Goal: Task Accomplishment & Management: Use online tool/utility

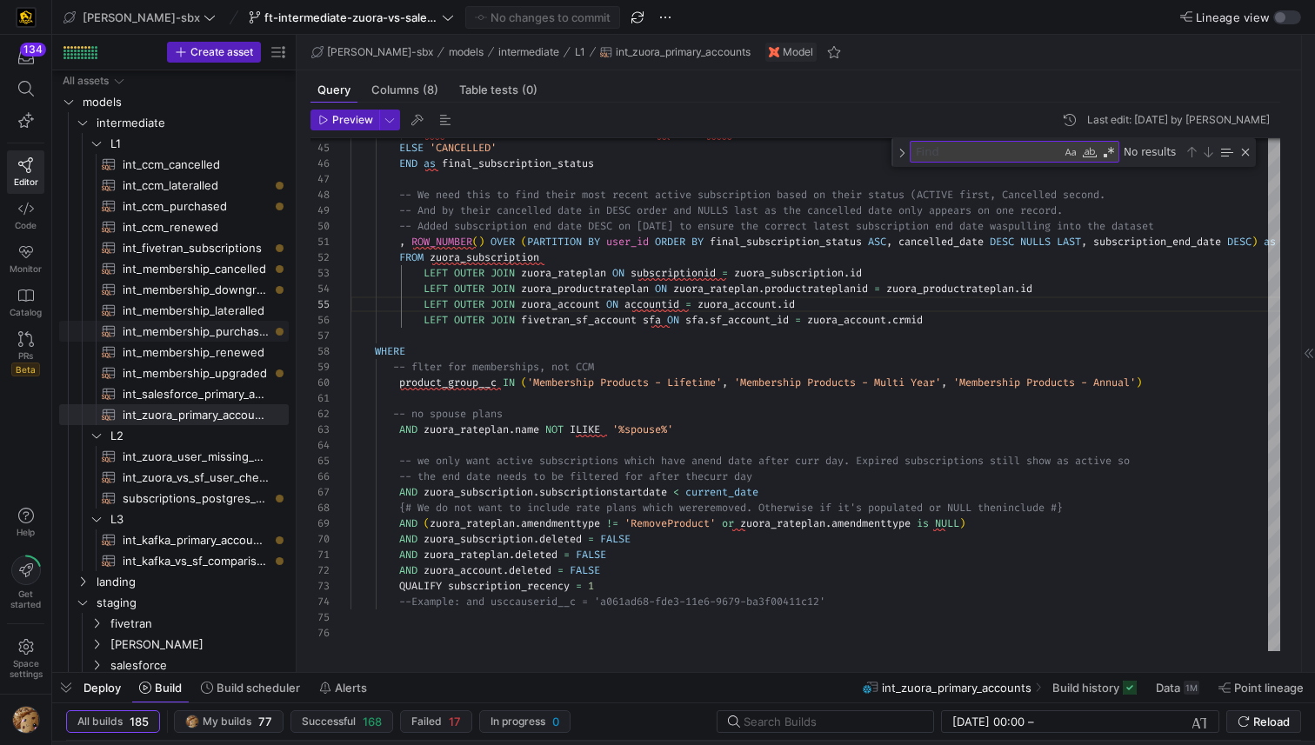
scroll to position [63, 75]
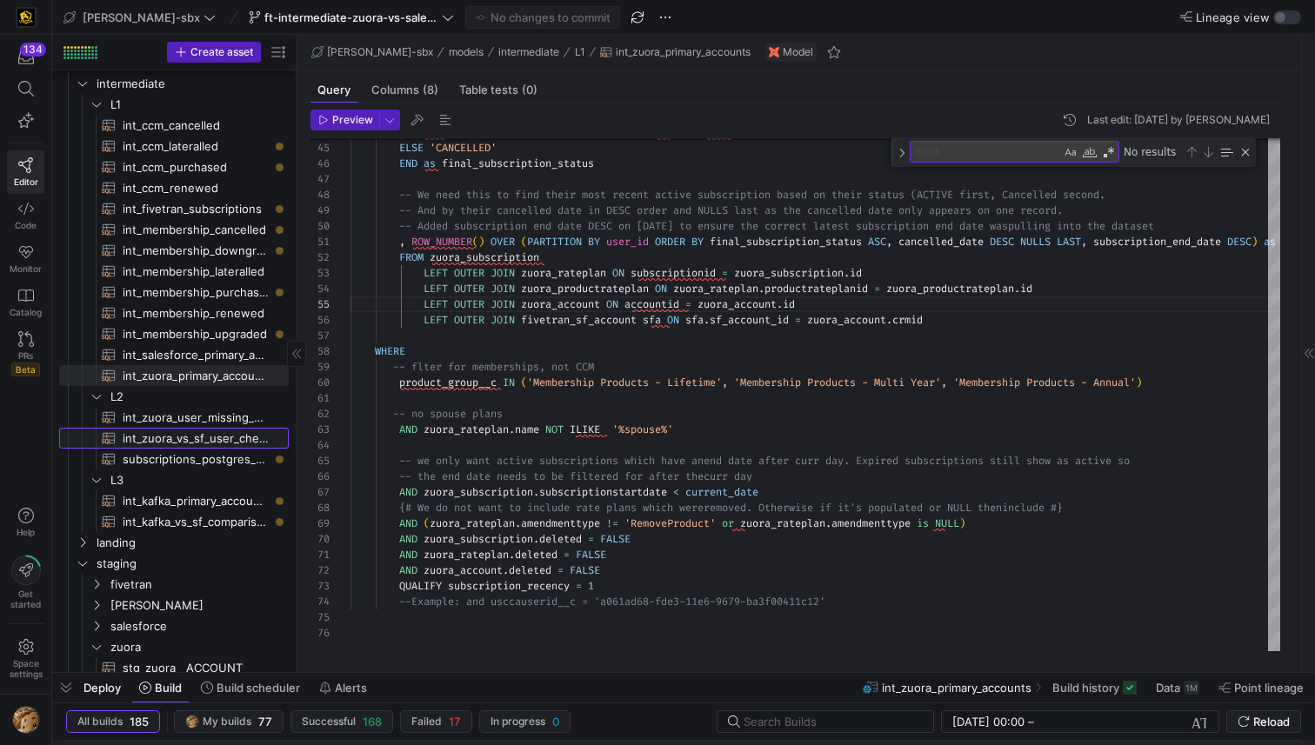
click at [187, 444] on span "int_zuora_vs_sf_user_check​​​​​​​​​​" at bounding box center [196, 439] width 146 height 20
type textarea "-- File Name: int_insert_records_into_zuora_vs_salesforce -- Created by: [PERSO…"
type textarea "y42 build -s int_zuora_vs_sf_user_check"
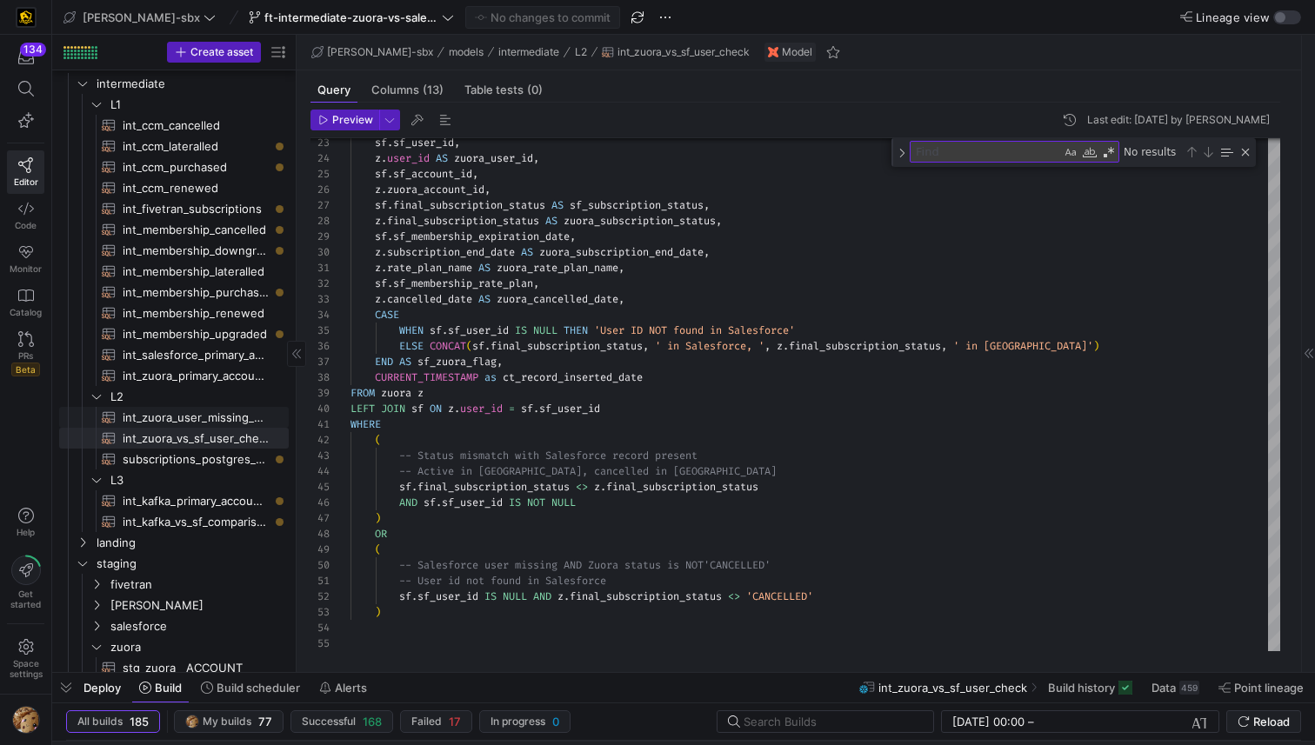
click at [191, 417] on span "int_zuora_user_missing_check​​​​​​​​​​" at bounding box center [196, 418] width 146 height 20
type textarea "-- File Name: int-zuora-user-check -- Created by: [PERSON_NAME] -- Last Modifie…"
type textarea "y42 build -s int_zuora_user_missing_check"
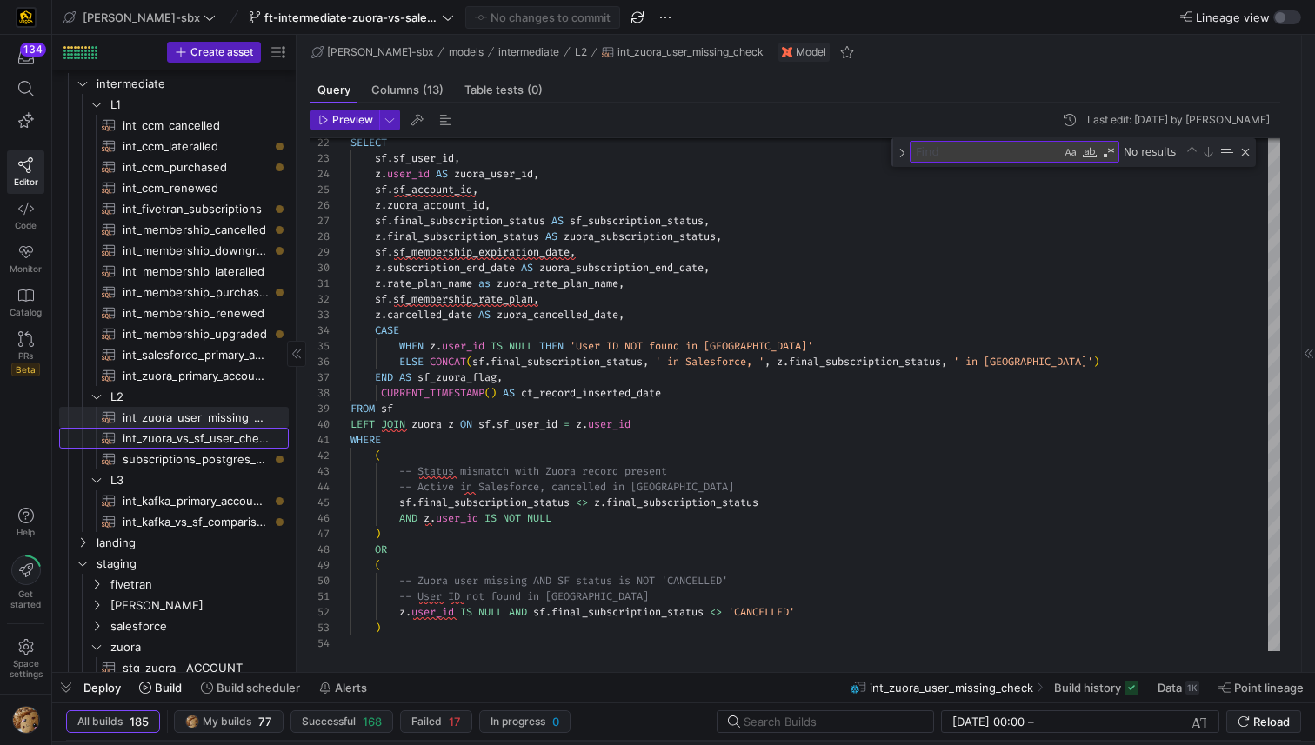
click at [195, 438] on span "int_zuora_vs_sf_user_check​​​​​​​​​​" at bounding box center [196, 439] width 146 height 20
type textarea "-- File Name: int_insert_records_into_zuora_vs_salesforce -- Created by: [PERSO…"
type textarea "y42 build -s int_zuora_vs_sf_user_check"
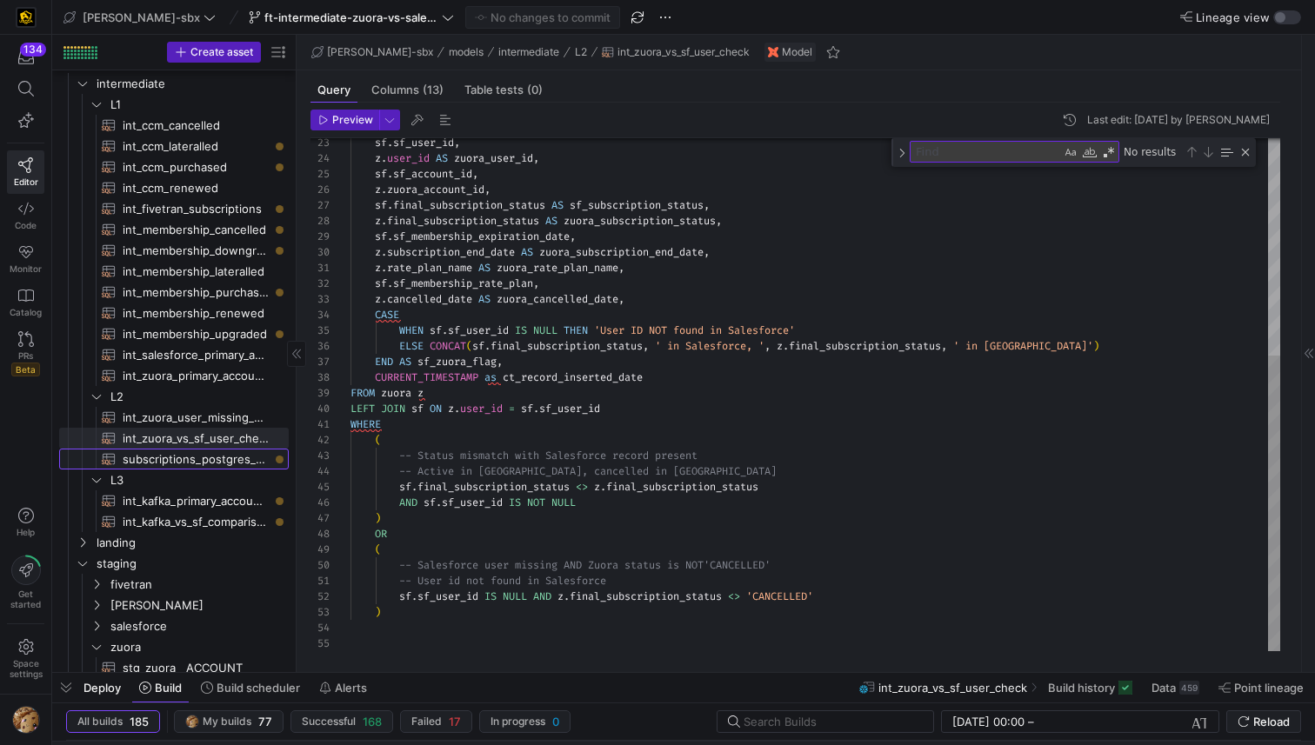
click at [197, 451] on span "subscriptions_postgres_kafka_joined_view​​​​​​​​​​" at bounding box center [196, 460] width 146 height 20
type textarea "{{config (tags=["kafka_joined_view"])}} WITH kafka_CCM_cancelled AS ( SELECT * …"
type textarea "y42 build -s subscriptions_postgres_kafka_joined_view"
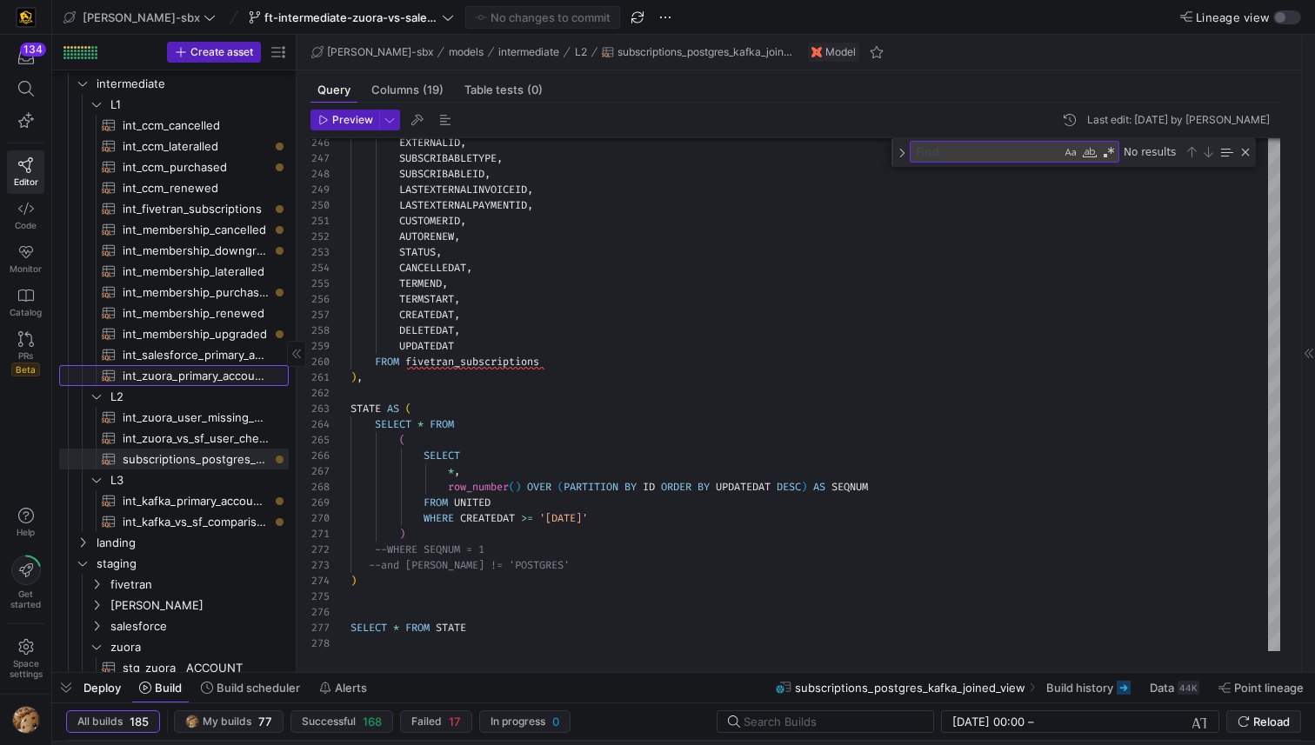
click at [207, 377] on span "int_zuora_primary_accounts​​​​​​​​​​" at bounding box center [196, 376] width 146 height 20
type textarea "-- File Name: int_zuora_primary_accounts -- Created by: [PERSON_NAME] -- Last M…"
type textarea "y42 build -s int_zuora_primary_accounts"
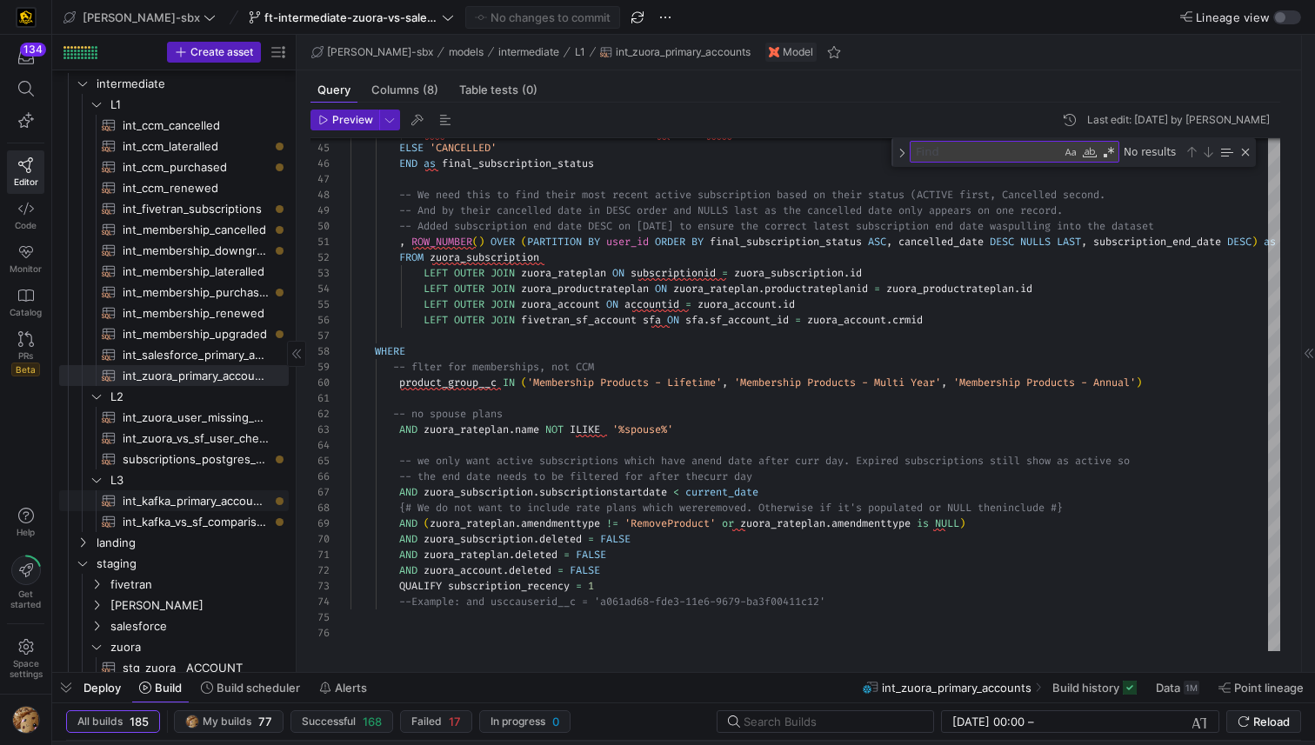
click at [185, 503] on span "int_kafka_primary_accounts​​​​​​​​​​" at bounding box center [196, 501] width 146 height 20
type textarea "-- this model will be used to distill down the kafka data to active primary mem…"
type textarea "y42 build -s int_kafka_primary_accounts"
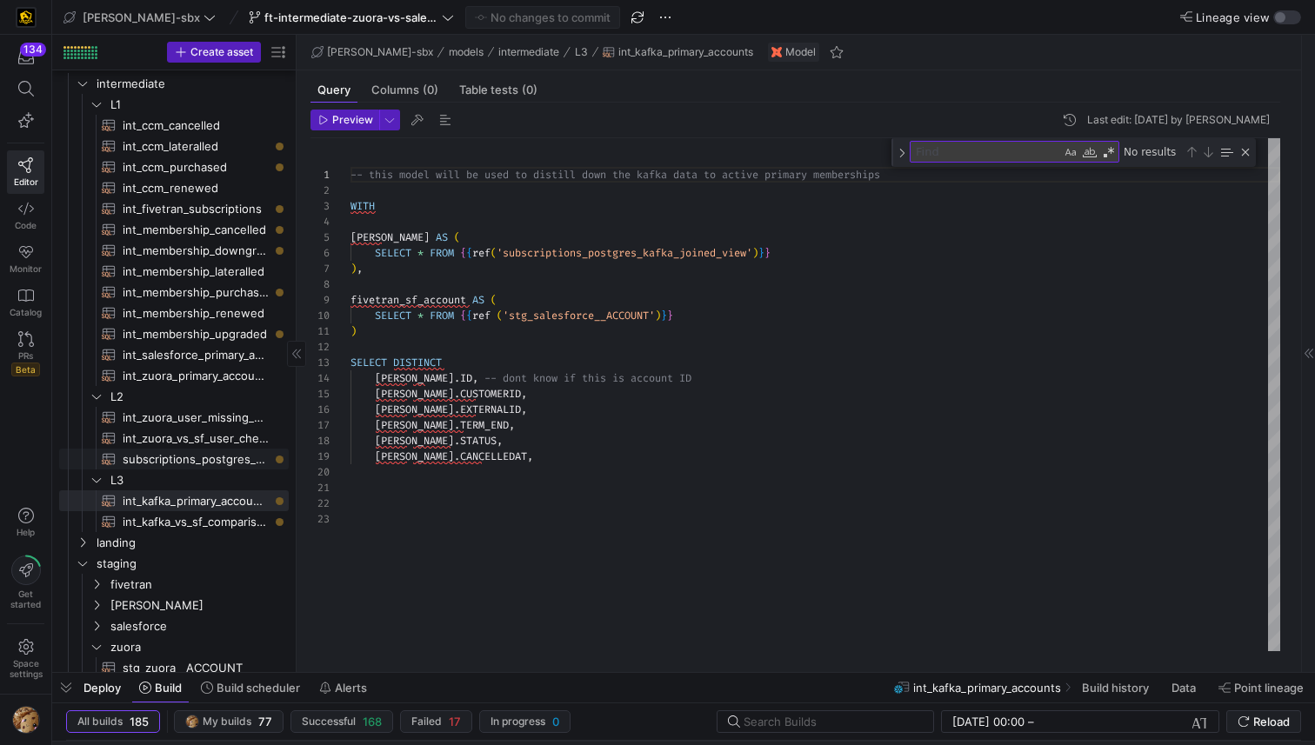
click at [184, 455] on span "subscriptions_postgres_kafka_joined_view​​​​​​​​​​" at bounding box center [196, 460] width 146 height 20
type textarea "{{config (tags=["kafka_joined_view"])}} WITH kafka_CCM_cancelled AS ( SELECT * …"
type textarea "y42 build -s subscriptions_postgres_kafka_joined_view"
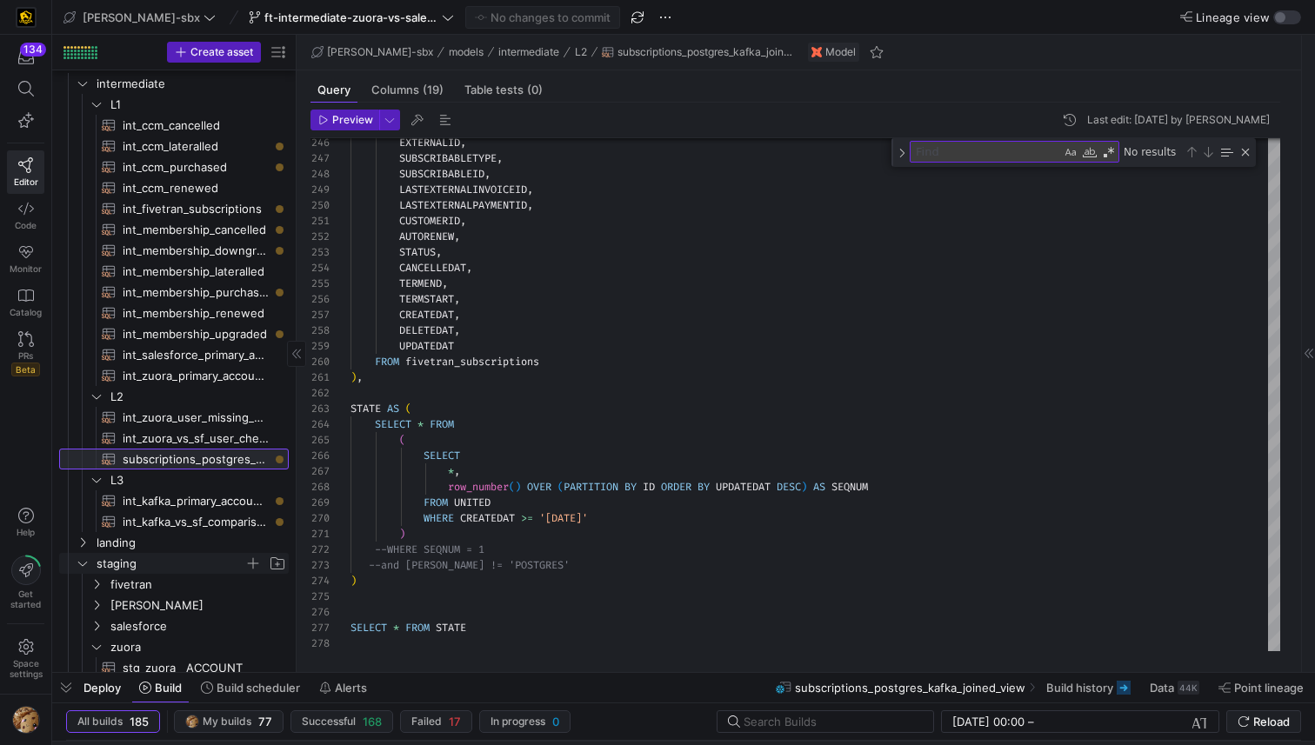
scroll to position [129, 0]
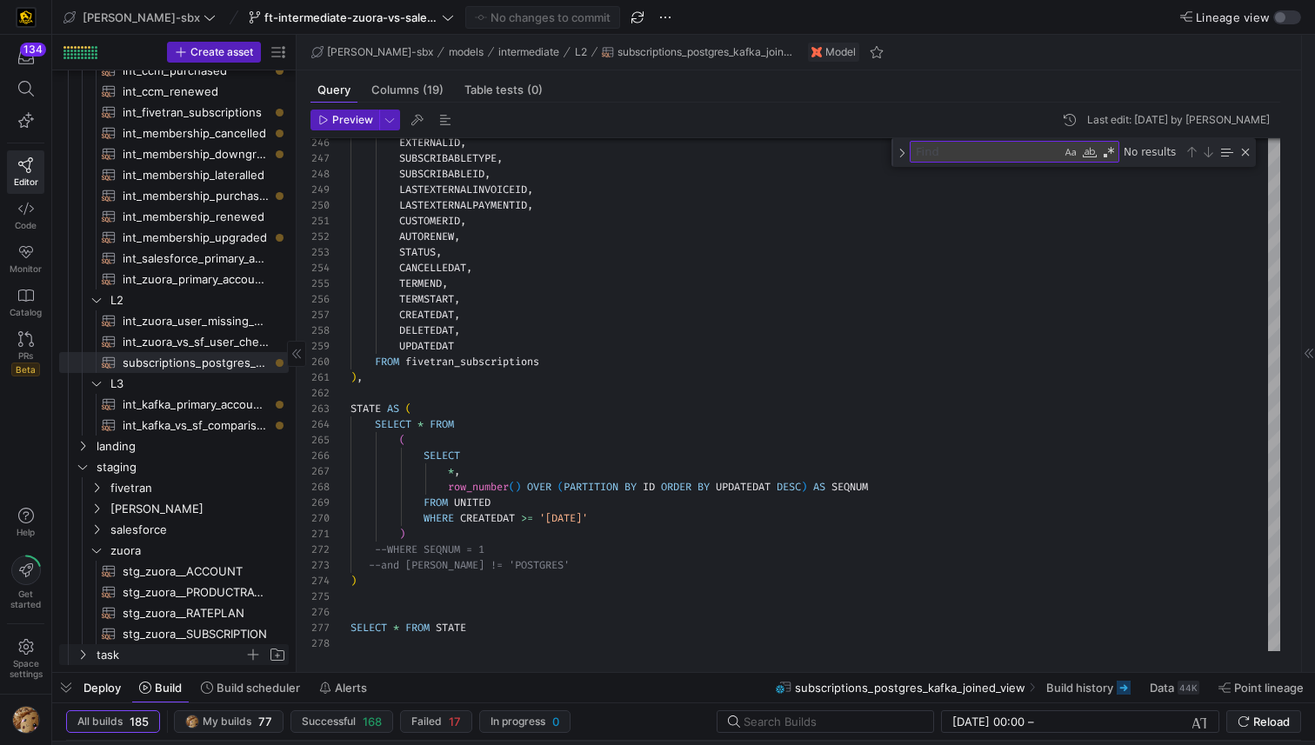
click at [90, 652] on span "task" at bounding box center [181, 654] width 214 height 19
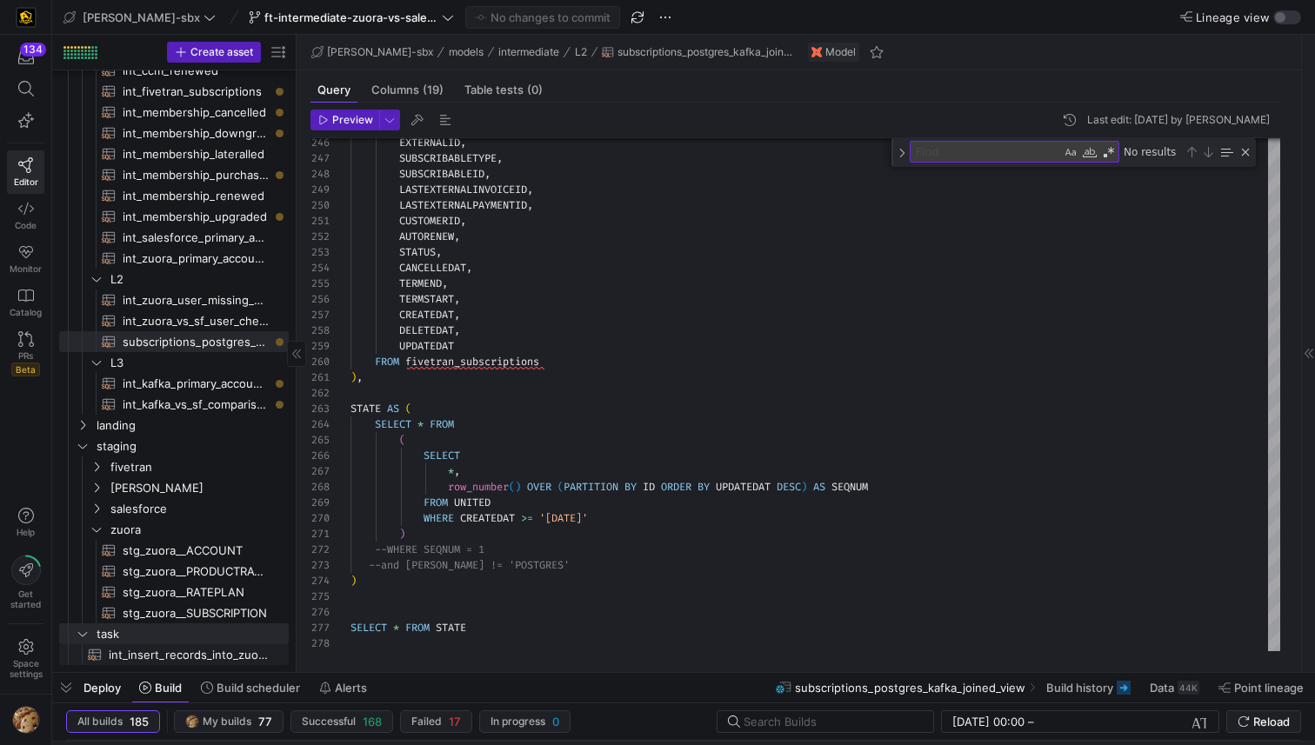
click at [137, 659] on span "int_insert_records_into_zuora_vs_salesforce​​​​​​​​​​" at bounding box center [189, 655] width 160 height 20
type textarea "-- File Name: int_insert_records_into_zuora_vs_salesforce -- Created By: [PERSO…"
type textarea "y42 build -s int_insert_records_into_zuora_vs_salesforce"
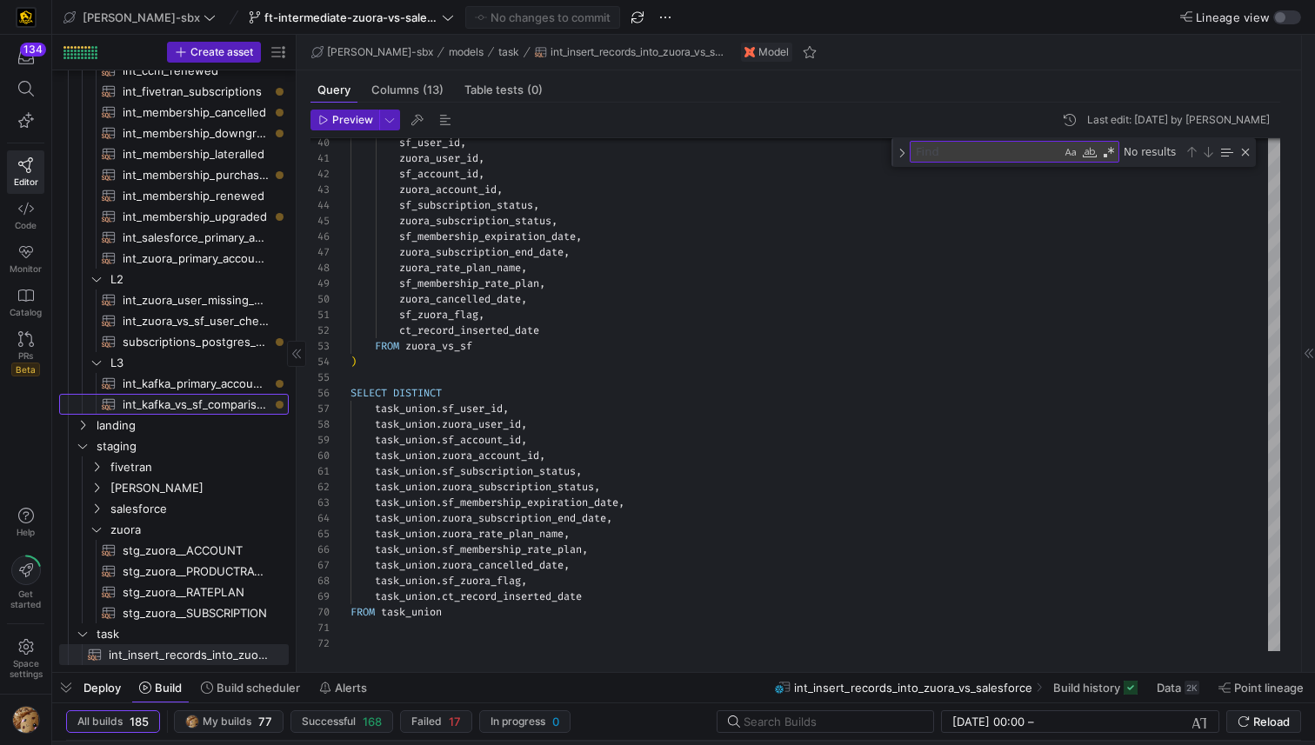
click at [170, 410] on span "int_kafka_vs_sf_comparison​​​​​​​​​​" at bounding box center [196, 405] width 146 height 20
type textarea "-- this model will be used to compare the records that are being pulled from ou…"
type textarea "y42 build -s int_kafka_vs_sf_comparison"
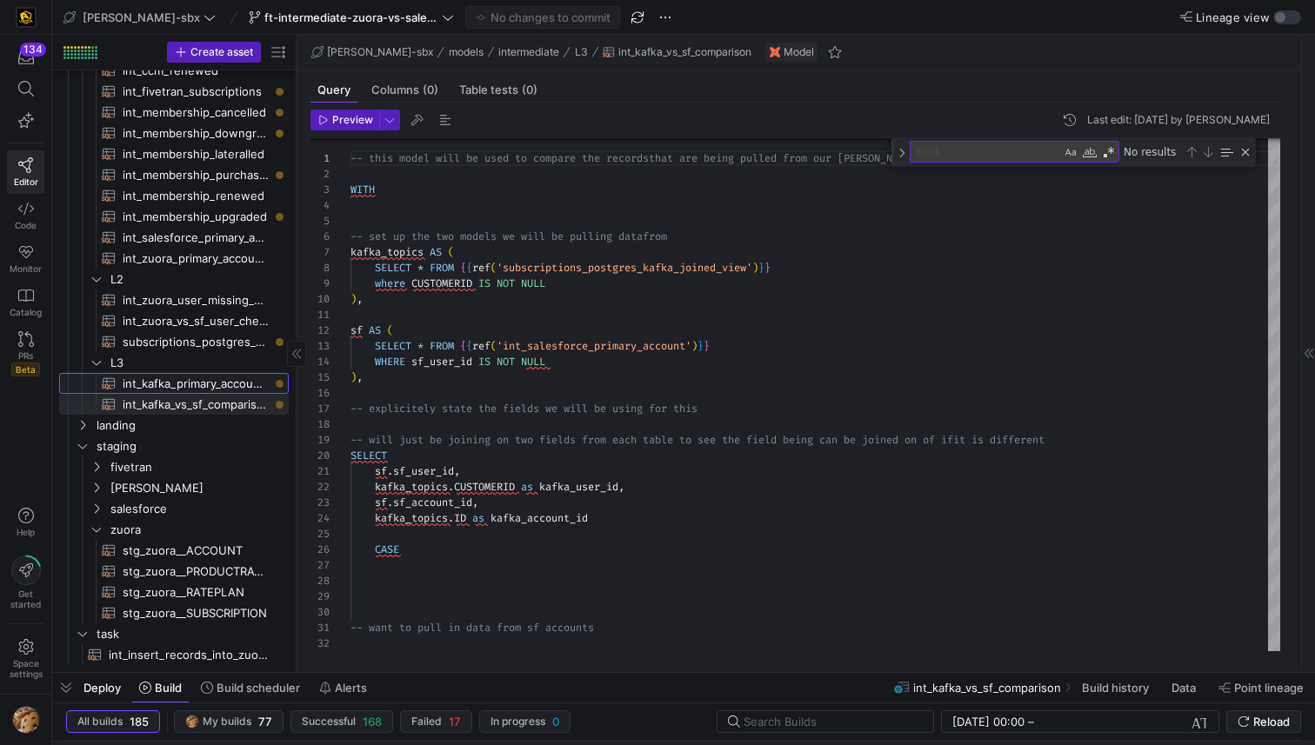
click at [185, 390] on span "int_kafka_primary_accounts​​​​​​​​​​" at bounding box center [196, 384] width 146 height 20
type textarea "-- this model will be used to distill down the kafka data to active primary mem…"
type textarea "y42 build -s int_kafka_primary_accounts"
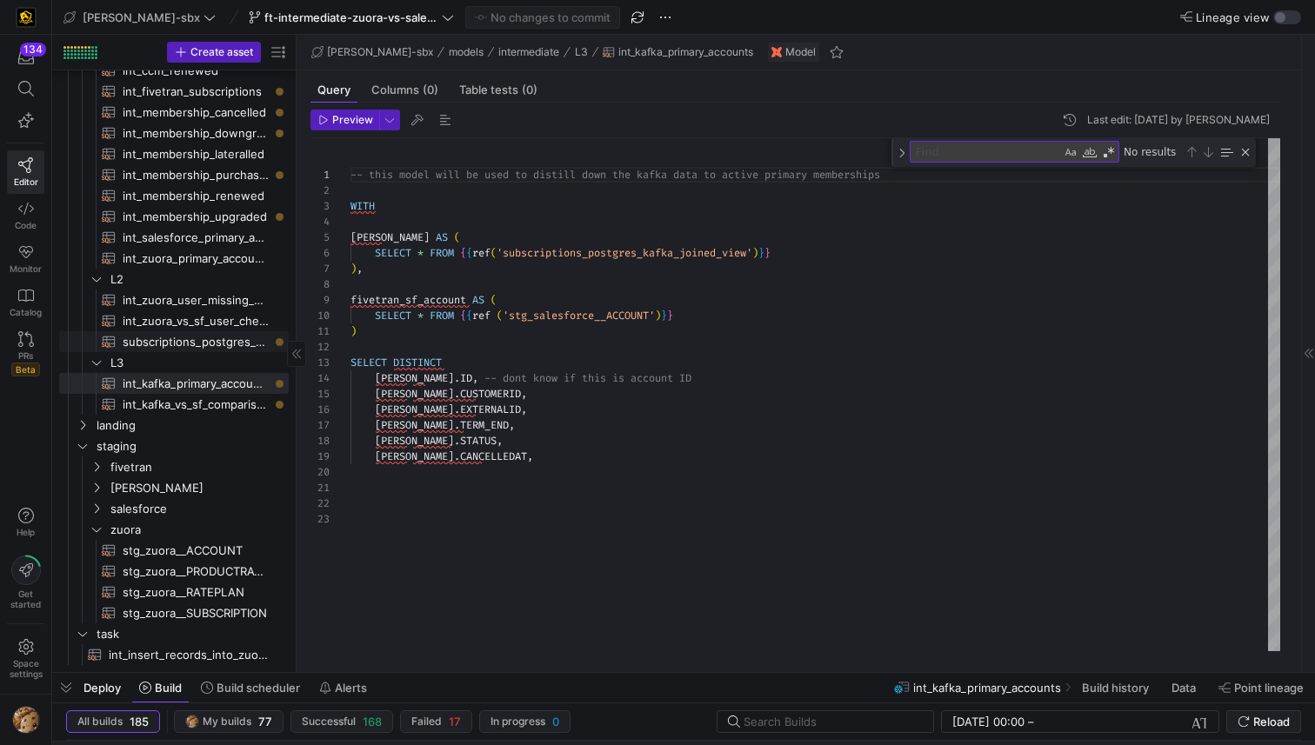
click at [183, 338] on span "subscriptions_postgres_kafka_joined_view​​​​​​​​​​" at bounding box center [196, 342] width 146 height 20
type textarea "{{config (tags=["kafka_joined_view"])}} WITH kafka_CCM_cancelled AS ( SELECT * …"
type textarea "y42 build -s subscriptions_postgres_kafka_joined_view"
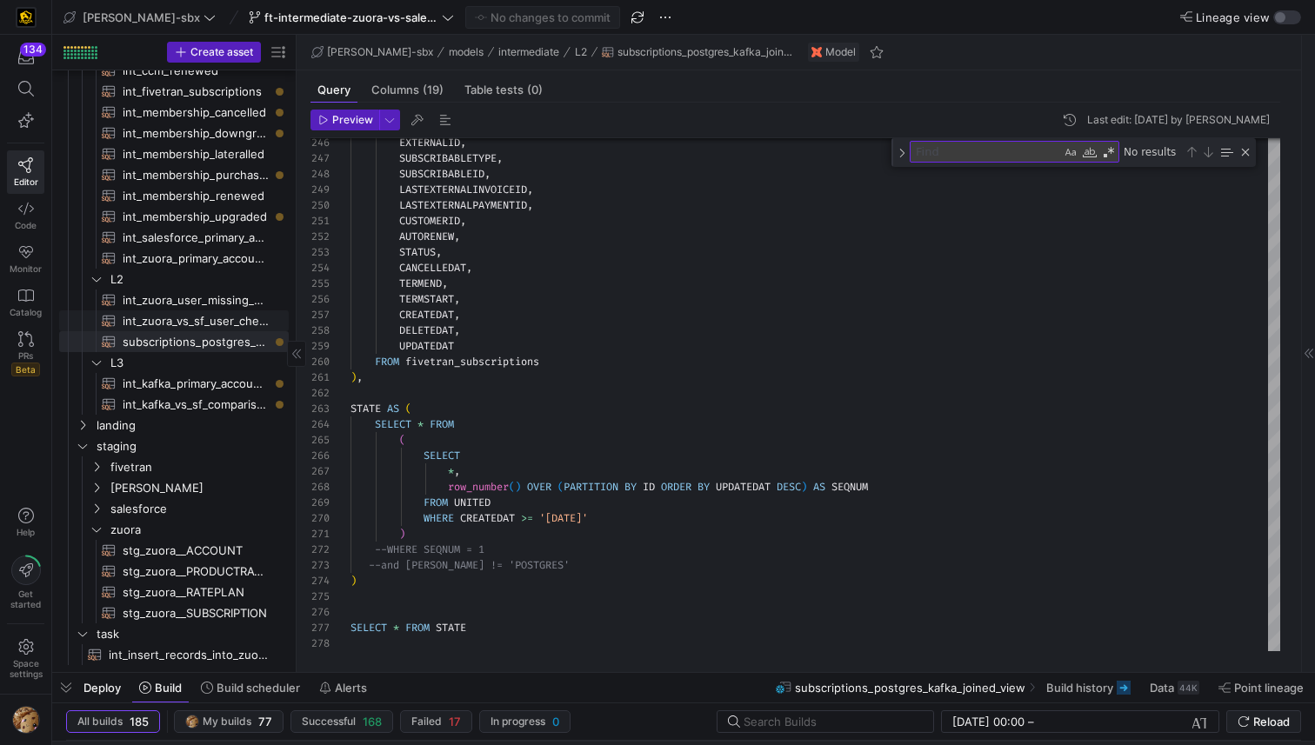
click at [184, 326] on span "int_zuora_vs_sf_user_check​​​​​​​​​​" at bounding box center [196, 321] width 146 height 20
type textarea "-- File Name: int_insert_records_into_zuora_vs_salesforce -- Created by: [PERSO…"
type textarea "y42 build -s int_zuora_vs_sf_user_check"
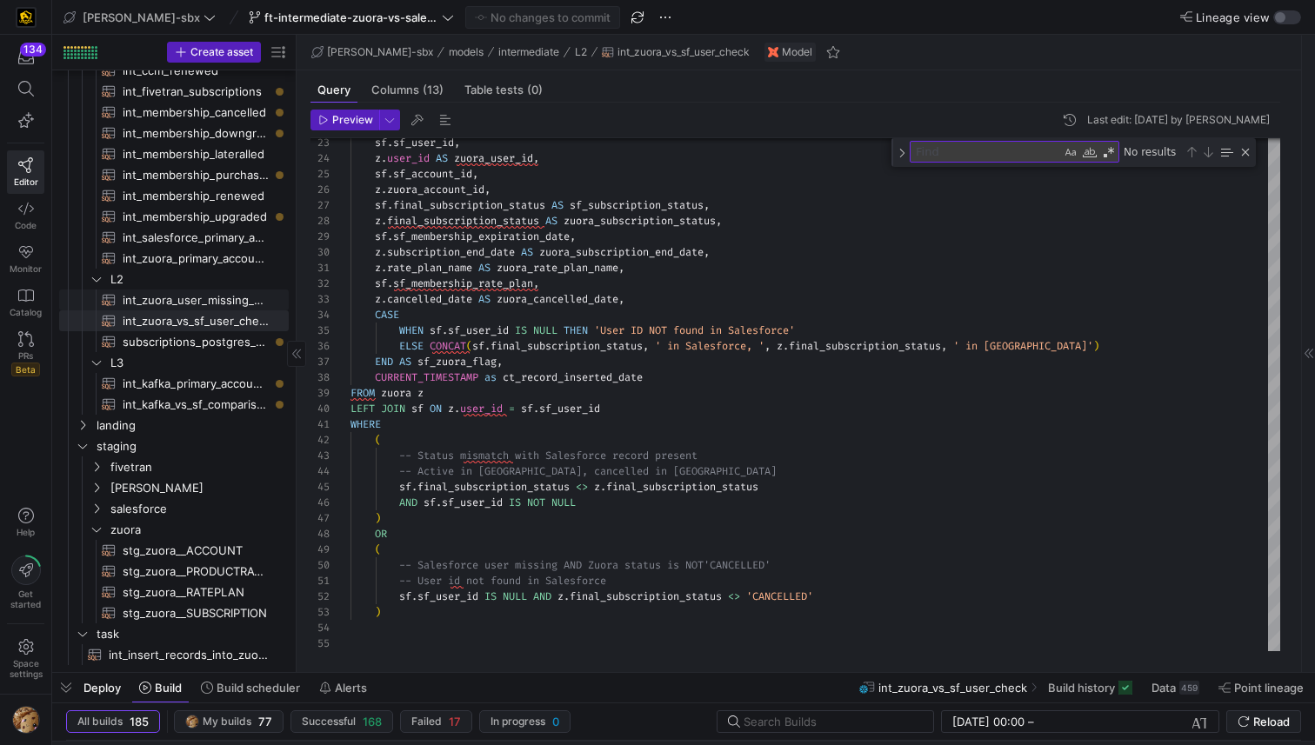
click at [186, 304] on span "int_zuora_user_missing_check​​​​​​​​​​" at bounding box center [196, 300] width 146 height 20
type textarea "-- File Name: int-zuora-user-check -- Created by: [PERSON_NAME] -- Last Modifie…"
type textarea "y42 build -s int_zuora_user_missing_check"
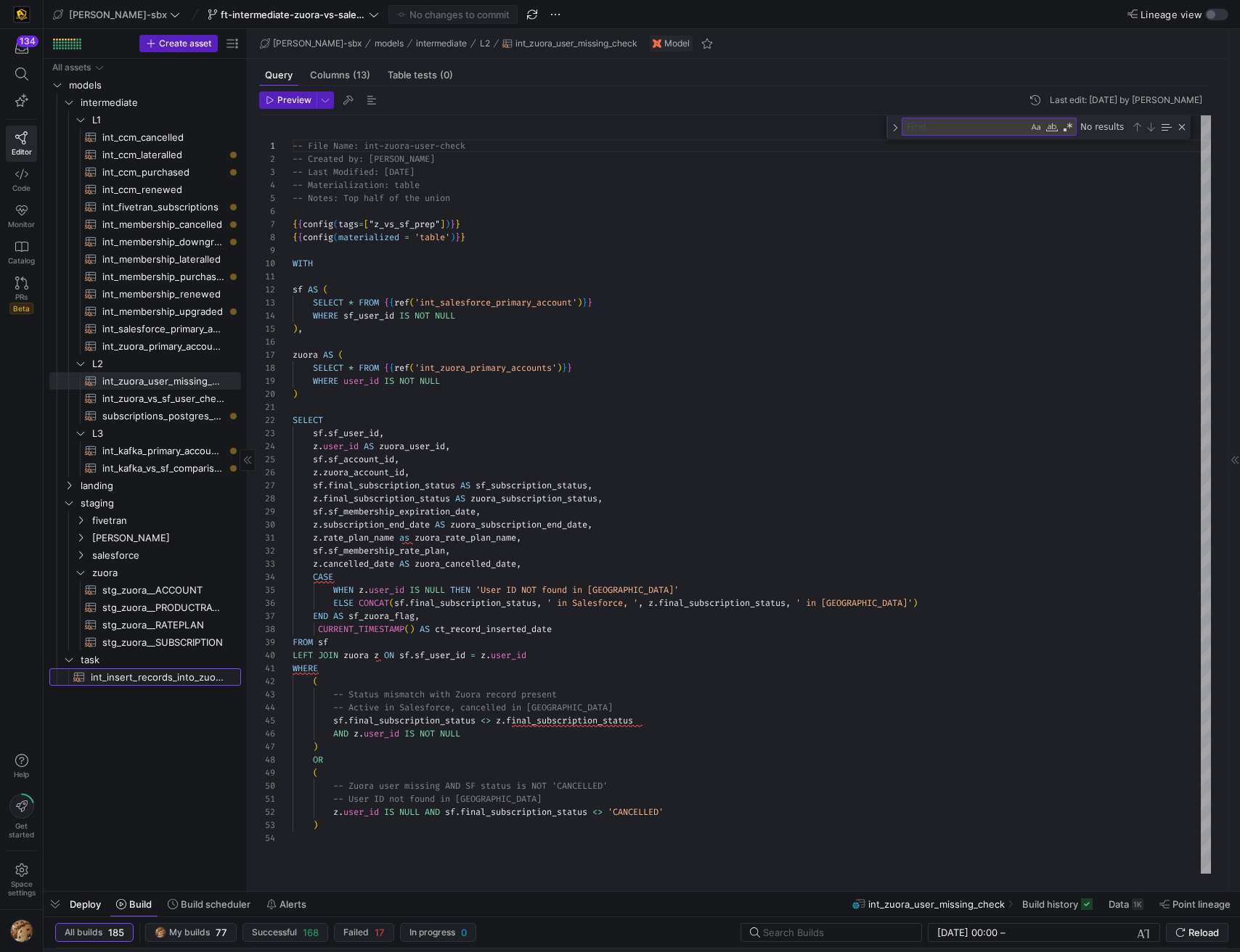
click at [157, 622] on span "int_insert_records_into_zuora_vs_salesforce​​​​​​​​​​" at bounding box center [158, 677] width 134 height 17
type textarea "-- File Name: int_insert_records_into_zuora_vs_salesforce -- Created By: [PERSO…"
type textarea "y42 build -s int_insert_records_into_zuora_vs_salesforce"
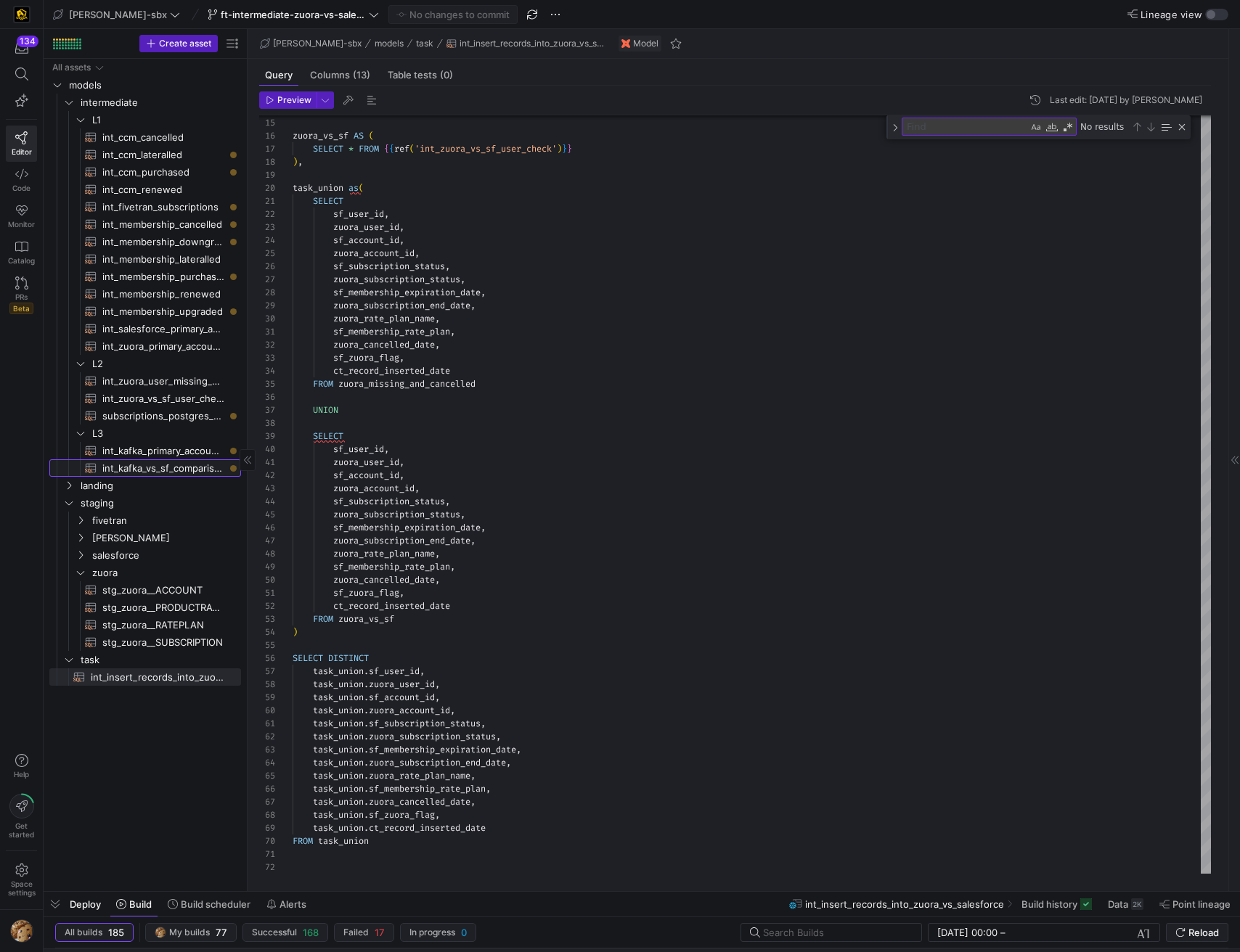
click at [156, 469] on span "int_kafka_vs_sf_comparison​​​​​​​​​​" at bounding box center [164, 468] width 122 height 17
type textarea "-- this model will be used to compare the records that are being pulled from ou…"
type textarea "y42 build -s int_kafka_vs_sf_comparison"
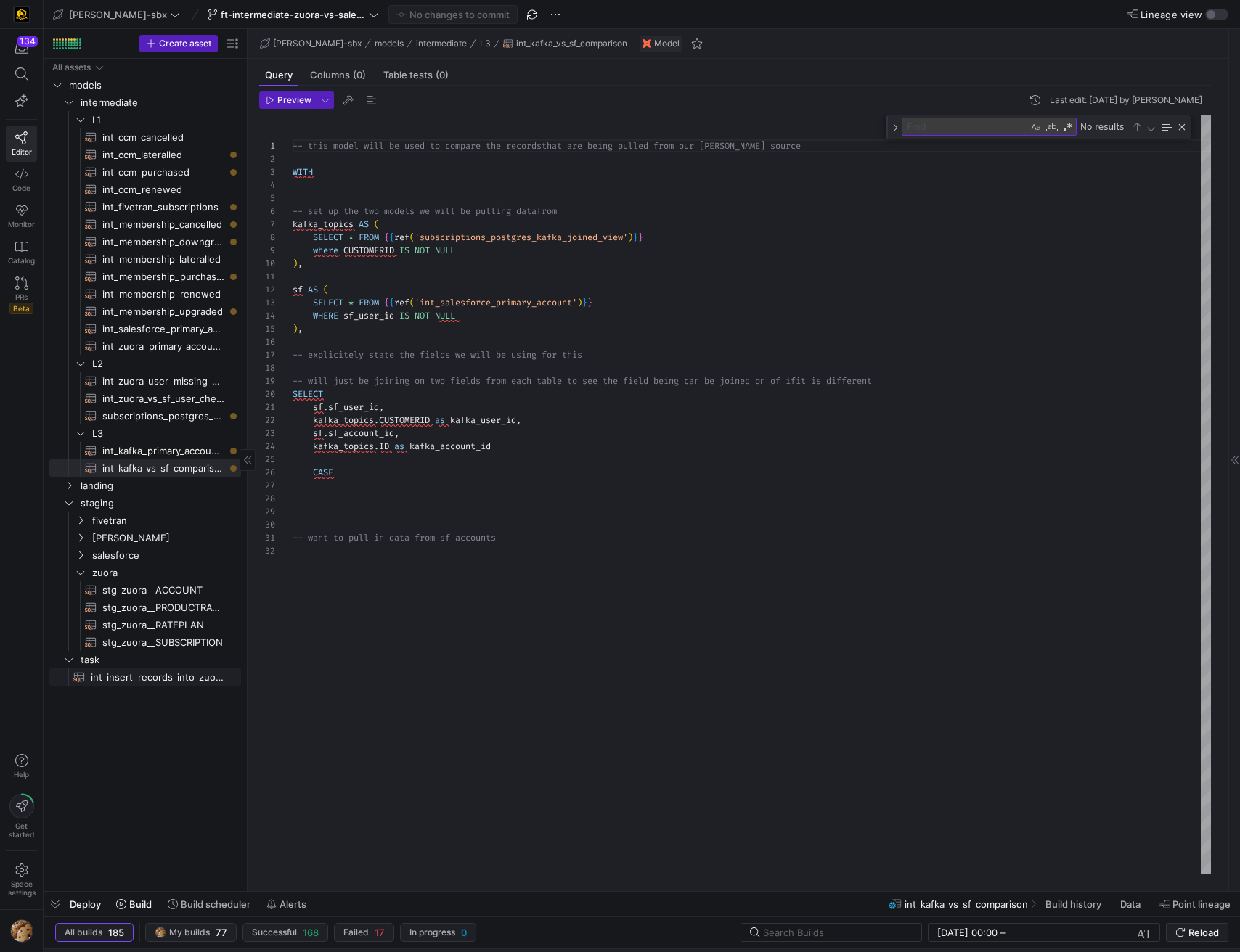
click at [151, 622] on span "int_insert_records_into_zuora_vs_salesforce​​​​​​​​​​" at bounding box center [158, 677] width 134 height 17
type textarea "-- File Name: int_insert_records_into_zuora_vs_salesforce -- Created By: [PERSO…"
type textarea "y42 build -s int_insert_records_into_zuora_vs_salesforce"
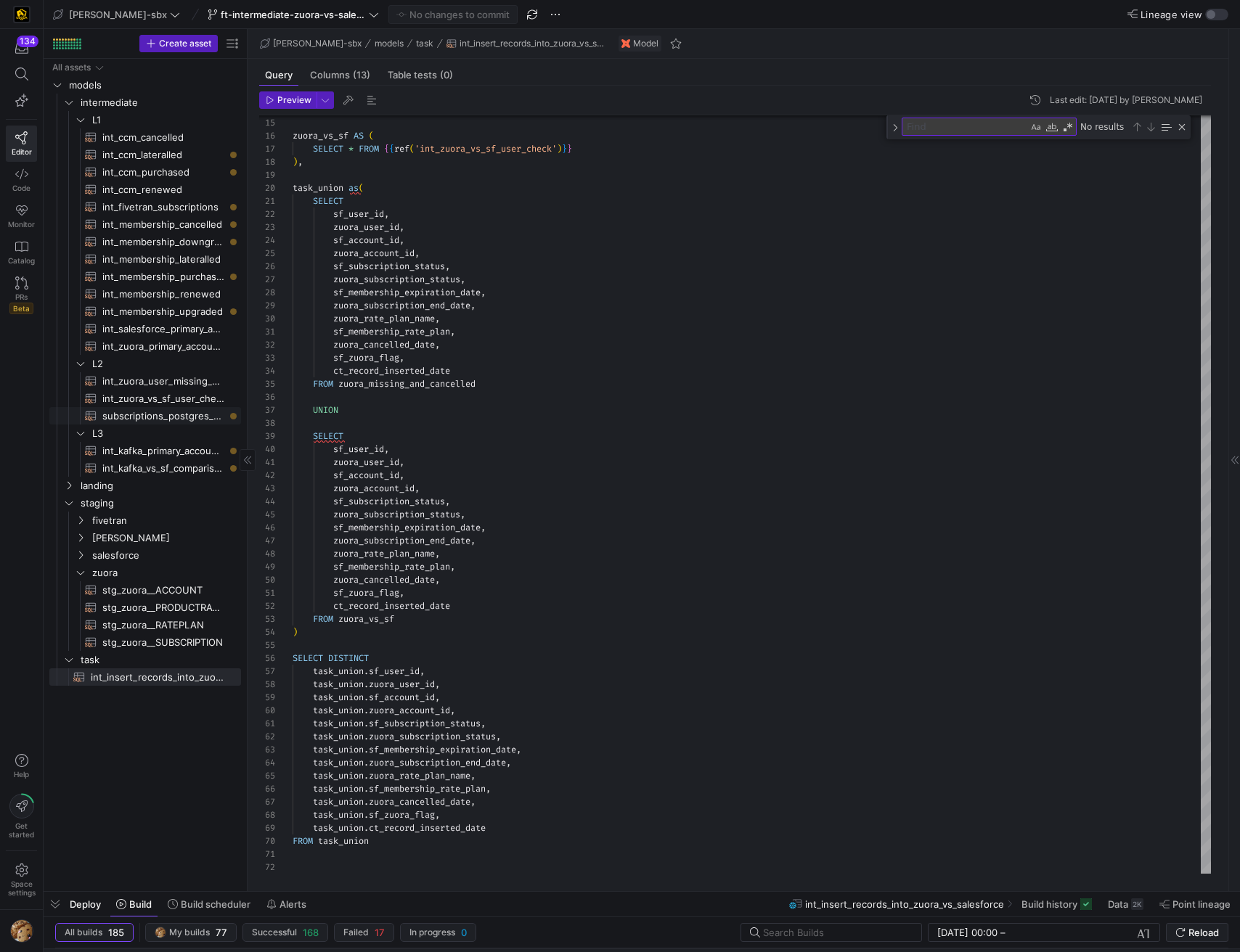
click at [168, 421] on span "subscriptions_postgres_kafka_joined_view​​​​​​​​​​" at bounding box center [164, 416] width 122 height 17
type textarea "{{config (tags=["kafka_joined_view"])}} WITH kafka_CCM_cancelled AS ( SELECT * …"
type textarea "y42 build -s subscriptions_postgres_kafka_joined_view"
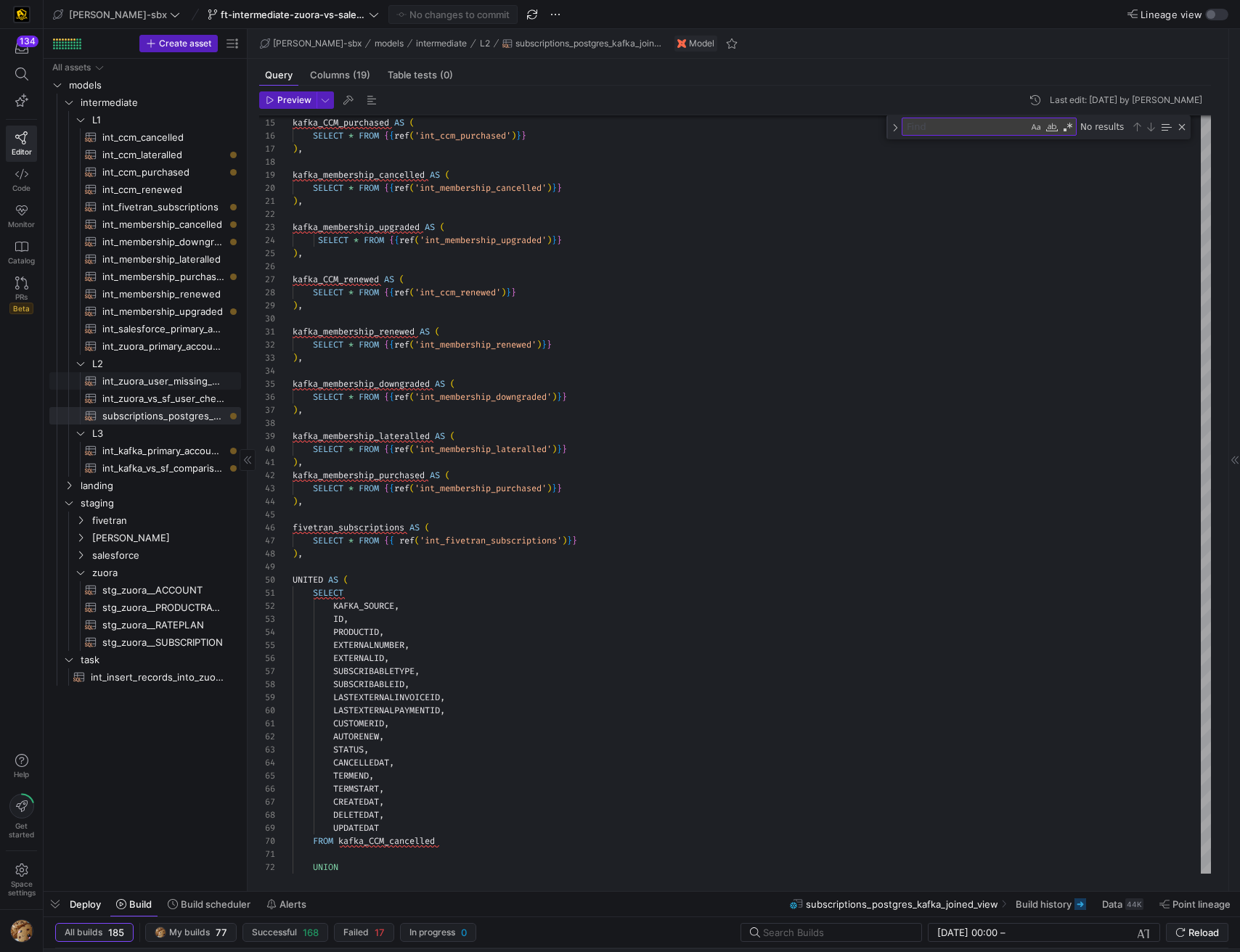
click at [182, 387] on span "int_zuora_user_missing_check​​​​​​​​​​" at bounding box center [164, 381] width 122 height 17
type textarea "-- File Name: int-zuora-user-check -- Created by: [PERSON_NAME] -- Last Modifie…"
type textarea "y42 build -s int_zuora_user_missing_check"
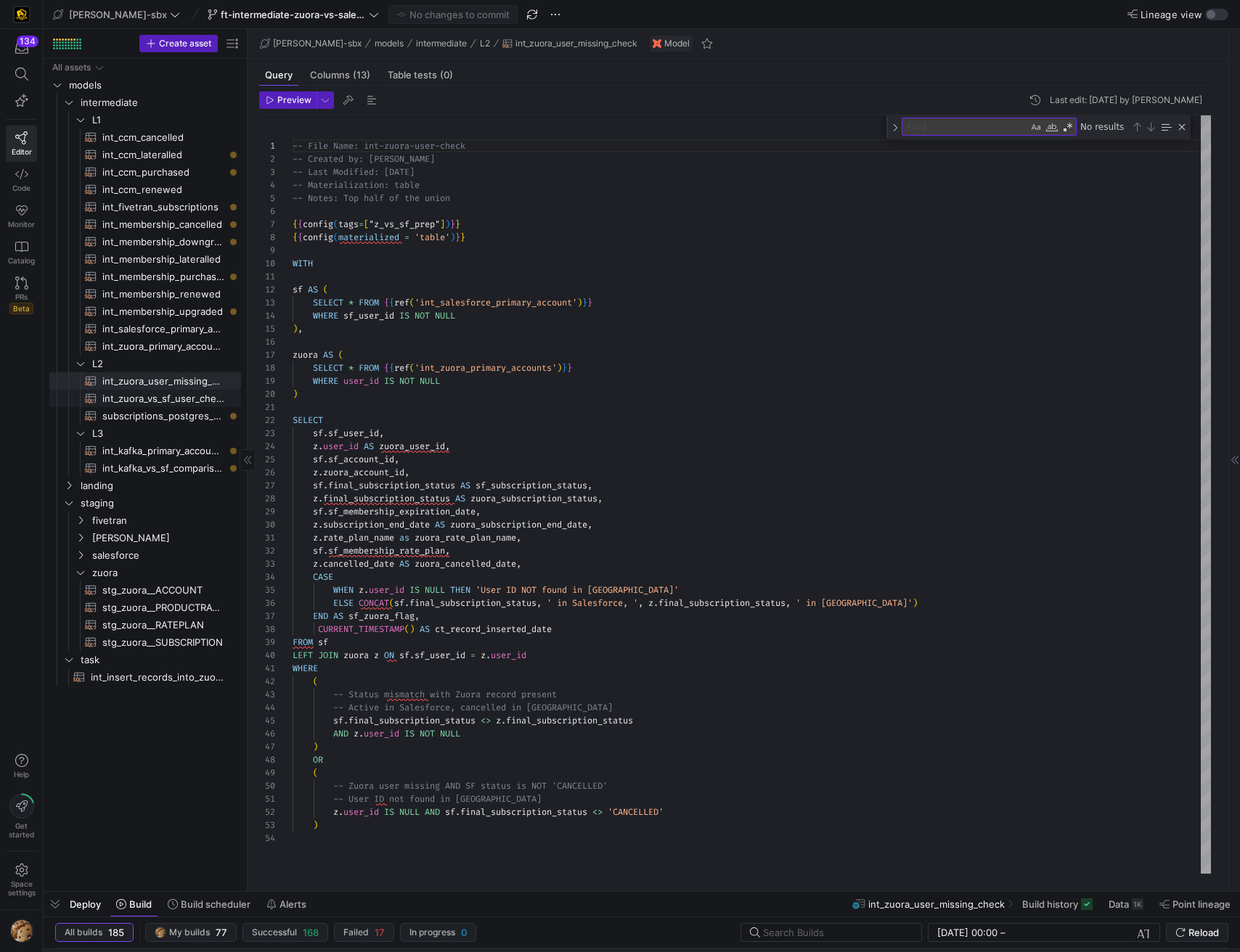
click at [182, 396] on span "int_zuora_vs_sf_user_check​​​​​​​​​​" at bounding box center [164, 399] width 122 height 17
type textarea "-- File Name: int_insert_records_into_zuora_vs_salesforce -- Created by: [PERSO…"
type textarea "y42 build -s int_zuora_vs_sf_user_check"
click at [192, 385] on span "int_zuora_user_missing_check​​​​​​​​​​" at bounding box center [164, 381] width 122 height 17
type textarea "-- File Name: int-zuora-user-check -- Created by: [PERSON_NAME] -- Last Modifie…"
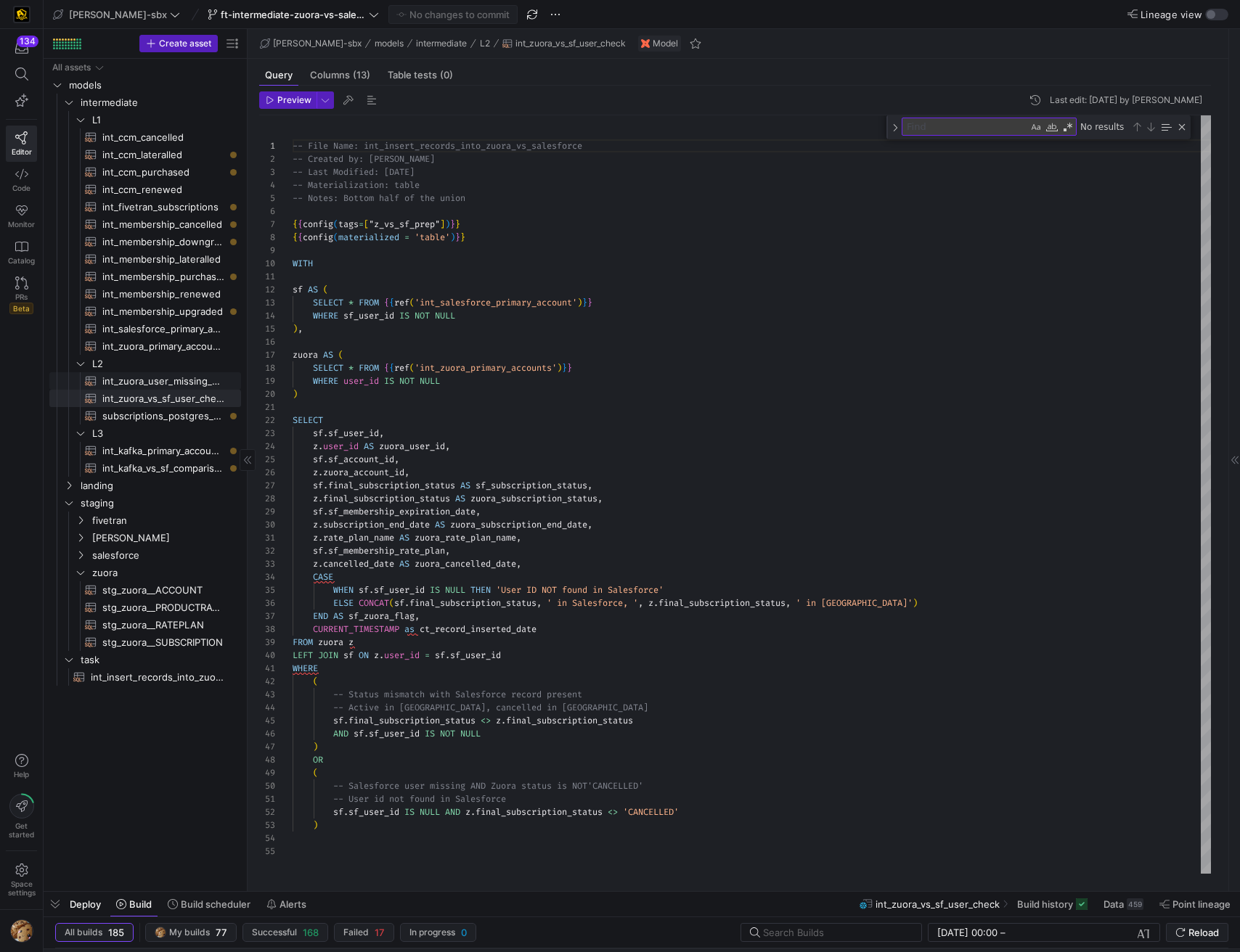
type textarea "y42 build -s int_zuora_user_missing_check"
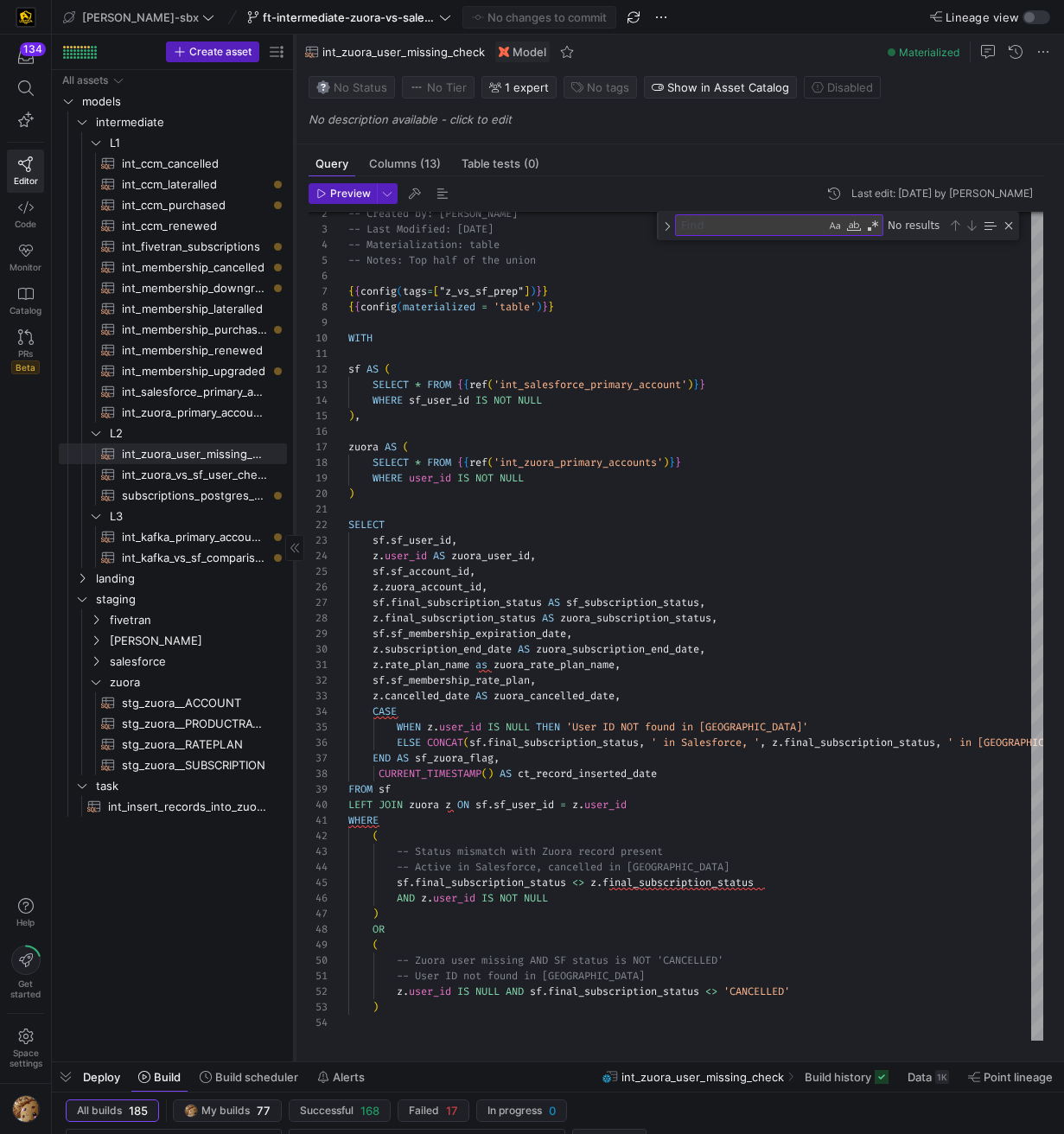
click at [291, 547] on icon at bounding box center [294, 548] width 10 height 10
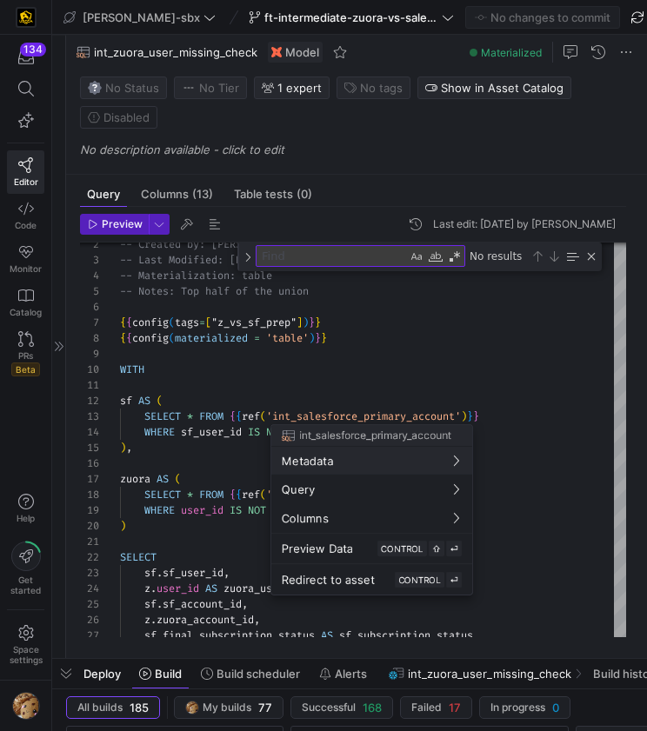
click at [33, 354] on div at bounding box center [323, 365] width 647 height 731
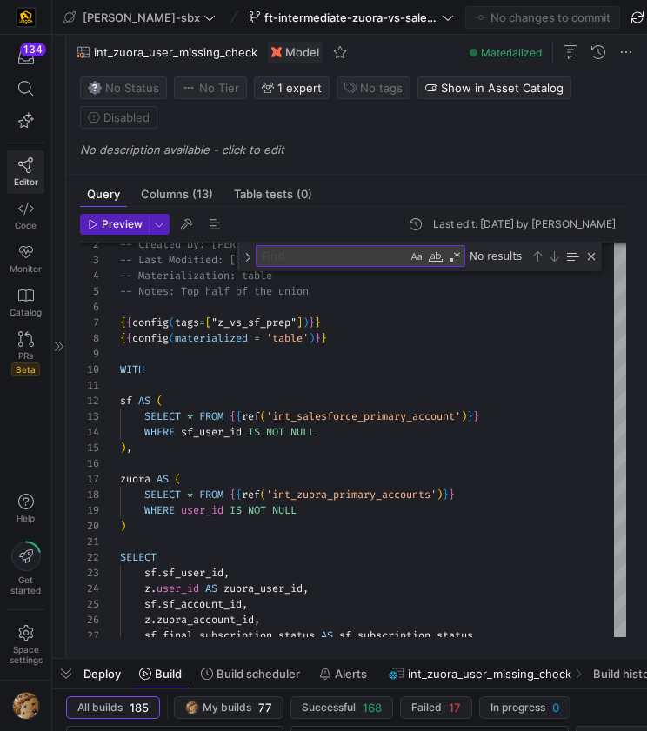
click at [20, 177] on span "Editor" at bounding box center [26, 182] width 24 height 10
click at [58, 346] on icon at bounding box center [59, 347] width 9 height 10
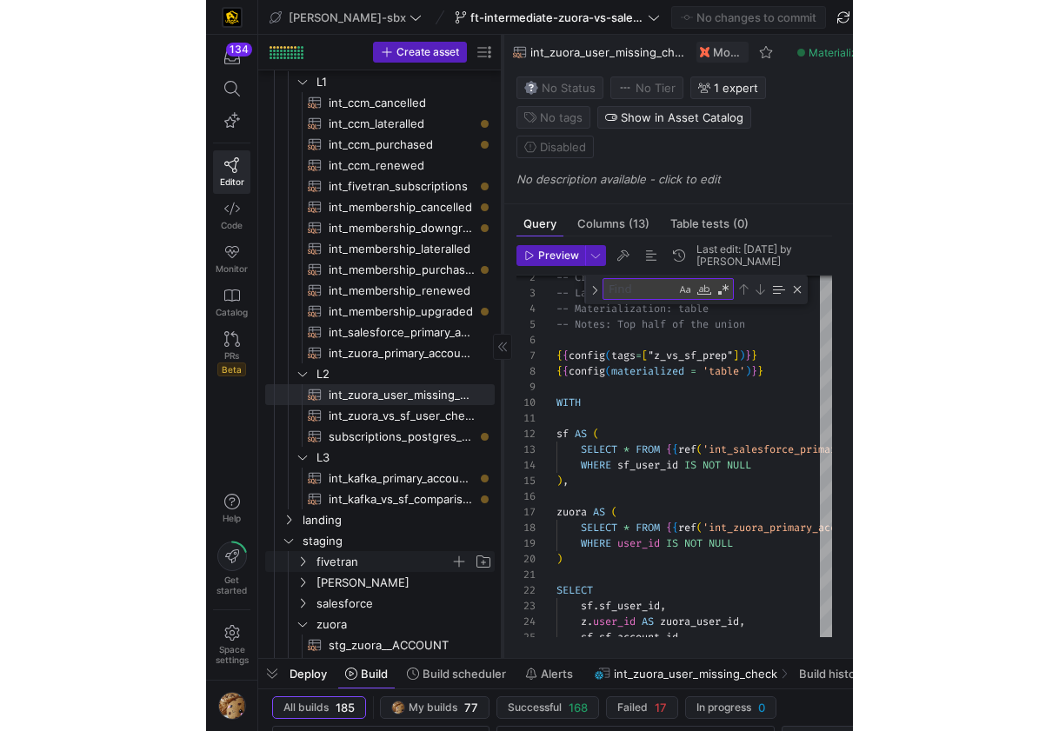
scroll to position [68, 0]
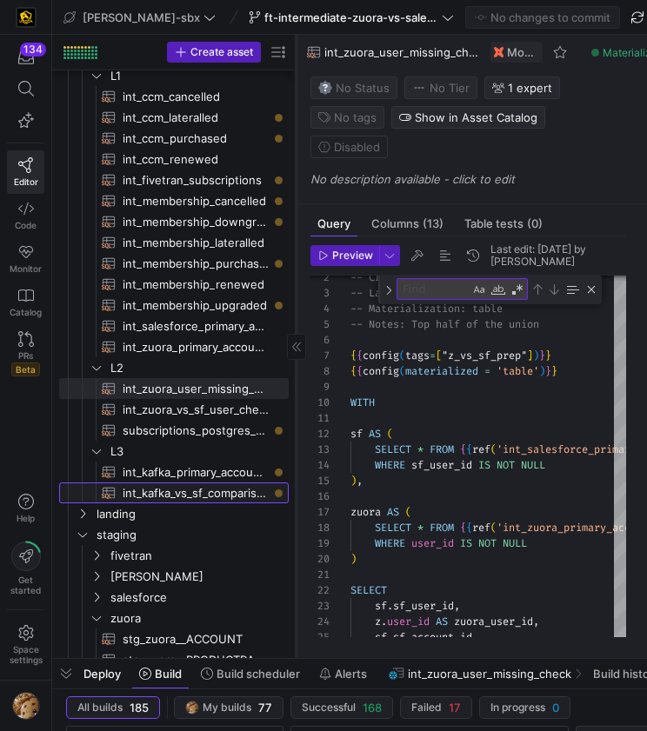
click at [158, 494] on span "int_kafka_vs_sf_comparison​​​​​​​​​​" at bounding box center [196, 494] width 146 height 20
type textarea "-- this model will be used to compare the records that are being pulled from ou…"
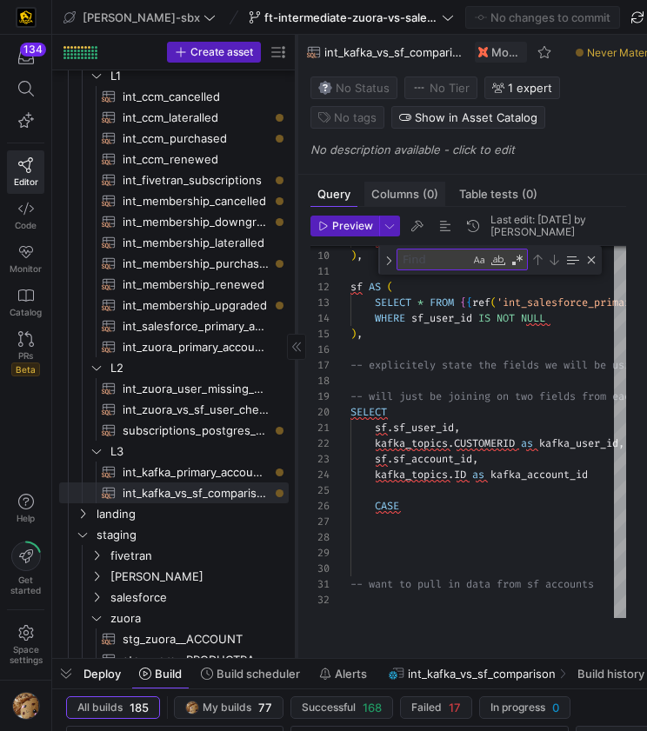
click at [389, 194] on span "Columns (0)" at bounding box center [404, 194] width 67 height 11
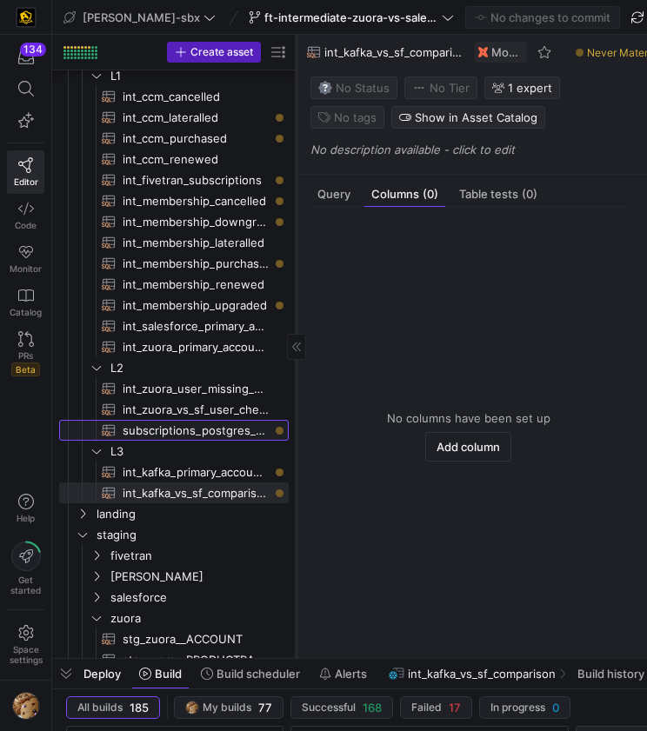
click at [185, 421] on span "subscriptions_postgres_kafka_joined_view​​​​​​​​​​" at bounding box center [196, 431] width 146 height 20
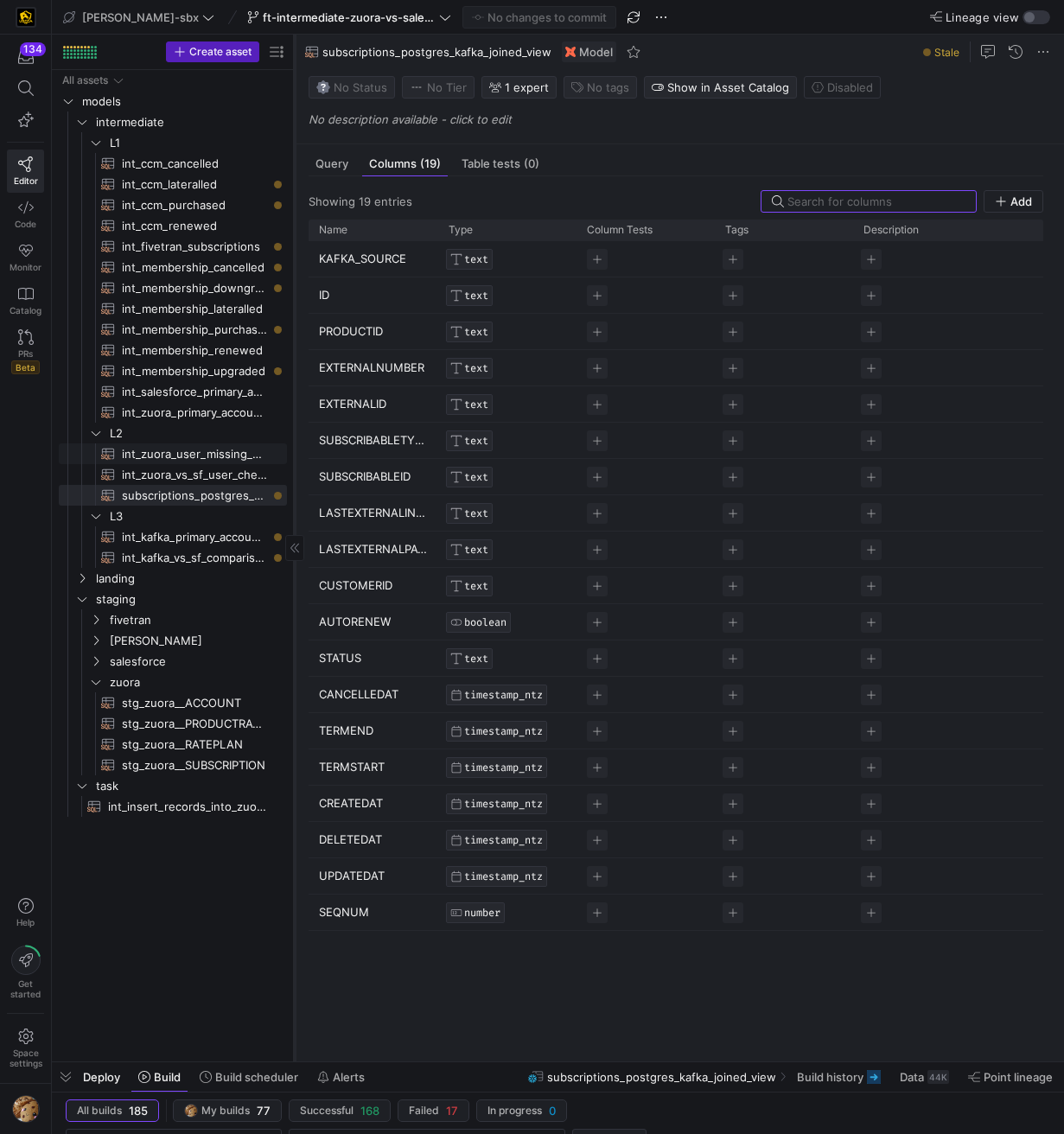
click at [211, 453] on span "int_zuora_user_missing_check​​​​​​​​​​" at bounding box center [195, 454] width 145 height 20
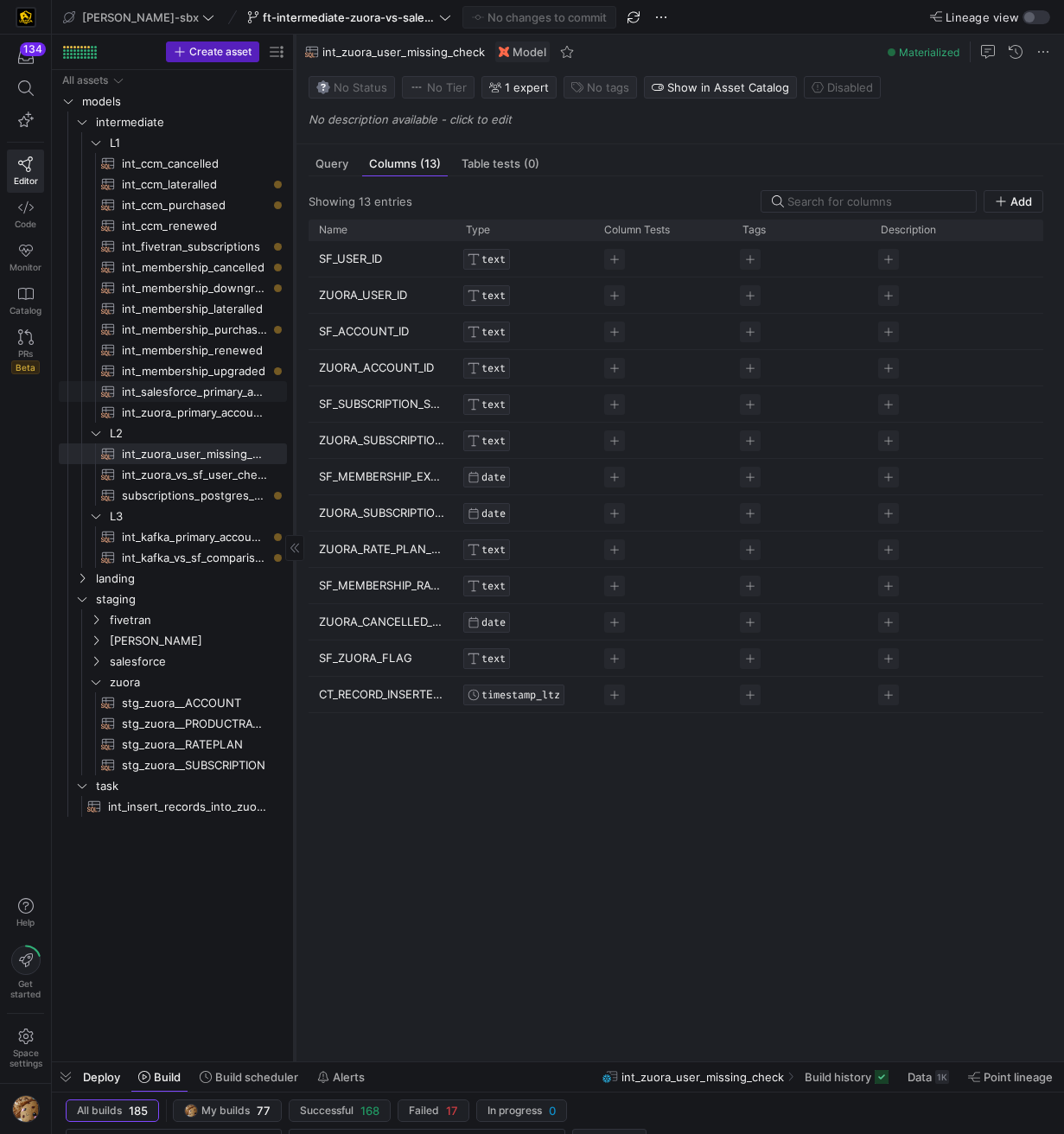
click at [203, 392] on span "int_salesforce_primary_account​​​​​​​​​​" at bounding box center [195, 392] width 145 height 20
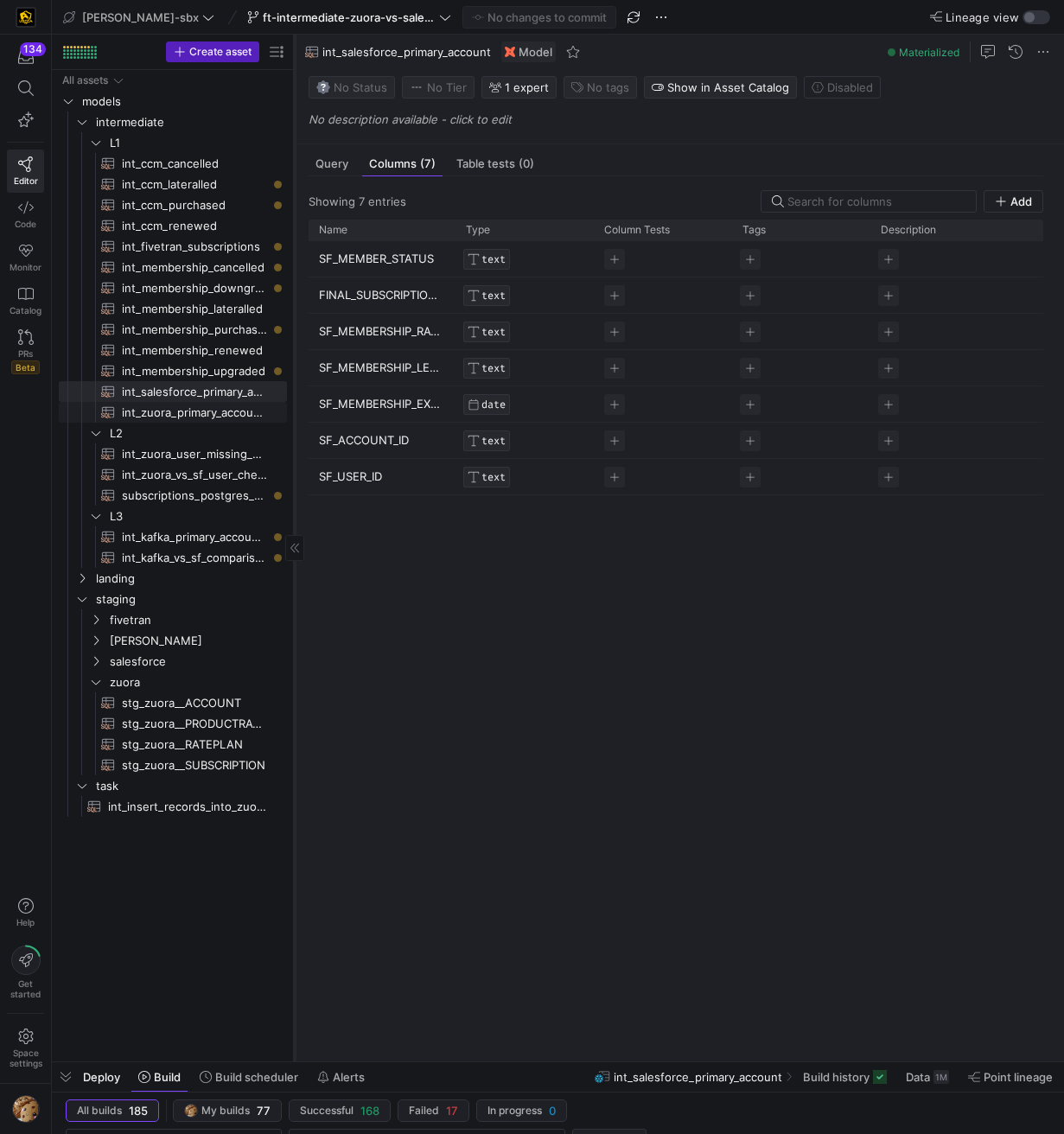
click at [205, 407] on span "int_zuora_primary_accounts​​​​​​​​​​" at bounding box center [195, 412] width 145 height 20
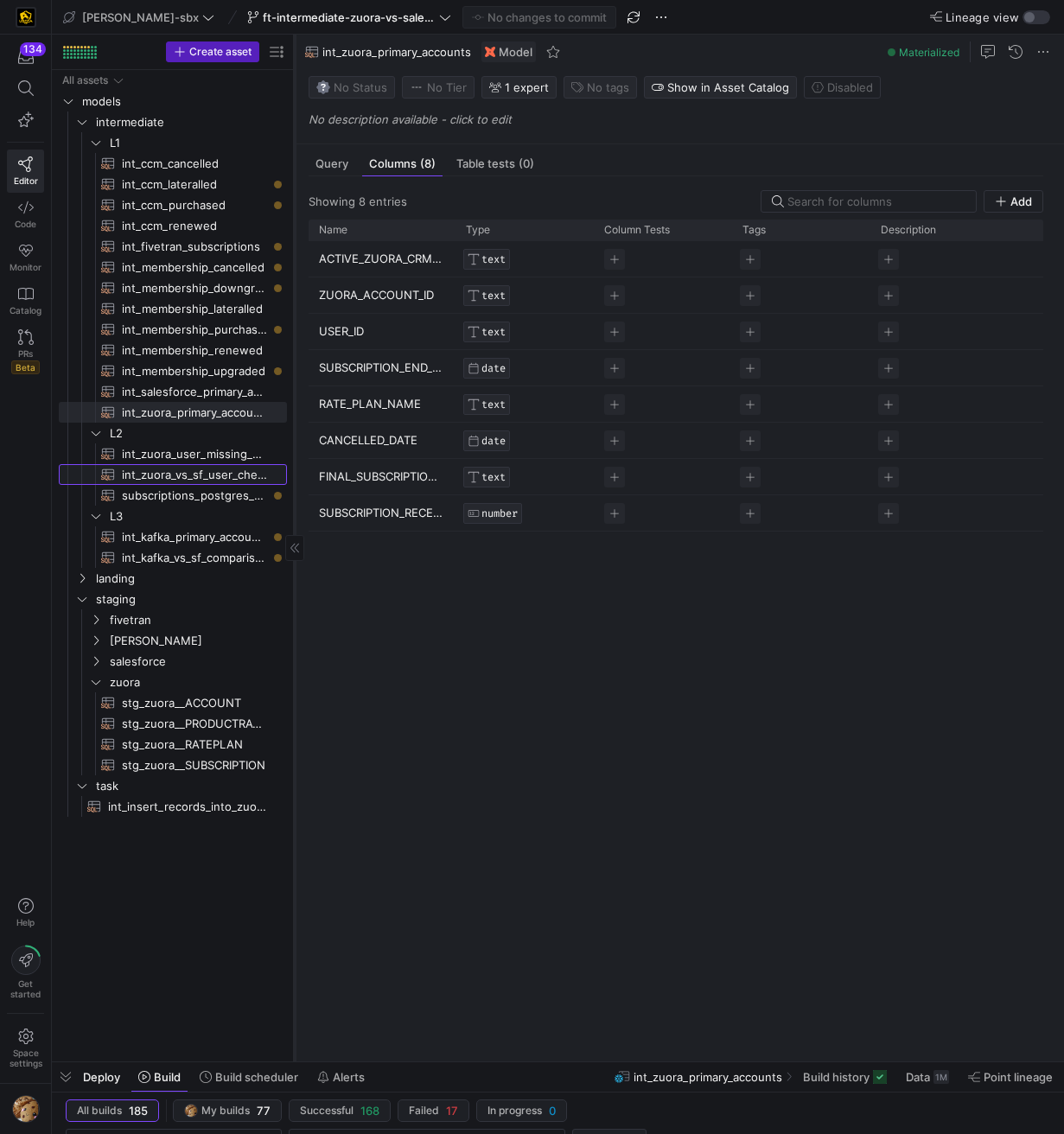
click at [202, 465] on span "int_zuora_vs_sf_user_check​​​​​​​​​​" at bounding box center [195, 475] width 145 height 20
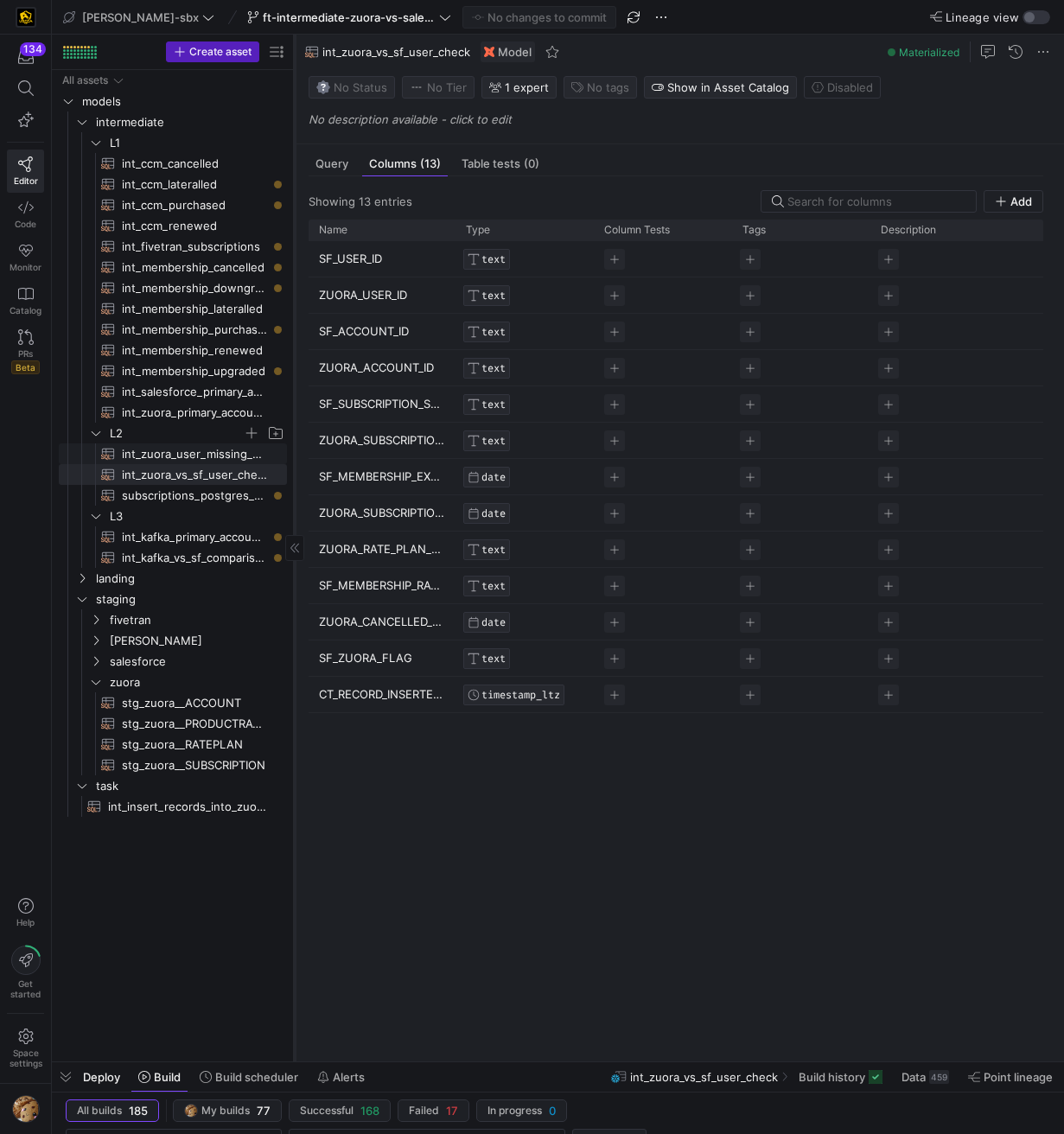
click at [205, 440] on span "L2" at bounding box center [176, 433] width 133 height 20
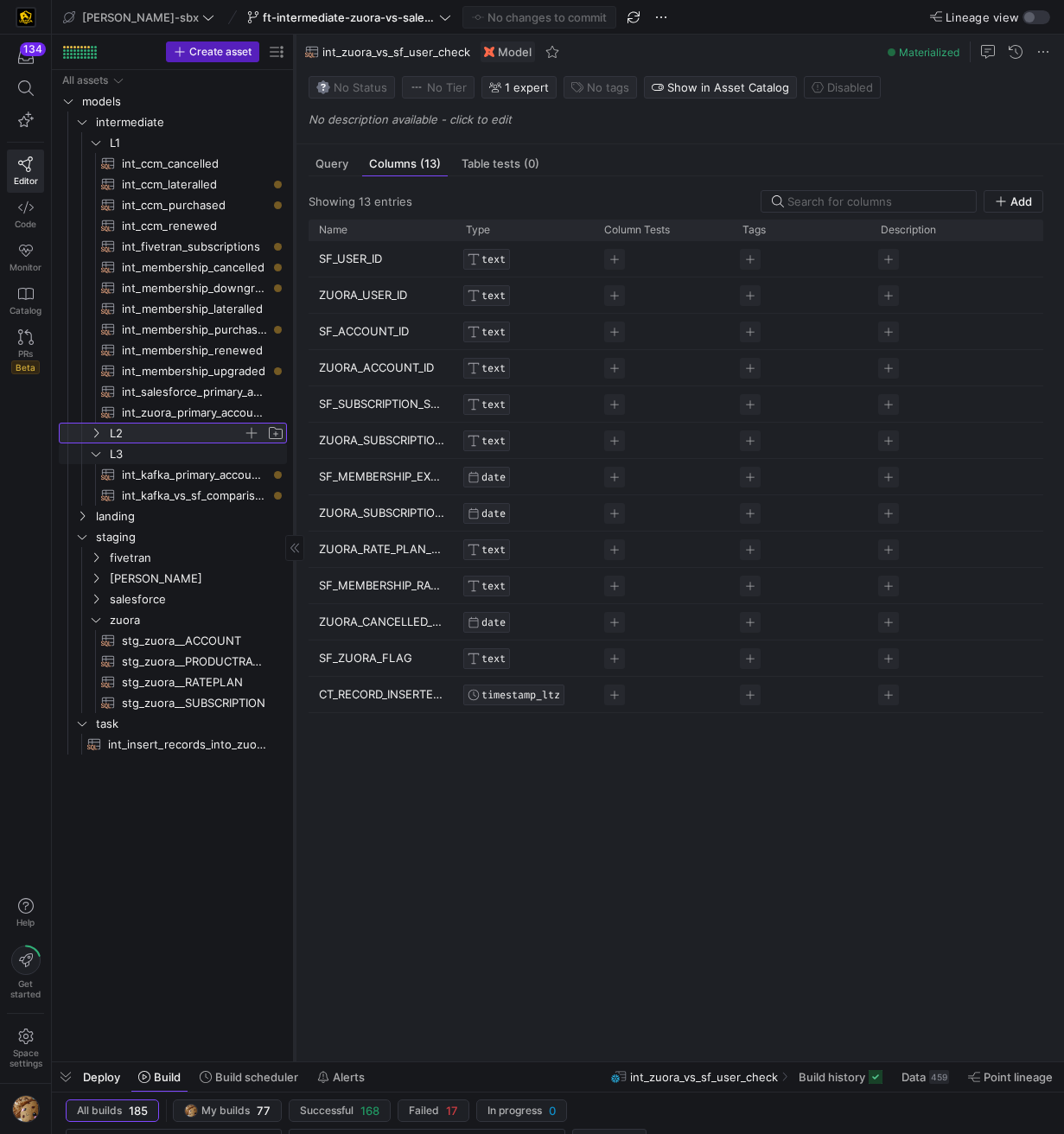
click at [200, 440] on span "L2" at bounding box center [176, 433] width 133 height 20
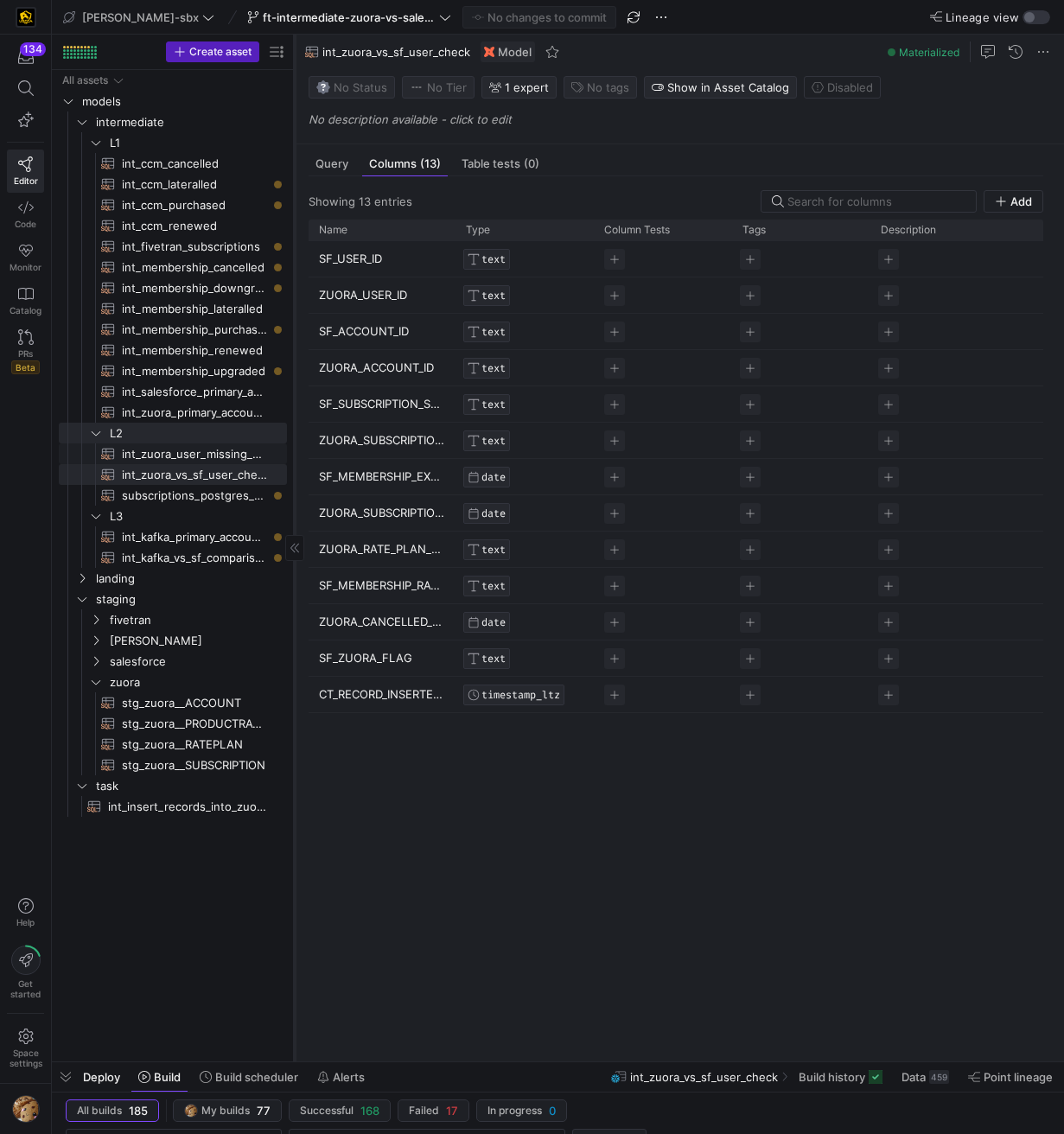
click at [195, 462] on span "int_zuora_user_missing_check​​​​​​​​​​" at bounding box center [195, 454] width 145 height 20
drag, startPoint x: 195, startPoint y: 479, endPoint x: 278, endPoint y: 443, distance: 90.5
click at [195, 479] on span "int_zuora_vs_sf_user_check​​​​​​​​​​" at bounding box center [195, 475] width 145 height 20
click at [320, 171] on div "Query" at bounding box center [332, 163] width 47 height 25
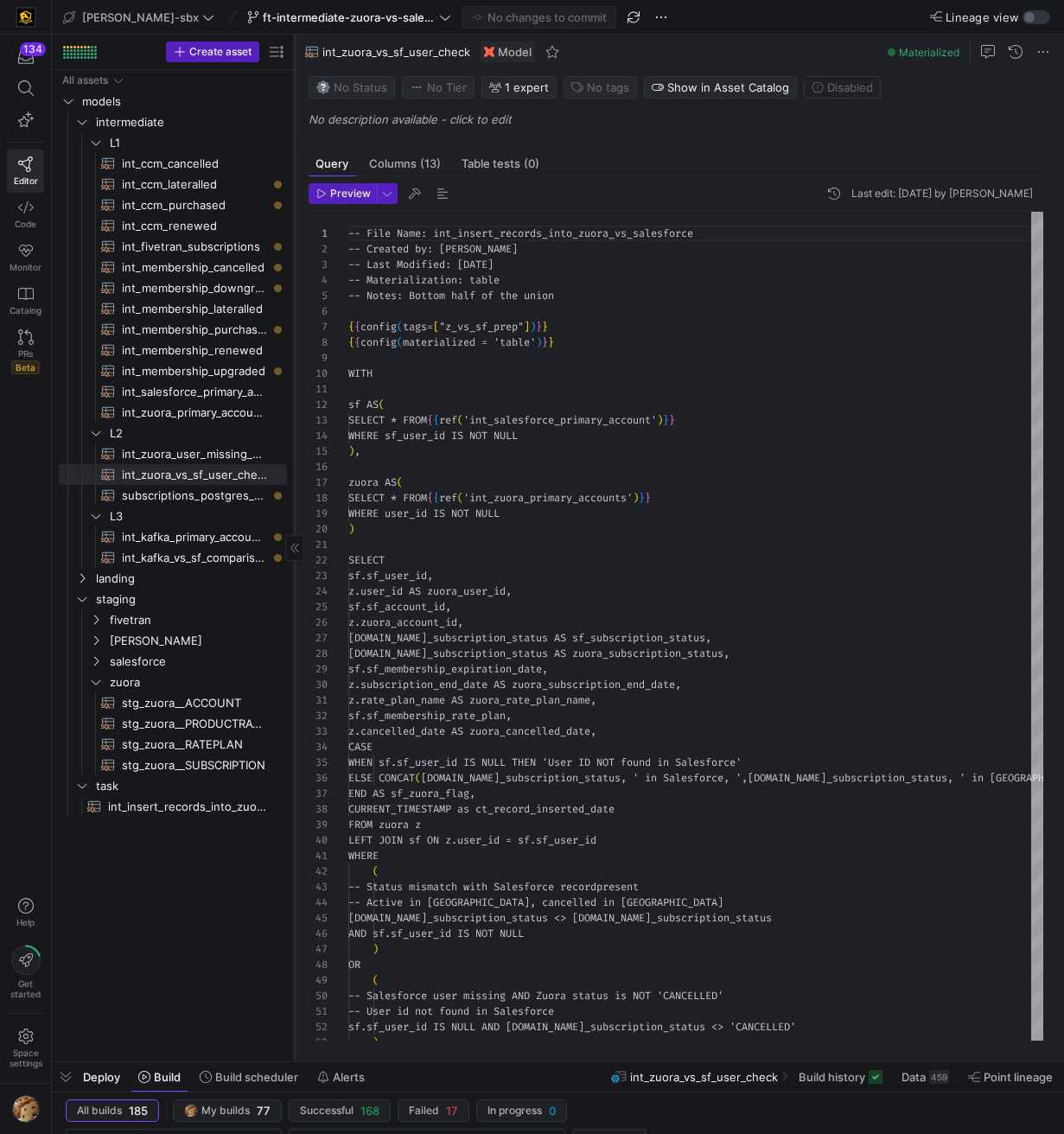
scroll to position [156, 0]
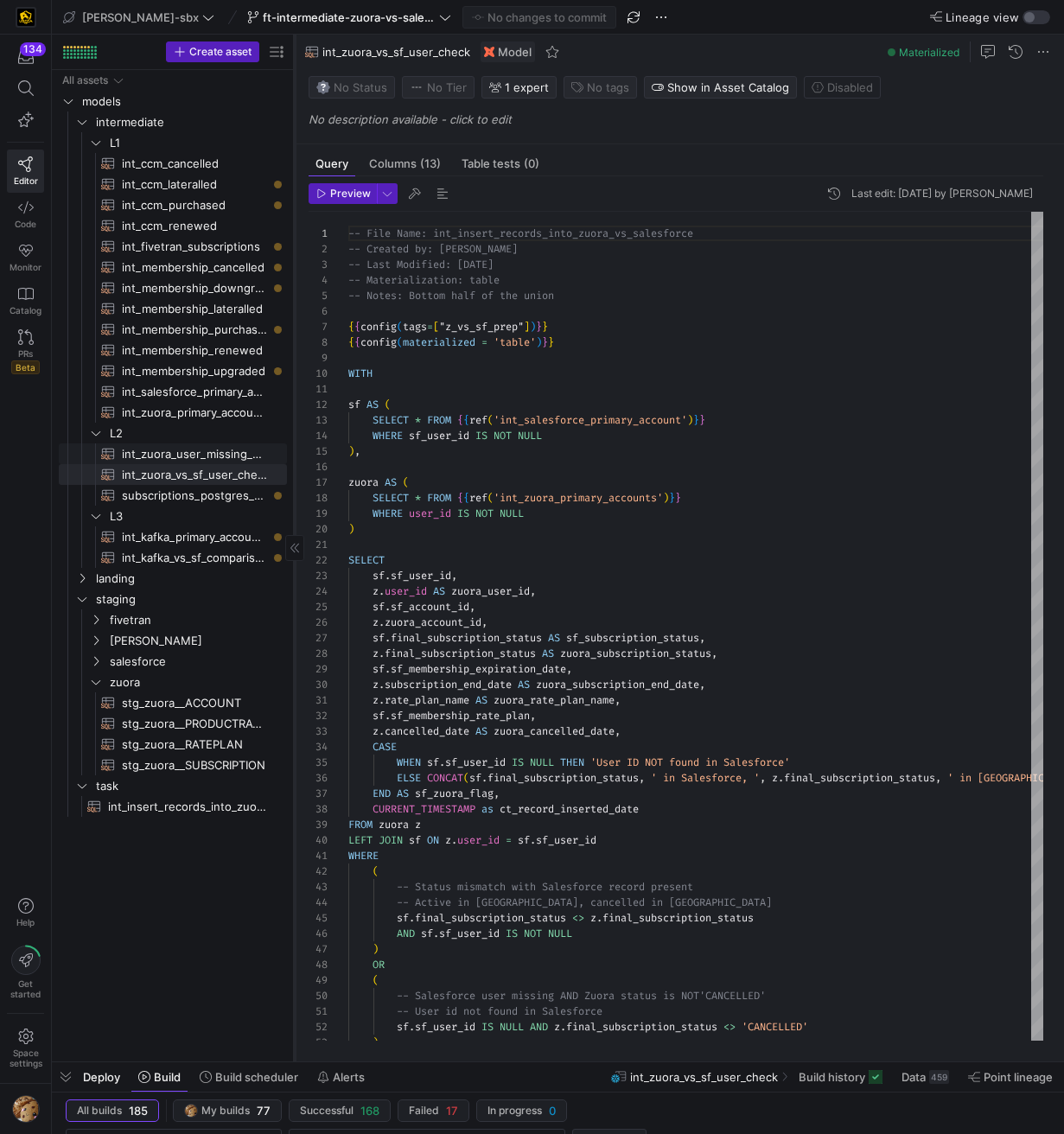
click at [223, 454] on span "int_zuora_user_missing_check​​​​​​​​​​" at bounding box center [195, 454] width 145 height 20
type textarea "y42 build -s int_zuora_user_missing_check"
type textarea "-- File Name: int-zuora-user-check -- Created by: [PERSON_NAME] -- Last Modifie…"
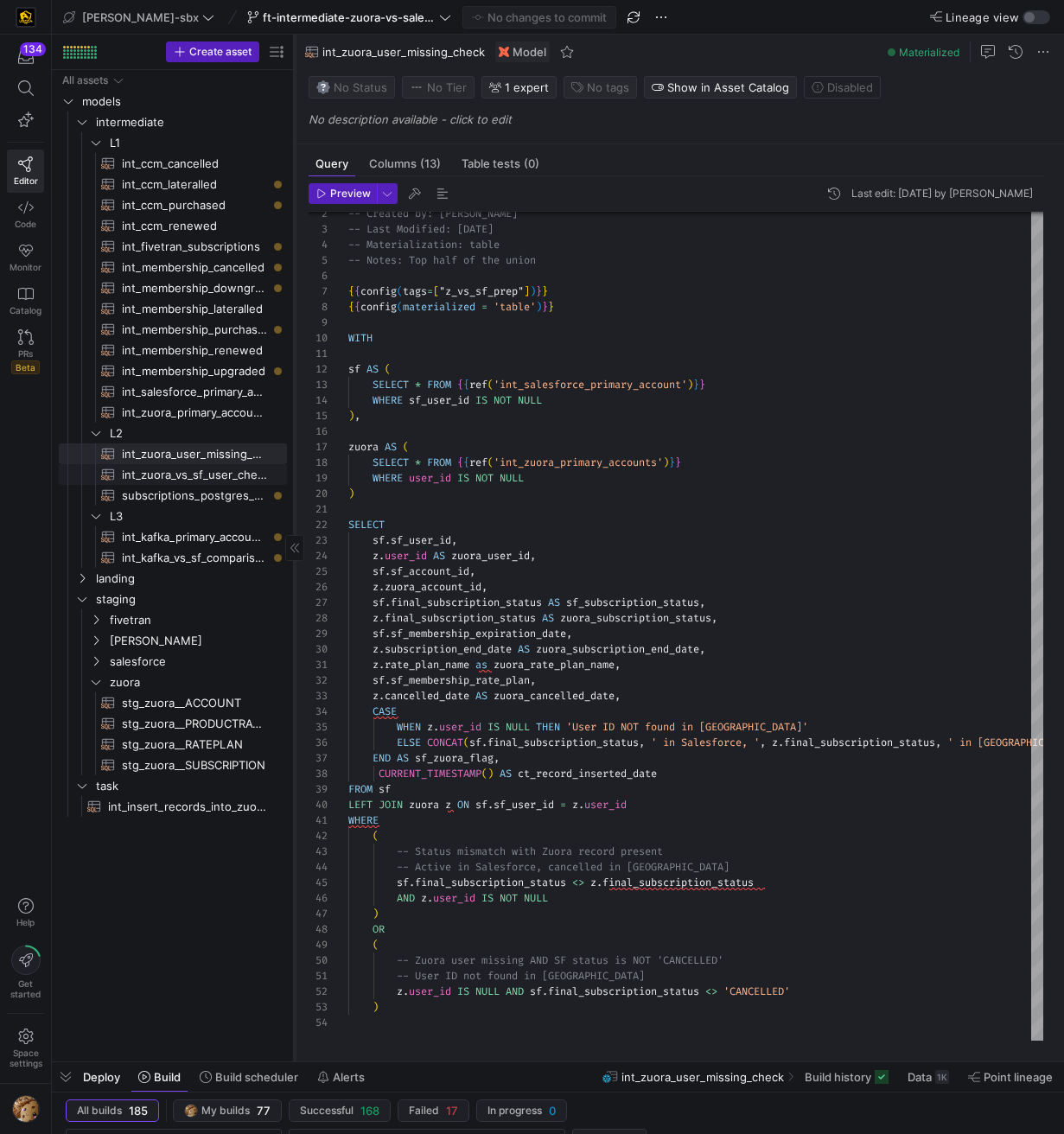
click at [145, 468] on span "int_zuora_vs_sf_user_check​​​​​​​​​​" at bounding box center [195, 475] width 145 height 20
type textarea "y42 build -s int_zuora_vs_sf_user_check"
type textarea "-- File Name: int_insert_records_into_zuora_vs_salesforce -- Created by: [PERSO…"
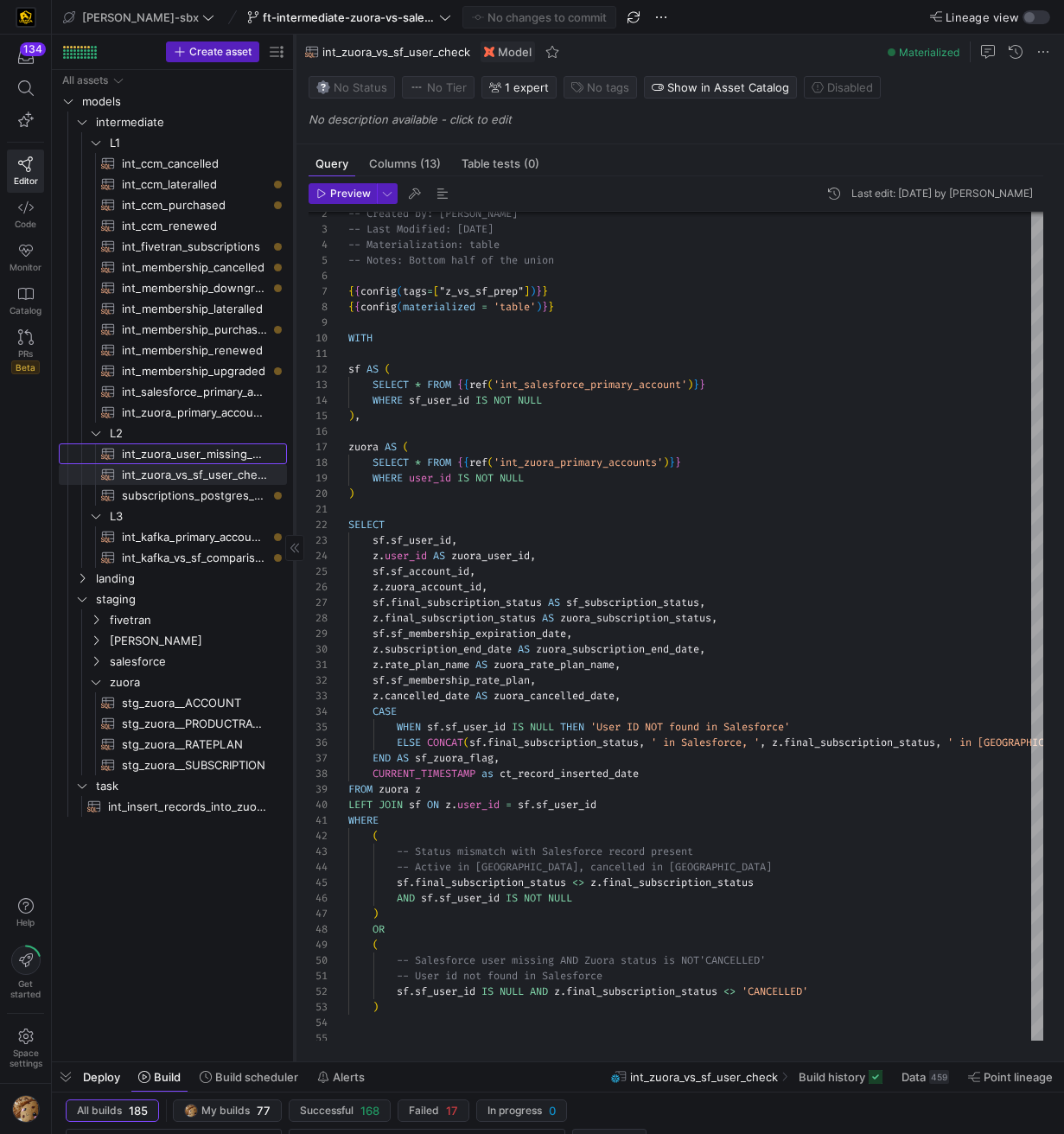
click at [179, 444] on span "int_zuora_user_missing_check​​​​​​​​​​" at bounding box center [195, 454] width 145 height 20
type textarea "y42 build -s int_zuora_user_missing_check"
type textarea "-- File Name: int-zuora-user-check -- Created by: [PERSON_NAME] -- Last Modifie…"
click at [176, 474] on span "int_zuora_vs_sf_user_check​​​​​​​​​​" at bounding box center [195, 475] width 145 height 20
type textarea "y42 build -s int_zuora_vs_sf_user_check"
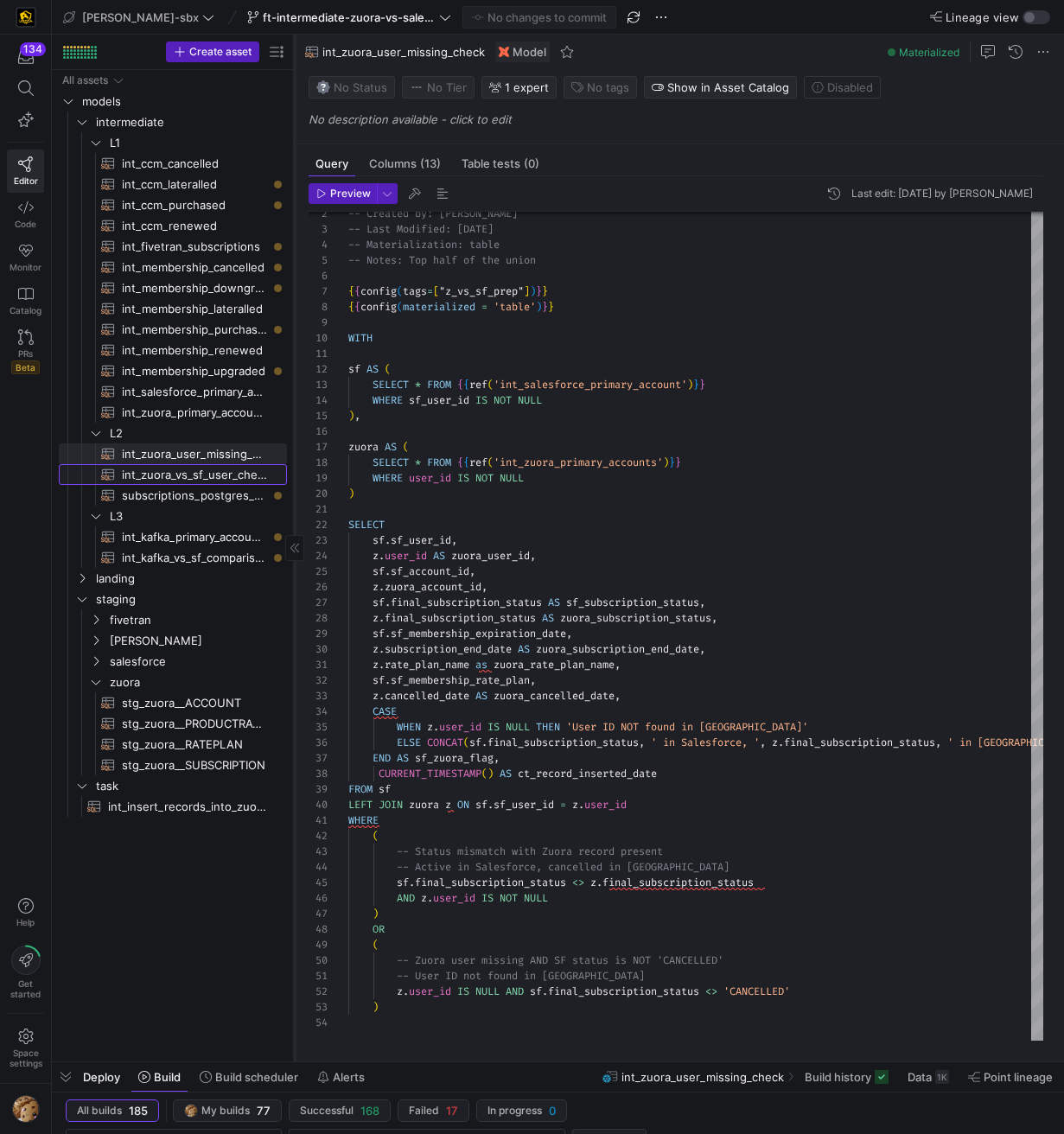
type textarea "-- File Name: int_insert_records_into_zuora_vs_salesforce -- Created by: [PERSO…"
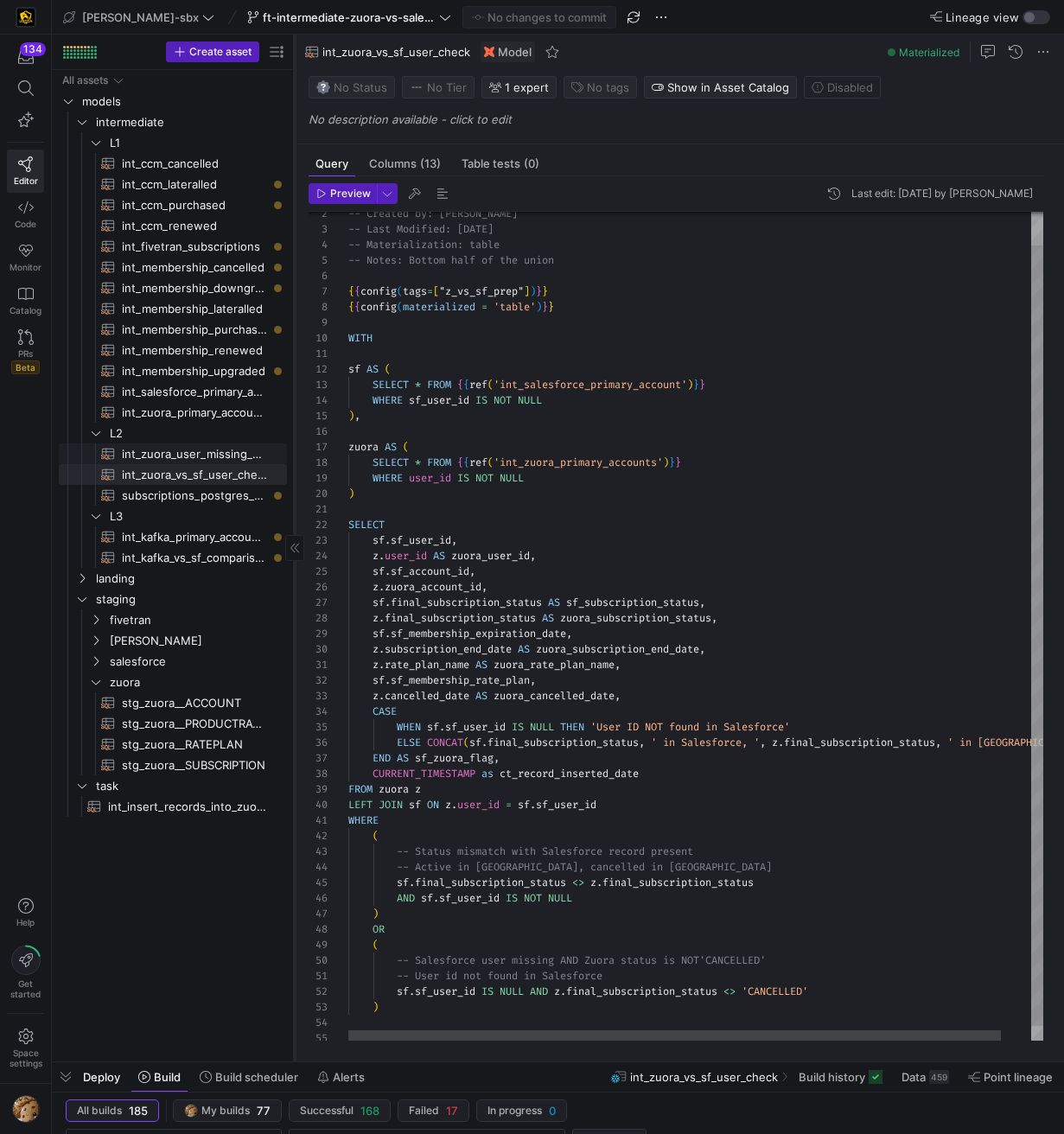
click at [182, 457] on span "int_zuora_user_missing_check​​​​​​​​​​" at bounding box center [195, 454] width 145 height 20
type textarea "y42 build -s int_zuora_user_missing_check"
type textarea "-- File Name: int-zuora-user-check -- Created by: [PERSON_NAME] -- Last Modifie…"
click at [180, 488] on span "subscriptions_postgres_kafka_joined_view​​​​​​​​​​" at bounding box center [195, 496] width 145 height 20
type textarea "y42 build -s subscriptions_postgres_kafka_joined_view"
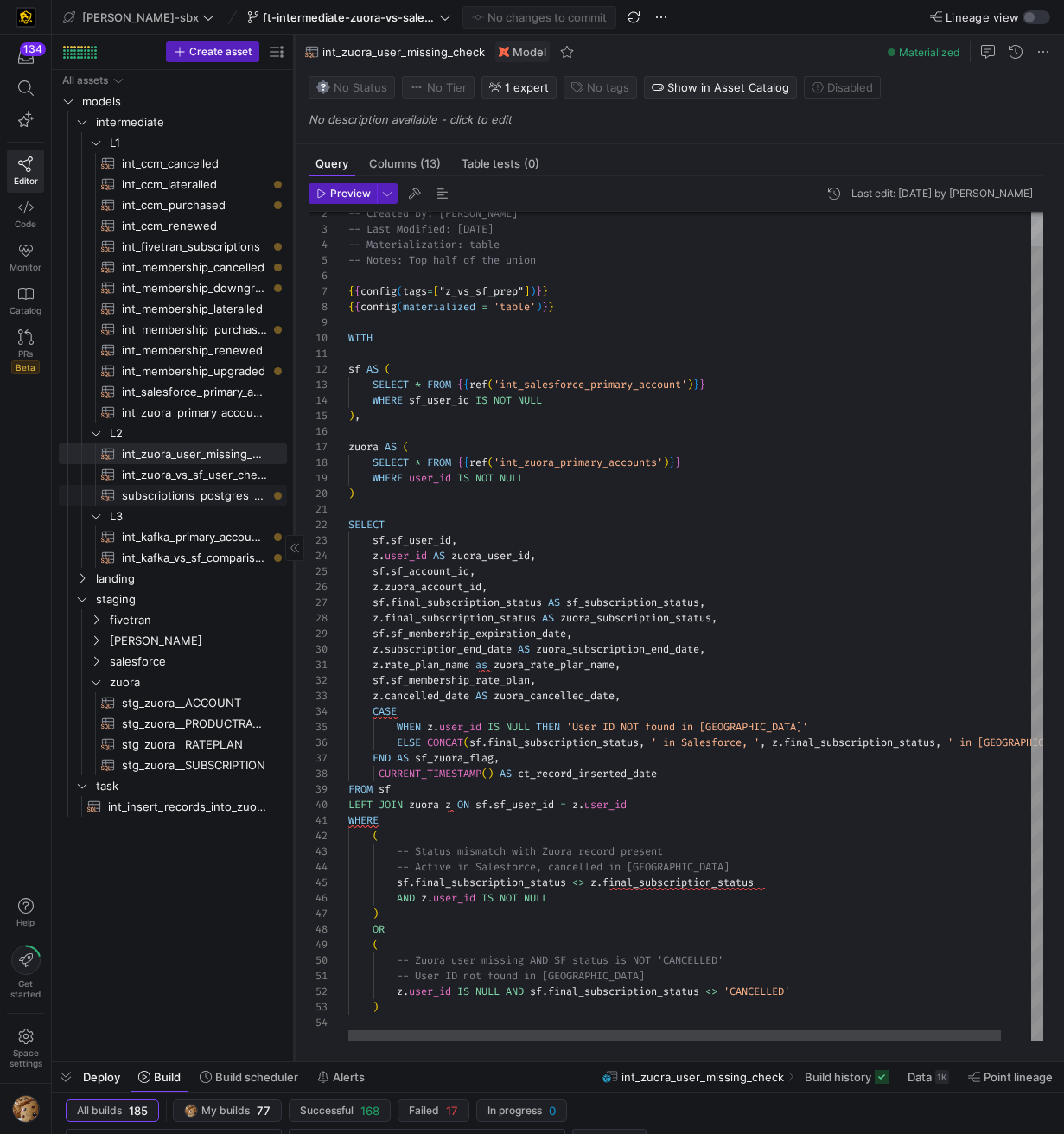
type textarea "{{config (tags=["kafka_joined_view"])}} WITH kafka_CCM_cancelled AS ( SELECT * …"
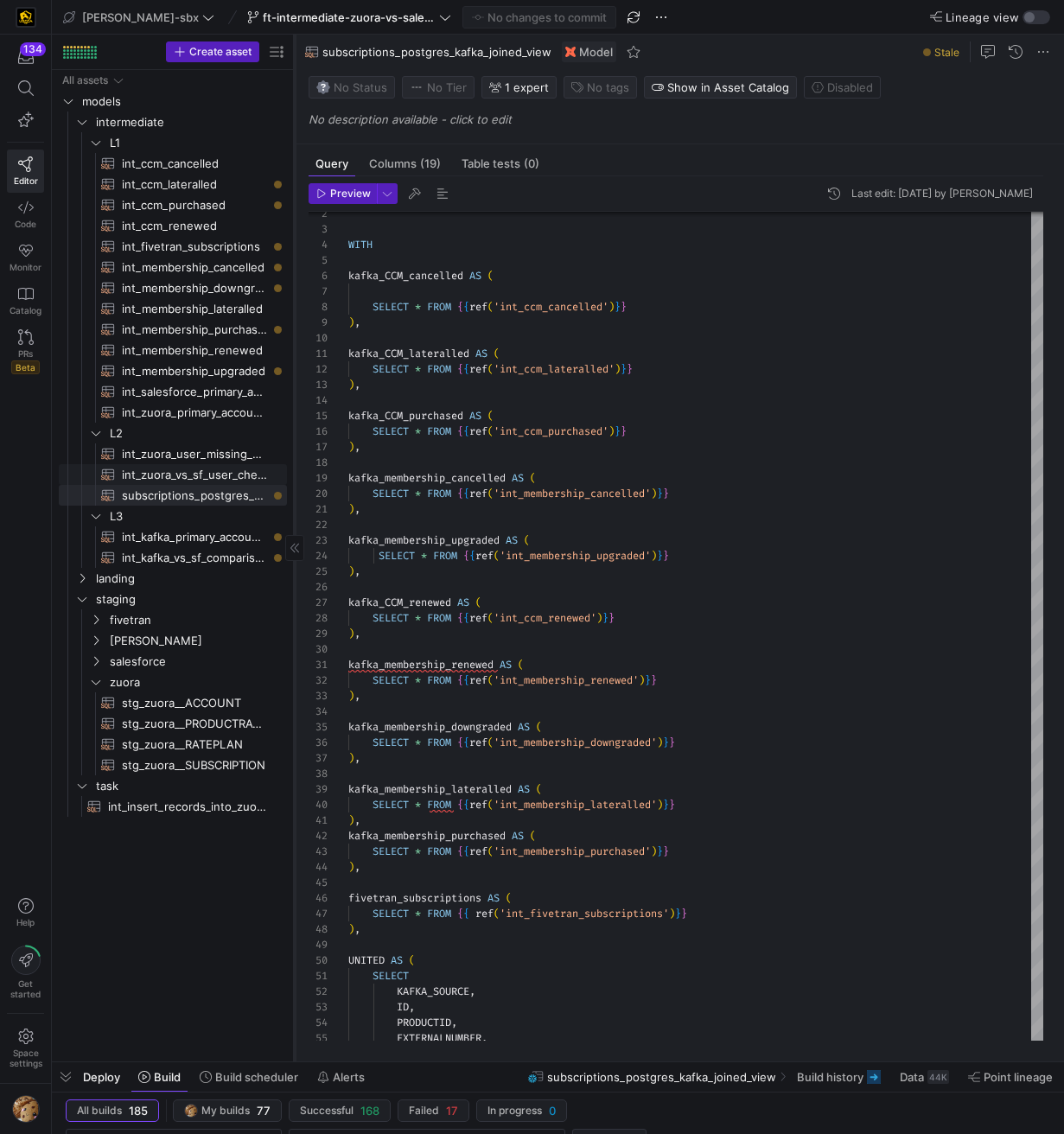
click at [184, 466] on span "int_zuora_vs_sf_user_check​​​​​​​​​​" at bounding box center [195, 475] width 145 height 20
type textarea "y42 build -s int_zuora_vs_sf_user_check"
type textarea "-- File Name: int_insert_records_into_zuora_vs_salesforce -- Created by: [PERSO…"
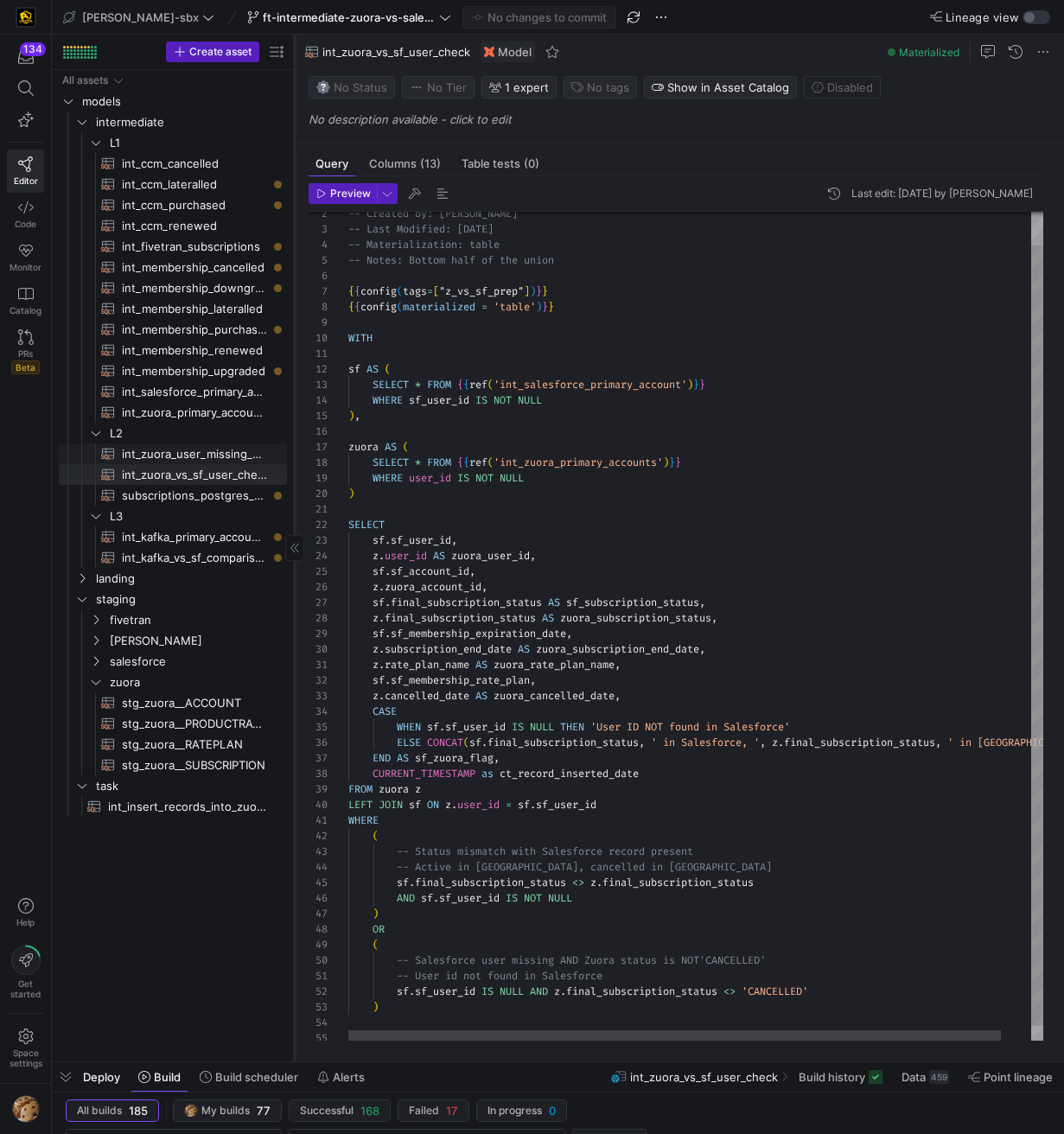
click at [184, 448] on span "int_zuora_user_missing_check​​​​​​​​​​" at bounding box center [195, 454] width 145 height 20
type textarea "y42 build -s int_zuora_user_missing_check"
type textarea "-- File Name: int-zuora-user-check -- Created by: [PERSON_NAME] -- Last Modifie…"
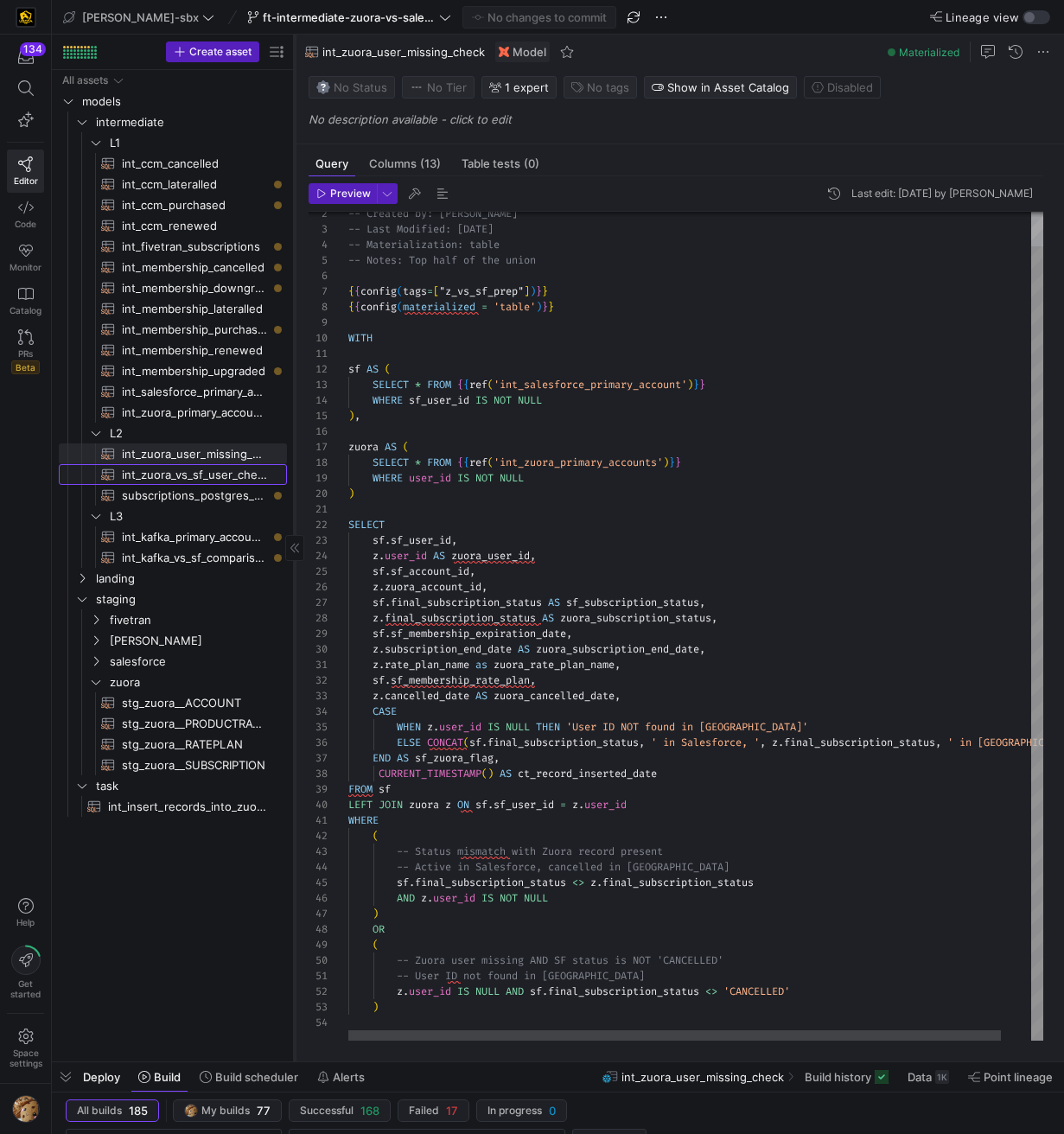
click at [184, 473] on span "int_zuora_vs_sf_user_check​​​​​​​​​​" at bounding box center [195, 475] width 145 height 20
type textarea "y42 build -s int_zuora_vs_sf_user_check"
type textarea "-- File Name: int_insert_records_into_zuora_vs_salesforce -- Created by: [PERSO…"
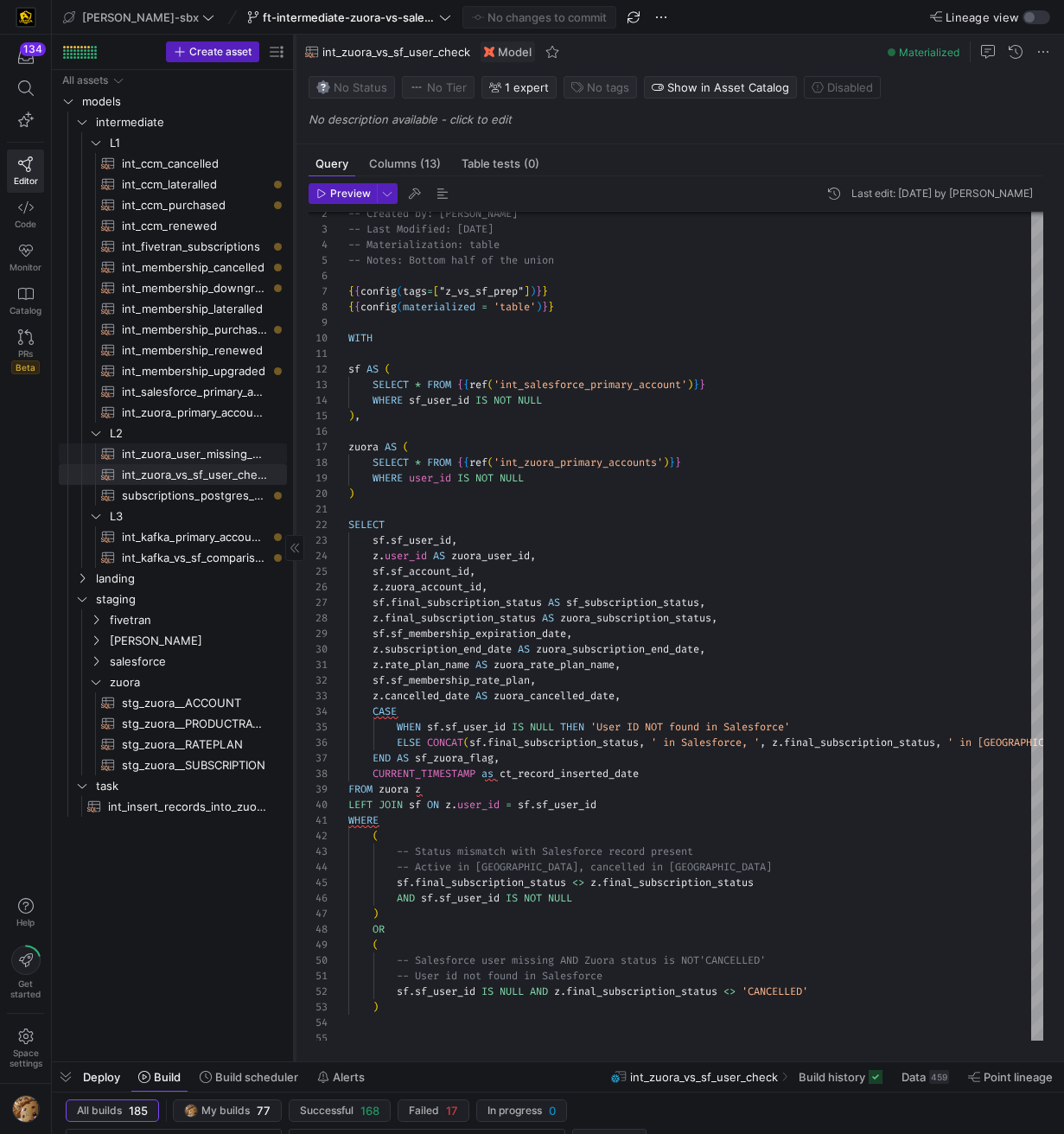
click at [183, 452] on span "int_zuora_user_missing_check​​​​​​​​​​" at bounding box center [195, 454] width 145 height 20
type textarea "y42 build -s int_zuora_user_missing_check"
type textarea "-- File Name: int-zuora-user-check -- Created by: [PERSON_NAME] -- Last Modifie…"
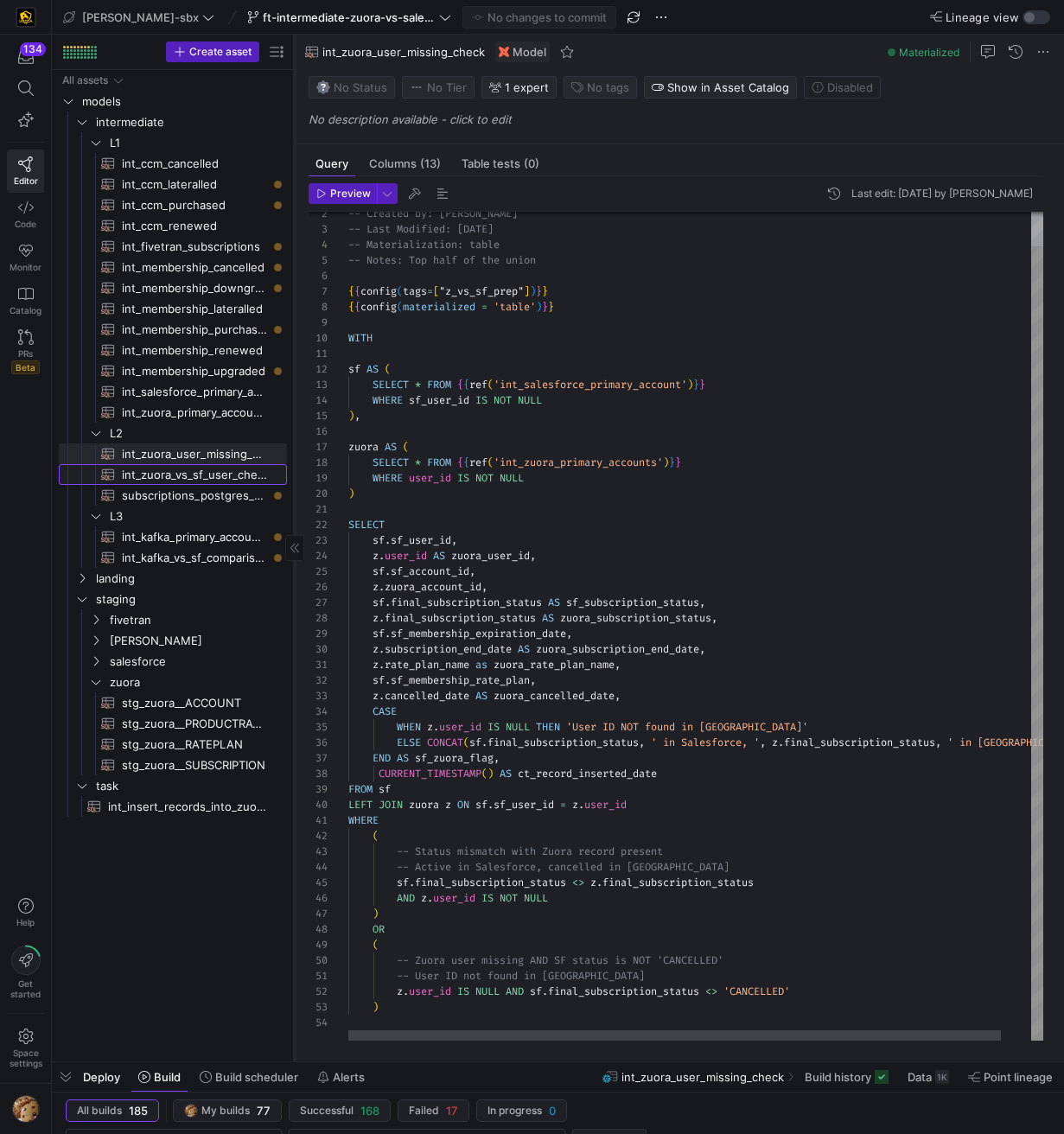
click at [183, 477] on span "int_zuora_vs_sf_user_check​​​​​​​​​​" at bounding box center [195, 475] width 145 height 20
type textarea "y42 build -s int_zuora_vs_sf_user_check"
type textarea "-- File Name: int_insert_records_into_zuora_vs_salesforce -- Created by: [PERSO…"
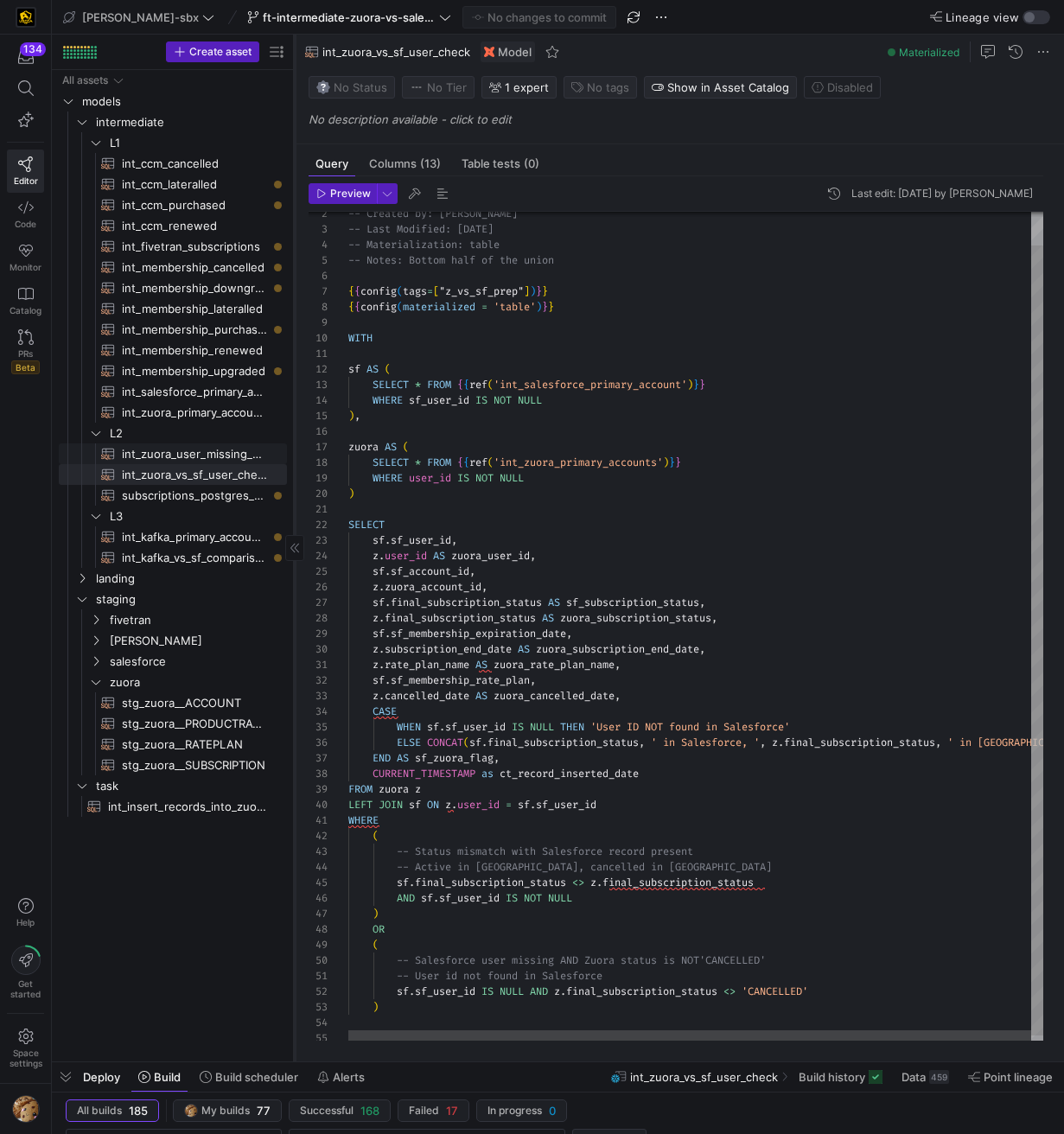
click at [183, 457] on span "int_zuora_user_missing_check​​​​​​​​​​" at bounding box center [195, 454] width 145 height 20
type textarea "y42 build -s int_zuora_user_missing_check"
type textarea "-- File Name: int-zuora-user-check -- Created by: [PERSON_NAME] -- Last Modifie…"
click at [180, 477] on span "int_zuora_vs_sf_user_check​​​​​​​​​​" at bounding box center [195, 475] width 145 height 20
type textarea "y42 build -s int_zuora_vs_sf_user_check"
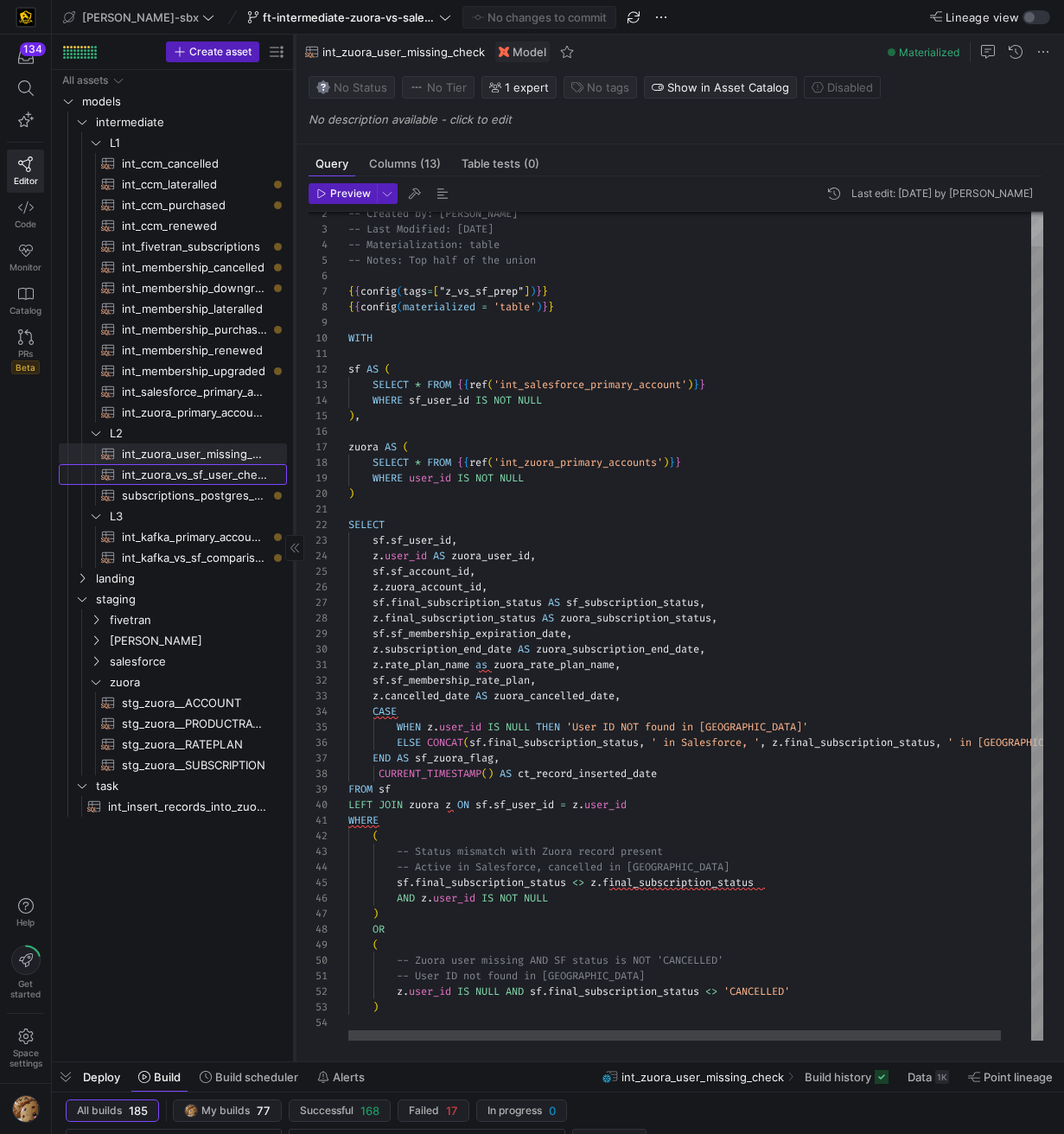
type textarea "-- File Name: int_insert_records_into_zuora_vs_salesforce -- Created by: [PERSO…"
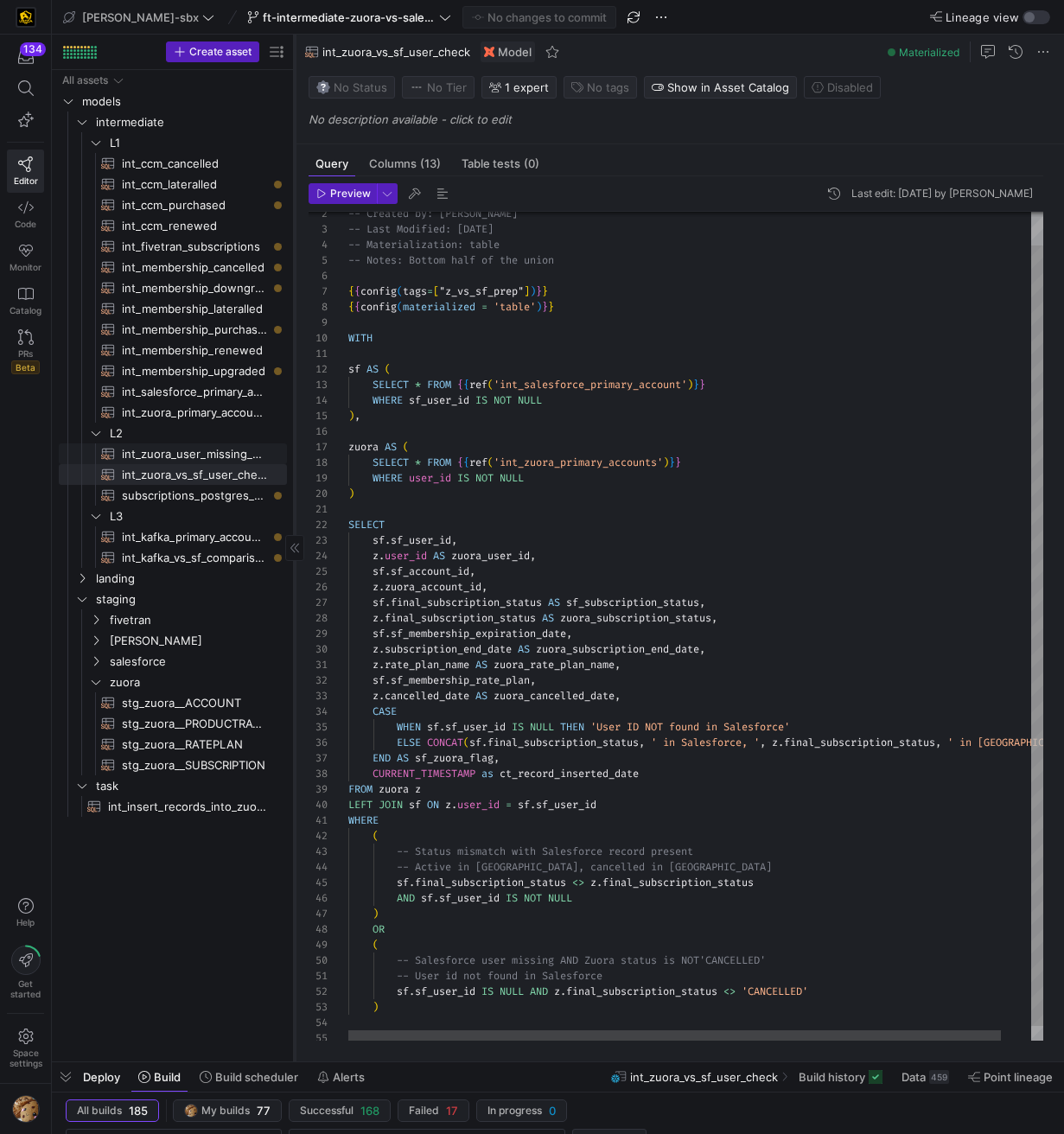
click at [181, 457] on span "int_zuora_user_missing_check​​​​​​​​​​" at bounding box center [195, 454] width 145 height 20
type textarea "y42 build -s int_zuora_user_missing_check"
click at [373, 740] on div "-- Created by: Grant Jones -- Last Modified: 2025-08-05 -- Materialization: tab…" at bounding box center [711, 608] width 726 height 865
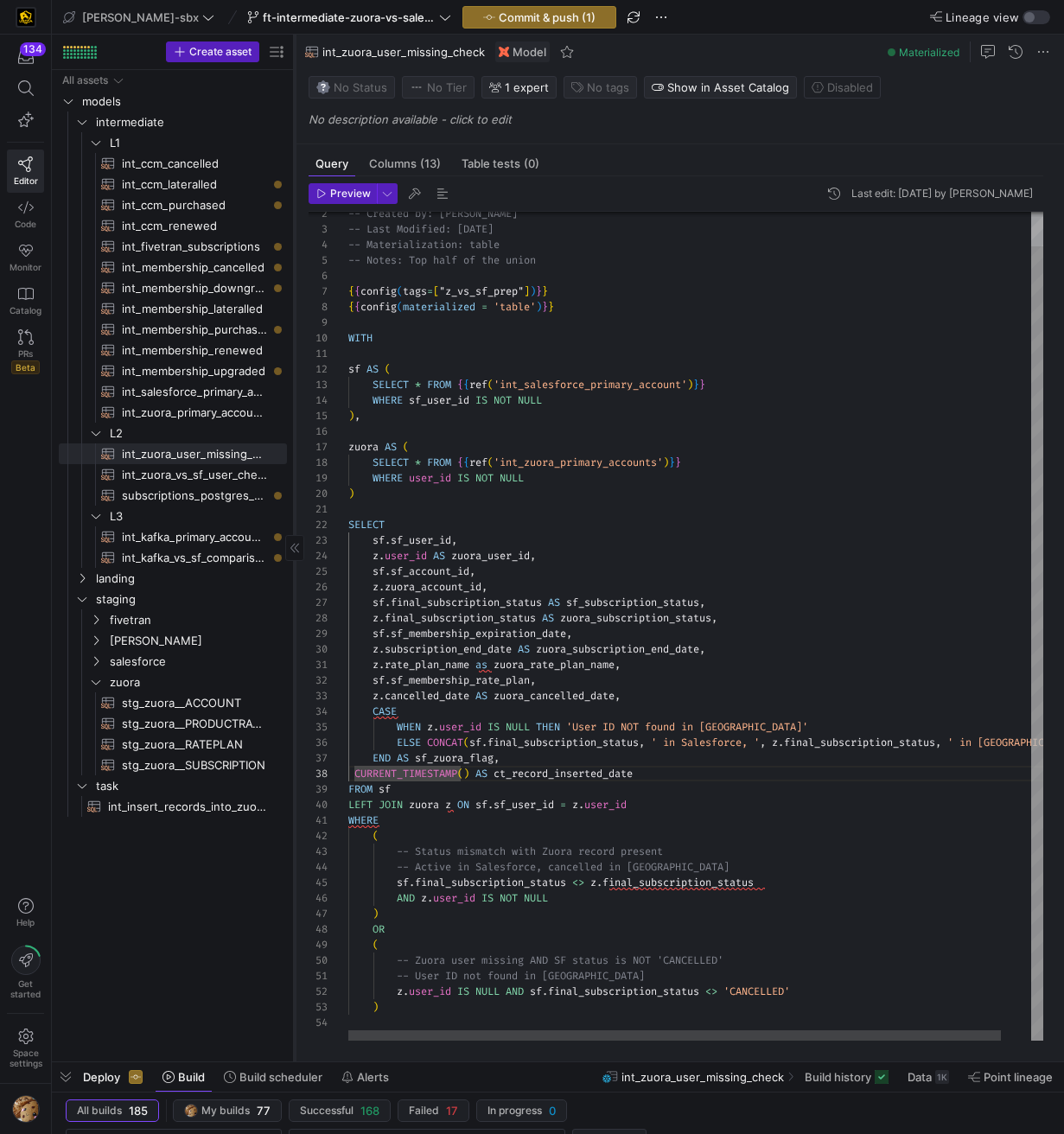
scroll to position [109, 0]
type textarea "z.rate_plan_name as zuora_rate_plan_name, sf.sf_membership_rate_plan, z.cancell…"
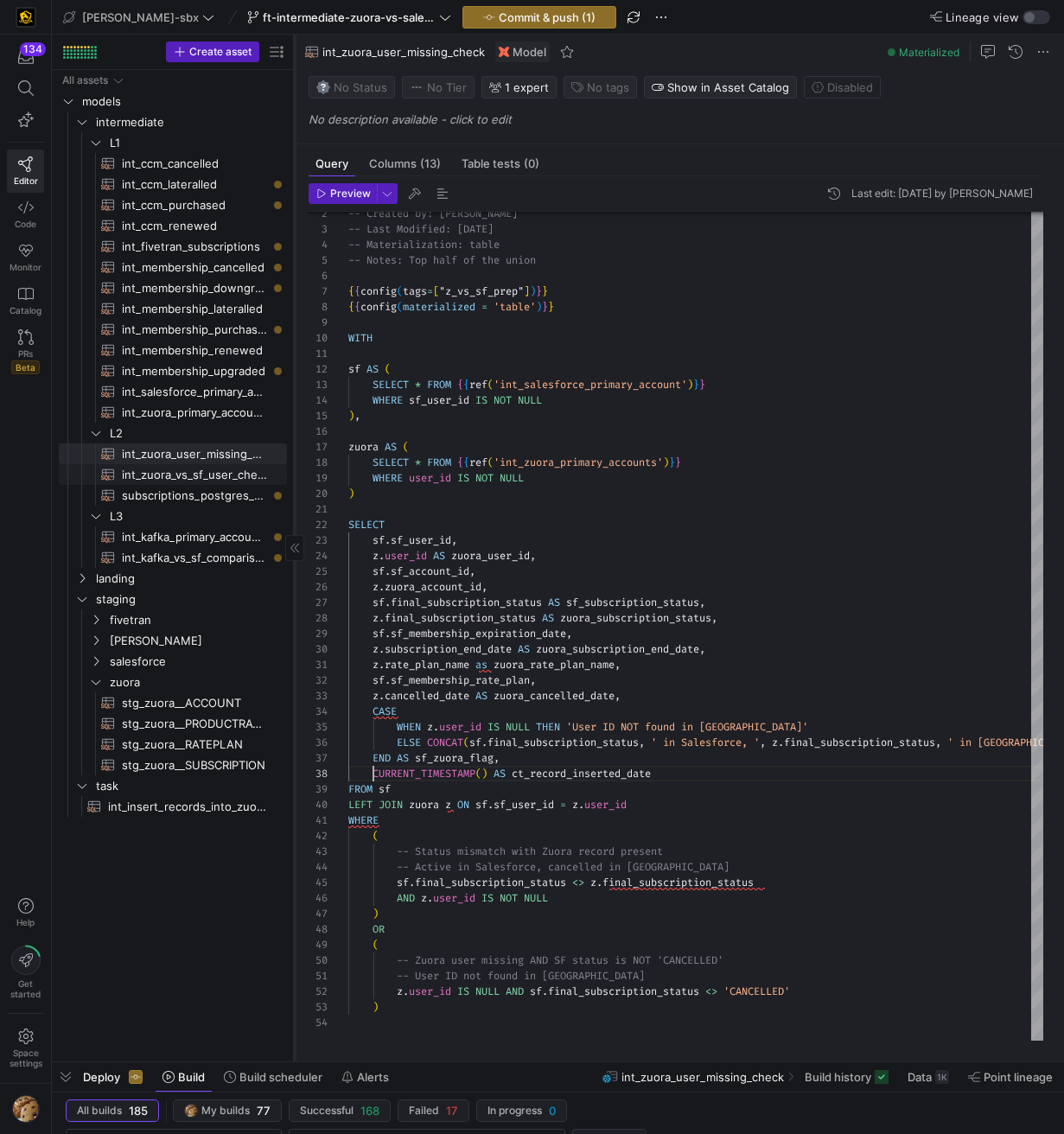
click at [223, 466] on span "int_zuora_vs_sf_user_check​​​​​​​​​​" at bounding box center [195, 475] width 145 height 20
type textarea "y42 build -s int_zuora_vs_sf_user_check"
type textarea "-- File Name: int_insert_records_into_zuora_vs_salesforce -- Created by: [PERSO…"
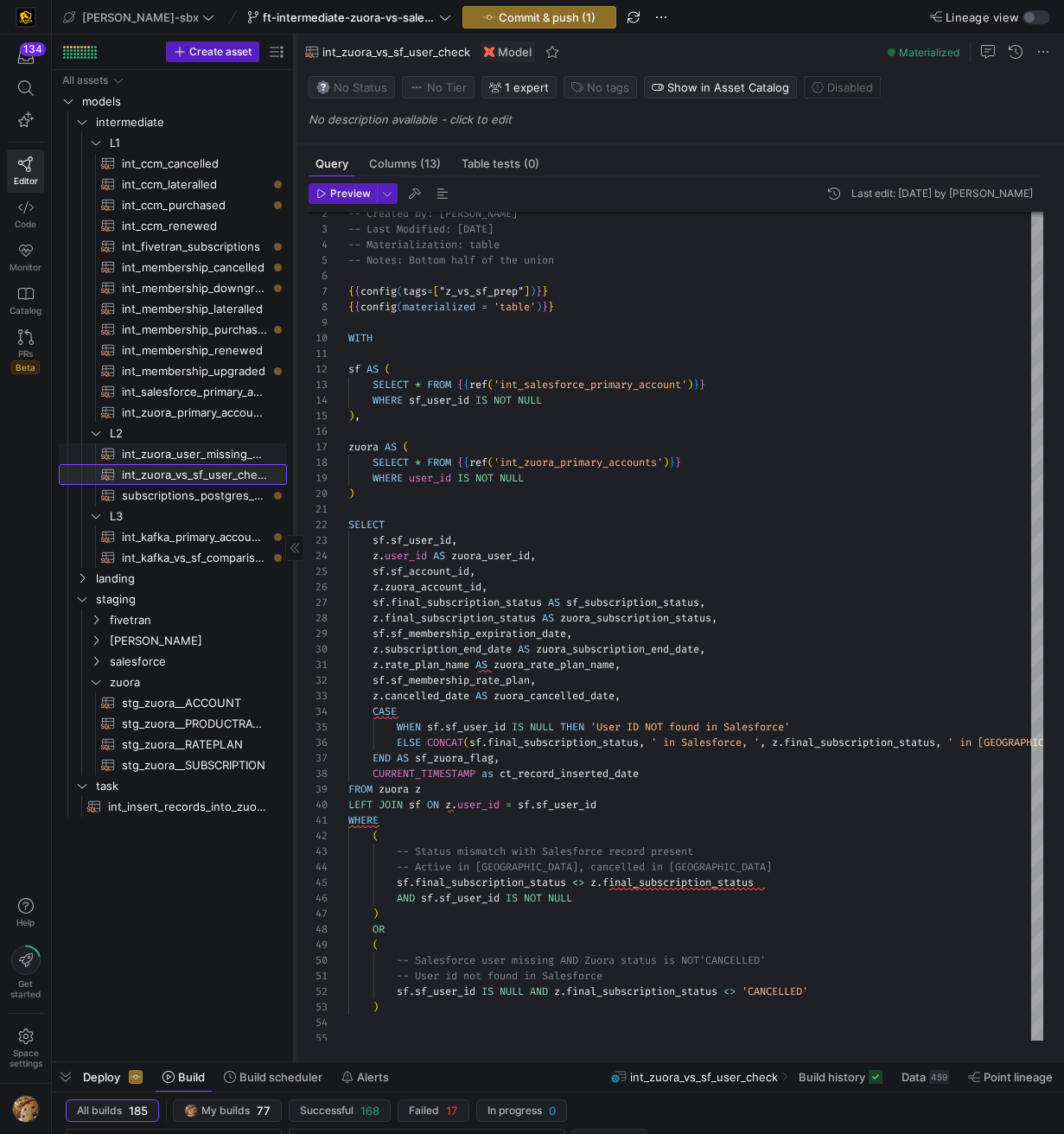
click at [224, 464] on link "int_zuora_vs_sf_user_check​​​​​​​​​​" at bounding box center [173, 474] width 228 height 21
click at [225, 448] on span "int_zuora_user_missing_check​​​​​​​​​​" at bounding box center [195, 454] width 145 height 20
type textarea "y42 build -s int_zuora_user_missing_check"
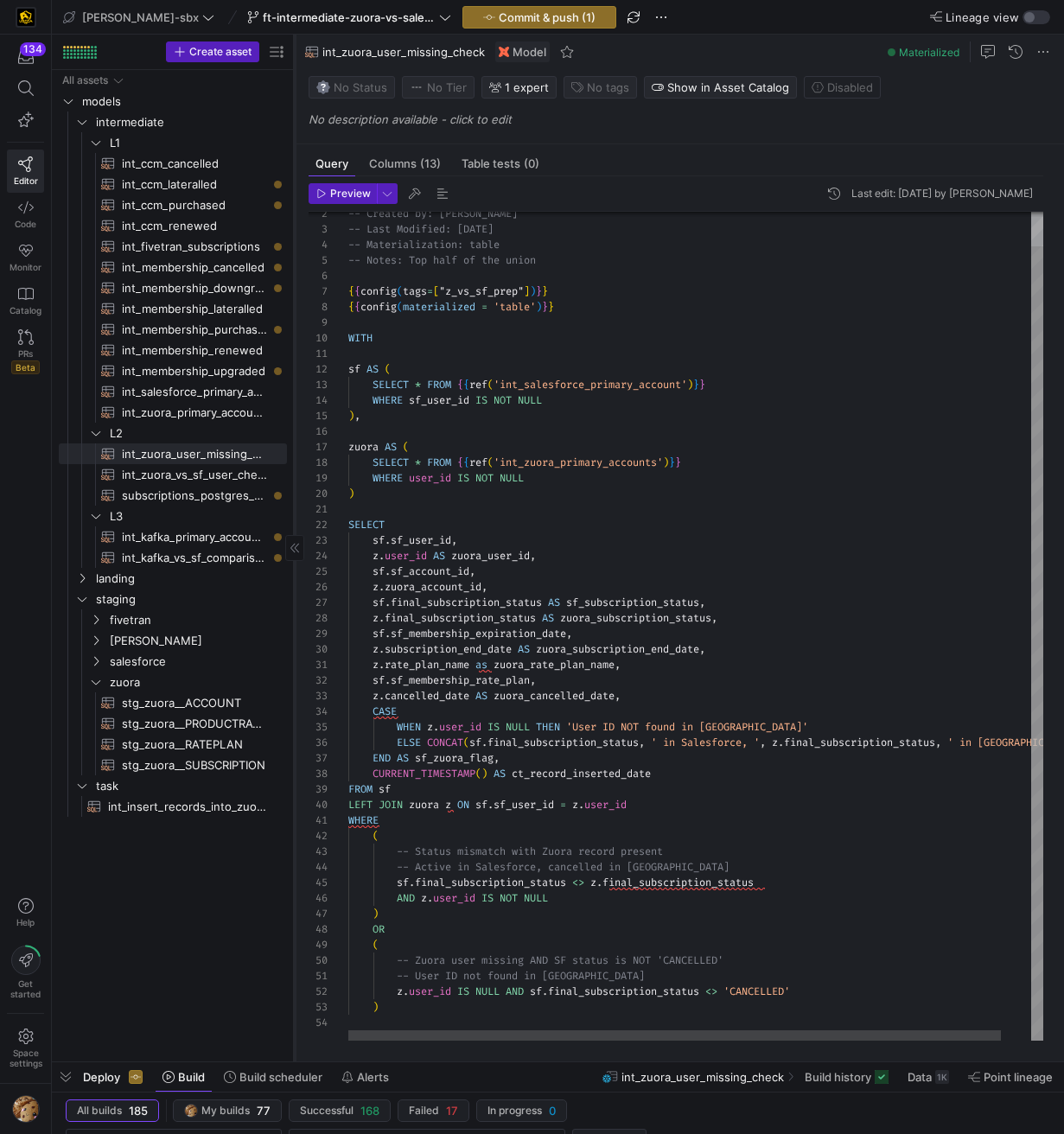
click at [481, 664] on div "-- Created by: Grant Jones -- Last Modified: 2025-08-05 -- Materialization: tab…" at bounding box center [711, 608] width 726 height 865
click at [701, 504] on div "-- Created by: Grant Jones -- Last Modified: 2025-08-05 -- Materialization: tab…" at bounding box center [711, 608] width 726 height 865
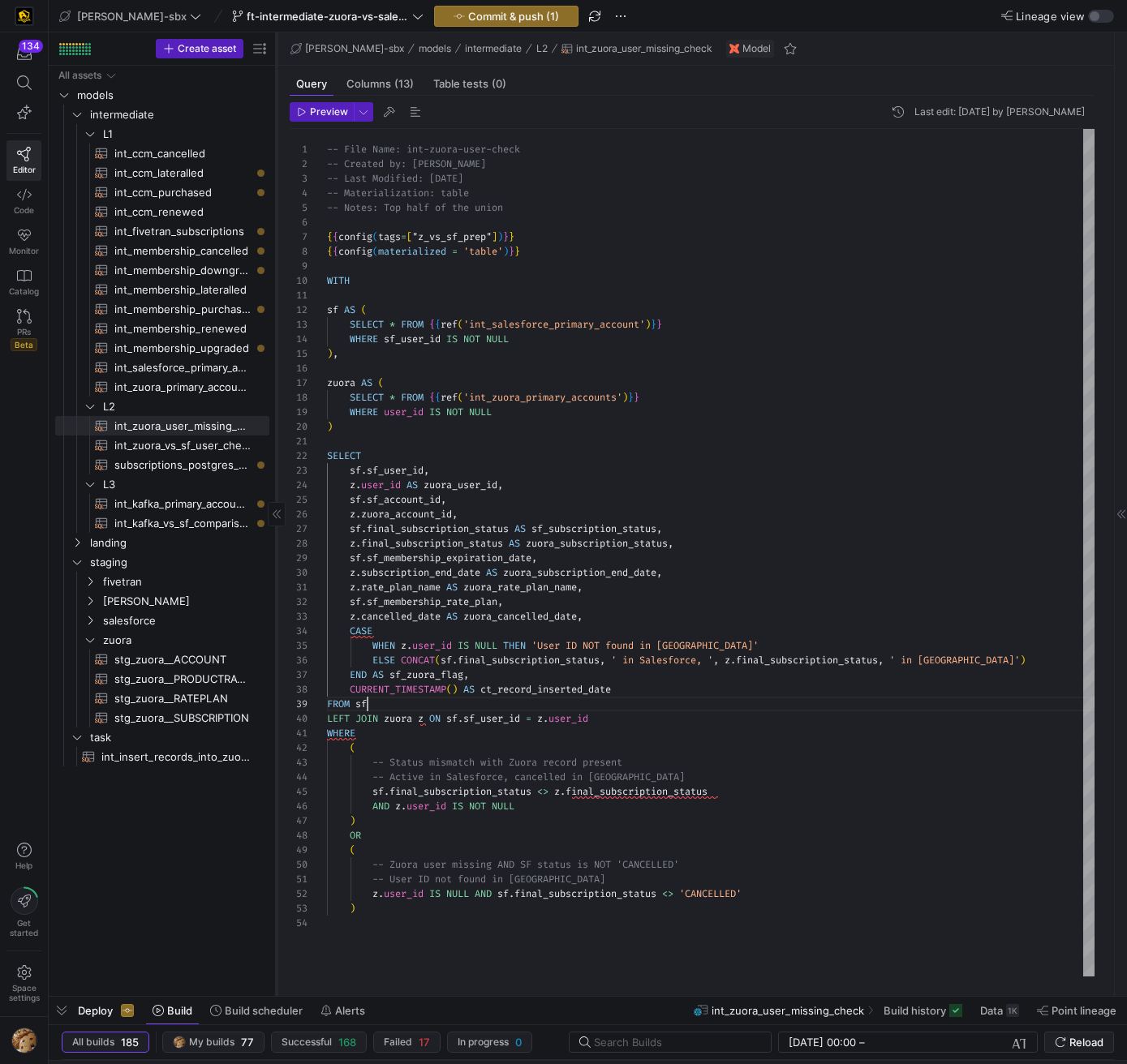
scroll to position [117, 40]
click at [452, 695] on div "-- Created by: Grant Jones -- Last Modified: 2025-08-05 -- Materialization: tab…" at bounding box center [711, 552] width 768 height 848
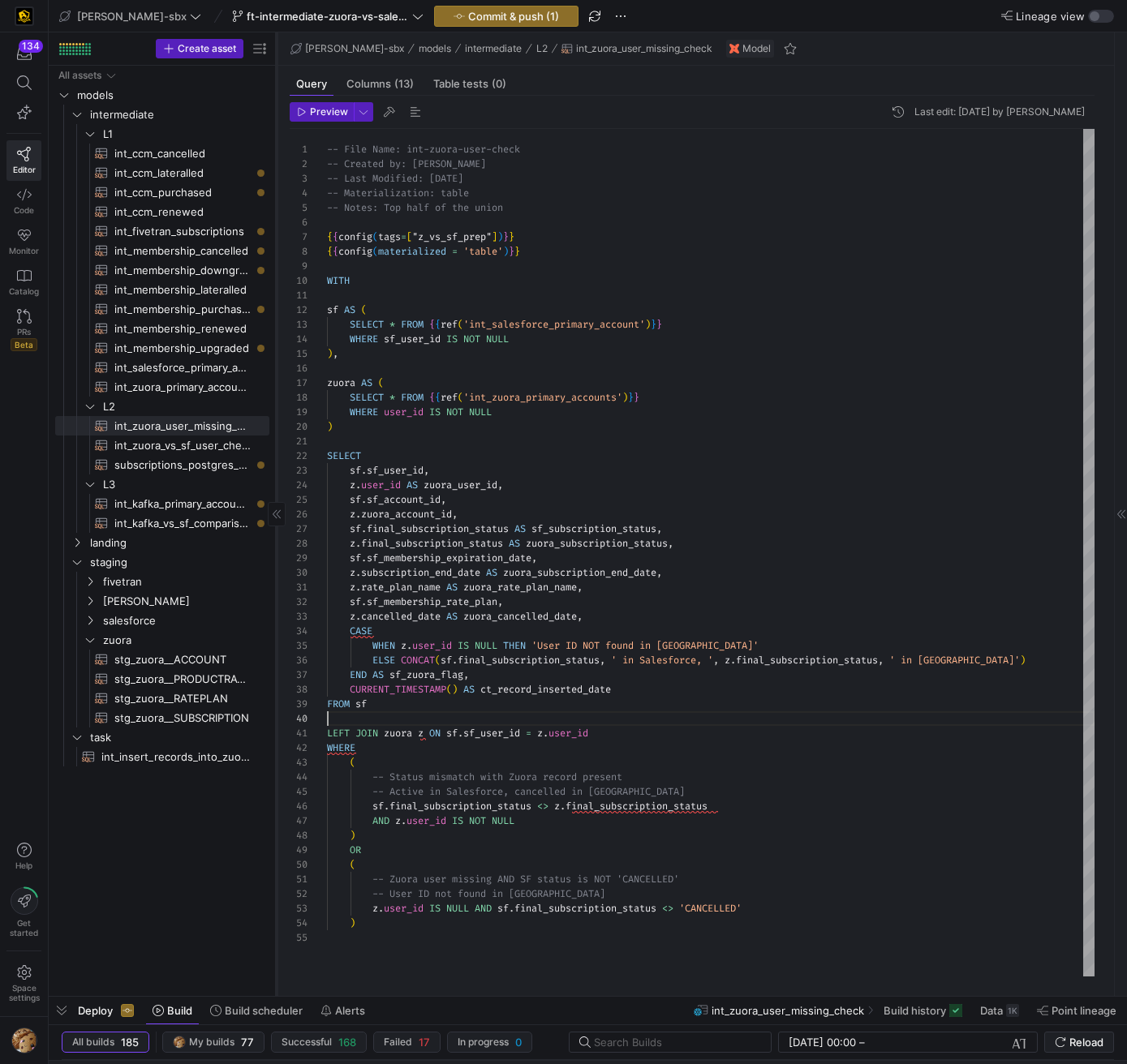
click at [570, 695] on div "-- Created by: Grant Jones -- Last Modified: 2025-08-05 -- Materialization: tab…" at bounding box center [711, 552] width 768 height 848
click at [796, 549] on div "-- Created by: Grant Jones -- Last Modified: 2025-08-05 -- Materialization: tab…" at bounding box center [711, 552] width 768 height 848
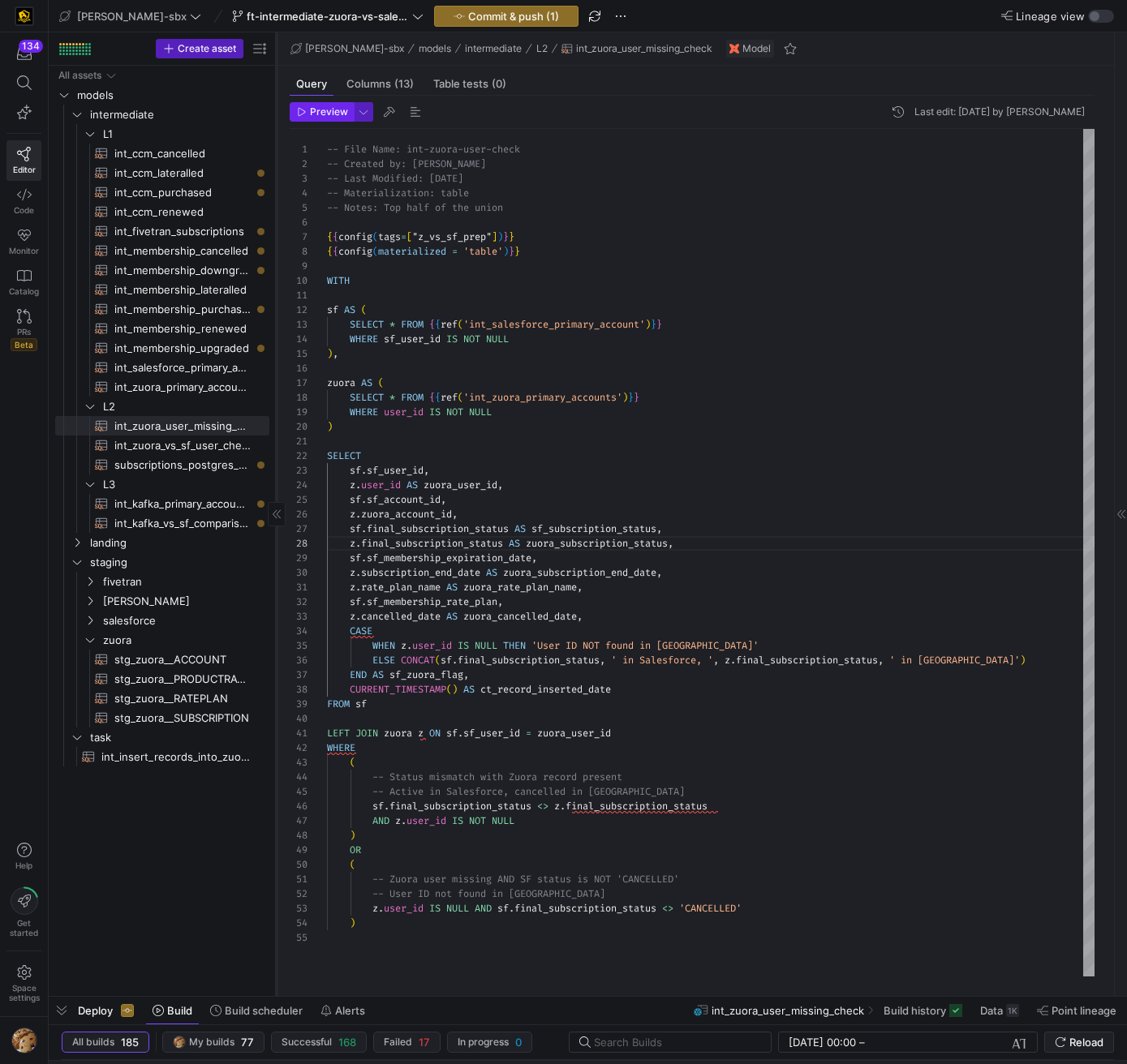
type textarea "SELECT sf.sf_user_id, z.user_id AS zuora_user_id, sf.sf_account_id, z.zuora_acc…"
click at [329, 120] on span "button" at bounding box center [321, 111] width 63 height 18
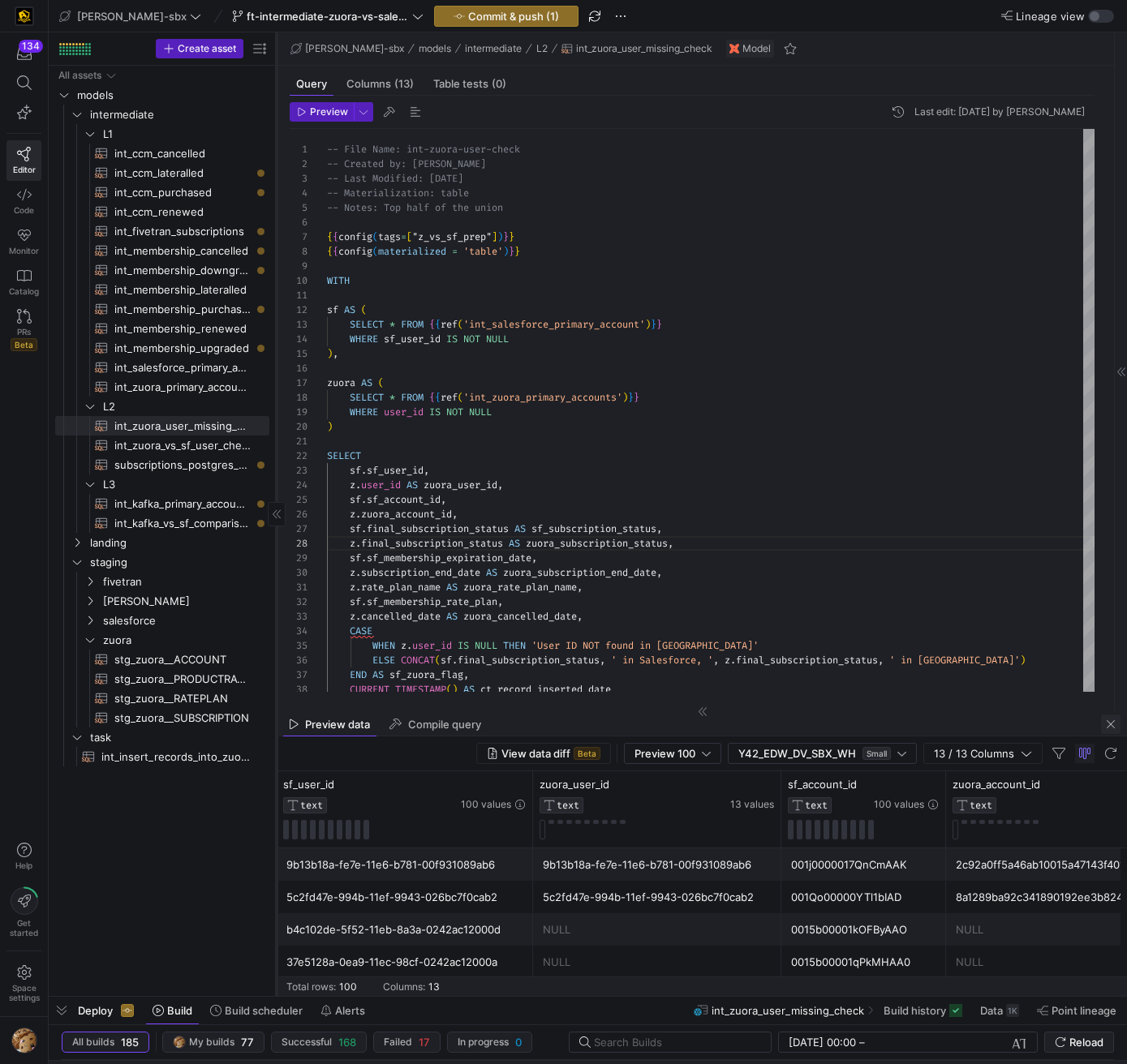
click at [1117, 695] on span "button" at bounding box center [1110, 724] width 20 height 20
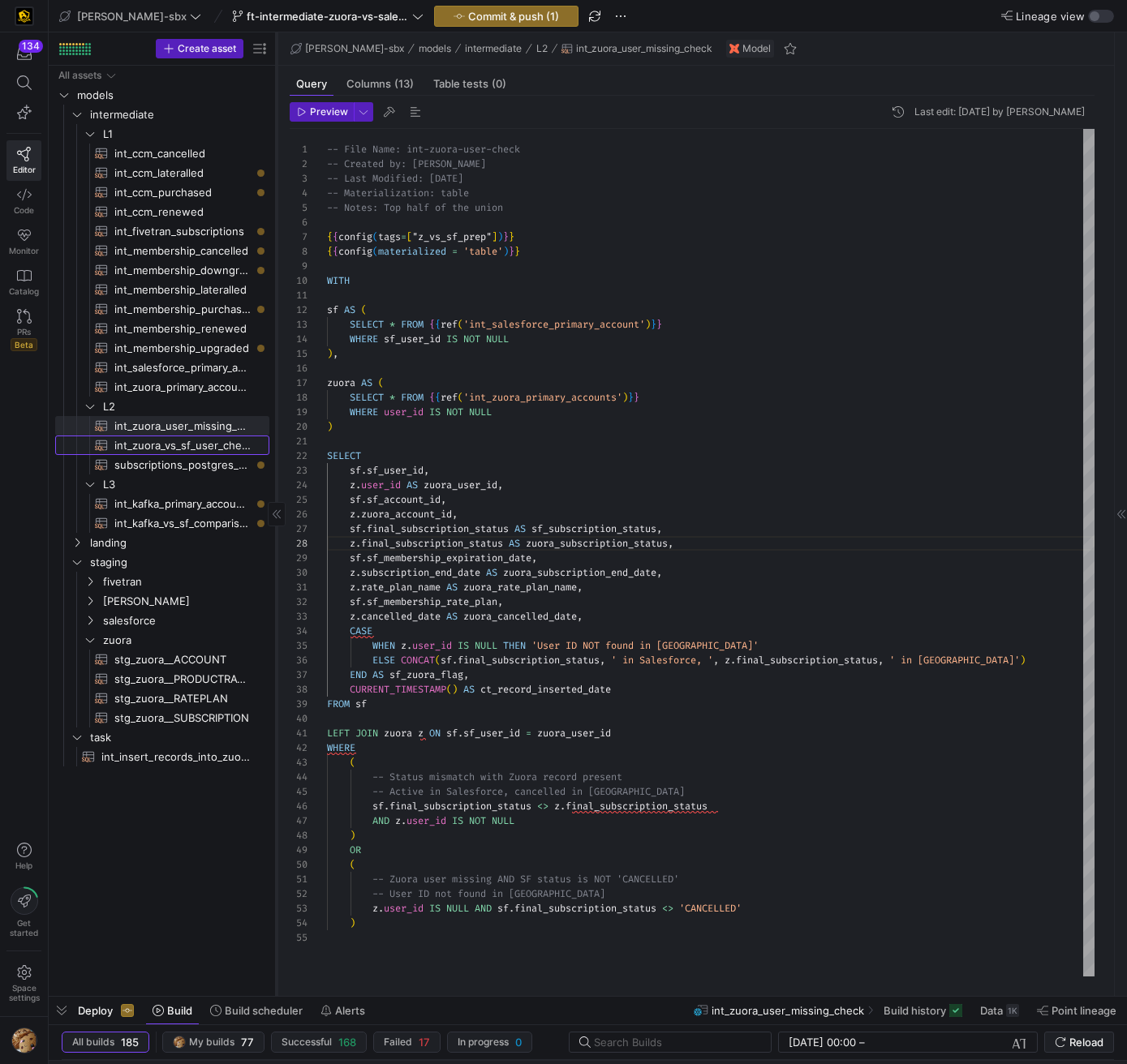
click at [196, 449] on span "int_zuora_vs_sf_user_check​​​​​​​​​​" at bounding box center [183, 446] width 136 height 19
type textarea "y42 build -s int_zuora_vs_sf_user_check"
type textarea "-- File Name: int_insert_records_into_zuora_vs_salesforce -- Created by: [PERSO…"
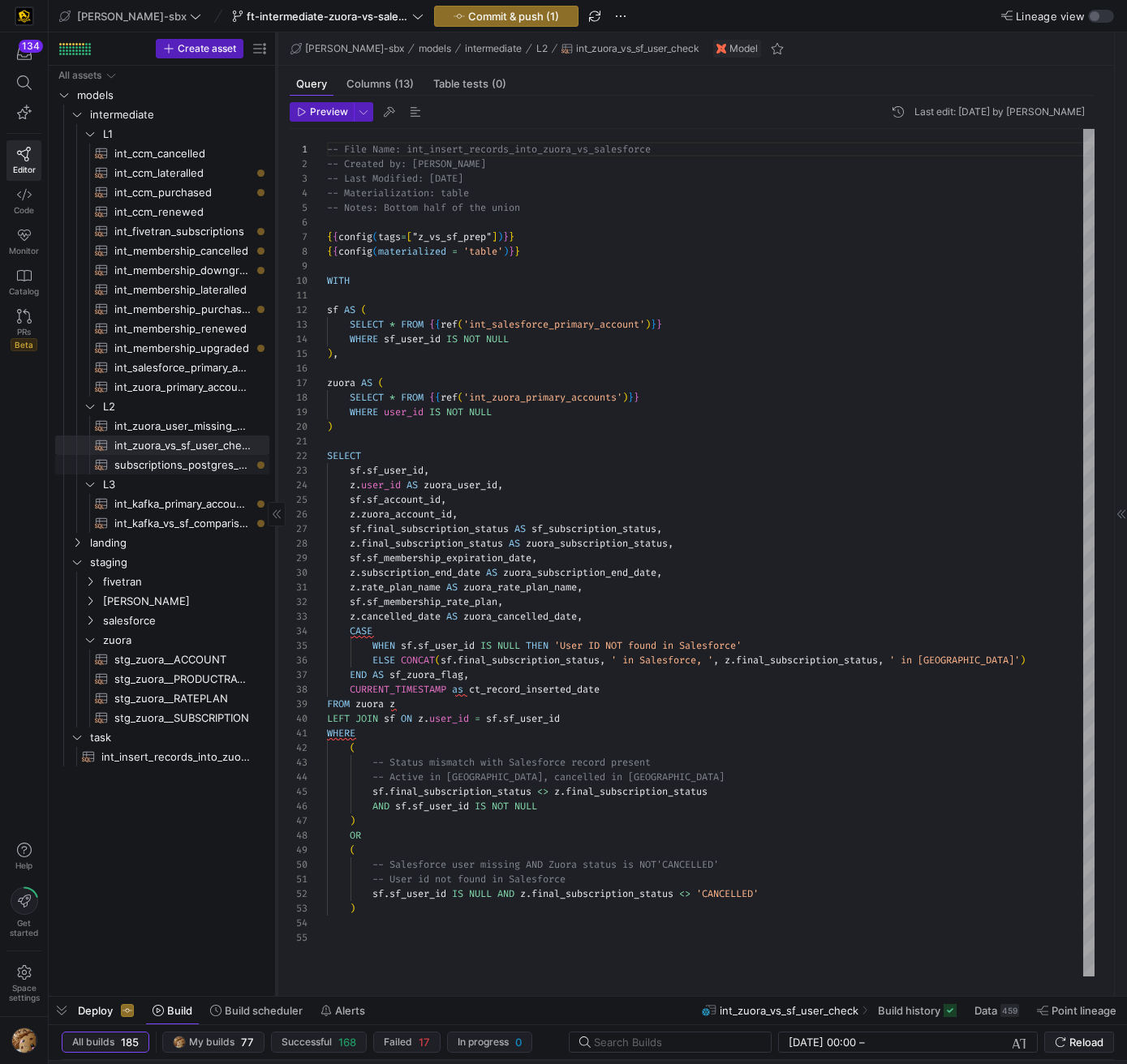
click at [183, 464] on span "subscriptions_postgres_kafka_joined_view​​​​​​​​​​" at bounding box center [183, 465] width 136 height 19
type textarea "y42 build -s subscriptions_postgres_kafka_joined_view"
type textarea "{{config (tags=["kafka_joined_view"])}} WITH kafka_CCM_cancelled AS ( SELECT * …"
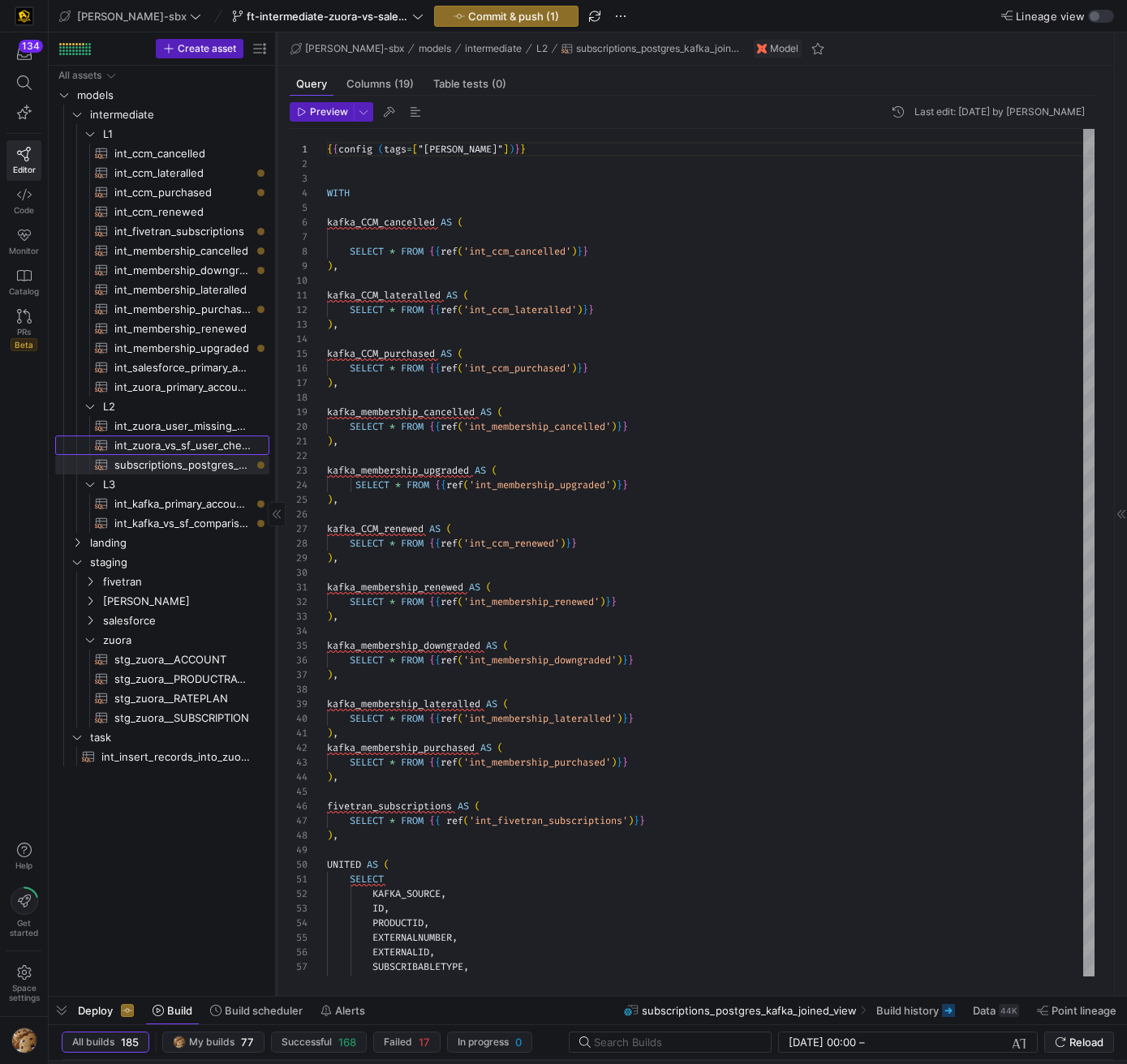
click at [188, 448] on span "int_zuora_vs_sf_user_check​​​​​​​​​​" at bounding box center [183, 446] width 136 height 19
type textarea "y42 build -s int_zuora_vs_sf_user_check"
type textarea "-- File Name: int_insert_records_into_zuora_vs_salesforce -- Created by: [PERSO…"
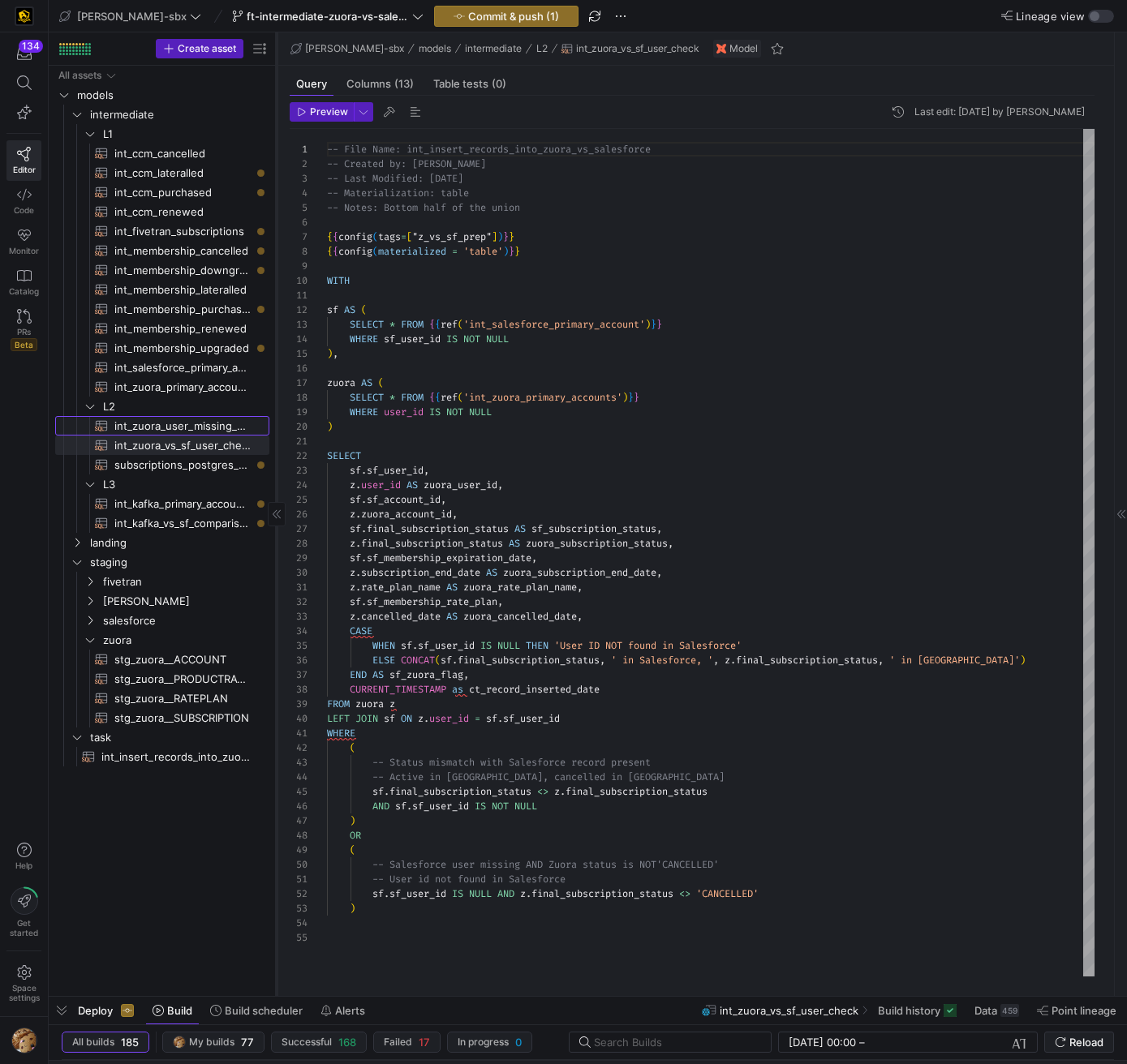
click at [192, 418] on span "int_zuora_user_missing_check​​​​​​​​​​" at bounding box center [183, 426] width 136 height 19
type textarea "y42 build -s int_zuora_user_missing_check"
type textarea "-- File Name: int-zuora-user-check -- Created by: [PERSON_NAME] -- Last Modifie…"
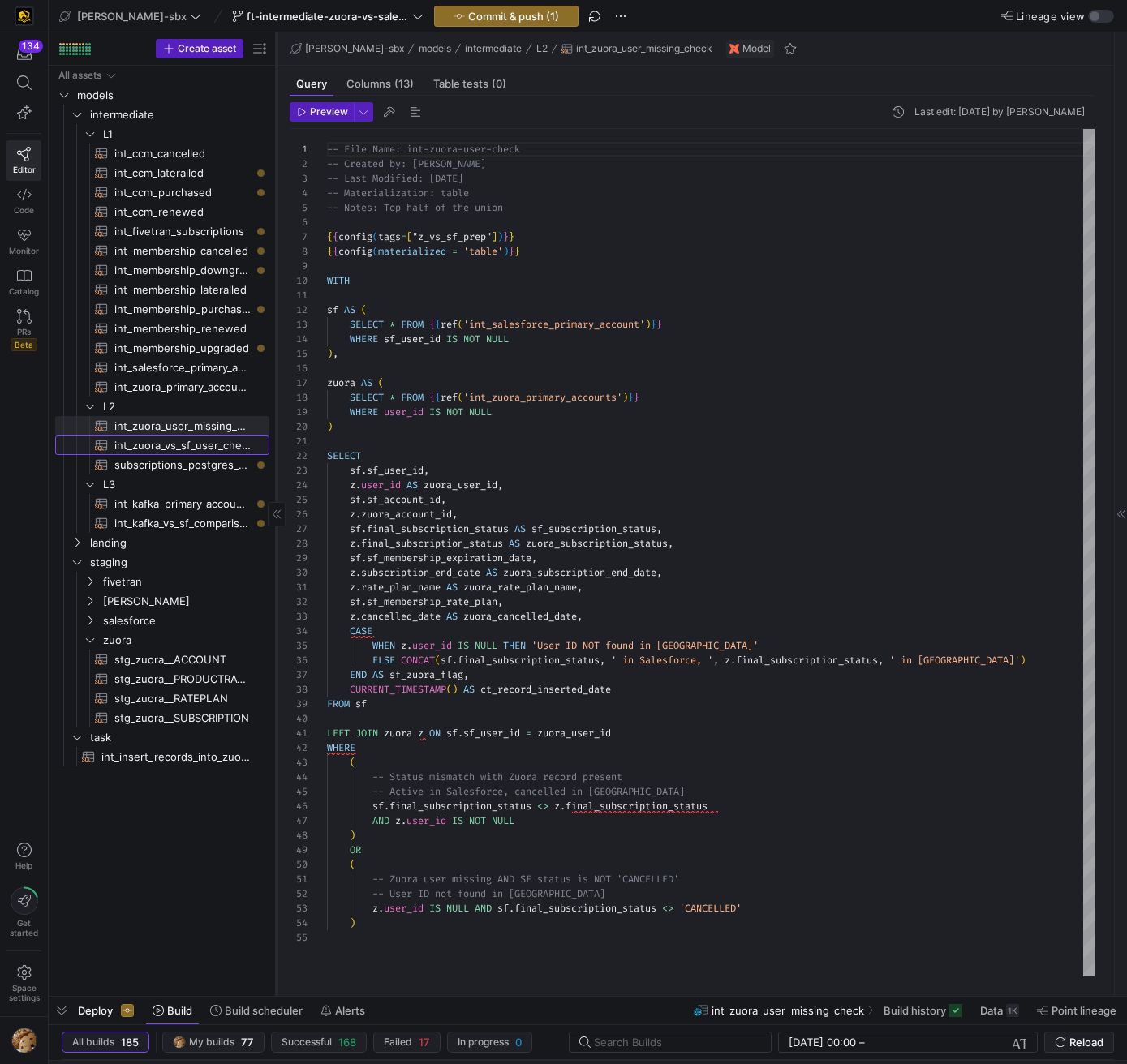
click at [202, 444] on span "int_zuora_vs_sf_user_check​​​​​​​​​​" at bounding box center [183, 446] width 136 height 19
type textarea "y42 build -s int_zuora_vs_sf_user_check"
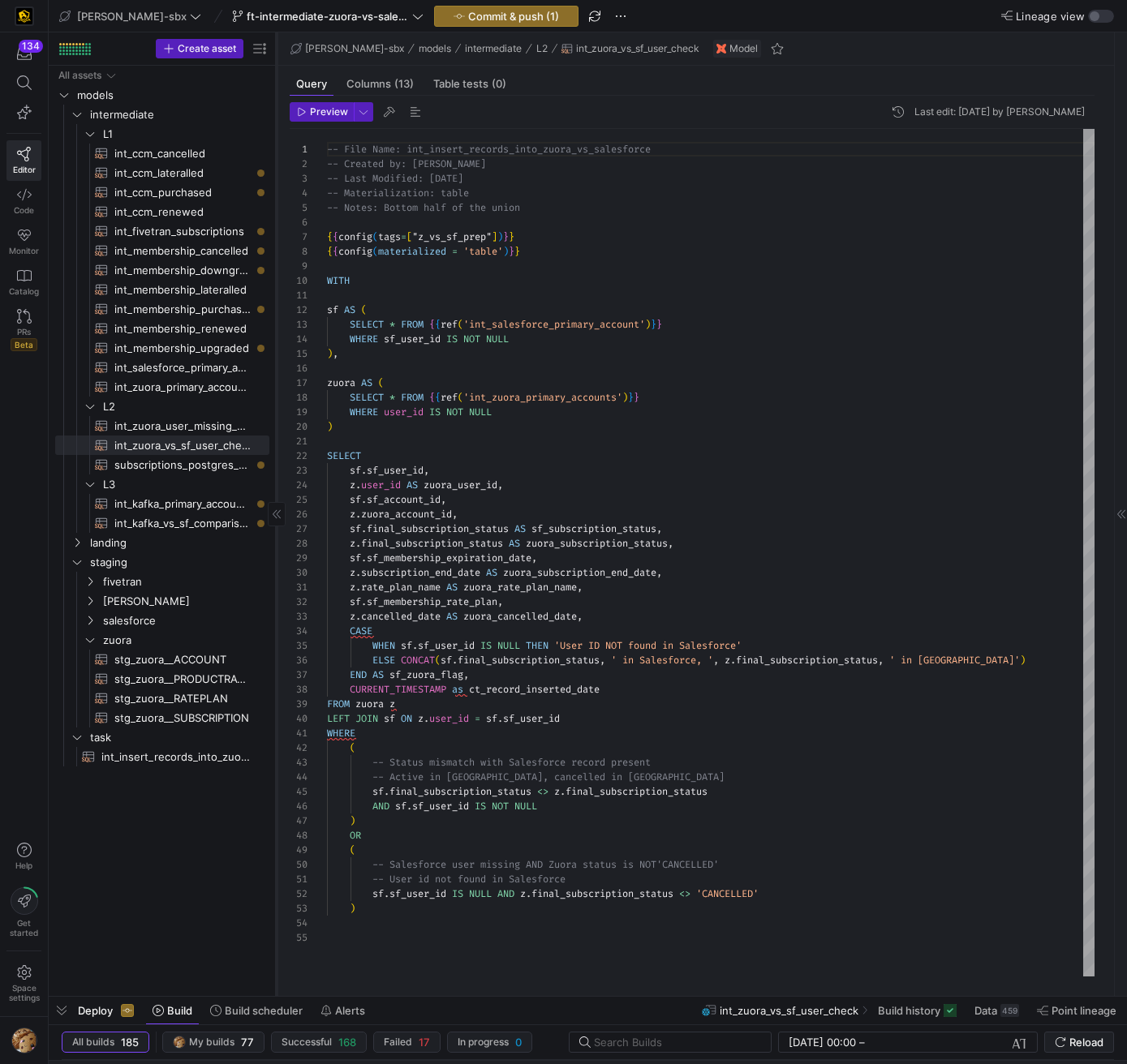
click at [593, 695] on div "-- File Name: int_insert_records_into_zuora_vs_sal esforce -- Created by: Alex …" at bounding box center [711, 552] width 768 height 848
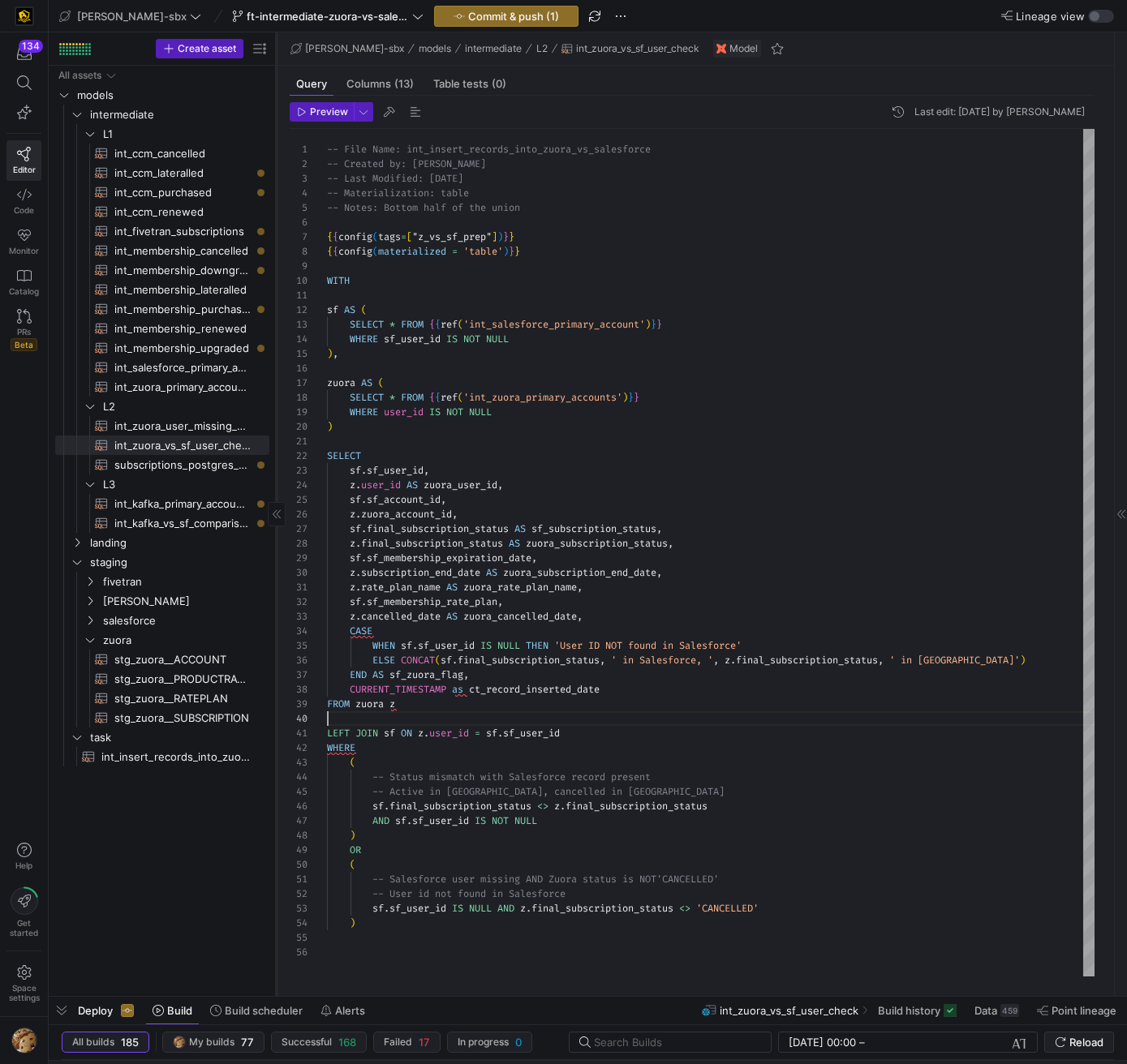
scroll to position [131, 0]
type textarea "z.rate_plan_name AS zuora_rate_plan_name, sf.sf_membership_rate_plan, z.cancell…"
click at [190, 425] on span "int_zuora_user_missing_check​​​​​​​​​​" at bounding box center [183, 426] width 136 height 19
type textarea "y42 build -s int_zuora_user_missing_check"
type textarea "-- File Name: int-zuora-user-check -- Created by: [PERSON_NAME] -- Last Modifie…"
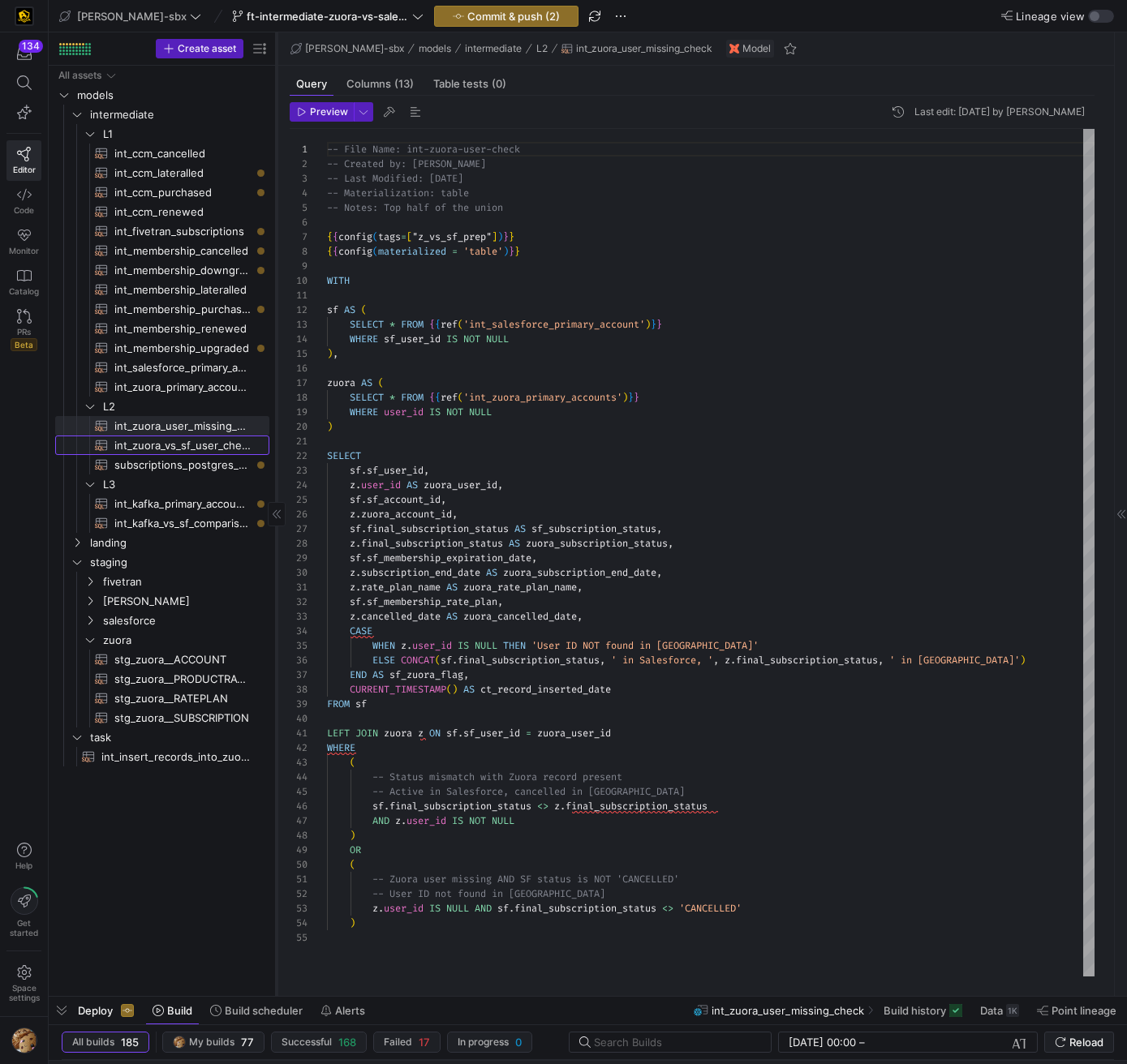
click at [213, 443] on span "int_zuora_vs_sf_user_check​​​​​​​​​​" at bounding box center [183, 446] width 136 height 19
type textarea "y42 build -s int_zuora_vs_sf_user_check"
type textarea "-- File Name: int_insert_records_into_zuora_vs_salesforce -- Created by: [PERSO…"
click at [220, 430] on span "int_zuora_user_missing_check​​​​​​​​​​" at bounding box center [183, 426] width 136 height 19
type textarea "y42 build -s int_zuora_user_missing_check"
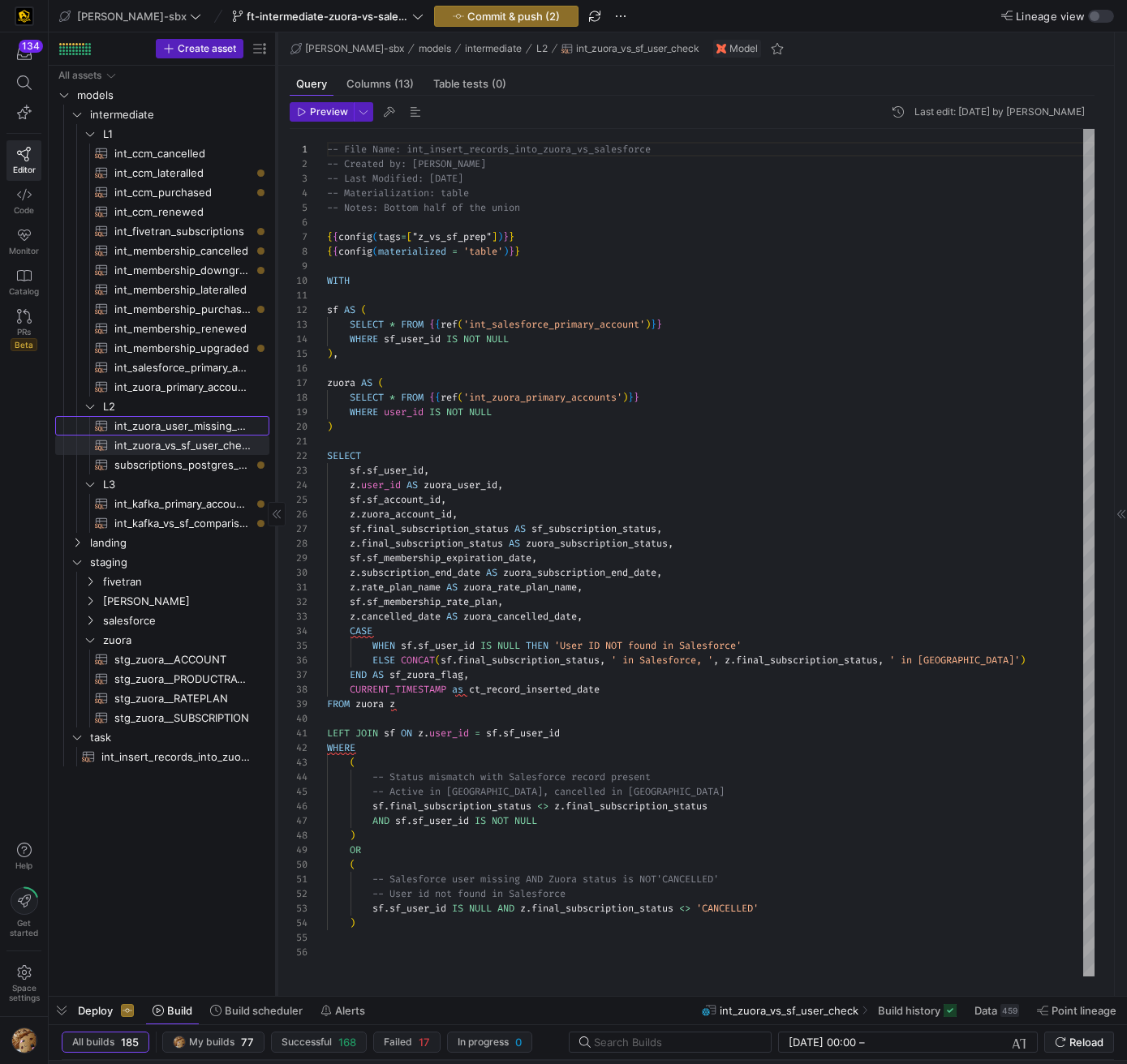
type textarea "-- File Name: int-zuora-user-check -- Created by: [PERSON_NAME] -- Last Modifie…"
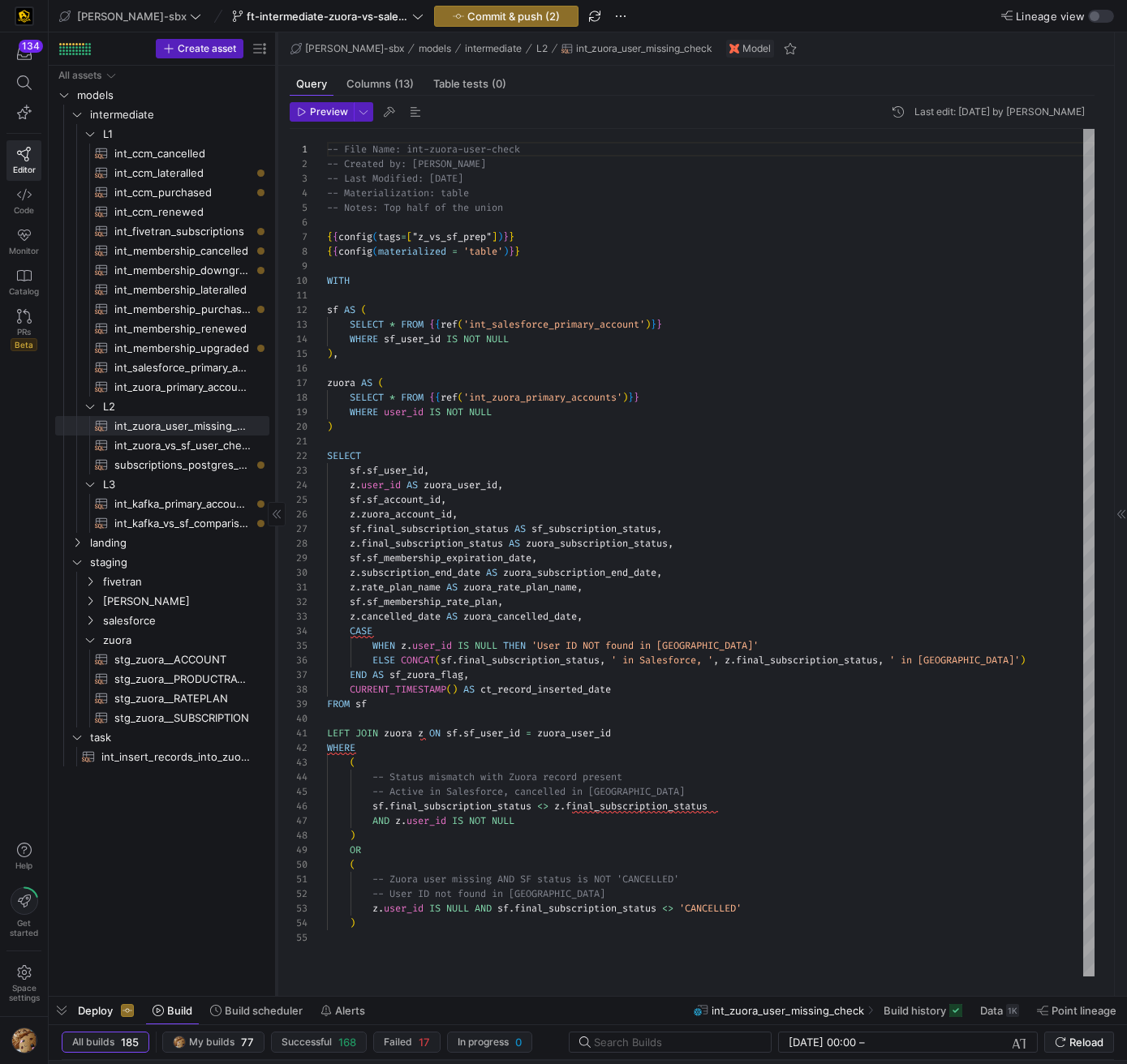
click at [196, 442] on span "int_zuora_vs_sf_user_check​​​​​​​​​​" at bounding box center [183, 446] width 136 height 19
type textarea "y42 build -s int_zuora_vs_sf_user_check"
type textarea "-- File Name: int_insert_records_into_zuora_vs_salesforce -- Created by: [PERSO…"
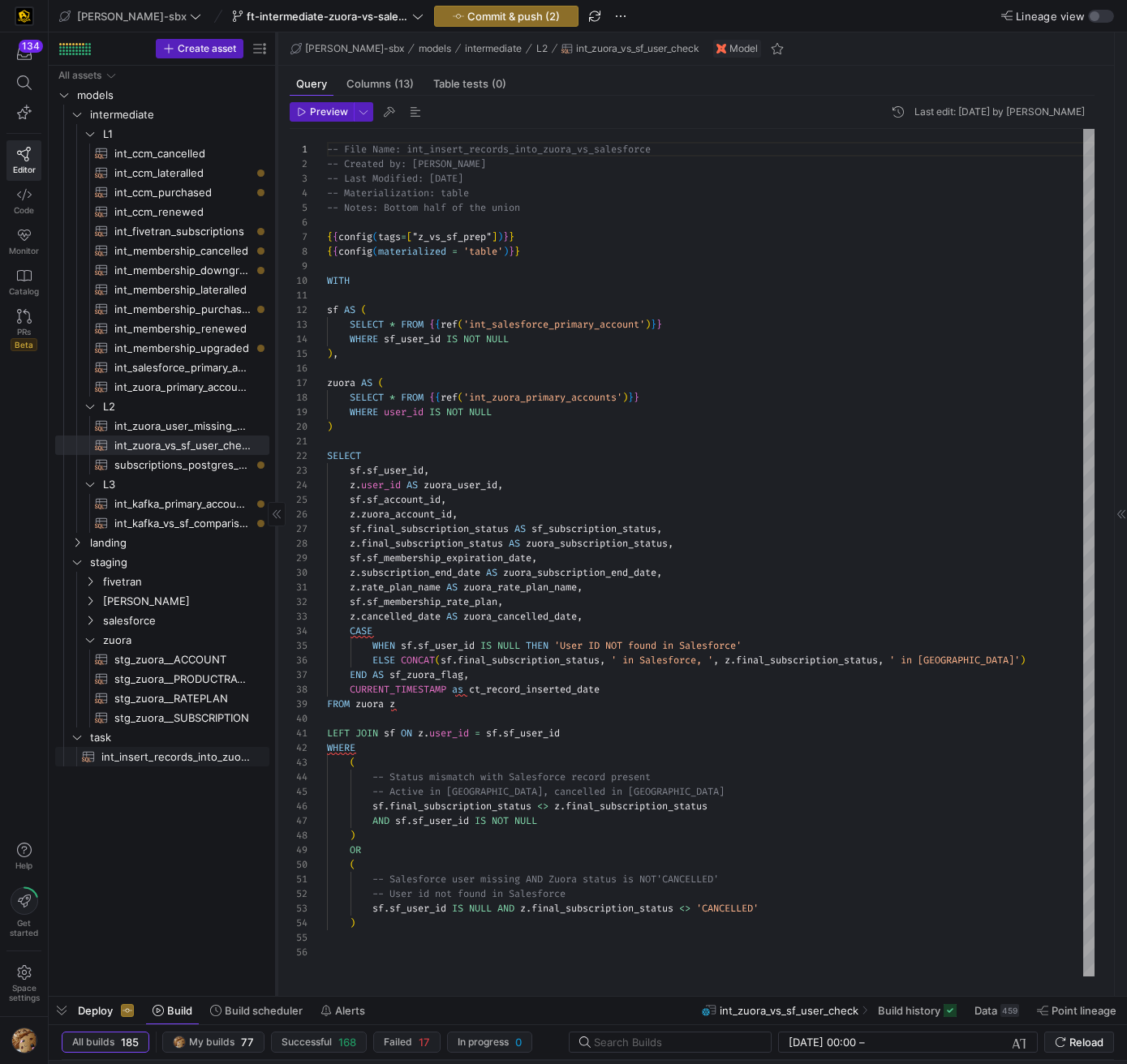
click at [143, 695] on span "int_insert_records_into_zuora_vs_salesforce​​​​​​​​​​" at bounding box center [176, 757] width 149 height 19
type textarea "y42 build -s int_insert_records_into_zuora_vs_salesforce"
type textarea "-- File Name: int_insert_records_into_zuora_vs_salesforce -- Created By: [PERSO…"
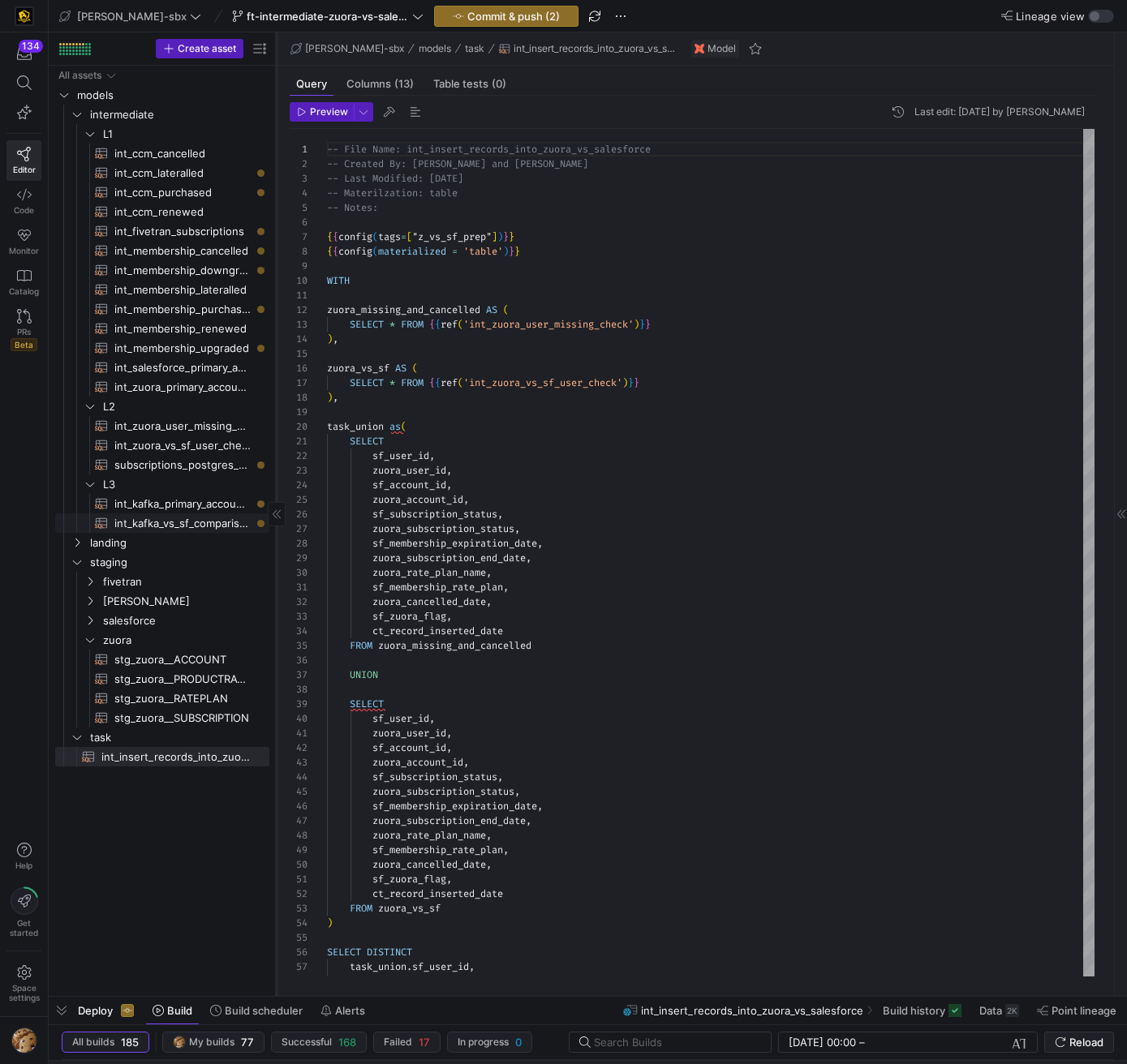
click at [141, 523] on span "int_kafka_vs_sf_comparison​​​​​​​​​​" at bounding box center [183, 523] width 136 height 19
type textarea "y42 build -s int_kafka_vs_sf_comparison"
type textarea "-- this model will be used to compare the records that are being pulled from ou…"
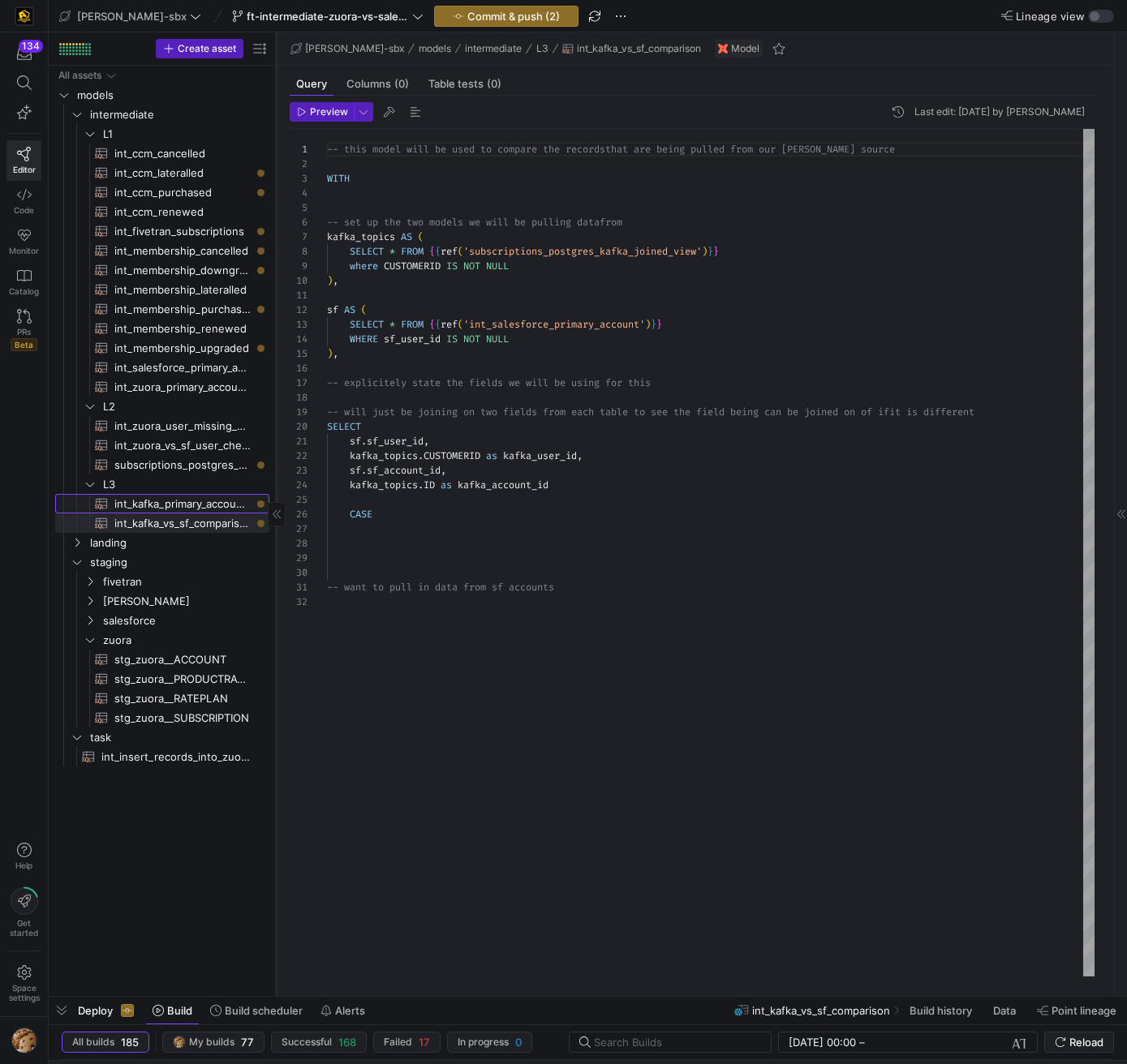
click at [162, 502] on span "int_kafka_primary_accounts​​​​​​​​​​" at bounding box center [183, 504] width 136 height 19
type textarea "y42 build -s int_kafka_primary_accounts"
type textarea "-- this model will be used to distill down the kafka data to active primary mem…"
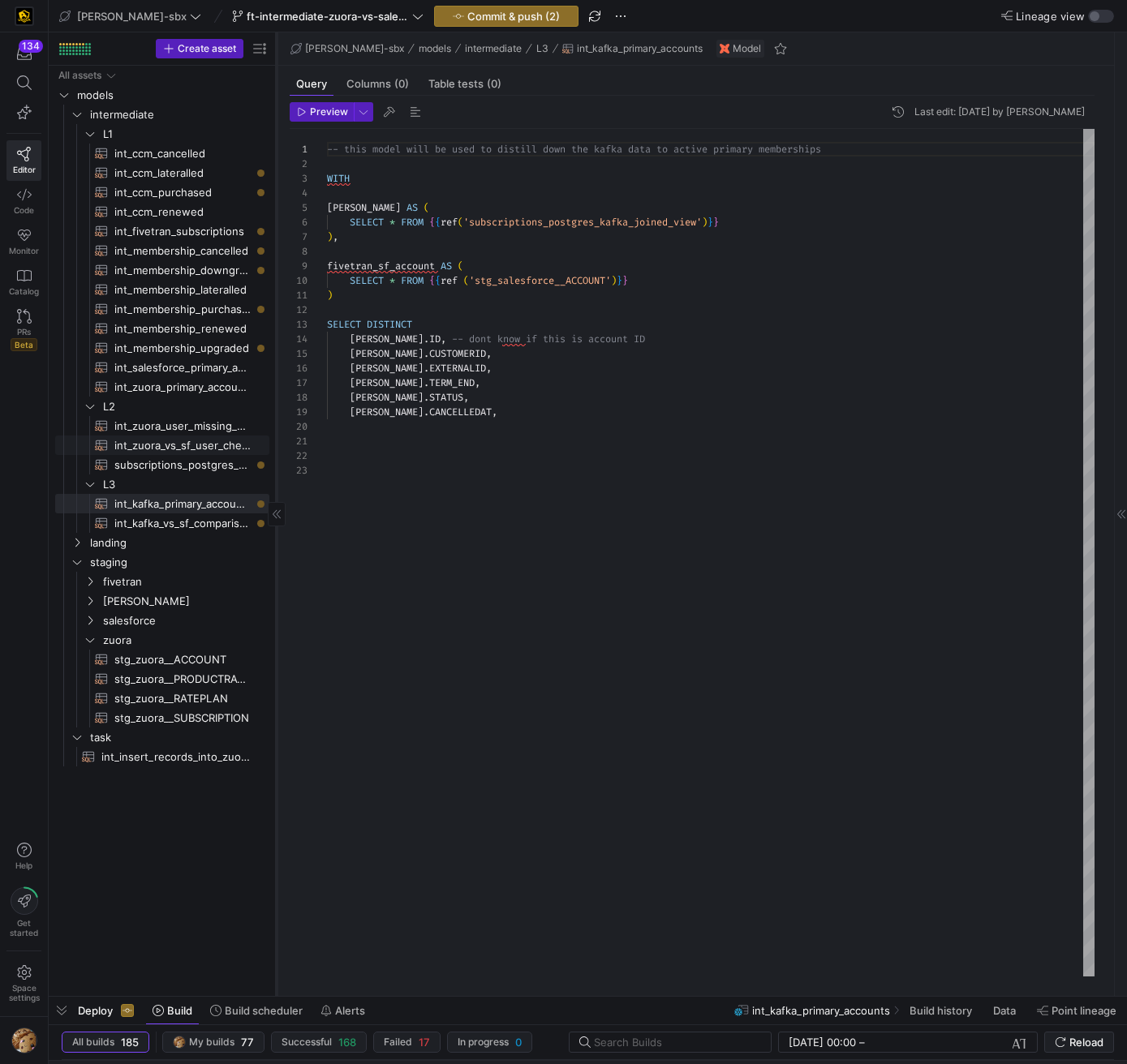
click at [159, 452] on span "int_zuora_vs_sf_user_check​​​​​​​​​​" at bounding box center [183, 446] width 136 height 19
type textarea "y42 build -s int_zuora_vs_sf_user_check"
type textarea "-- File Name: int_insert_records_into_zuora_vs_salesforce -- Created by: [PERSO…"
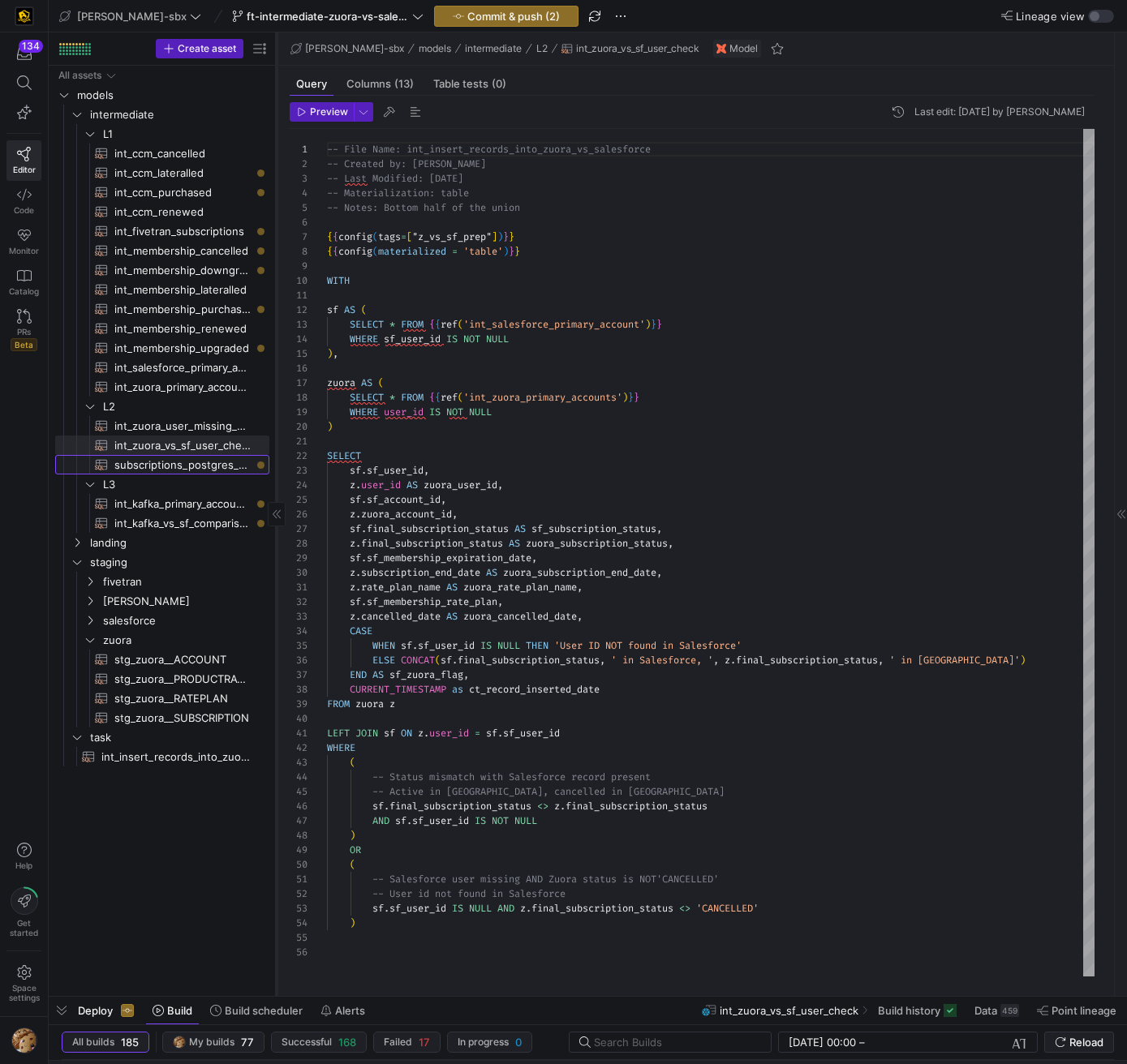
click at [160, 467] on span "subscriptions_postgres_kafka_joined_view​​​​​​​​​​" at bounding box center [183, 465] width 136 height 19
type textarea "y42 build -s subscriptions_postgres_kafka_joined_view"
type textarea "{{config (tags=["kafka_joined_view"])}} WITH kafka_CCM_cancelled AS ( SELECT * …"
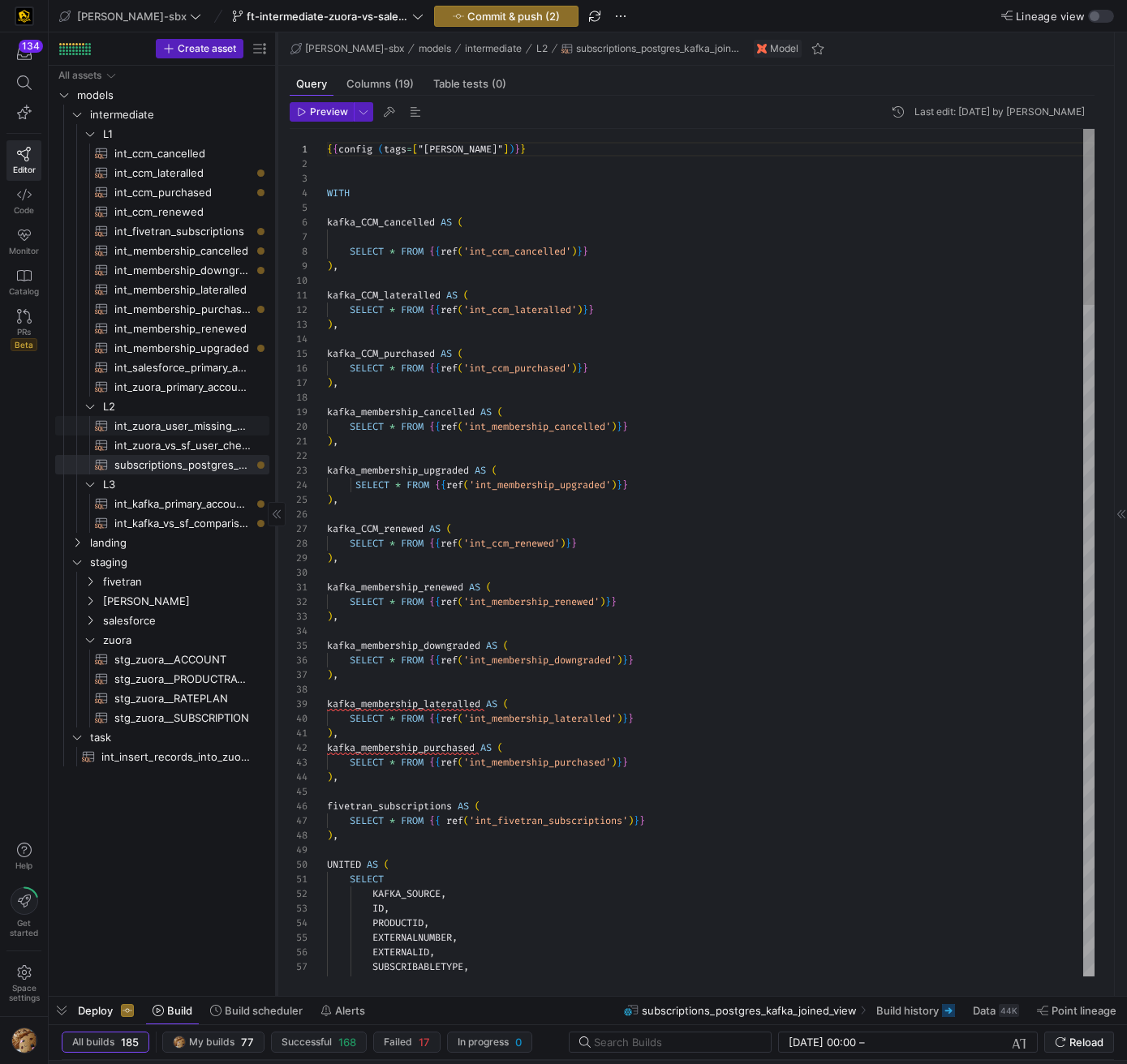
click at [171, 426] on span "int_zuora_user_missing_check​​​​​​​​​​" at bounding box center [183, 426] width 136 height 19
type textarea "y42 build -s int_zuora_user_missing_check"
type textarea "-- File Name: int-zuora-user-check -- Created by: [PERSON_NAME] -- Last Modifie…"
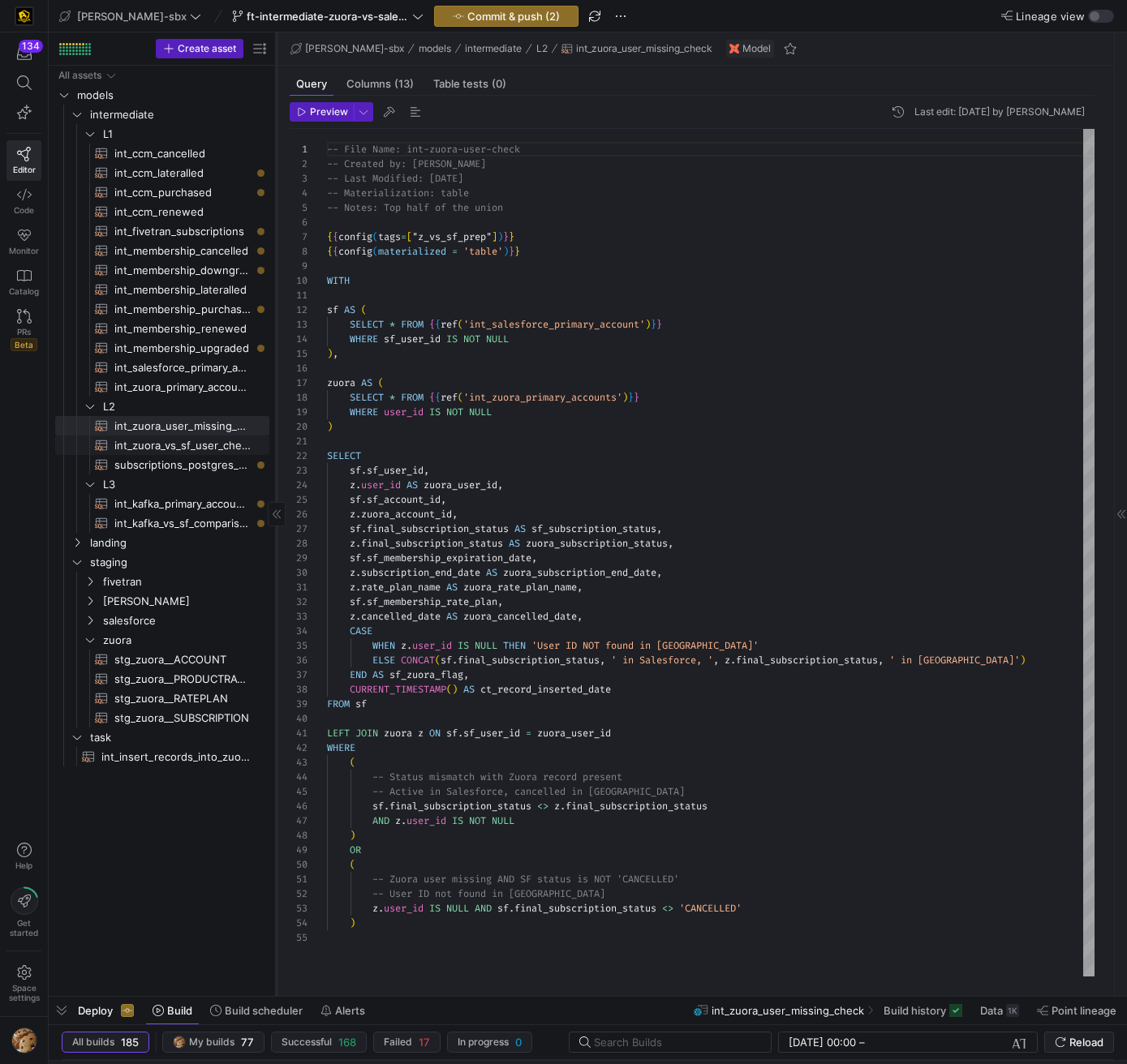
click at [180, 442] on span "int_zuora_vs_sf_user_check​​​​​​​​​​" at bounding box center [183, 446] width 136 height 19
type textarea "y42 build -s int_zuora_vs_sf_user_check"
type textarea "-- File Name: int_insert_records_into_zuora_vs_salesforce -- Created by: [PERSO…"
click at [156, 421] on span "int_zuora_user_missing_check​​​​​​​​​​" at bounding box center [183, 426] width 136 height 19
type textarea "y42 build -s int_zuora_user_missing_check"
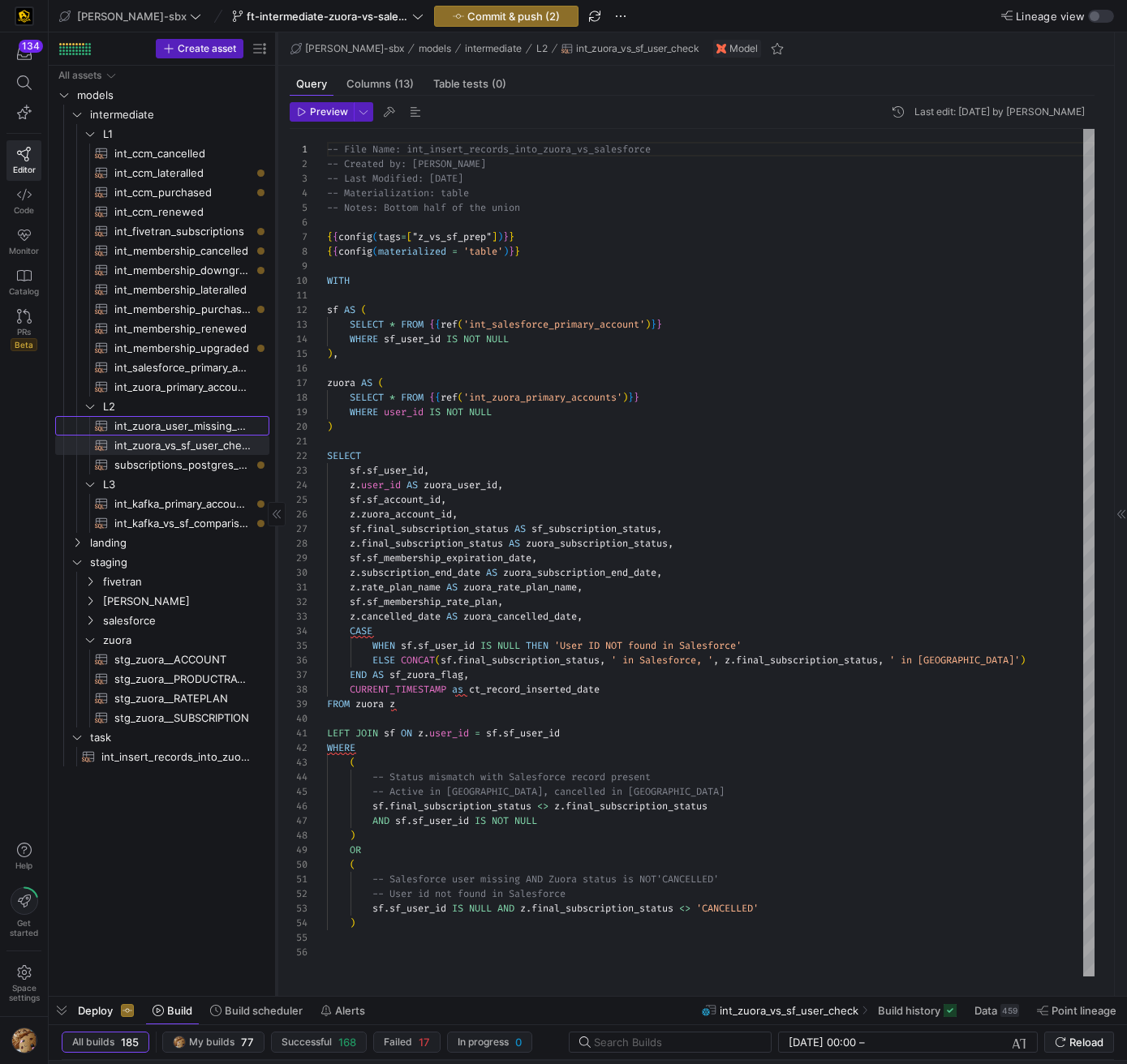
type textarea "-- File Name: int-zuora-user-check -- Created by: [PERSON_NAME] -- Last Modifie…"
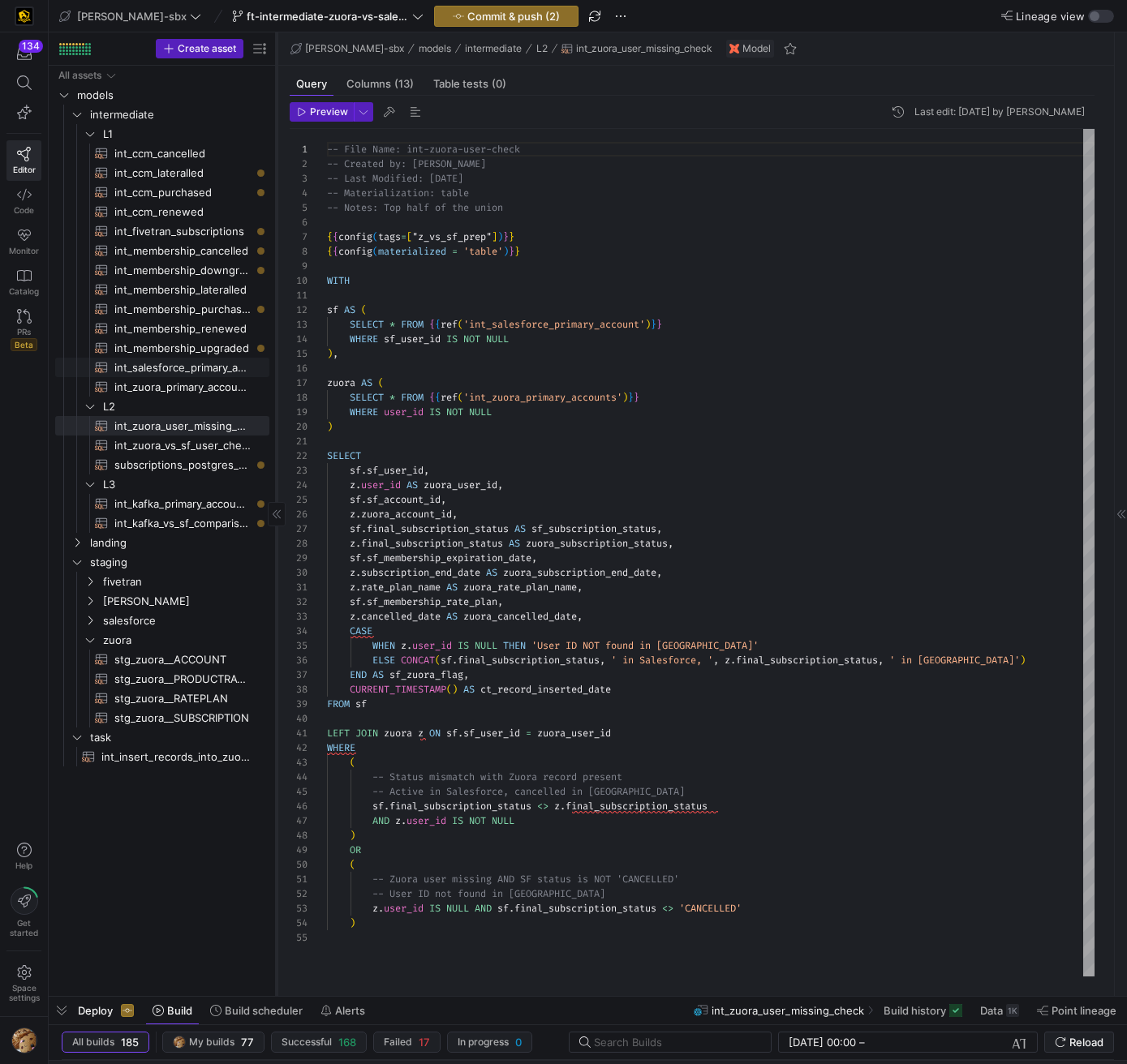
click at [233, 363] on span "int_salesforce_primary_account​​​​​​​​​​" at bounding box center [183, 367] width 136 height 19
type textarea "y42 build -s int_salesforce_primary_account"
type textarea "-- File Name: int_salesforce_primary_account -- Created by: [PERSON_NAME] -- La…"
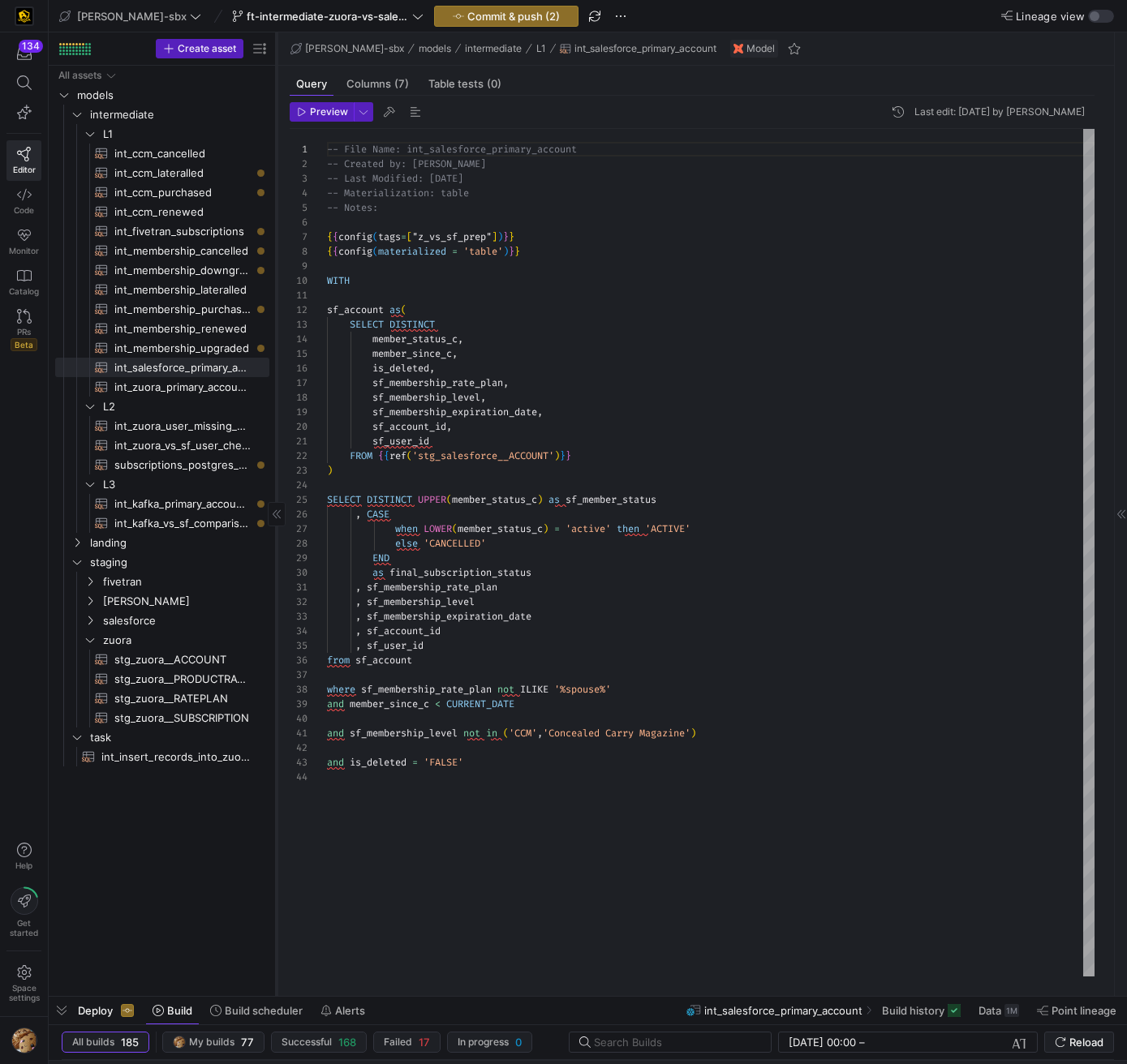
click at [210, 385] on span "int_zuora_primary_accounts​​​​​​​​​​" at bounding box center [183, 387] width 136 height 19
type textarea "y42 build -s int_zuora_primary_accounts"
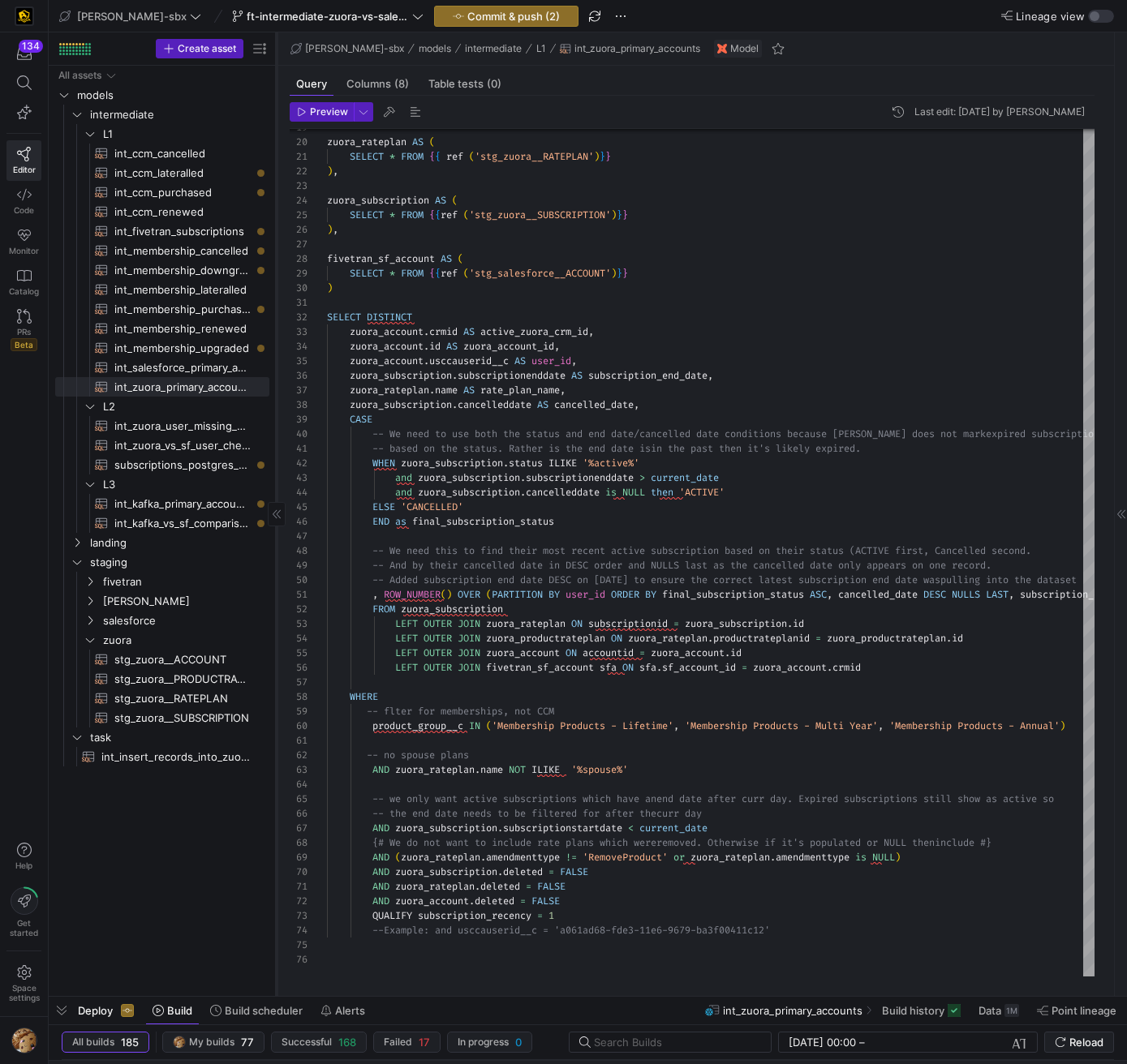
click at [619, 496] on div "zuora_rateplan AS ( SELECT * FROM { { ref ( 'stg_zuora__RATEPLAN' ) } } ) , zuo…" at bounding box center [850, 410] width 1045 height 1132
click at [619, 498] on div "zuora_rateplan AS ( SELECT * FROM { { ref ( 'stg_zuora__RATEPLAN' ) } } ) , zuo…" at bounding box center [850, 410] width 1045 height 1132
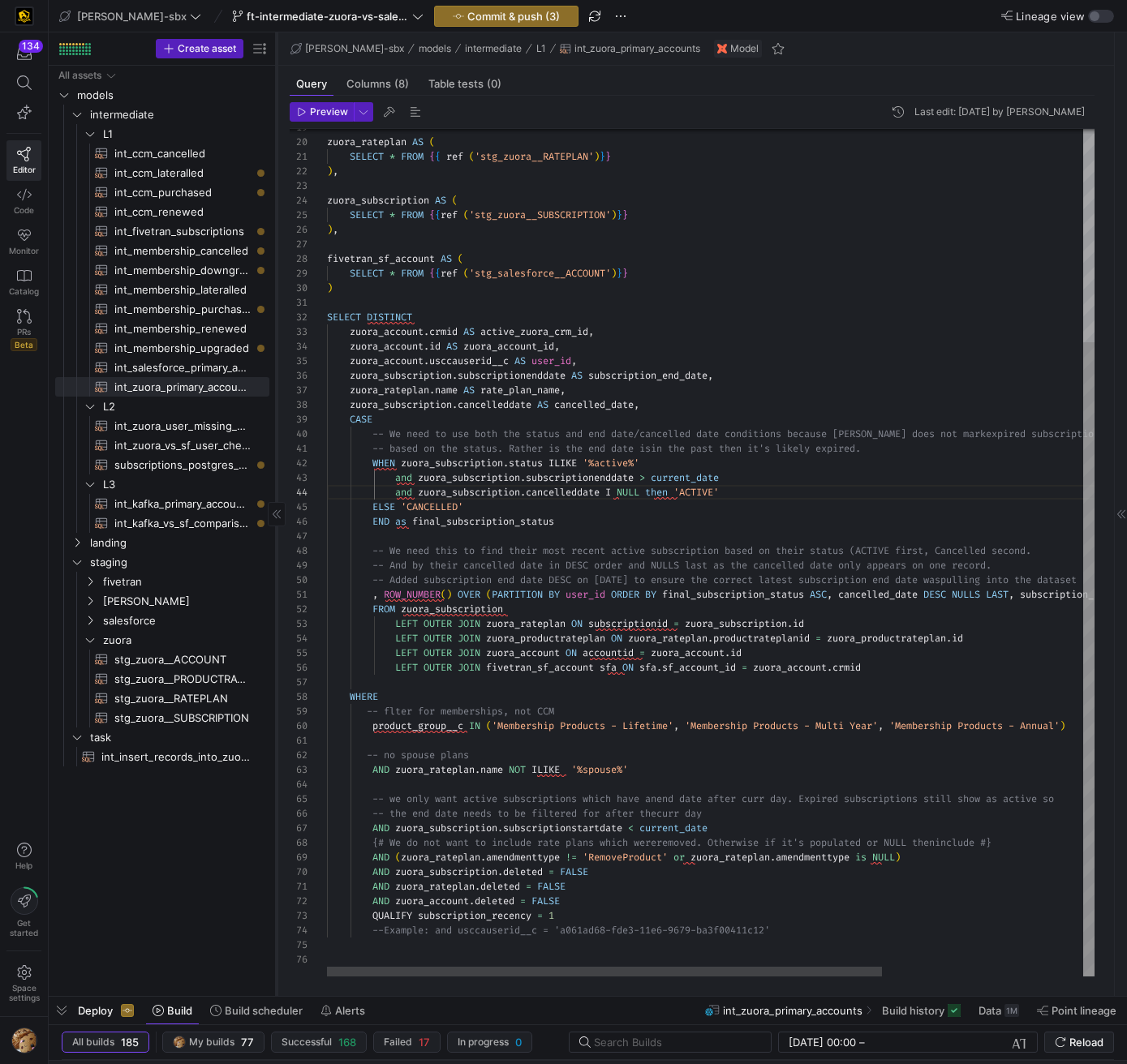
scroll to position [44, 298]
click at [681, 489] on div "zuora_rateplan AS ( SELECT * FROM { { ref ( 'stg_zuora__RATEPLAN' ) } } ) , zuo…" at bounding box center [850, 410] width 1045 height 1132
click at [680, 489] on div "zuora_rateplan AS ( SELECT * FROM { { ref ( 'stg_zuora__RATEPLAN' ) } } ) , zuo…" at bounding box center [850, 410] width 1045 height 1132
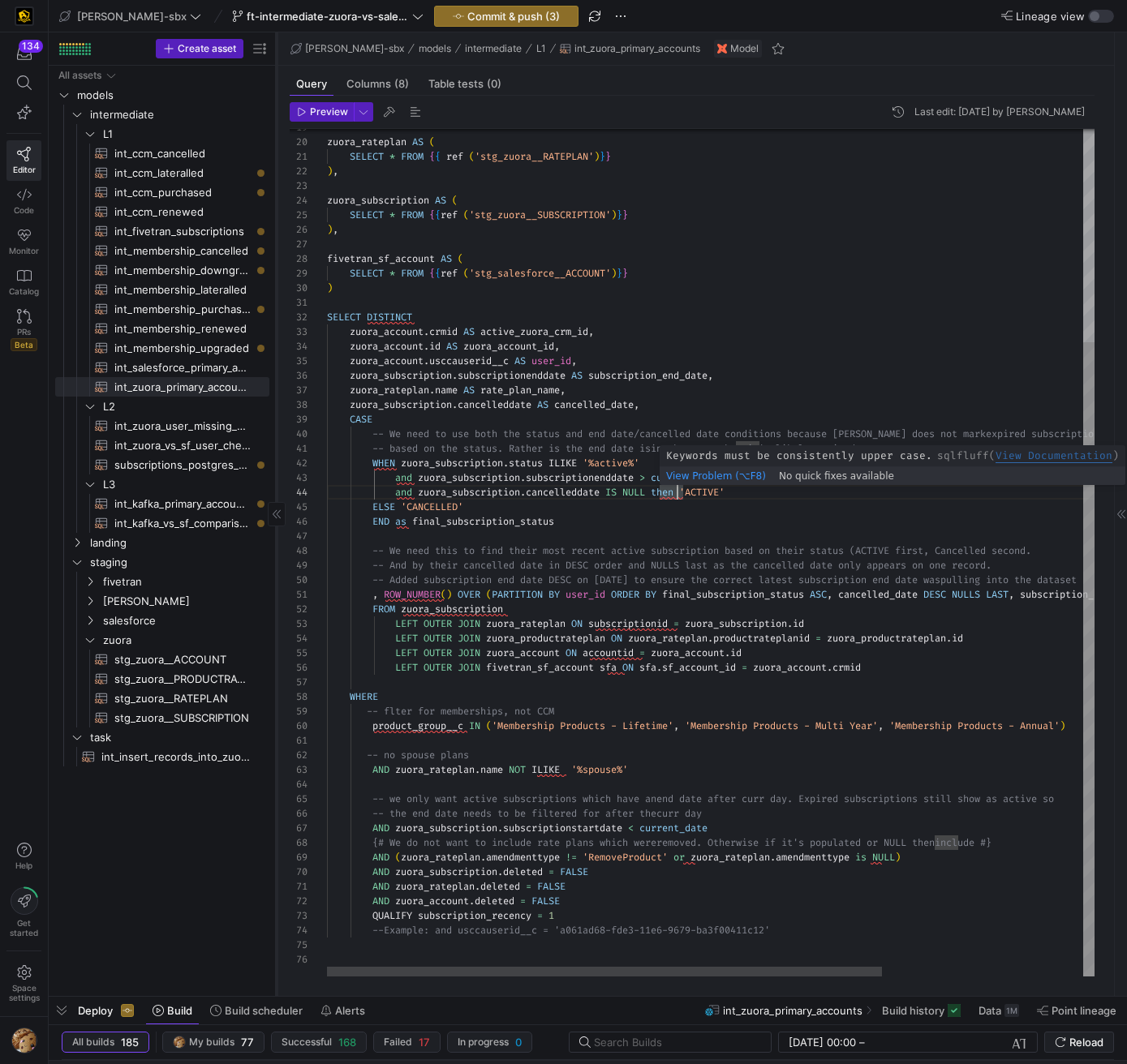
click at [665, 489] on div "zuora_rateplan AS ( SELECT * FROM { { ref ( 'stg_zuora__RATEPLAN' ) } } ) , zuo…" at bounding box center [850, 410] width 1045 height 1132
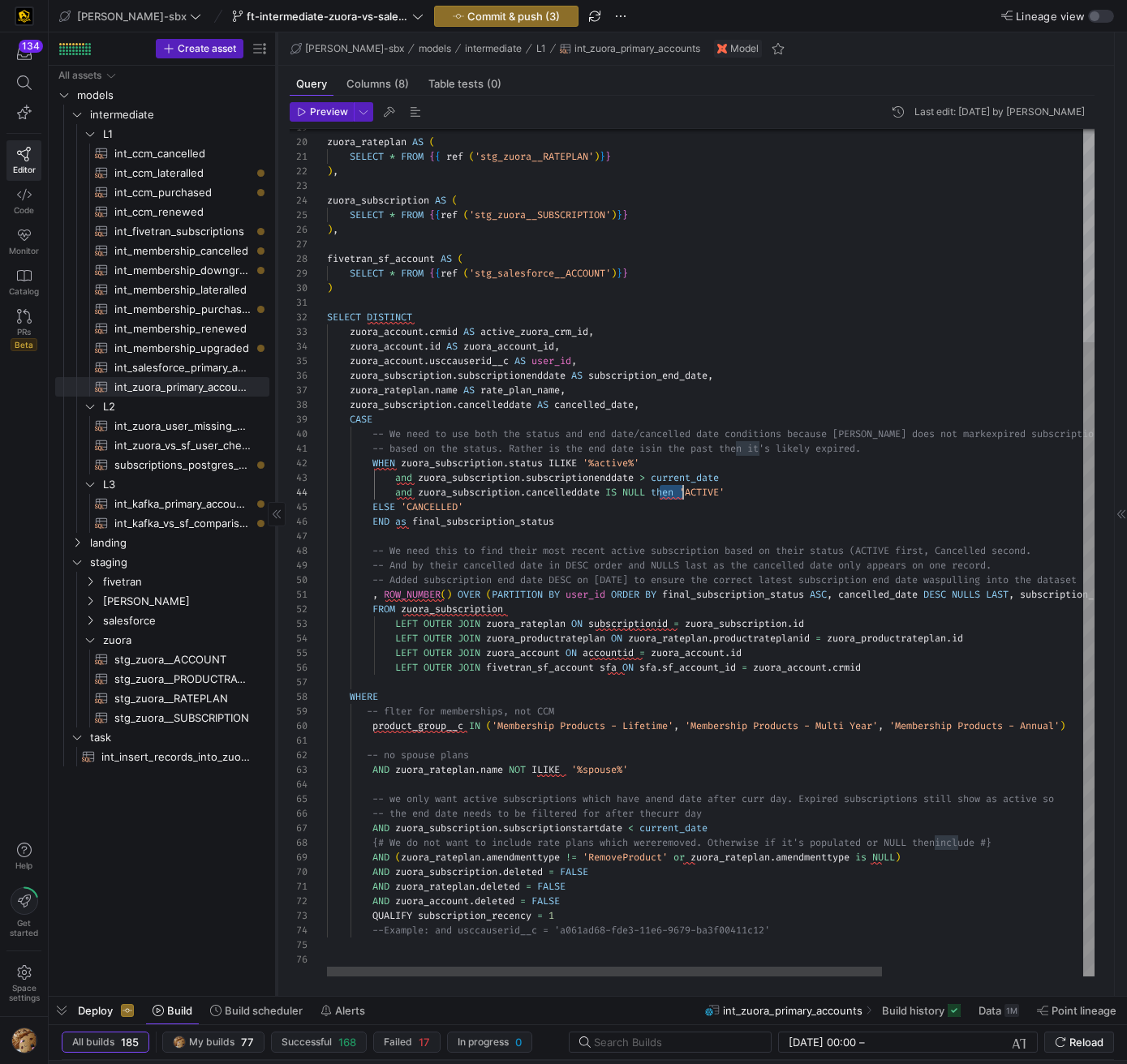
click at [665, 489] on div "zuora_rateplan AS ( SELECT * FROM { { ref ( 'stg_zuora__RATEPLAN' ) } } ) , zuo…" at bounding box center [850, 410] width 1045 height 1132
click at [760, 331] on div "zuora_rateplan AS ( SELECT * FROM { { ref ( 'stg_zuora__RATEPLAN' ) } } ) , zuo…" at bounding box center [850, 410] width 1045 height 1132
click at [408, 480] on div "zuora_rateplan AS ( SELECT * FROM { { ref ( 'stg_zuora__RATEPLAN' ) } } ) , zuo…" at bounding box center [850, 410] width 1045 height 1132
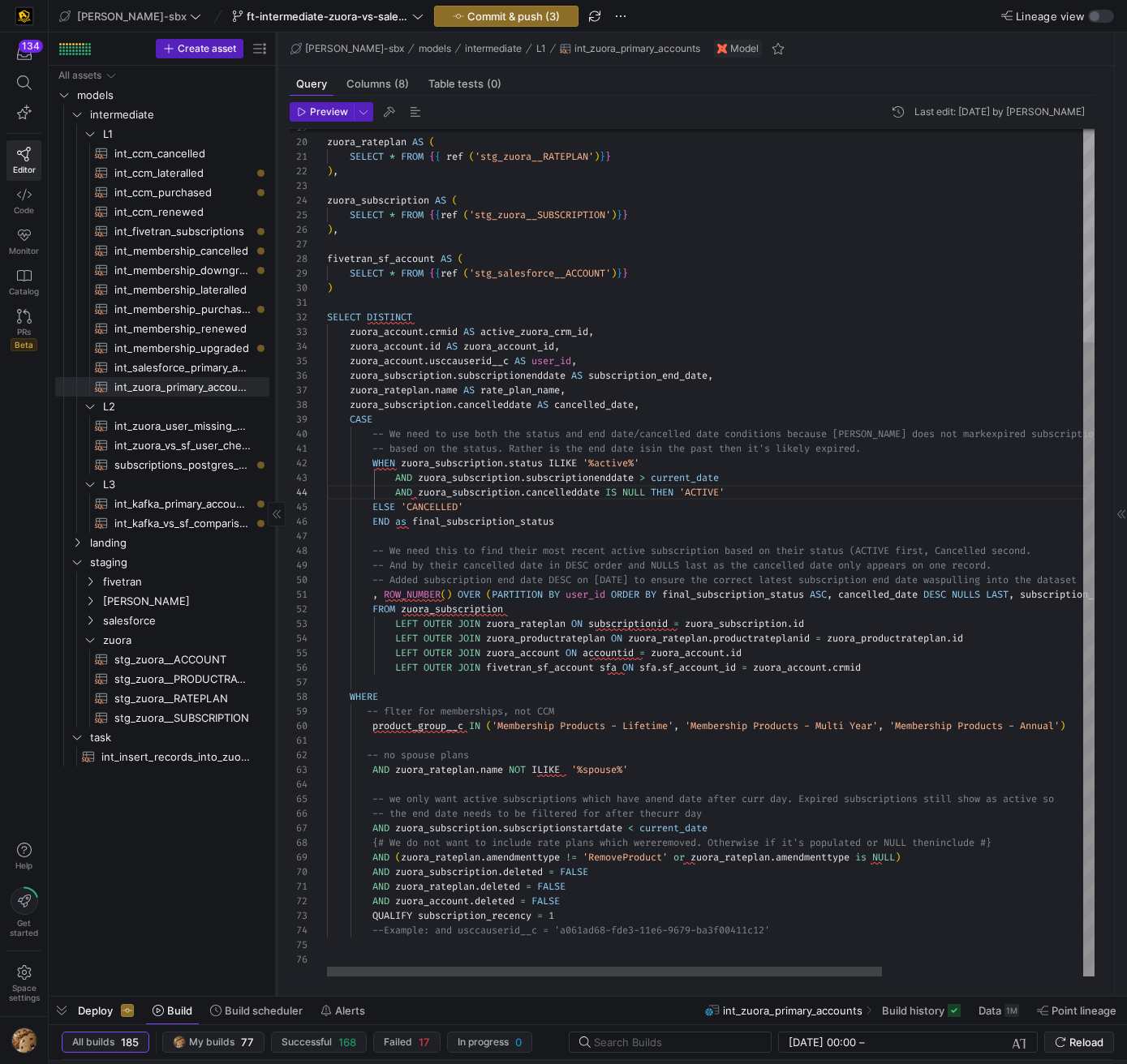
click at [818, 339] on div "zuora_rateplan AS ( SELECT * FROM { { ref ( 'stg_zuora__RATEPLAN' ) } } ) , zuo…" at bounding box center [850, 410] width 1045 height 1132
click at [1090, 423] on div at bounding box center [1089, 659] width 11 height 634
click at [404, 520] on div "zuora_rateplan AS ( SELECT * FROM { { ref ( 'stg_zuora__RATEPLAN' ) } } ) , zuo…" at bounding box center [850, 410] width 1045 height 1132
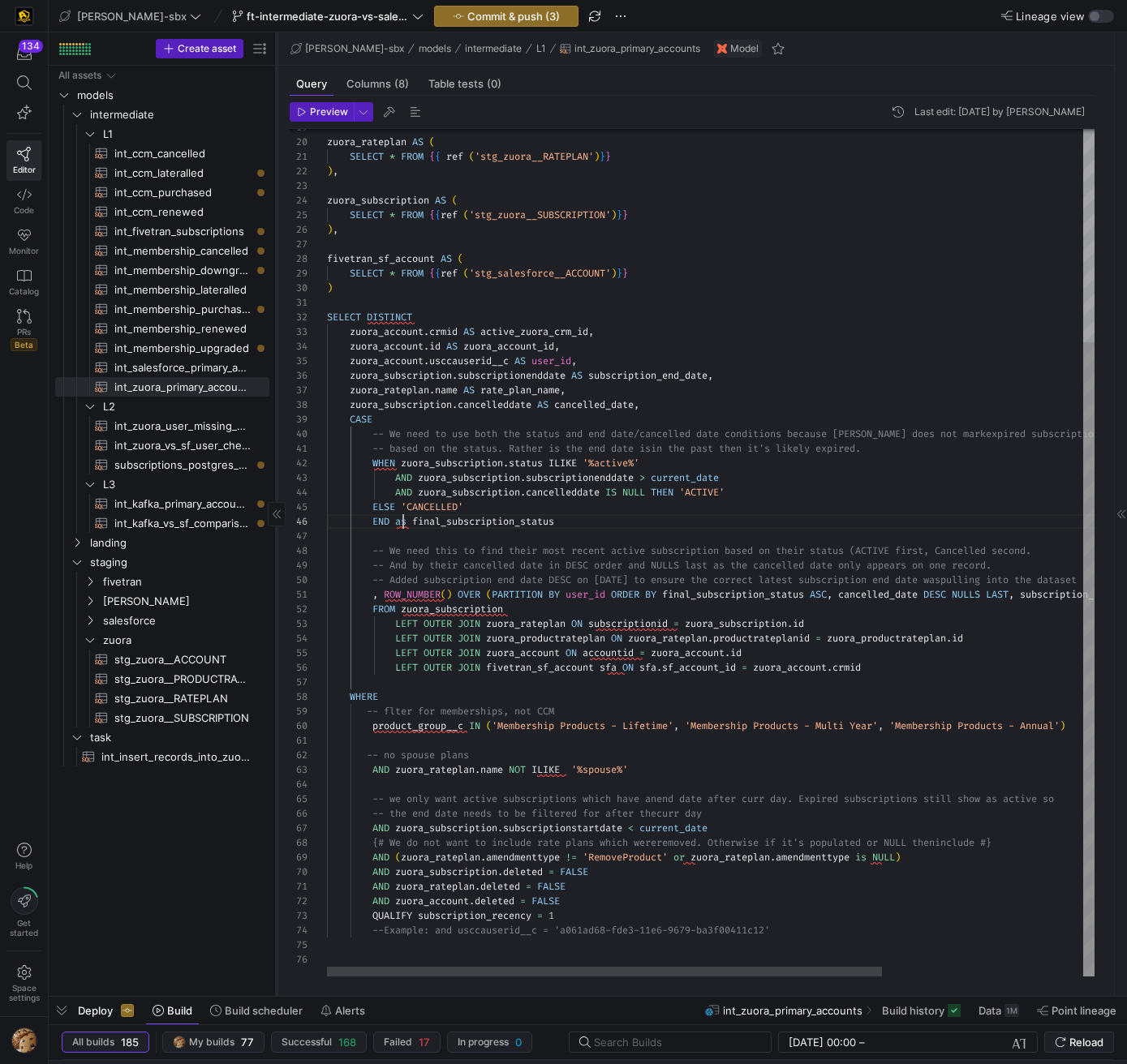
click at [404, 520] on div "zuora_rateplan AS ( SELECT * FROM { { ref ( 'stg_zuora__RATEPLAN' ) } } ) , zuo…" at bounding box center [850, 410] width 1045 height 1132
click at [821, 425] on div "zuora_rateplan AS ( SELECT * FROM { { ref ( 'stg_zuora__RATEPLAN' ) } } ) , zuo…" at bounding box center [850, 410] width 1045 height 1132
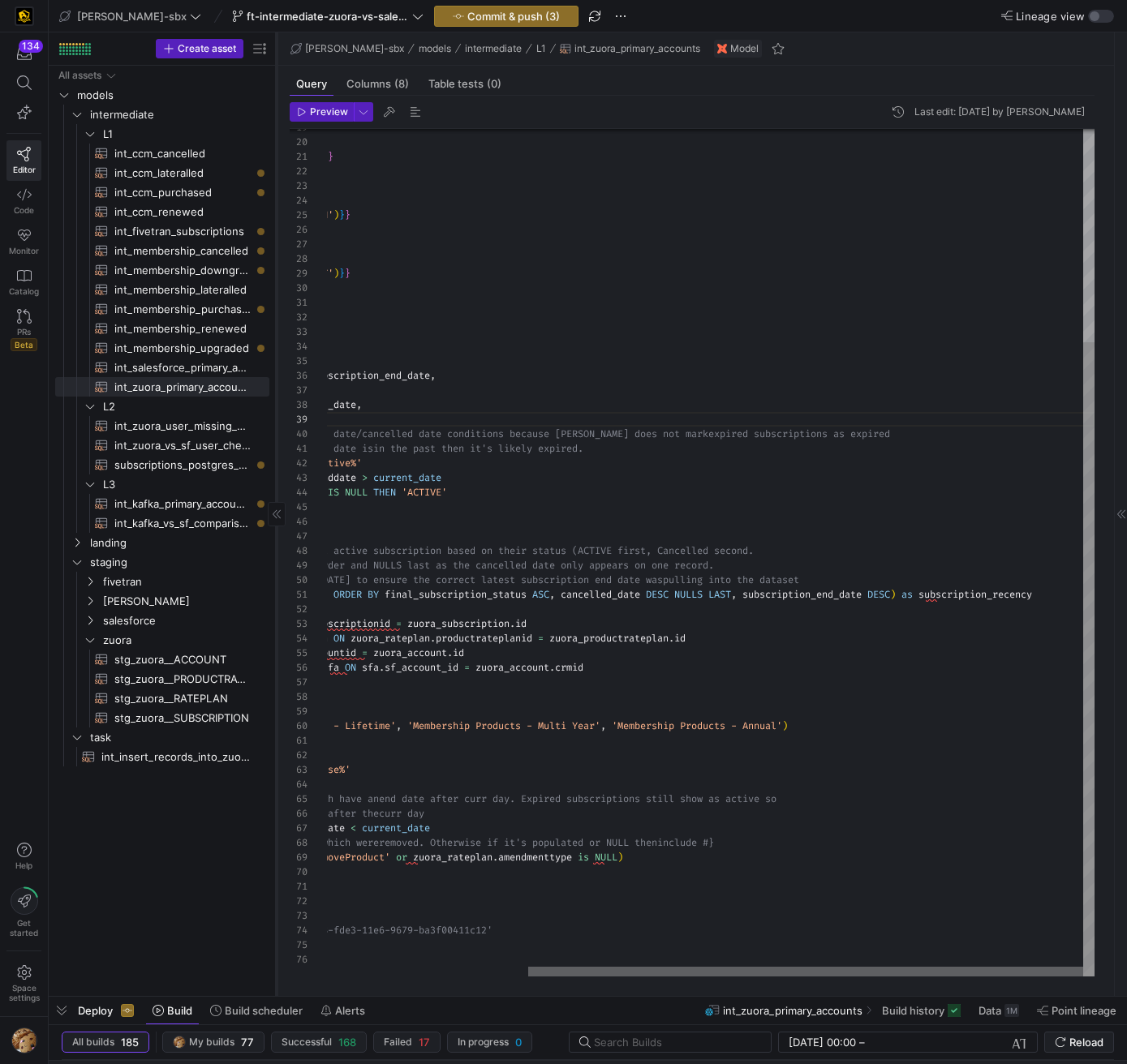
click at [960, 695] on div at bounding box center [805, 972] width 555 height 9
click at [939, 595] on div "zuora_rateplan AS ( SELECT * FROM { { ref ( 'stg_zuora__RATEPLAN' ) } } ) , zuo…" at bounding box center [572, 410] width 1045 height 1132
click at [939, 595] on div "zuora_rateplan AS ( SELECT * FROM { { ref ( 'stg_zuora__RATEPLAN' ) } } ) , zuo…" at bounding box center [572, 410] width 1045 height 1132
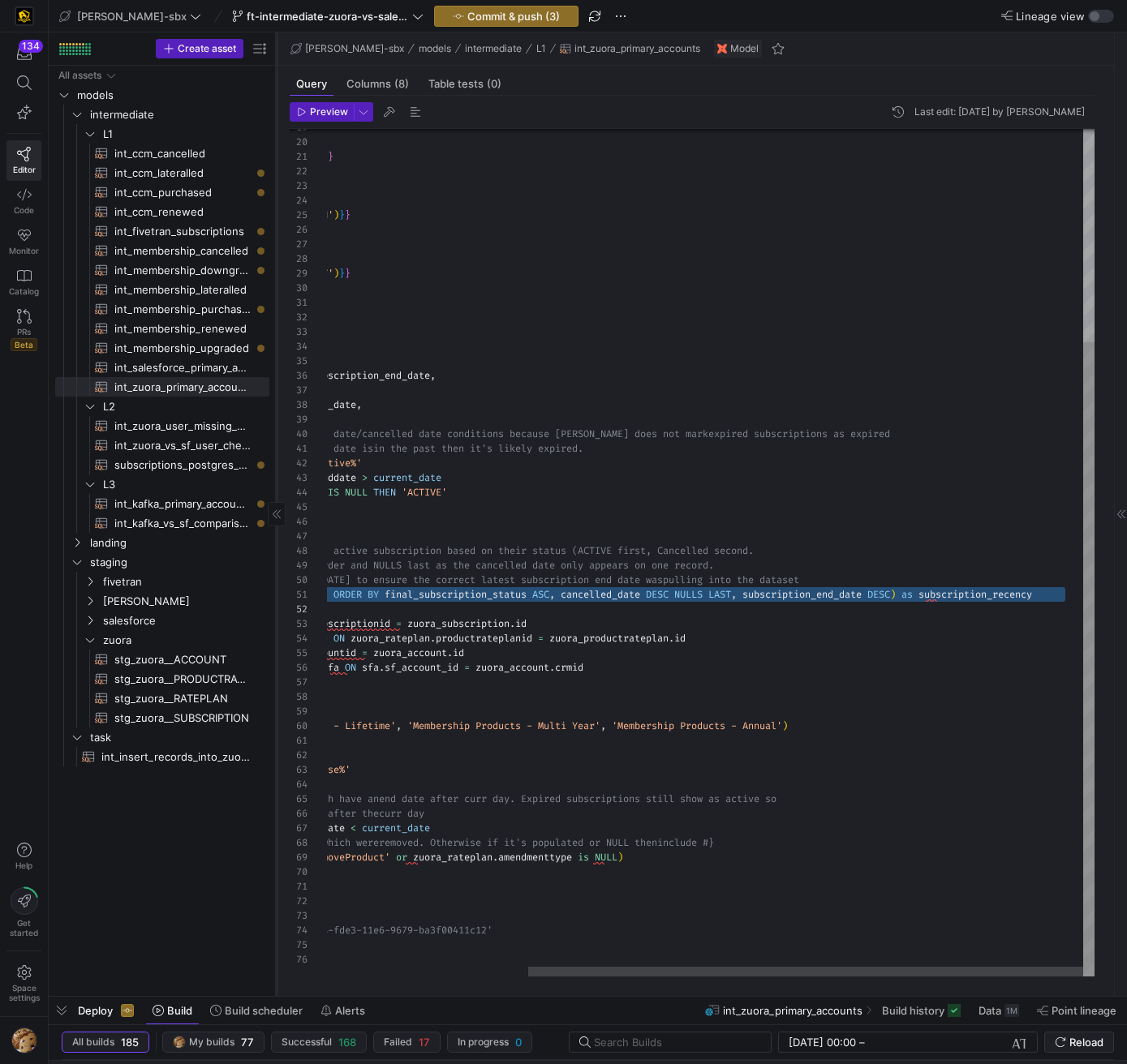
click at [938, 595] on div "zuora_rateplan AS ( SELECT * FROM { { ref ( 'stg_zuora__RATEPLAN' ) } } ) , zuo…" at bounding box center [572, 410] width 1045 height 1132
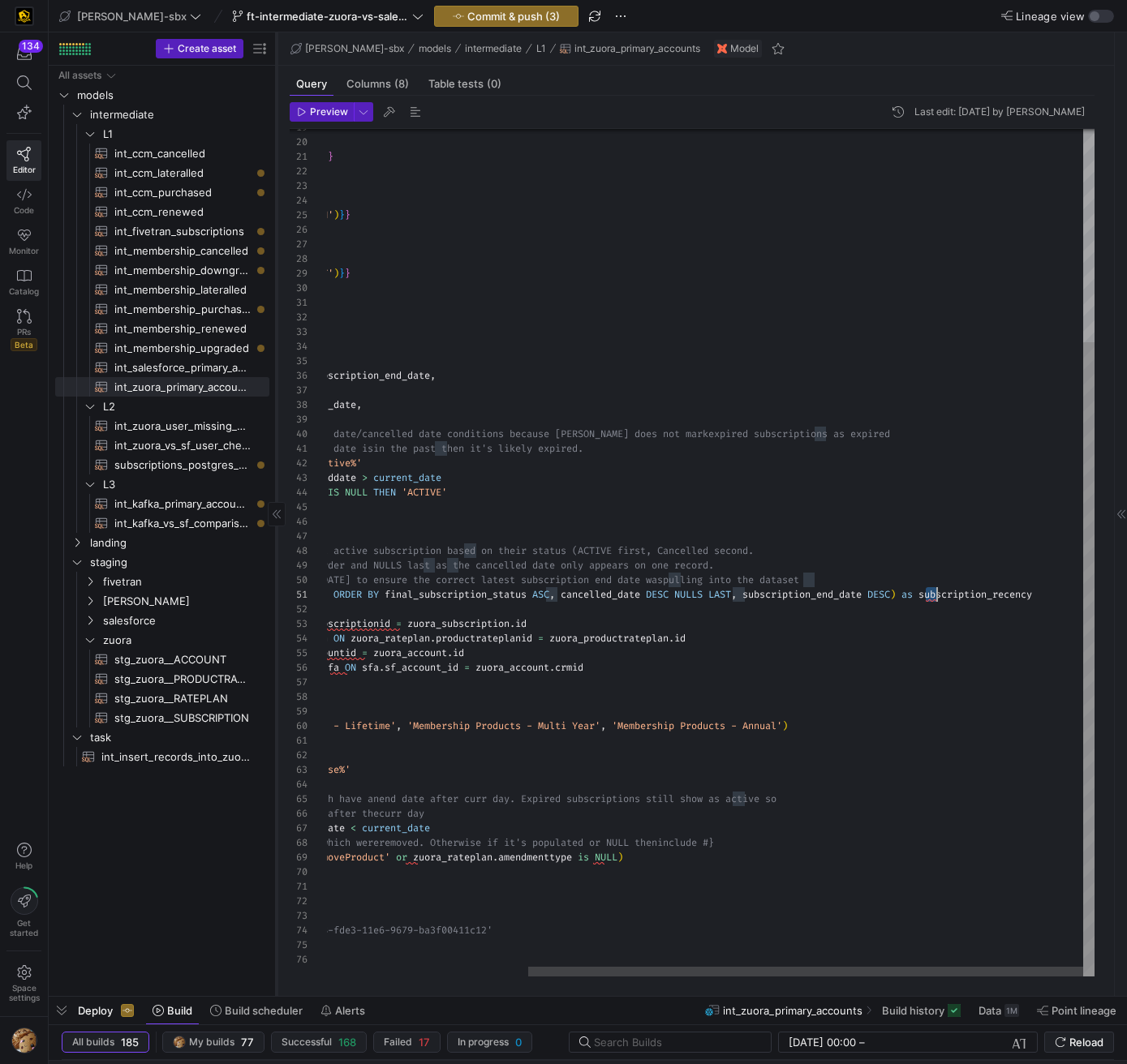
click at [938, 595] on div "zuora_rateplan AS ( SELECT * FROM { { ref ( 'stg_zuora__RATEPLAN' ) } } ) , zuo…" at bounding box center [572, 410] width 1045 height 1132
click at [591, 695] on div at bounding box center [805, 972] width 555 height 9
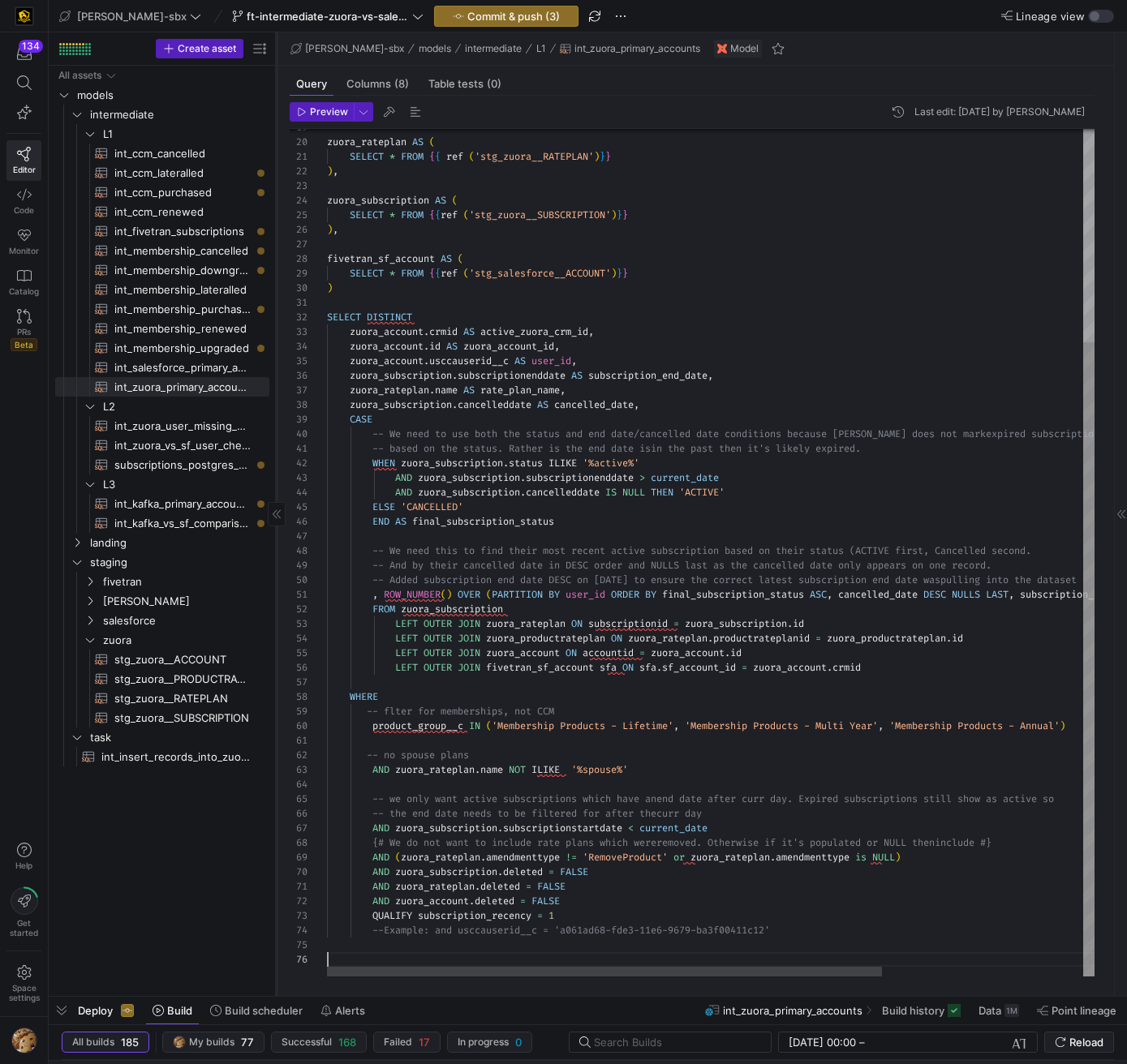
scroll to position [73, 0]
click at [595, 695] on div "zuora_rateplan AS ( SELECT * FROM { { ref ( 'stg_zuora__RATEPLAN' ) } } ) , zuo…" at bounding box center [850, 410] width 1045 height 1132
click at [730, 693] on div "zuora_rateplan AS ( SELECT * FROM { { ref ( 'stg_zuora__RATEPLAN' ) } } ) , zuo…" at bounding box center [850, 410] width 1045 height 1132
click at [576, 695] on div "zuora_rateplan AS ( SELECT * FROM { { ref ( 'stg_zuora__RATEPLAN' ) } } ) , zuo…" at bounding box center [850, 410] width 1045 height 1132
click at [481, 695] on div at bounding box center [605, 972] width 555 height 9
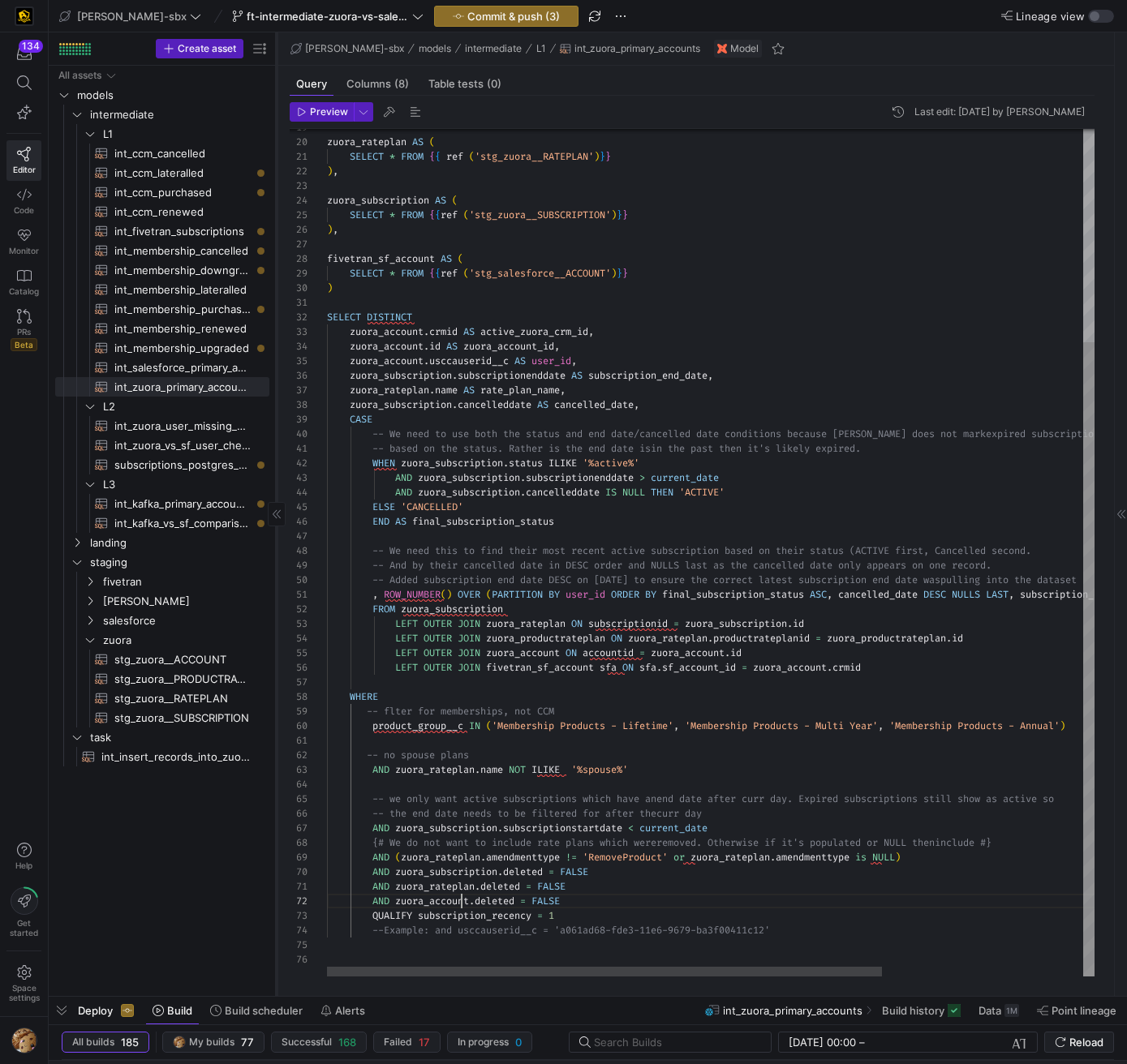
scroll to position [15, 134]
click at [459, 695] on span "zuora_account" at bounding box center [432, 901] width 74 height 13
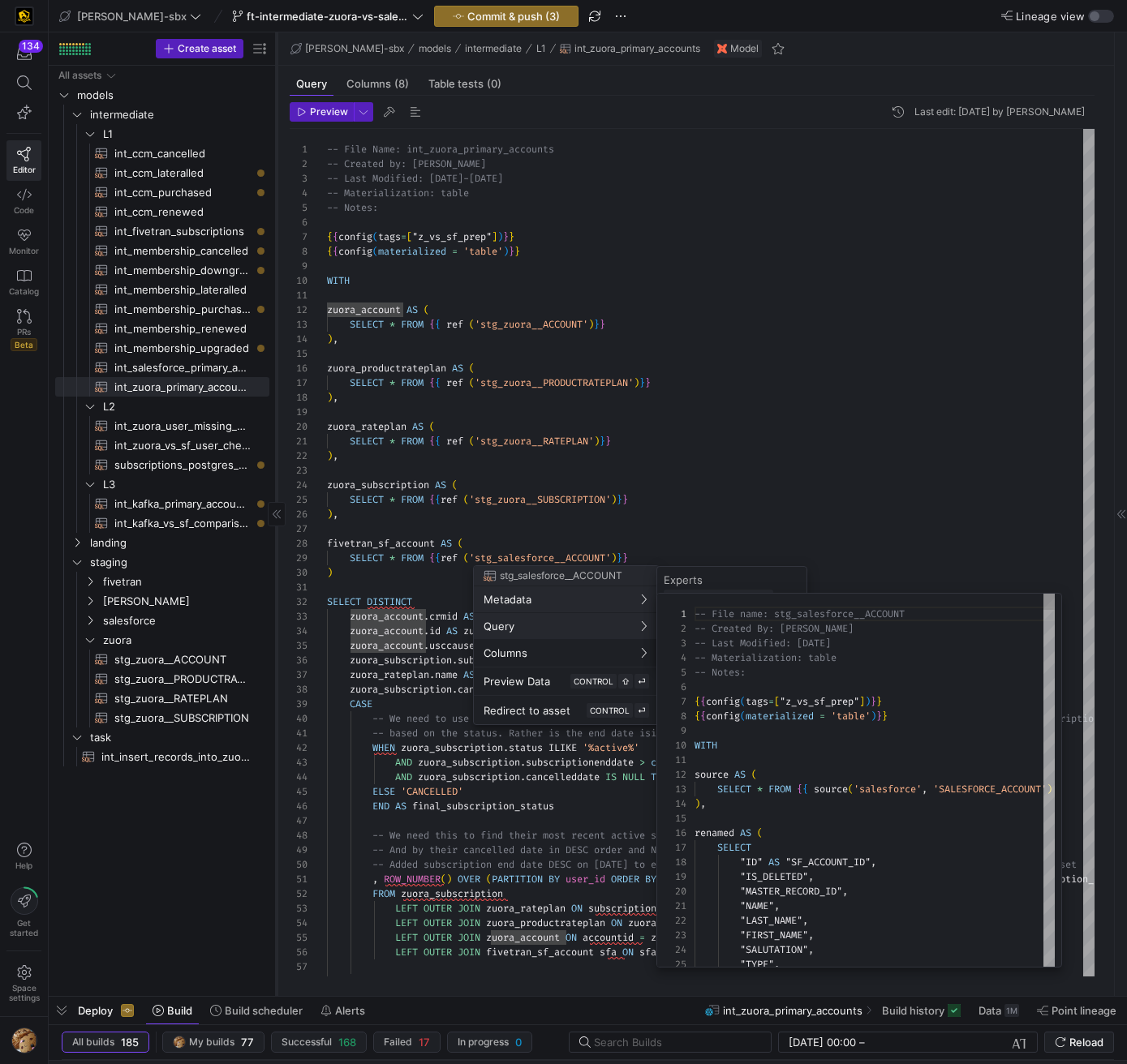
scroll to position [146, 0]
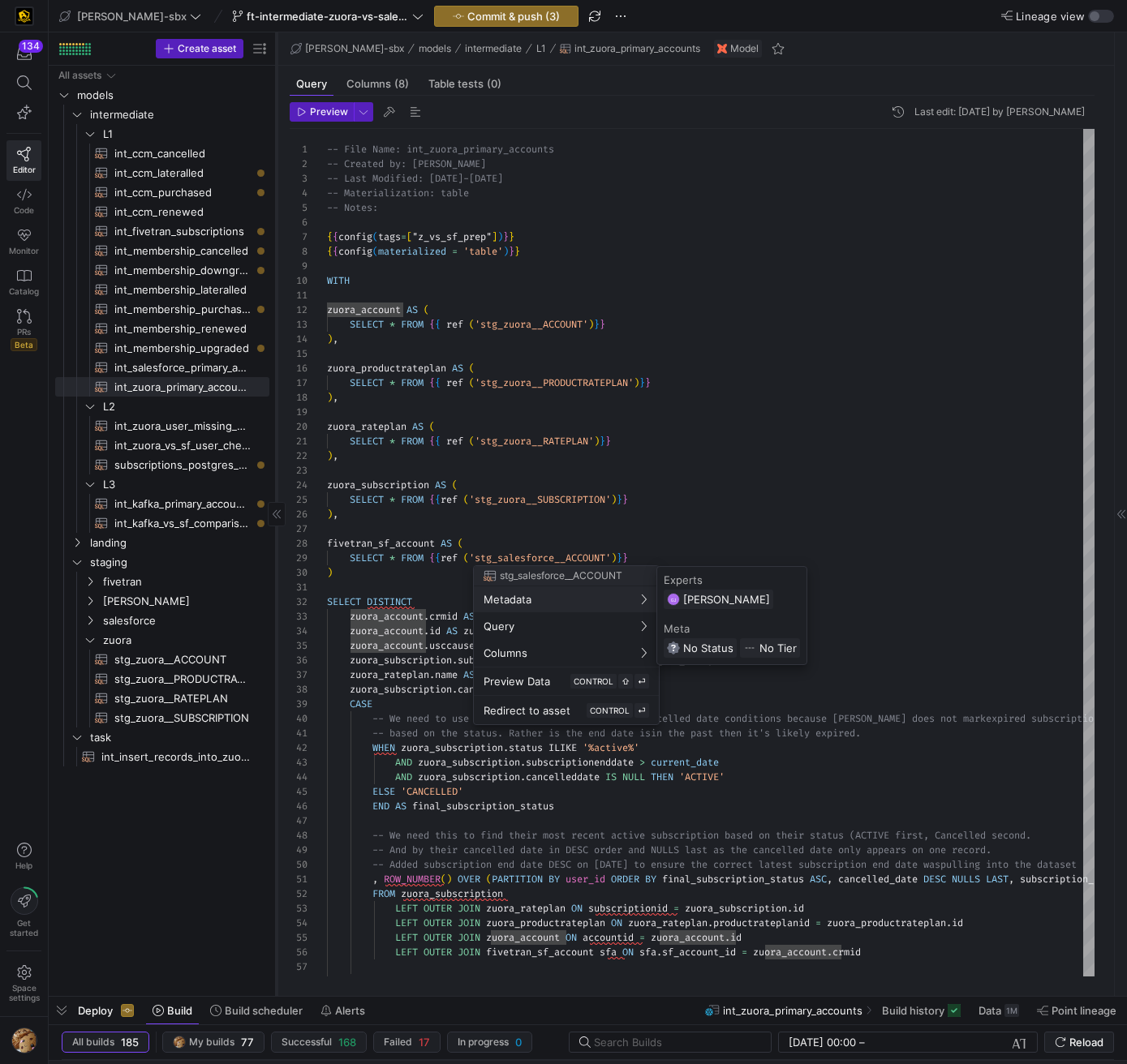
click at [782, 477] on div at bounding box center [564, 532] width 1127 height 1064
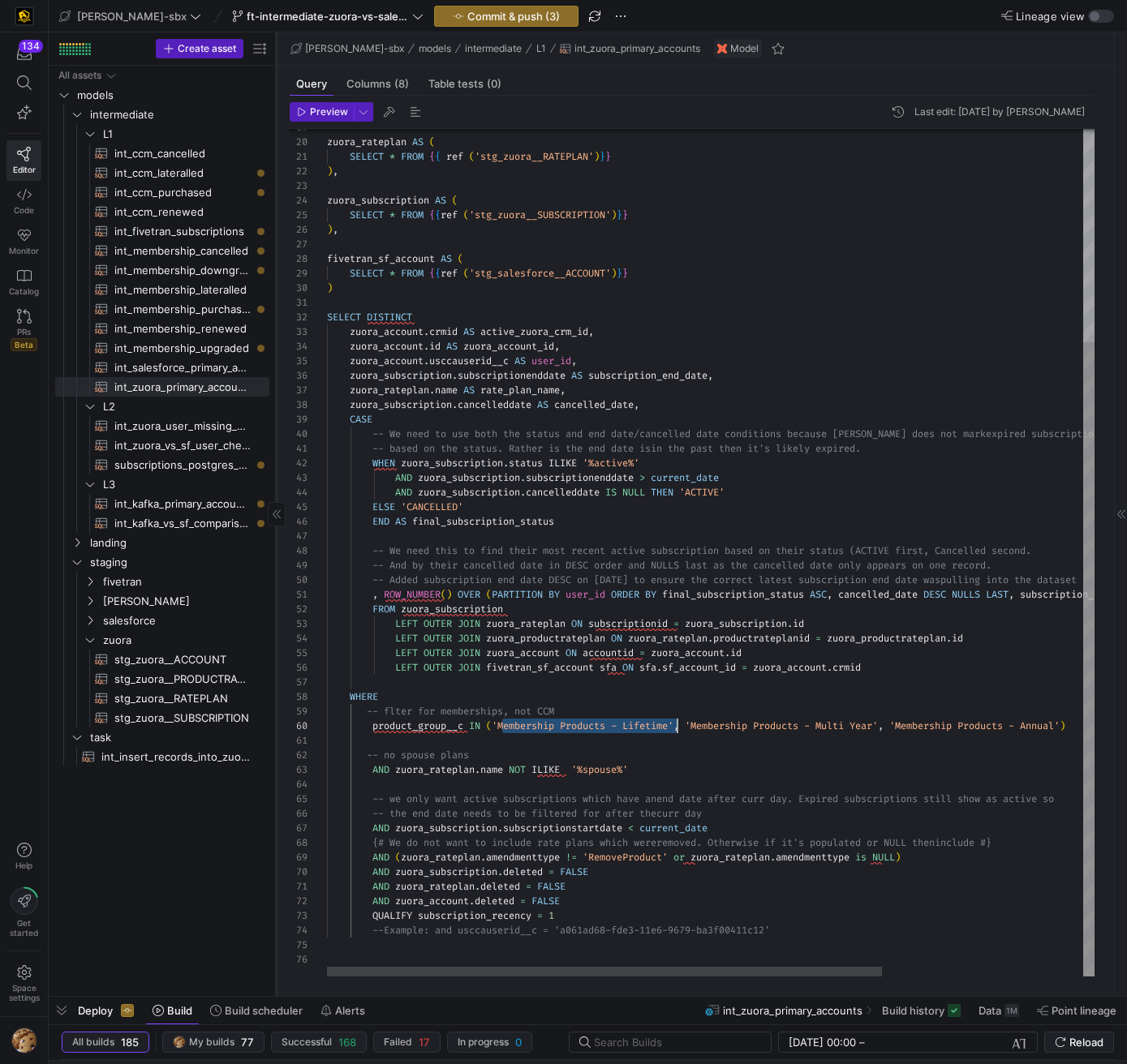
scroll to position [131, 351]
drag, startPoint x: 503, startPoint y: 725, endPoint x: 678, endPoint y: 725, distance: 175.0
click at [678, 695] on div "zuora_rateplan AS ( SELECT * FROM { { ref ( 'stg_zuora__RATEPLAN' ) } } ) , zuo…" at bounding box center [850, 410] width 1045 height 1132
drag, startPoint x: 701, startPoint y: 725, endPoint x: 887, endPoint y: 723, distance: 186.0
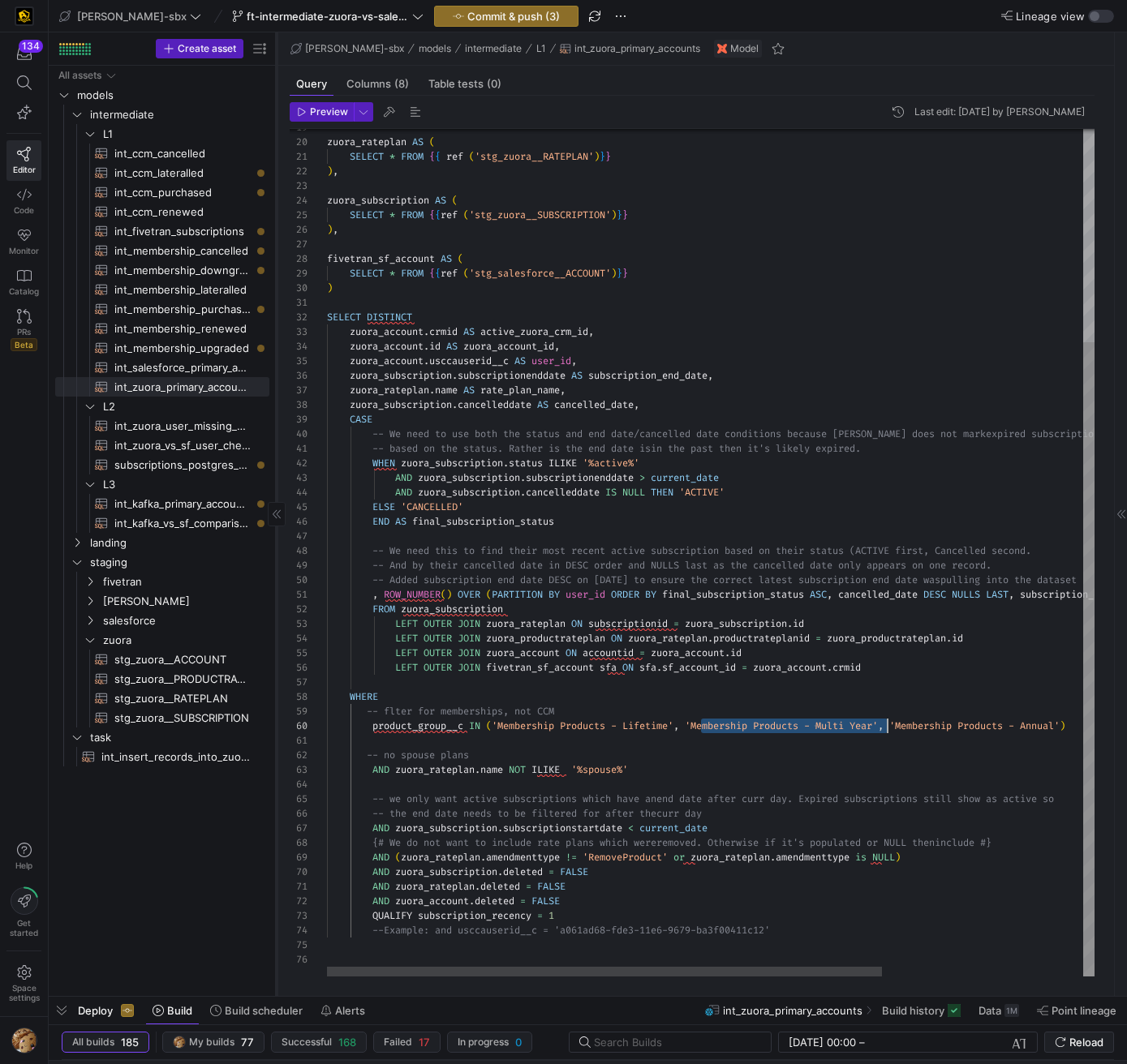
click at [887, 695] on div "zuora_rateplan AS ( SELECT * FROM { { ref ( 'stg_zuora__RATEPLAN' ) } } ) , zuo…" at bounding box center [850, 410] width 1045 height 1132
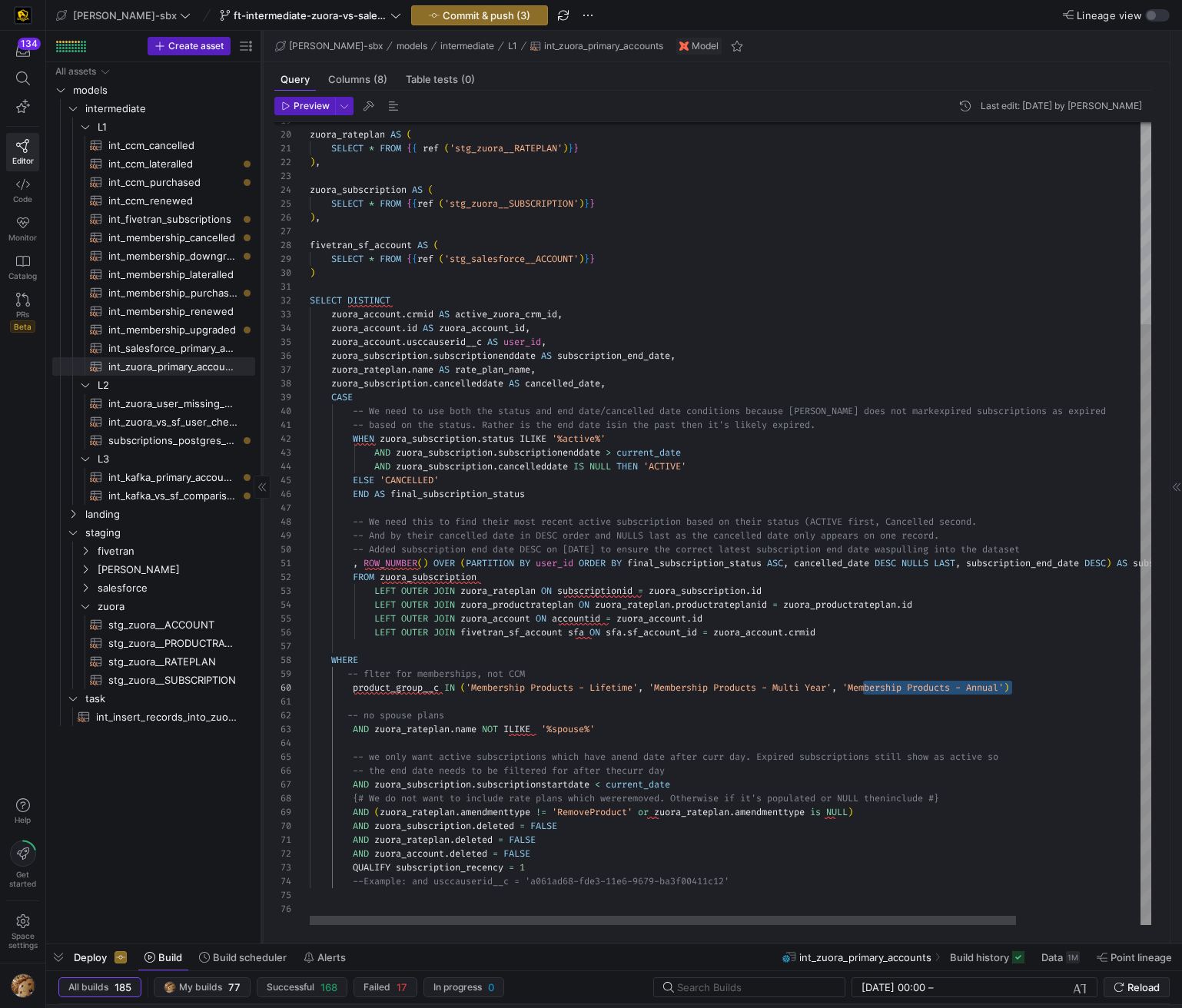
scroll to position [97, 708]
drag, startPoint x: 870, startPoint y: 686, endPoint x: 1016, endPoint y: 686, distance: 146.0
click at [1016, 658] on div "zuora_rateplan AS ( SELECT * FROM { { ref ( 'stg_zuora__RATEPLAN' ) } } ) , zuo…" at bounding box center [805, 389] width 989 height 1072
type textarea "criptionid = zuora_subscription.id LEFT OUTER JOIN zuora_productrateplan ON zuo…"
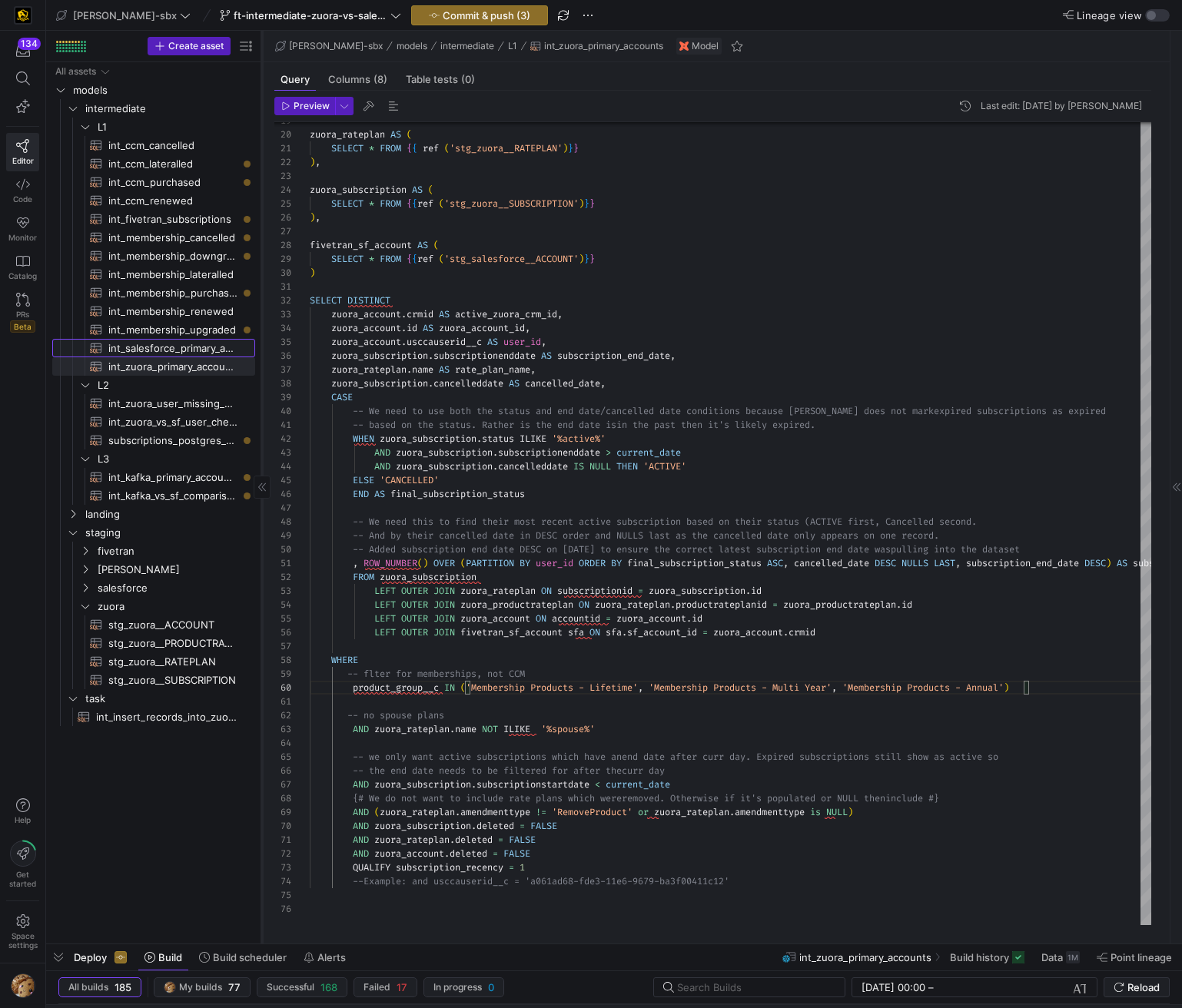
click at [174, 341] on span "int_salesforce_primary_account​​​​​​​​​​" at bounding box center [173, 348] width 129 height 18
type textarea "y42 build -s int_salesforce_primary_account"
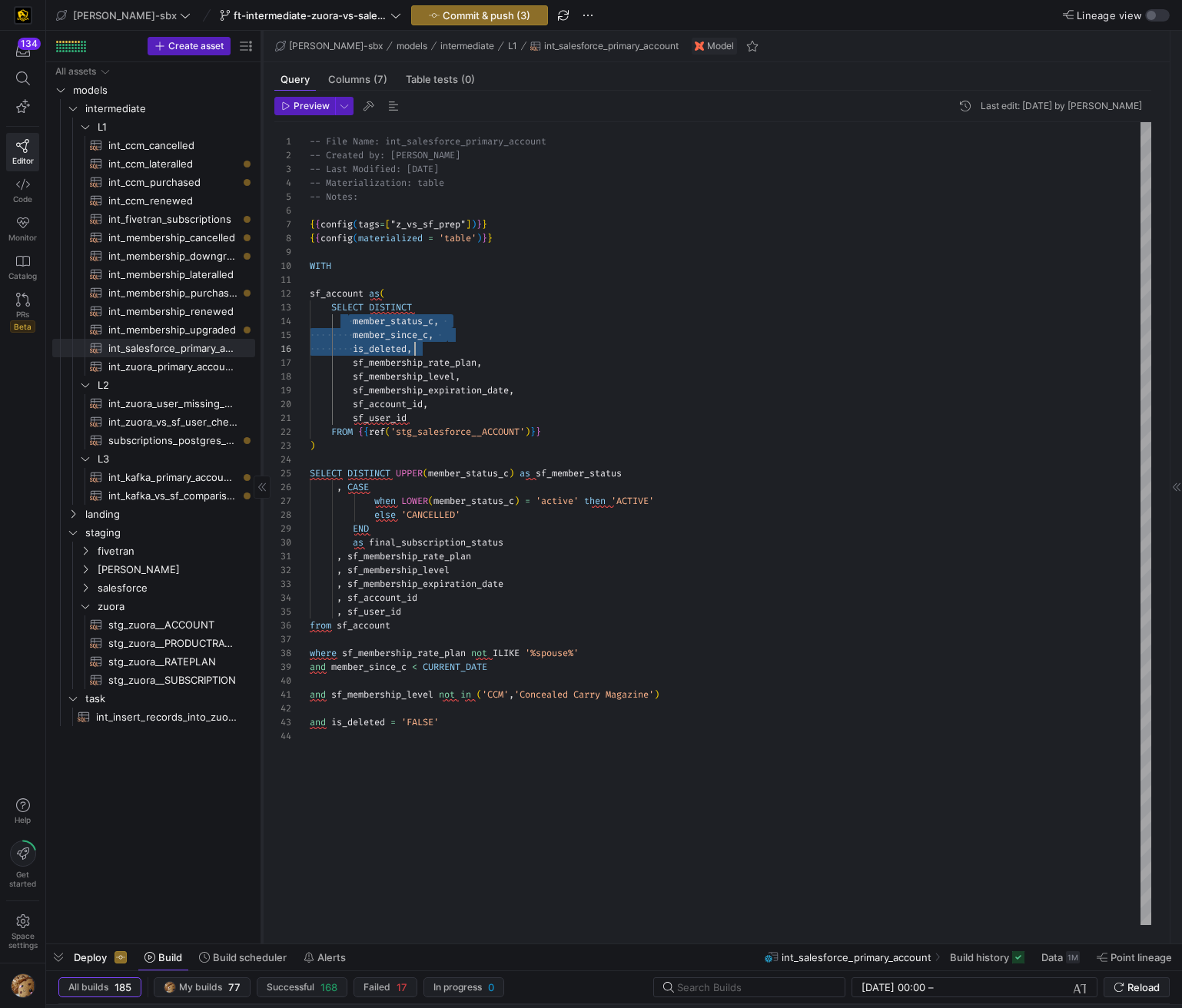
scroll to position [42, 105]
drag, startPoint x: 348, startPoint y: 321, endPoint x: 443, endPoint y: 346, distance: 98.2
click at [443, 346] on div "-- File Name: int_salesforce_primary_account -- Created by: Grant Jones -- Last…" at bounding box center [731, 523] width 841 height 803
type textarea "sf_user_id FROM {{ref('stg_salesforce__ACCOUNT')}} ) SELECT DISTINCT UPPER(memb…"
click at [571, 422] on div "-- File Name: int_salesforce_primary_account -- Created by: Grant Jones -- Last…" at bounding box center [731, 523] width 841 height 803
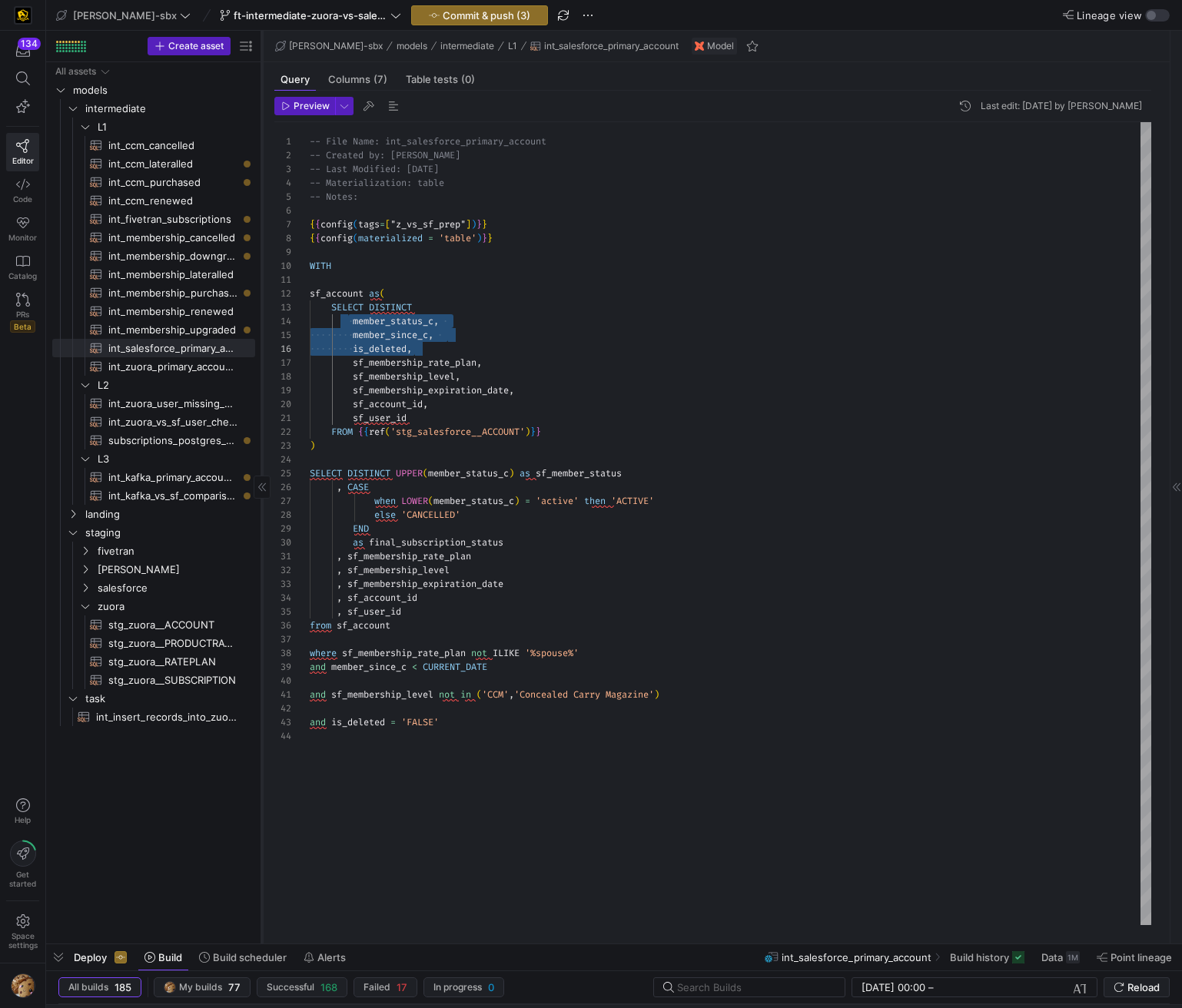
scroll to position [0, 105]
click at [174, 625] on span "stg_zuora__ACCOUNT​​​​​​​​​​" at bounding box center [173, 625] width 129 height 18
type textarea "y42 build -s stg_zuora__ACCOUNT"
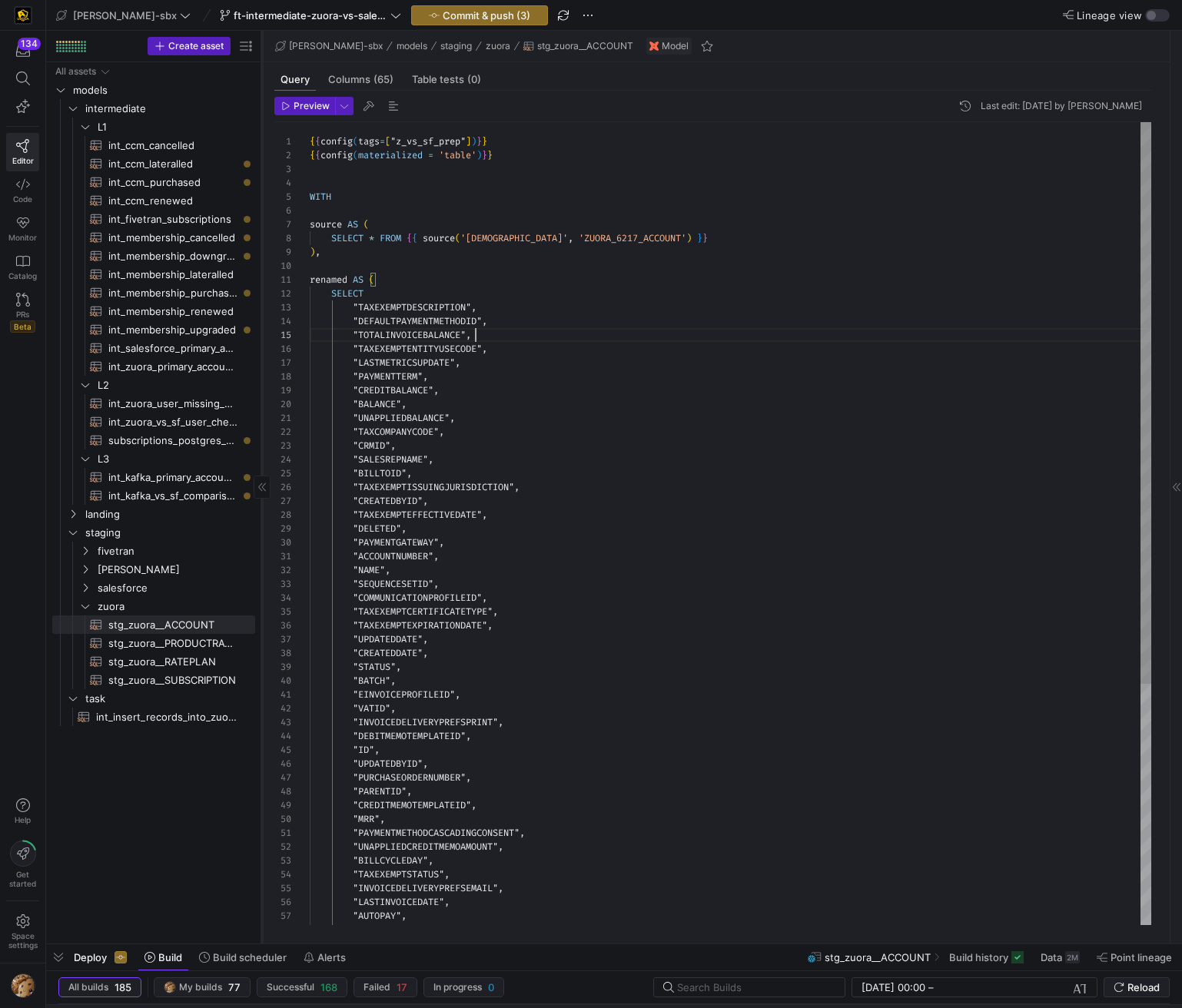
click at [636, 341] on div "{ { config ( tags = [ "z_vs_sf_prep" ] ) } } { { config ( materialized = 'table…" at bounding box center [731, 695] width 841 height 1147
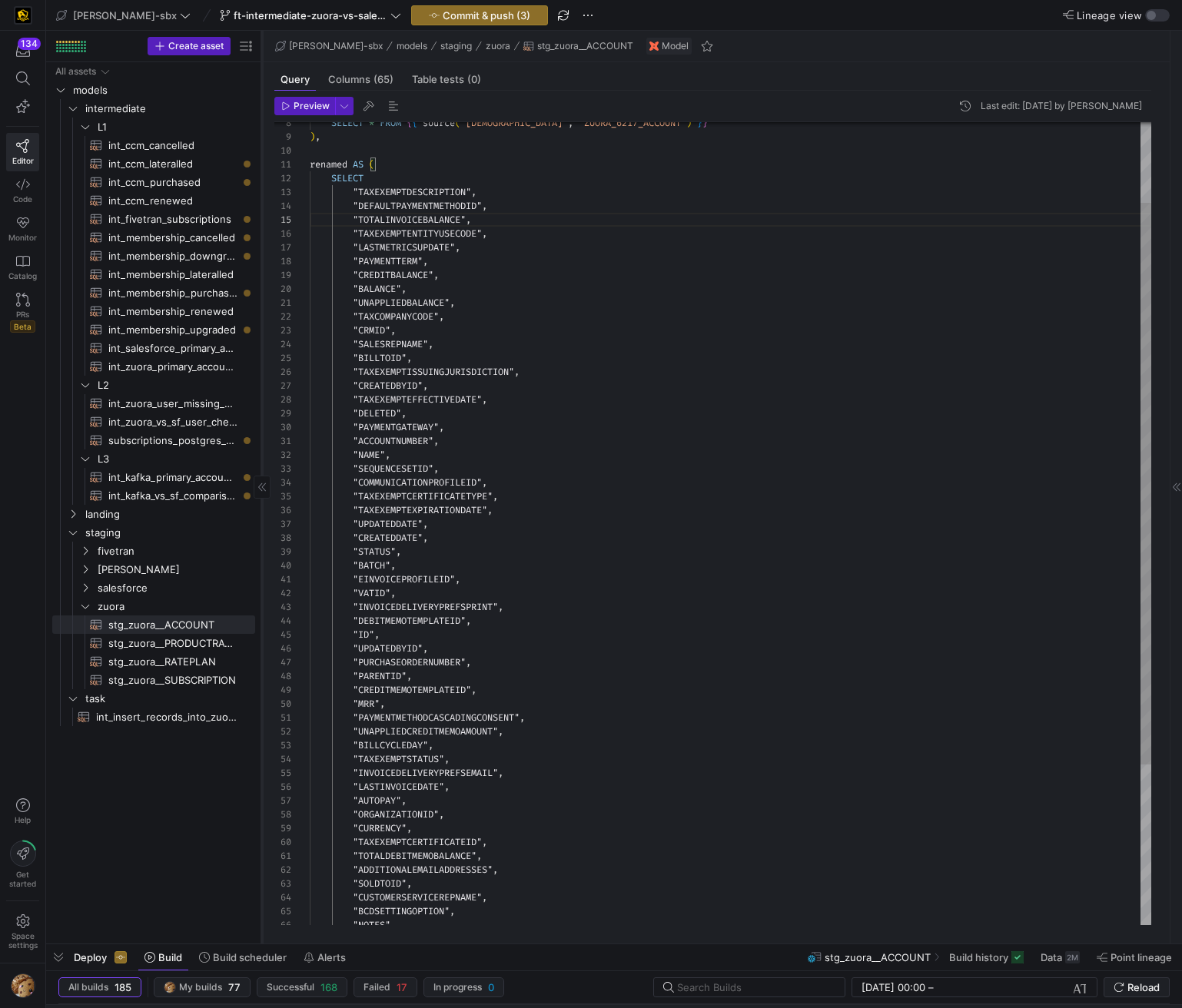
type textarea ""UNAPPLIEDBALANCE", "TAXCOMPANYCODE", "CRMID", "SALESREPNAME", "BILLTOID", "TAX…"
click at [549, 392] on div ""SALESREPNAME" , "BILLTOID" , "TAXEXEMPTISSUINGJURISDICTION" , "CREATEDBYID" , …" at bounding box center [731, 580] width 841 height 1147
type textarea "f"
type textarea ""ACCOUNTNUMBER", "NAME", "SEQUENCESETID", "COMMUNICATIONPROFILEID", "TAXEXEMPTC…"
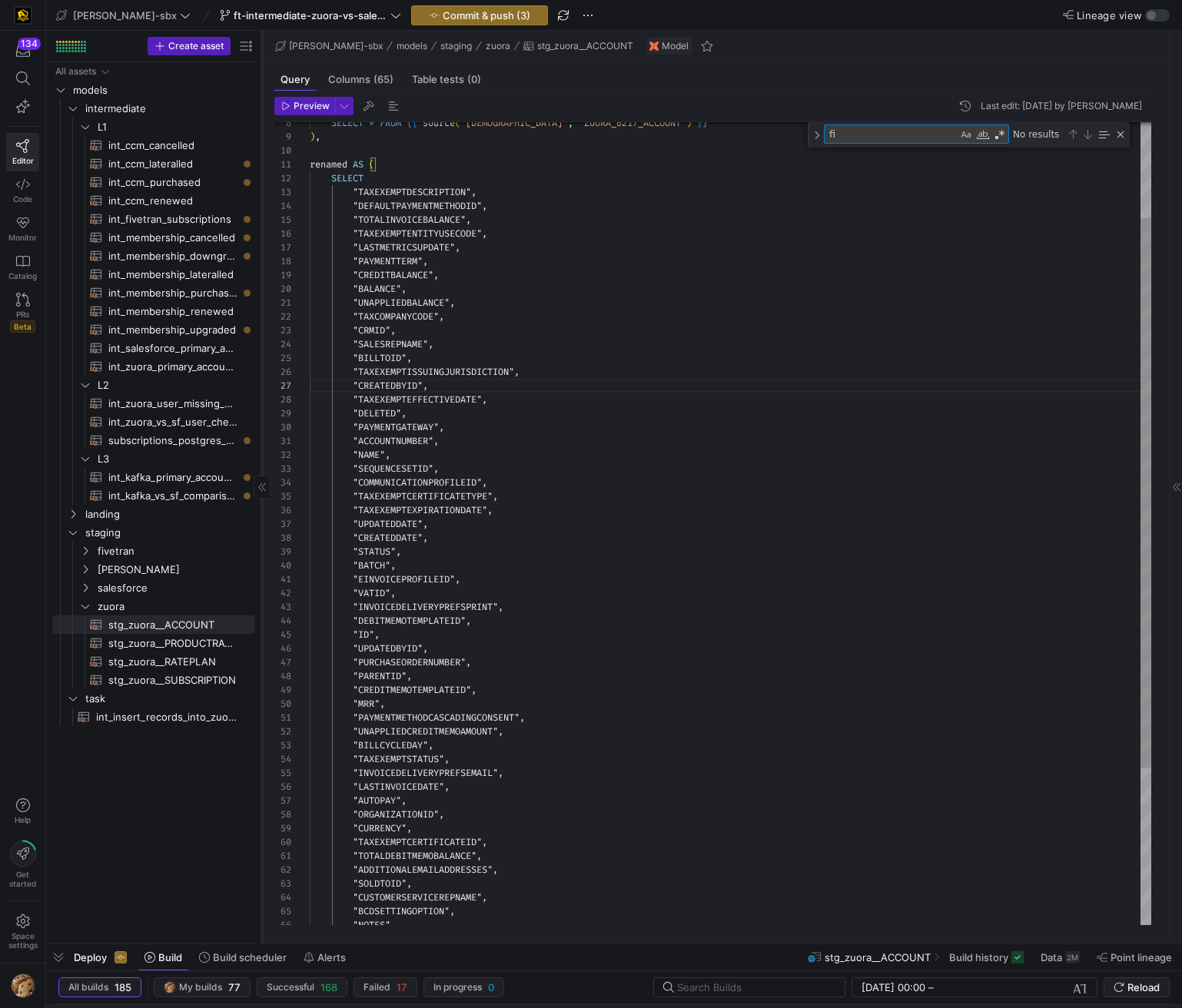
scroll to position [139, 149]
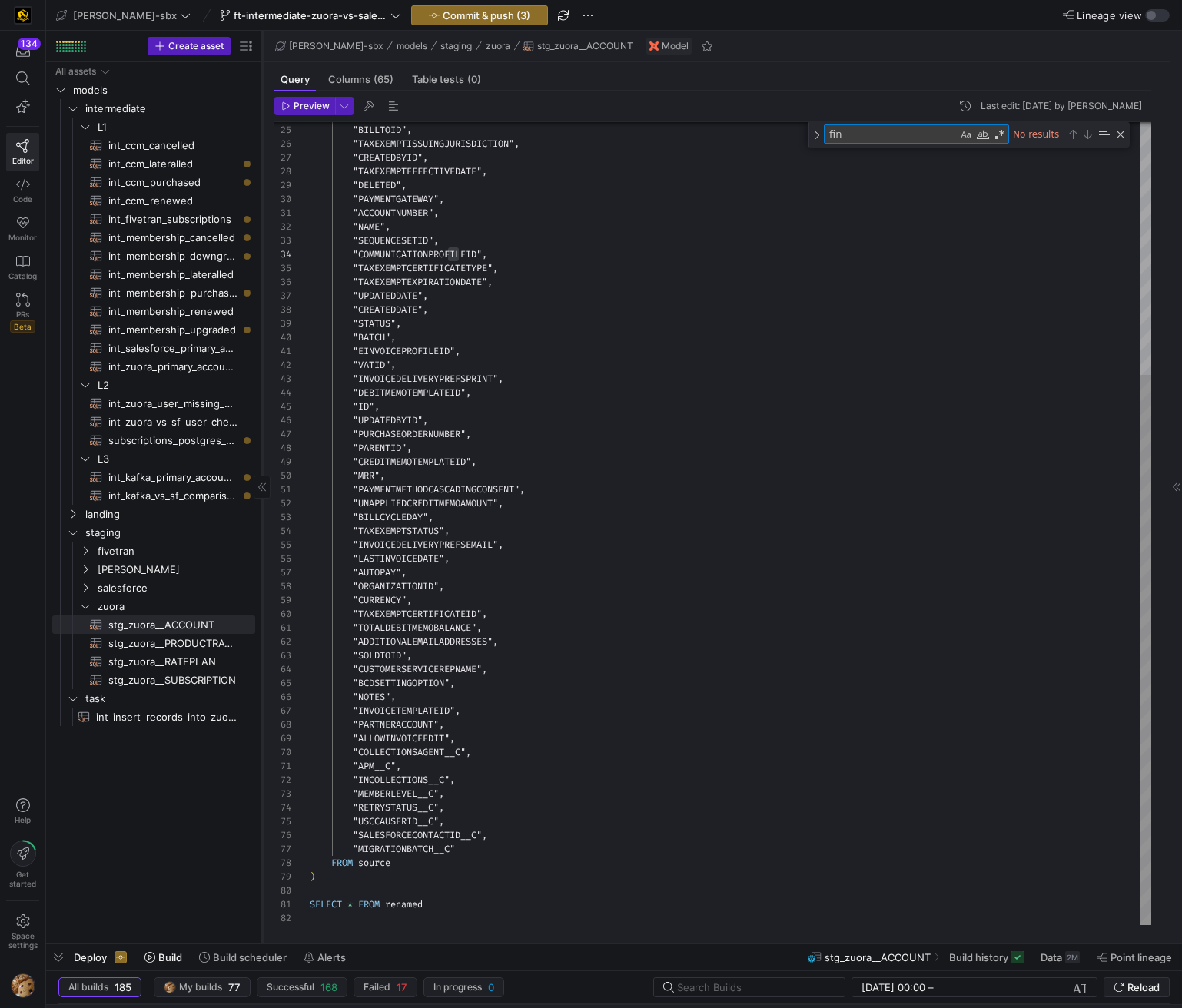
type textarea "fi"
type textarea ""UNAPPLIEDBALANCE", "TAXCOMPANYCODE", "CRMID", "SALESREPNAME", "BILLTOID", "TAX…"
type textarea "f"
type textarea "F"
type textarea ""ACCOUNTNUMBER", "NAME", "SEQUENCESETID", "COMMUNICATIONPROFILEID", "TAXEXEMPTC…"
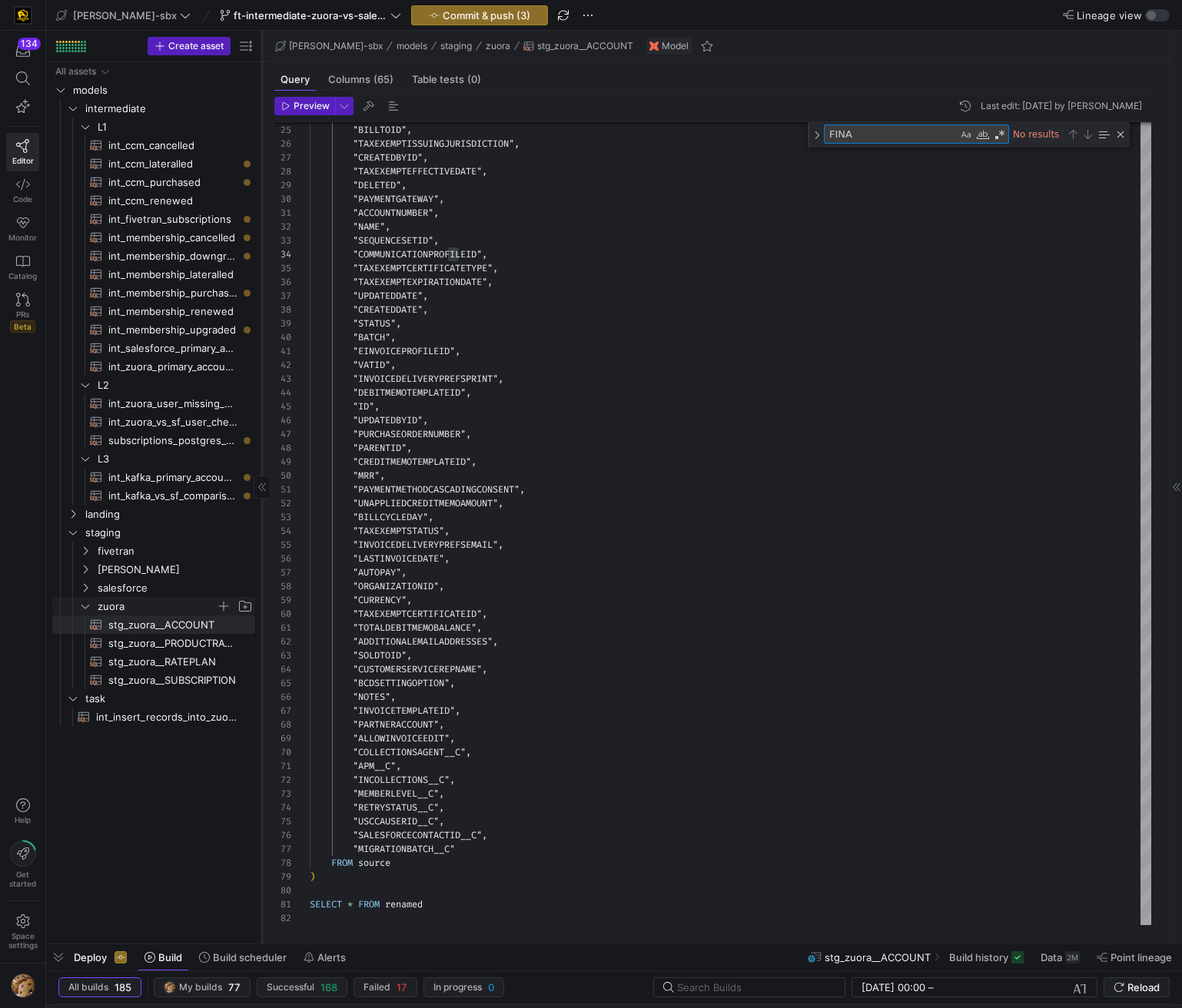
type textarea "FINA"
click at [81, 603] on icon "Press SPACE to select this row." at bounding box center [85, 606] width 11 height 9
click at [82, 587] on icon "Press SPACE to select this row." at bounding box center [85, 587] width 11 height 9
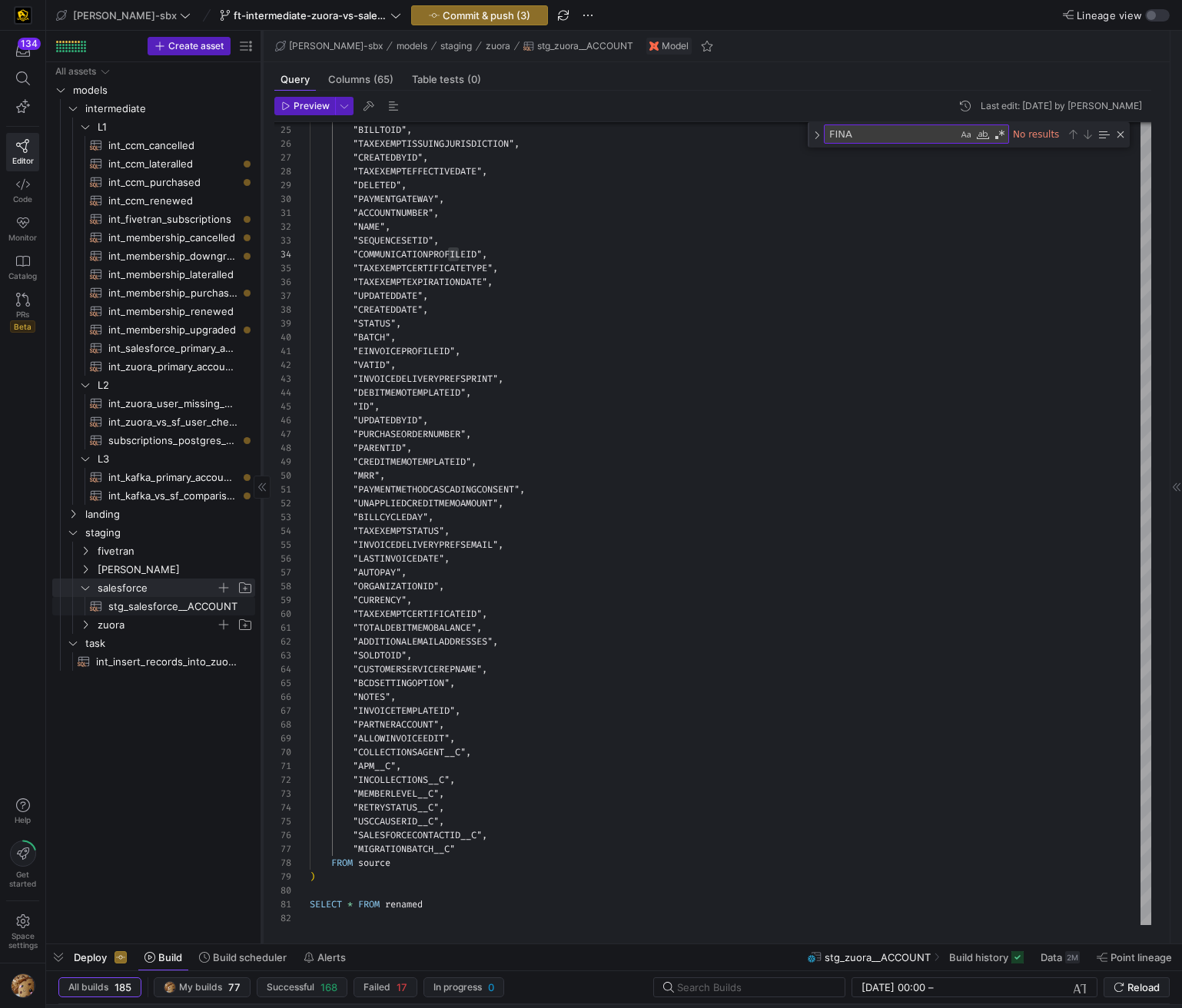
click at [132, 611] on span "stg_salesforce__ACCOUNT​​​​​​​​​​" at bounding box center [173, 607] width 129 height 18
type textarea "y42 build -s stg_salesforce__ACCOUNT"
type textarea "-- File name: stg_salesforce__ACCOUNT -- Created By: Grant Jones -- Last Modifi…"
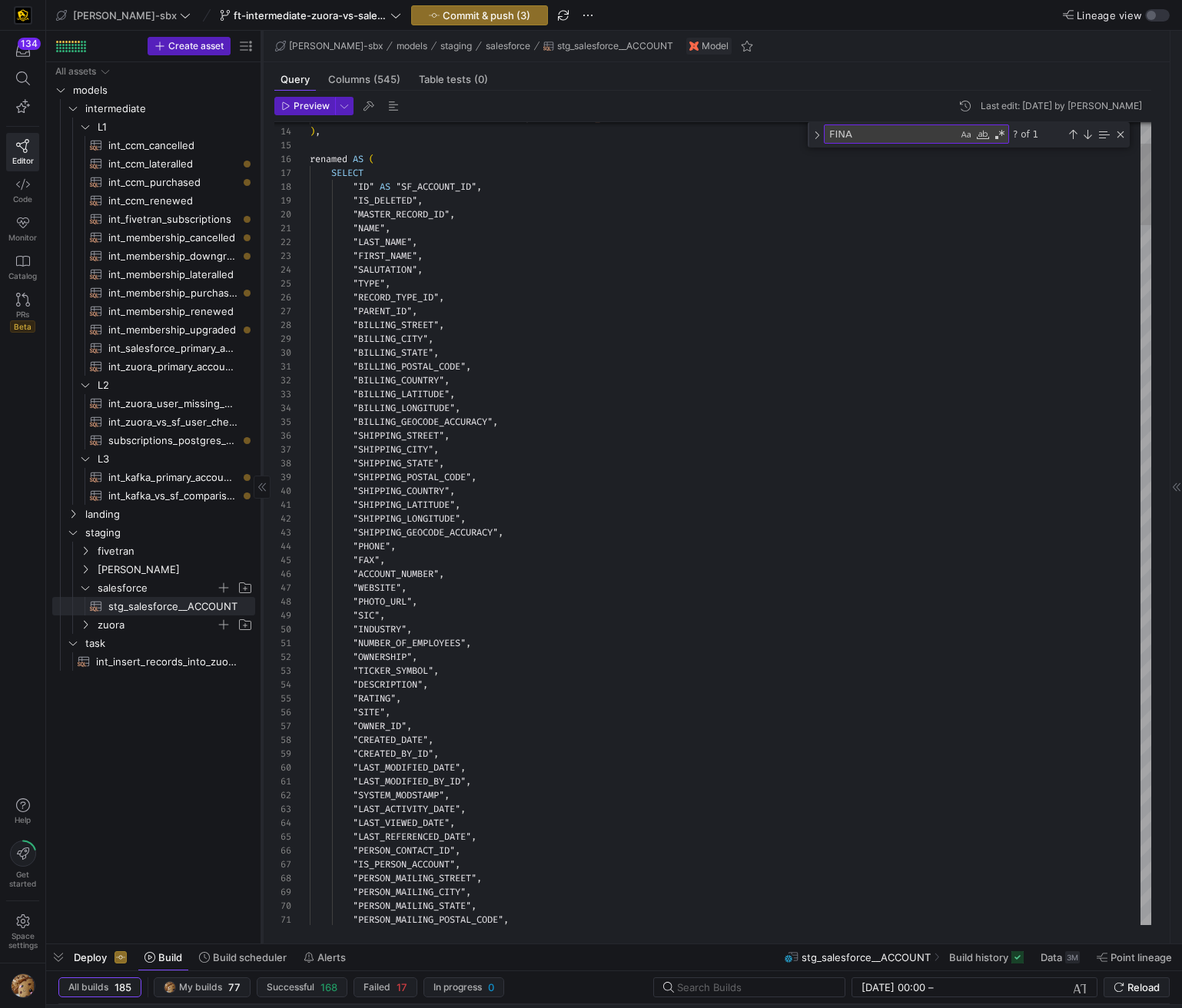
click at [882, 135] on textarea "FINA" at bounding box center [890, 134] width 133 height 18
type textarea "FINAL"
type textarea ""C_2_G_CODADISCOUNT_3_C", "C_2_G_CODADISCOUNT_4_C", "C_2_G_CODAECCOUNTRY_CODE_C…"
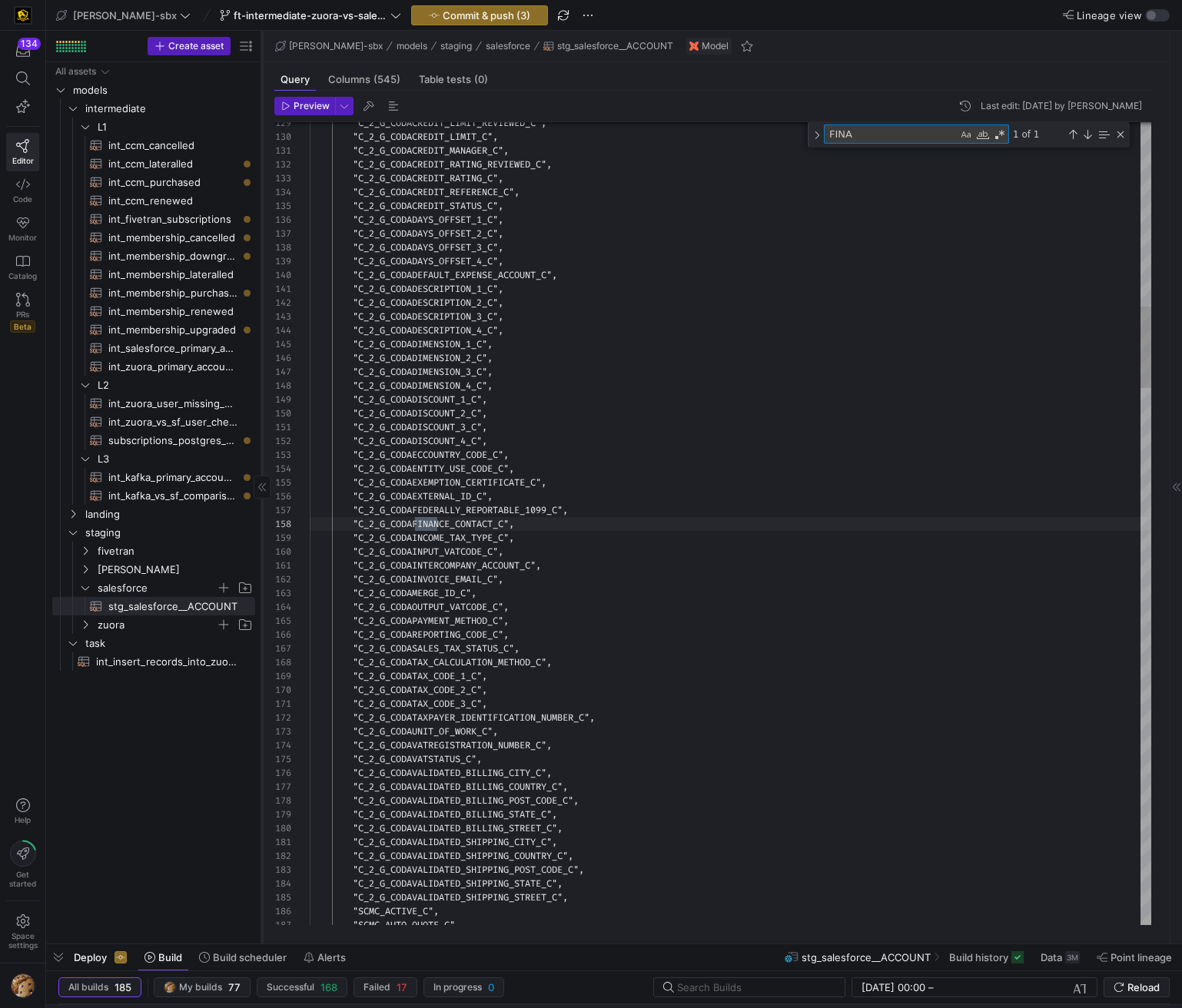
type textarea "FIN"
type textarea "-- File name: stg_salesforce__ACCOUNT -- Created By: Grant Jones -- Last Modifi…"
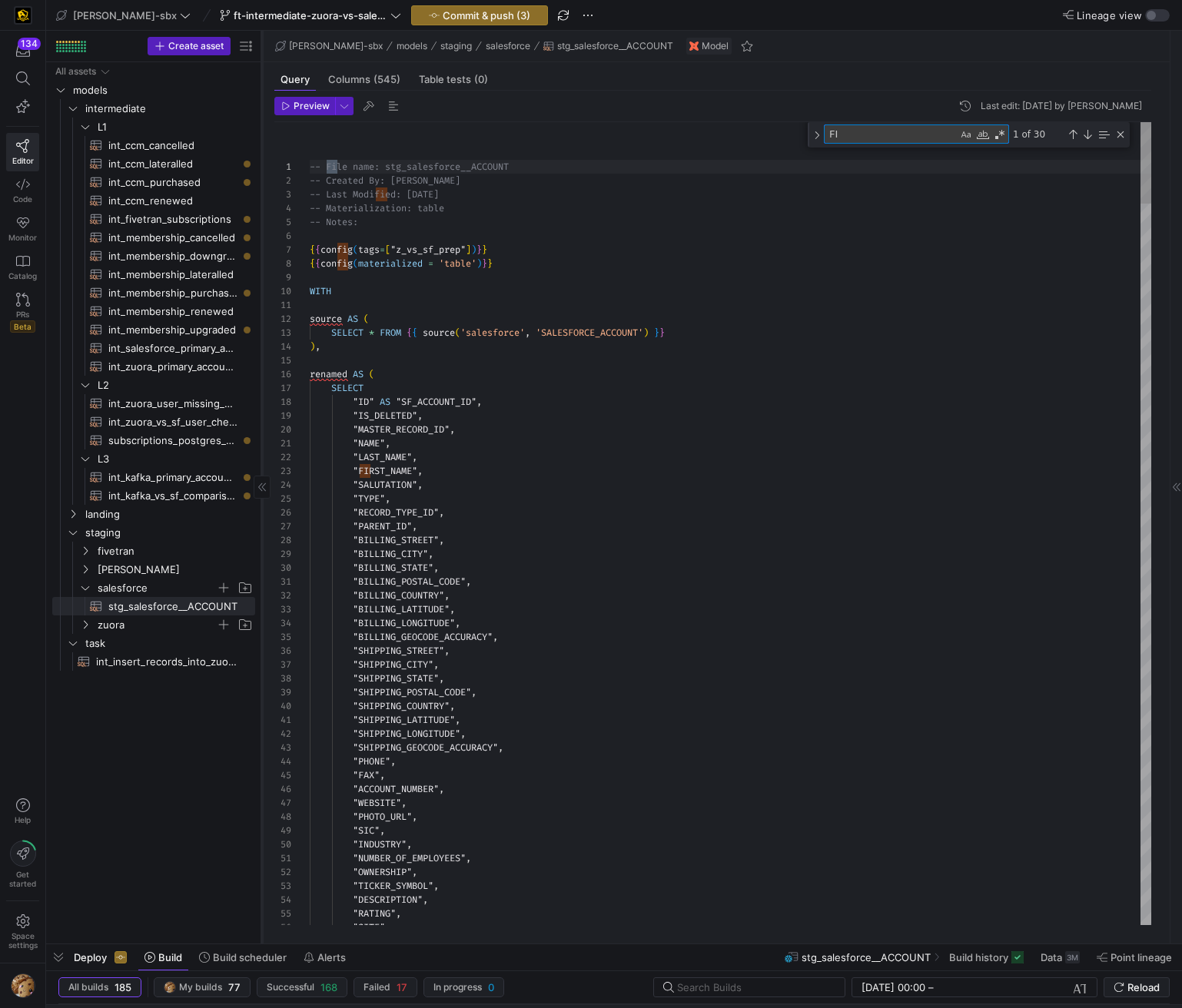
type textarea "F"
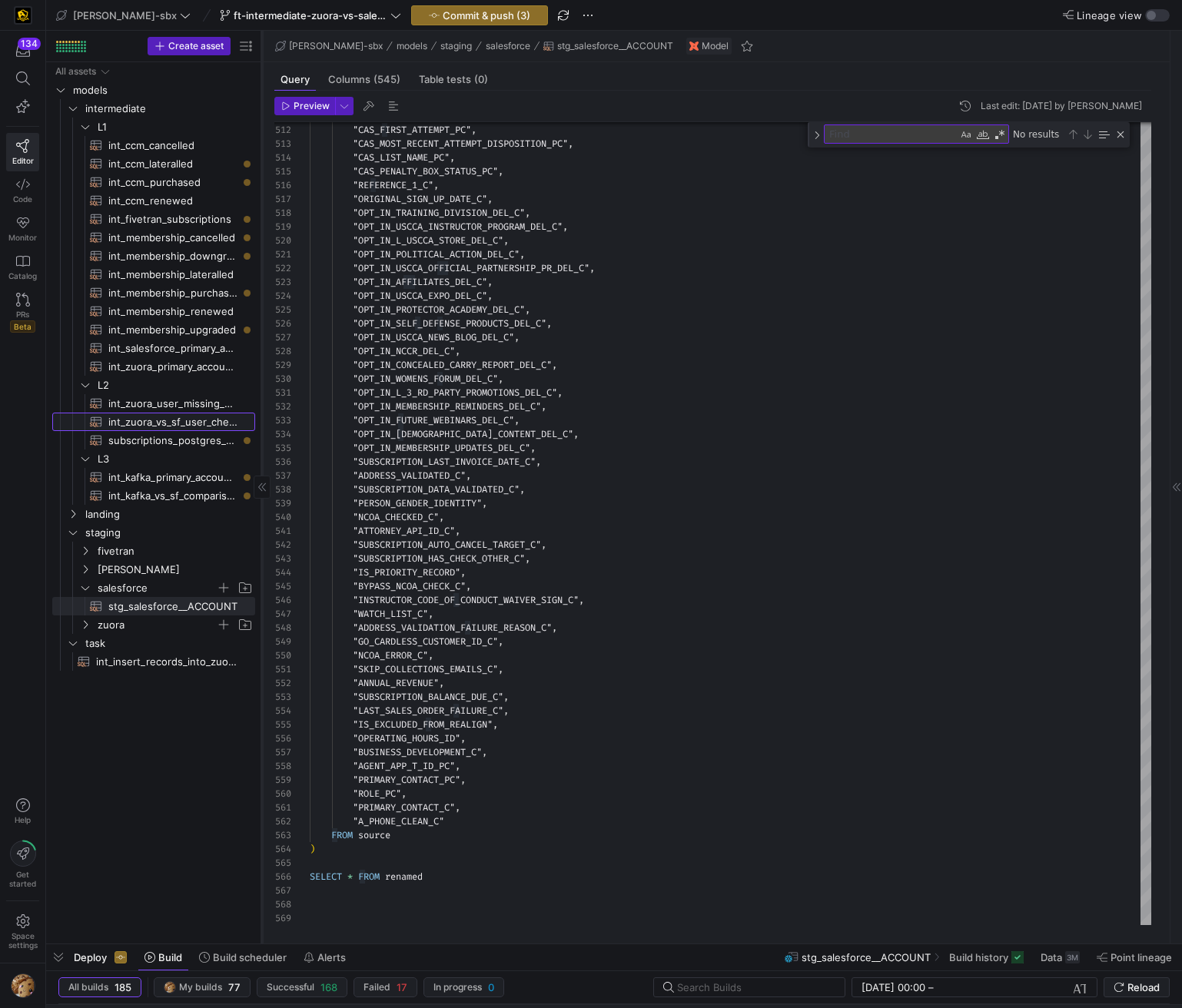
click at [168, 423] on span "int_zuora_vs_sf_user_check​​​​​​​​​​" at bounding box center [173, 422] width 129 height 18
type textarea "y42 build -s int_zuora_vs_sf_user_check"
type textarea "-- File Name: int_insert_records_into_zuora_vs_salesforce -- Created by: [PERSO…"
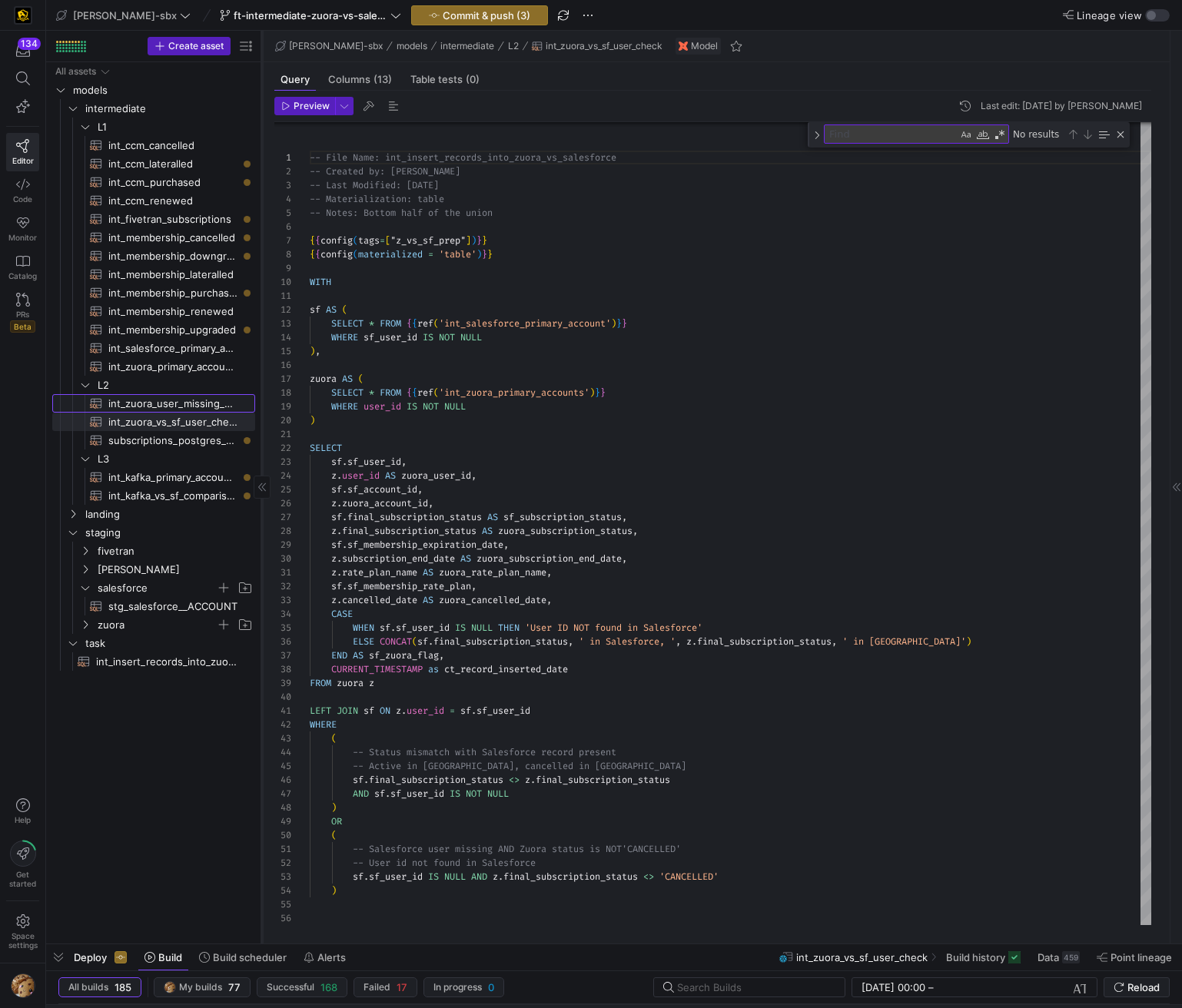
click at [165, 404] on span "int_zuora_user_missing_check​​​​​​​​​​" at bounding box center [173, 404] width 129 height 18
type textarea "y42 build -s int_zuora_user_missing_check"
type textarea "-- File Name: int-zuora-user-check -- Created by: [PERSON_NAME] -- Last Modifie…"
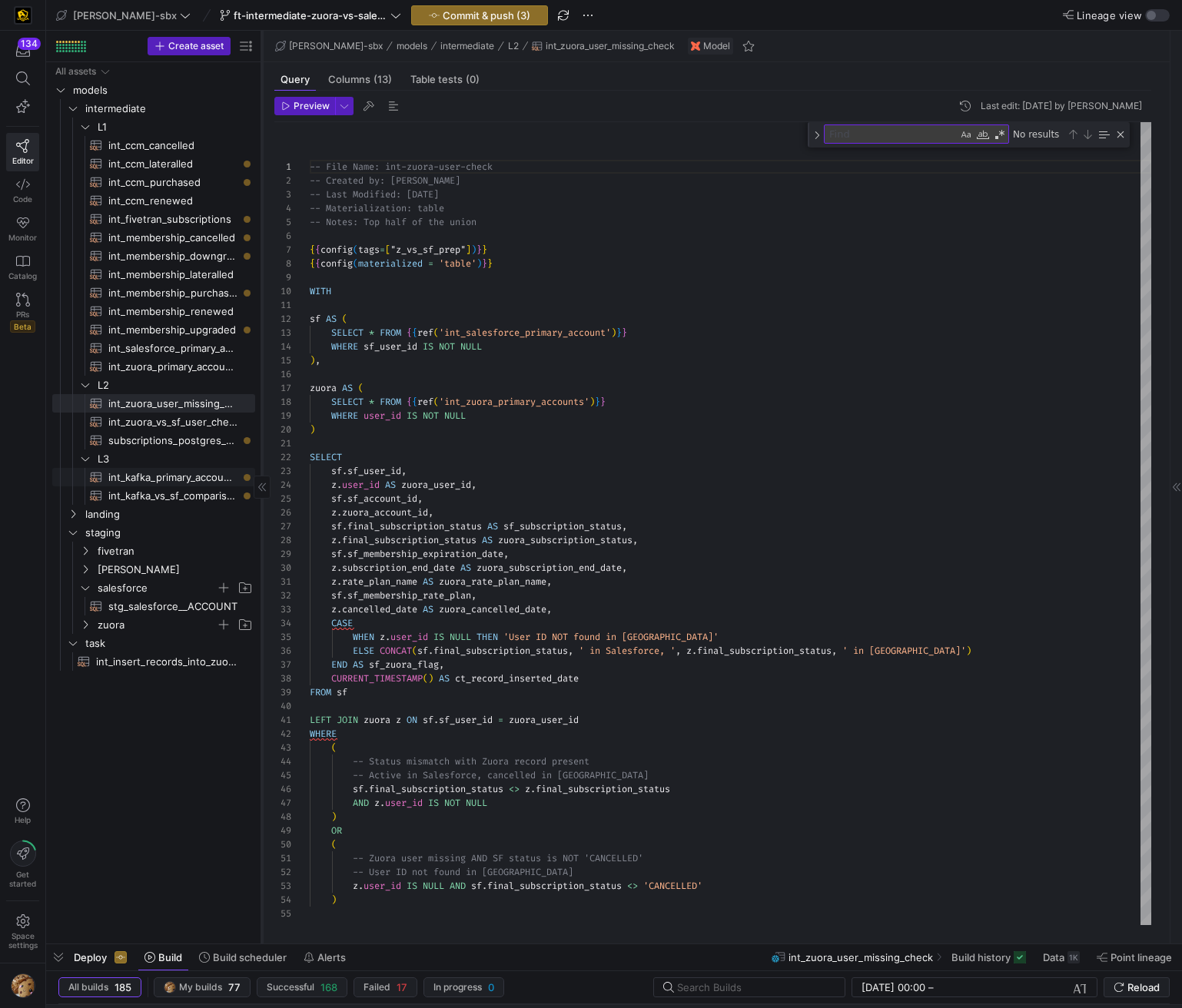
click at [162, 476] on span "int_kafka_primary_accounts​​​​​​​​​​" at bounding box center [173, 478] width 129 height 18
type textarea "y42 build -s int_kafka_primary_accounts"
type textarea "-- this model will be used to distill down the kafka data to active primary mem…"
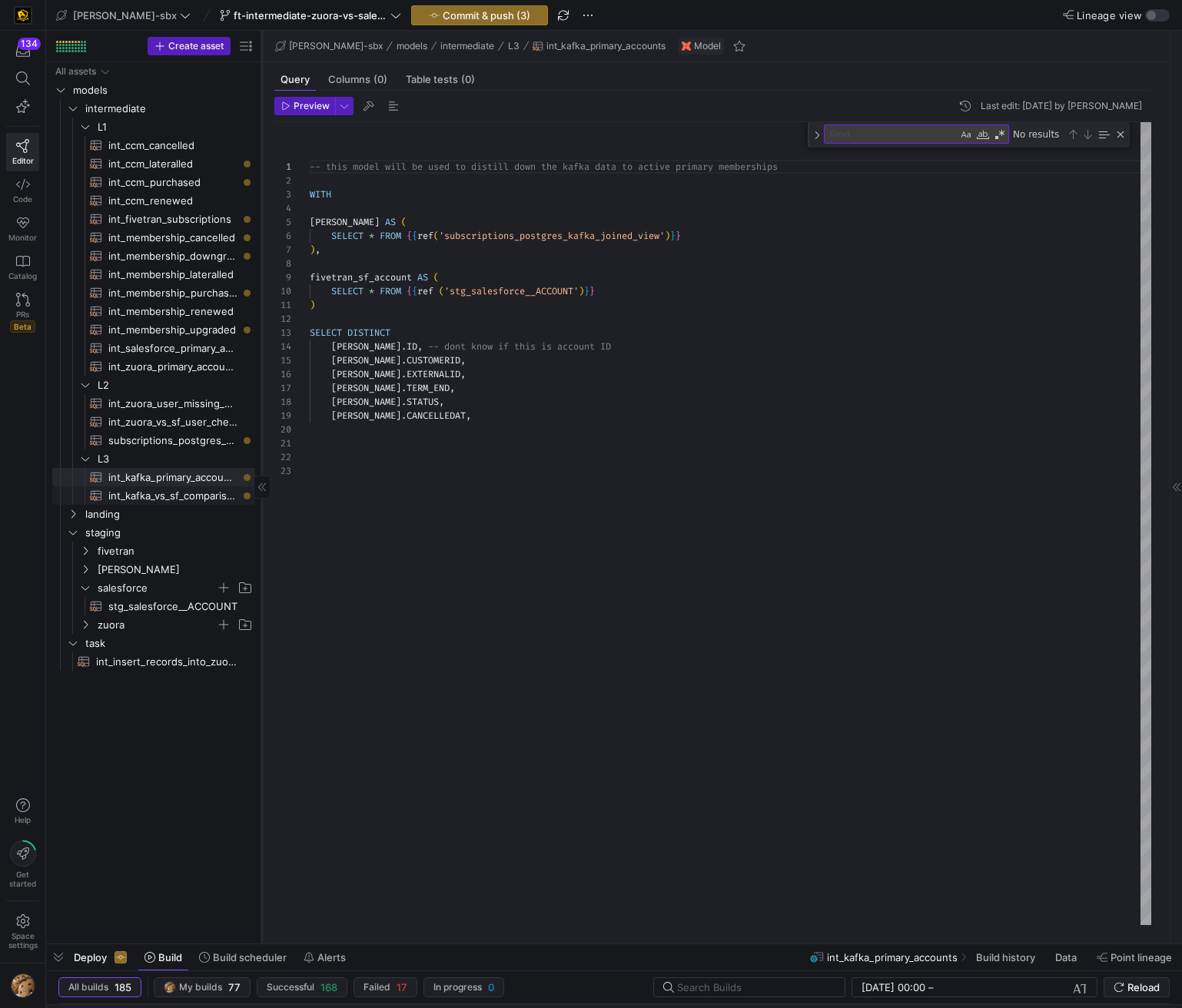
click at [169, 501] on span "int_kafka_vs_sf_comparison​​​​​​​​​​" at bounding box center [173, 496] width 129 height 18
type textarea "y42 build -s int_kafka_vs_sf_comparison"
type textarea "-- this model will be used to compare the records that are being pulled from ou…"
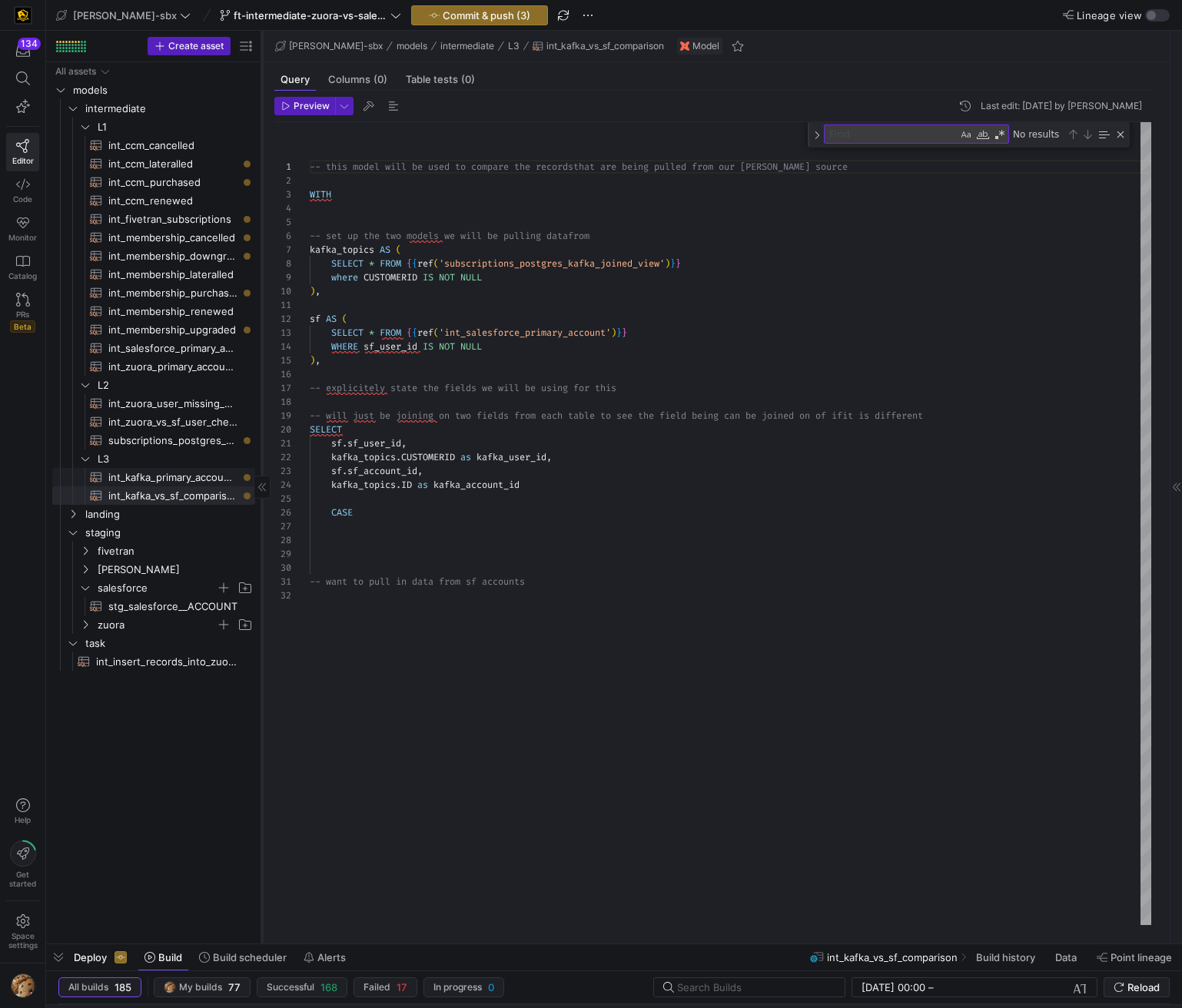
click at [145, 478] on span "int_kafka_primary_accounts​​​​​​​​​​" at bounding box center [173, 478] width 129 height 18
type textarea "y42 build -s int_kafka_primary_accounts"
type textarea "-- this model will be used to distill down the kafka data to active primary mem…"
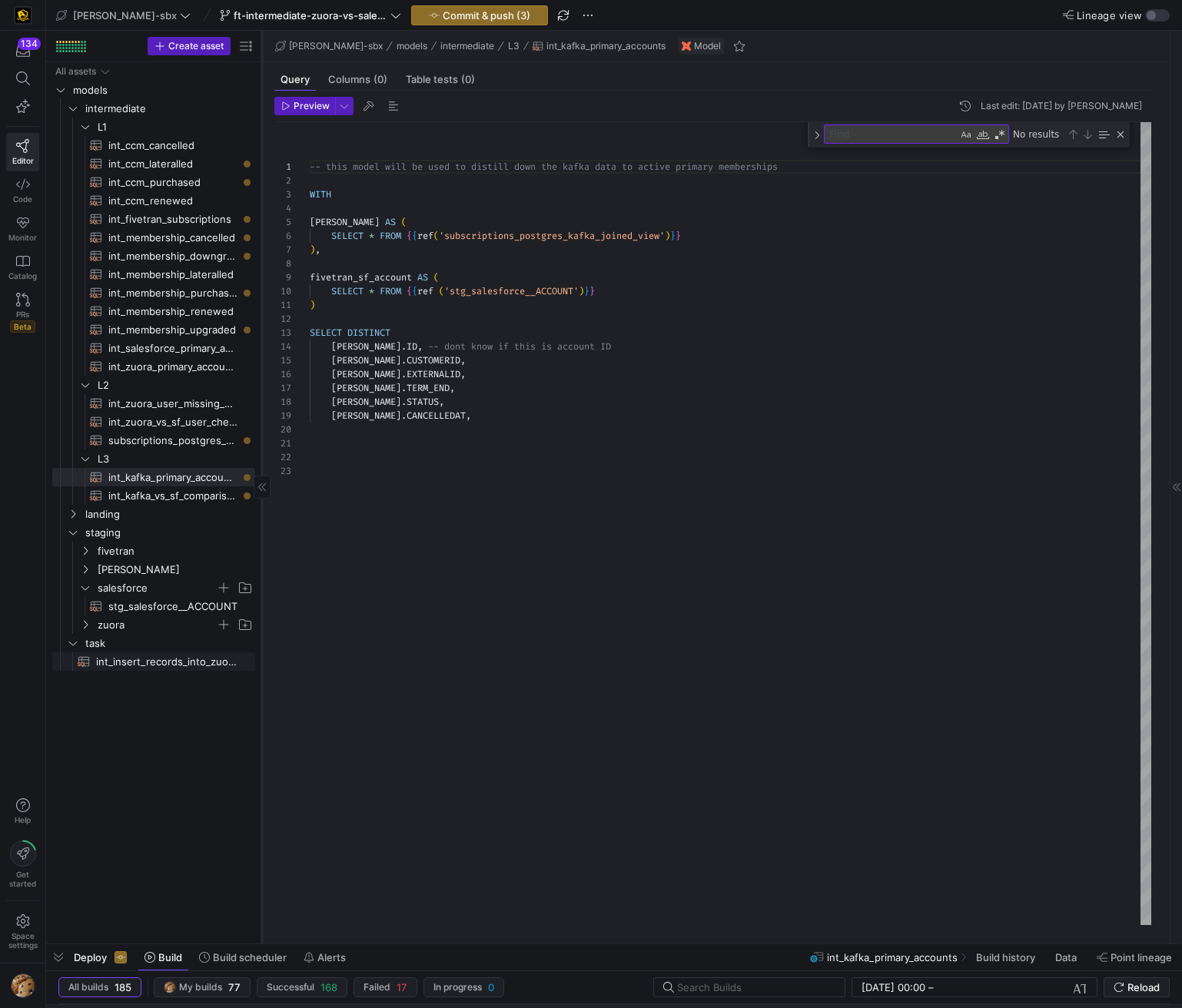
click at [140, 658] on span "int_insert_records_into_zuora_vs_salesforce​​​​​​​​​​" at bounding box center [167, 662] width 141 height 18
type textarea "y42 build -s int_insert_records_into_zuora_vs_salesforce"
type textarea "-- File Name: int_insert_records_into_zuora_vs_salesforce -- Created By: [PERSO…"
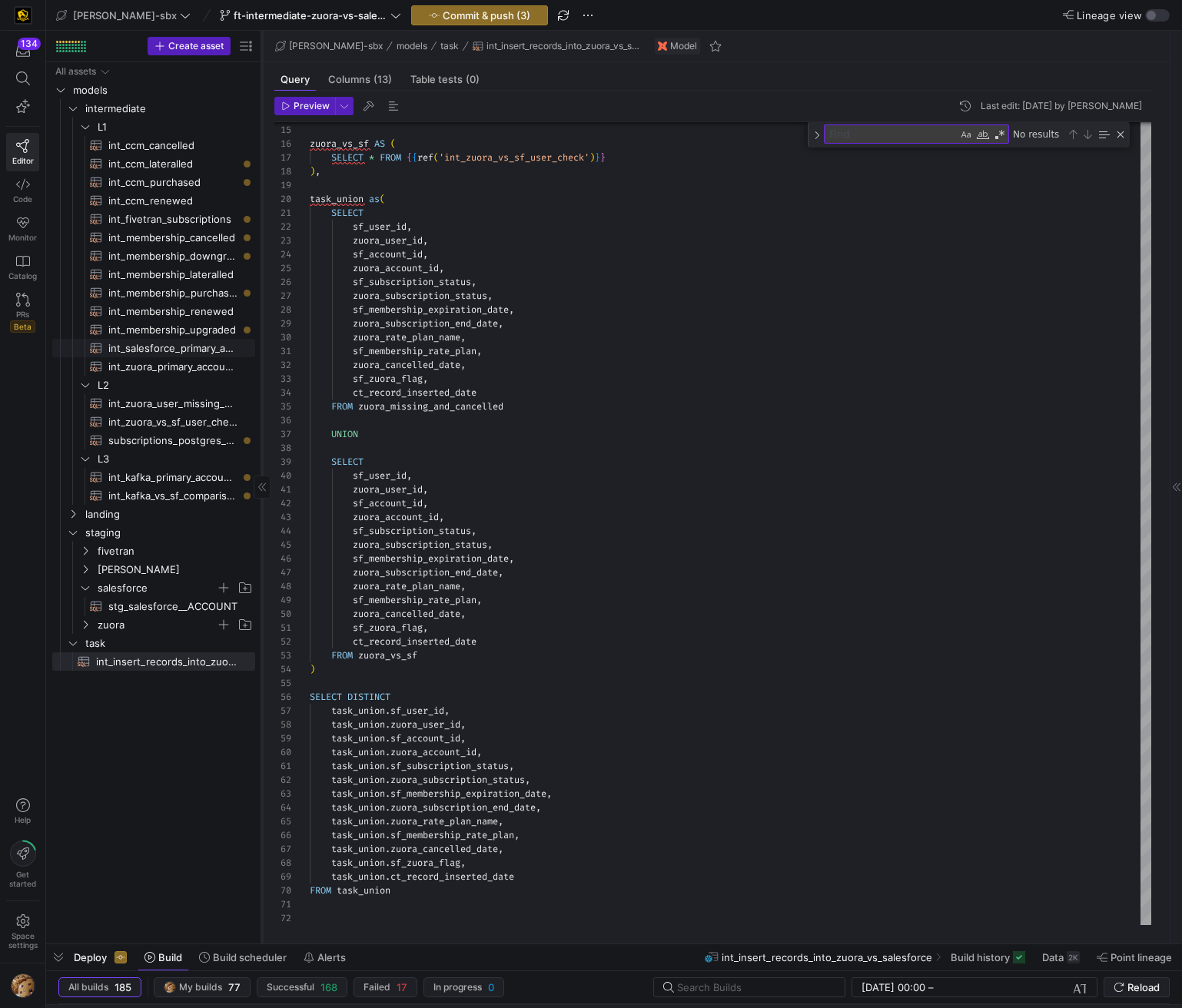
click at [186, 343] on span "int_salesforce_primary_account​​​​​​​​​​" at bounding box center [173, 348] width 129 height 18
type textarea "y42 build -s int_salesforce_primary_account"
type textarea "-- File Name: int_salesforce_primary_account -- Created by: [PERSON_NAME] -- La…"
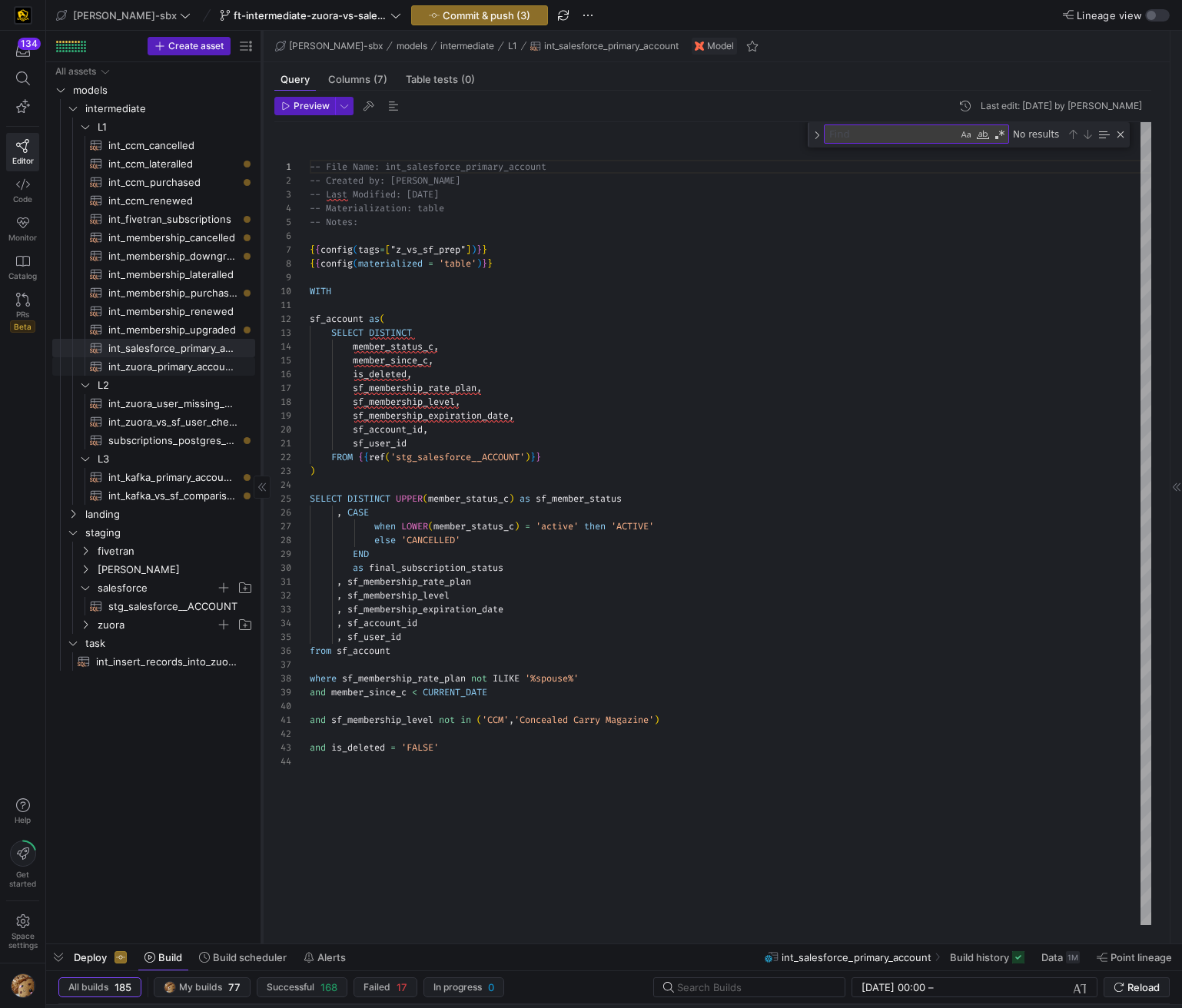
click at [179, 372] on span "int_zuora_primary_accounts​​​​​​​​​​" at bounding box center [173, 367] width 129 height 18
type textarea "y42 build -s int_zuora_primary_accounts"
type textarea "-- File Name: int_zuora_primary_accounts -- Created by: [PERSON_NAME] -- Last M…"
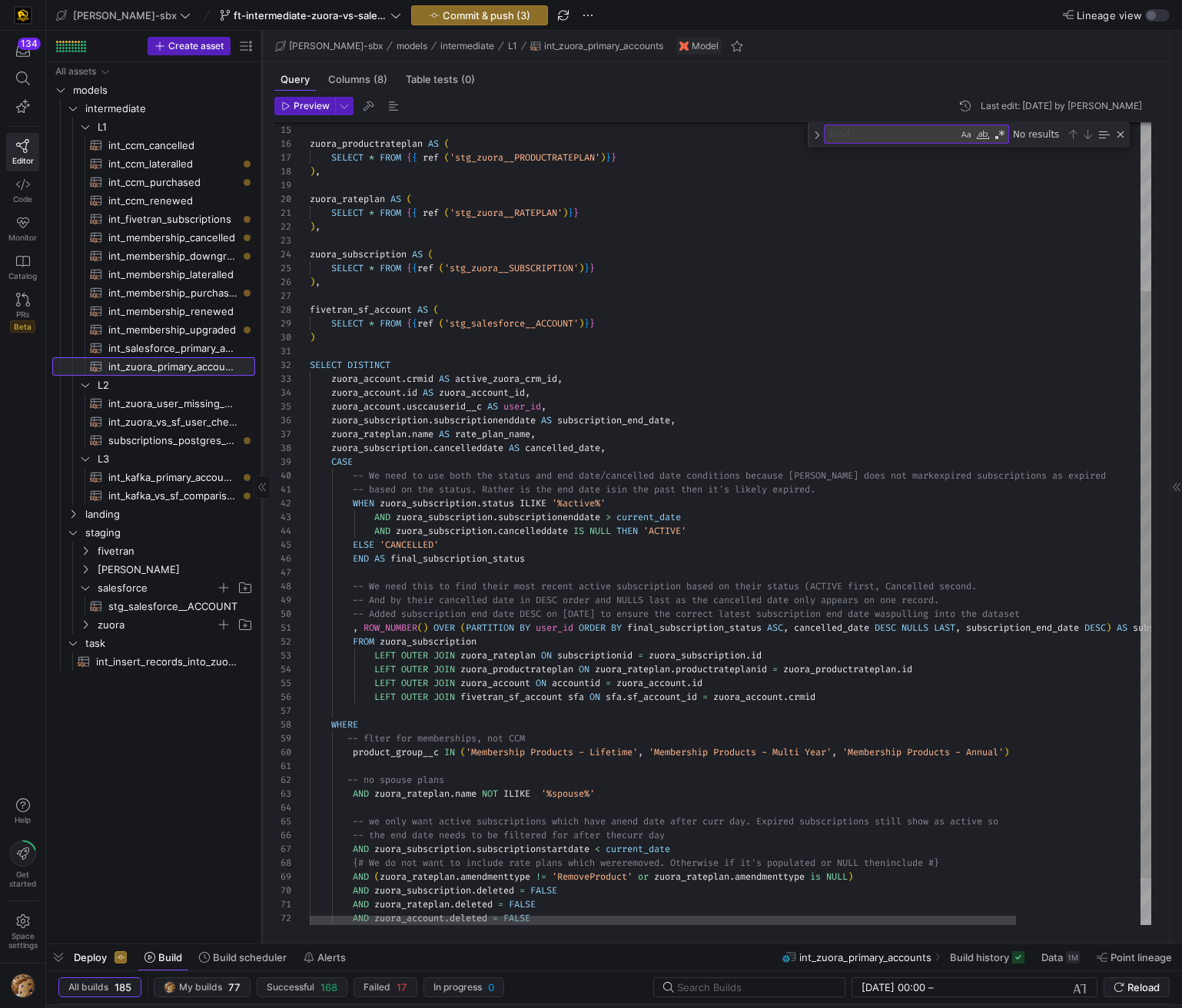
click at [183, 360] on span "int_zuora_primary_accounts​​​​​​​​​​" at bounding box center [173, 367] width 129 height 18
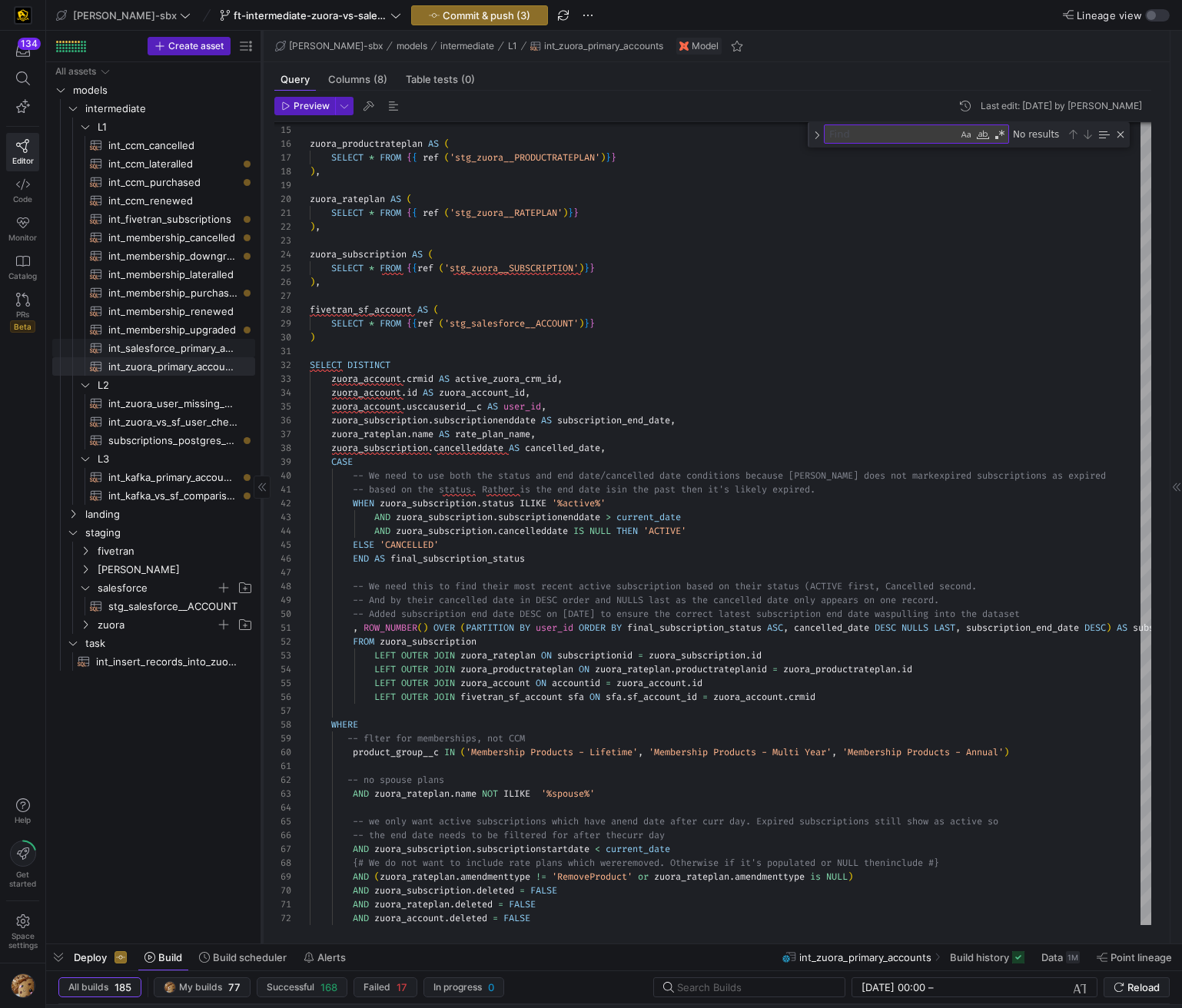
click at [190, 355] on span "int_salesforce_primary_account​​​​​​​​​​" at bounding box center [173, 348] width 129 height 18
type textarea "y42 build -s int_salesforce_primary_account"
type textarea "-- File Name: int_salesforce_primary_account -- Created by: [PERSON_NAME] -- La…"
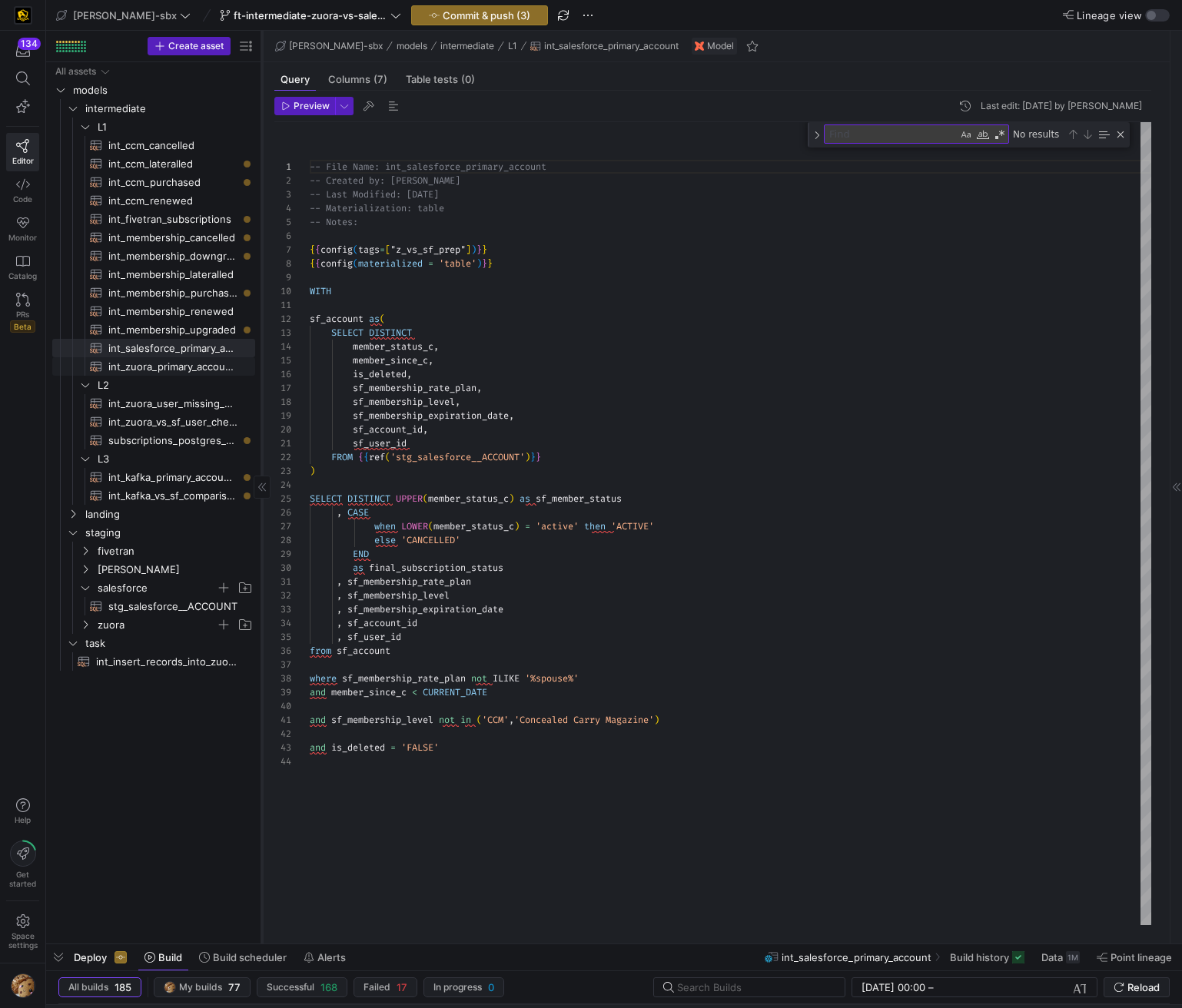
click at [186, 370] on span "int_zuora_primary_accounts​​​​​​​​​​" at bounding box center [173, 367] width 129 height 18
type textarea "y42 build -s int_zuora_primary_accounts"
type textarea "-- File Name: int_zuora_primary_accounts -- Created by: [PERSON_NAME] -- Last M…"
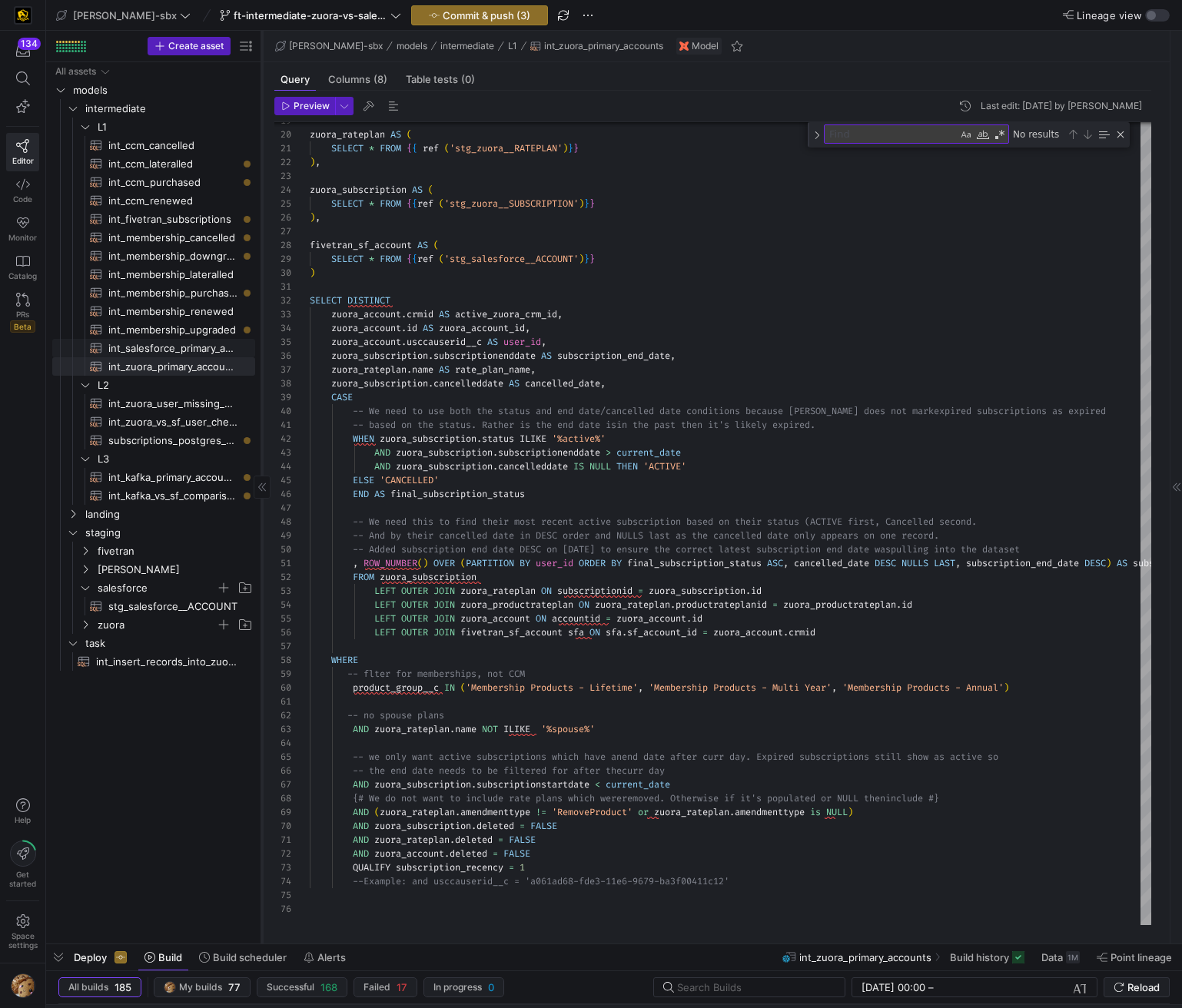
click at [198, 345] on span "int_salesforce_primary_account​​​​​​​​​​" at bounding box center [173, 348] width 129 height 18
type textarea "y42 build -s int_salesforce_primary_account"
type textarea "-- File Name: int_salesforce_primary_account -- Created by: [PERSON_NAME] -- La…"
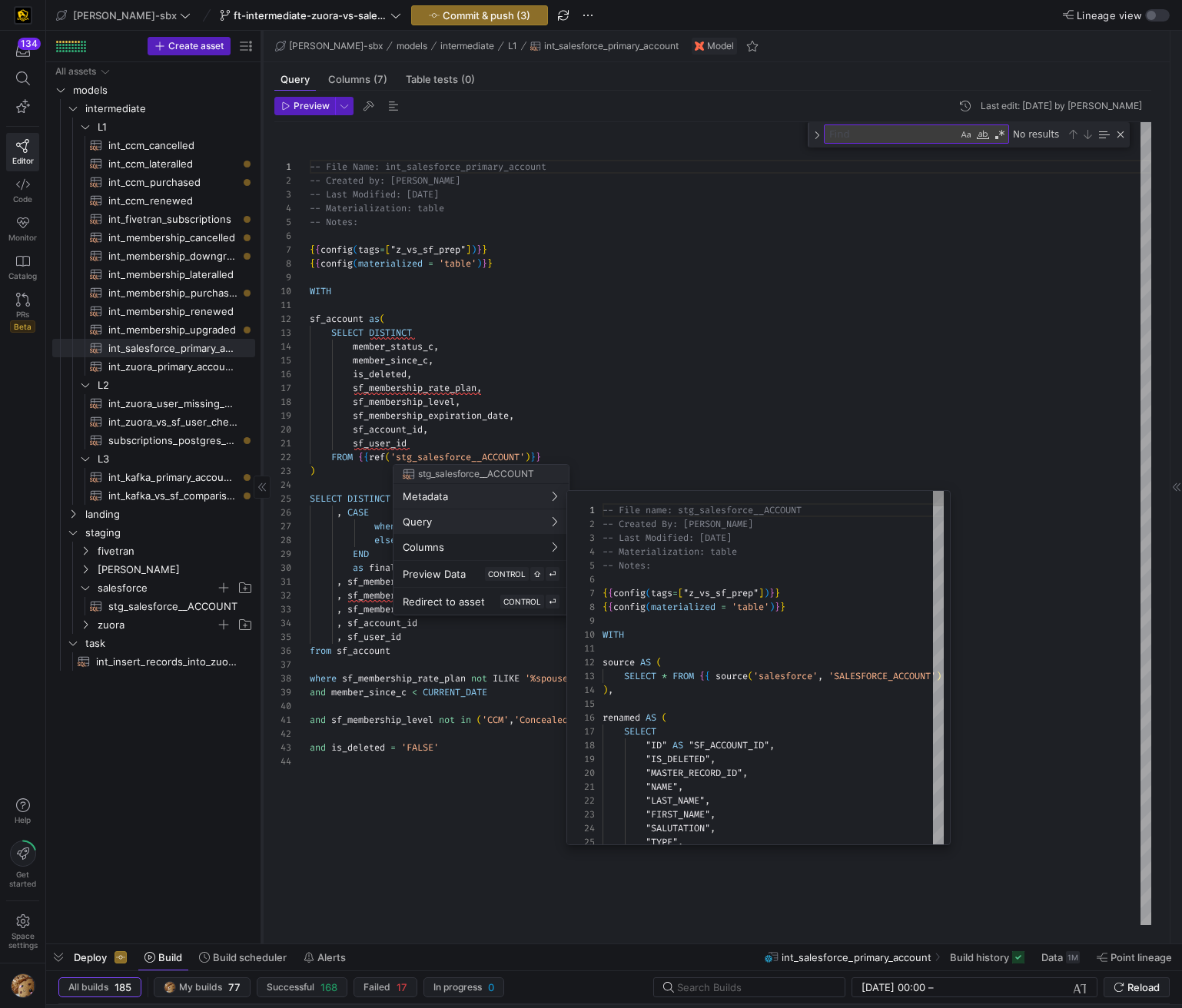
scroll to position [139, 0]
click at [598, 336] on div at bounding box center [591, 504] width 1182 height 1008
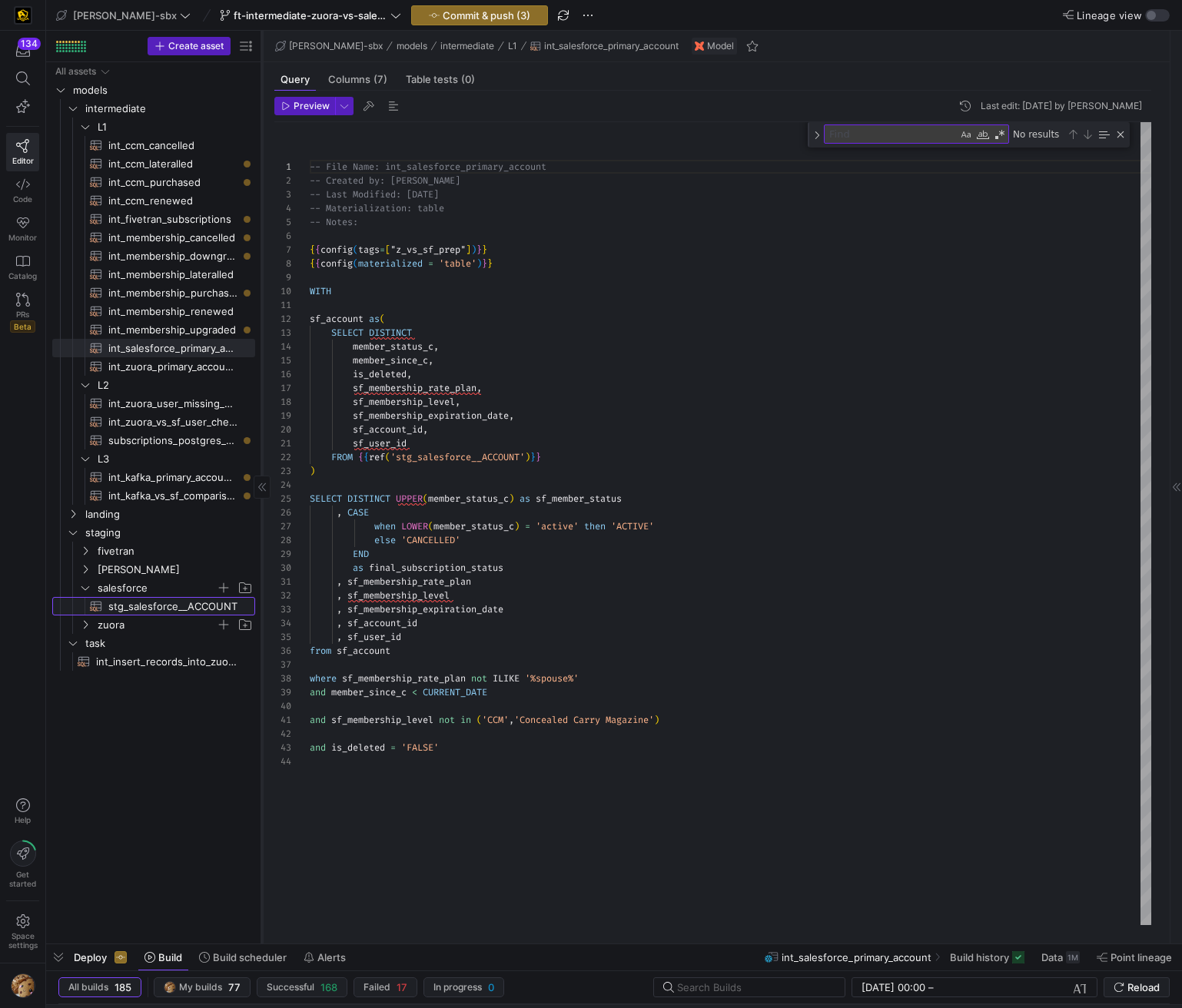
click at [181, 603] on span "stg_salesforce__ACCOUNT​​​​​​​​​​" at bounding box center [173, 607] width 129 height 18
type textarea "y42 build -s stg_salesforce__ACCOUNT"
type textarea "-- File name: stg_salesforce__ACCOUNT -- Created By: Grant Jones -- Last Modifi…"
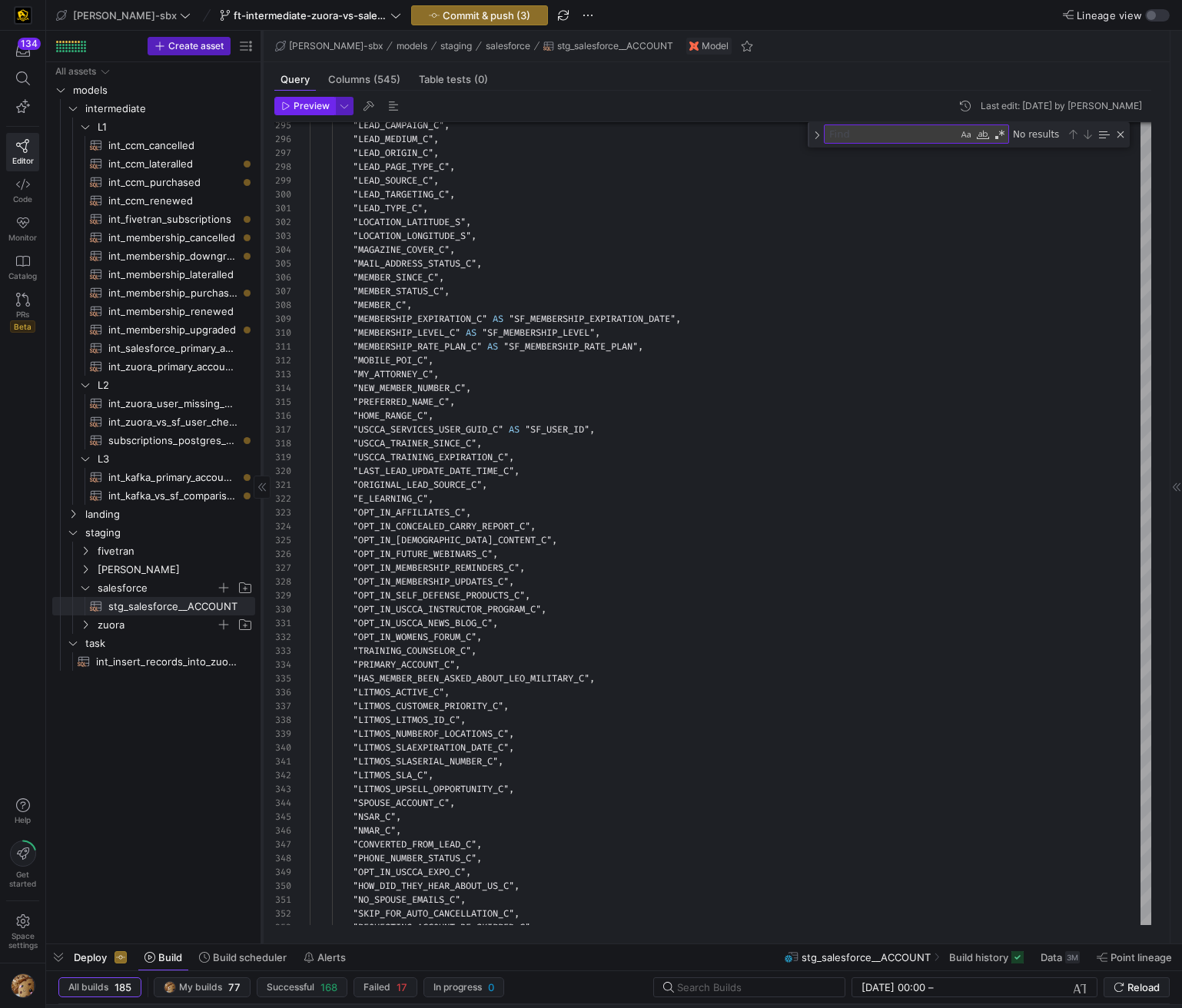
click at [310, 111] on span "button" at bounding box center [304, 105] width 59 height 17
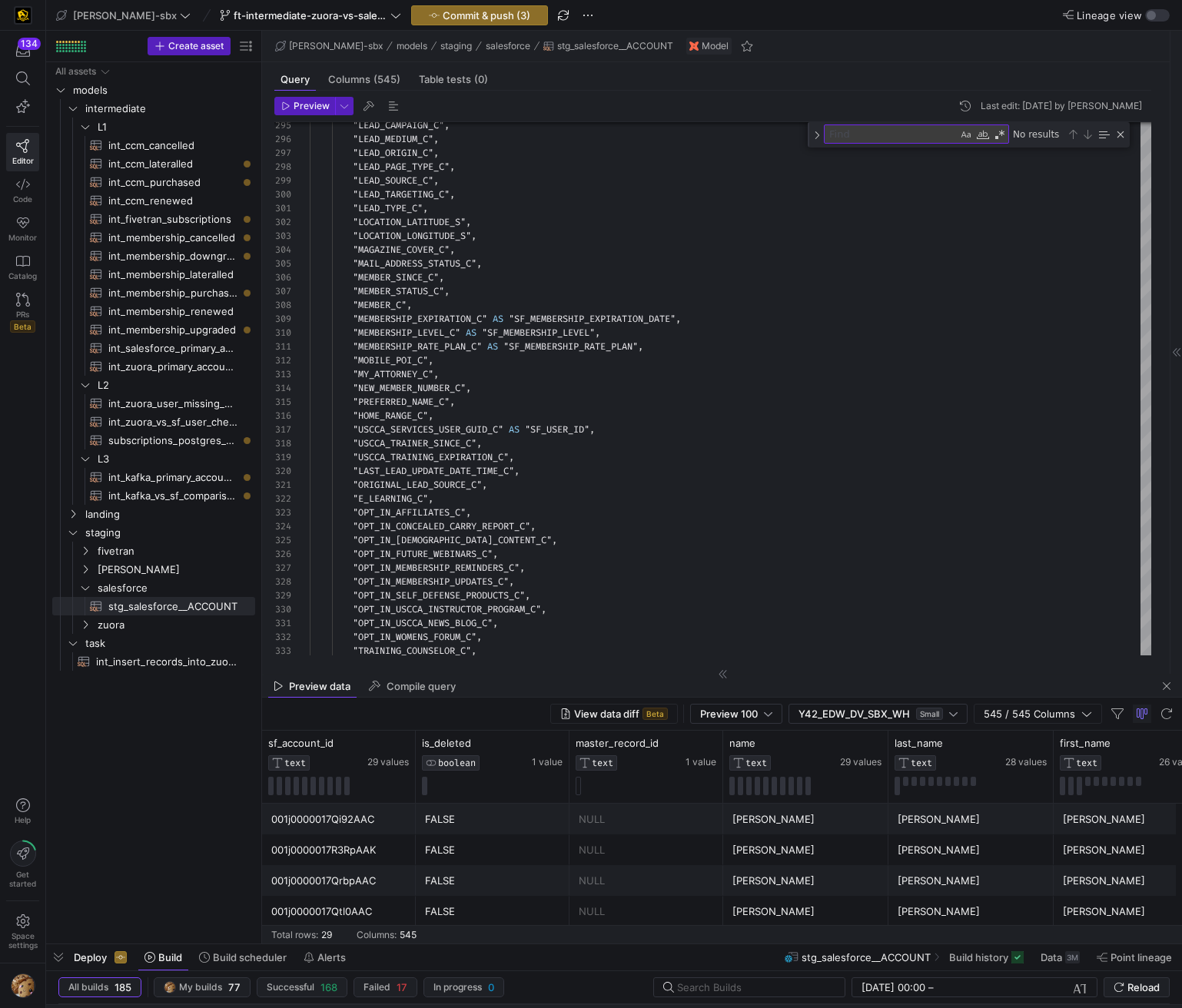
scroll to position [139, 0]
click at [789, 846] on div "Celso Vazquez" at bounding box center [806, 850] width 147 height 30
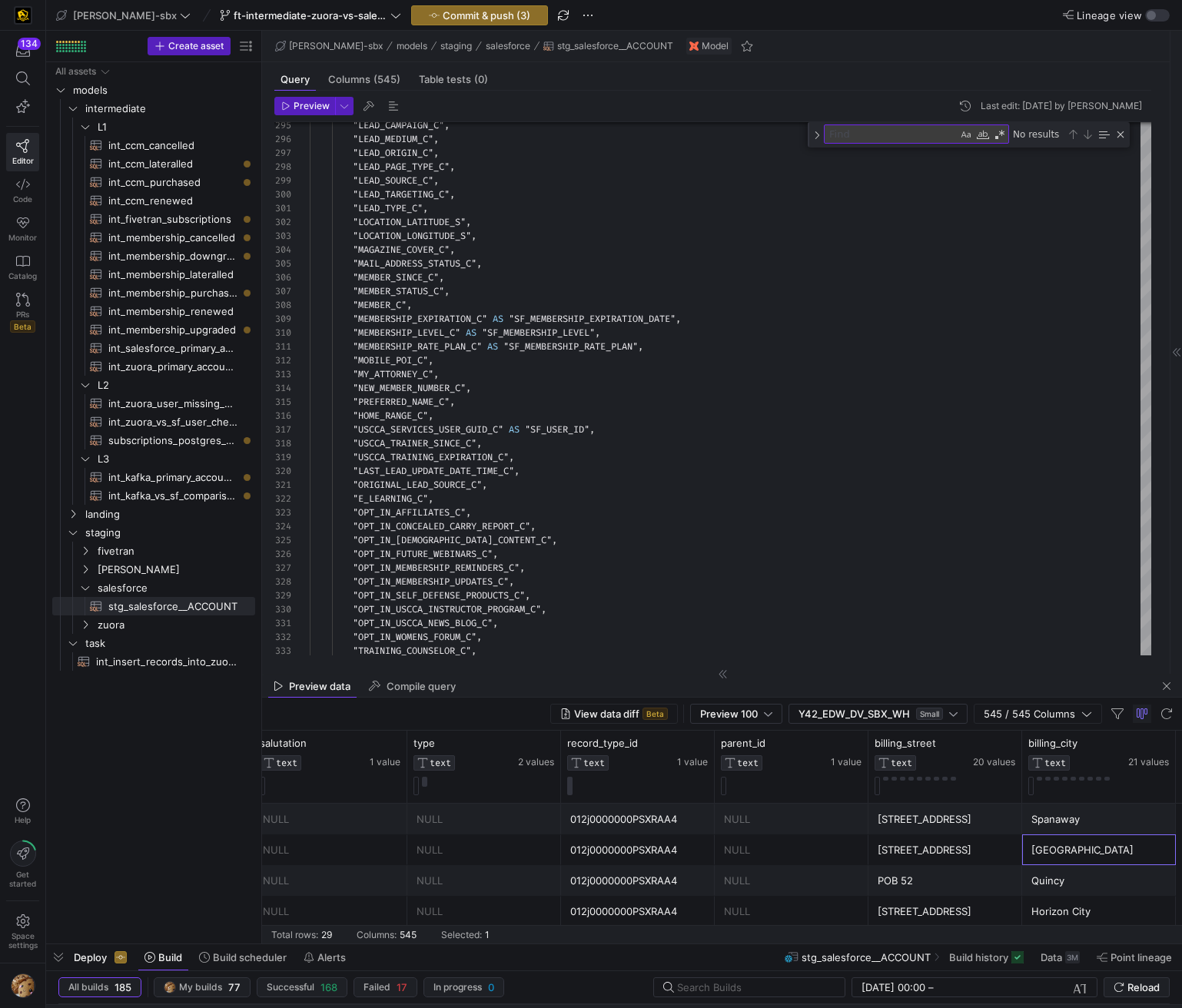
scroll to position [0, 1107]
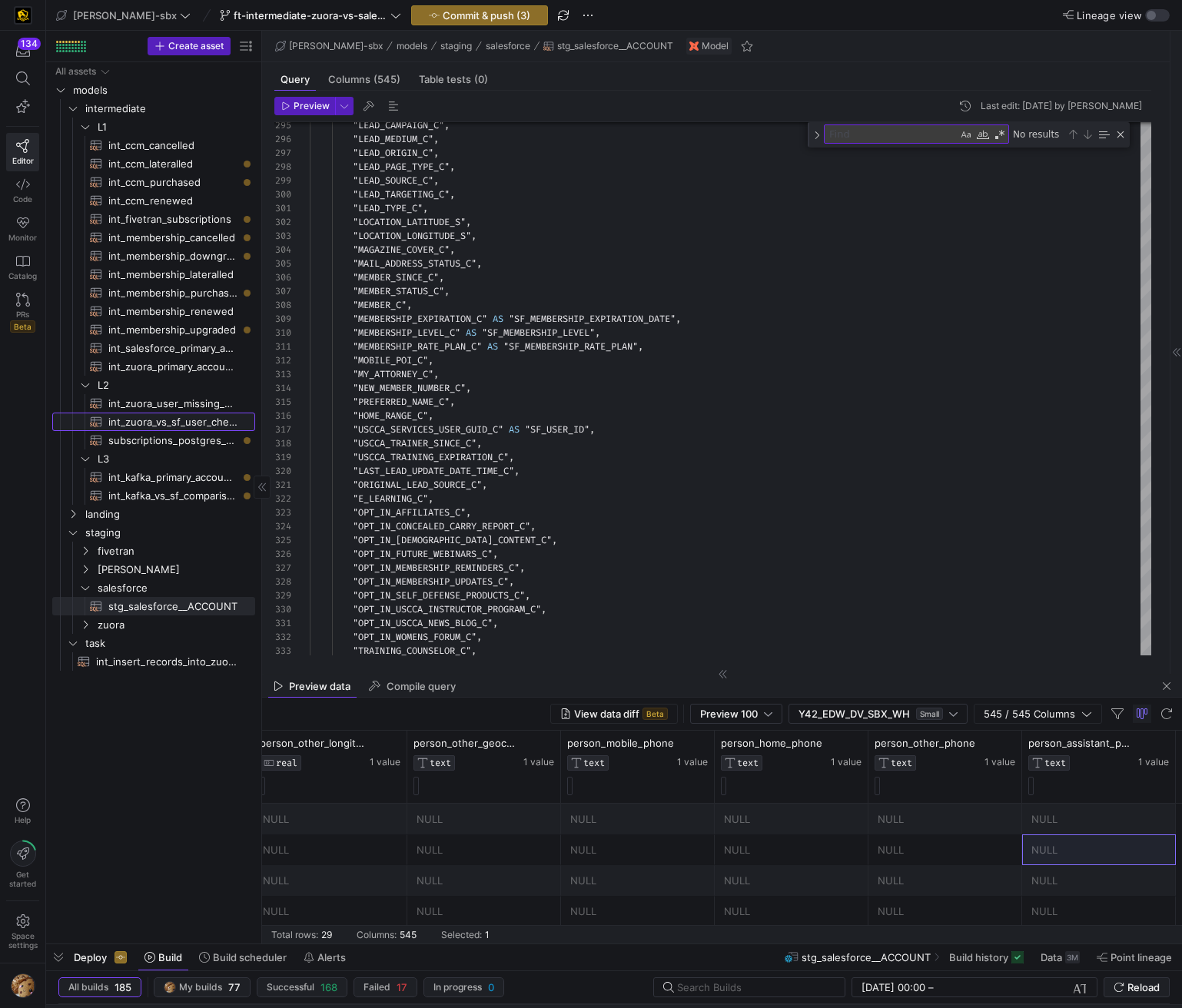
click at [184, 423] on span "int_zuora_vs_sf_user_check​​​​​​​​​​" at bounding box center [173, 422] width 129 height 18
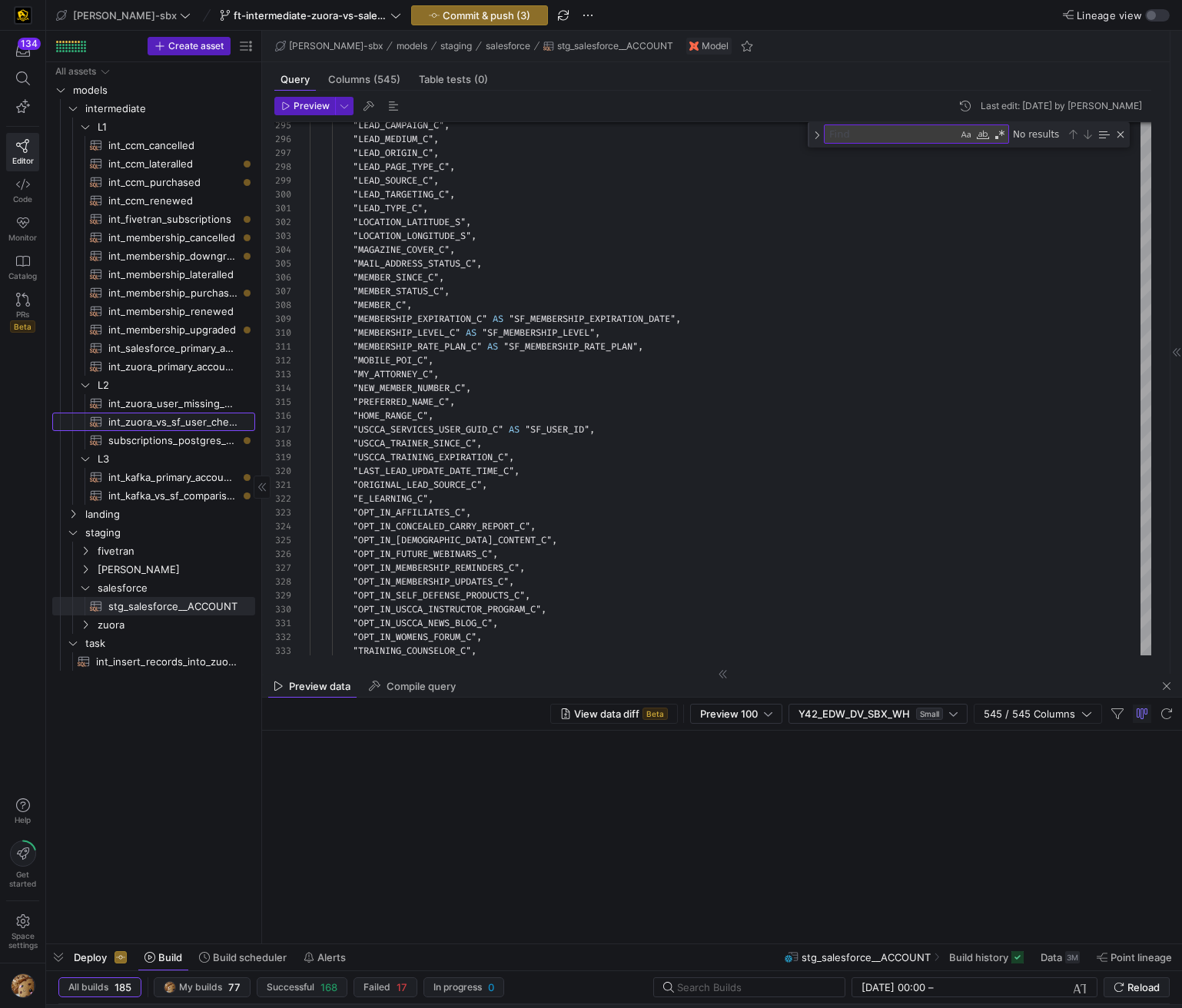
type textarea "-- File Name: int_insert_records_into_zuora_vs_salesforce -- Created by: [PERSO…"
type textarea "y42 build -s int_zuora_vs_sf_user_check"
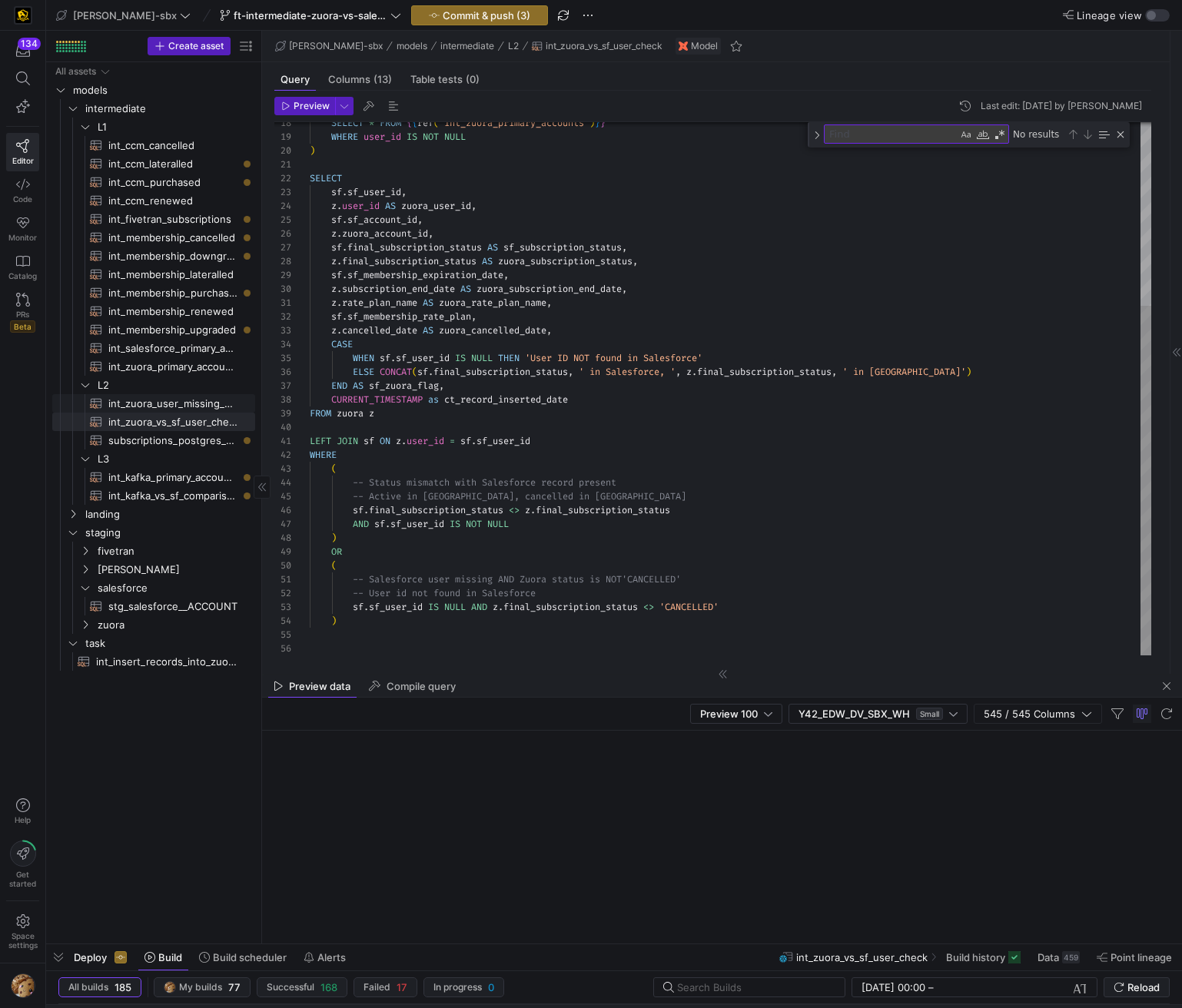
click at [188, 408] on span "int_zuora_user_missing_check​​​​​​​​​​" at bounding box center [173, 404] width 129 height 18
type textarea "-- File Name: int-zuora-user-check -- Created by: [PERSON_NAME] -- Last Modifie…"
type textarea "y42 build -s int_zuora_user_missing_check"
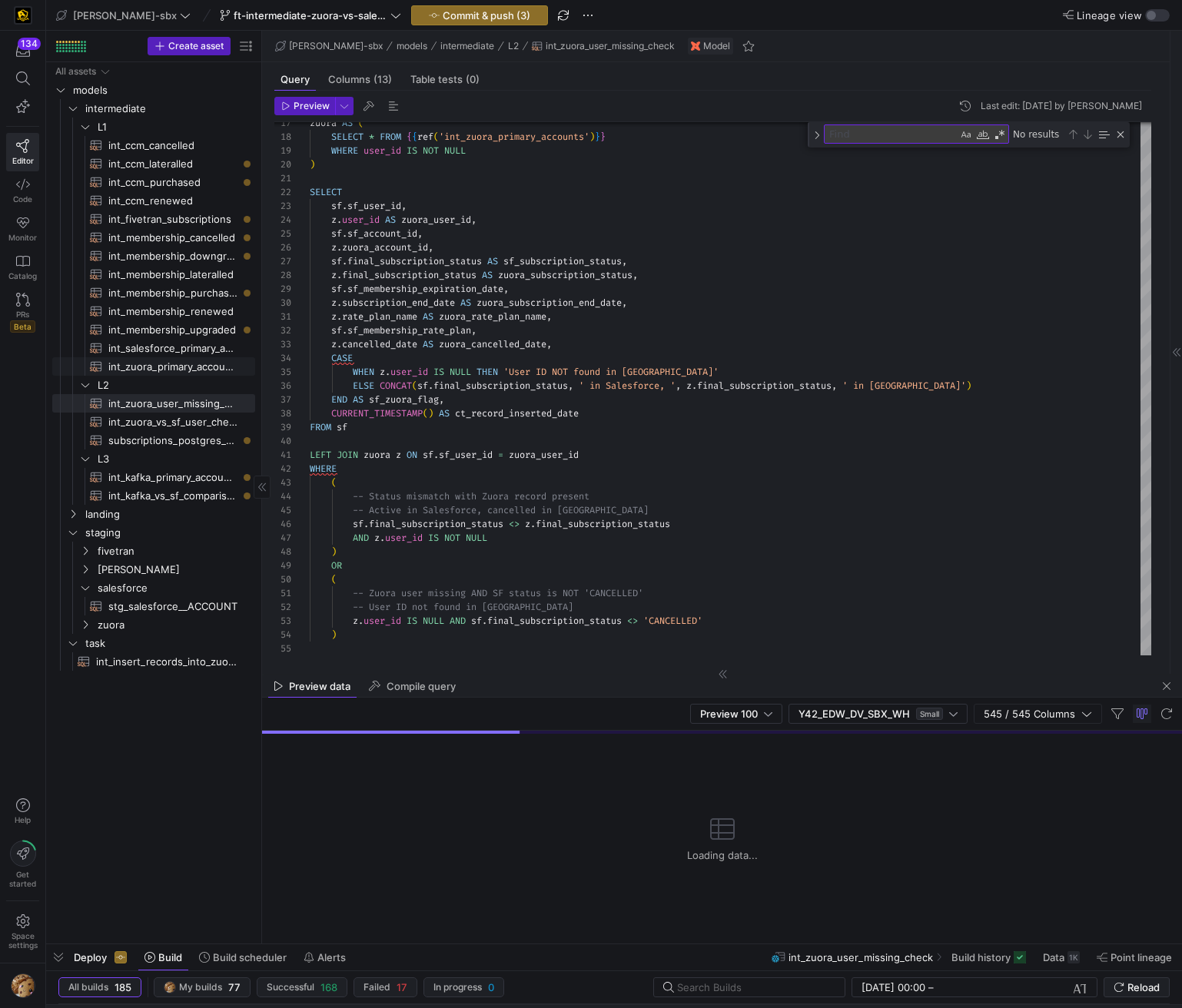
click at [178, 356] on span "int_salesforce_primary_account​​​​​​​​​​" at bounding box center [173, 348] width 129 height 18
type textarea "-- File Name: int_salesforce_primary_account -- Created by: [PERSON_NAME] -- La…"
type textarea "y42 build -s int_salesforce_primary_account"
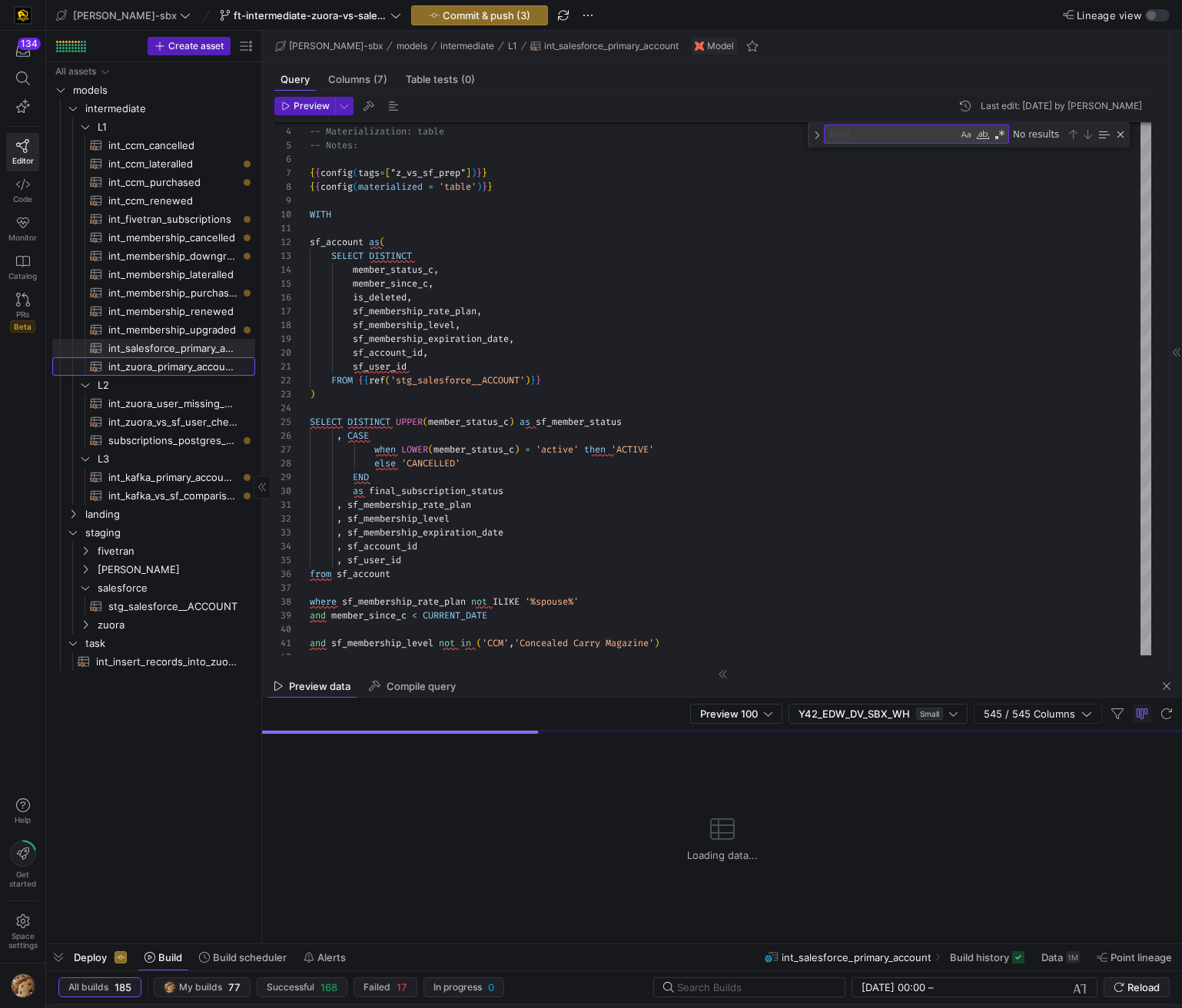
click at [205, 368] on span "int_zuora_primary_accounts​​​​​​​​​​" at bounding box center [173, 367] width 129 height 18
type textarea "-- File Name: int_zuora_primary_accounts -- Created by: [PERSON_NAME] -- Last M…"
type textarea "y42 build -s int_zuora_primary_accounts"
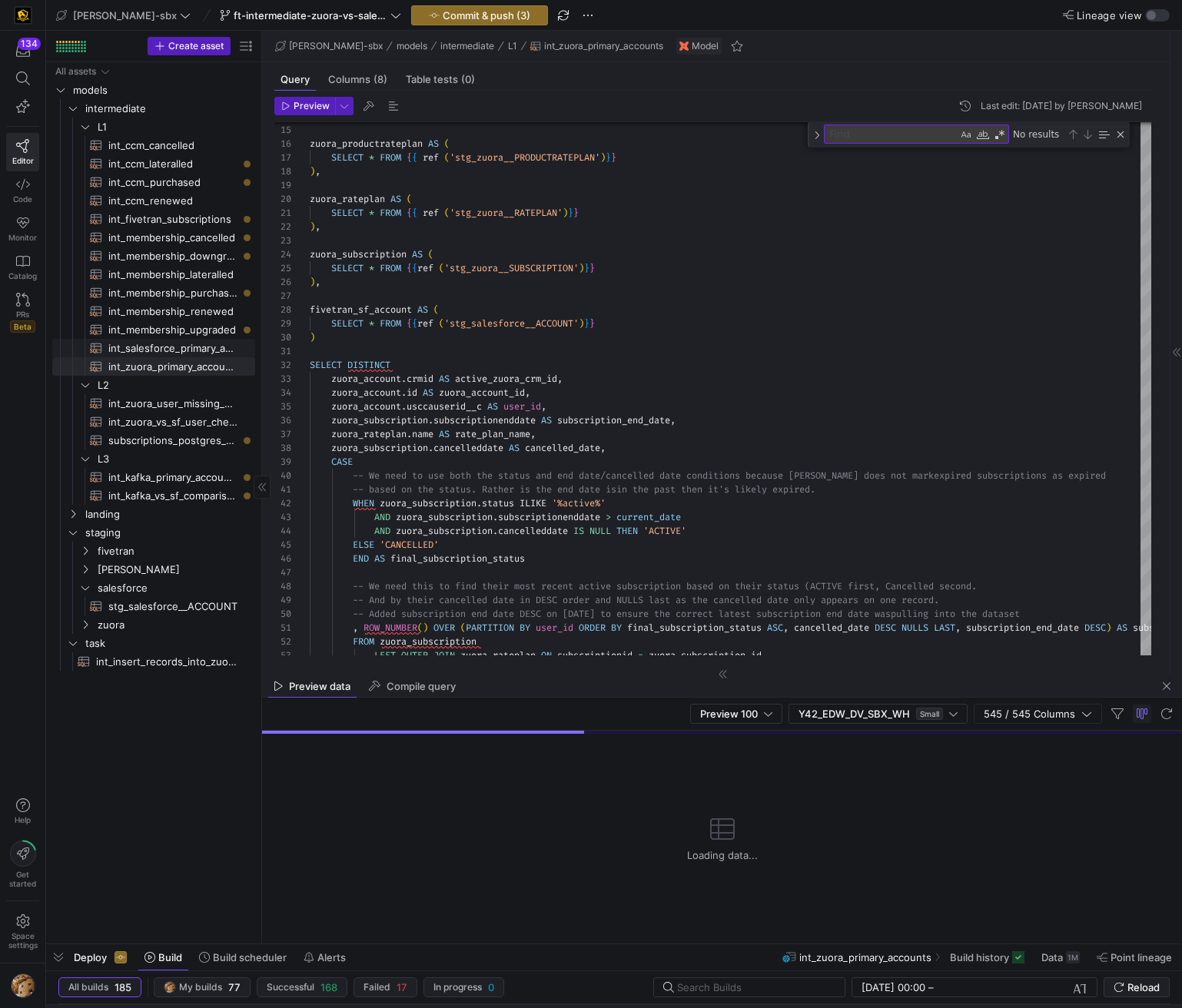
click at [155, 345] on span "int_salesforce_primary_account​​​​​​​​​​" at bounding box center [173, 348] width 129 height 18
type textarea "-- File Name: int_salesforce_primary_account -- Created by: [PERSON_NAME] -- La…"
type textarea "y42 build -s int_salesforce_primary_account"
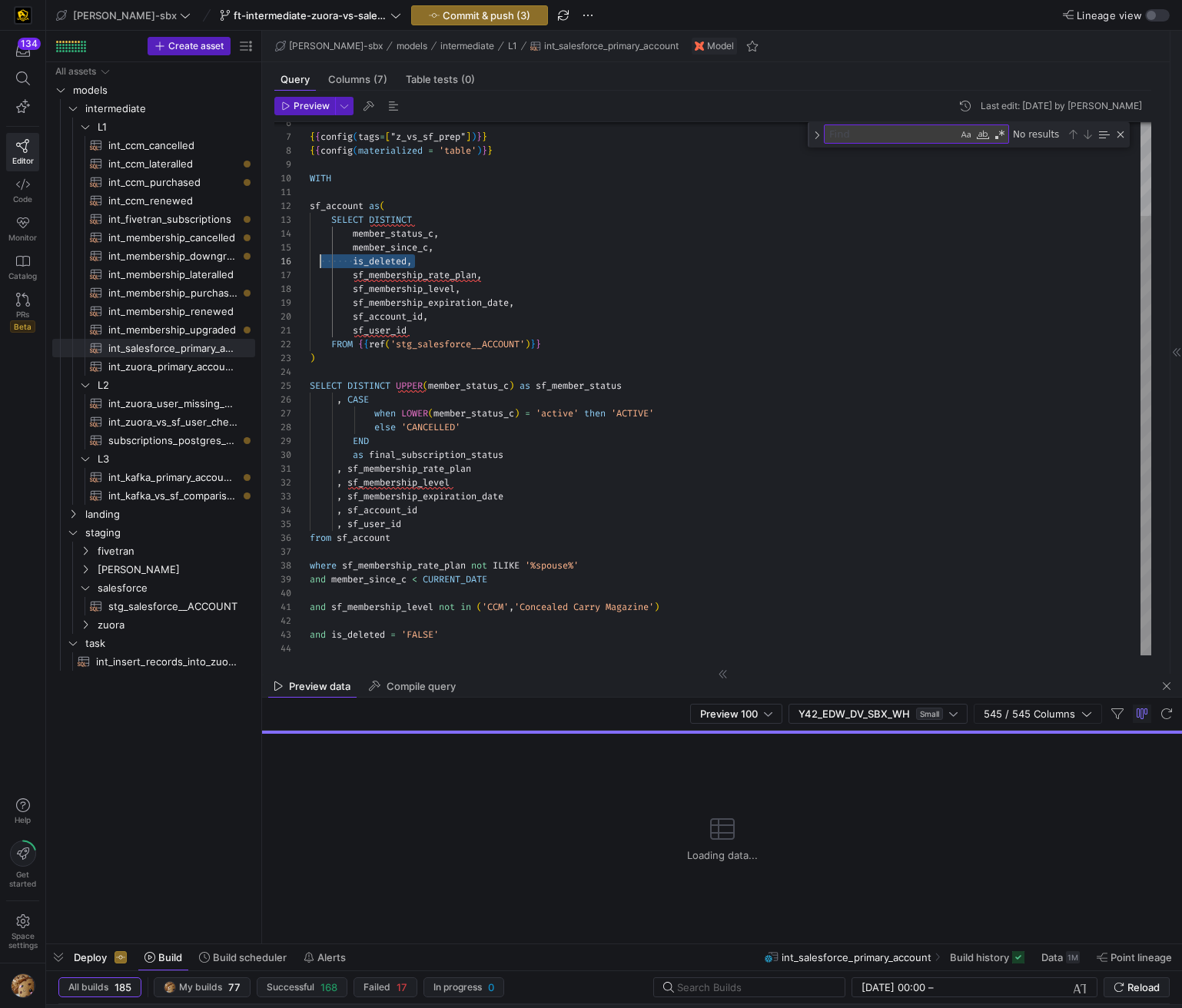
scroll to position [69, 5]
drag, startPoint x: 398, startPoint y: 257, endPoint x: 313, endPoint y: 261, distance: 85.1
click at [313, 261] on div "{ { config ( tags = [ "z_vs_sf_prep" ] ) } } { { config ( materialized = 'table…" at bounding box center [731, 331] width 841 height 646
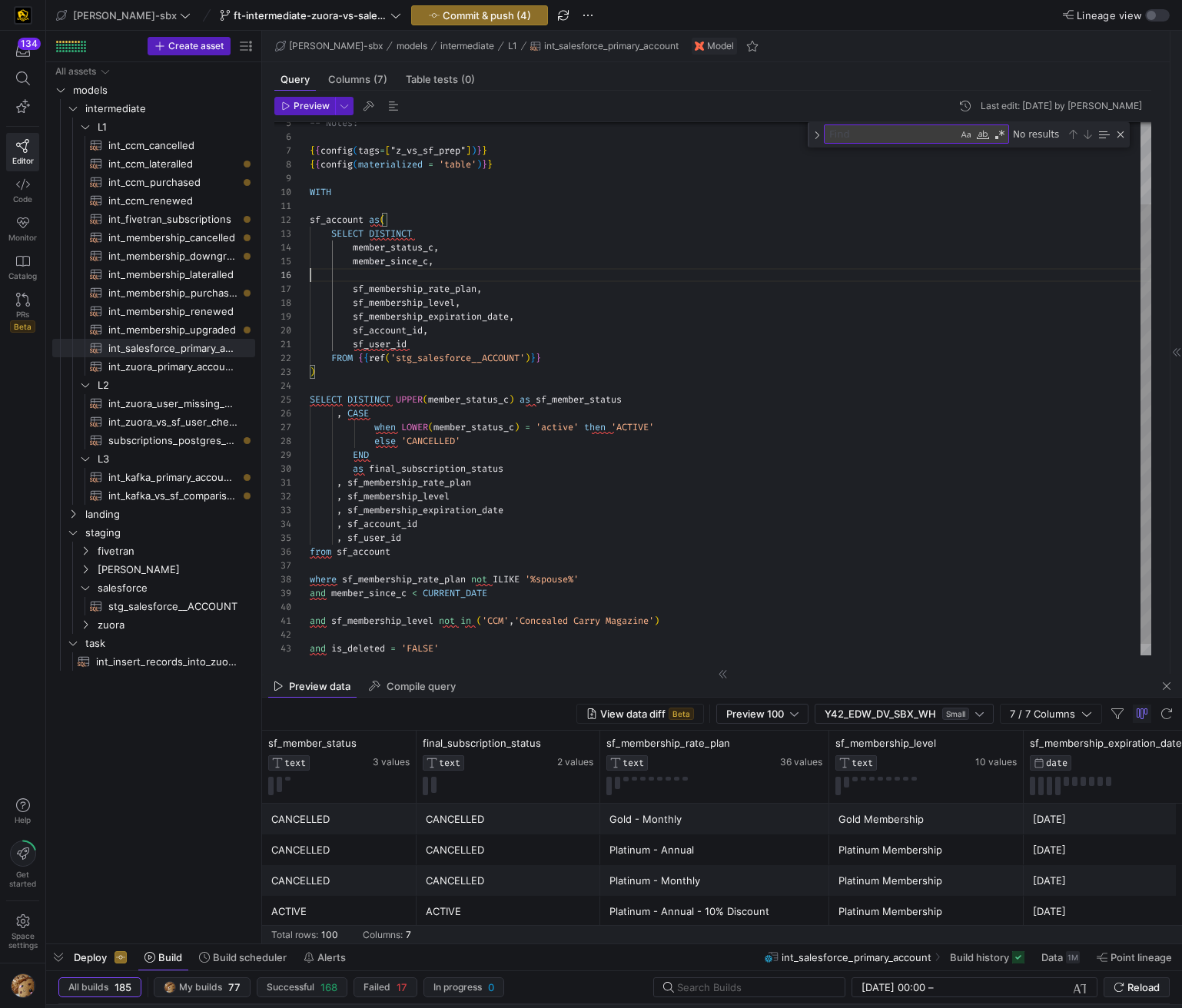
scroll to position [69, 0]
type textarea "sf_user_id FROM {{ref('stg_salesforce__ACCOUNT')}} ) SELECT DISTINCT UPPER(memb…"
click at [724, 416] on div "{ { config ( tags = [ "z_vs_sf_prep" ] ) } } { { config ( materialized = 'table…" at bounding box center [731, 345] width 841 height 646
click at [306, 105] on span "Preview" at bounding box center [311, 106] width 36 height 11
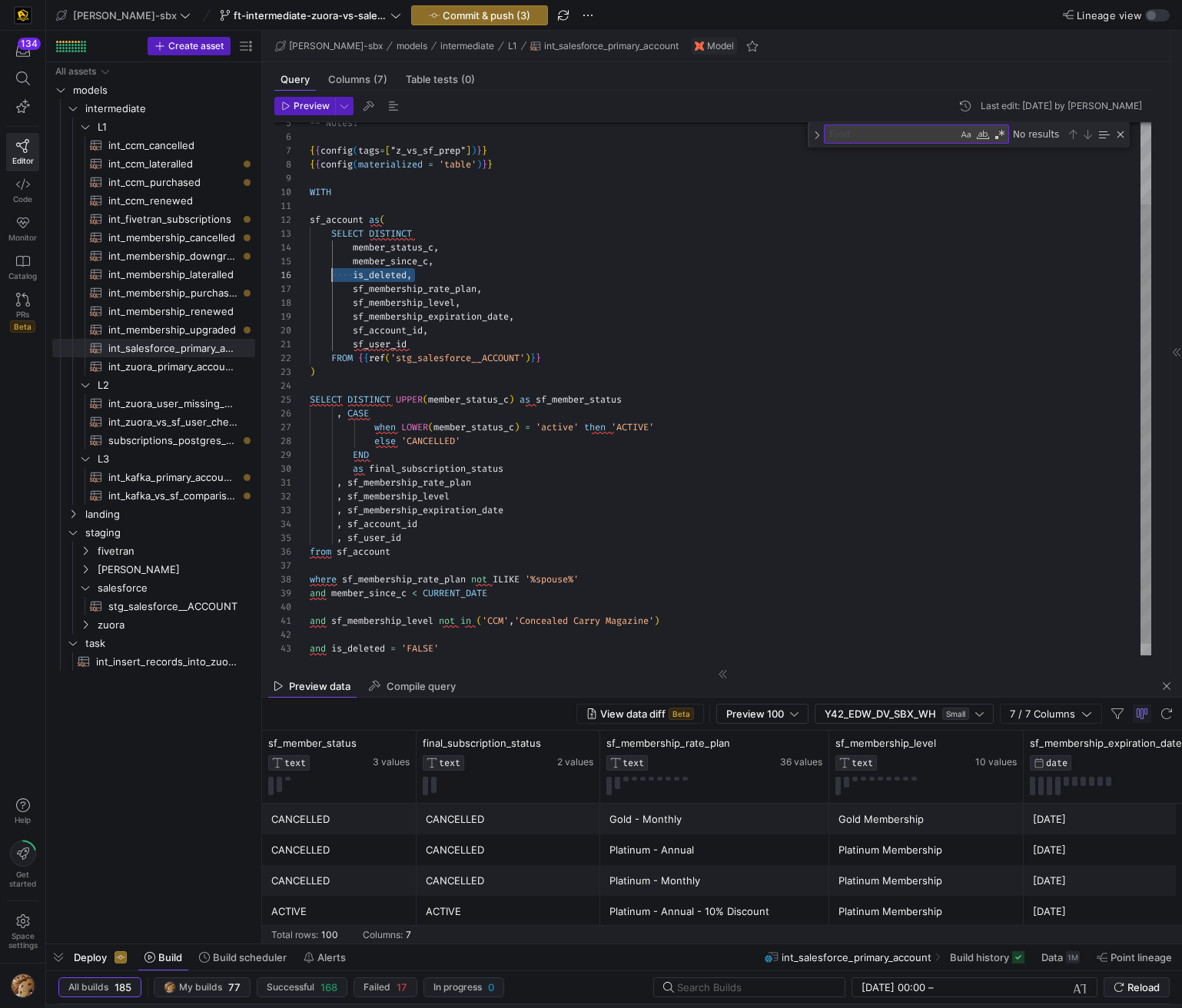
scroll to position [69, 22]
drag, startPoint x: 413, startPoint y: 275, endPoint x: 330, endPoint y: 276, distance: 83.0
click at [330, 276] on div "{ { config ( tags = [ "z_vs_sf_prep" ] ) } } { { config ( materialized = 'table…" at bounding box center [731, 345] width 841 height 646
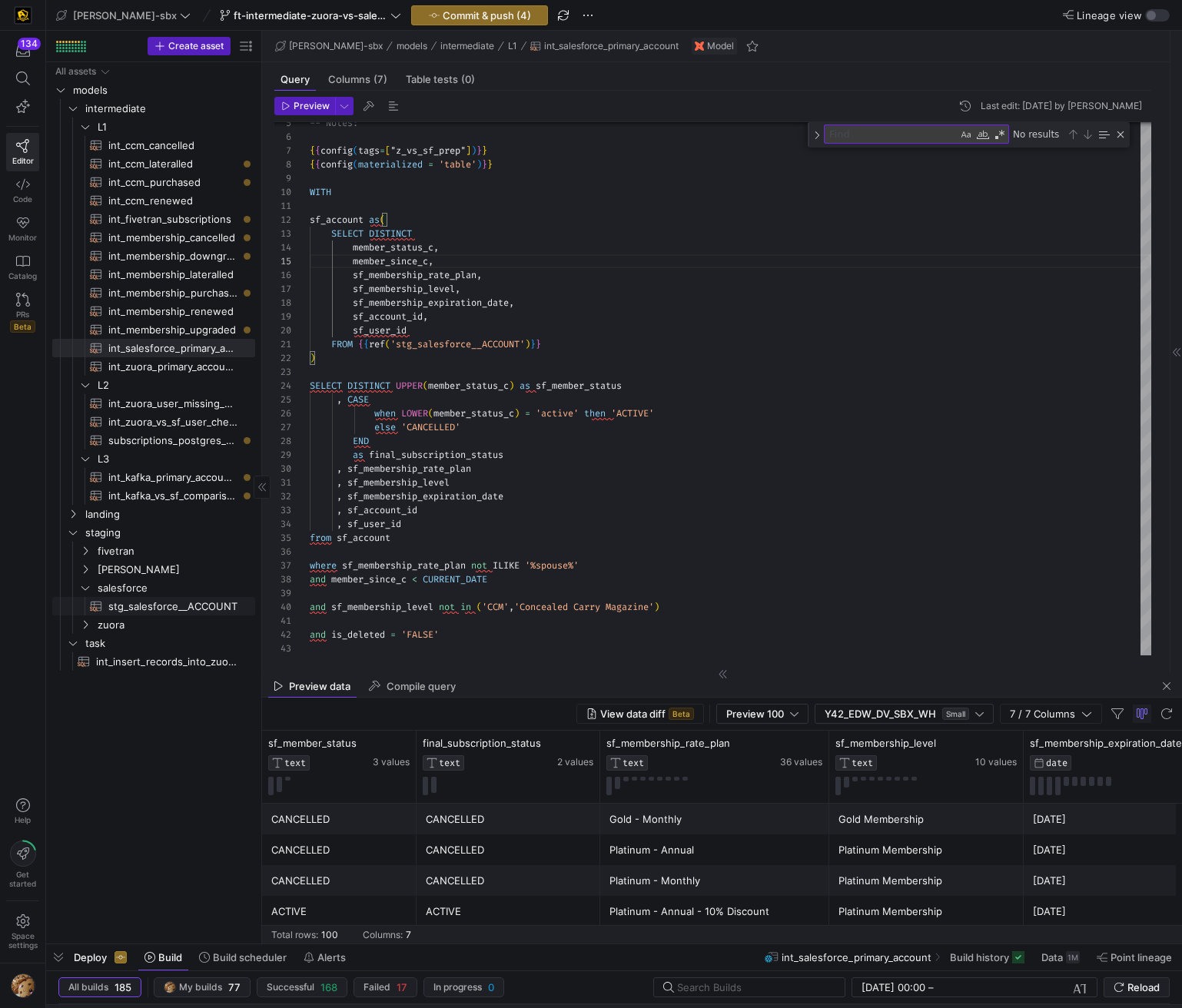
click at [150, 606] on span "stg_salesforce__ACCOUNT​​​​​​​​​​" at bounding box center [173, 607] width 129 height 18
type textarea "-- File name: stg_salesforce__ACCOUNT -- Created By: Grant Jones -- Last Modifi…"
type textarea "y42 build -s stg_salesforce__ACCOUNT"
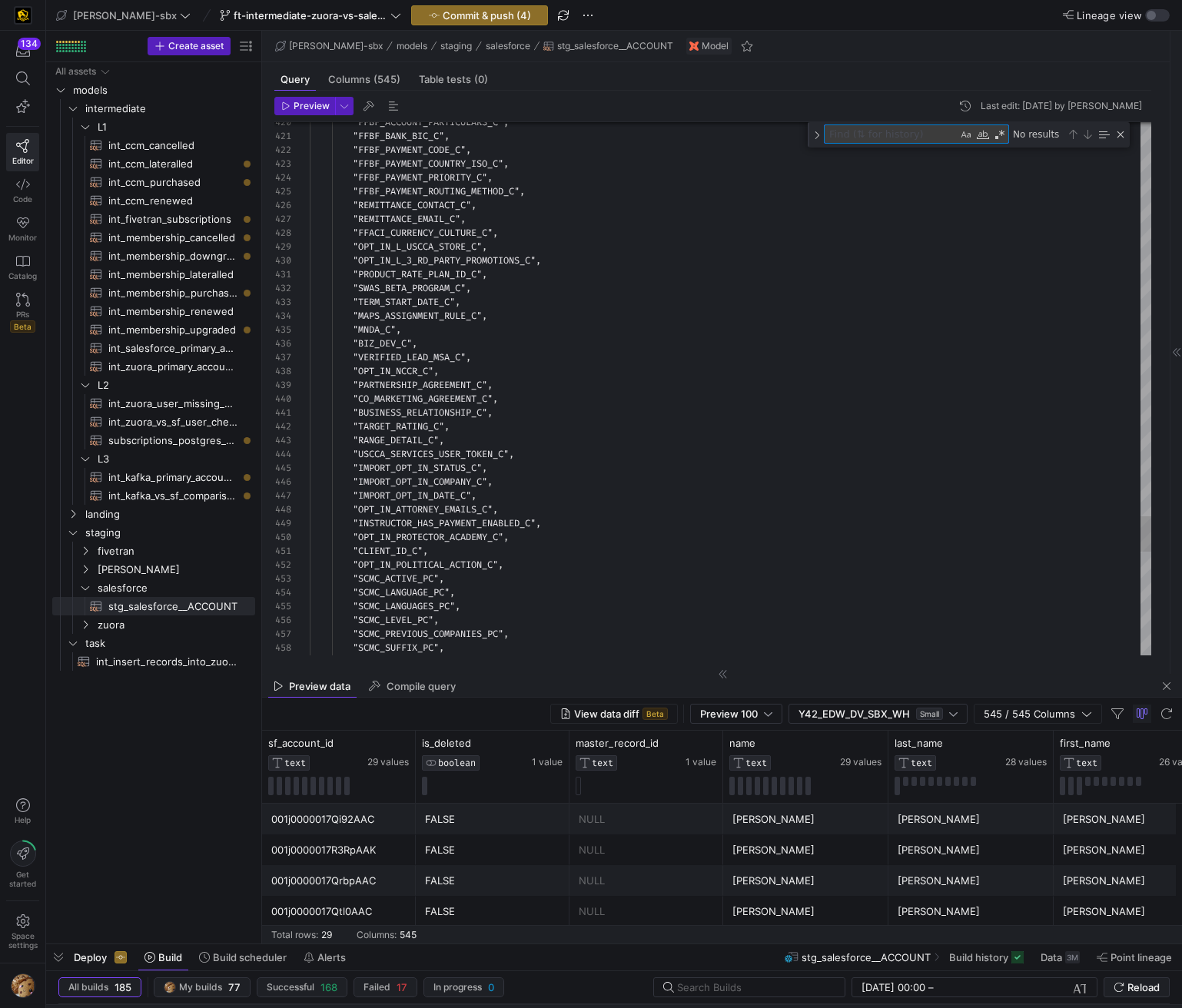
click at [929, 134] on textarea "Find" at bounding box center [890, 134] width 133 height 18
type textarea "st"
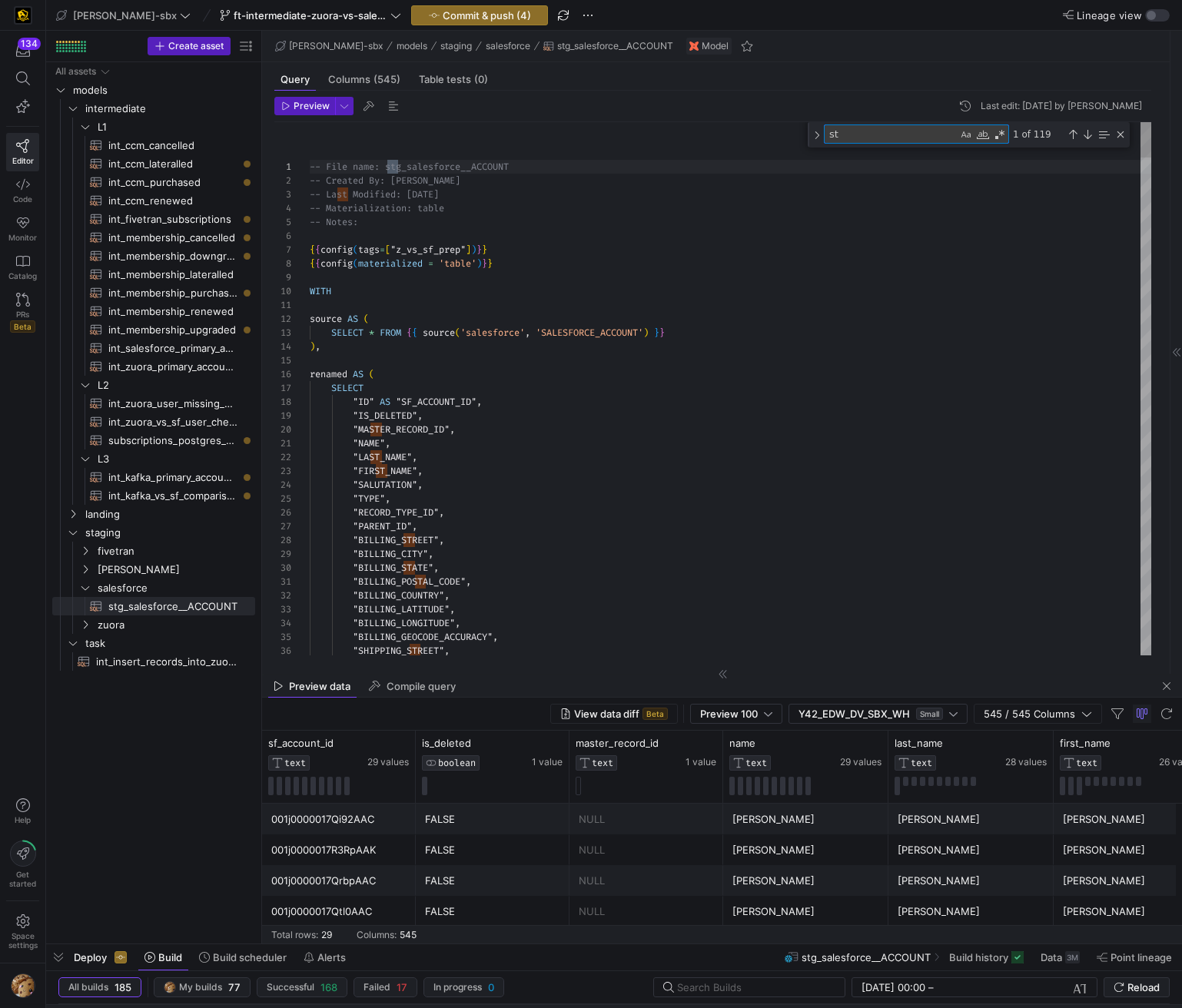
type textarea ""NAME", "LAST_NAME", "FIRST_NAME", "SALUTATION", "TYPE", "RECORD_TYPE_ID", "PAR…"
type textarea "stat"
type textarea ""C_2_G_CODACREDIT_MANAGER_C", "C_2_G_CODACREDIT_RATING_REVIEWED_C", "C_2_G_CODA…"
type textarea "status"
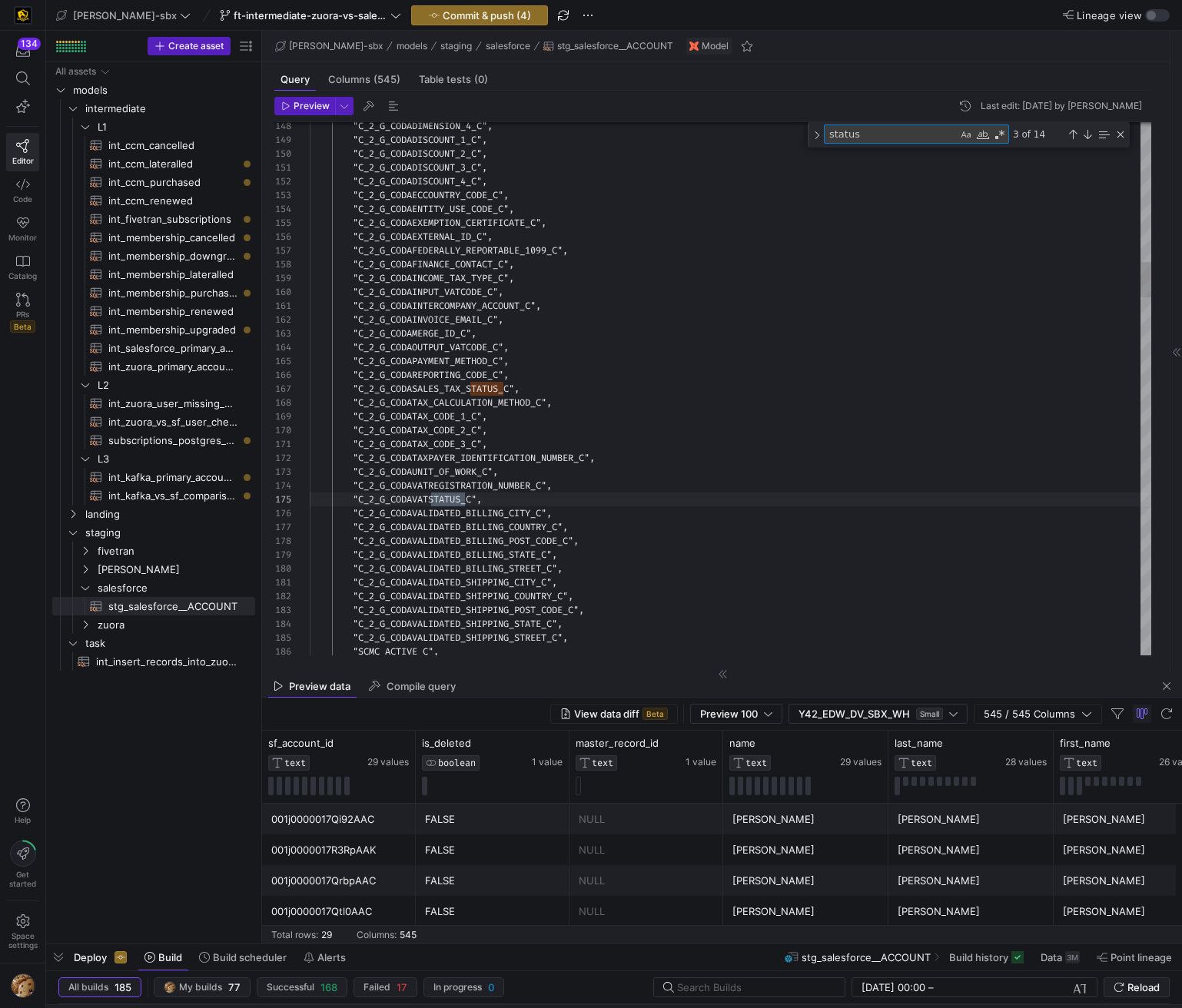
scroll to position [139, 155]
type textarea ""LEAD_TYPE_C", "LOCATION_LATITUDE_S", "LOCATION_LONGITUDE_S", "MAGAZINE_COVER_C…"
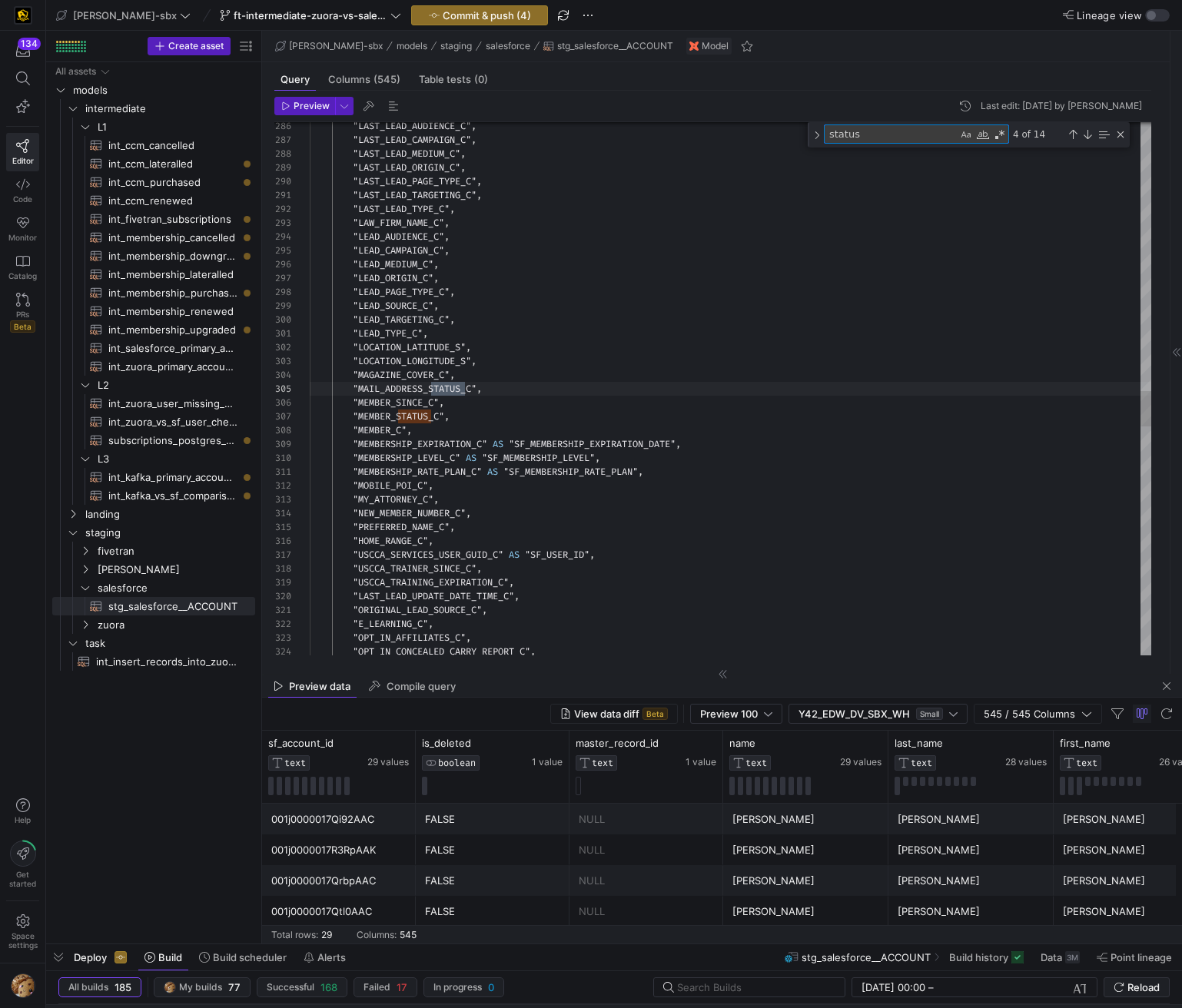
type textarea "status"
drag, startPoint x: 443, startPoint y: 416, endPoint x: 360, endPoint y: 412, distance: 83.1
click at [360, 412] on div ""LAST_LEAD_AUDIENCE_C" , "LAST_LEAD_CAMPAIGN_C" , "LAST_LEAD_MEDIUM_C" , "LAST_…" at bounding box center [731, 93] width 841 height 7908
click at [173, 442] on span "subscriptions_postgres_kafka_joined_view​​​​​​​​​​" at bounding box center [173, 441] width 129 height 18
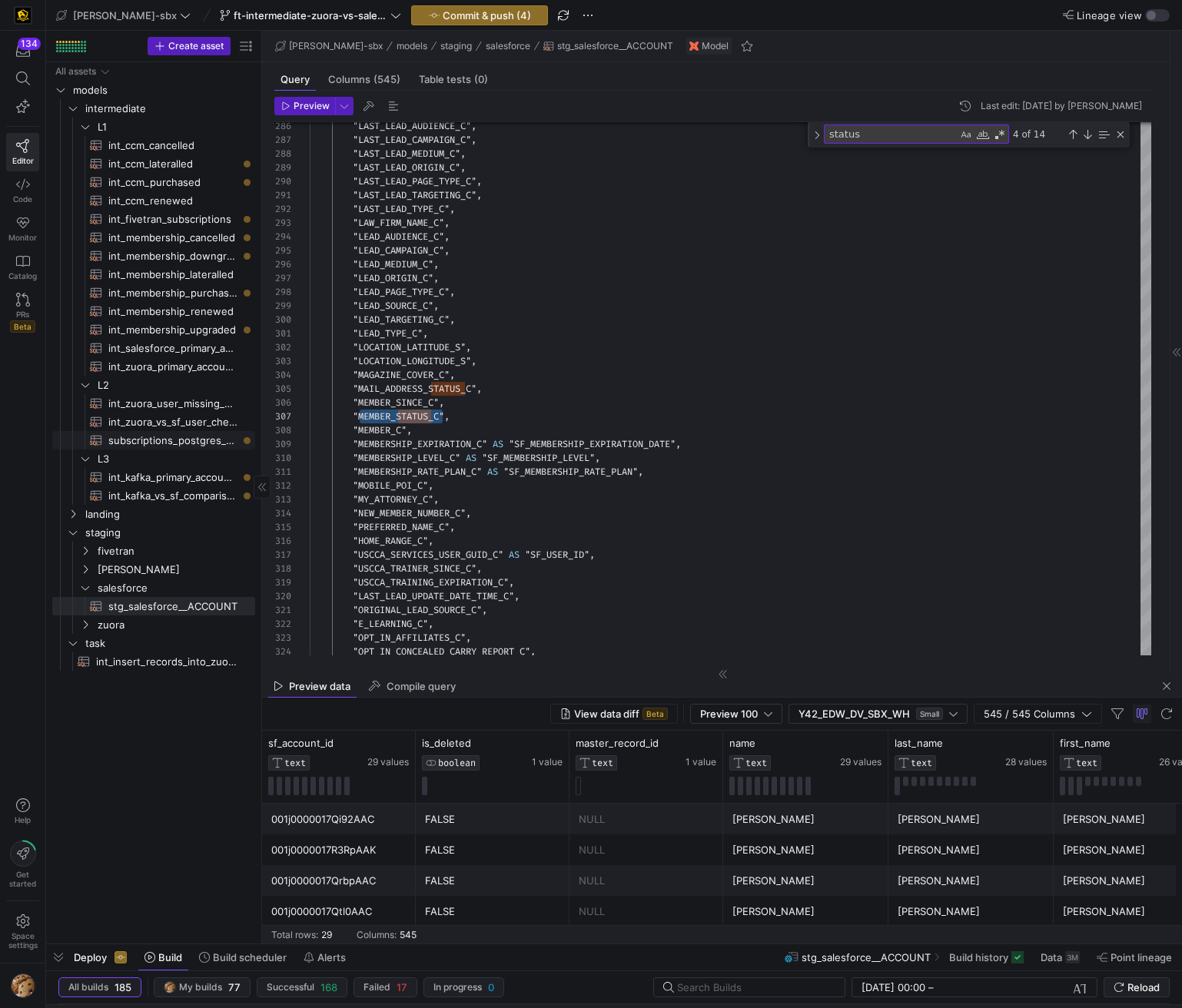
type textarea "{{config (tags=["kafka_joined_view"])}} WITH kafka_CCM_cancelled AS ( SELECT * …"
type textarea "y42 build -s subscriptions_postgres_kafka_joined_view"
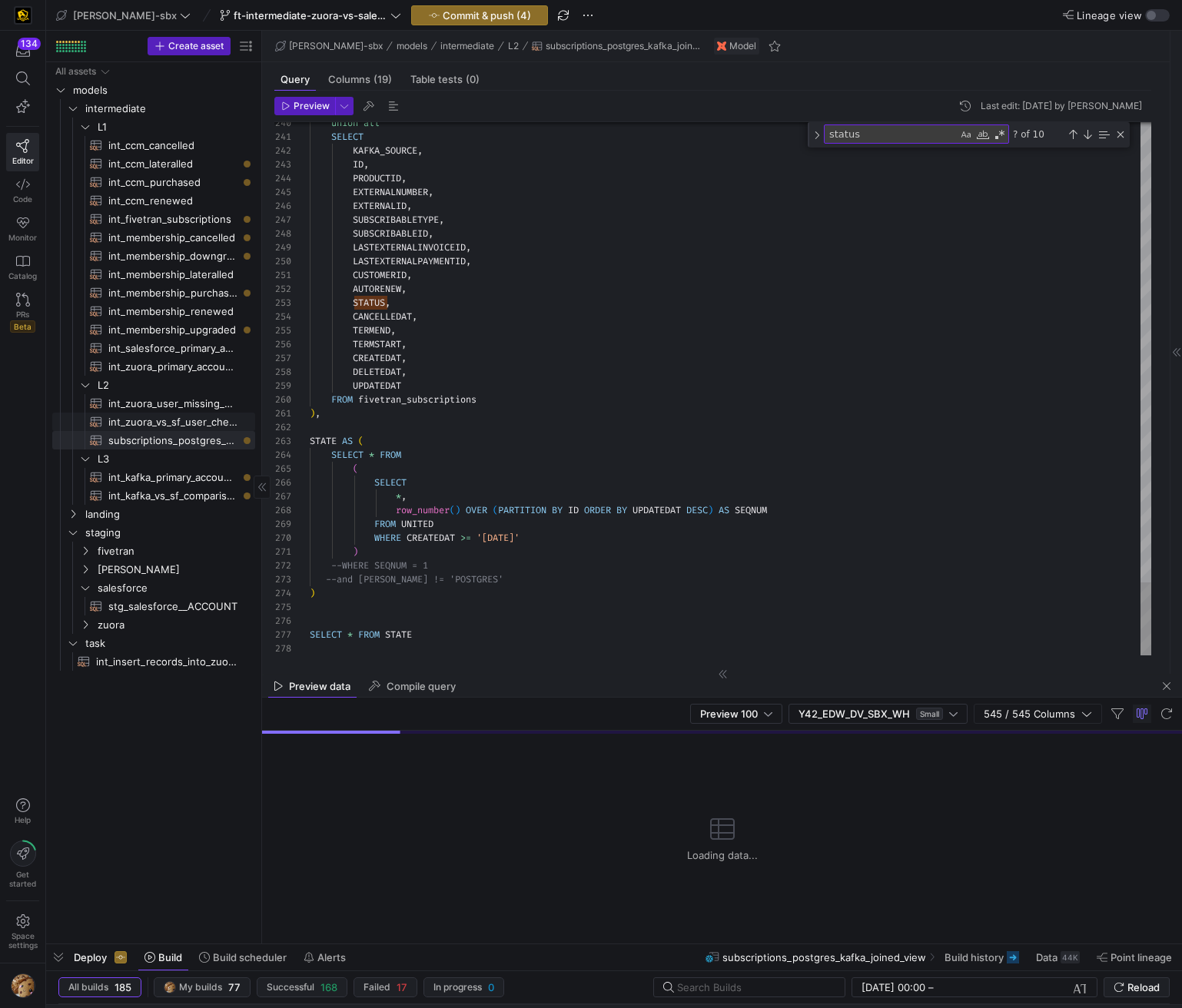
click at [177, 418] on span "int_zuora_vs_sf_user_check​​​​​​​​​​" at bounding box center [173, 422] width 129 height 18
type textarea "-- File Name: int_insert_records_into_zuora_vs_salesforce -- Created by: [PERSO…"
type textarea "y42 build -s int_zuora_vs_sf_user_check"
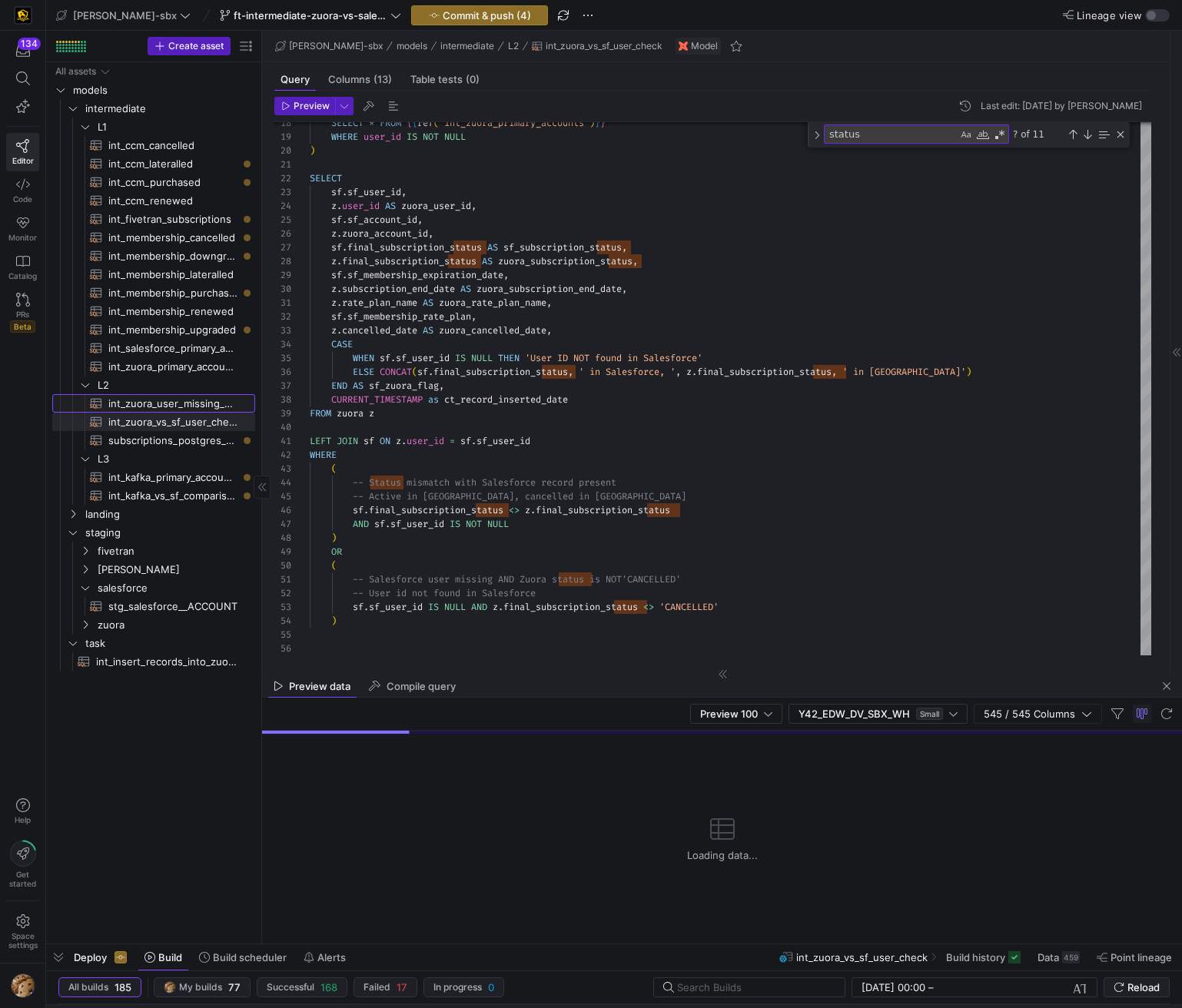
click at [180, 405] on span "int_zuora_user_missing_check​​​​​​​​​​" at bounding box center [173, 404] width 129 height 18
type textarea "-- File Name: int-zuora-user-check -- Created by: [PERSON_NAME] -- Last Modifie…"
type textarea "y42 build -s int_zuora_user_missing_check"
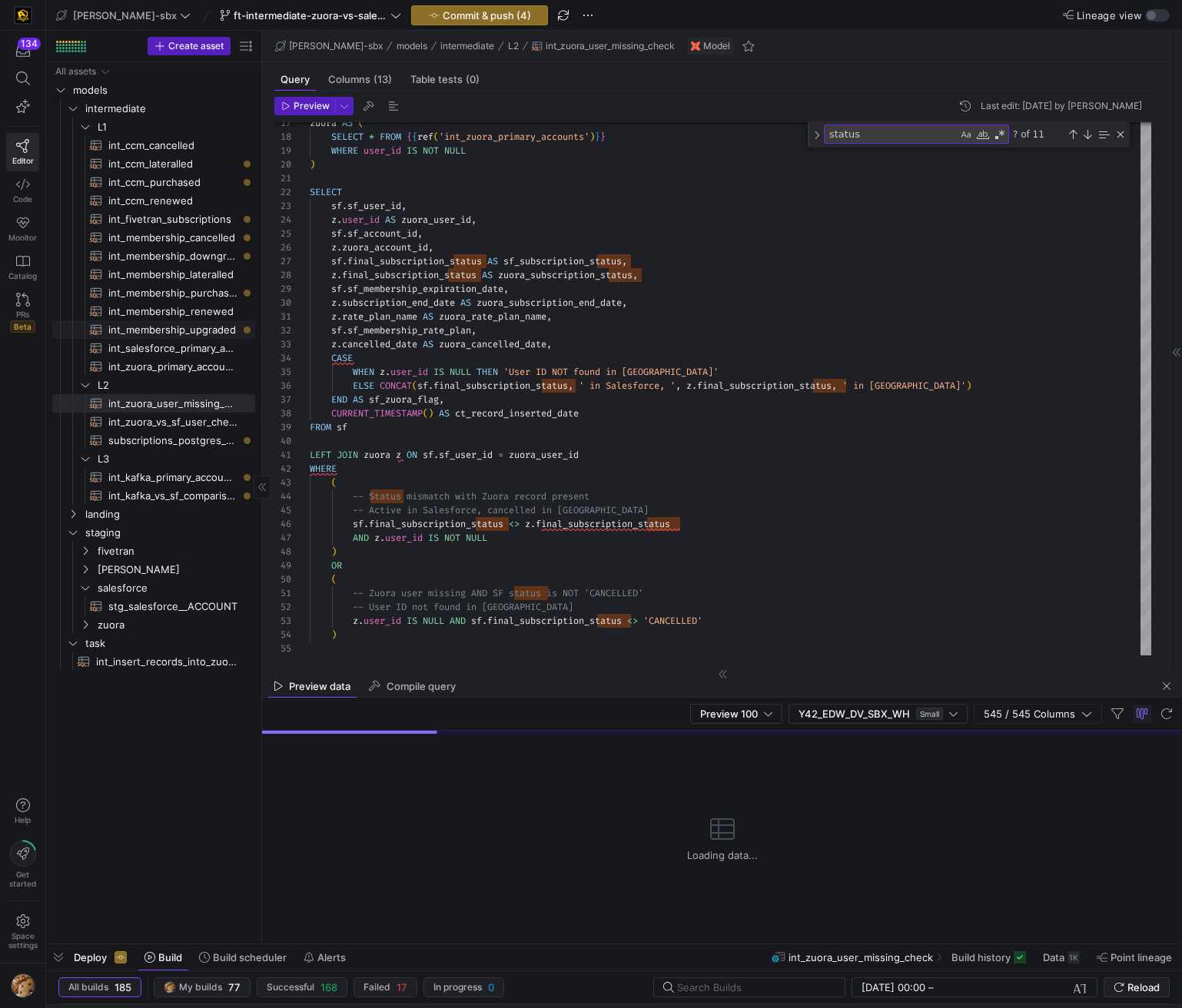
click at [195, 339] on span "int_salesforce_primary_account​​​​​​​​​​" at bounding box center [173, 348] width 129 height 18
type textarea "-- File Name: int_salesforce_primary_account -- Created by: [PERSON_NAME] -- La…"
type textarea "y42 build -s int_salesforce_primary_account"
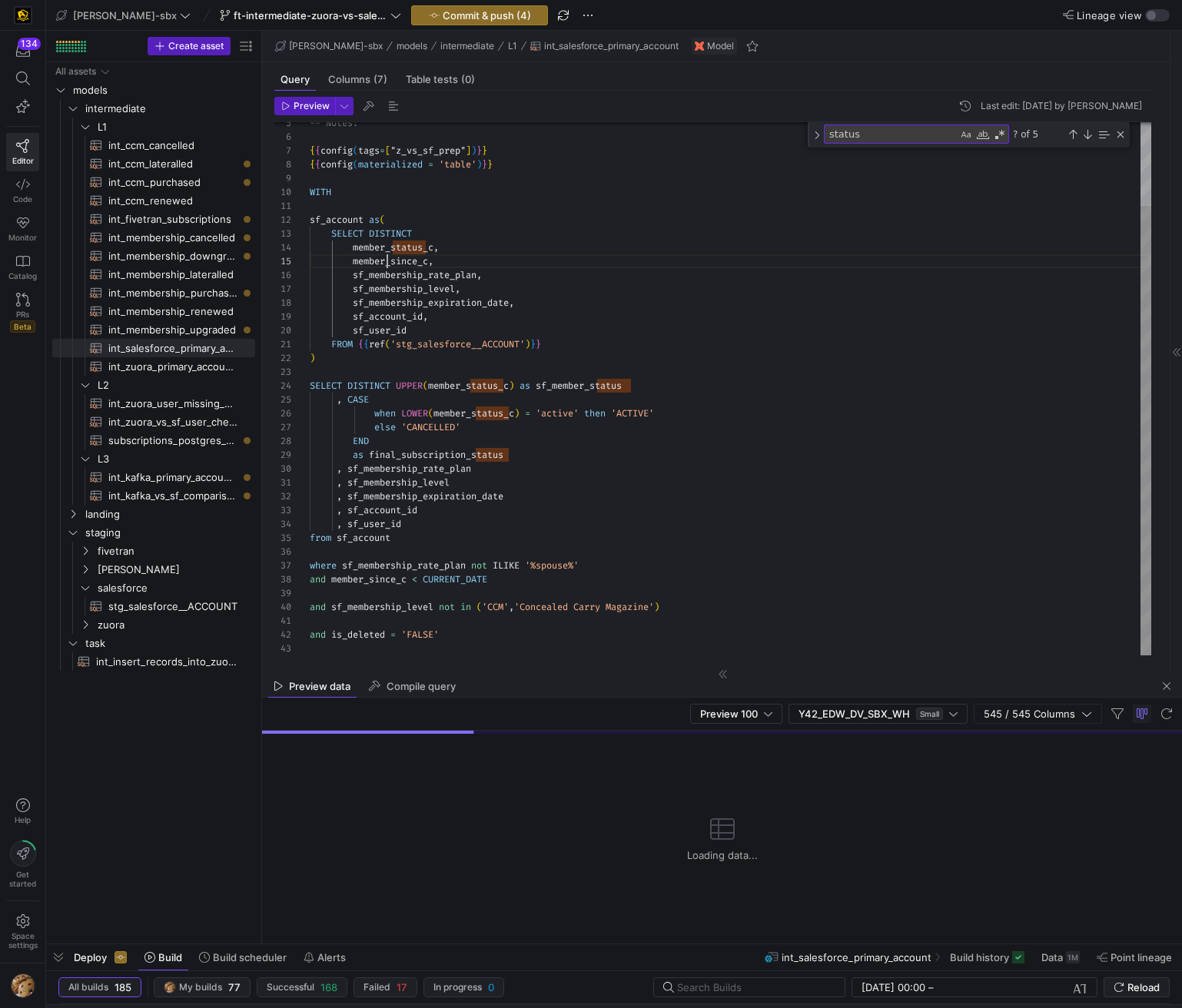
click at [388, 262] on div "-- Notes: { { config ( tags = [ "z_vs_sf_prep" ] ) } } { { config ( materialize…" at bounding box center [731, 339] width 841 height 633
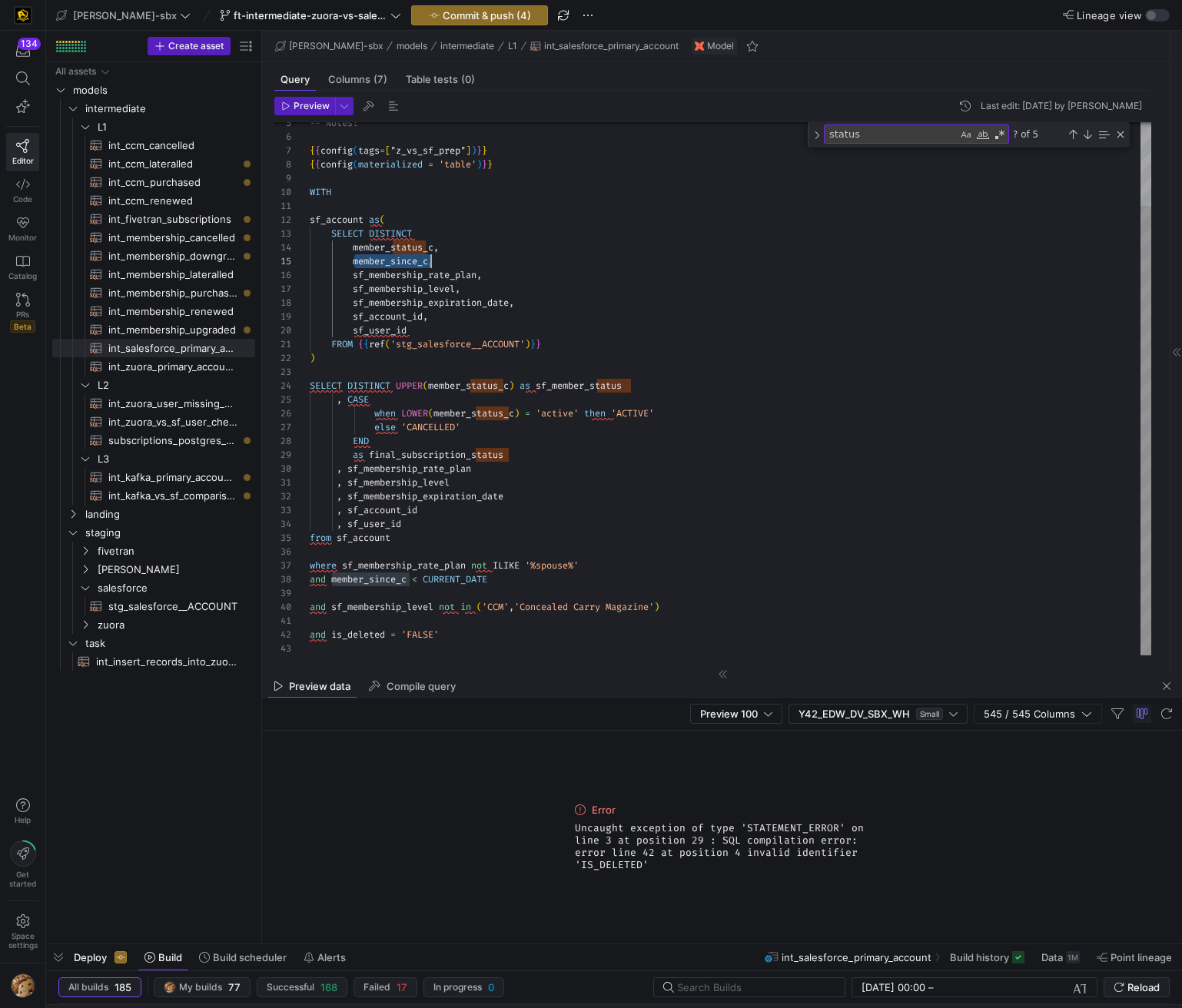
click at [585, 254] on div "-- Notes: { { config ( tags = [ "z_vs_sf_prep" ] ) } } { { config ( materialize…" at bounding box center [731, 339] width 841 height 633
click at [436, 258] on div "-- Notes: { { config ( tags = [ "z_vs_sf_prep" ] ) } } { { config ( materialize…" at bounding box center [731, 339] width 841 height 633
click at [398, 234] on div "-- Notes: { { config ( tags = [ "z_vs_sf_prep" ] ) } } { { config ( materialize…" at bounding box center [731, 339] width 841 height 633
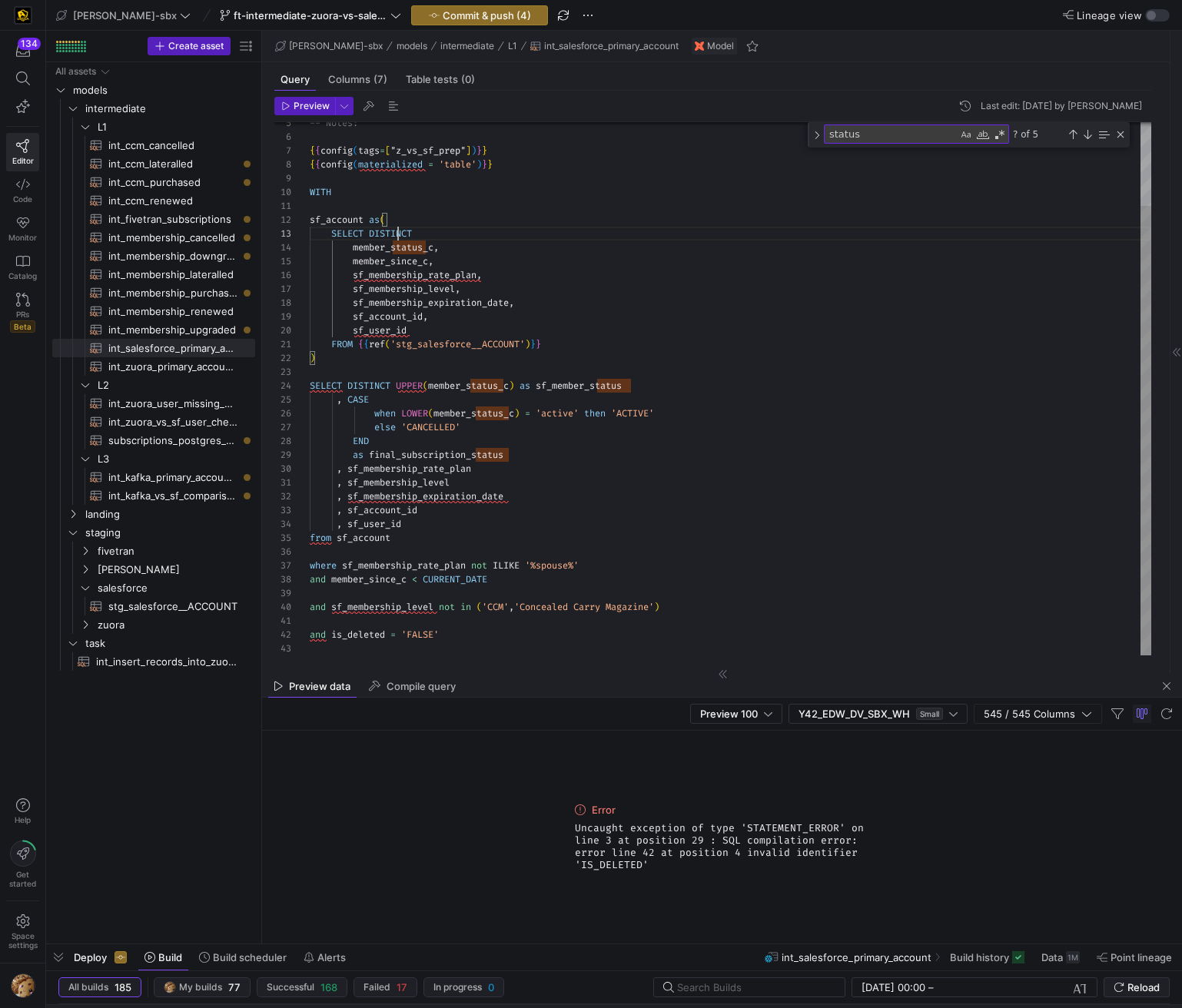
scroll to position [27, 105]
click at [398, 234] on div "-- Notes: { { config ( tags = [ "z_vs_sf_prep" ] ) } } { { config ( materialize…" at bounding box center [731, 339] width 841 height 633
click at [448, 267] on div "-- Notes: { { config ( tags = [ "z_vs_sf_prep" ] ) } } { { config ( materialize…" at bounding box center [731, 339] width 841 height 633
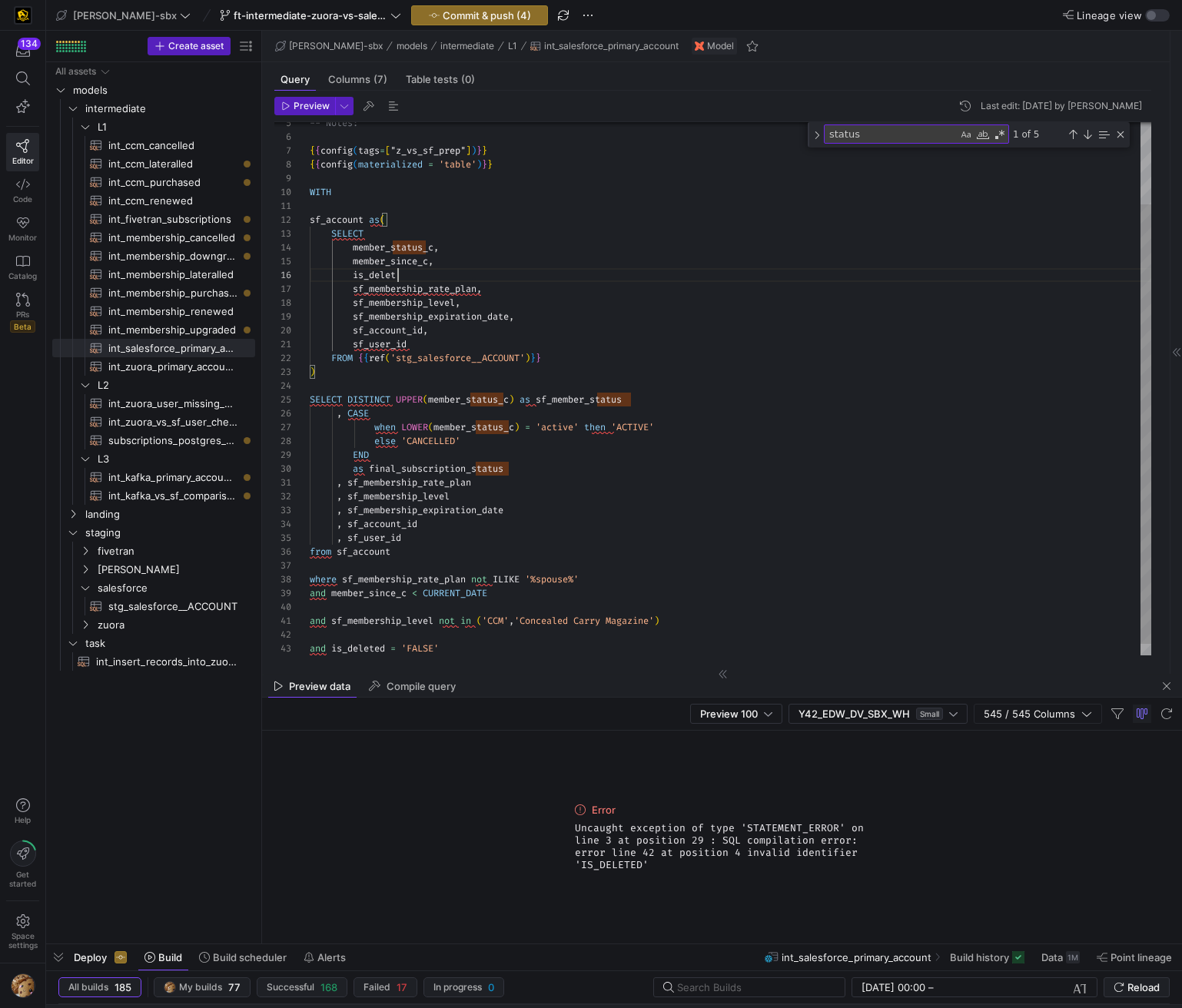
scroll to position [69, 100]
click at [808, 181] on div "-- Notes: { { config ( tags = [ "z_vs_sf_prep" ] ) } } { { config ( materialize…" at bounding box center [731, 345] width 841 height 646
click at [433, 275] on div "-- Notes: { { config ( tags = [ "z_vs_sf_prep" ] ) } } { { config ( materialize…" at bounding box center [731, 345] width 841 height 646
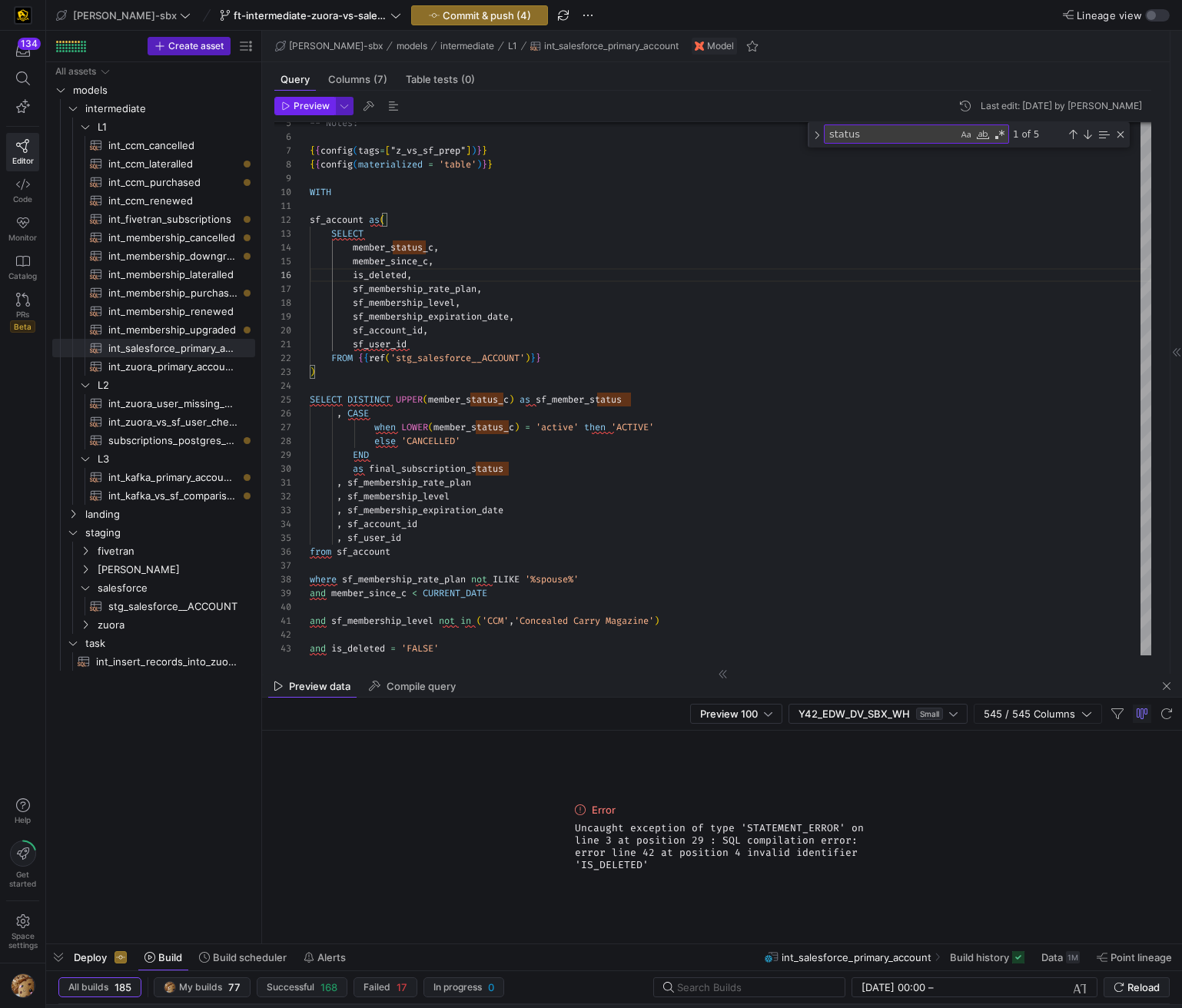
click at [300, 111] on span "button" at bounding box center [304, 105] width 59 height 17
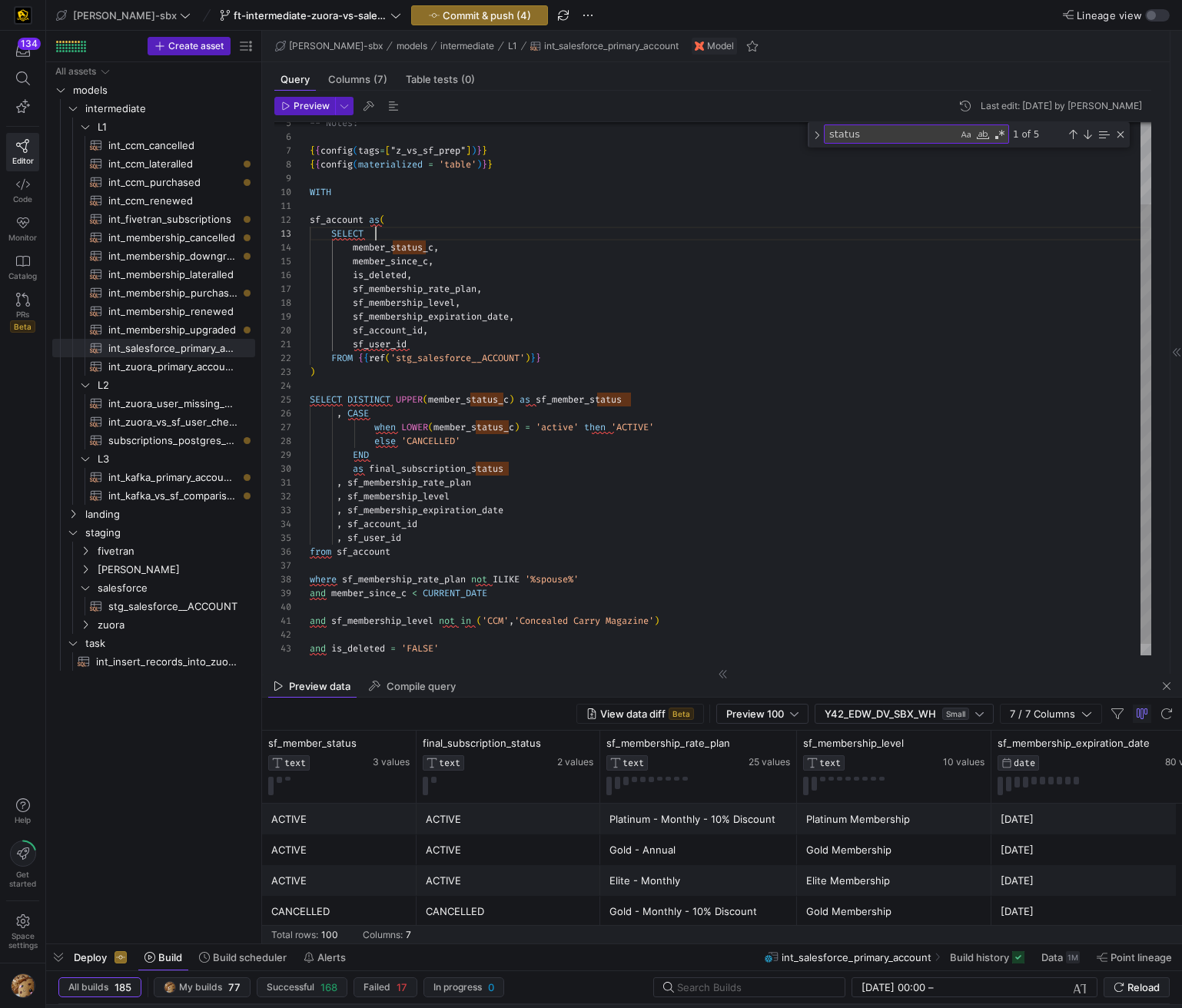
click at [408, 235] on div "-- Notes: { { config ( tags = [ "z_vs_sf_prep" ] ) } } { { config ( materialize…" at bounding box center [731, 345] width 841 height 646
type textarea "sf_account as( SELECT DISTINCT member_status_c, member_since_c, is_deleted, sf_…"
click at [317, 105] on span "Preview" at bounding box center [311, 106] width 36 height 11
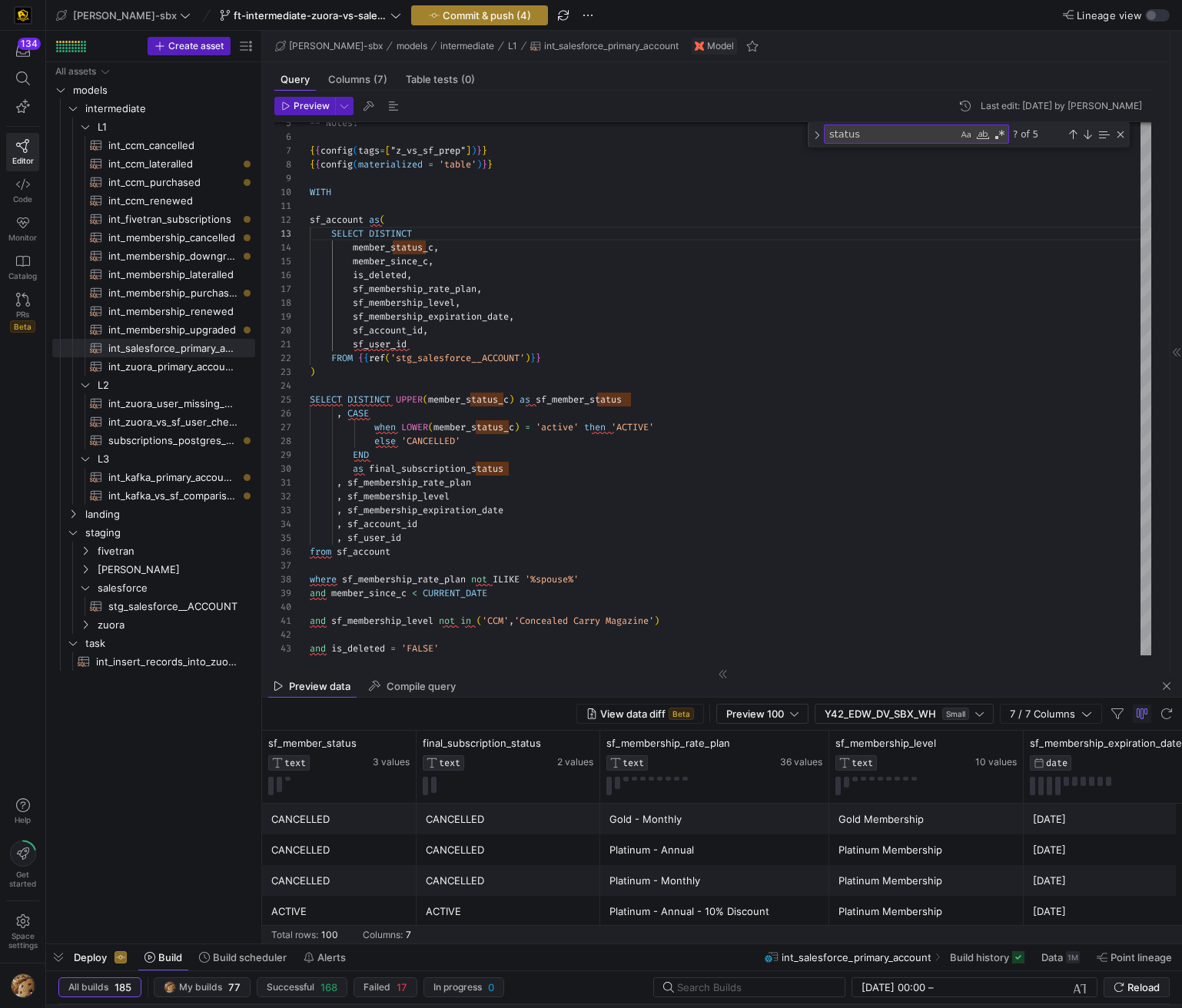
click at [443, 11] on span "Commit & push (4)" at bounding box center [487, 15] width 88 height 12
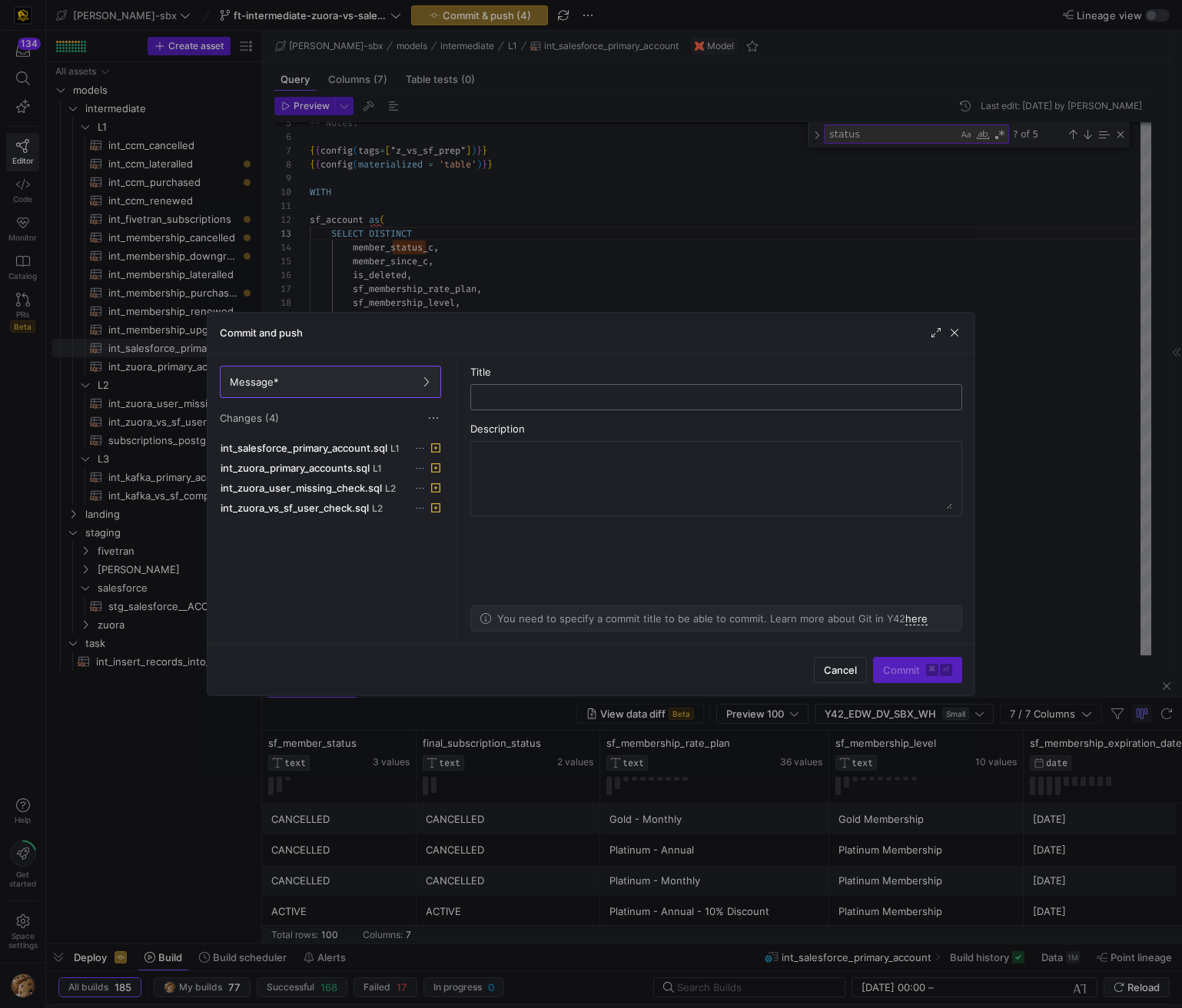
click at [540, 399] on input "text" at bounding box center [716, 398] width 466 height 12
type input "CAP CHANGES, INDENT CHANGES"
click at [888, 668] on span "Commit ⌘ ⏎" at bounding box center [917, 670] width 69 height 12
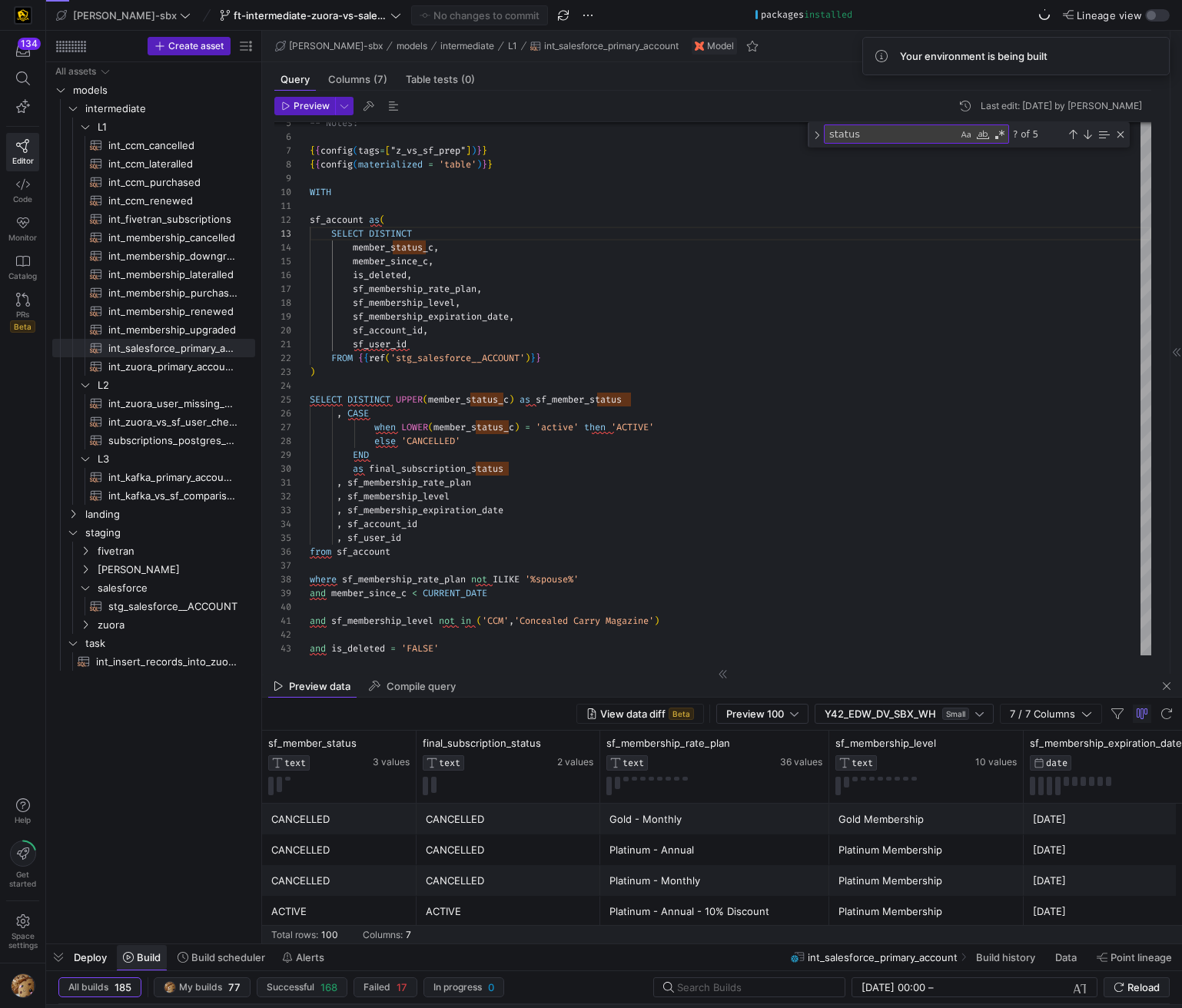
click at [148, 959] on span "Build" at bounding box center [148, 958] width 24 height 12
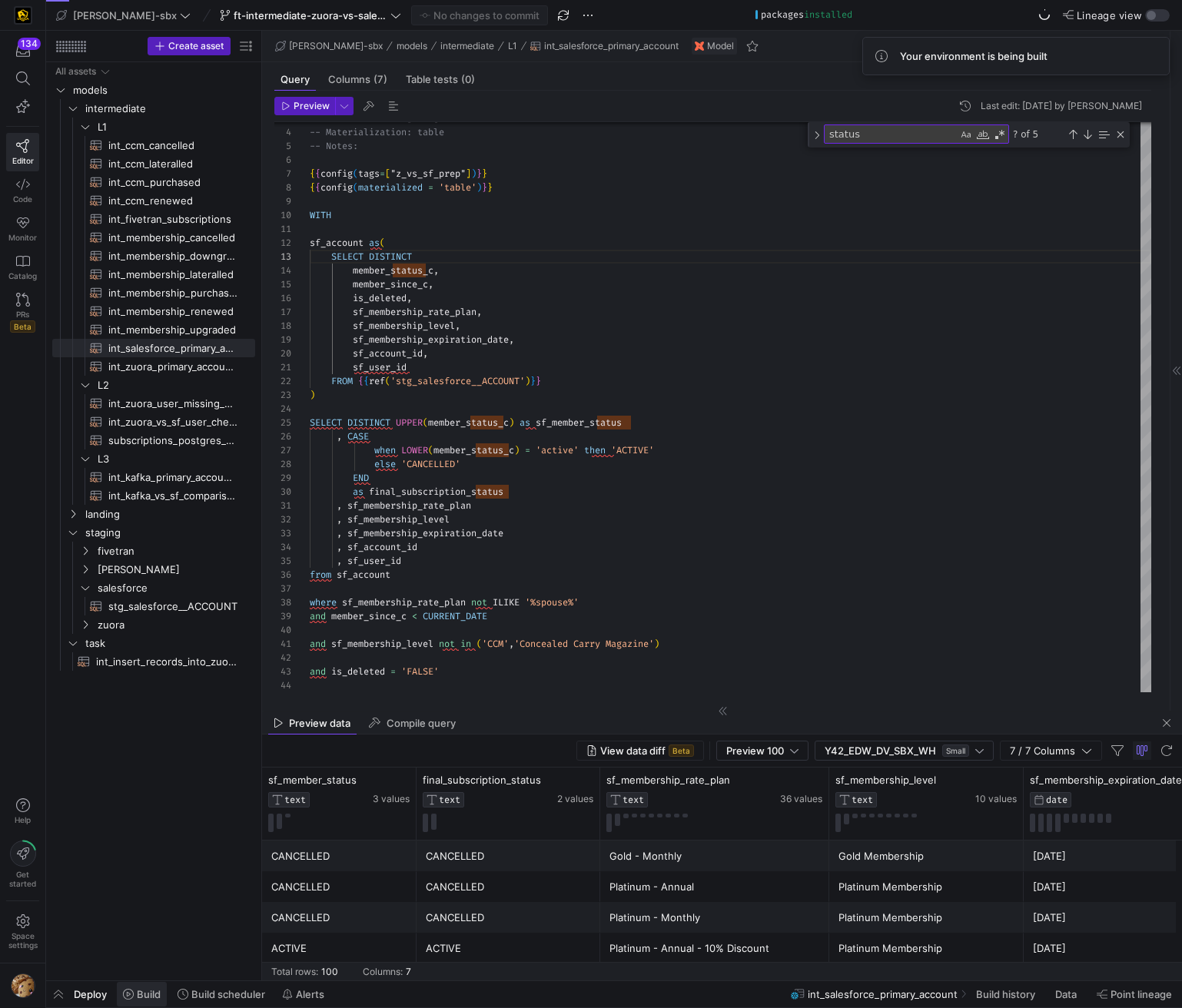
click at [134, 994] on span "Build" at bounding box center [141, 995] width 38 height 12
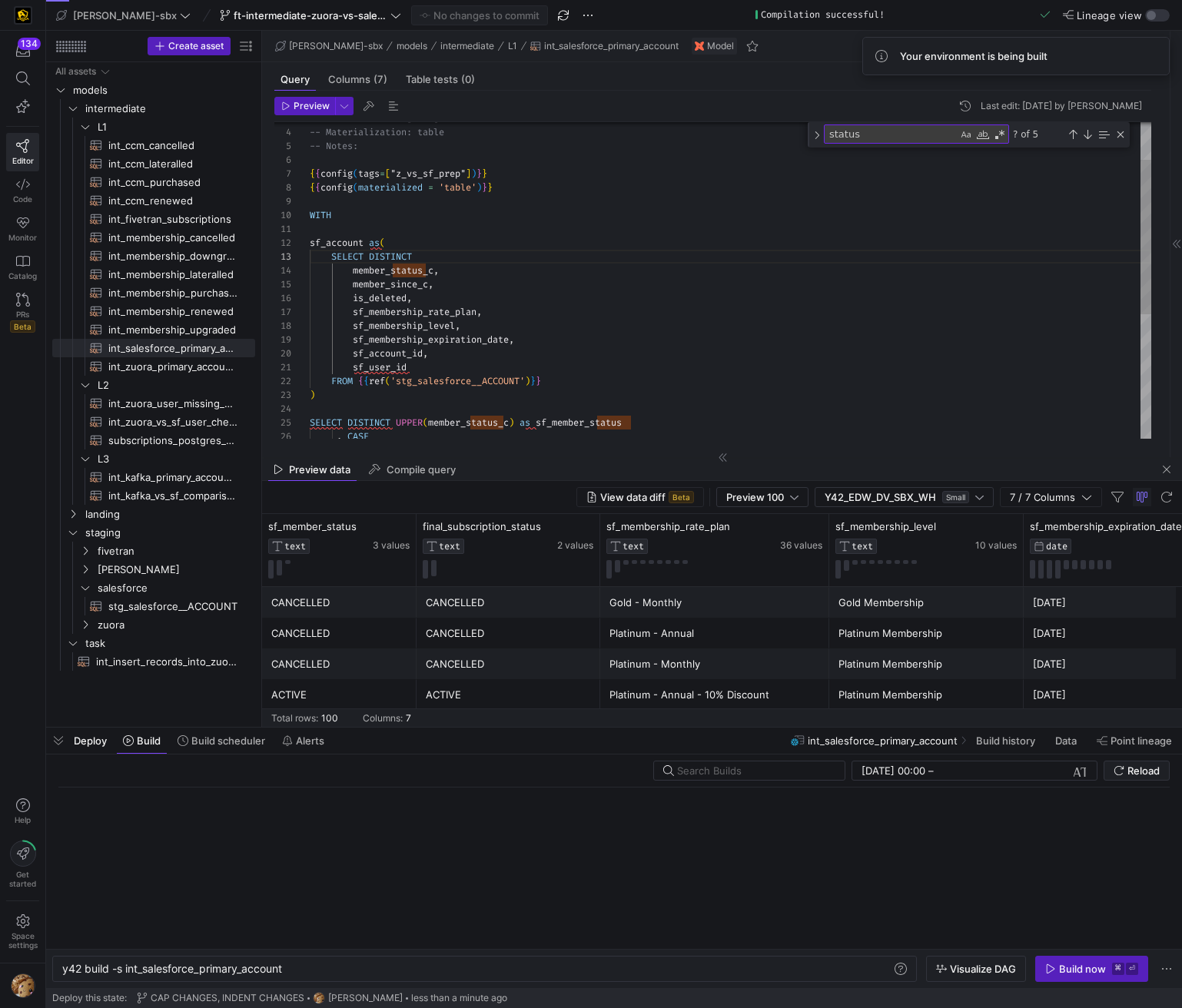
scroll to position [0, 222]
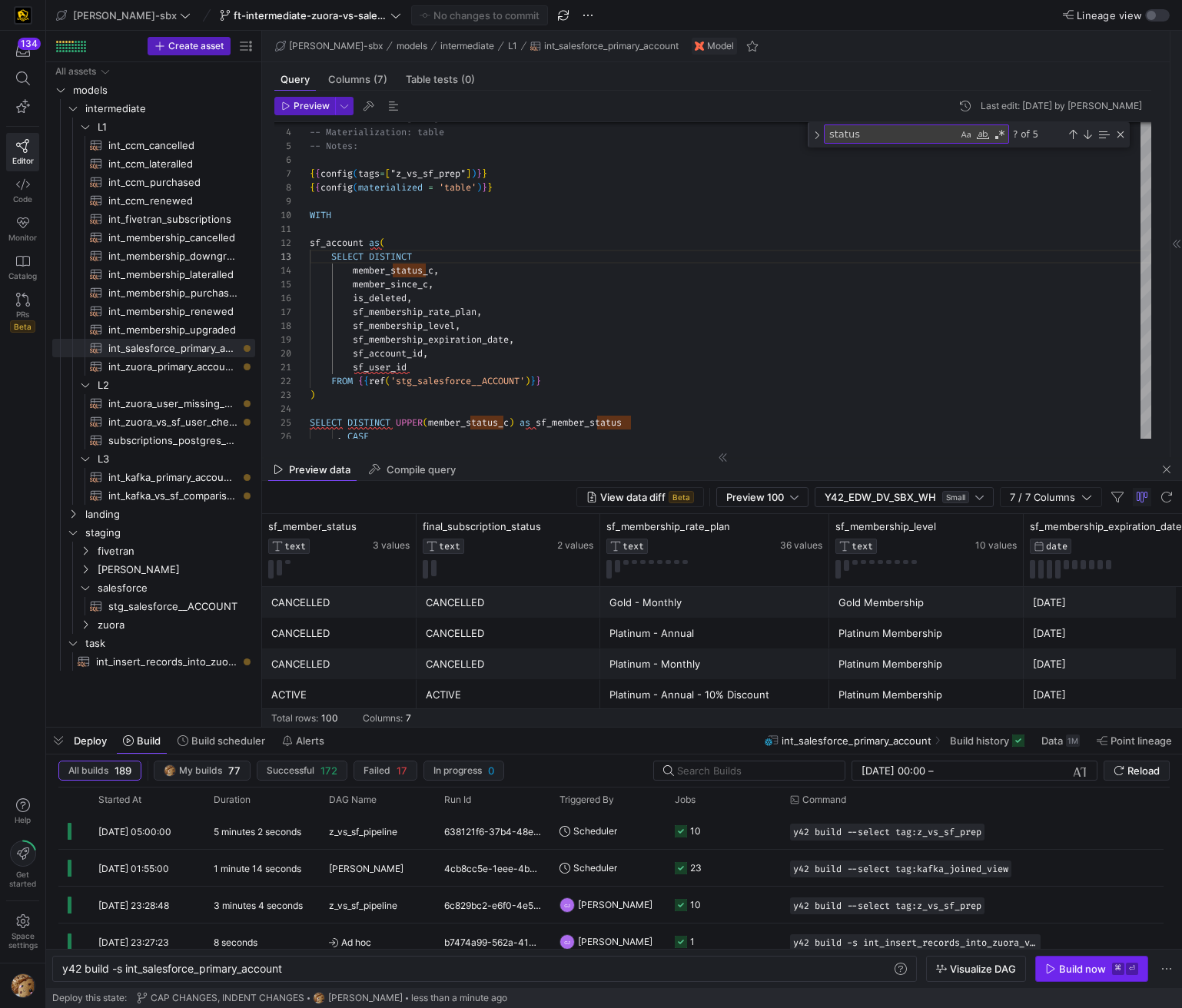
click at [1053, 965] on icon "button" at bounding box center [1050, 969] width 11 height 11
click at [390, 259] on div "-- Notes: { { config ( tags = [ "z_vs_sf_prep" ] ) } } { { config ( materialize…" at bounding box center [731, 368] width 841 height 646
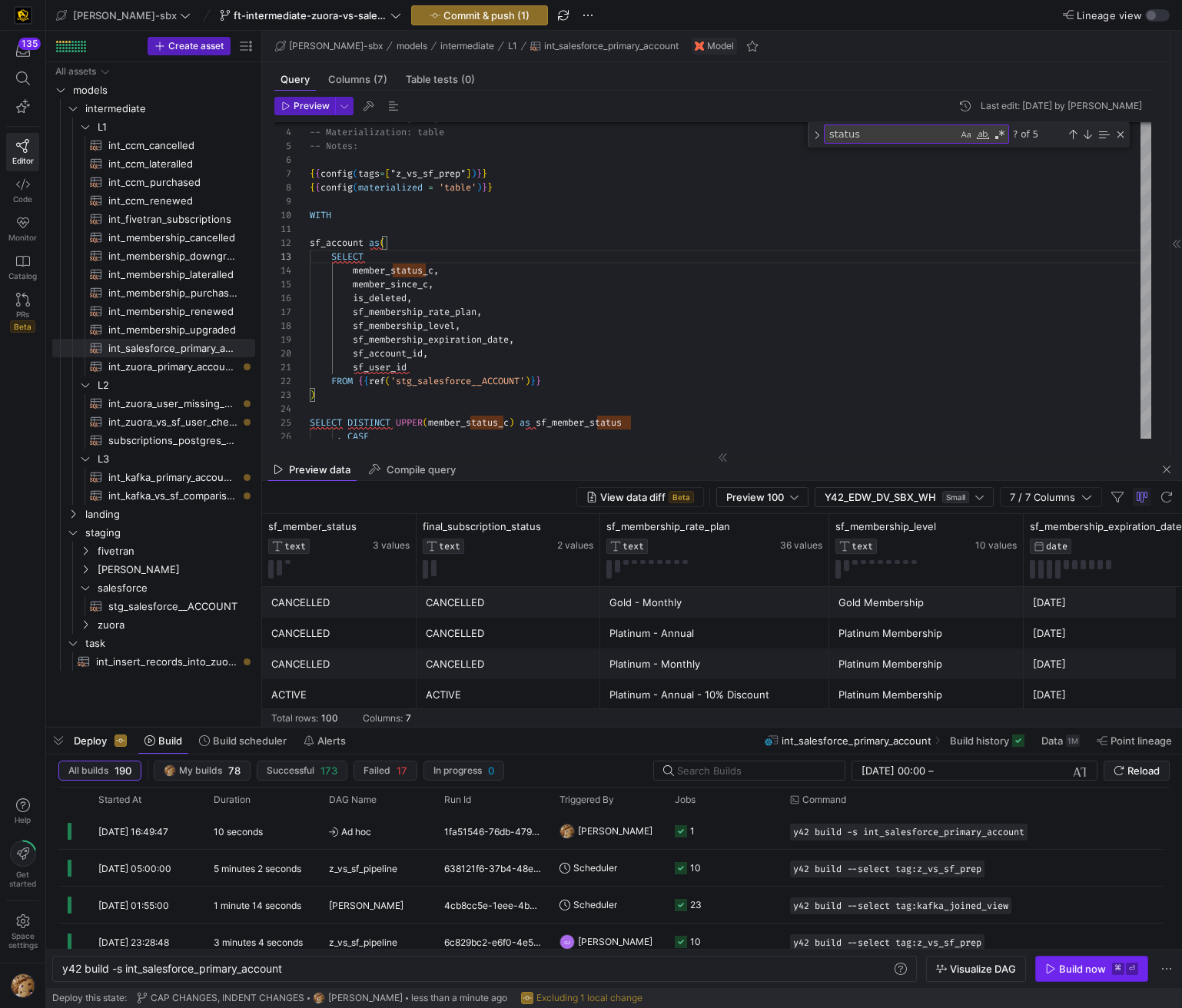
click at [1095, 974] on div "Build now" at bounding box center [1082, 969] width 47 height 12
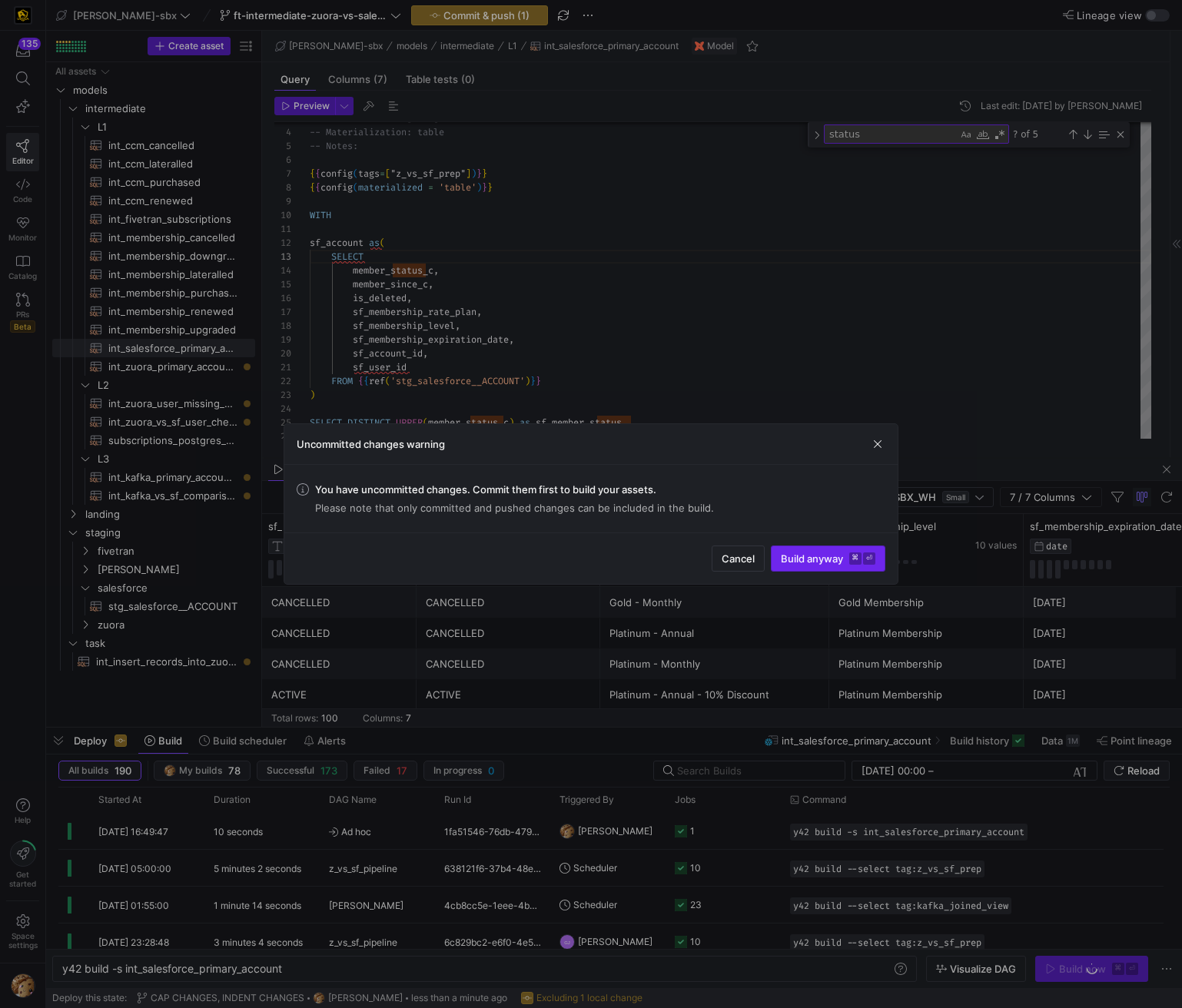
click at [827, 565] on span "submit" at bounding box center [828, 558] width 113 height 25
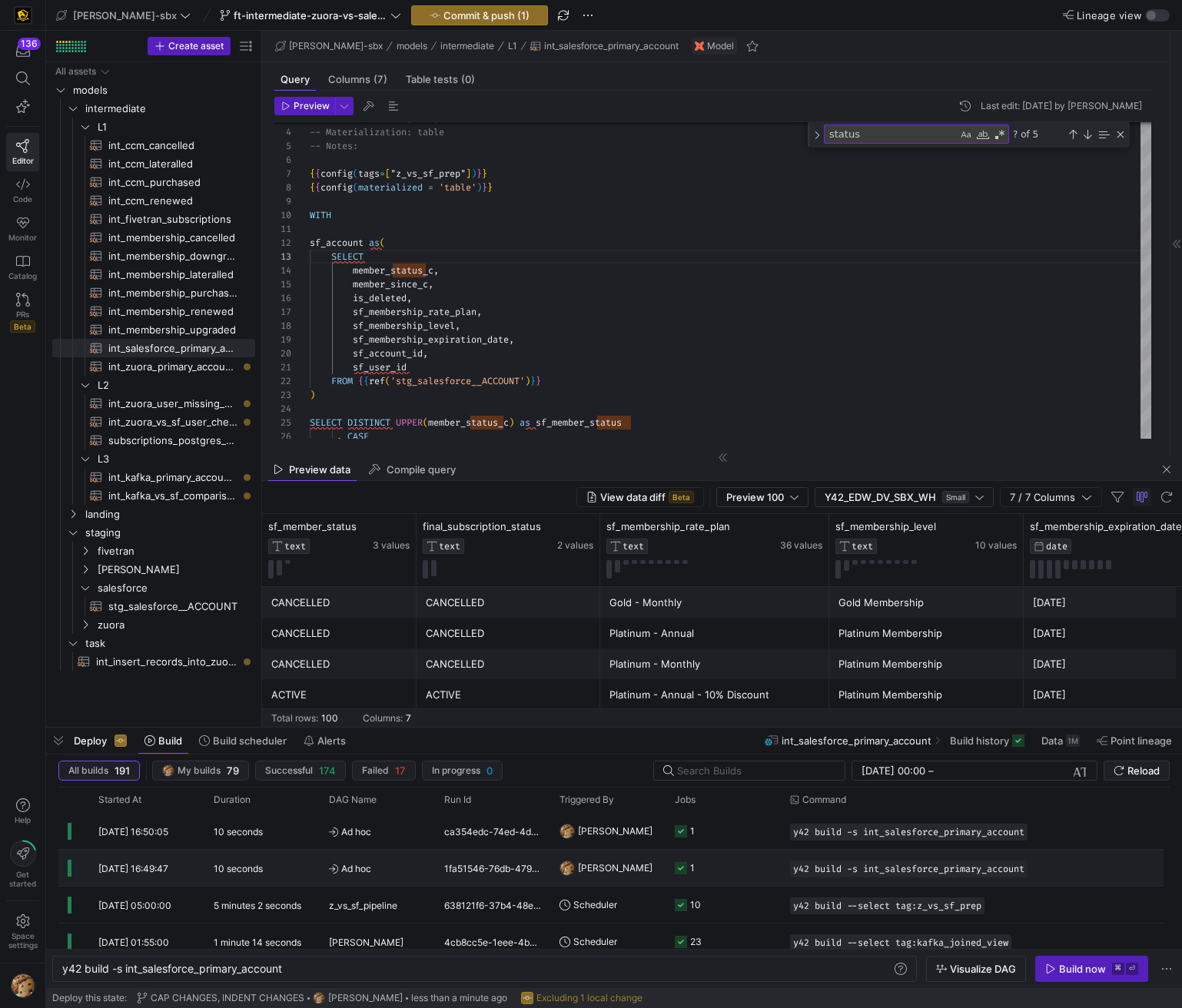
click at [289, 858] on div "10 seconds" at bounding box center [261, 868] width 115 height 36
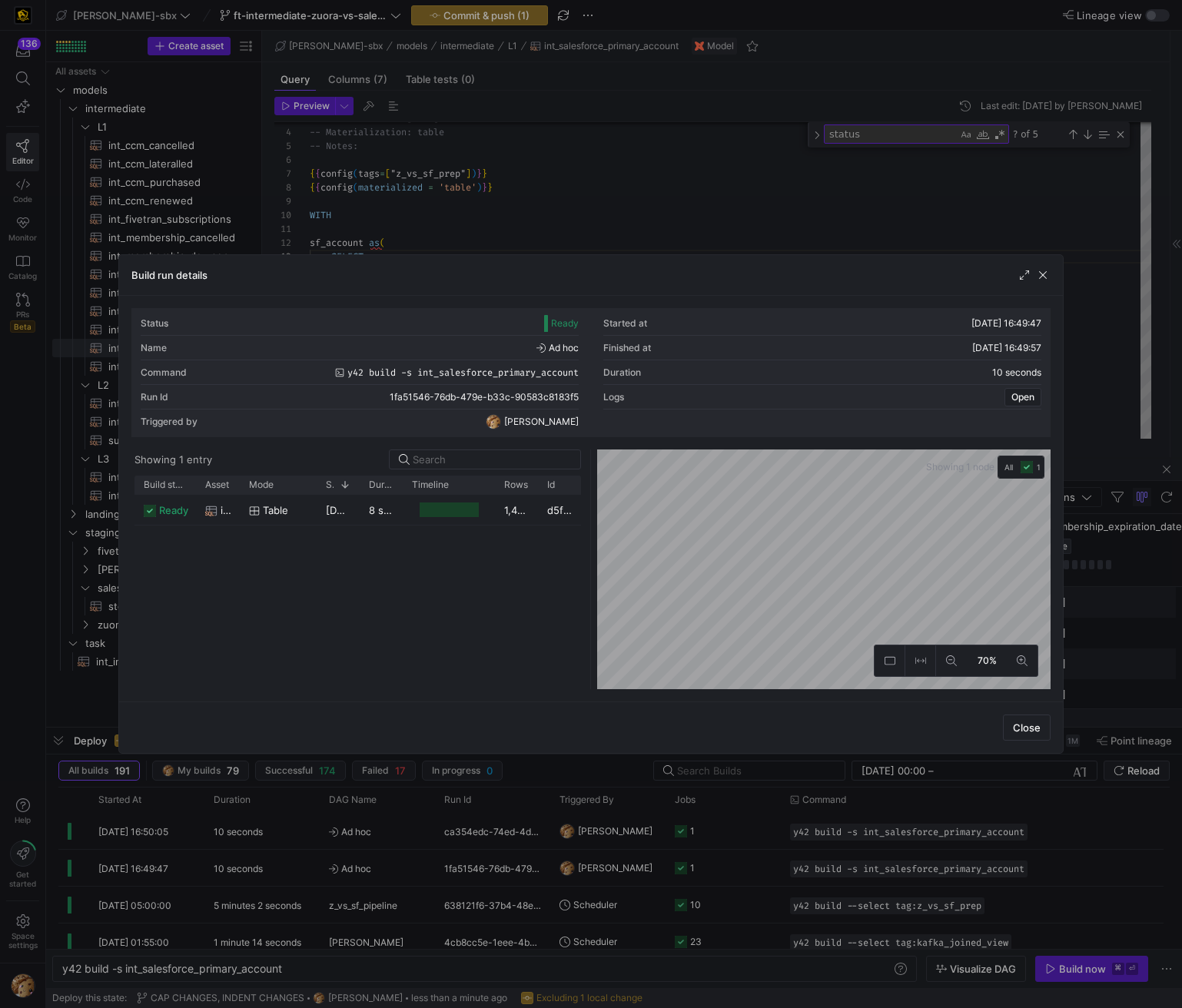
click at [446, 512] on div at bounding box center [449, 510] width 59 height 15
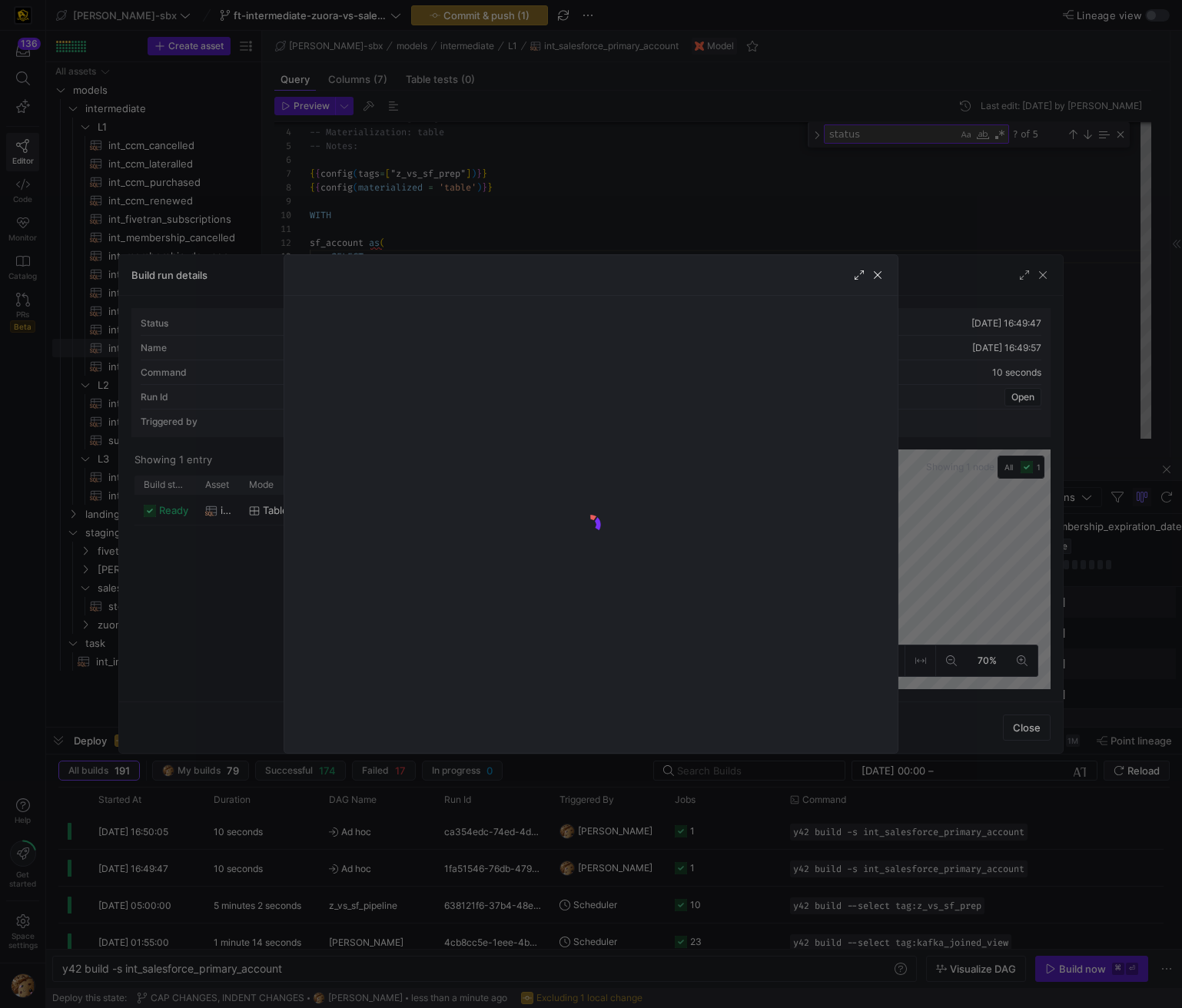
click at [446, 512] on div "Build run details Status Ready Started at 14/08/25, 16:49:47 Name Ad hoc Finish…" at bounding box center [591, 504] width 1182 height 1008
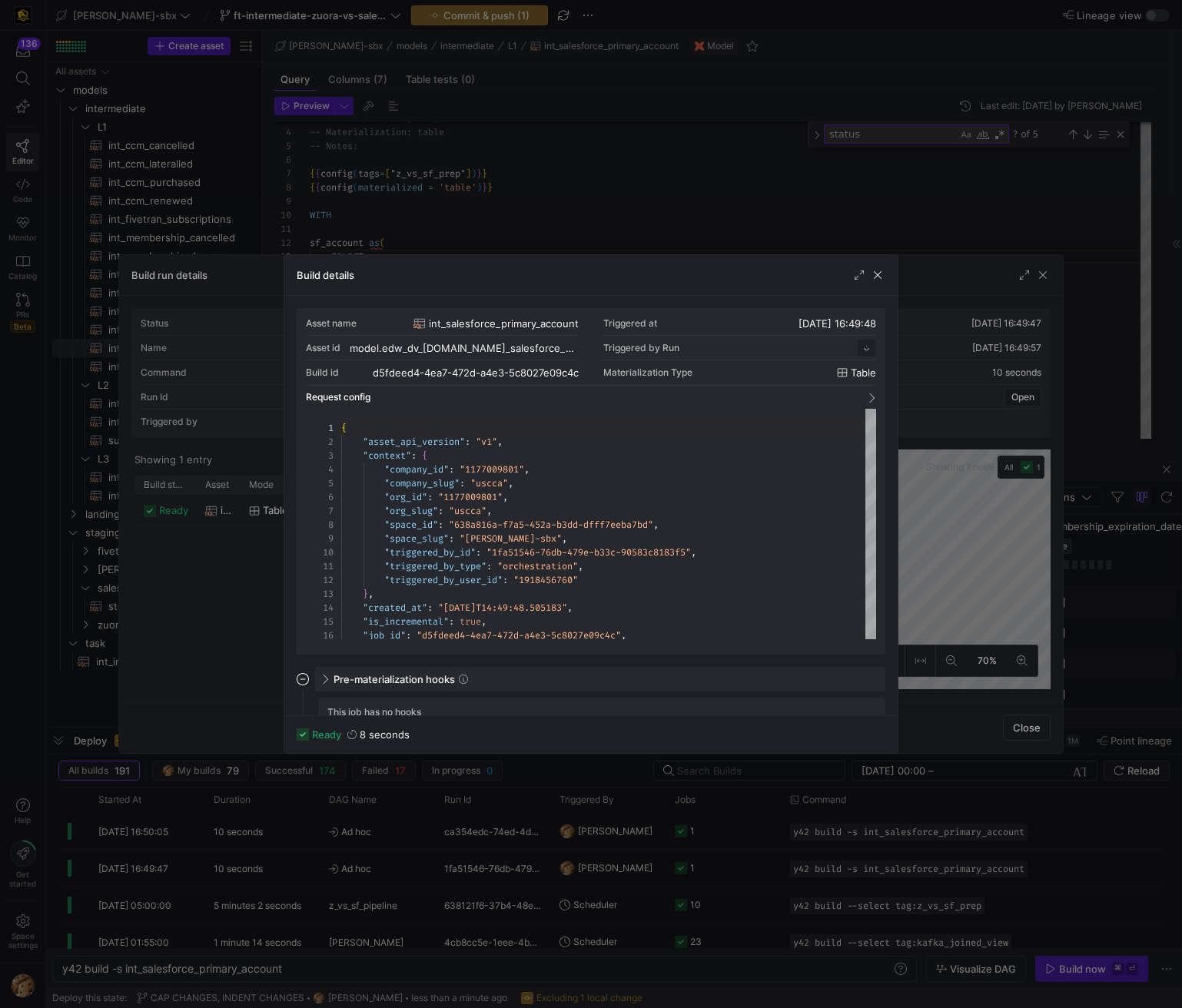
scroll to position [139, 0]
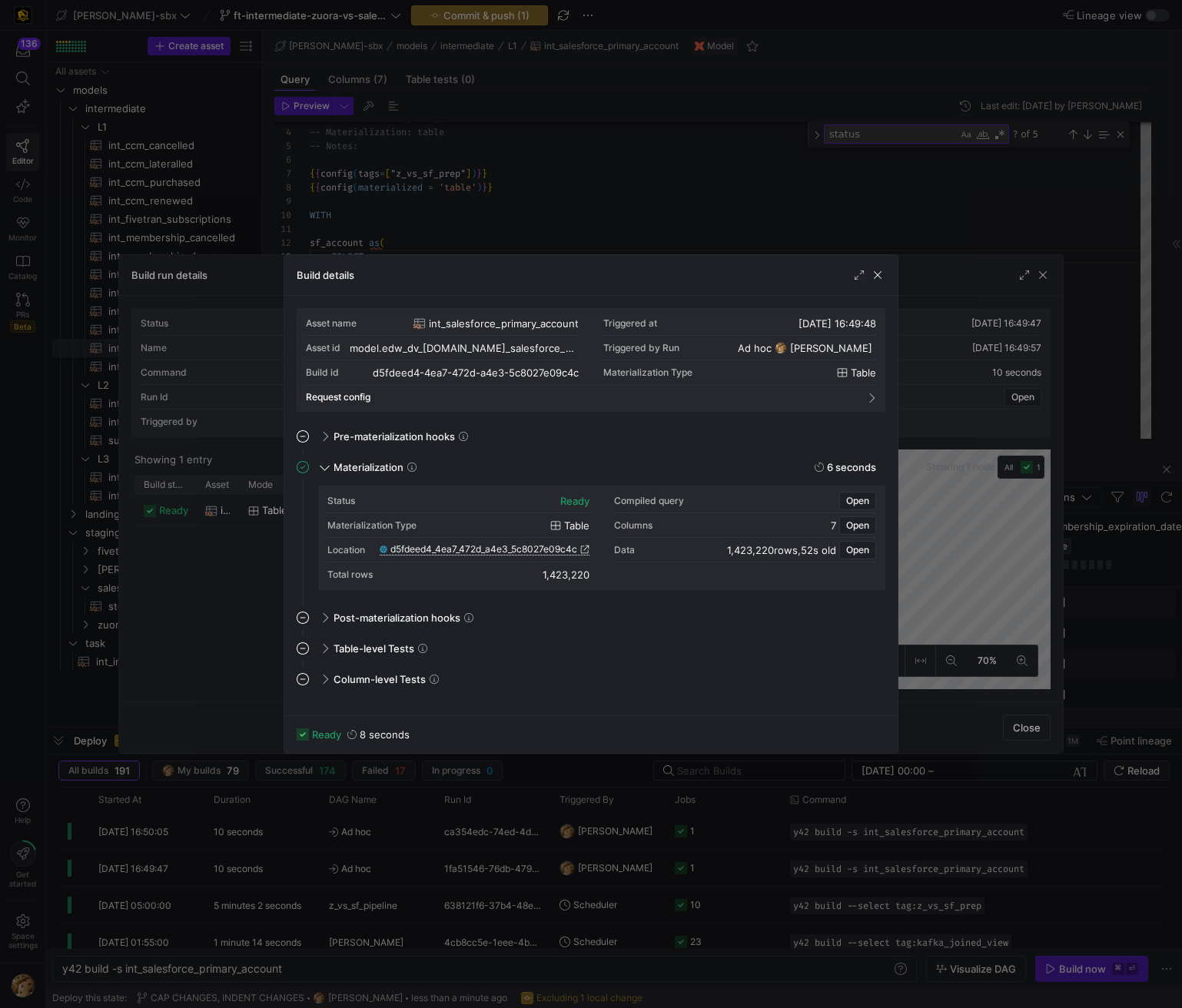
click at [485, 549] on span "d5fdeed4_4ea7_472d_a4e3_5c8027e09c4c" at bounding box center [483, 549] width 186 height 11
click at [874, 280] on span "button" at bounding box center [877, 275] width 15 height 15
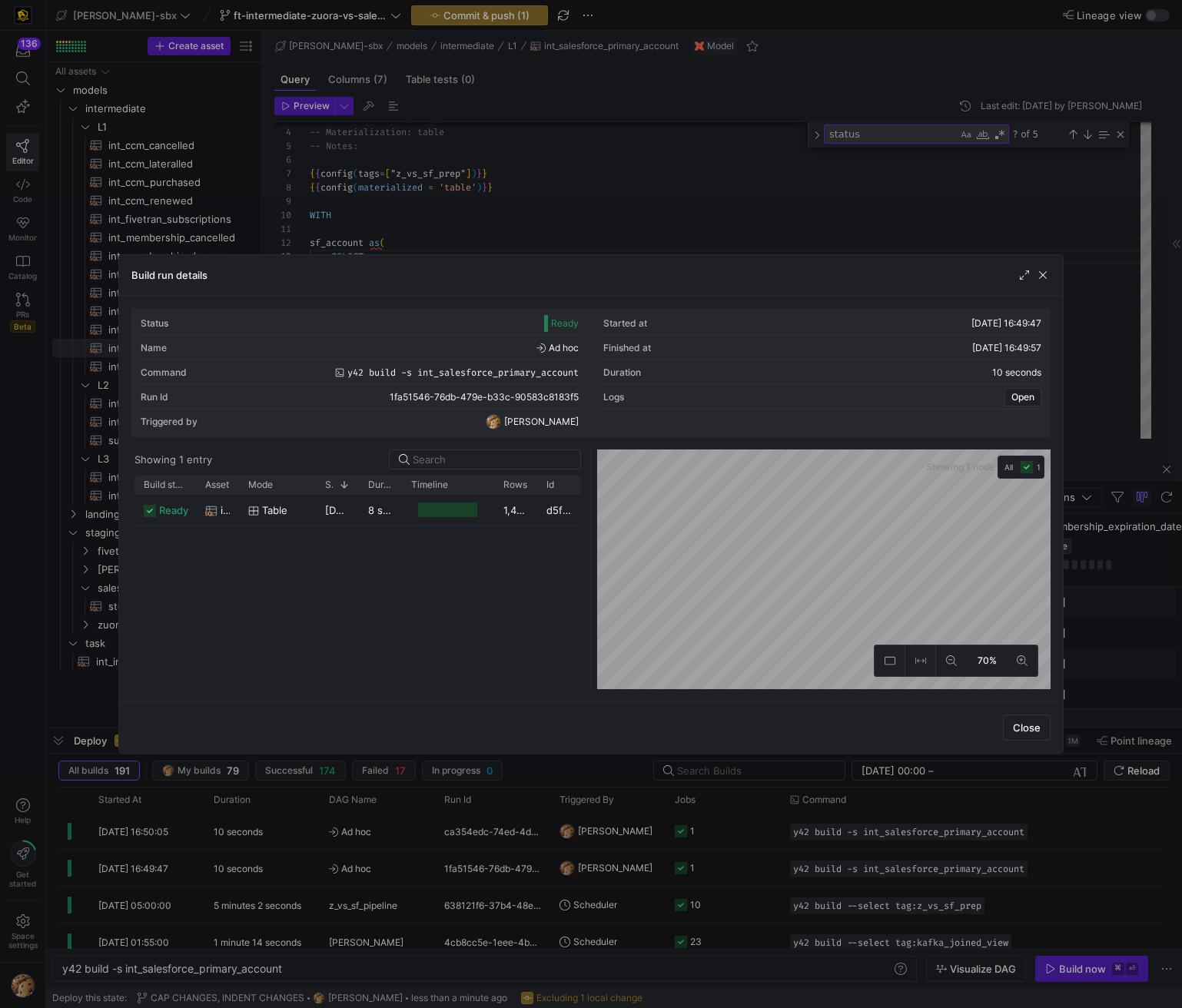
click at [1047, 279] on span "button" at bounding box center [1042, 275] width 15 height 15
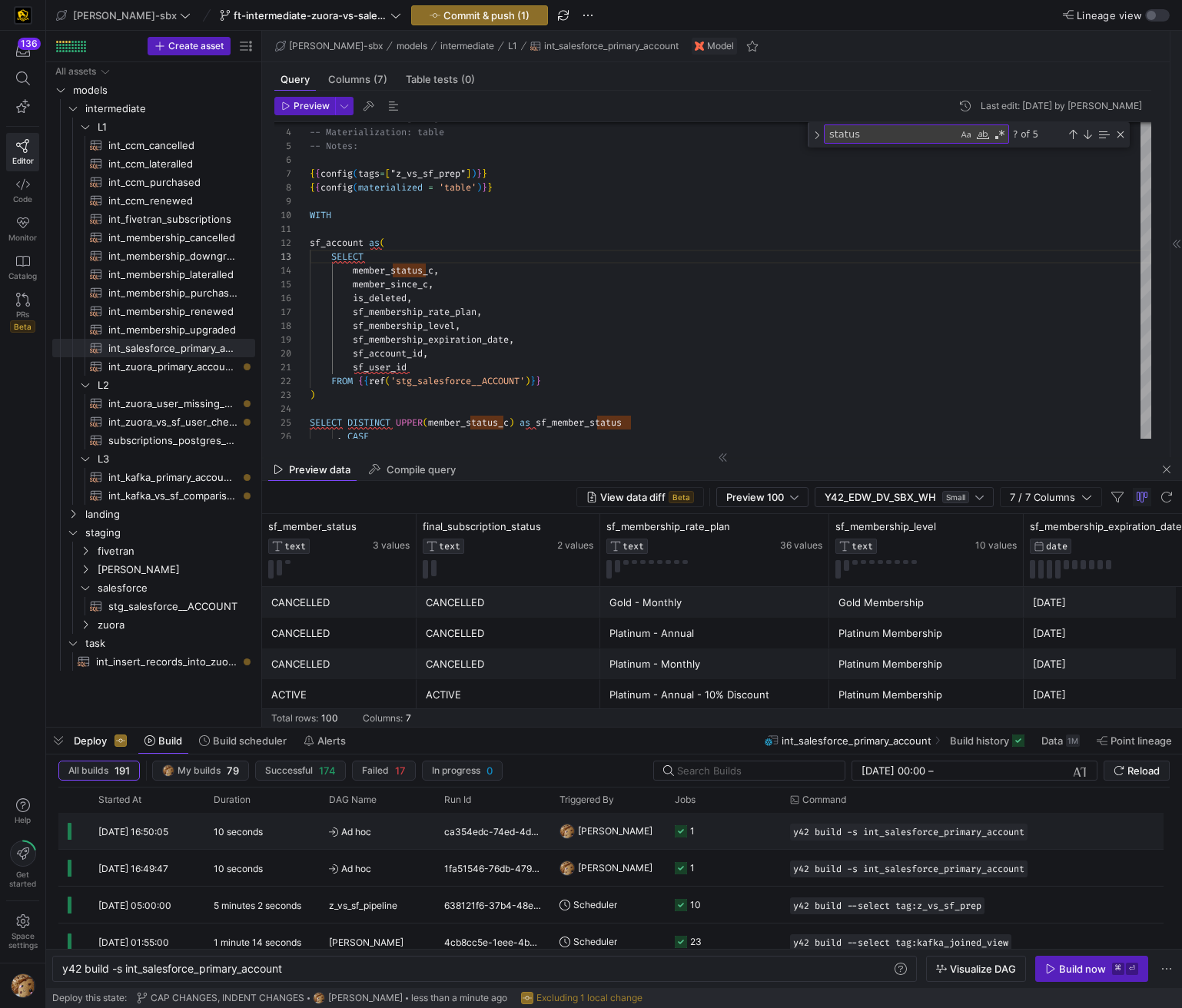
click at [520, 830] on div "ca354edc-74ed-4d22-9a0a-4386c94b0809" at bounding box center [492, 830] width 115 height 36
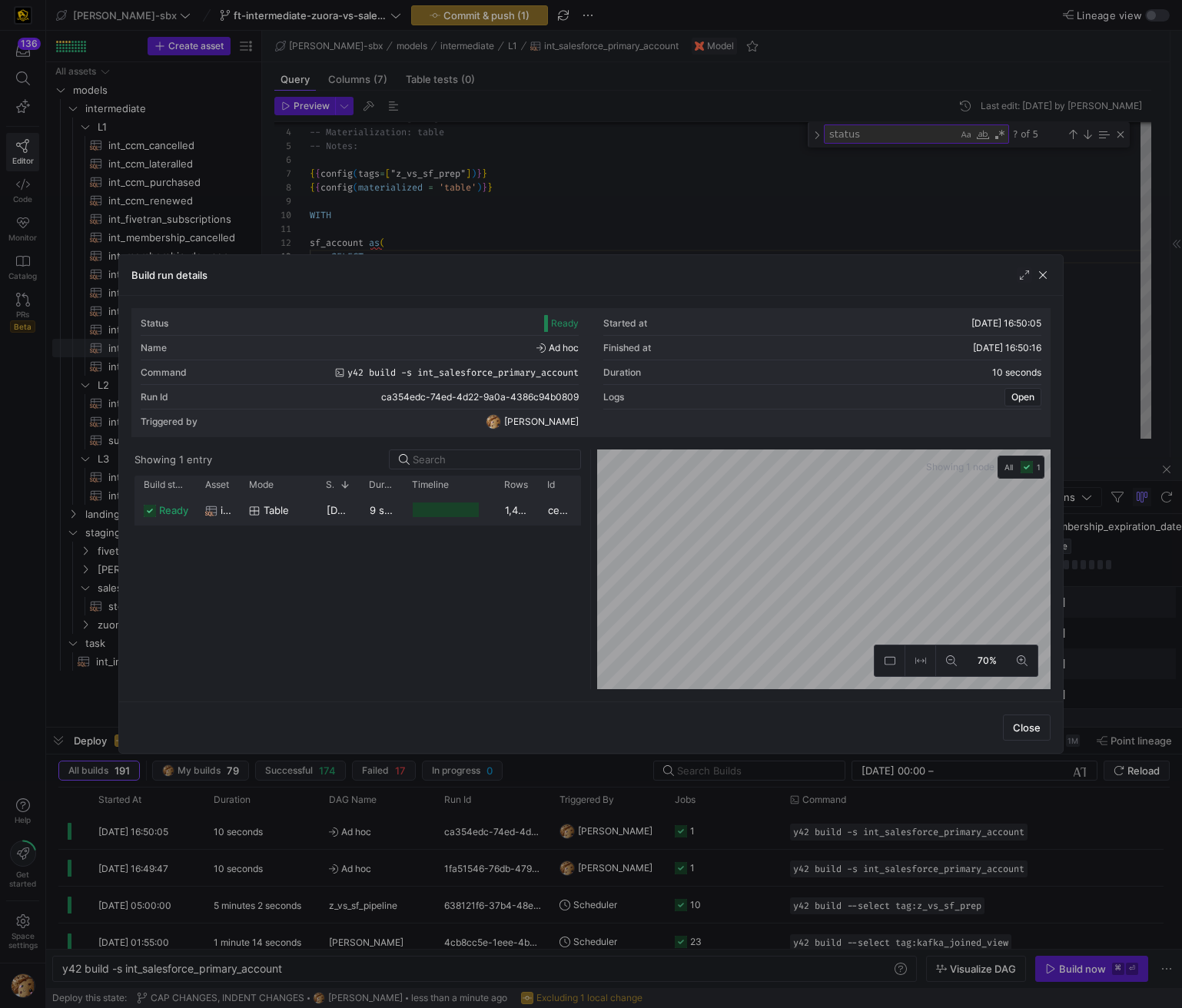
click at [428, 510] on div at bounding box center [444, 510] width 66 height 15
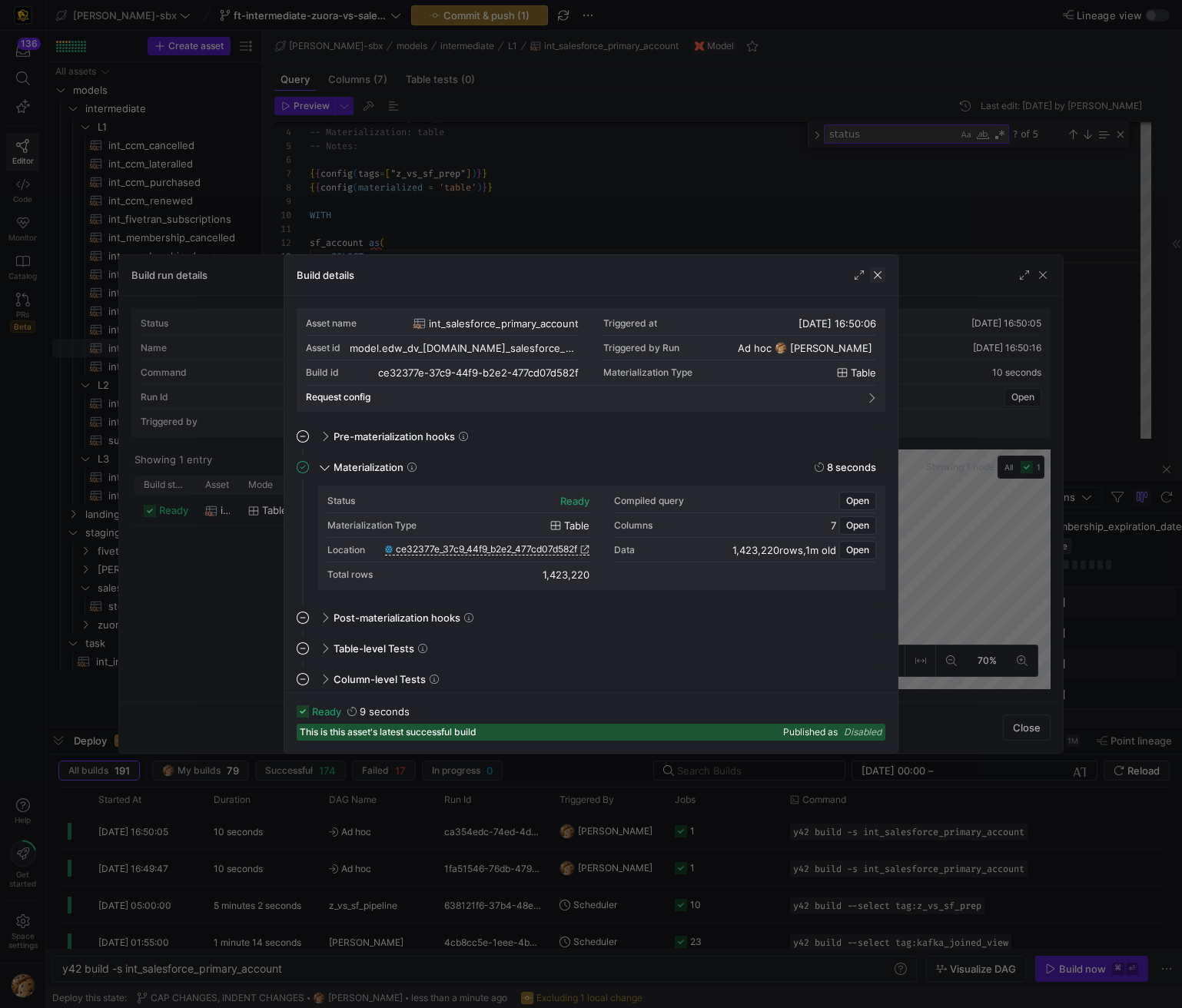
click at [874, 274] on span "button" at bounding box center [877, 275] width 15 height 15
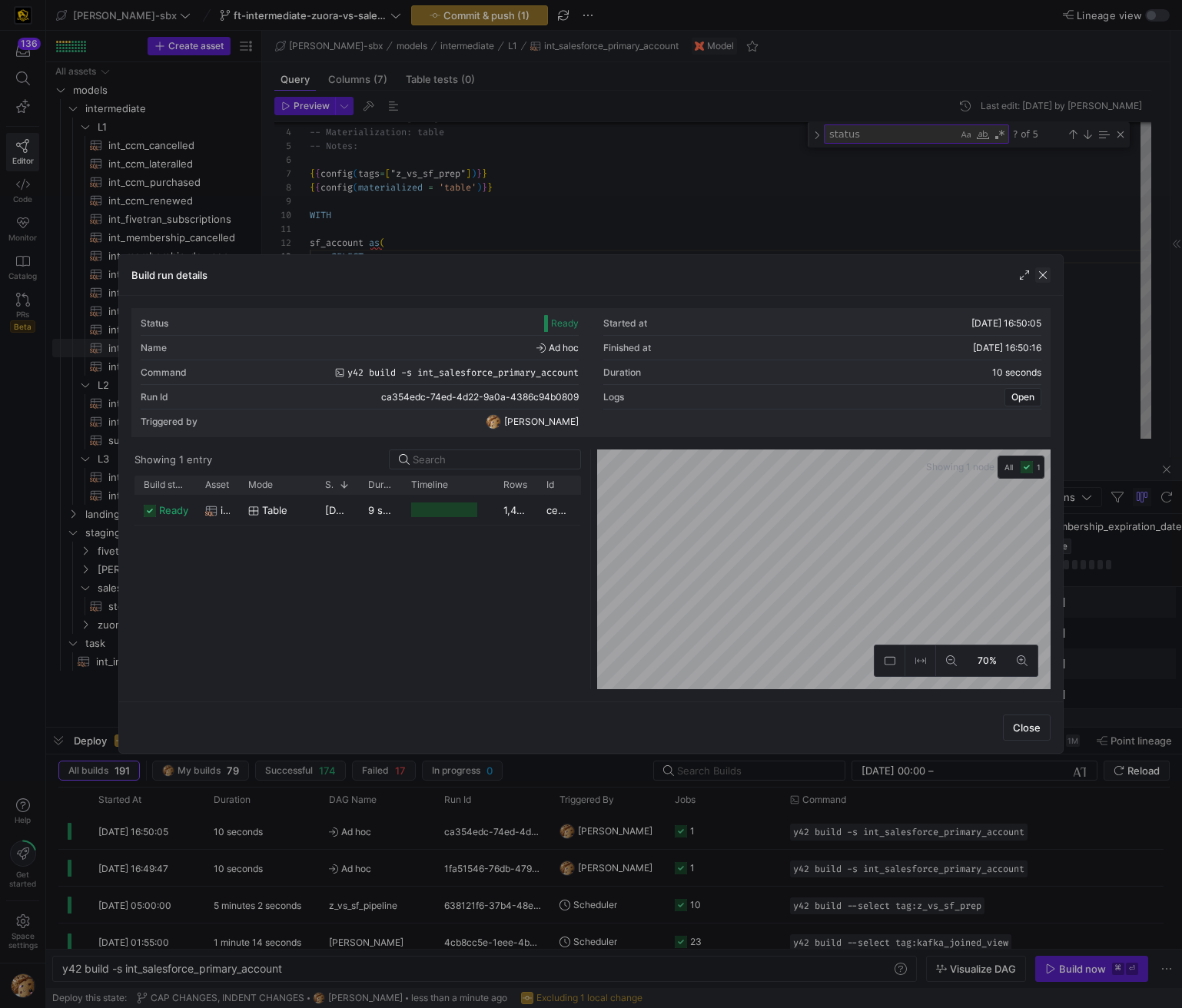
click at [1038, 277] on span "button" at bounding box center [1042, 275] width 15 height 15
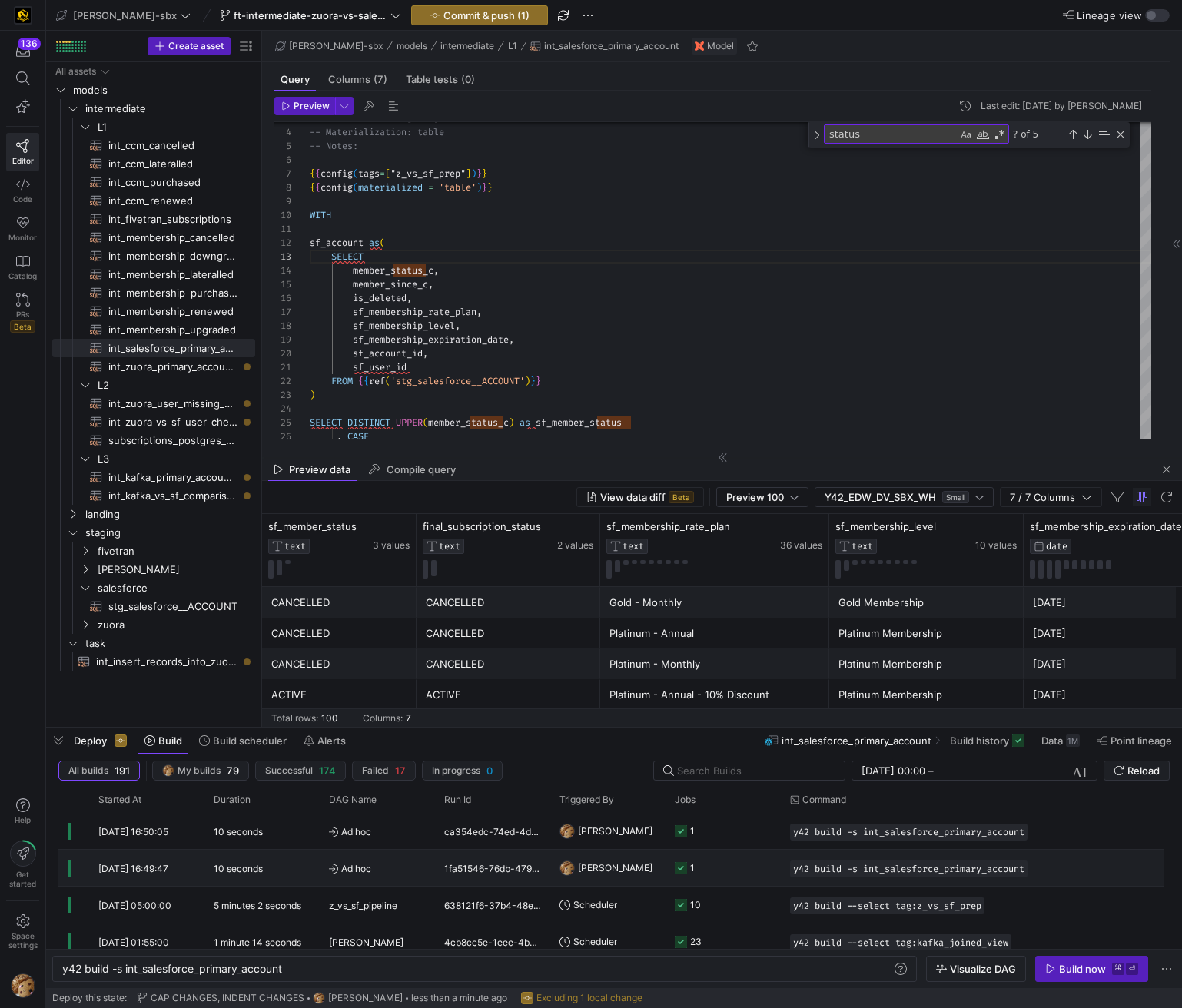
click at [475, 862] on div "1fa51546-76db-479e-b33c-90583c8183f5" at bounding box center [492, 868] width 115 height 36
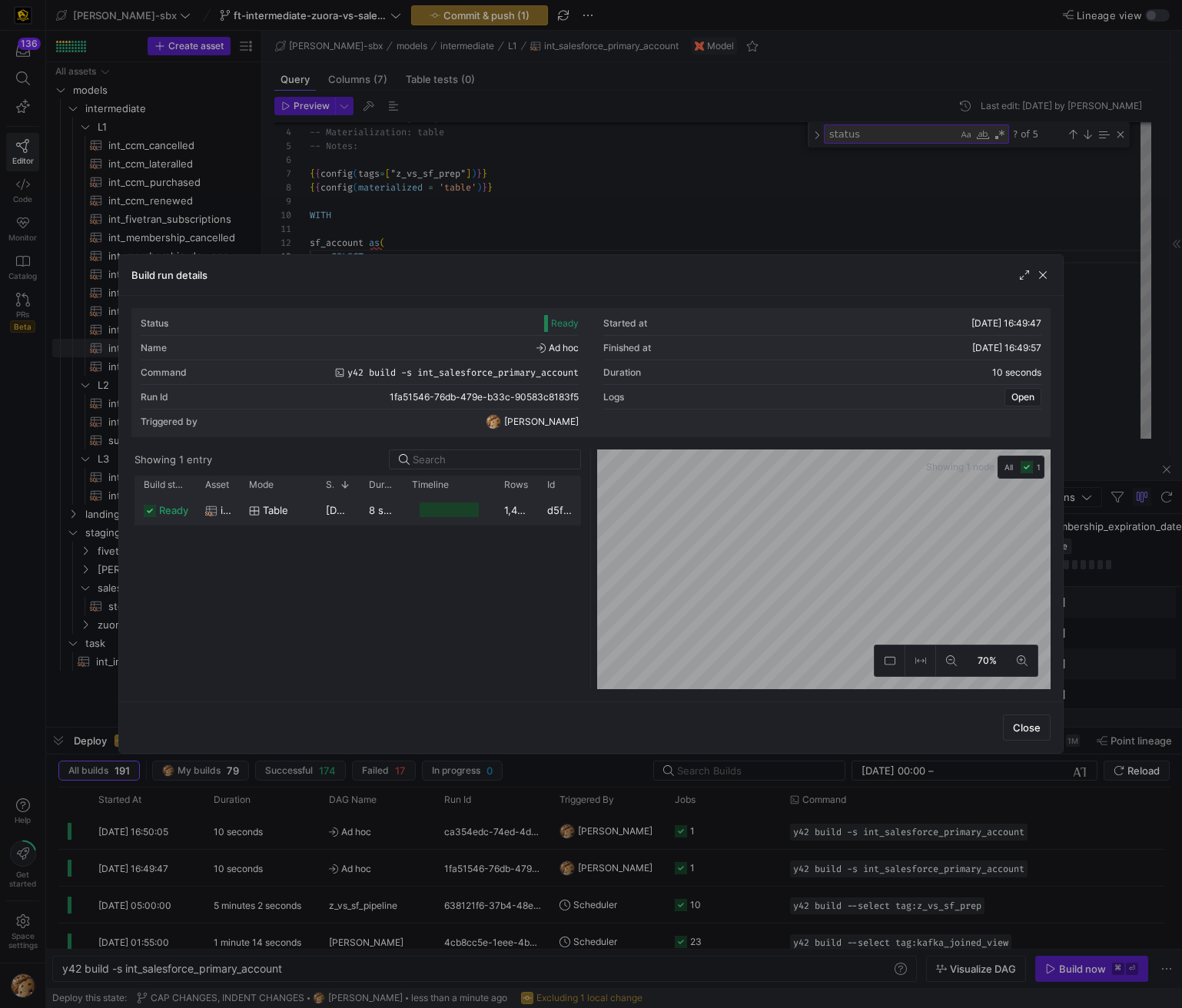
click at [448, 504] on div at bounding box center [449, 510] width 59 height 15
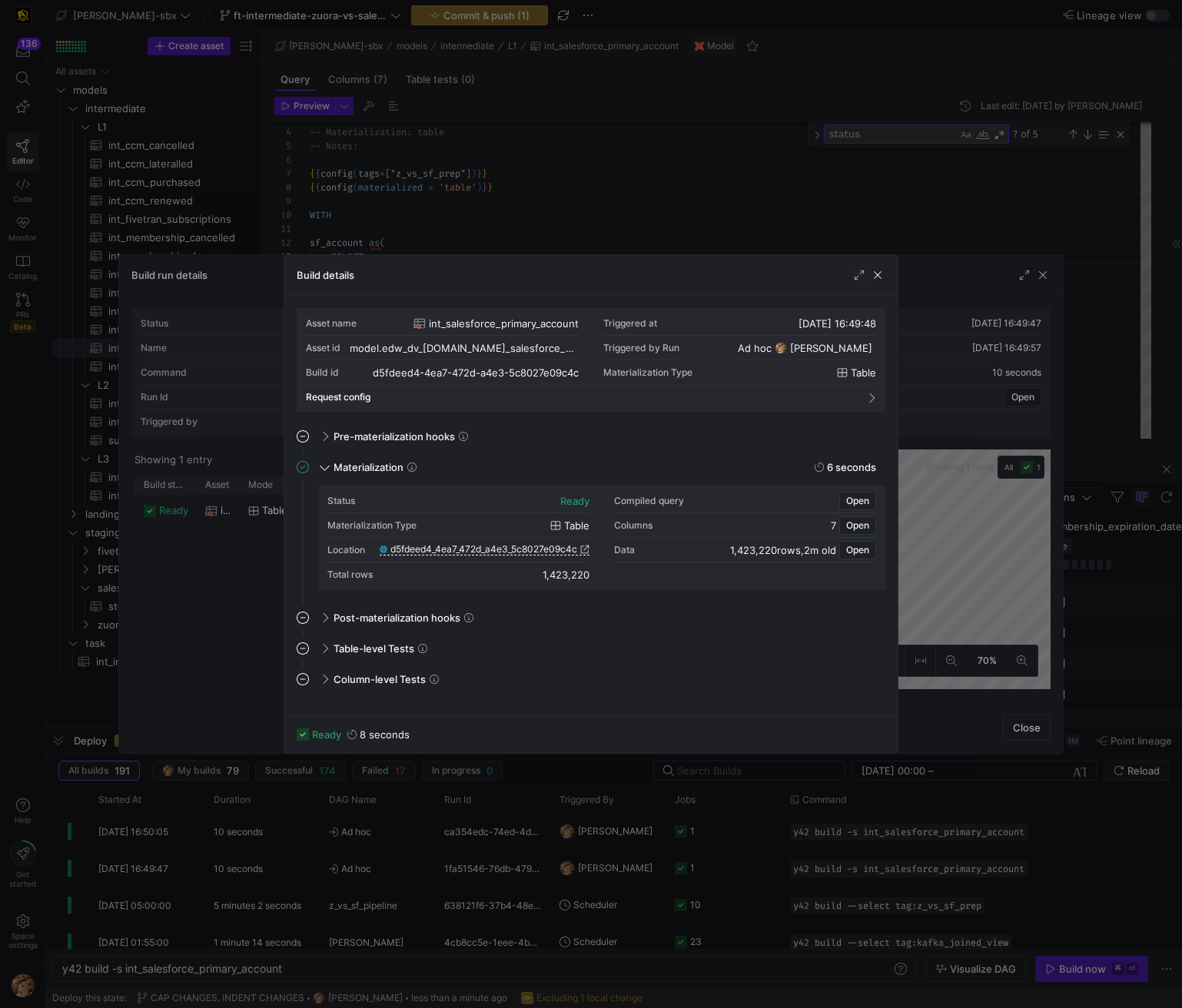
click at [876, 284] on div "Build details" at bounding box center [591, 276] width 613 height 41
click at [879, 277] on span "button" at bounding box center [877, 275] width 15 height 15
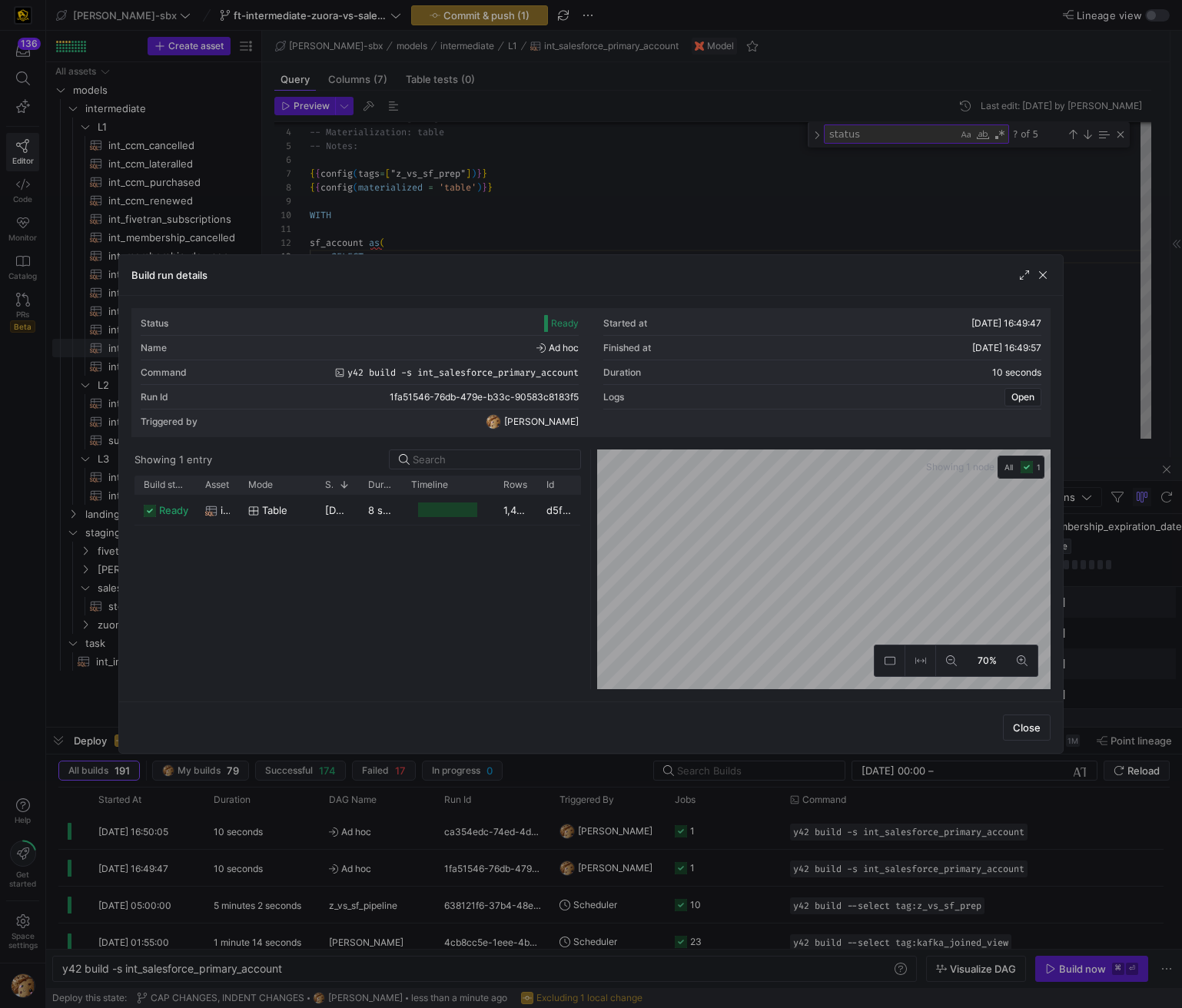
click at [1042, 280] on span "button" at bounding box center [1042, 275] width 15 height 15
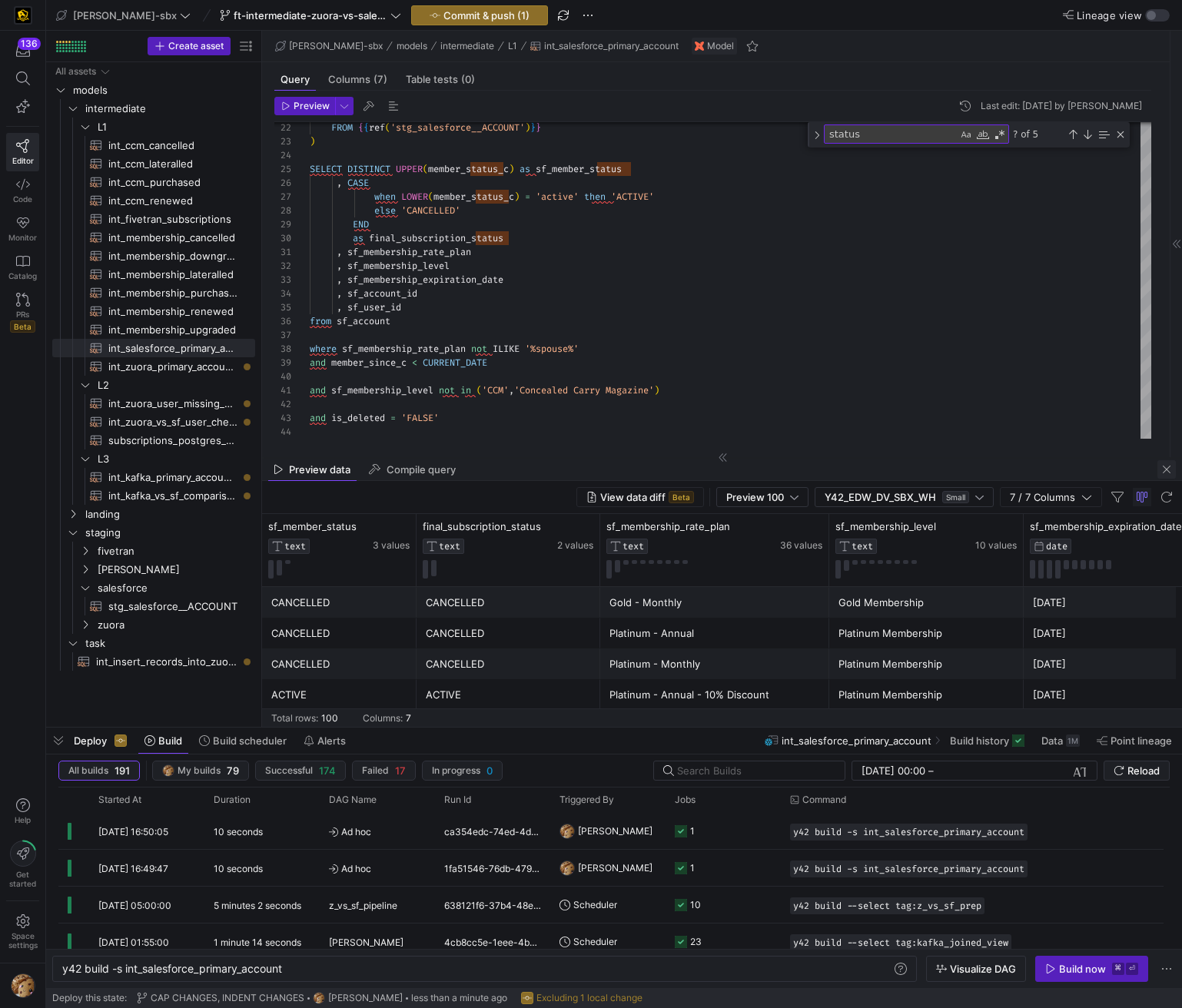
click at [1169, 468] on span "button" at bounding box center [1166, 469] width 19 height 19
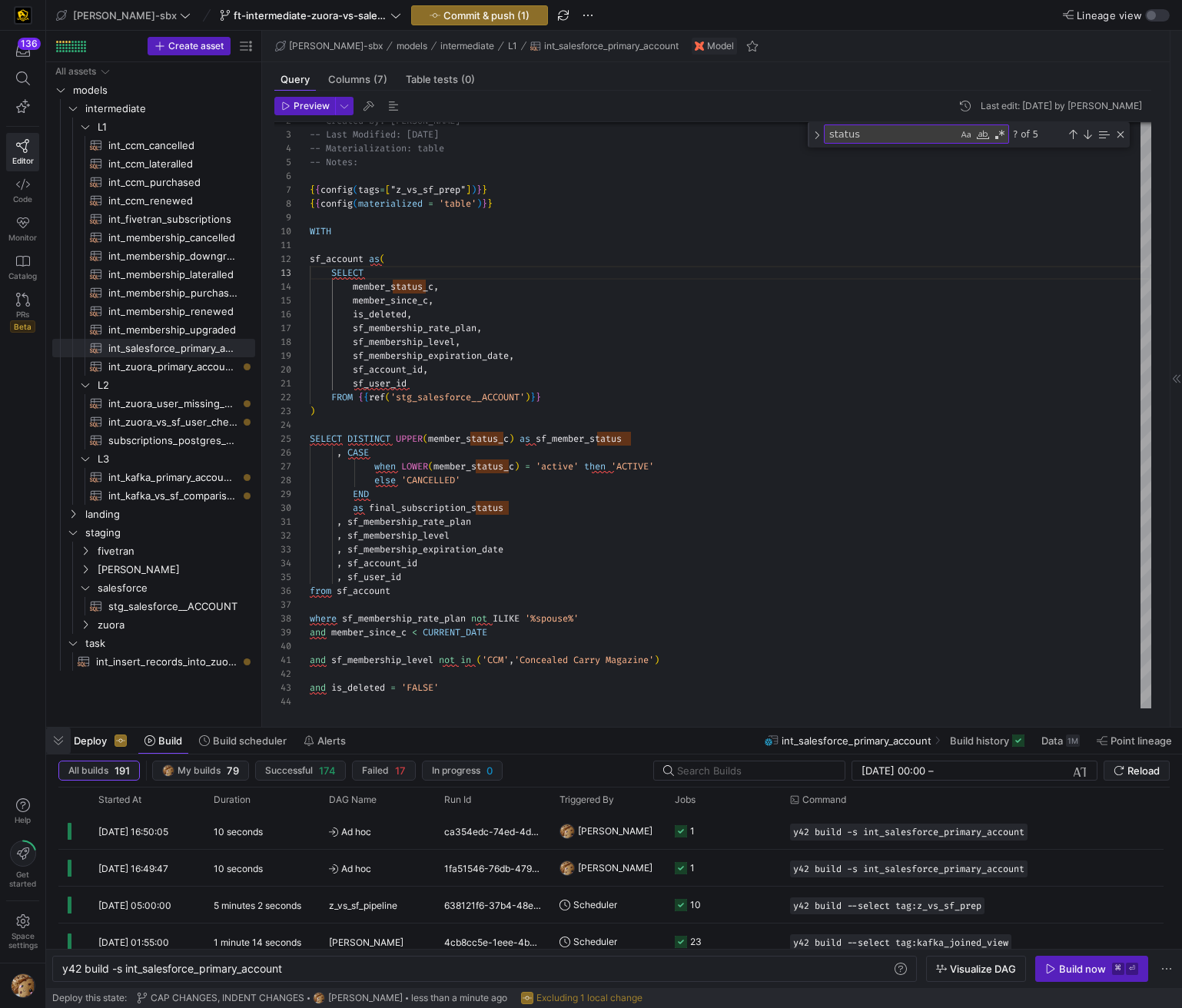
click at [61, 743] on span "button" at bounding box center [58, 741] width 25 height 27
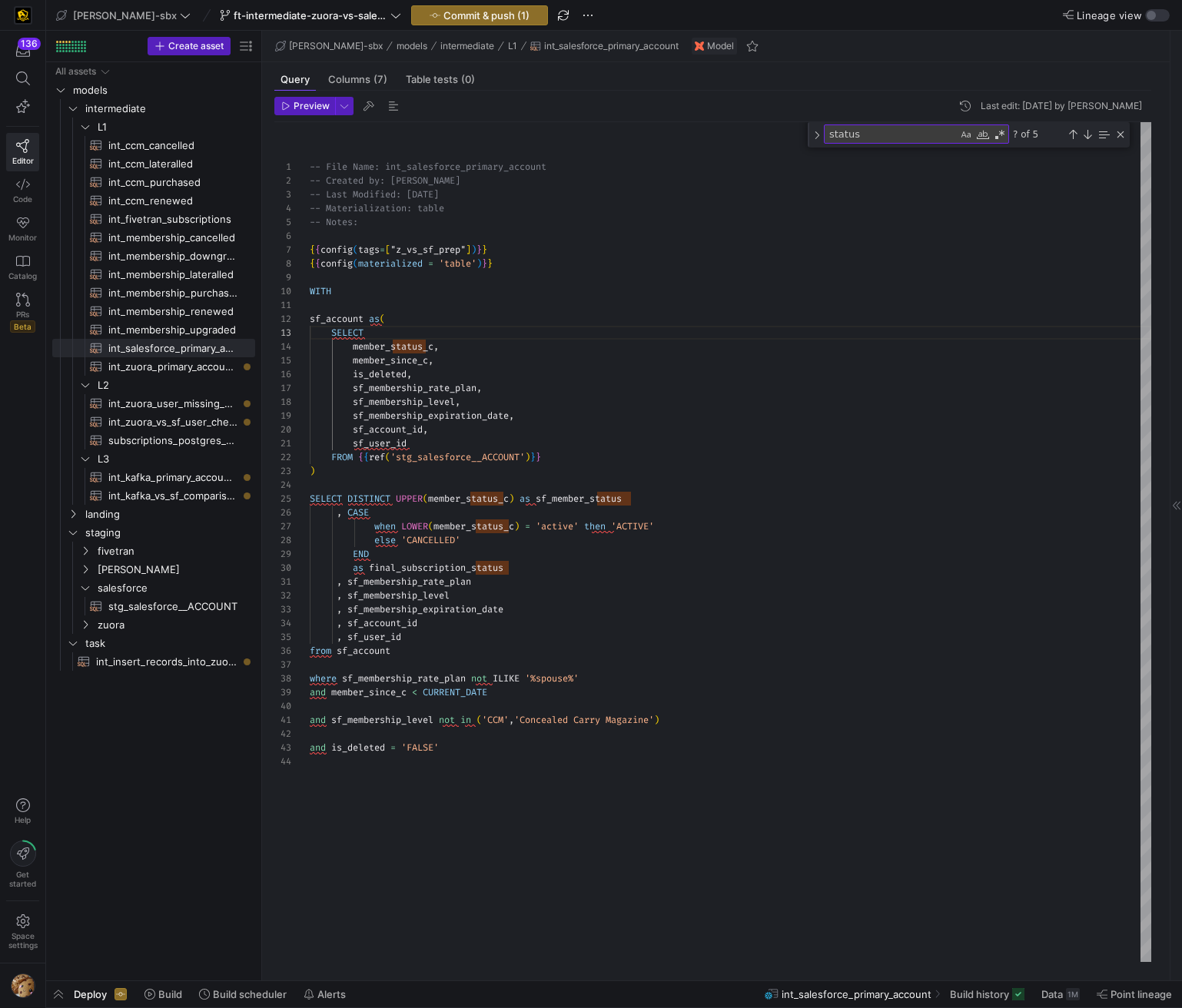
click at [385, 527] on div "FROM { { ref ( 'stg_salesforce__ACCOUNT' ) } } ) SELECT DISTINCT UPPER ( member…" at bounding box center [731, 542] width 841 height 840
click at [383, 525] on div "FROM { { ref ( 'stg_salesforce__ACCOUNT' ) } } ) SELECT DISTINCT UPPER ( member…" at bounding box center [731, 542] width 841 height 840
click at [387, 527] on div "FROM { { ref ( 'stg_salesforce__ACCOUNT' ) } } ) SELECT DISTINCT UPPER ( member…" at bounding box center [731, 542] width 841 height 840
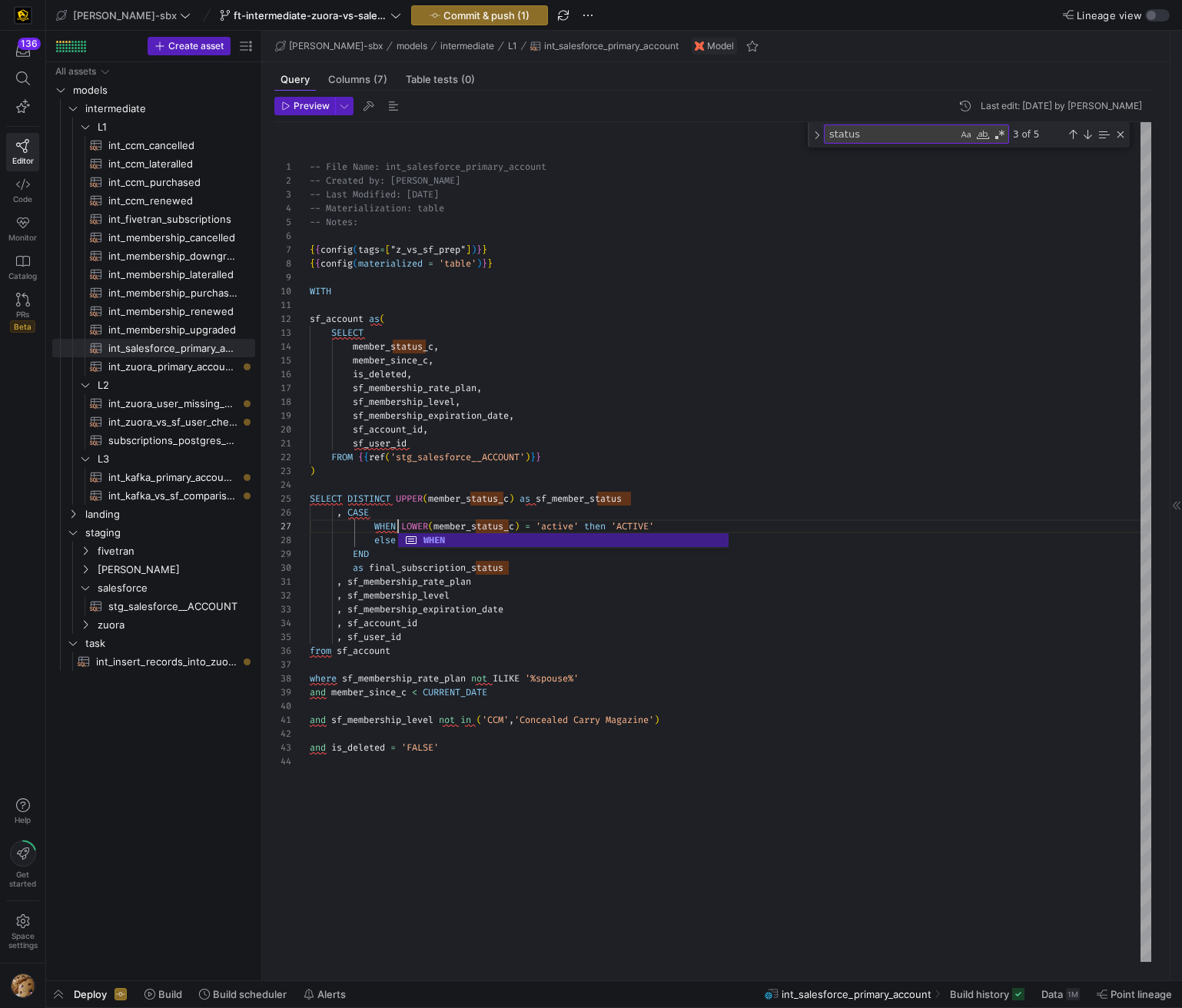
click at [384, 541] on div "FROM { { ref ( 'stg_salesforce__ACCOUNT' ) } } ) SELECT DISTINCT UPPER ( member…" at bounding box center [731, 542] width 841 height 840
click at [630, 404] on div "FROM { { ref ( 'stg_salesforce__ACCOUNT' ) } } ) SELECT DISTINCT UPPER ( member…" at bounding box center [731, 542] width 841 height 840
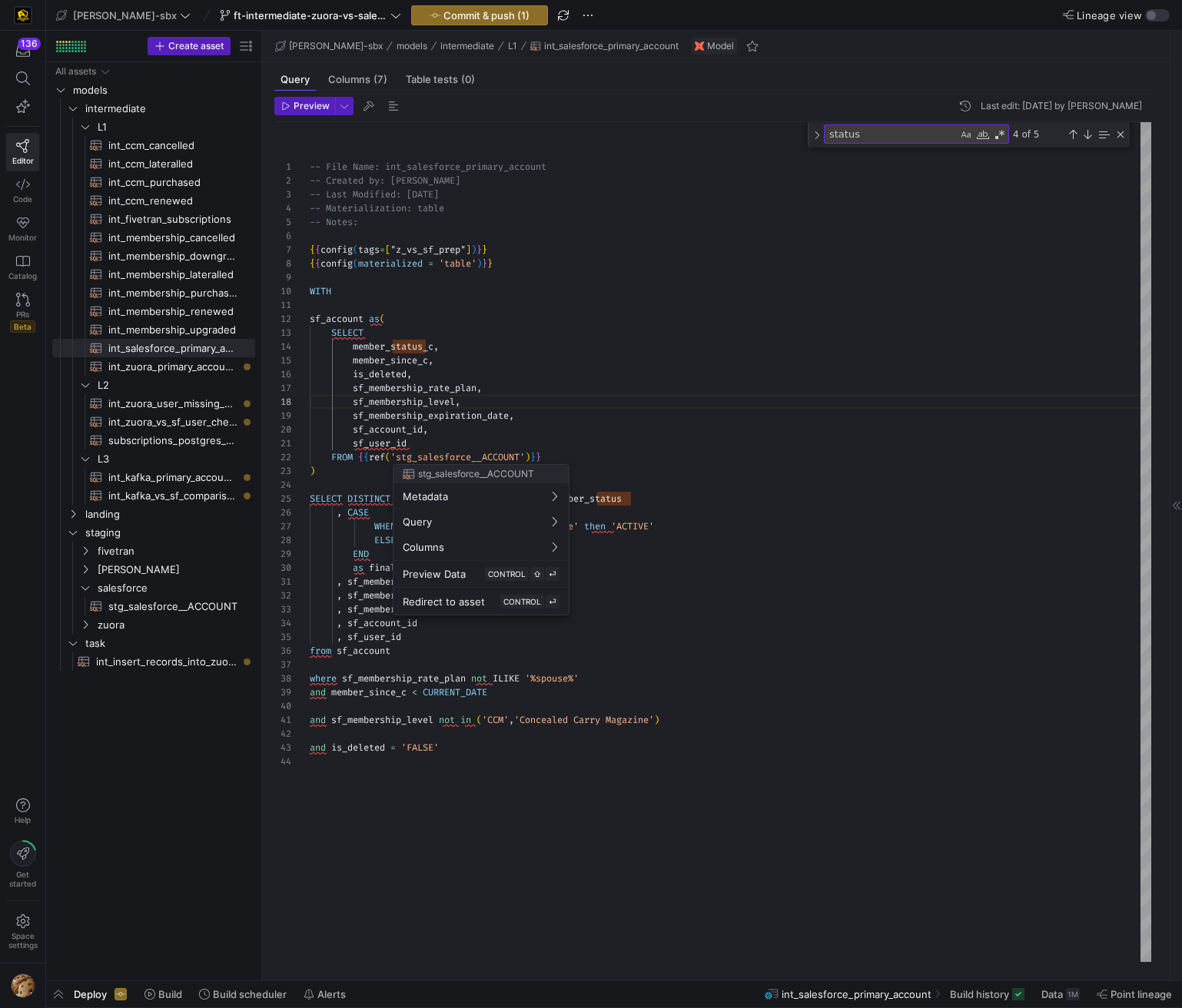
drag, startPoint x: 428, startPoint y: 443, endPoint x: 345, endPoint y: 345, distance: 128.4
click at [345, 345] on div at bounding box center [591, 504] width 1182 height 1008
drag, startPoint x: 414, startPoint y: 365, endPoint x: 345, endPoint y: 364, distance: 69.0
click at [336, 364] on div "FROM { { ref ( 'stg_salesforce__ACCOUNT' ) } } ) SELECT DISTINCT UPPER ( member…" at bounding box center [731, 542] width 841 height 840
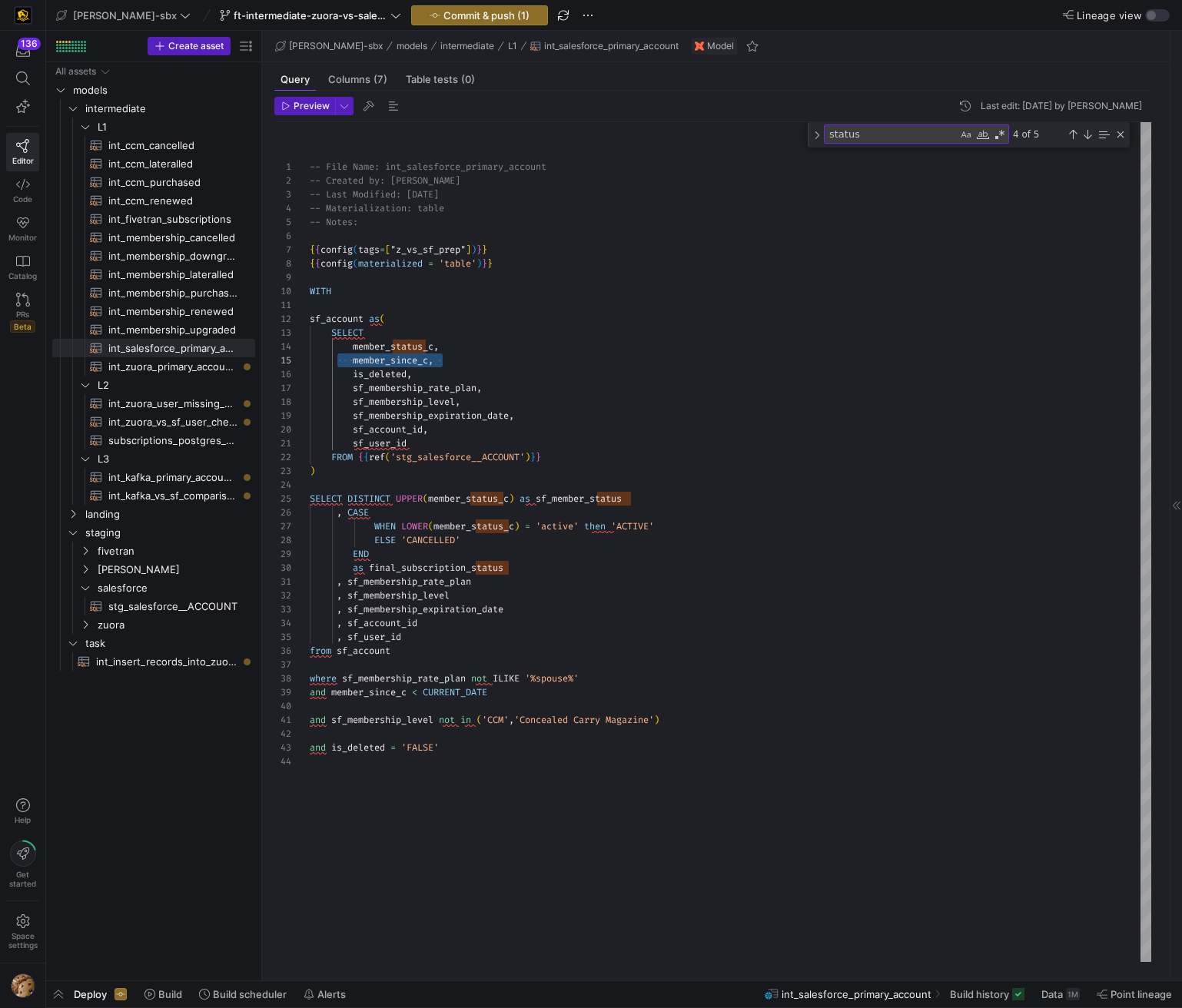
type textarea "sf_user_id FROM {{ref('stg_salesforce__ACCOUNT')}} ) SELECT DISTINCT UPPER(memb…"
drag, startPoint x: 370, startPoint y: 569, endPoint x: 507, endPoint y: 565, distance: 137.1
click at [524, 564] on div "FROM { { ref ( 'stg_salesforce__ACCOUNT' ) } } ) SELECT DISTINCT UPPER ( member…" at bounding box center [731, 542] width 841 height 840
click at [1024, 521] on div "FROM { { ref ( 'stg_salesforce__ACCOUNT' ) } } ) SELECT DISTINCT UPPER ( member…" at bounding box center [731, 542] width 841 height 840
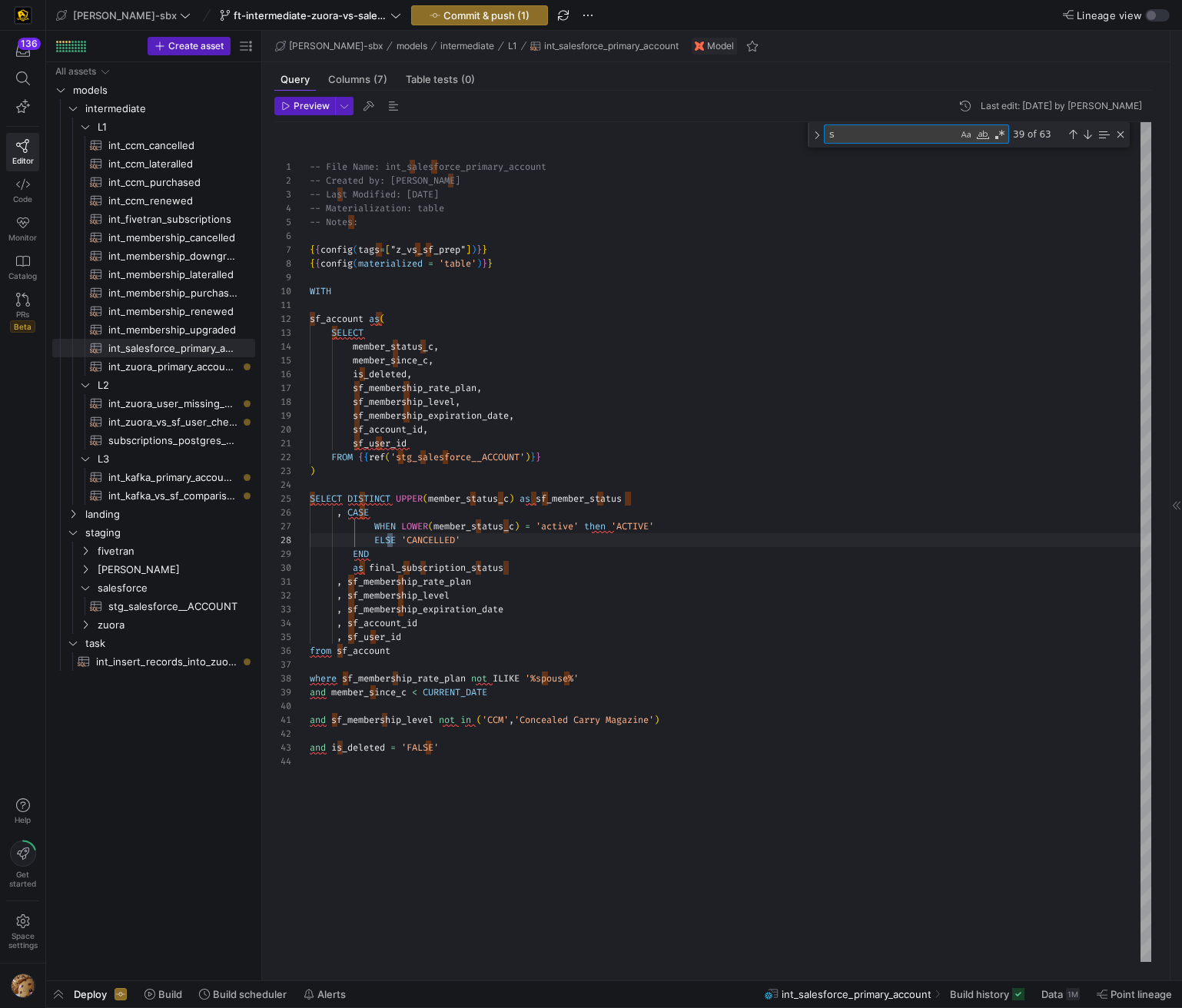
type textarea "si"
type textarea ", sf_membership_rate_plan , sf_membership_level , sf_membership_expiration_date…"
type textarea "since"
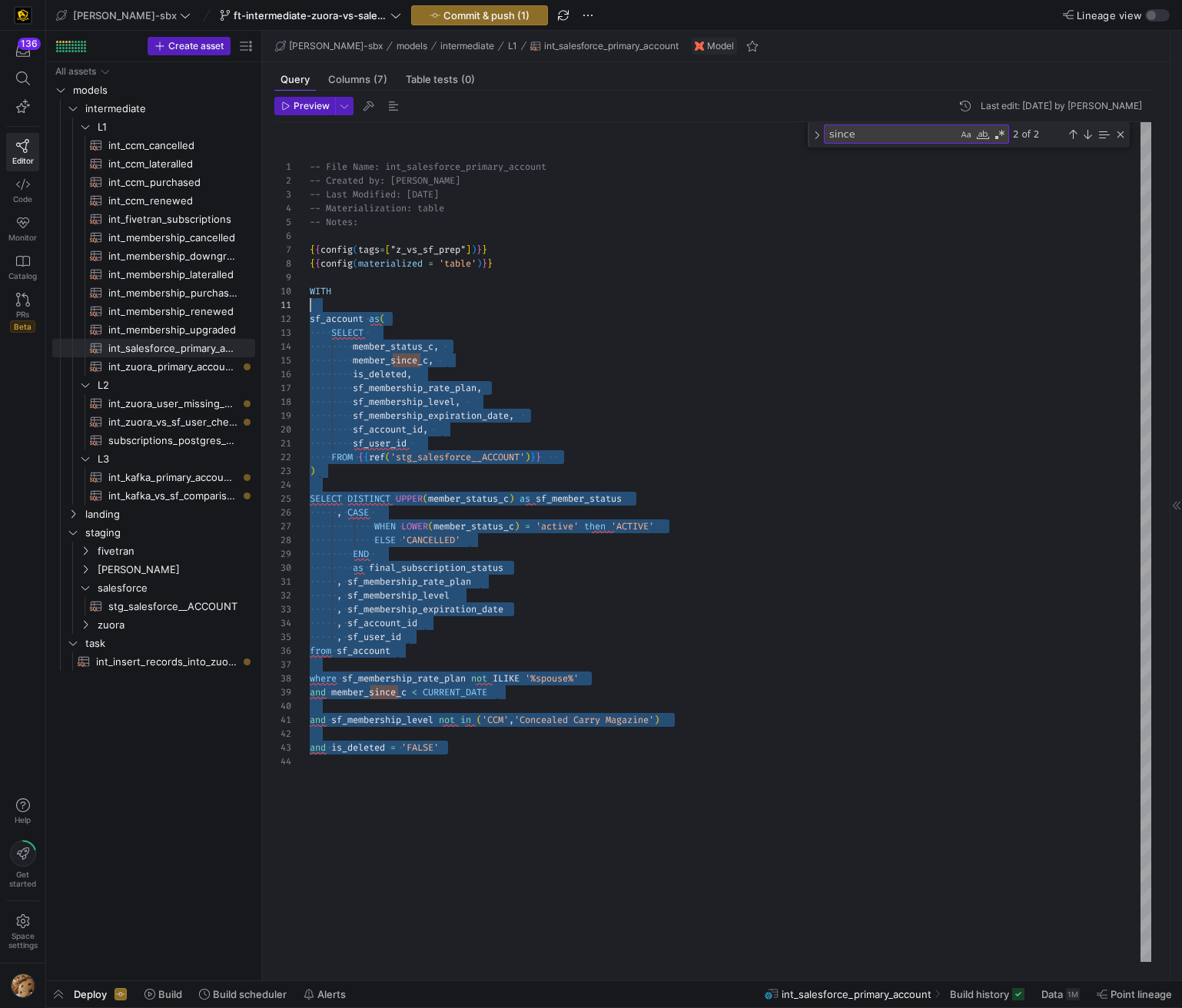
drag, startPoint x: 491, startPoint y: 774, endPoint x: 295, endPoint y: 298, distance: 514.8
click at [310, 298] on div "FROM { { ref ( 'stg_salesforce__ACCOUNT' ) } } ) SELECT DISTINCT UPPER ( member…" at bounding box center [731, 542] width 841 height 840
click at [569, 365] on div "FROM { { ref ( 'stg_salesforce__ACCOUNT' ) } } ) SELECT DISTINCT UPPER ( member…" at bounding box center [731, 542] width 841 height 840
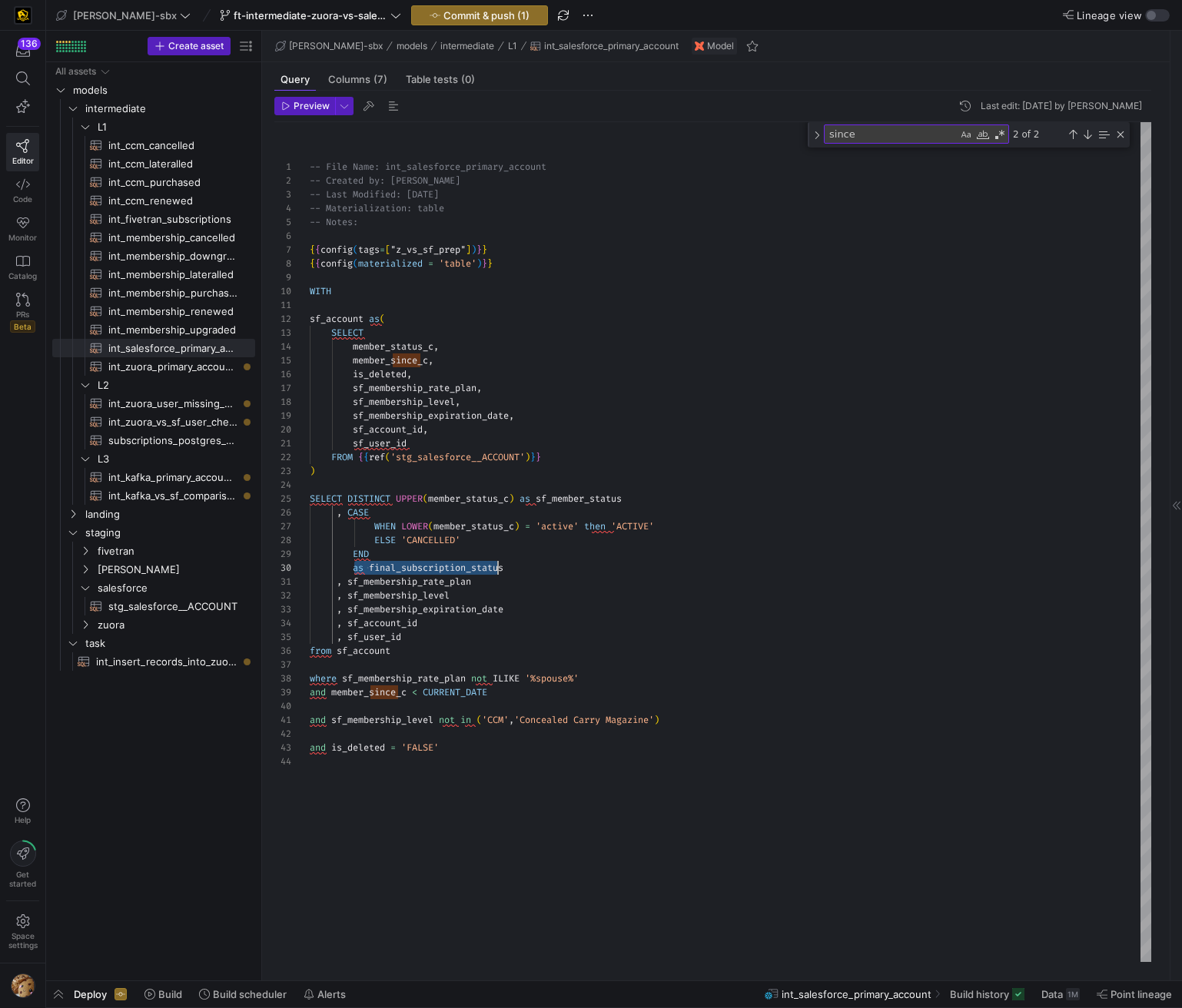
scroll to position [125, 199]
drag, startPoint x: 355, startPoint y: 566, endPoint x: 516, endPoint y: 569, distance: 161.0
click at [516, 569] on div "FROM { { ref ( 'stg_salesforce__ACCOUNT' ) } } ) SELECT DISTINCT UPPER ( member…" at bounding box center [731, 542] width 841 height 840
drag, startPoint x: 414, startPoint y: 360, endPoint x: 351, endPoint y: 359, distance: 63.0
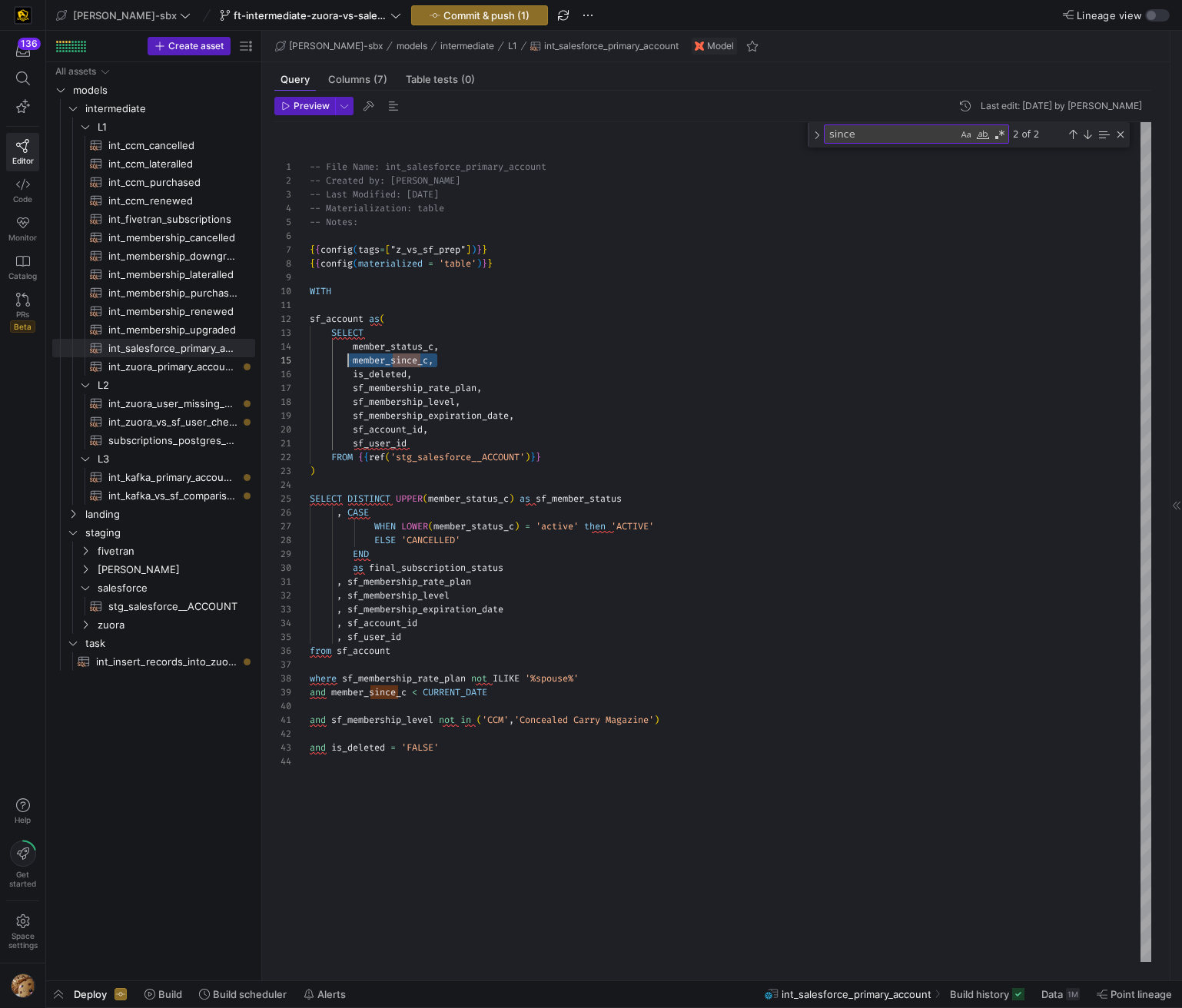
click at [351, 359] on div "FROM { { ref ( 'stg_salesforce__ACCOUNT' ) } } ) SELECT DISTINCT UPPER ( member…" at bounding box center [731, 542] width 841 height 840
click at [299, 115] on button "Preview" at bounding box center [305, 106] width 61 height 19
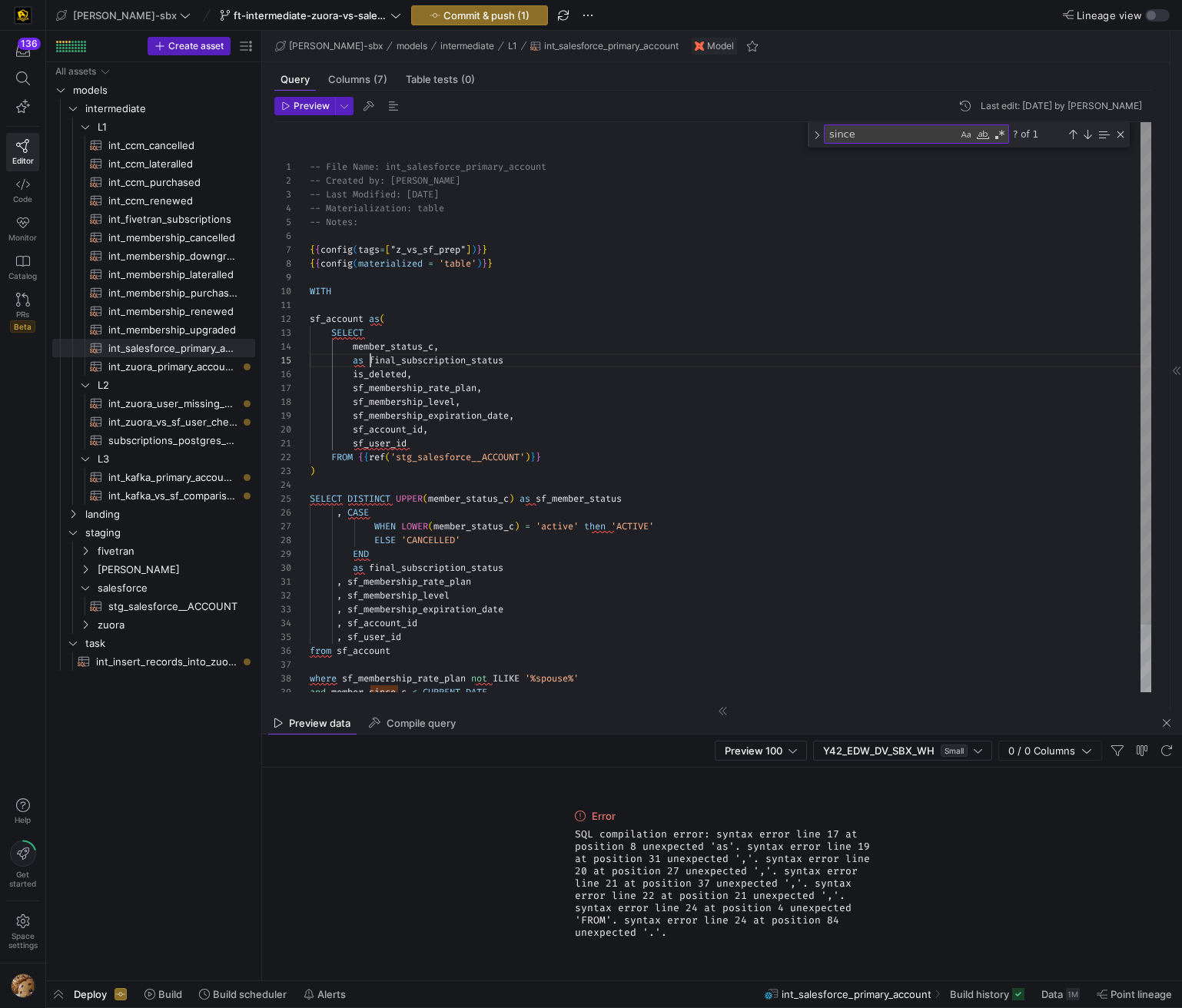
click at [369, 359] on div "FROM { { ref ( 'stg_salesforce__ACCOUNT' ) } } ) SELECT DISTINCT UPPER ( member…" at bounding box center [731, 444] width 841 height 646
click at [305, 111] on span "button" at bounding box center [304, 105] width 59 height 17
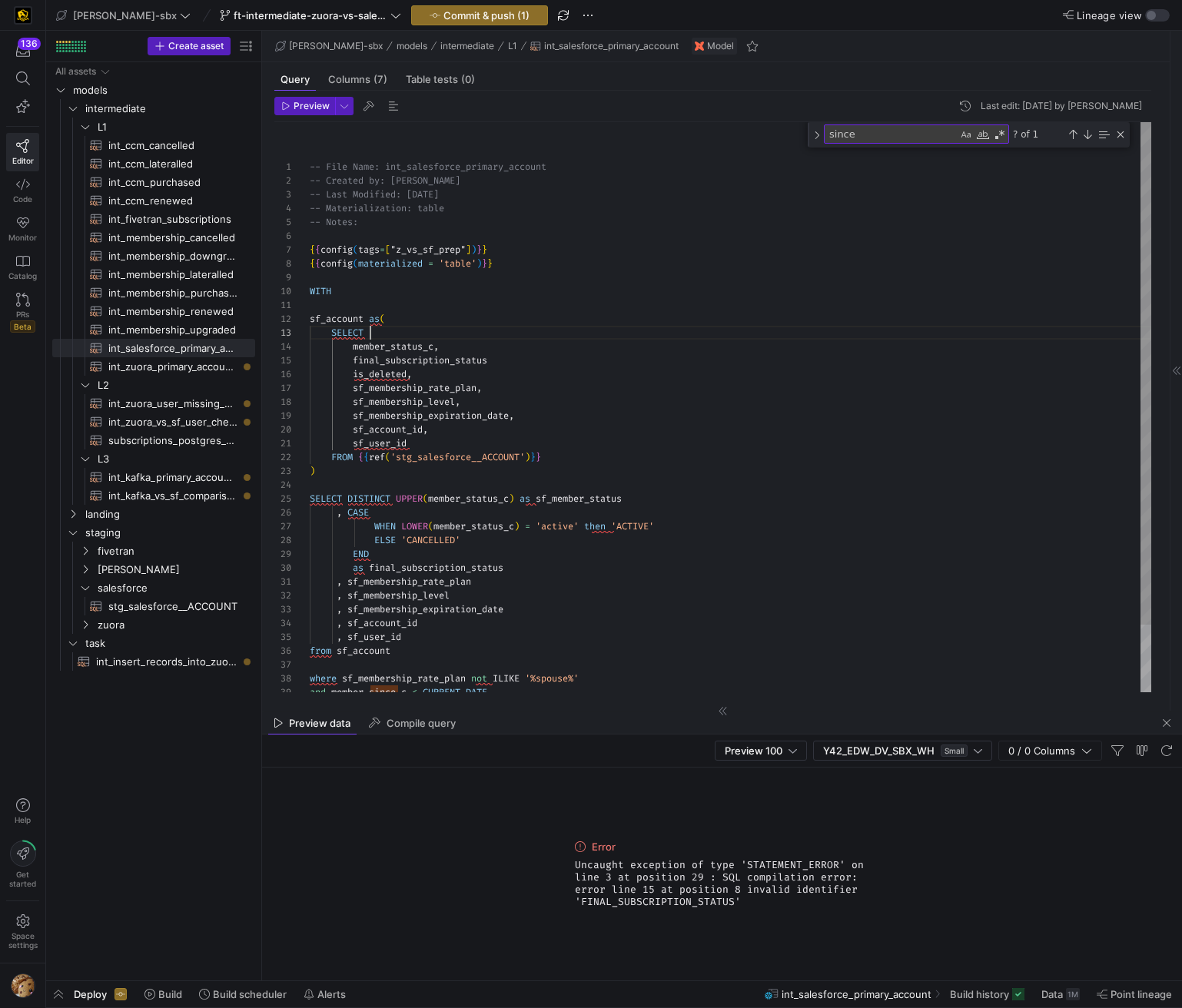
click at [606, 339] on div "FROM { { ref ( 'stg_salesforce__ACCOUNT' ) } } ) SELECT DISTINCT UPPER ( member…" at bounding box center [731, 444] width 841 height 646
click at [616, 299] on div "FROM { { ref ( 'stg_salesforce__ACCOUNT' ) } } ) SELECT DISTINCT UPPER ( member…" at bounding box center [731, 444] width 841 height 646
click at [466, 358] on div "FROM { { ref ( 'stg_salesforce__ACCOUNT' ) } } ) SELECT DISTINCT UPPER ( member…" at bounding box center [731, 444] width 841 height 646
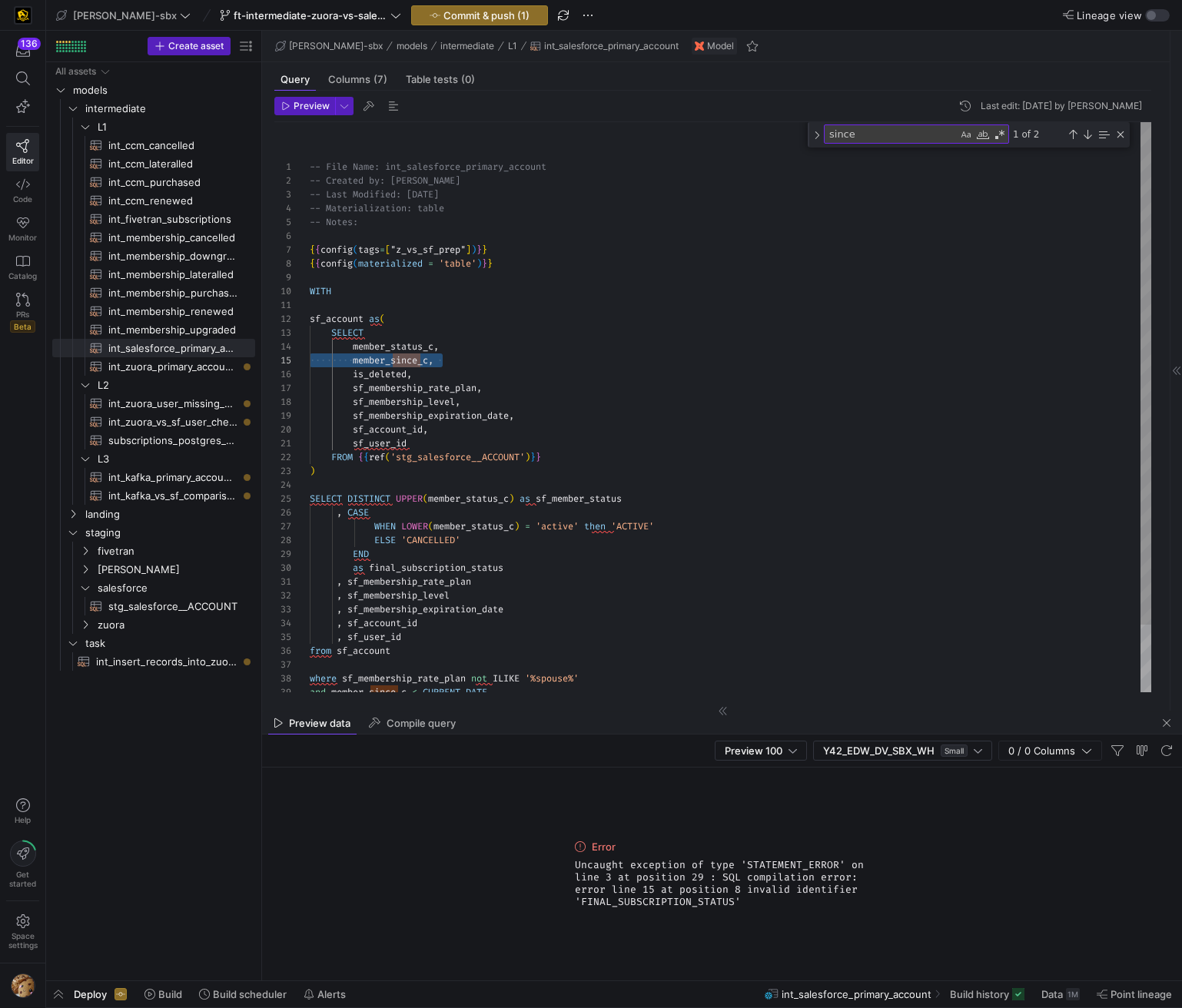
drag, startPoint x: 449, startPoint y: 360, endPoint x: 285, endPoint y: 361, distance: 164.0
click at [310, 361] on div "FROM { { ref ( 'stg_salesforce__ACCOUNT' ) } } ) SELECT DISTINCT UPPER ( member…" at bounding box center [731, 444] width 841 height 646
click at [609, 375] on div "FROM { { ref ( 'stg_salesforce__ACCOUNT' ) } } ) SELECT DISTINCT UPPER ( member…" at bounding box center [731, 444] width 841 height 646
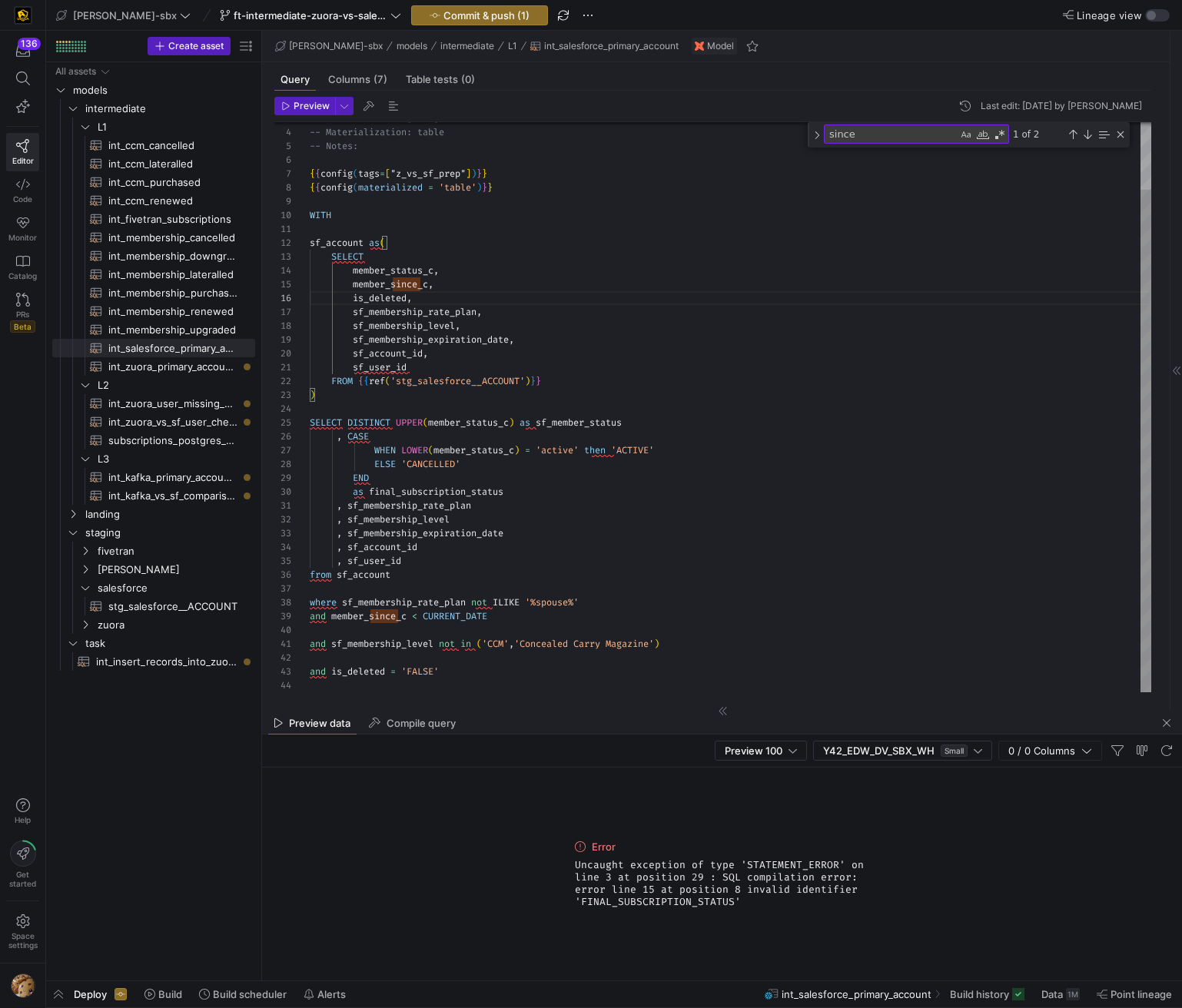
click at [437, 251] on div "FROM { { ref ( 'stg_salesforce__ACCOUNT' ) } } ) SELECT DISTINCT UPPER ( member…" at bounding box center [731, 368] width 841 height 646
click at [437, 233] on div "FROM { { ref ( 'stg_salesforce__ACCOUNT' ) } } ) SELECT DISTINCT UPPER ( member…" at bounding box center [731, 368] width 841 height 646
click at [392, 260] on div "FROM { { ref ( 'stg_salesforce__ACCOUNT' ) } } ) SELECT DISTINCT UPPER ( member…" at bounding box center [731, 368] width 841 height 646
click at [716, 137] on div "FROM { { ref ( 'stg_salesforce__ACCOUNT' ) } } ) SELECT DISTINCT UPPER ( member…" at bounding box center [731, 368] width 841 height 646
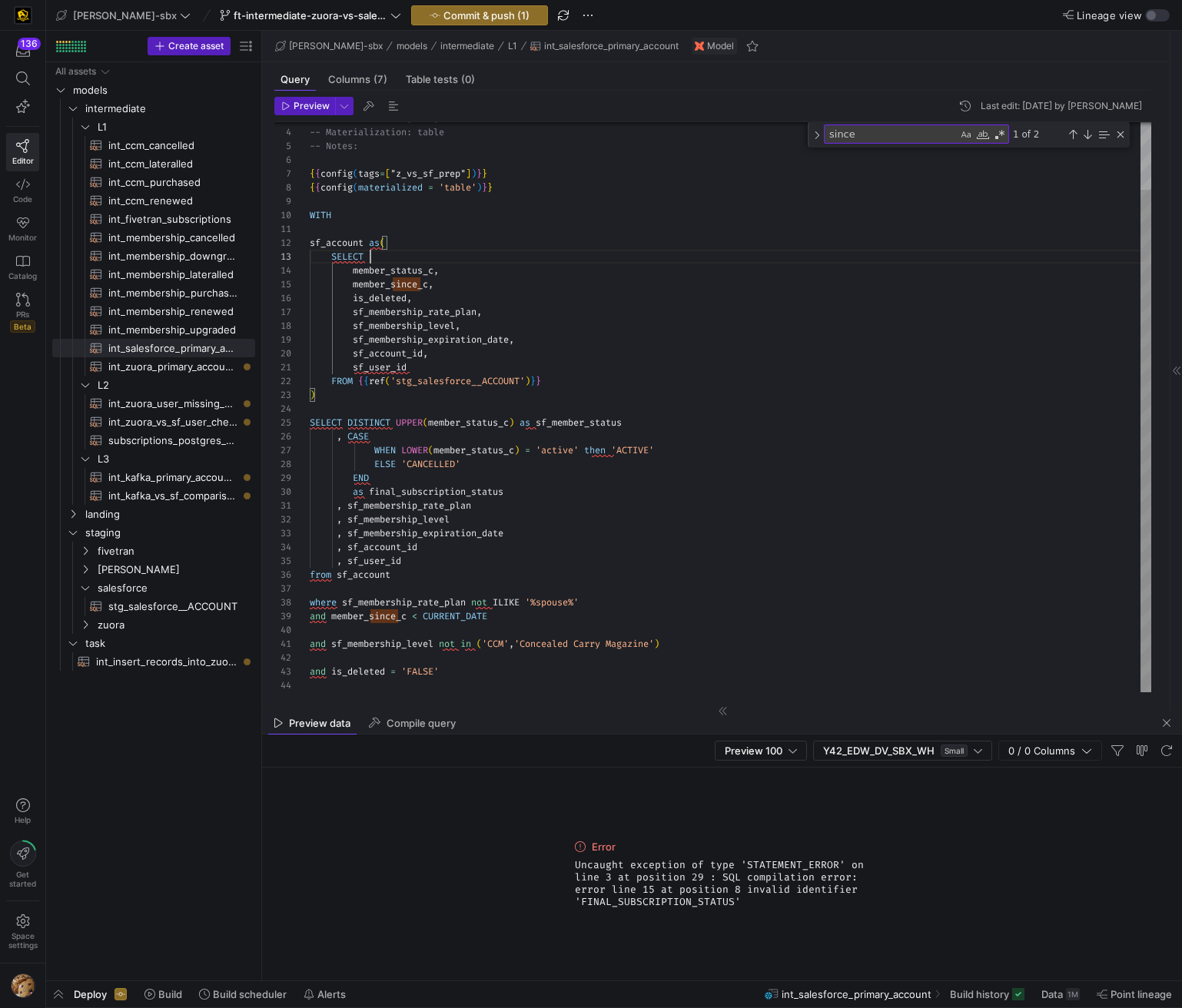
scroll to position [42, 139]
click at [175, 608] on span "stg_salesforce__ACCOUNT​​​​​​​​​​" at bounding box center [173, 607] width 129 height 18
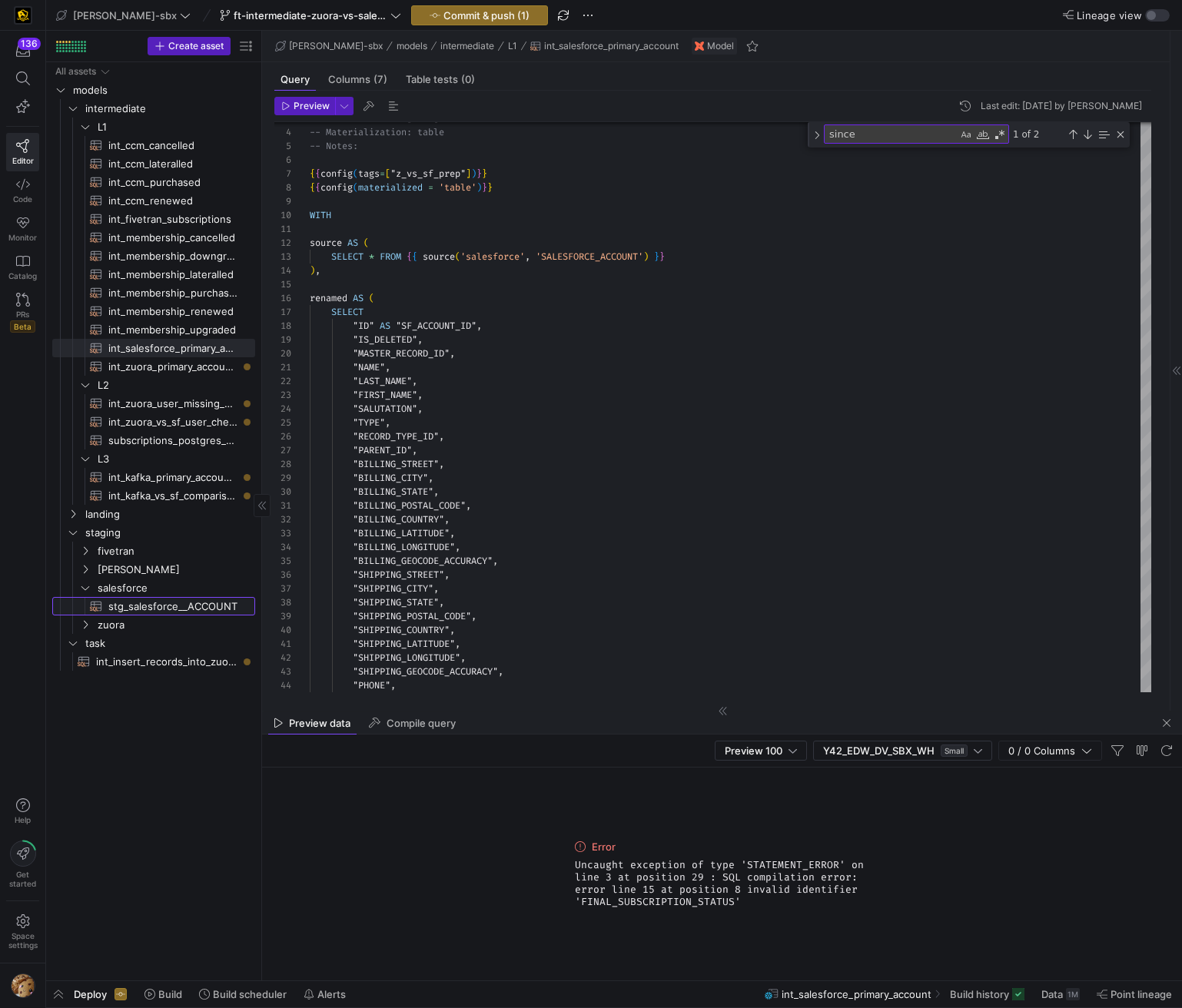
type textarea "-- File name: stg_salesforce__ACCOUNT -- Created By: Grant Jones -- Last Modifi…"
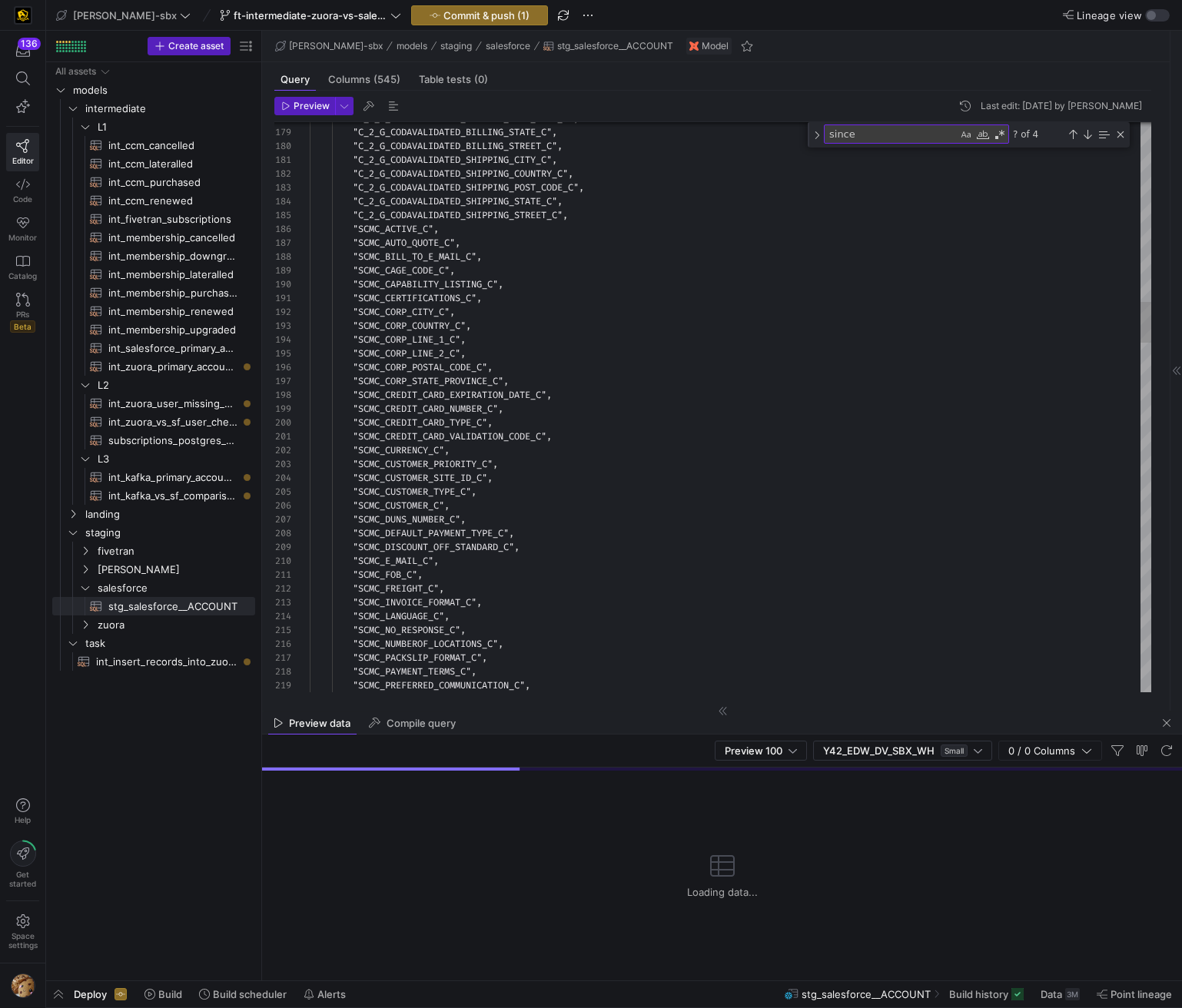
click at [869, 138] on textarea "since" at bounding box center [890, 134] width 133 height 18
type textarea "d"
type textarea "source AS ( SELECT * FROM {{ source('salesforce', 'SALESFORCE_ACCOUNT') }} ), r…"
type textarea "de"
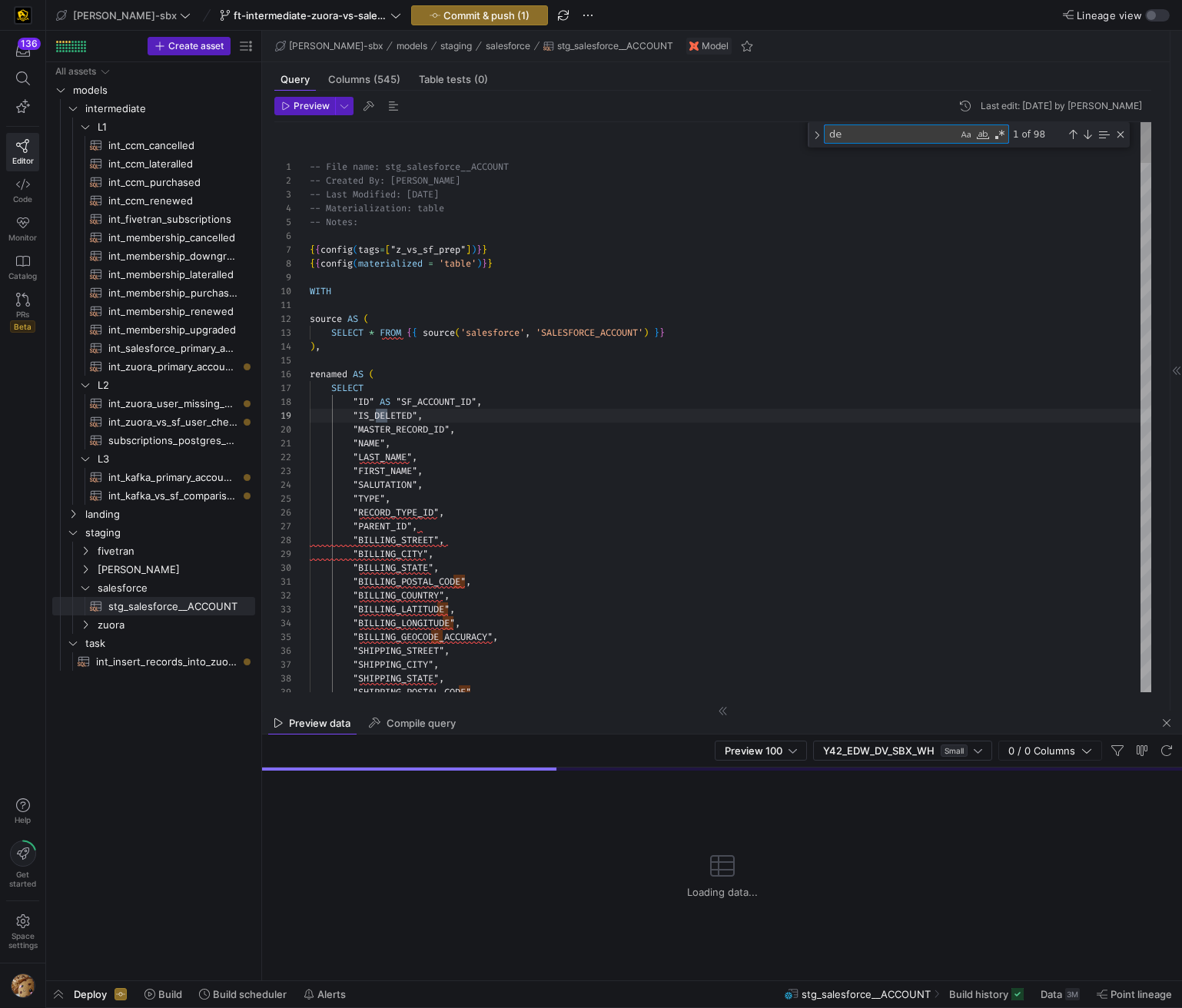
scroll to position [139, 78]
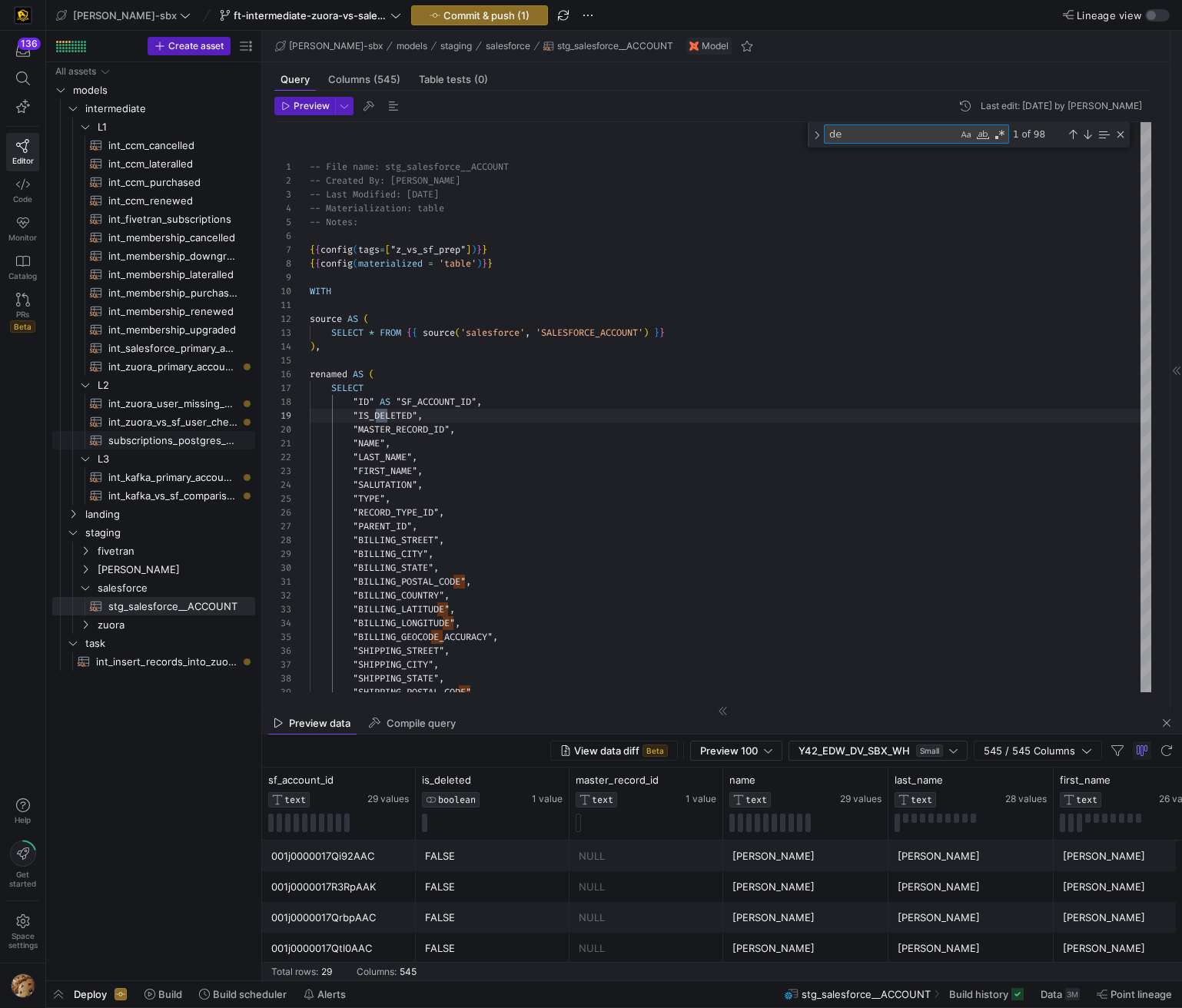
scroll to position [139, 78]
type textarea "de"
click at [167, 404] on span "int_zuora_user_missing_check​​​​​​​​​​" at bounding box center [173, 404] width 129 height 18
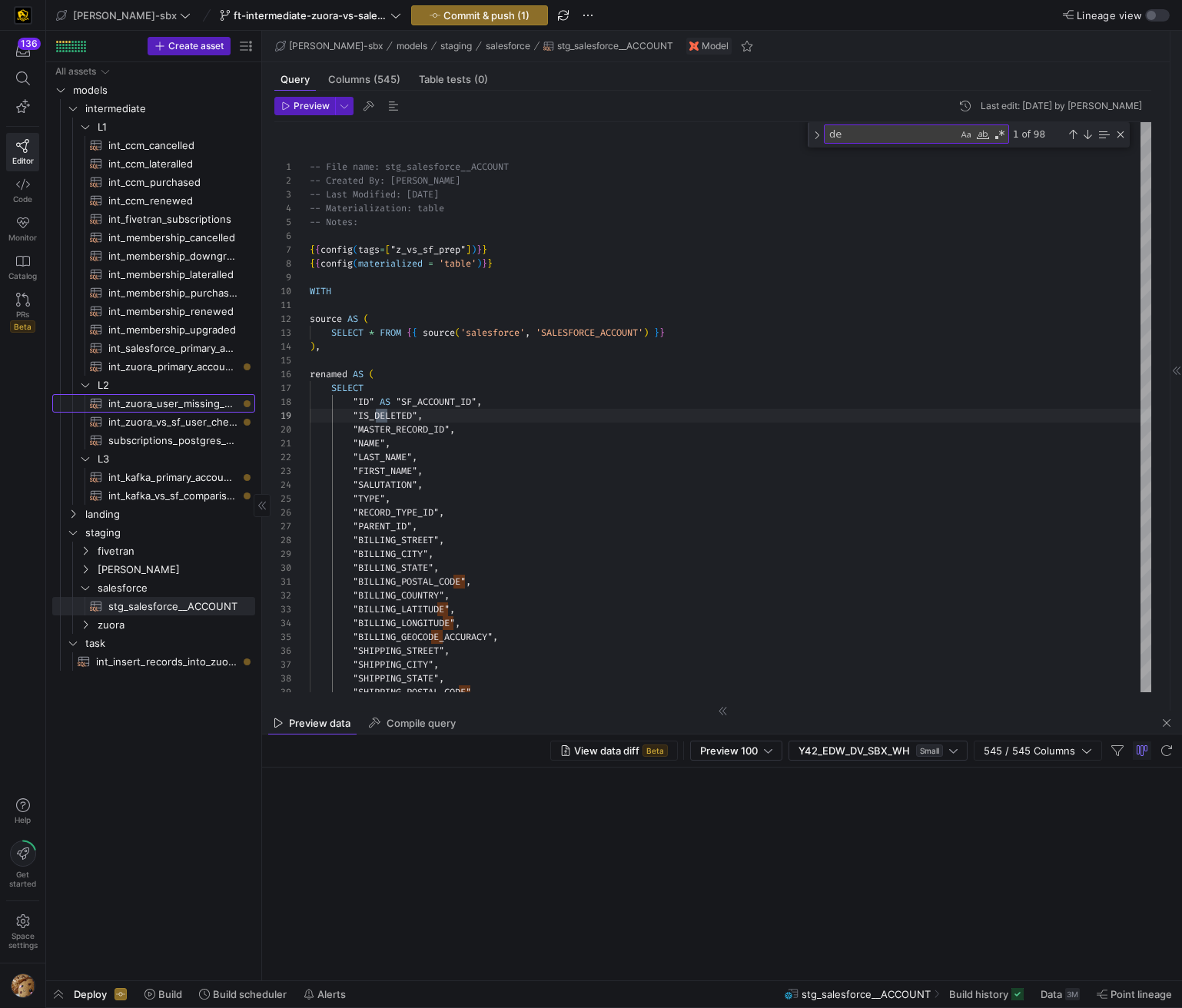
scroll to position [139, 0]
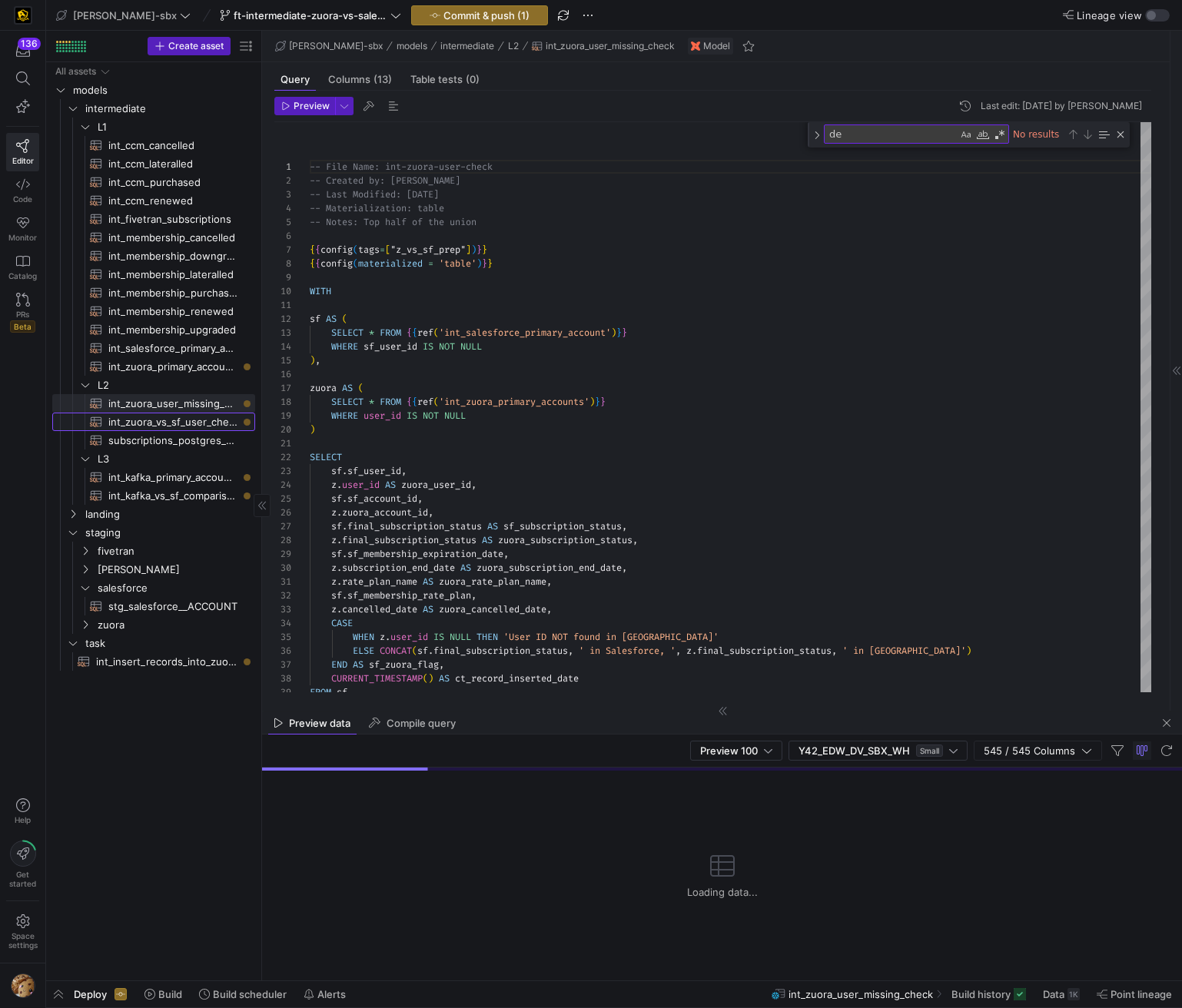
click at [161, 416] on span "int_zuora_vs_sf_user_check​​​​​​​​​​" at bounding box center [173, 422] width 129 height 18
drag, startPoint x: 176, startPoint y: 356, endPoint x: 174, endPoint y: 363, distance: 7.3
click at [176, 356] on span "int_salesforce_primary_account​​​​​​​​​​" at bounding box center [173, 348] width 129 height 18
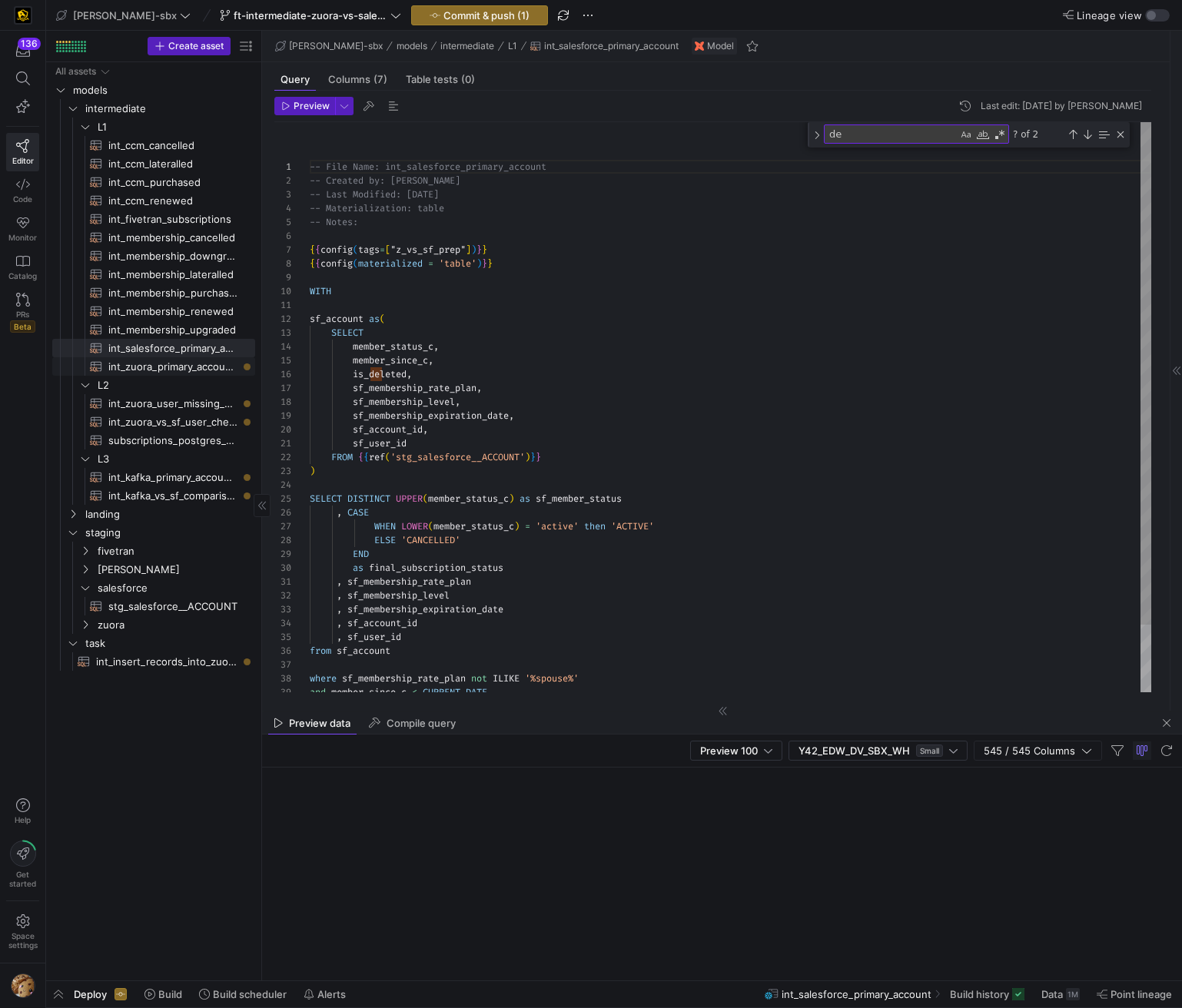
click at [174, 369] on span "int_zuora_primary_accounts​​​​​​​​​​" at bounding box center [173, 367] width 129 height 18
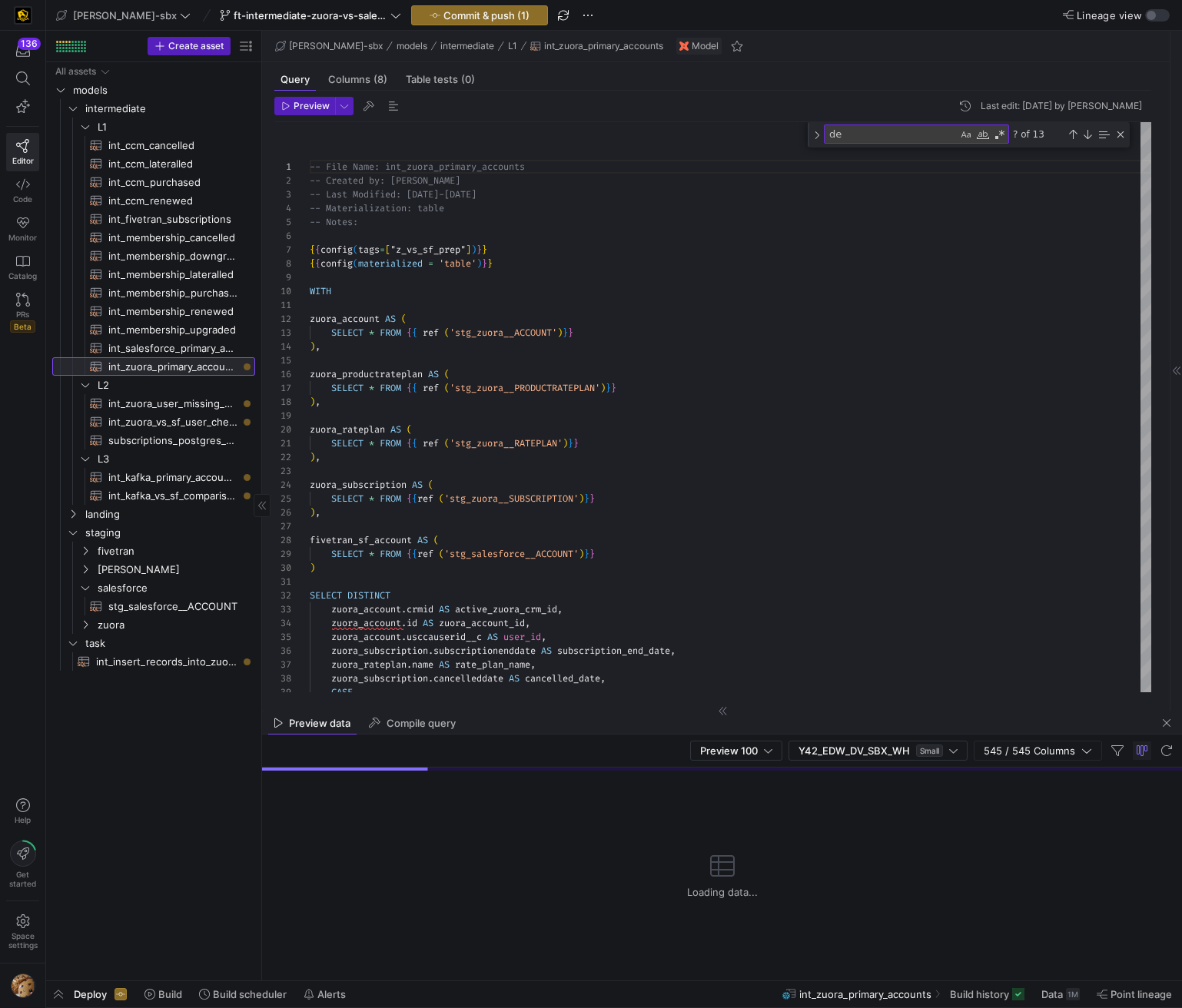
click at [172, 360] on span "int_zuora_primary_accounts​​​​​​​​​​" at bounding box center [173, 367] width 129 height 18
click at [180, 347] on span "int_salesforce_primary_account​​​​​​​​​​" at bounding box center [173, 348] width 129 height 18
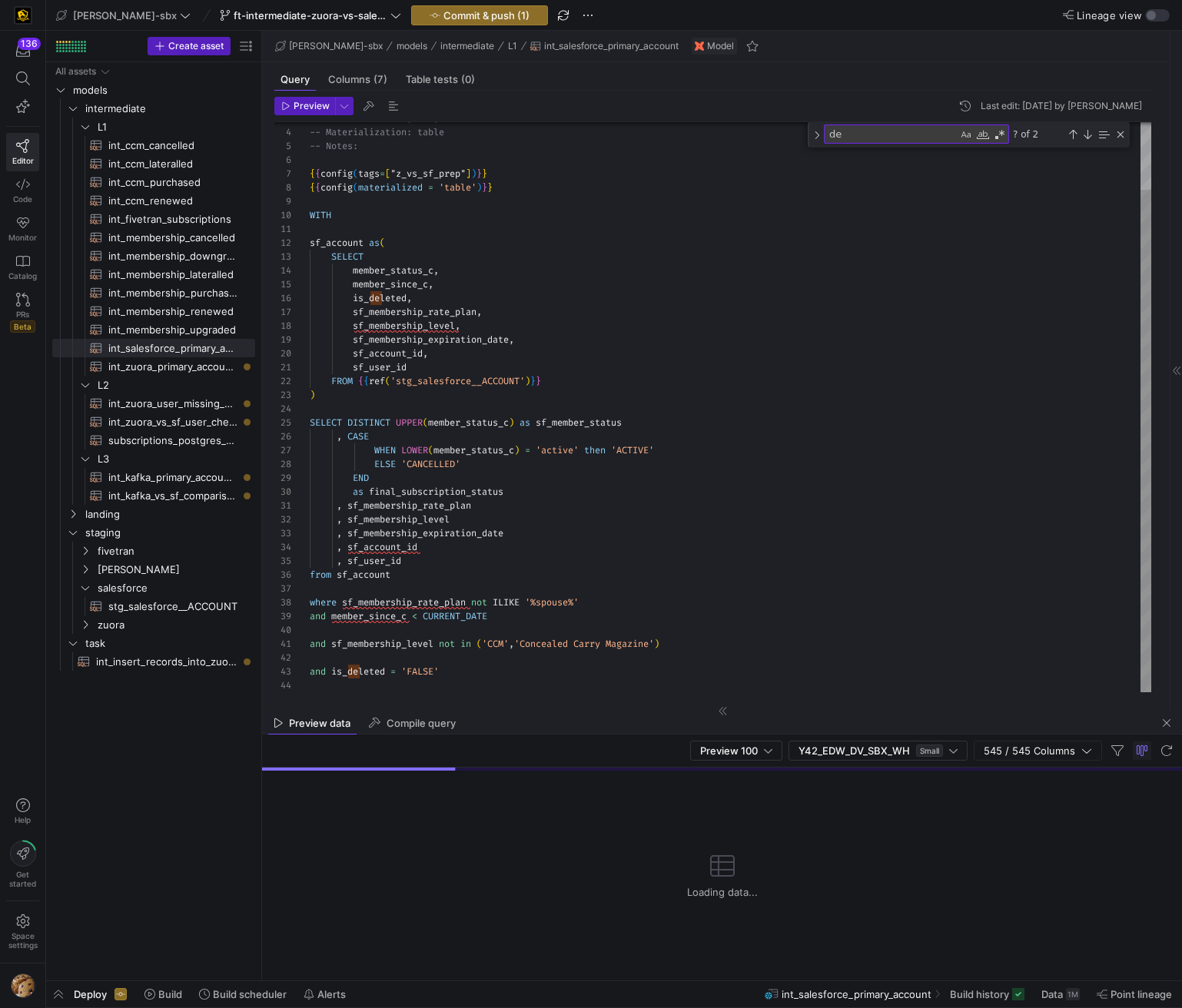
click at [559, 309] on div "-- Last Modified: 2025-08-05 -- Materialization: table -- Notes: { { config ( t…" at bounding box center [731, 368] width 841 height 646
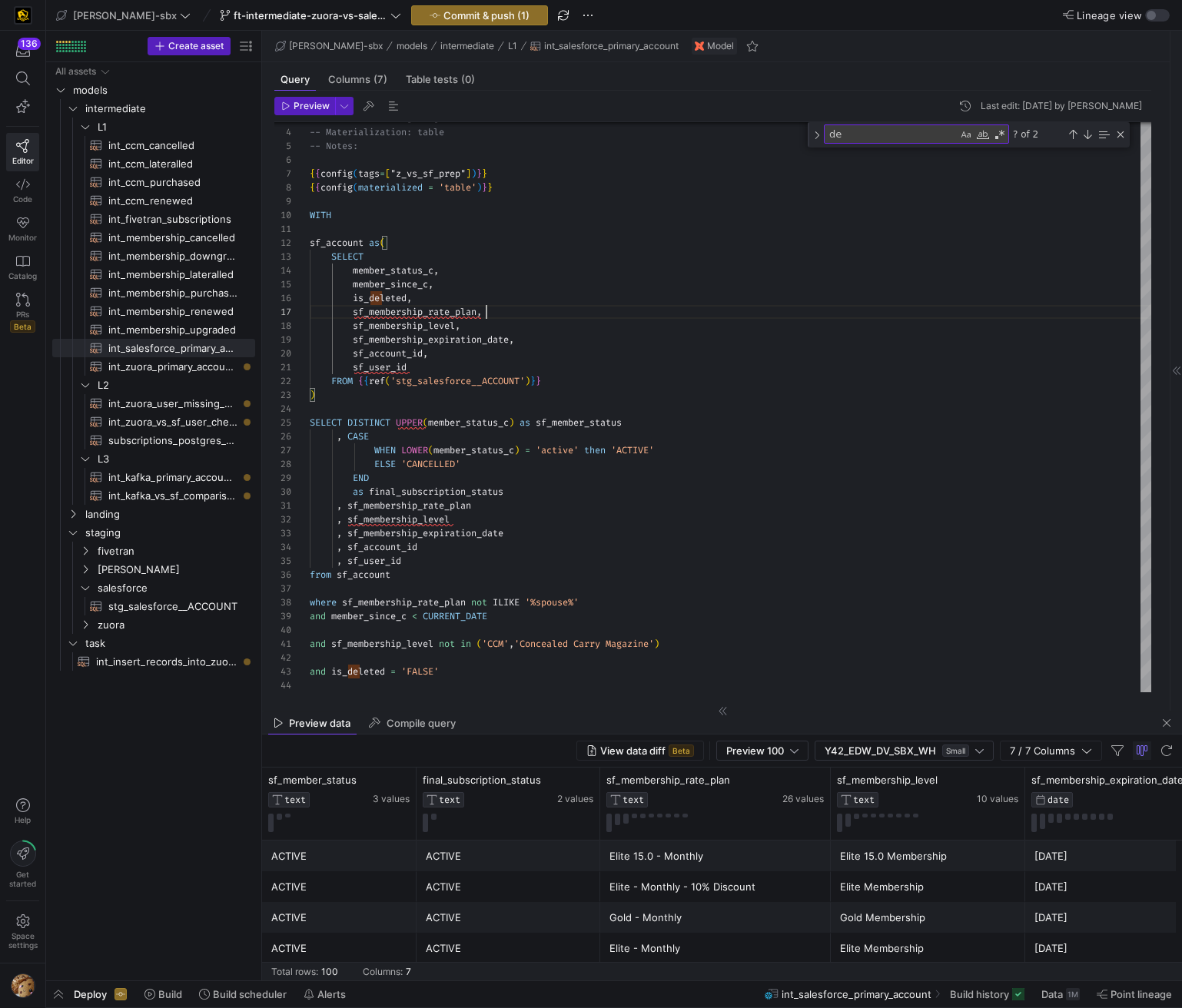
click at [522, 975] on y42-table-data-footer "Total rows: 100 Columns: 7" at bounding box center [722, 971] width 920 height 19
click at [210, 371] on span "int_zuora_primary_accounts​​​​​​​​​​" at bounding box center [173, 367] width 129 height 18
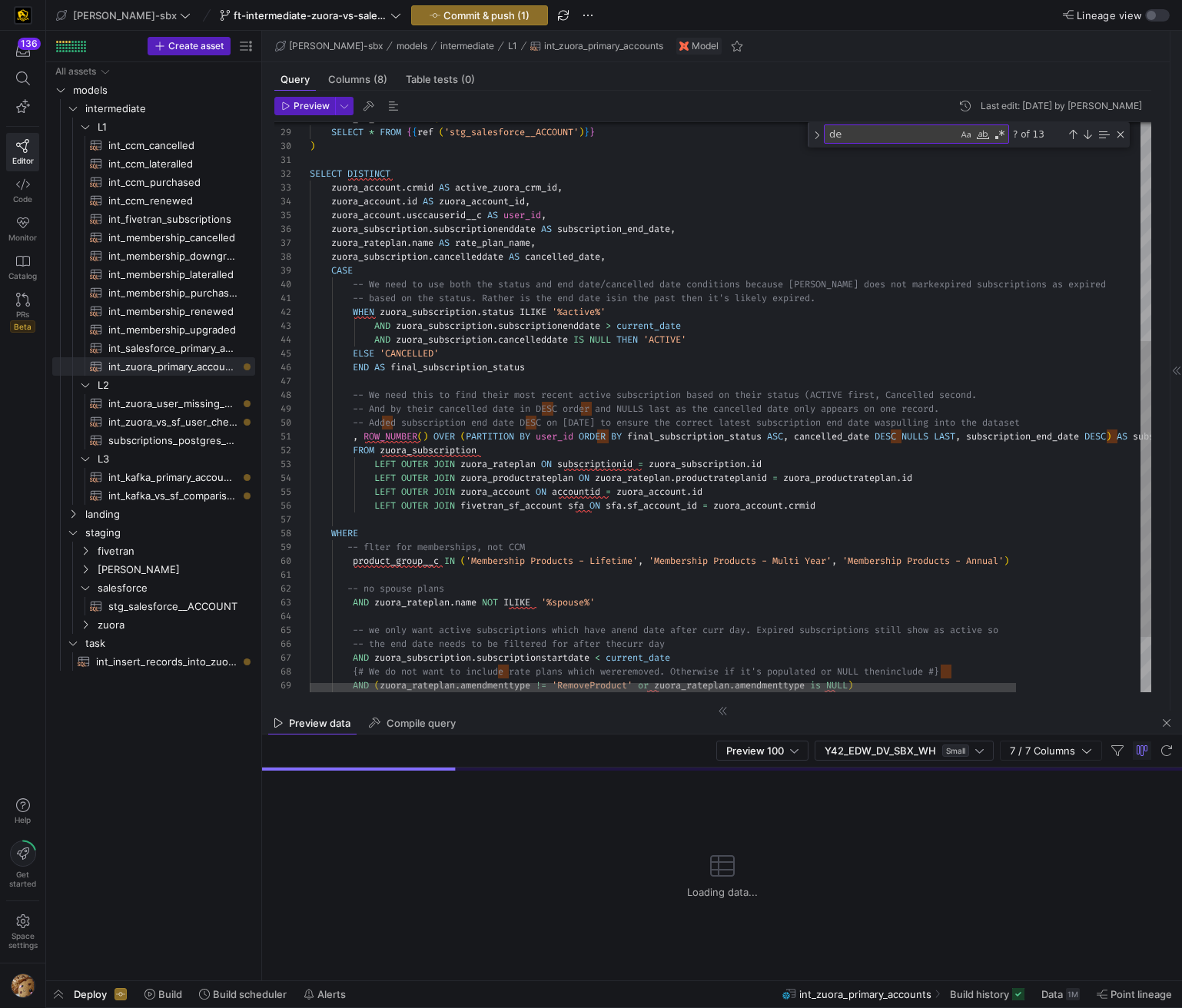
click at [525, 502] on div "fivetran_sf_account AS ( SELECT * FROM { { ref ( 'stg_salesforce__ACCOUNT' ) } …" at bounding box center [805, 249] width 989 height 1098
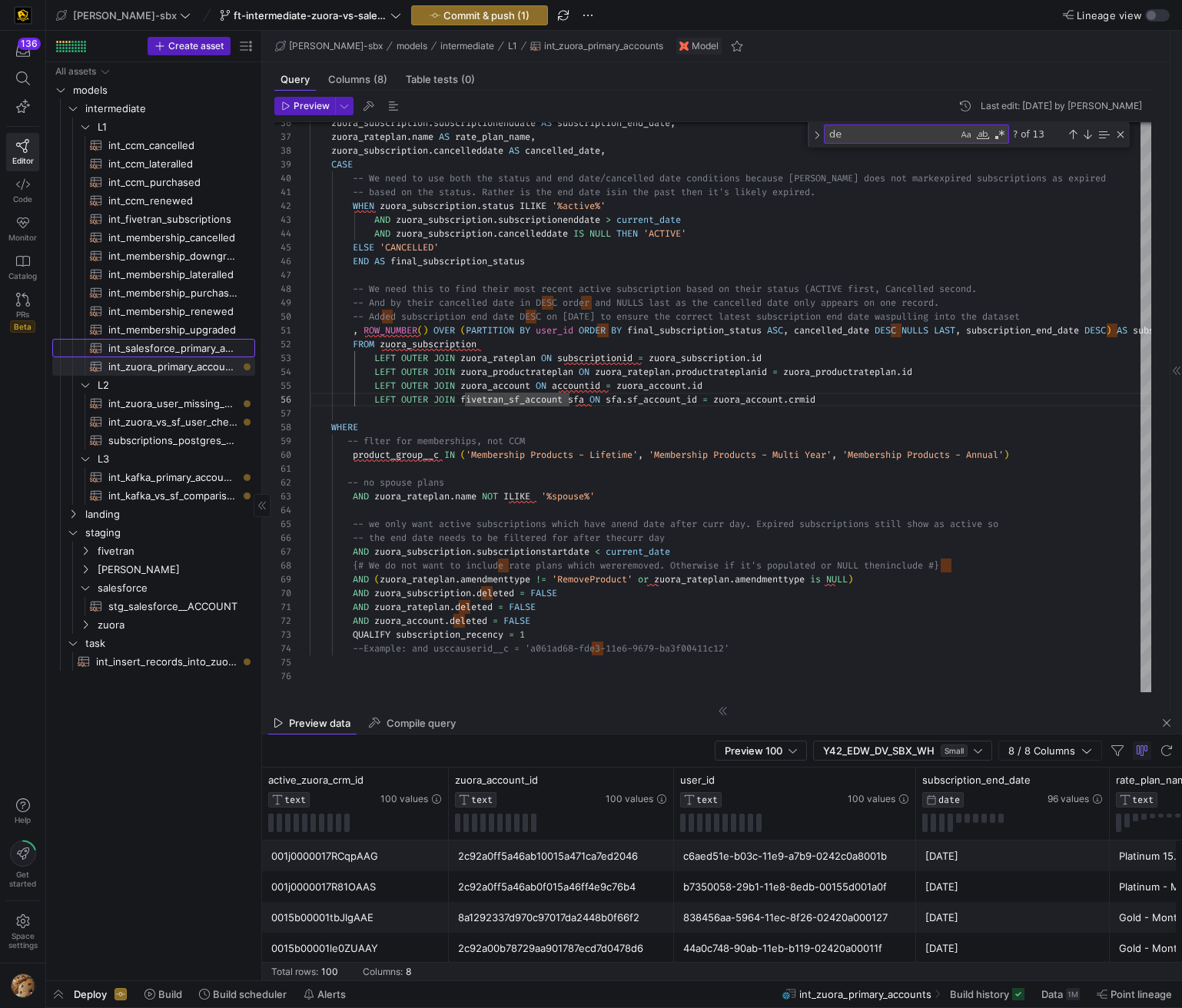
click at [174, 347] on span "int_salesforce_primary_account​​​​​​​​​​" at bounding box center [173, 348] width 129 height 18
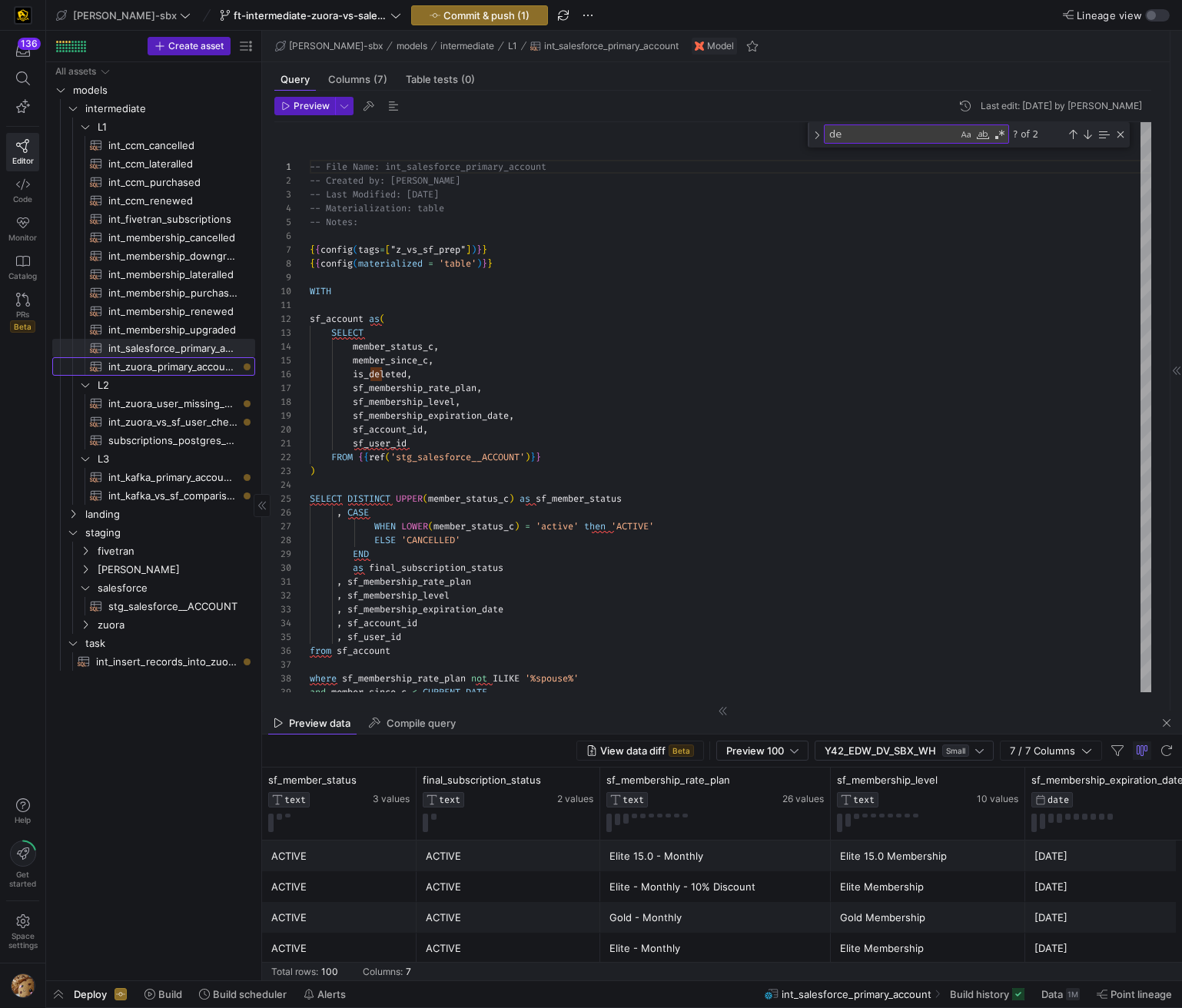
click at [174, 362] on span "int_zuora_primary_accounts​​​​​​​​​​" at bounding box center [173, 367] width 129 height 18
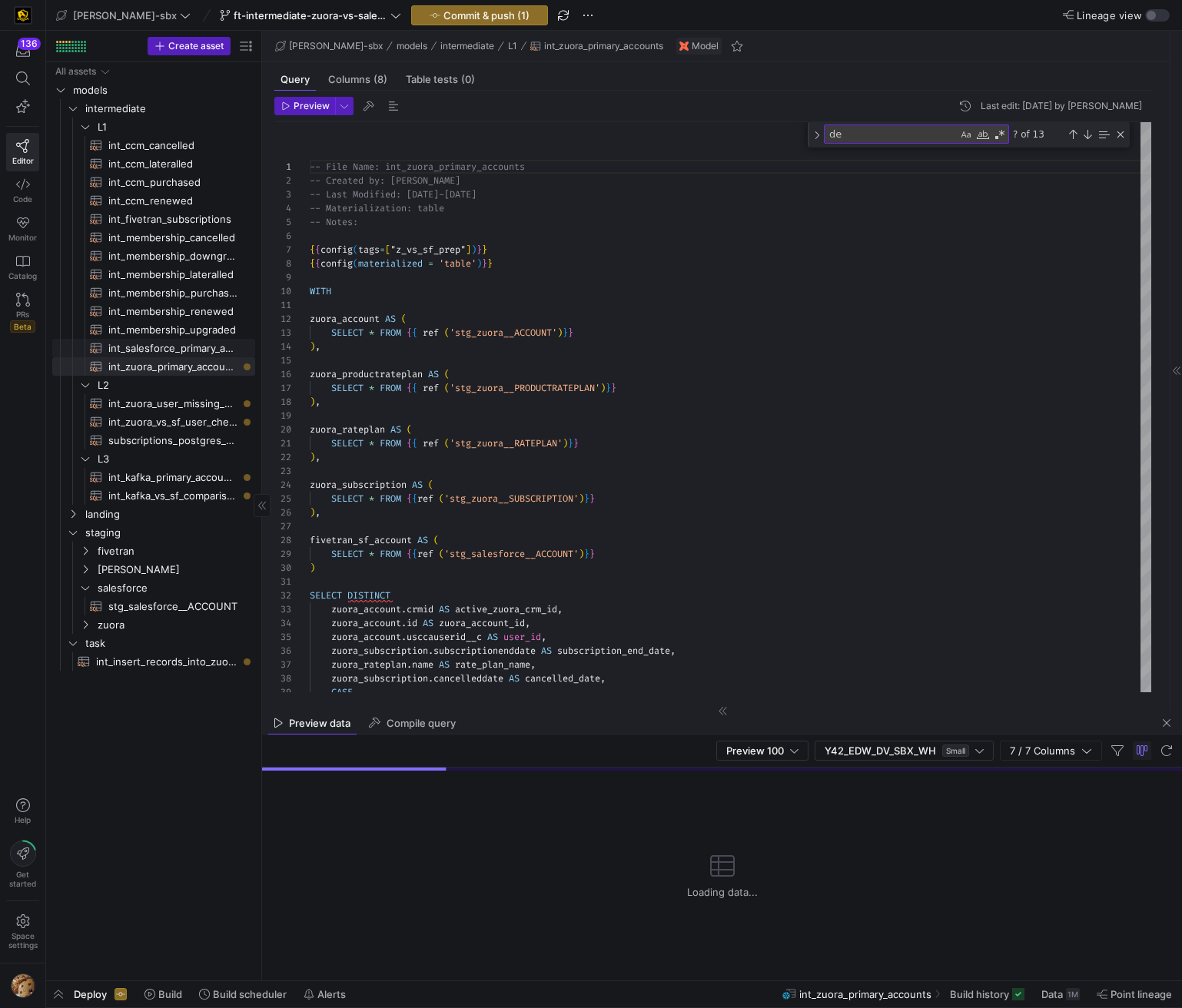
click at [174, 351] on span "int_salesforce_primary_account​​​​​​​​​​" at bounding box center [173, 348] width 129 height 18
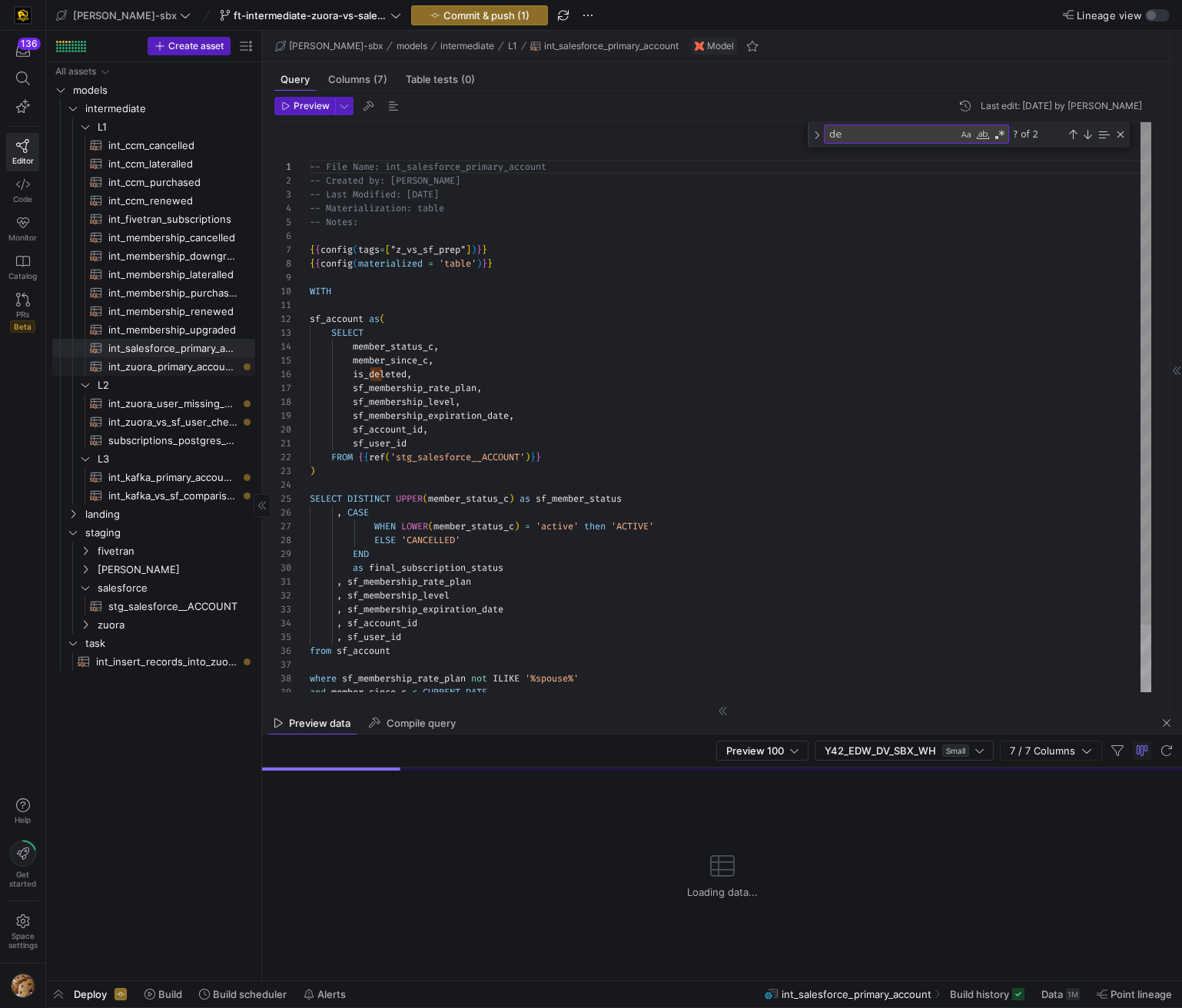
click at [174, 368] on span "int_zuora_primary_accounts​​​​​​​​​​" at bounding box center [173, 367] width 129 height 18
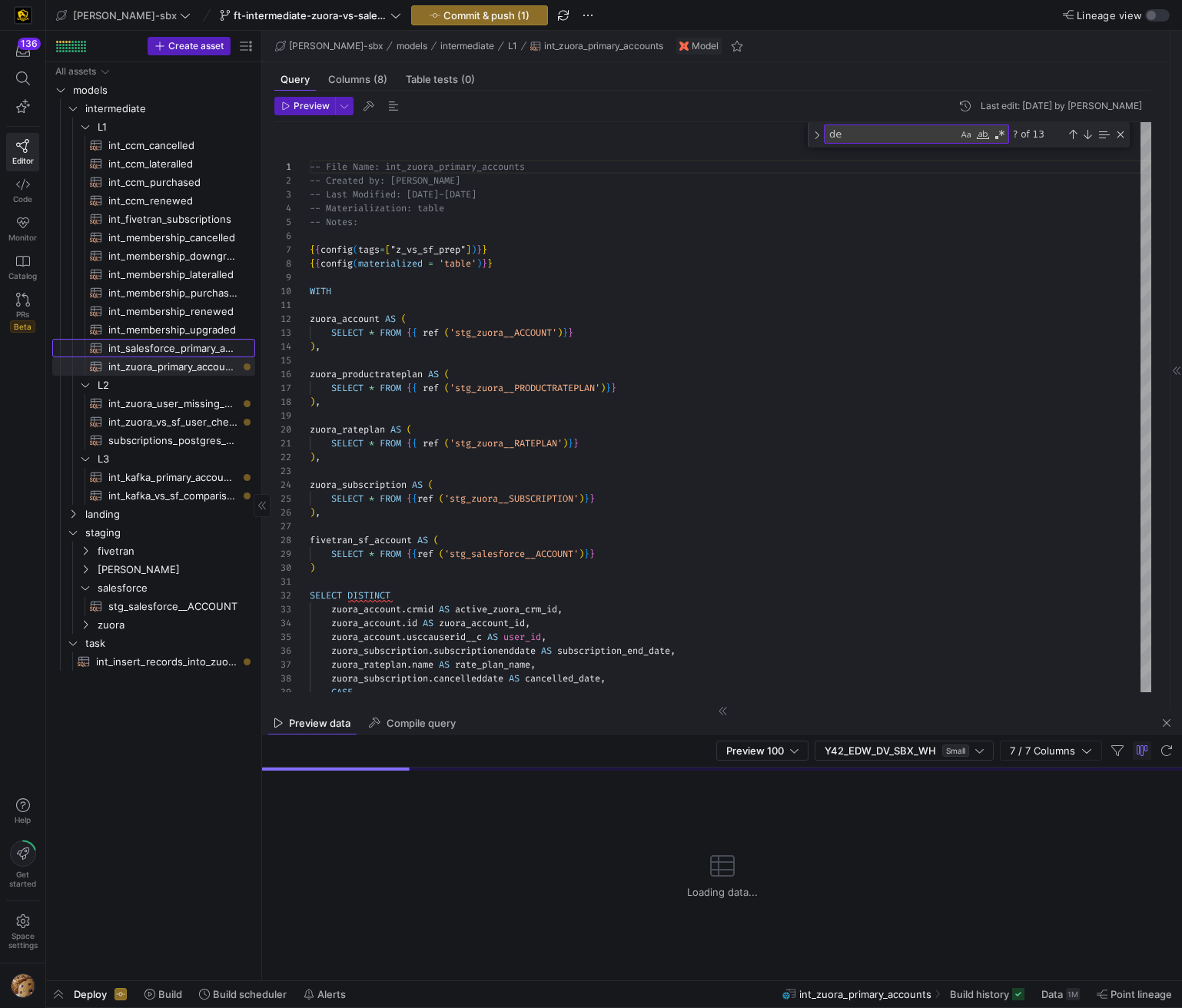
click at [178, 349] on span "int_salesforce_primary_account​​​​​​​​​​" at bounding box center [173, 348] width 129 height 18
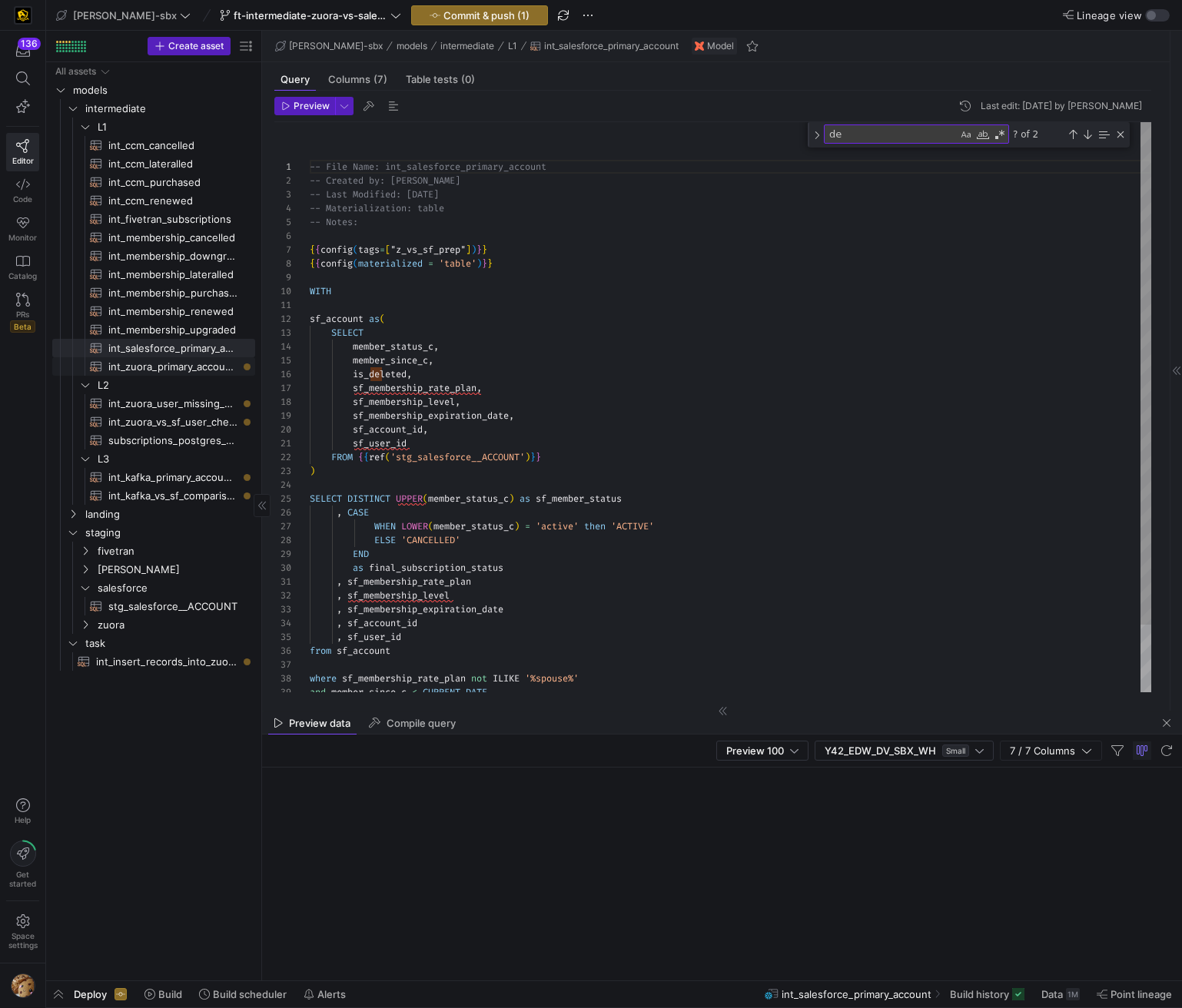
click at [174, 367] on span "int_zuora_primary_accounts​​​​​​​​​​" at bounding box center [173, 367] width 129 height 18
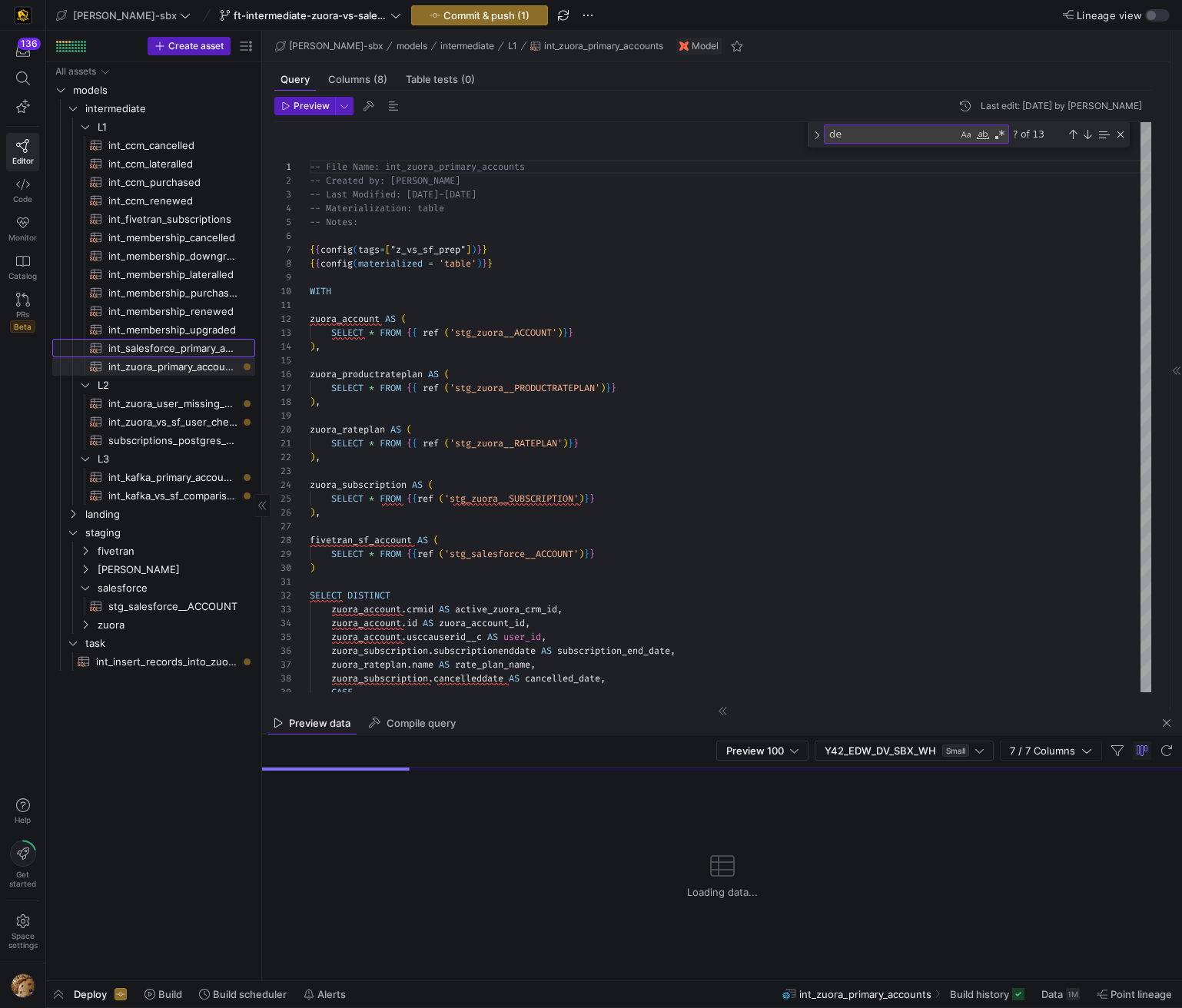
click at [178, 349] on span "int_salesforce_primary_account​​​​​​​​​​" at bounding box center [173, 348] width 129 height 18
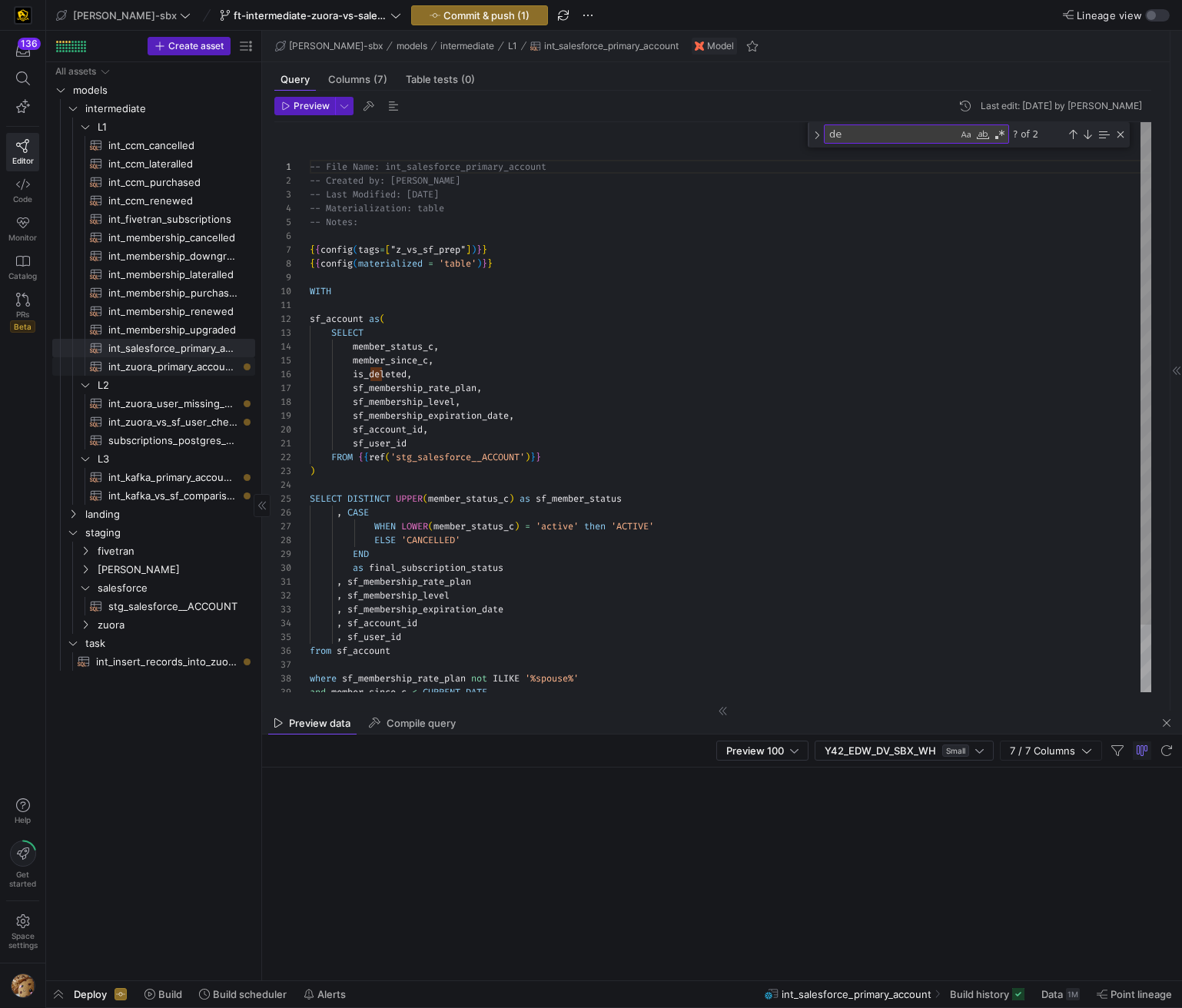
click at [173, 368] on span "int_zuora_primary_accounts​​​​​​​​​​" at bounding box center [173, 367] width 129 height 18
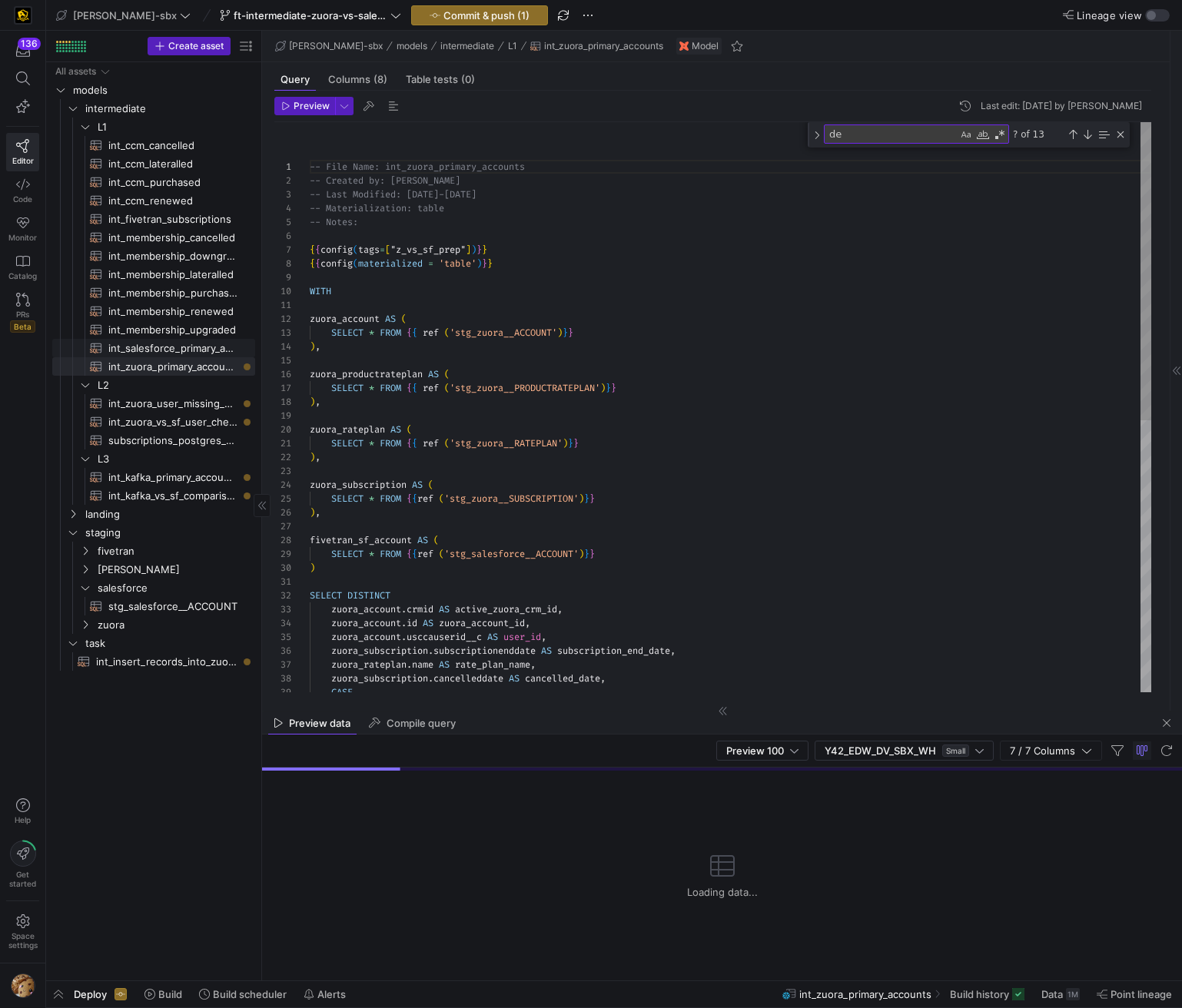
click at [179, 339] on span "int_salesforce_primary_account​​​​​​​​​​" at bounding box center [173, 348] width 129 height 18
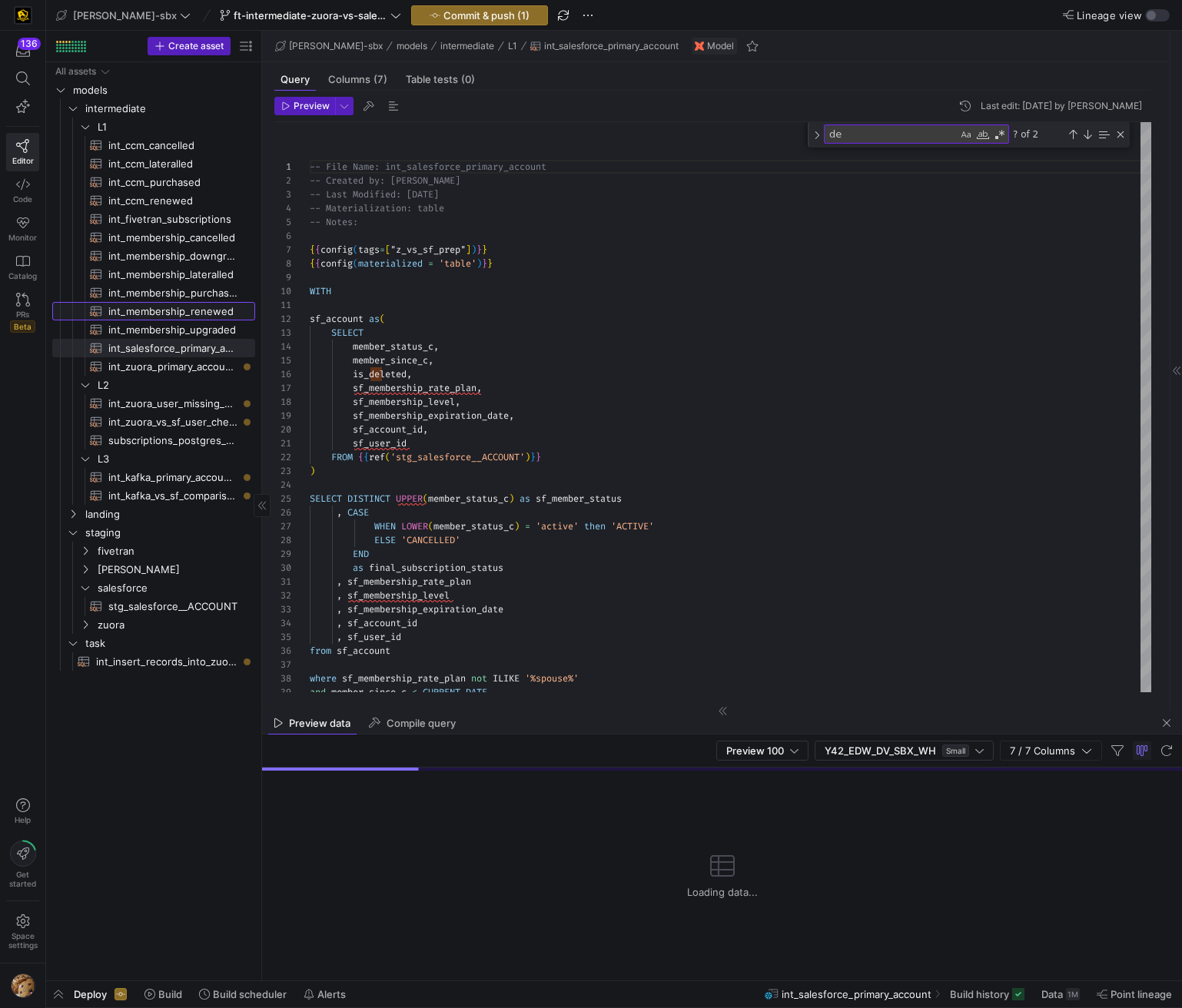
click at [170, 315] on span "int_membership_renewed​​​​​​​​​​" at bounding box center [173, 312] width 129 height 18
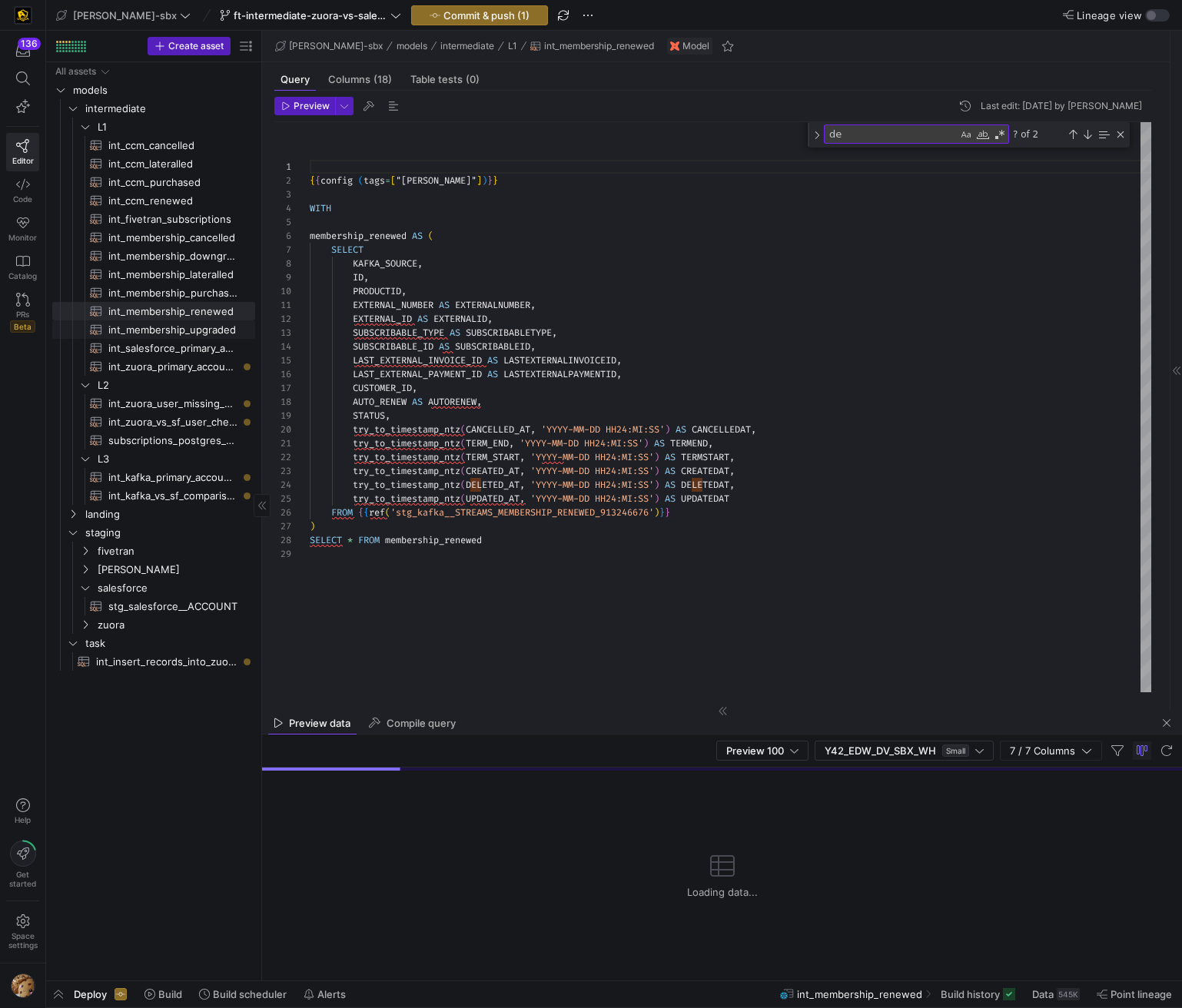
click at [168, 328] on span "int_membership_upgraded​​​​​​​​​​" at bounding box center [173, 330] width 129 height 18
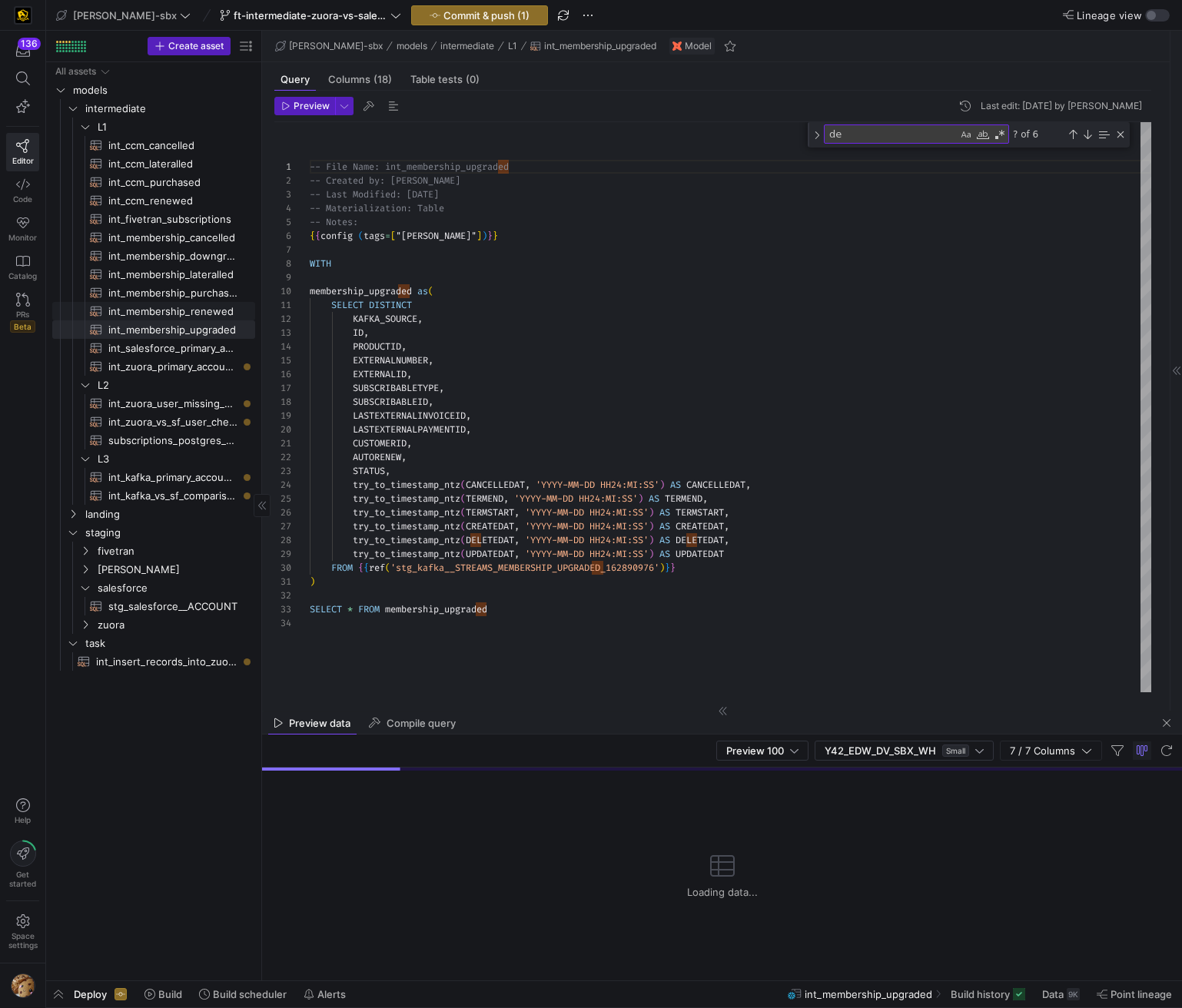
click at [174, 303] on span "int_membership_renewed​​​​​​​​​​" at bounding box center [173, 312] width 129 height 18
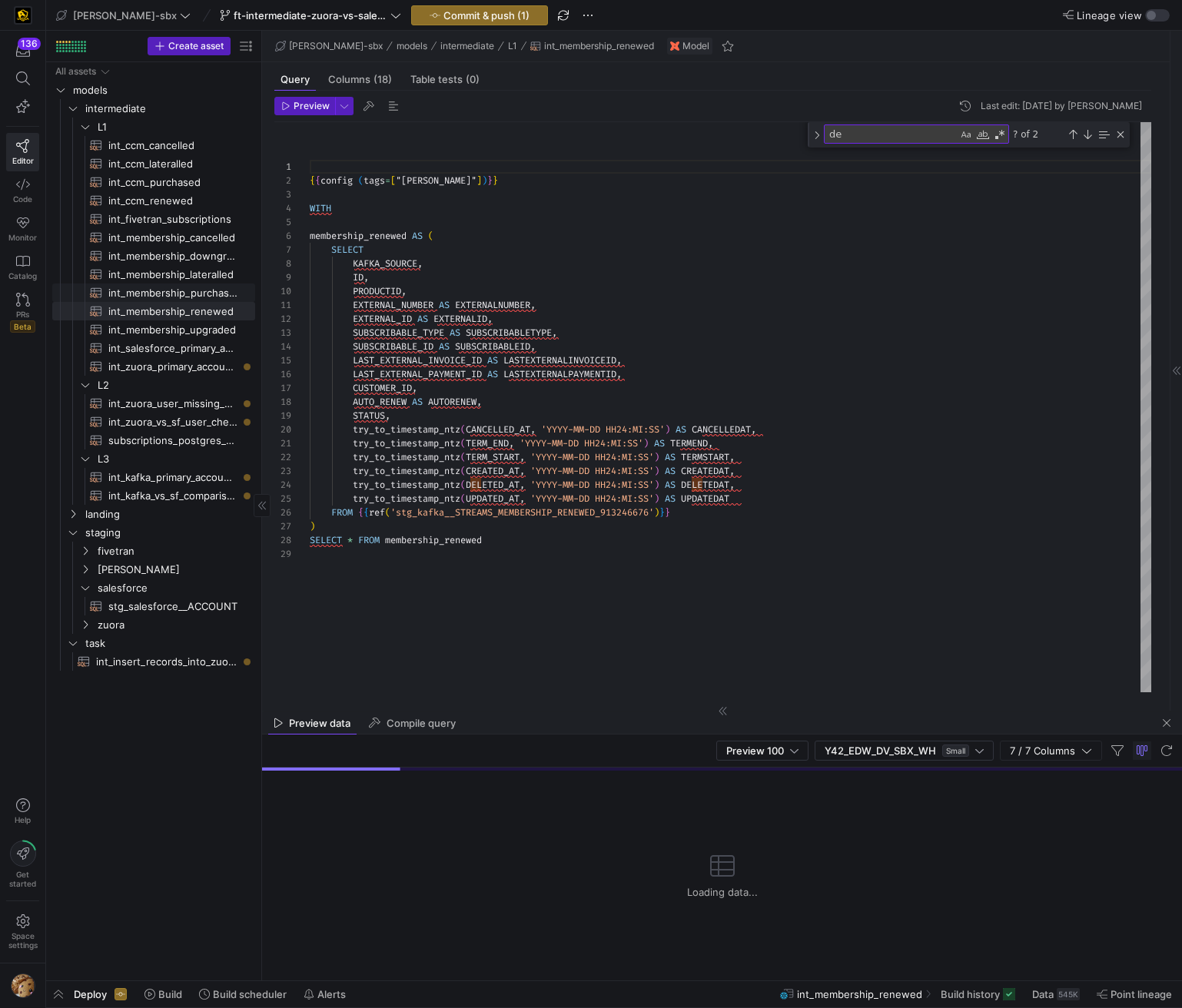
click at [166, 275] on span "int_membership_lateralled​​​​​​​​​​" at bounding box center [173, 275] width 129 height 18
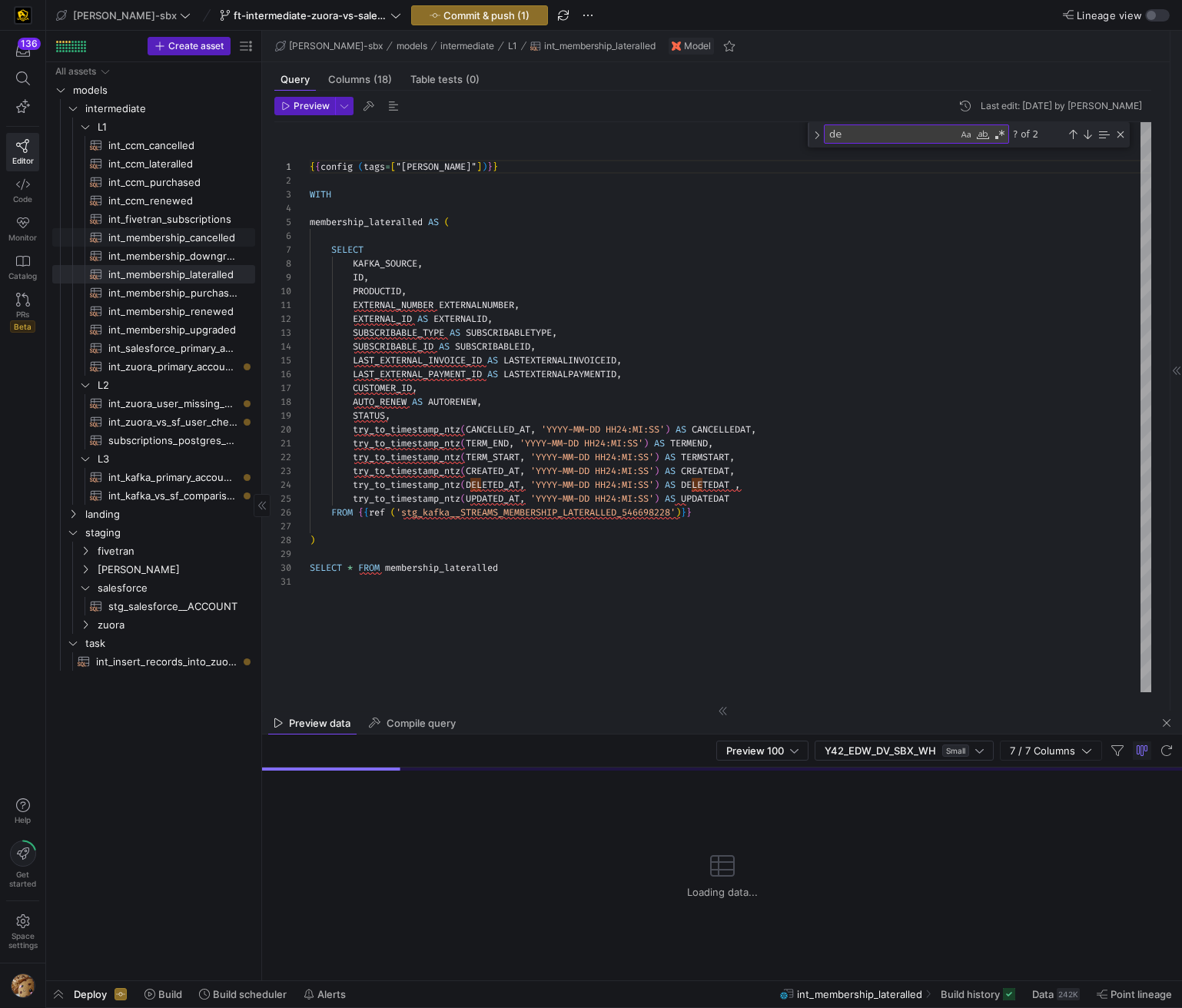
click at [170, 238] on span "int_membership_cancelled​​​​​​​​​​" at bounding box center [173, 238] width 129 height 18
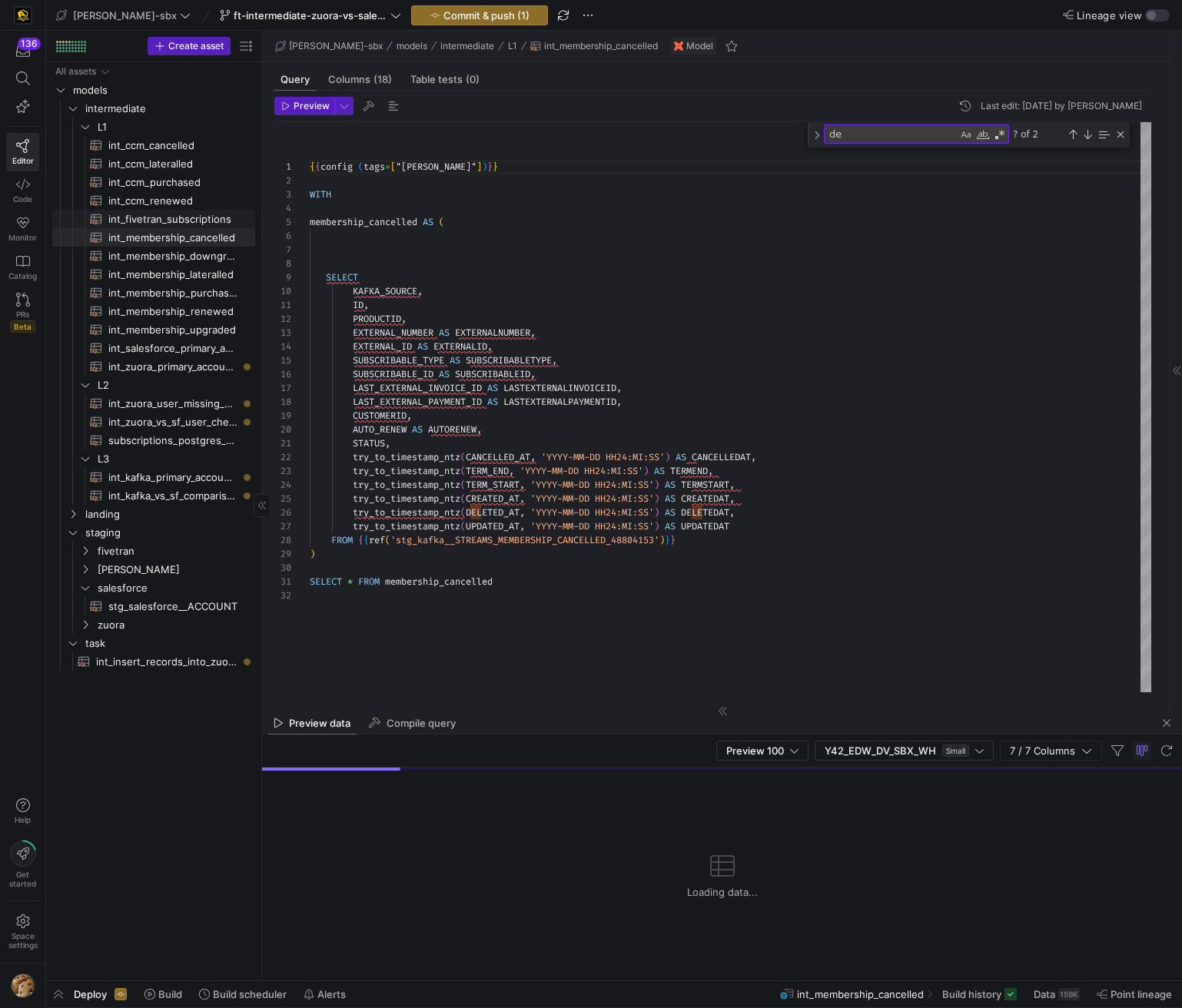
click at [171, 216] on span "int_fivetran_subscriptions​​​​​​​​​​" at bounding box center [173, 219] width 129 height 18
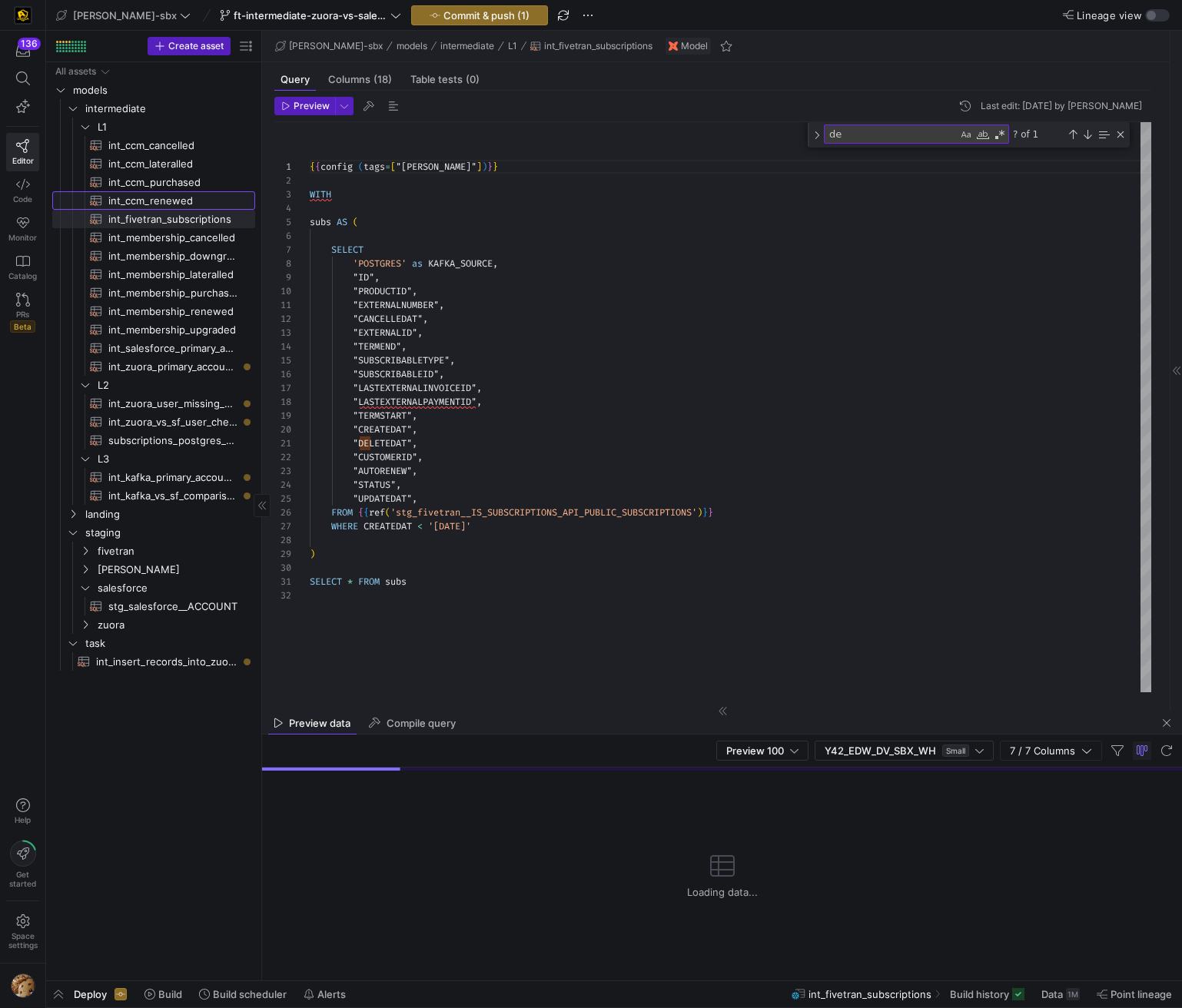
click at [170, 200] on span "int_ccm_renewed​​​​​​​​​​" at bounding box center [173, 201] width 129 height 18
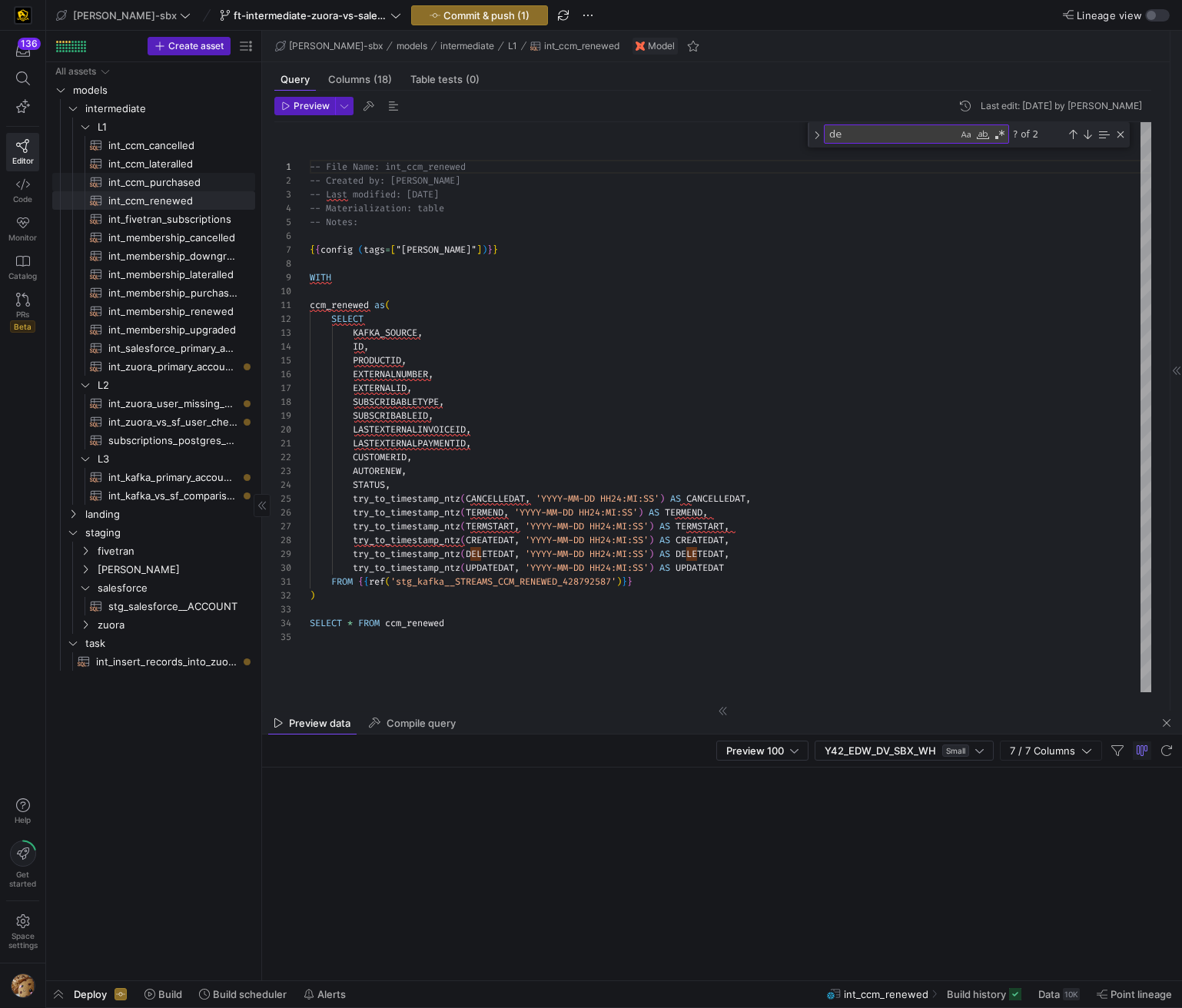
click at [172, 184] on span "int_ccm_purchased​​​​​​​​​​" at bounding box center [173, 183] width 129 height 18
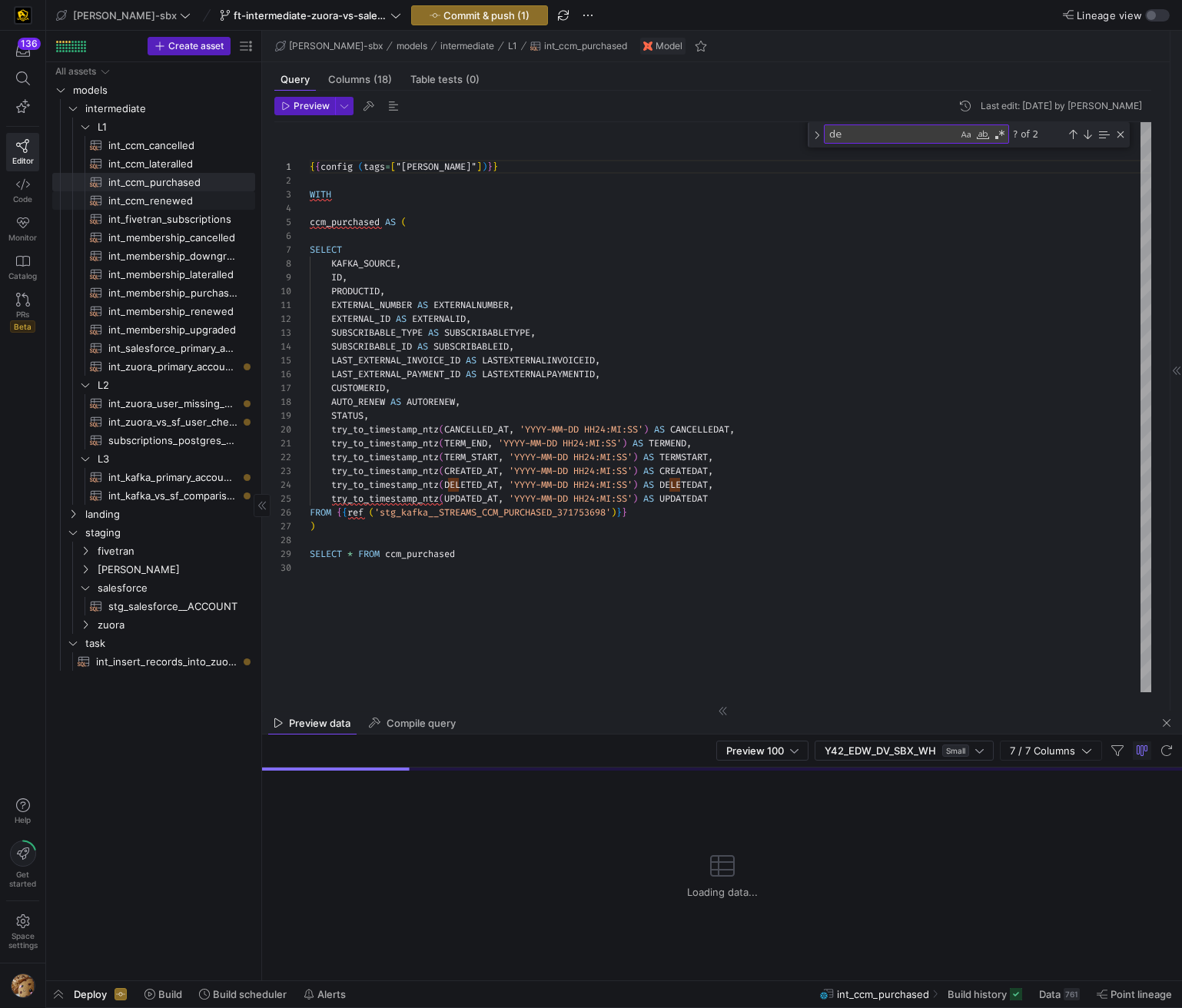
click at [171, 213] on span "int_fivetran_subscriptions​​​​​​​​​​" at bounding box center [173, 219] width 129 height 18
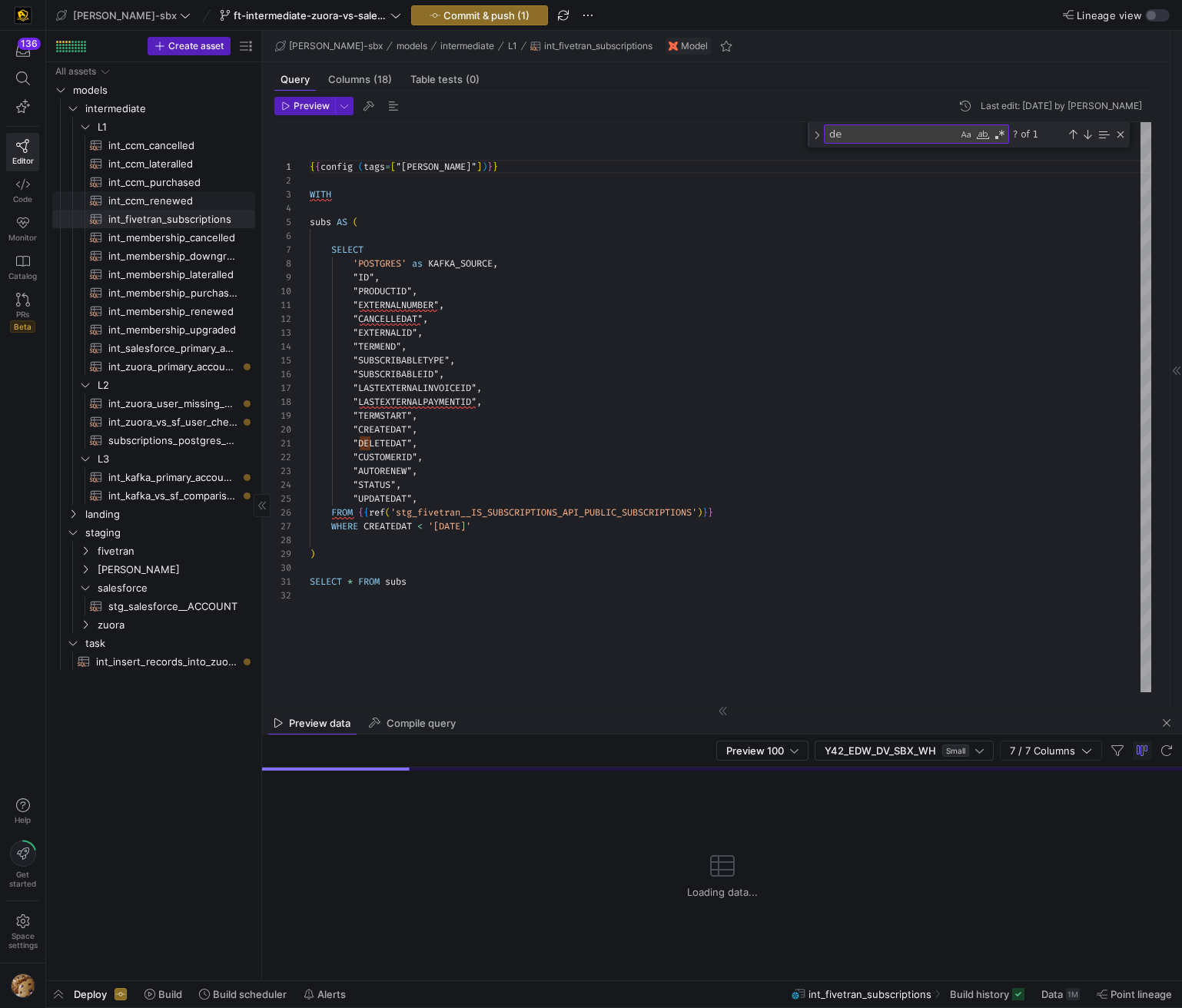
click at [167, 199] on span "int_ccm_renewed​​​​​​​​​​" at bounding box center [173, 201] width 129 height 18
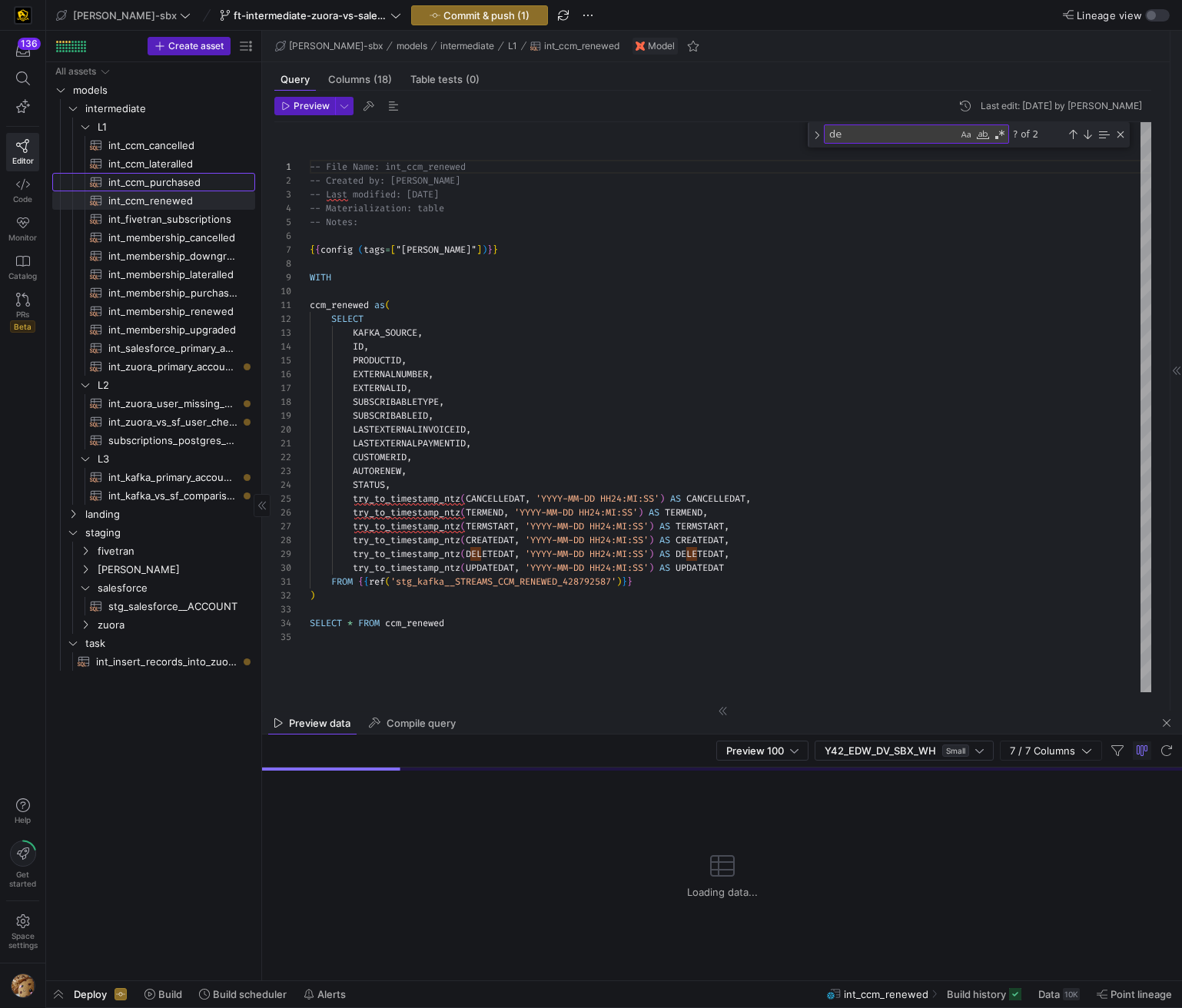
click at [169, 174] on span "int_ccm_purchased​​​​​​​​​​" at bounding box center [173, 183] width 129 height 18
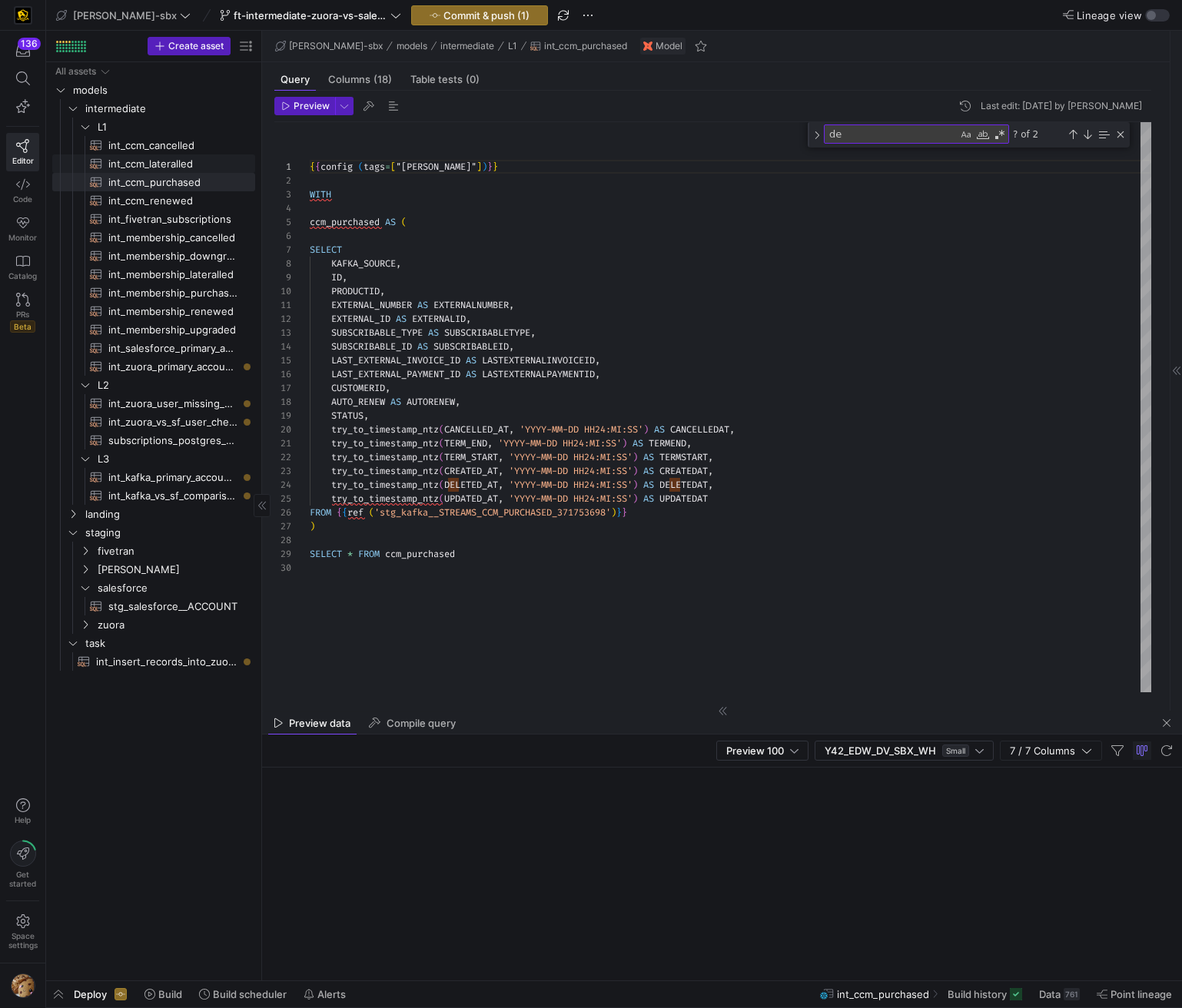
click at [169, 163] on span "int_ccm_lateralled​​​​​​​​​​" at bounding box center [173, 164] width 129 height 18
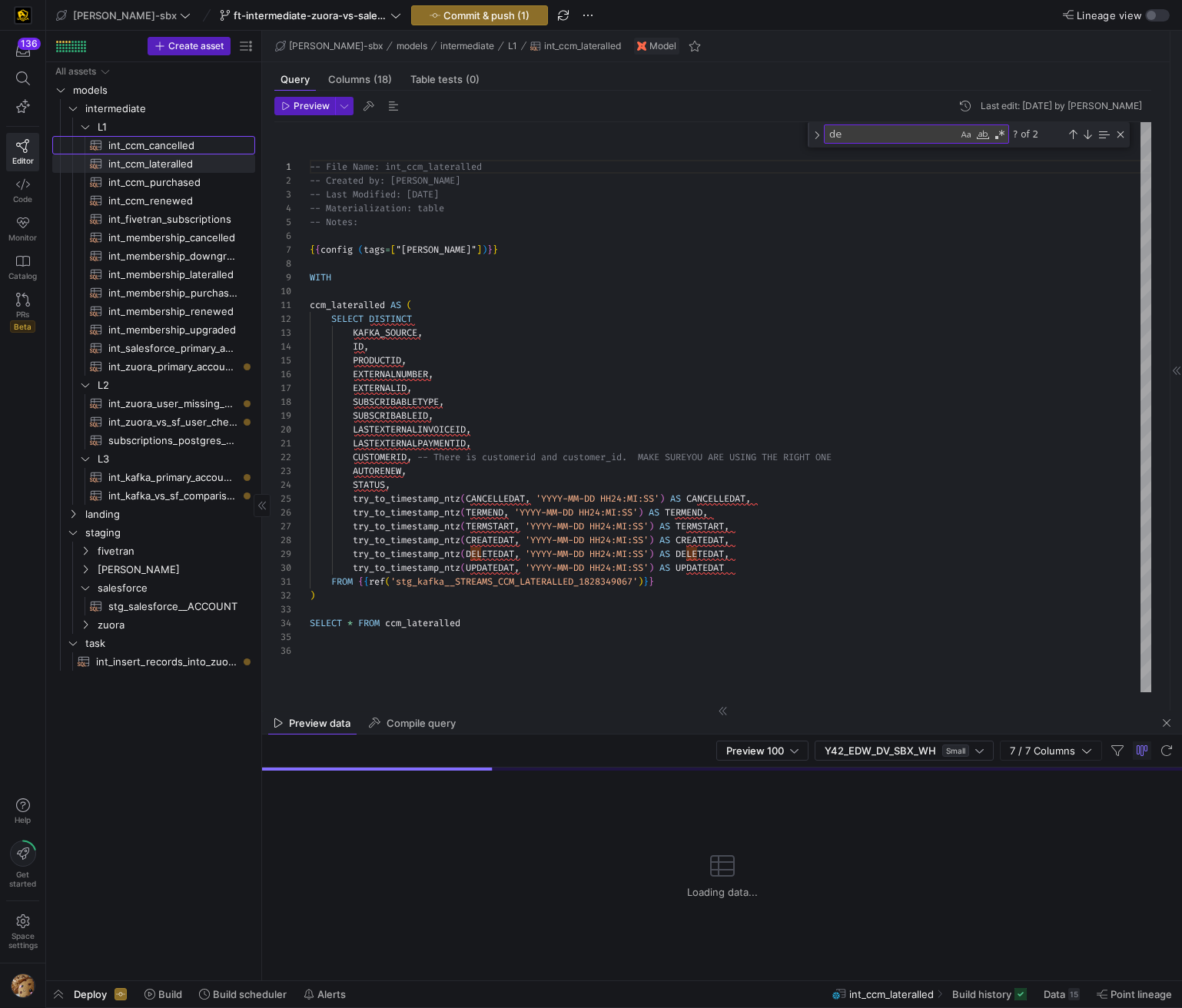
click at [171, 151] on span "int_ccm_cancelled​​​​​​​​​​" at bounding box center [173, 146] width 129 height 18
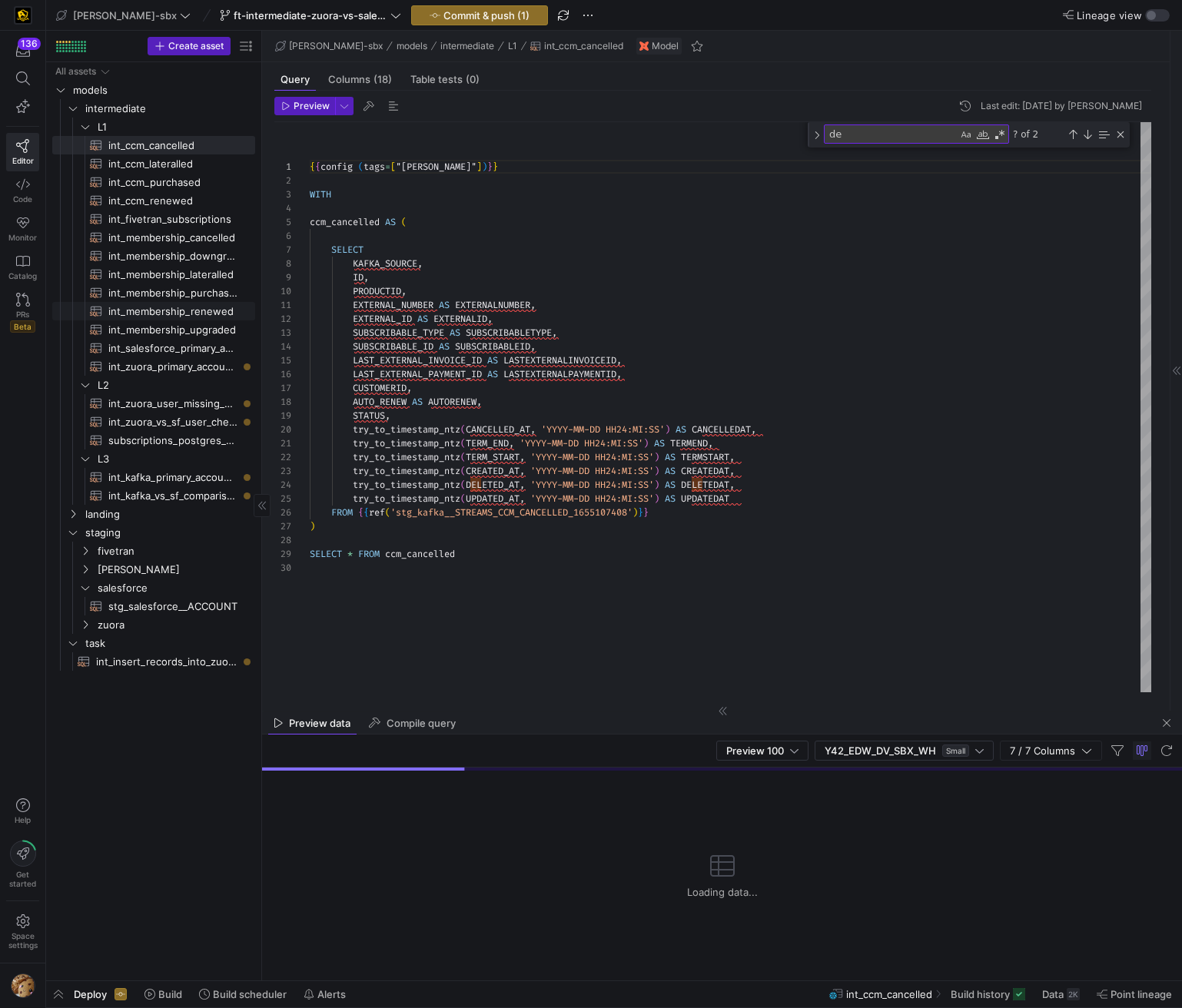
click at [157, 309] on span "int_membership_renewed​​​​​​​​​​" at bounding box center [173, 312] width 129 height 18
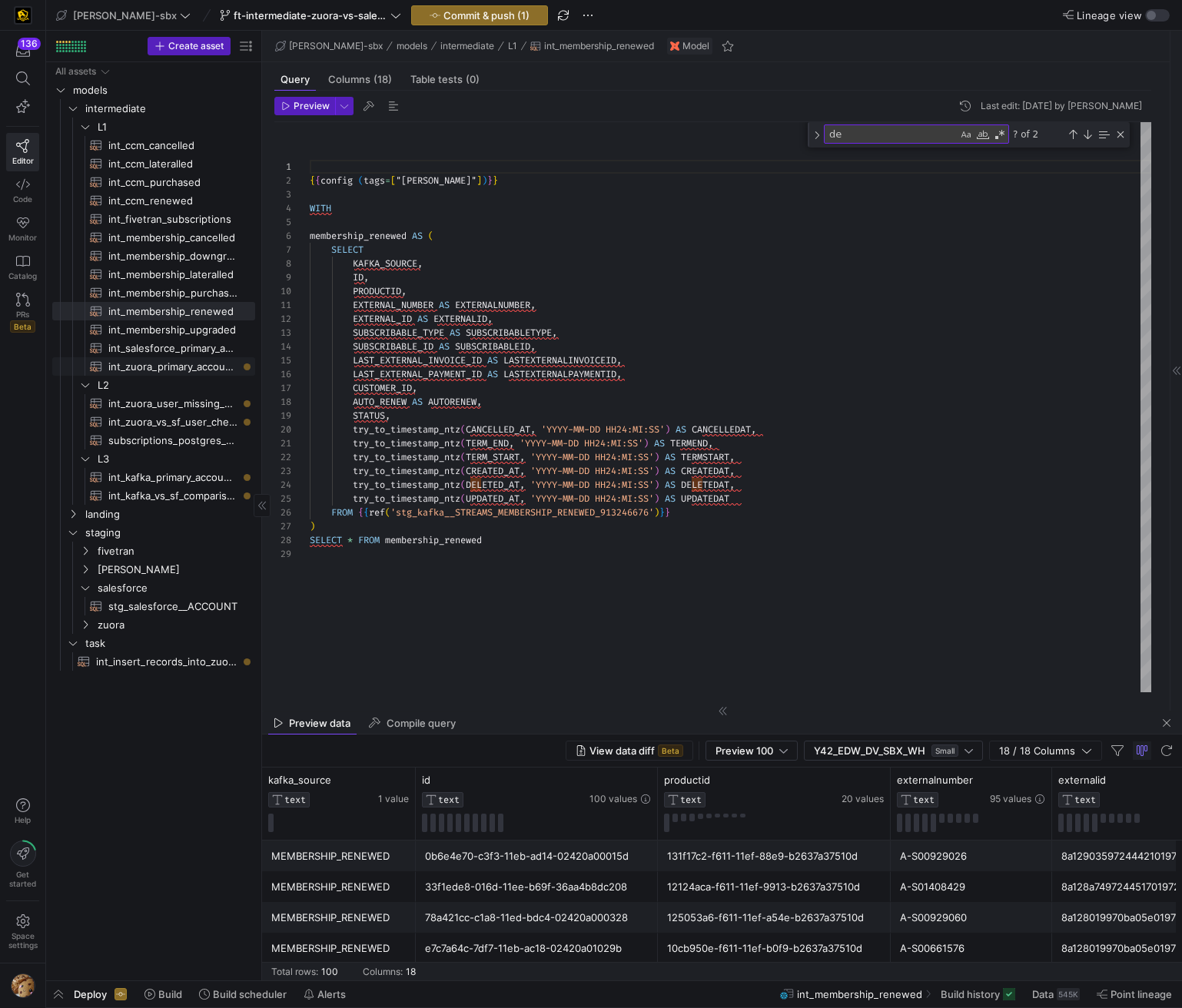
click at [174, 368] on span "int_zuora_primary_accounts​​​​​​​​​​" at bounding box center [173, 367] width 129 height 18
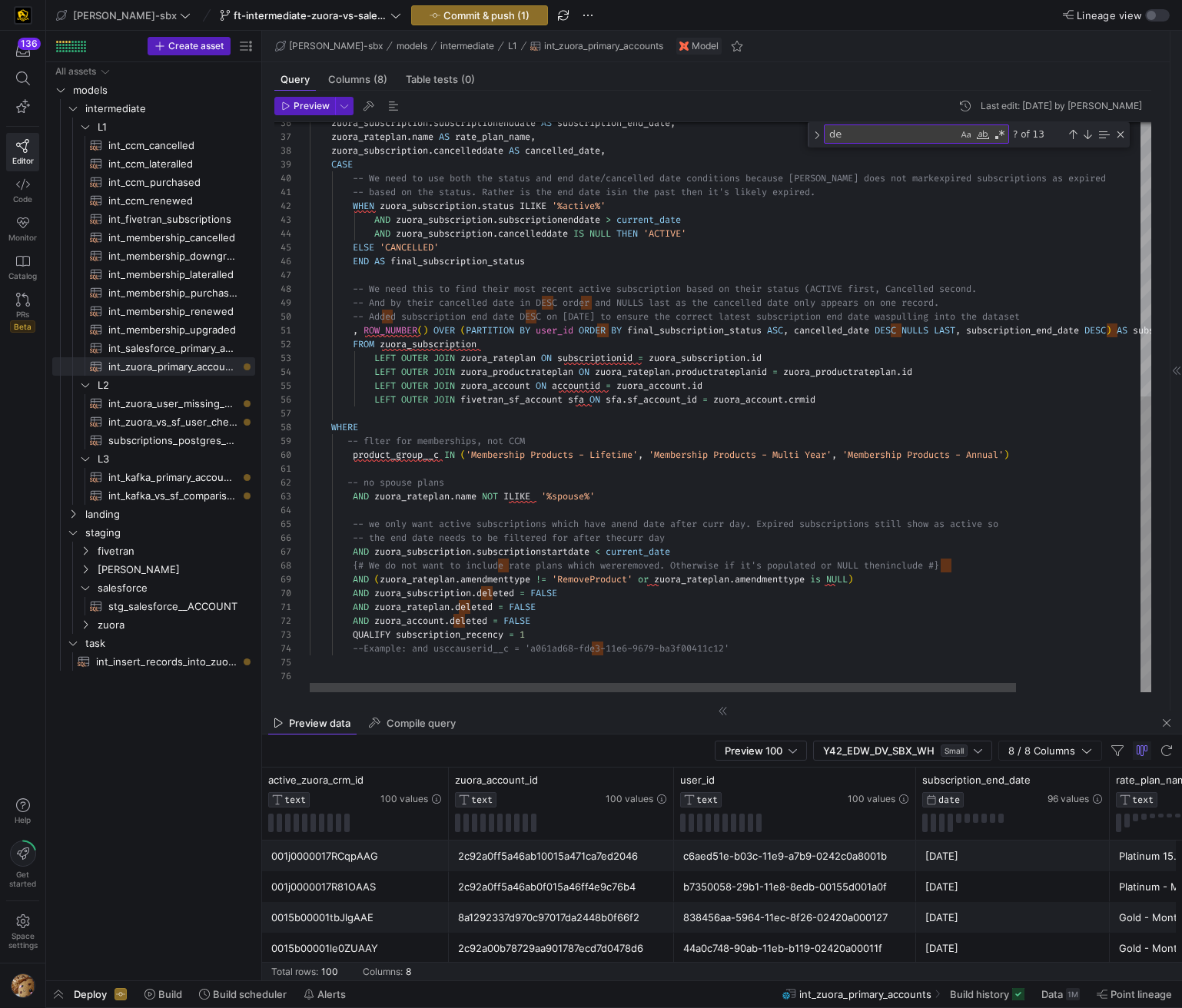
click at [489, 411] on div "zuora_subscription . subscriptionenddate AS subscription_end_date , zuora_ratep…" at bounding box center [805, 143] width 989 height 1098
click at [702, 538] on div "zuora_subscription . subscriptionenddate AS subscription_end_date , zuora_ratep…" at bounding box center [805, 143] width 989 height 1098
click at [698, 553] on div "zuora_subscription . subscriptionenddate AS subscription_end_date , zuora_ratep…" at bounding box center [805, 143] width 989 height 1098
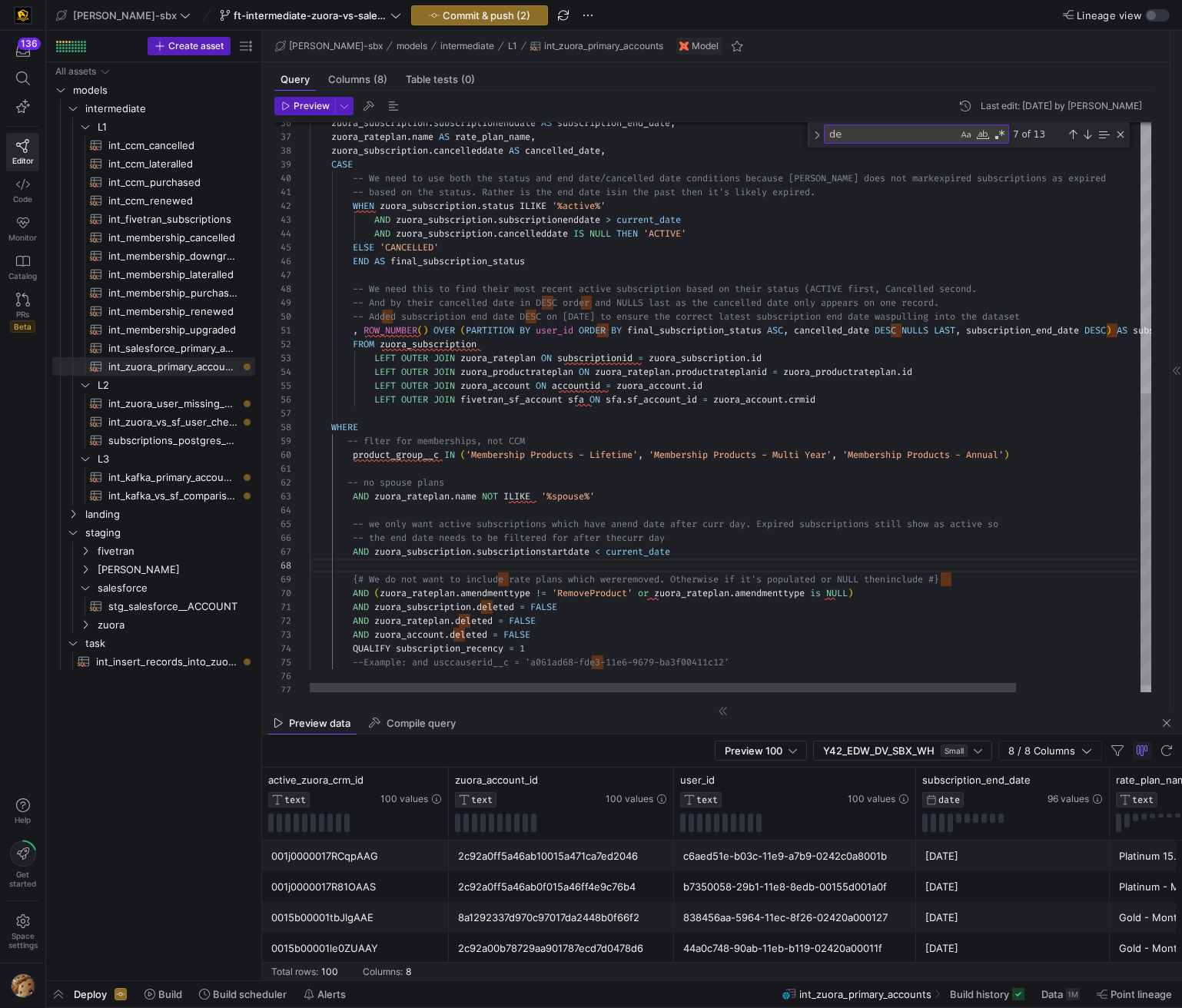
click at [631, 391] on div "zuora_subscription . subscriptionenddate AS subscription_end_date , zuora_ratep…" at bounding box center [805, 150] width 989 height 1112
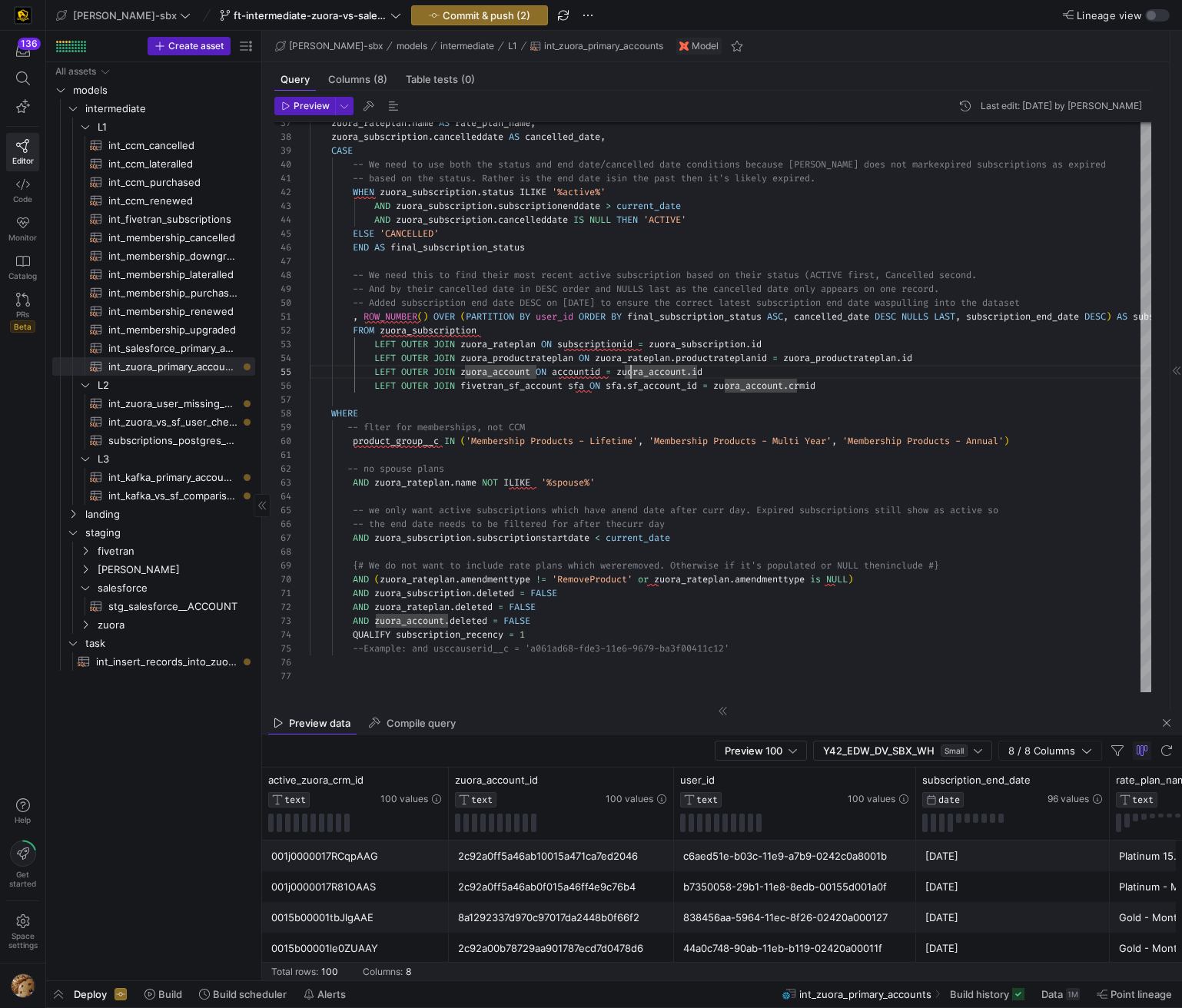
click at [164, 474] on span "int_kafka_primary_accounts​​​​​​​​​​" at bounding box center [173, 478] width 129 height 18
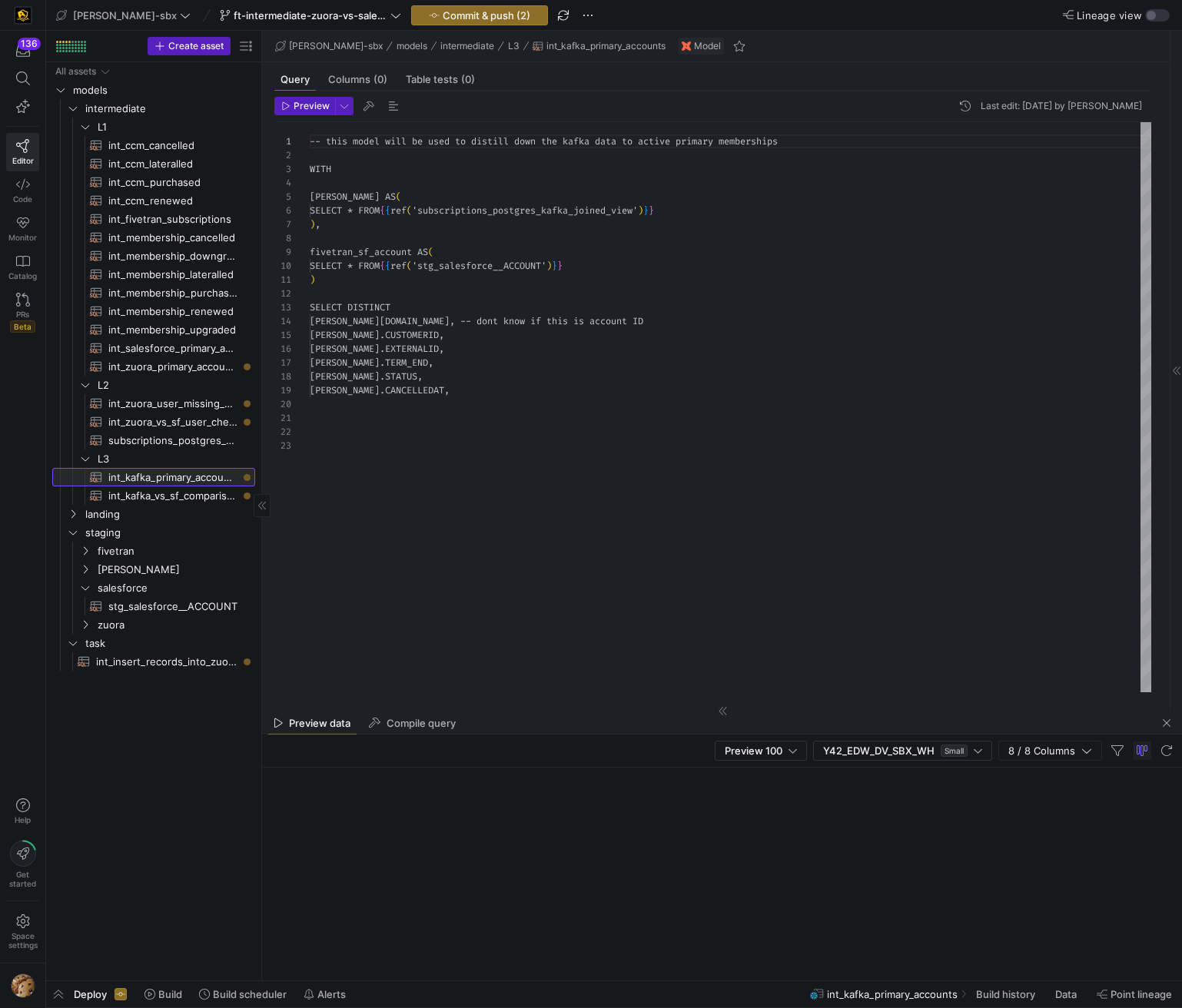
click at [164, 474] on span "int_kafka_primary_accounts​​​​​​​​​​" at bounding box center [173, 478] width 129 height 18
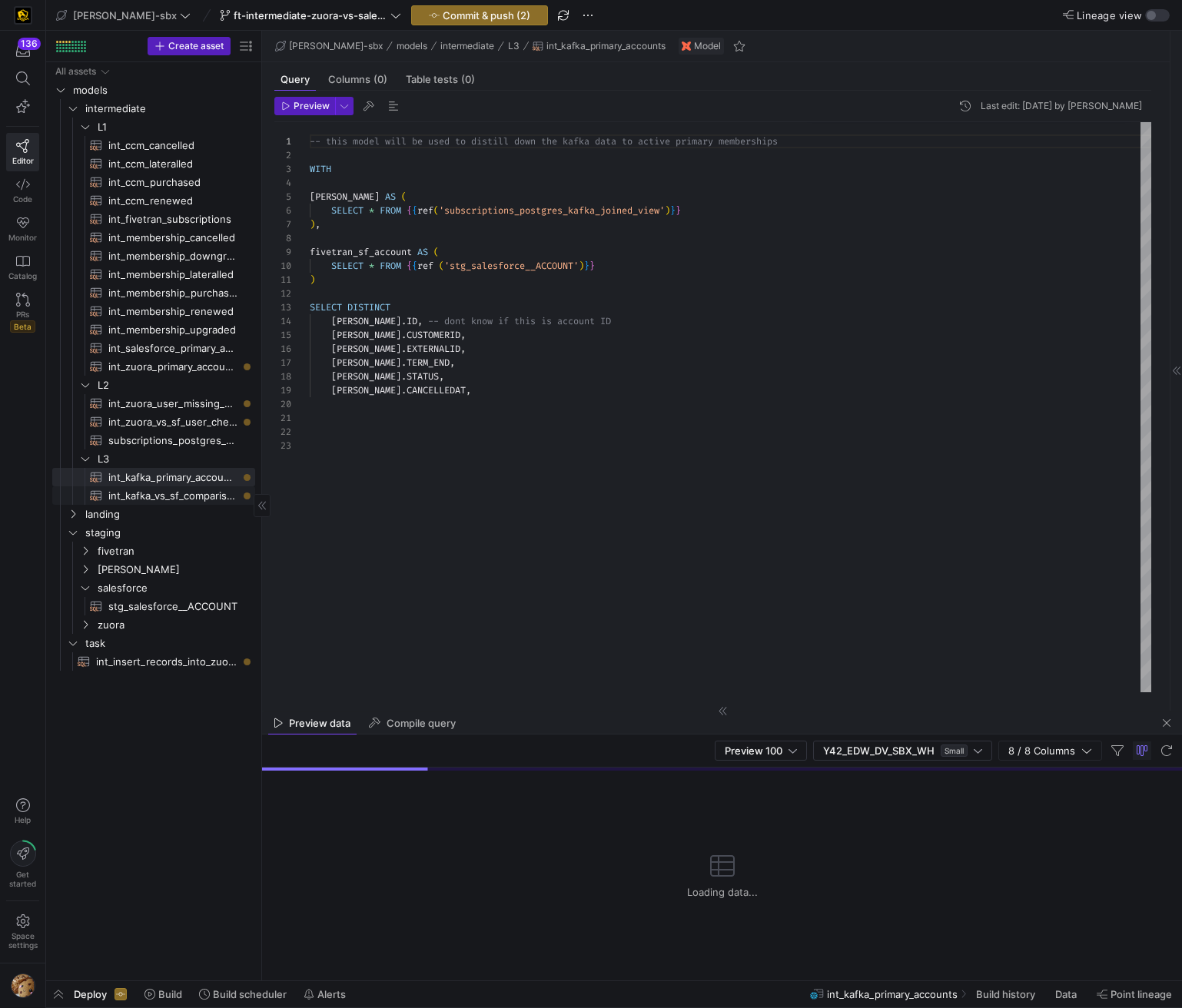
click at [175, 502] on span "int_kafka_vs_sf_comparison​​​​​​​​​​" at bounding box center [173, 496] width 129 height 18
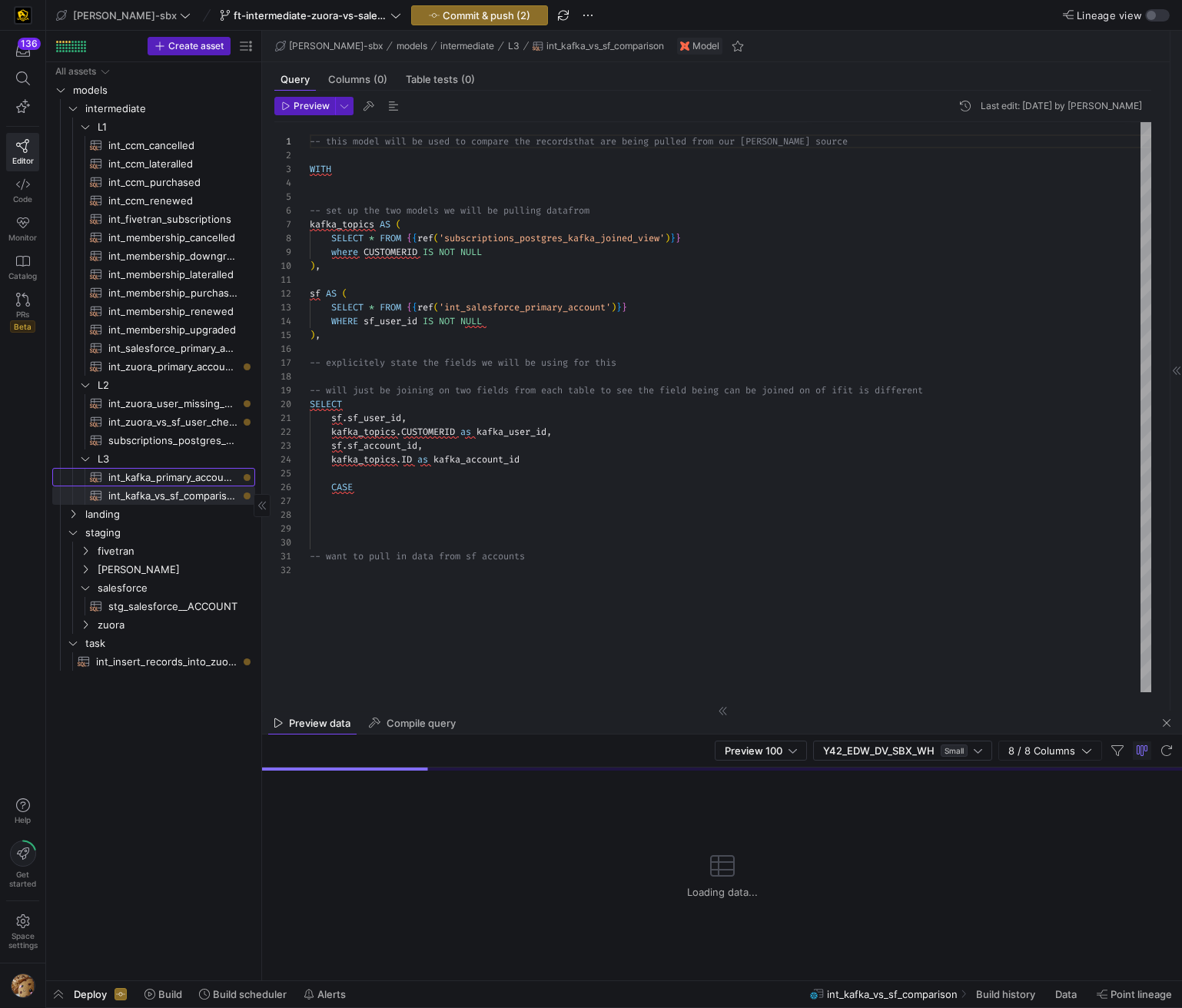
click at [181, 477] on span "int_kafka_primary_accounts​​​​​​​​​​" at bounding box center [173, 478] width 129 height 18
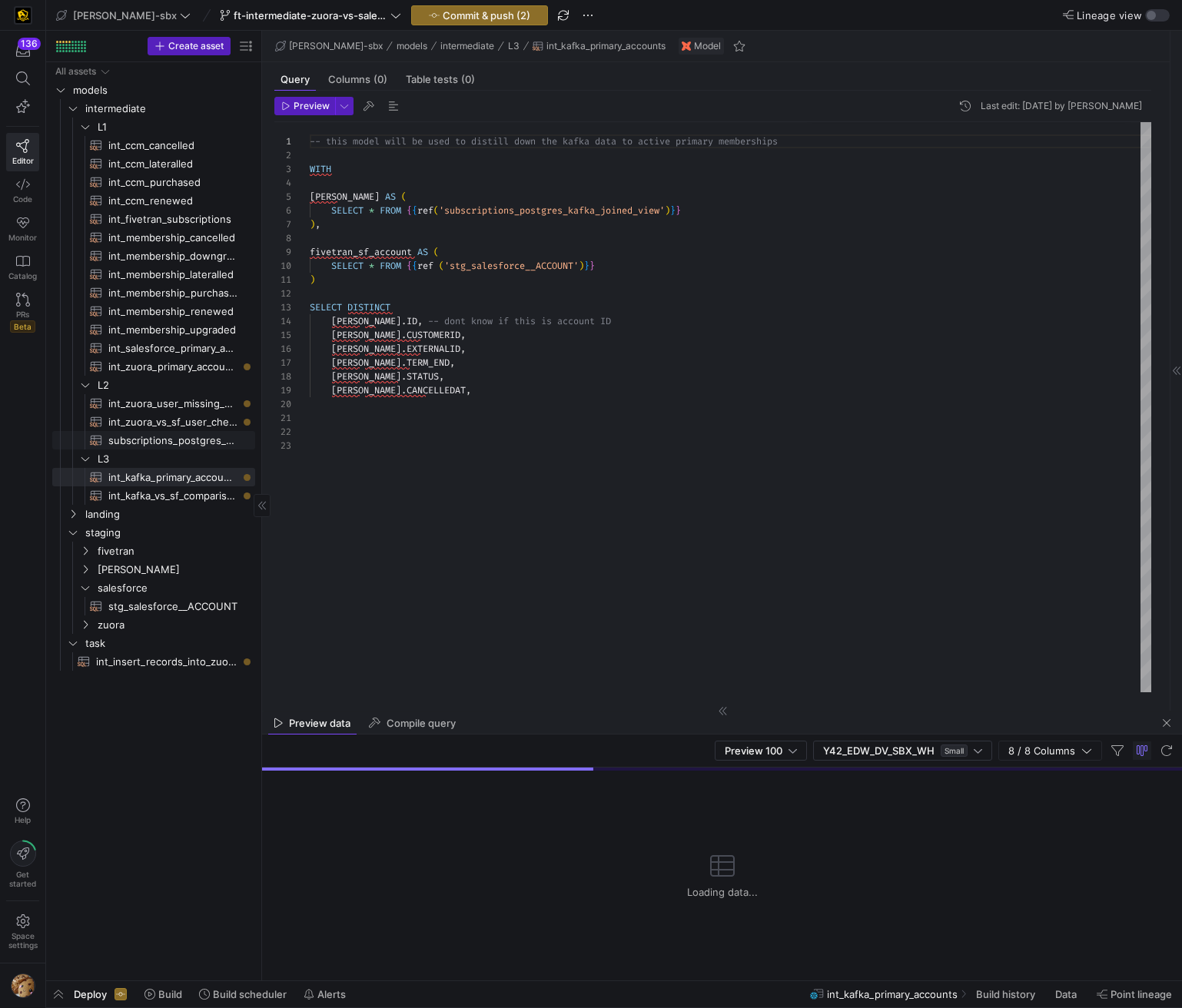
click at [207, 443] on span "subscriptions_postgres_kafka_joined_view​​​​​​​​​​" at bounding box center [173, 441] width 129 height 18
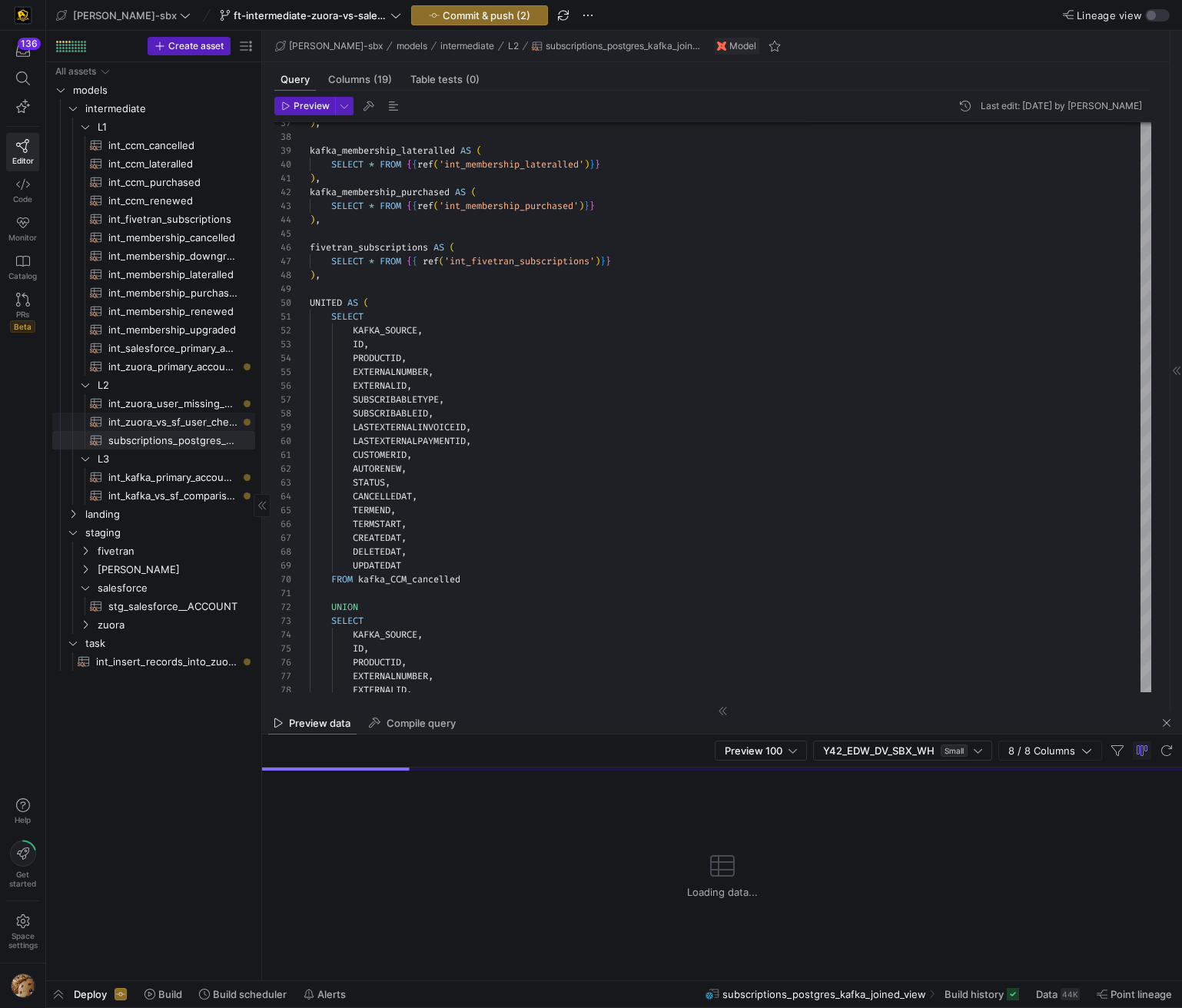
click at [195, 421] on span "int_zuora_vs_sf_user_check​​​​​​​​​​" at bounding box center [173, 422] width 129 height 18
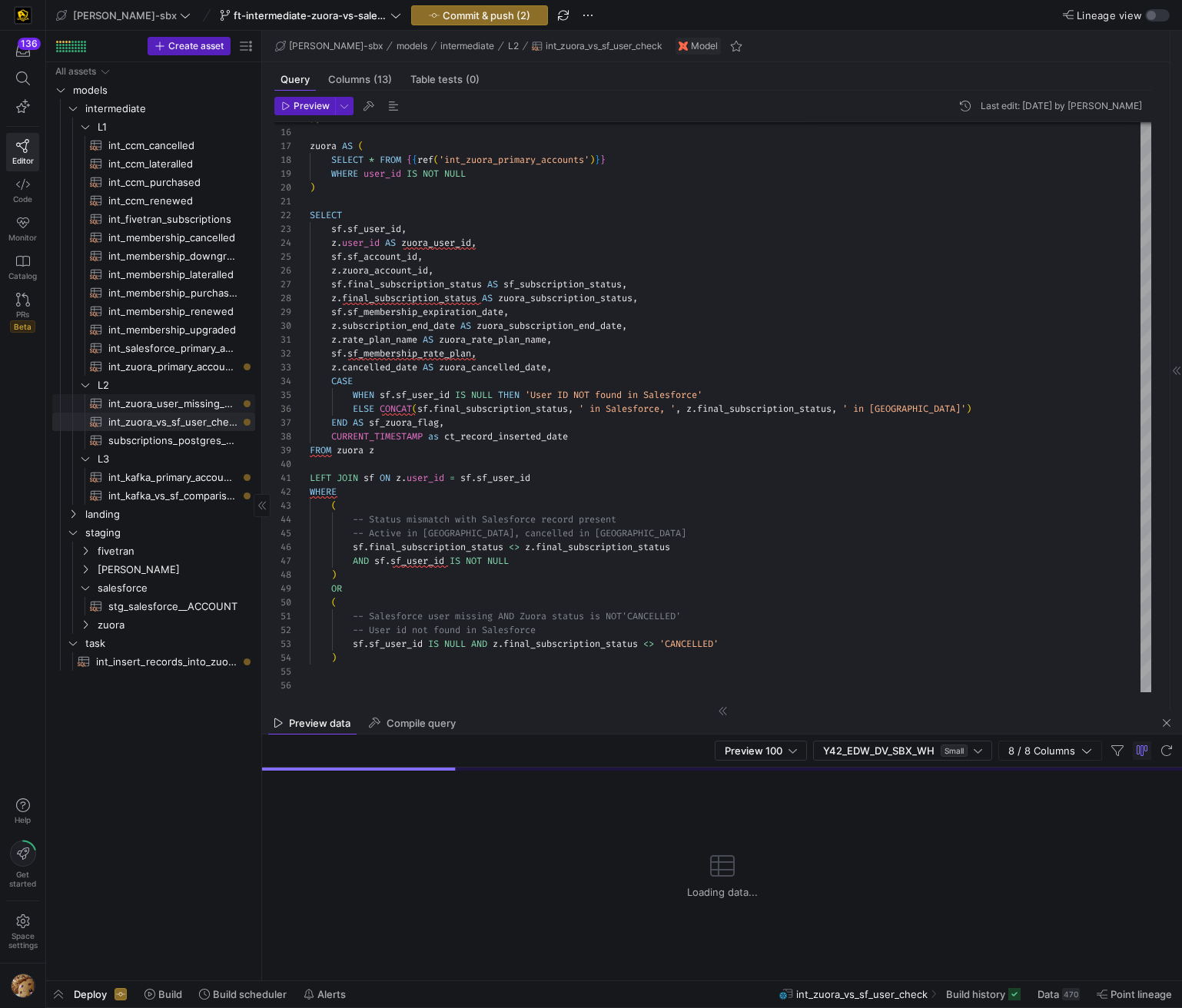
click at [200, 405] on span "int_zuora_user_missing_check​​​​​​​​​​" at bounding box center [173, 404] width 129 height 18
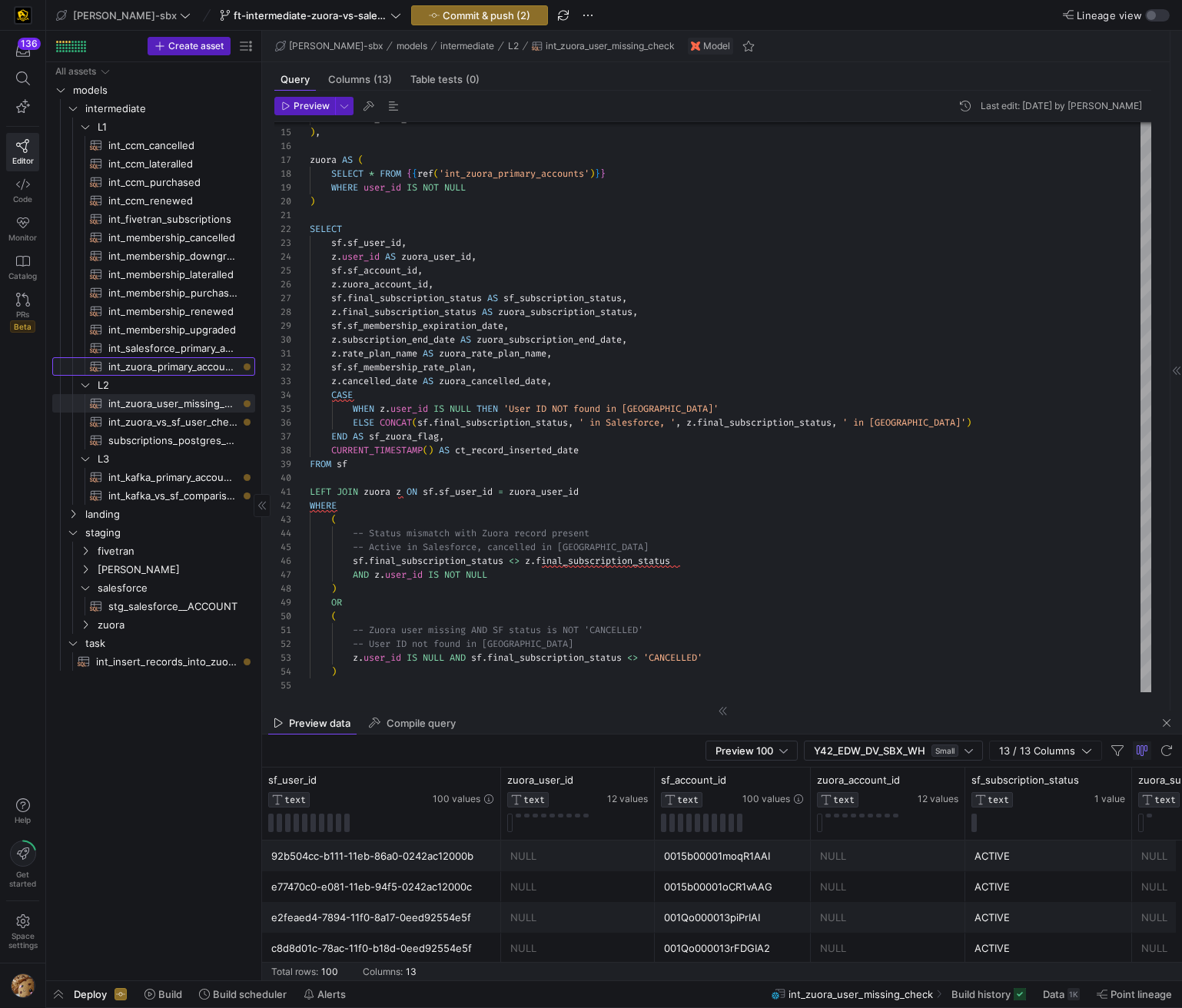
click at [186, 365] on span "int_zuora_primary_accounts​​​​​​​​​​" at bounding box center [173, 367] width 129 height 18
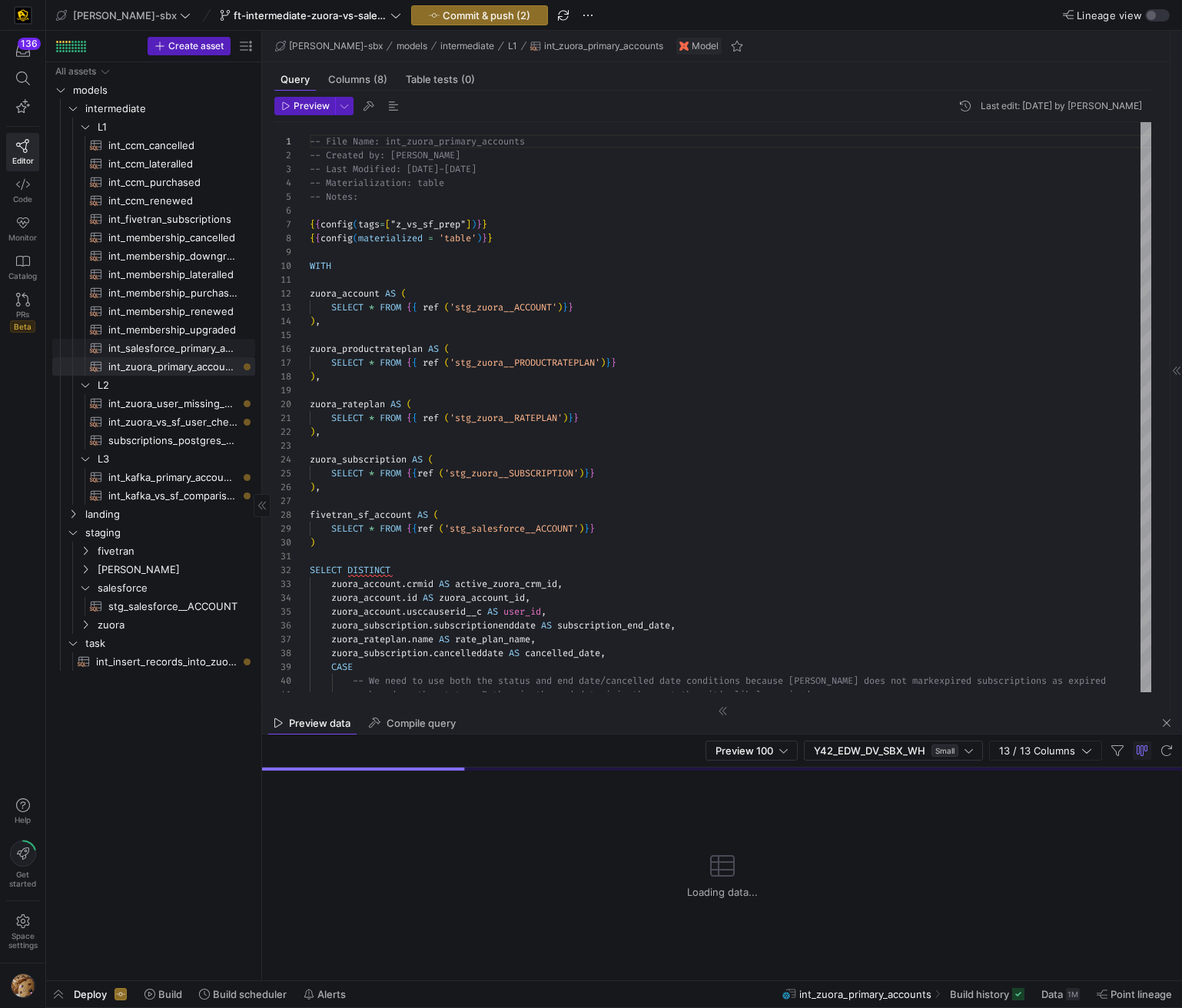
click at [156, 344] on span "int_salesforce_primary_account​​​​​​​​​​" at bounding box center [173, 348] width 129 height 18
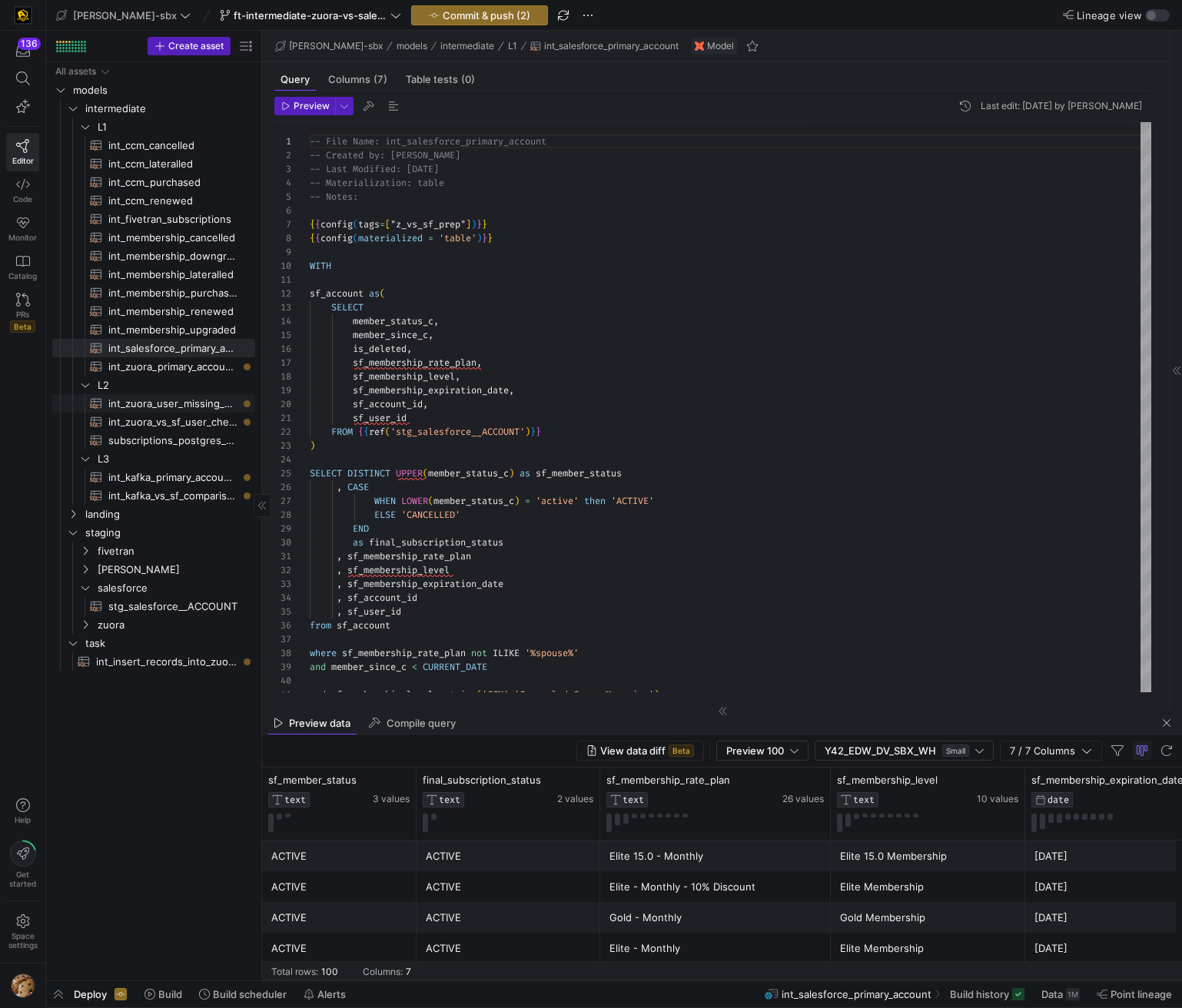
click at [139, 410] on span "int_zuora_user_missing_check​​​​​​​​​​" at bounding box center [173, 404] width 129 height 18
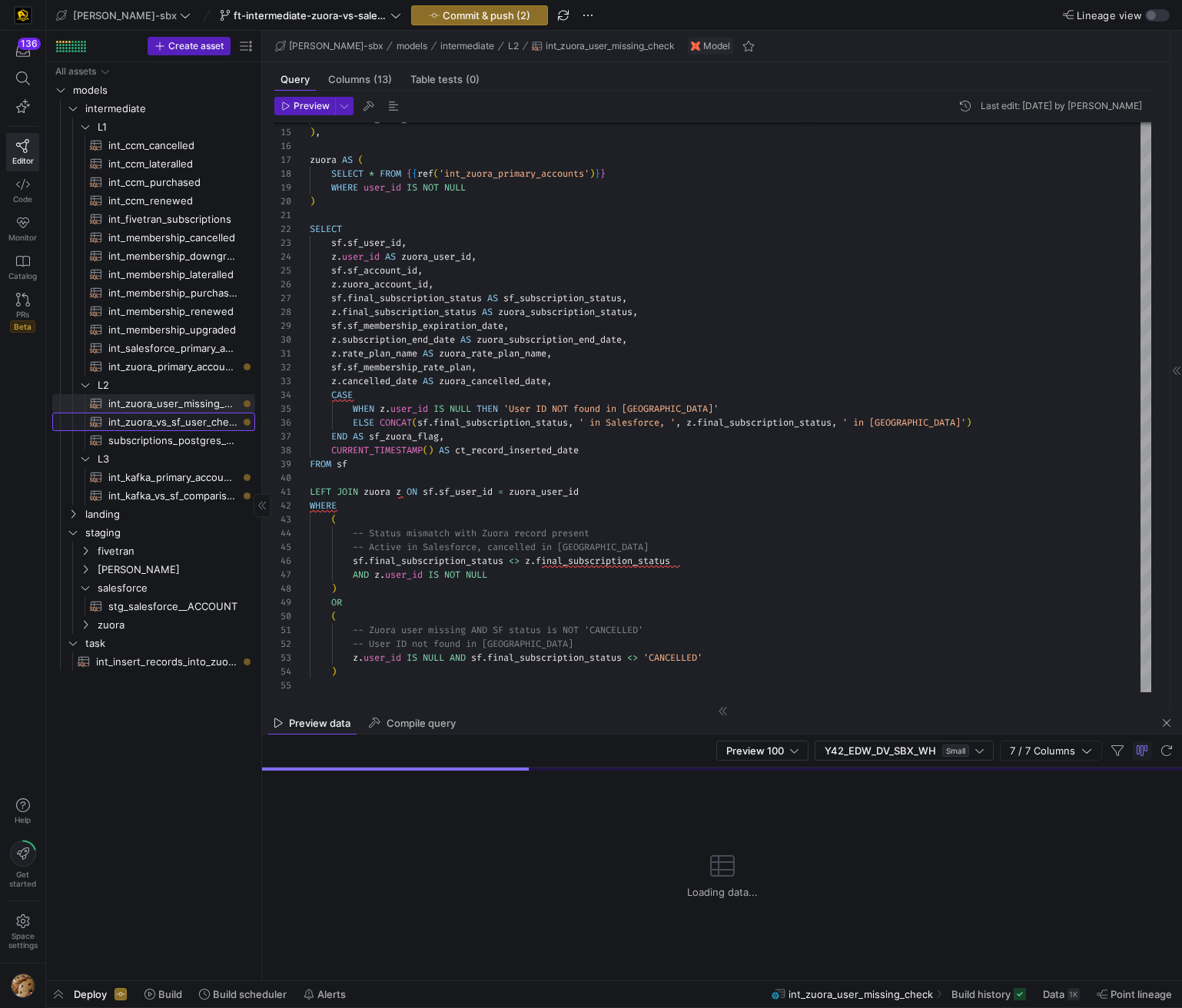
click at [173, 419] on span "int_zuora_vs_sf_user_check​​​​​​​​​​" at bounding box center [173, 422] width 129 height 18
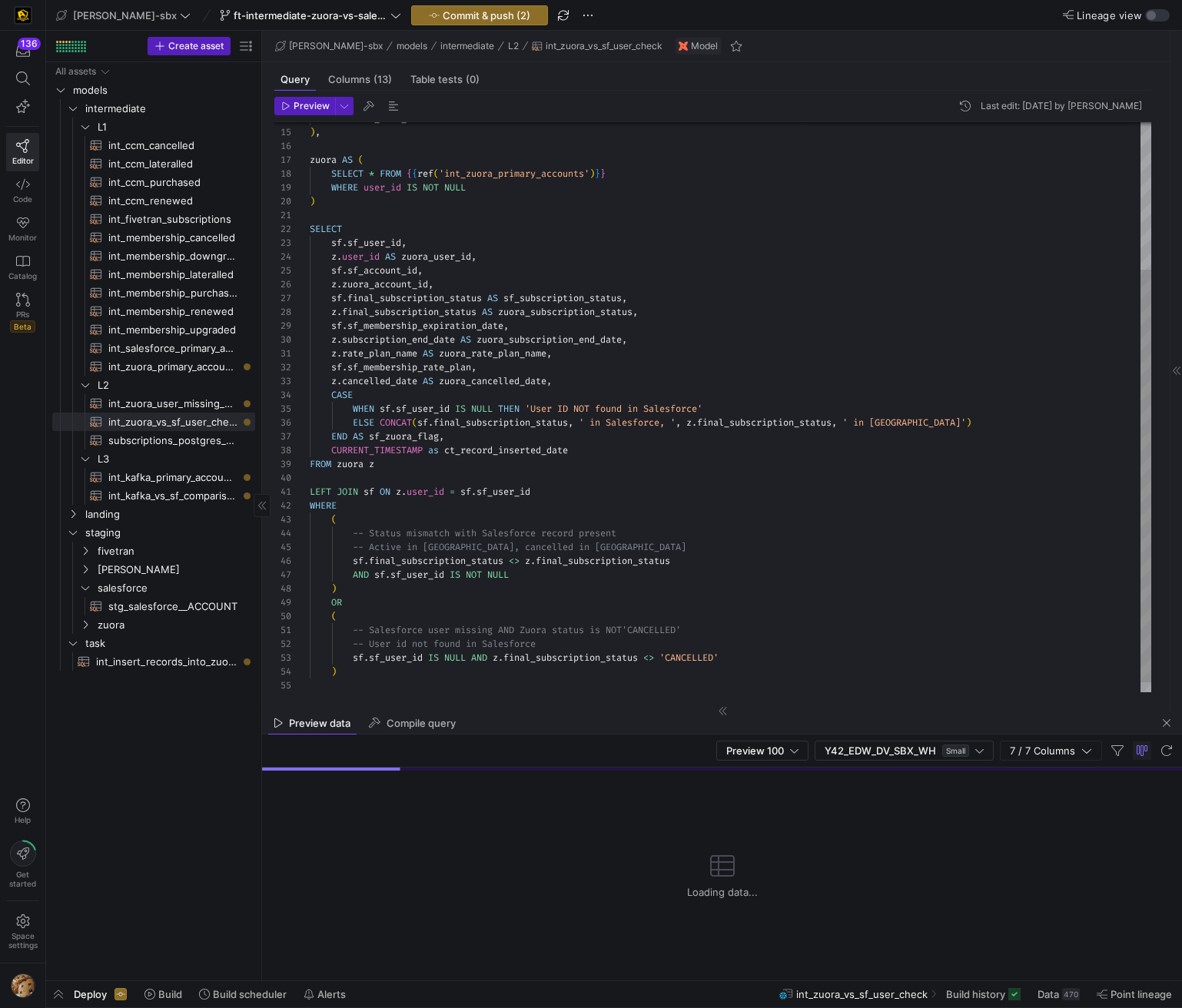
click at [163, 428] on div "All assets models intermediate landing staging task L1 L2 L3 int_kafka_primary_…" at bounding box center [154, 366] width 203 height 609
click at [176, 372] on span "int_zuora_primary_accounts​​​​​​​​​​" at bounding box center [173, 367] width 129 height 18
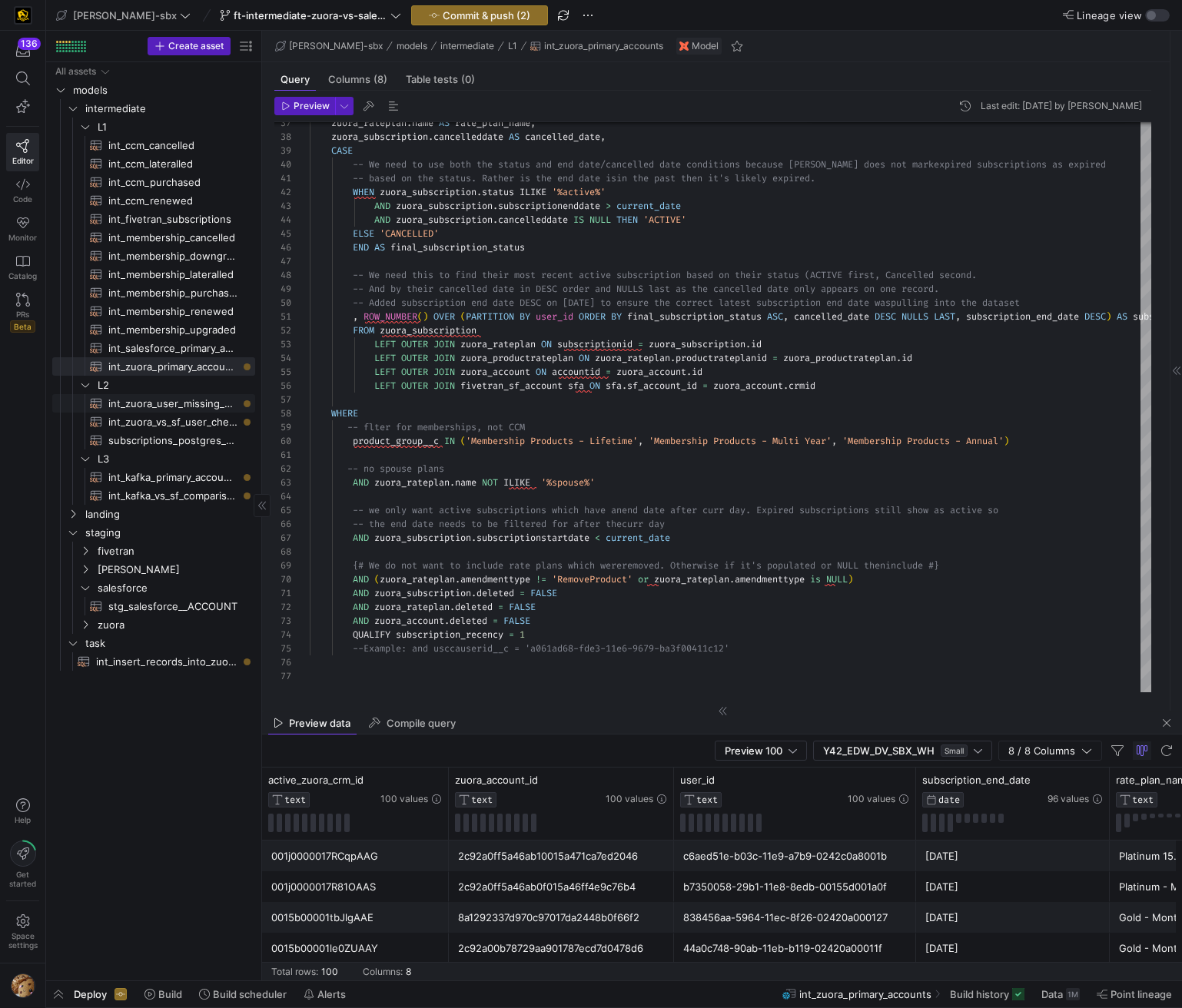
click at [165, 401] on span "int_zuora_user_missing_check​​​​​​​​​​" at bounding box center [173, 404] width 129 height 18
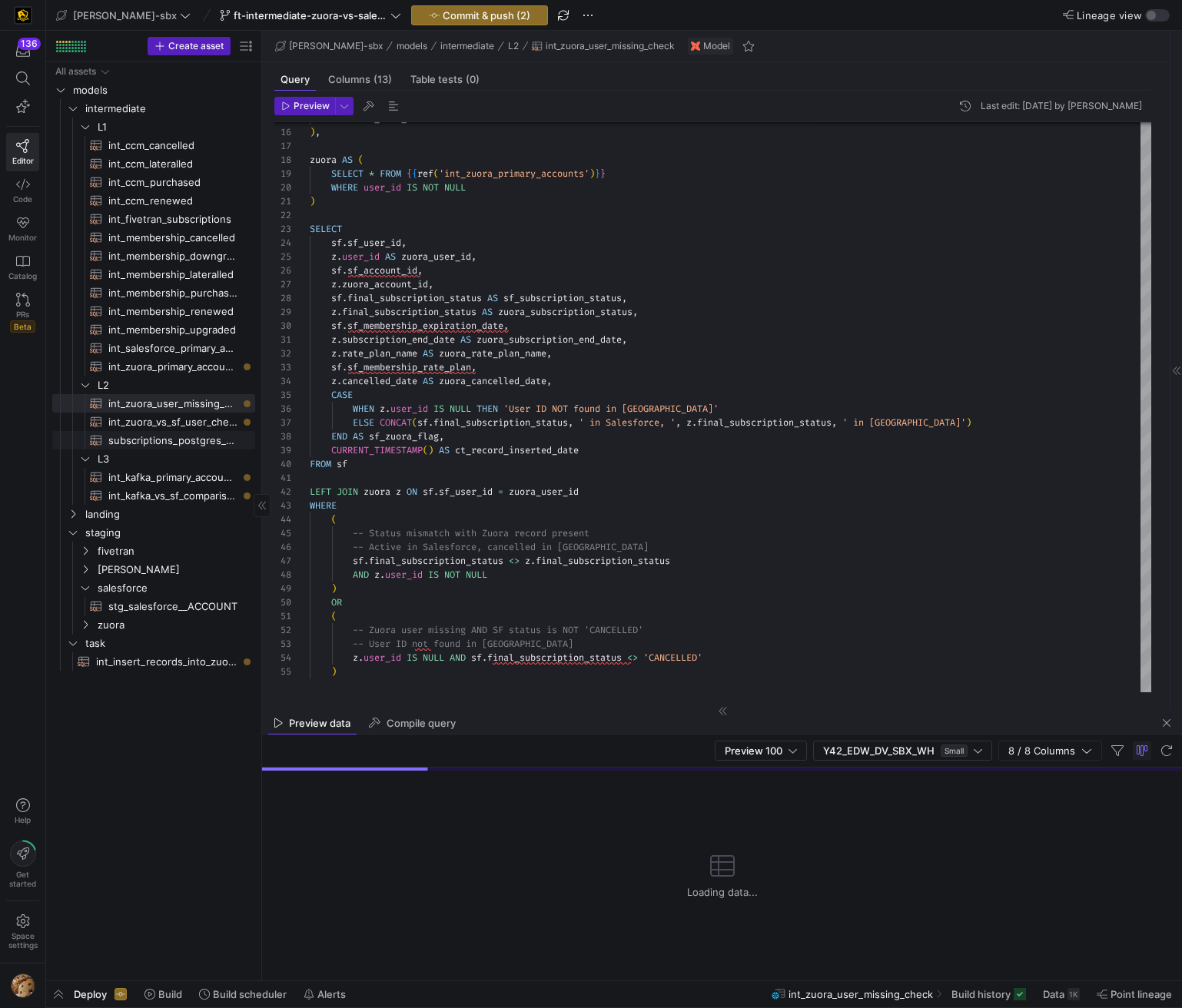
click at [168, 436] on span "subscriptions_postgres_kafka_joined_view​​​​​​​​​​" at bounding box center [173, 441] width 129 height 18
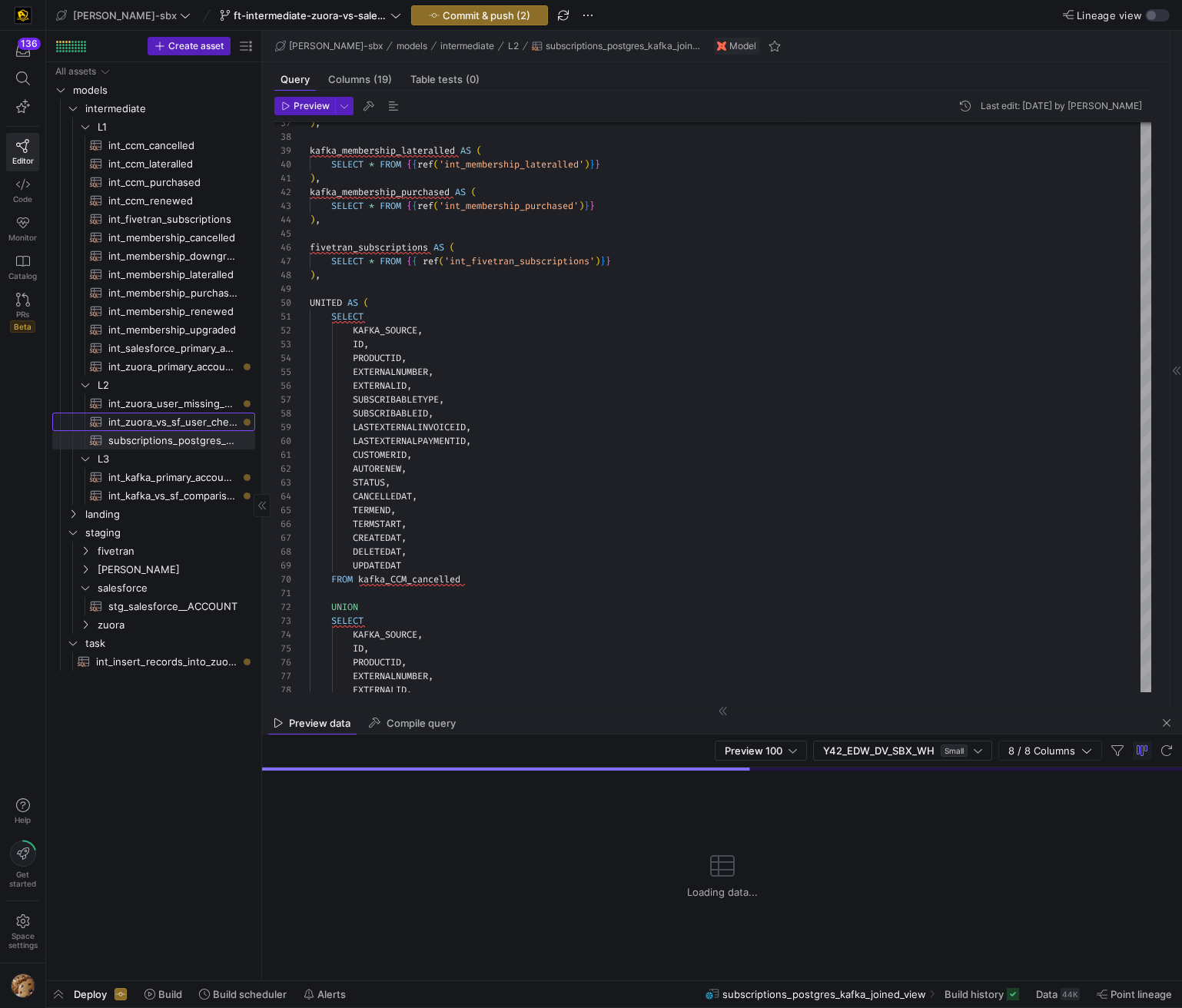
click at [193, 420] on span "int_zuora_vs_sf_user_check​​​​​​​​​​" at bounding box center [173, 422] width 129 height 18
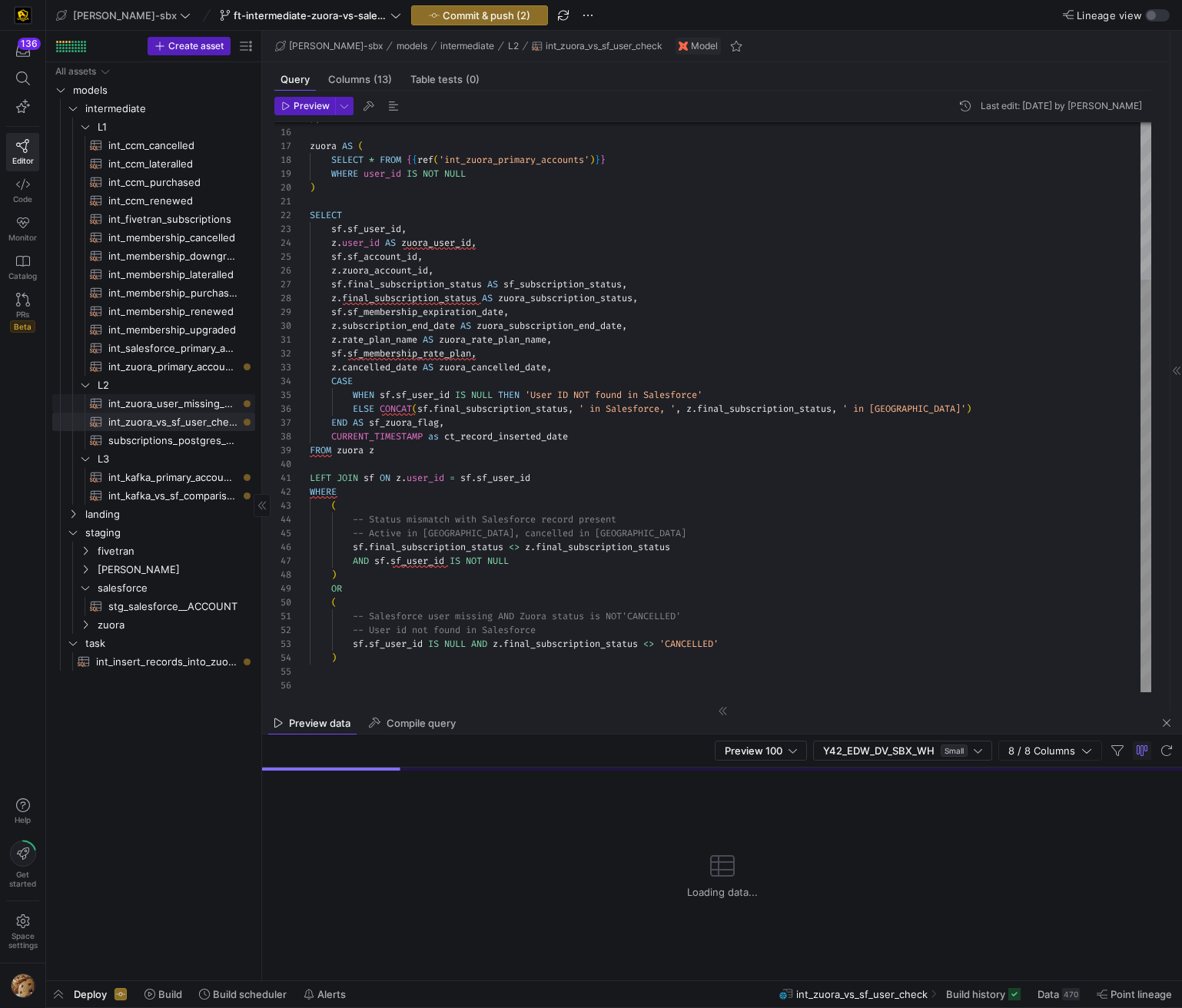
click at [189, 405] on span "int_zuora_user_missing_check​​​​​​​​​​" at bounding box center [173, 404] width 129 height 18
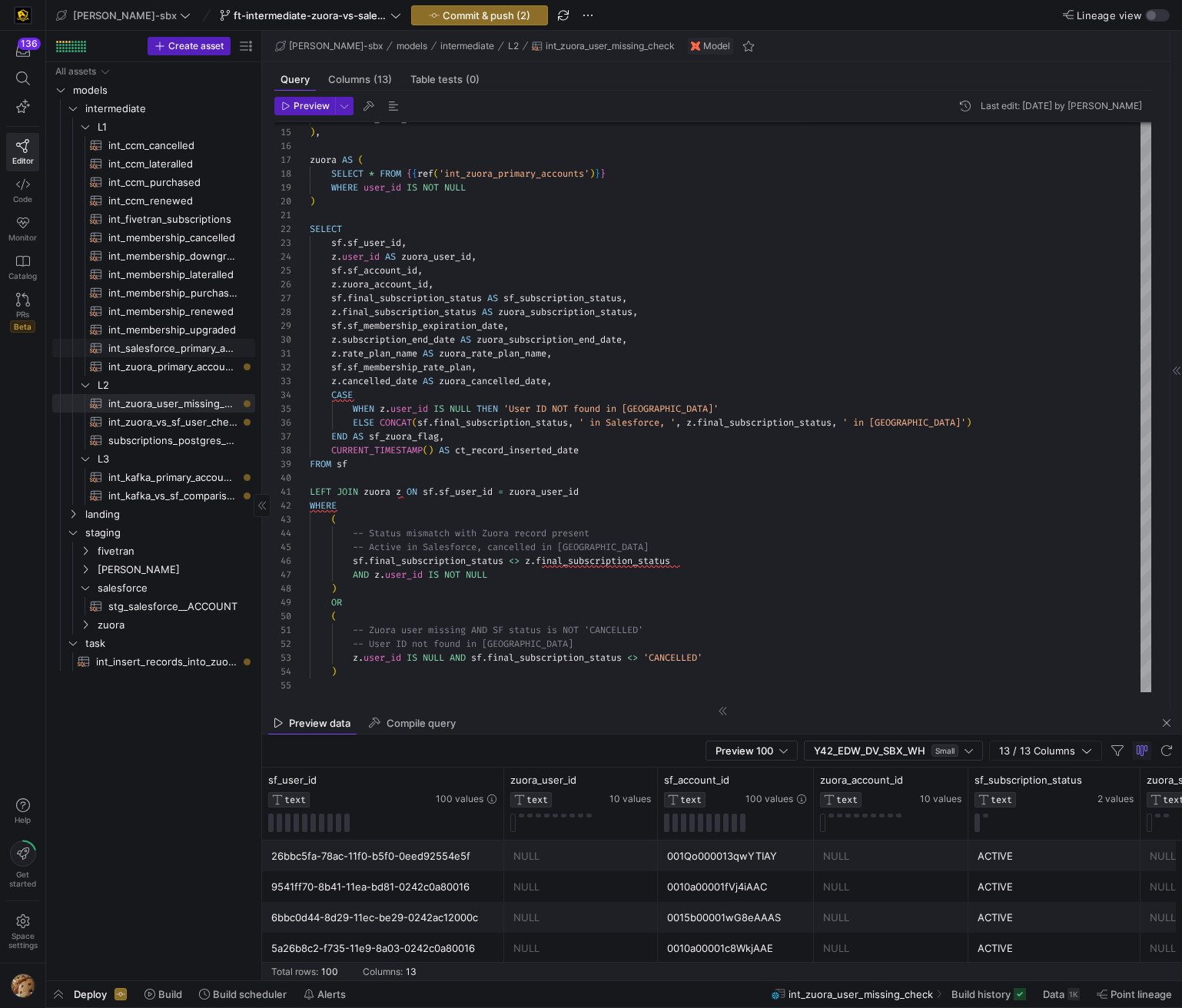
click at [159, 349] on span "int_salesforce_primary_account​​​​​​​​​​" at bounding box center [173, 348] width 129 height 18
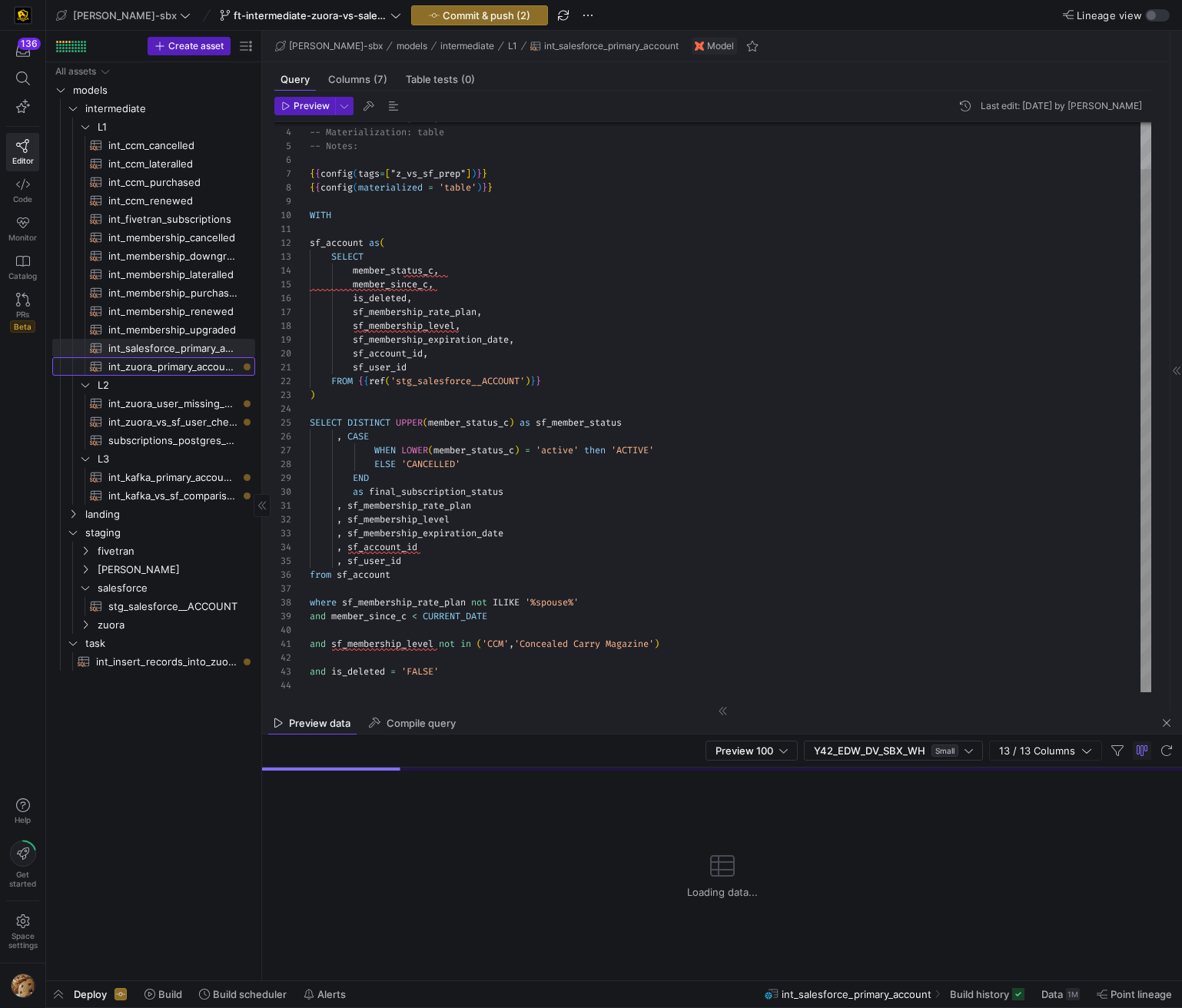
click at [156, 362] on span "int_zuora_primary_accounts​​​​​​​​​​" at bounding box center [173, 367] width 129 height 18
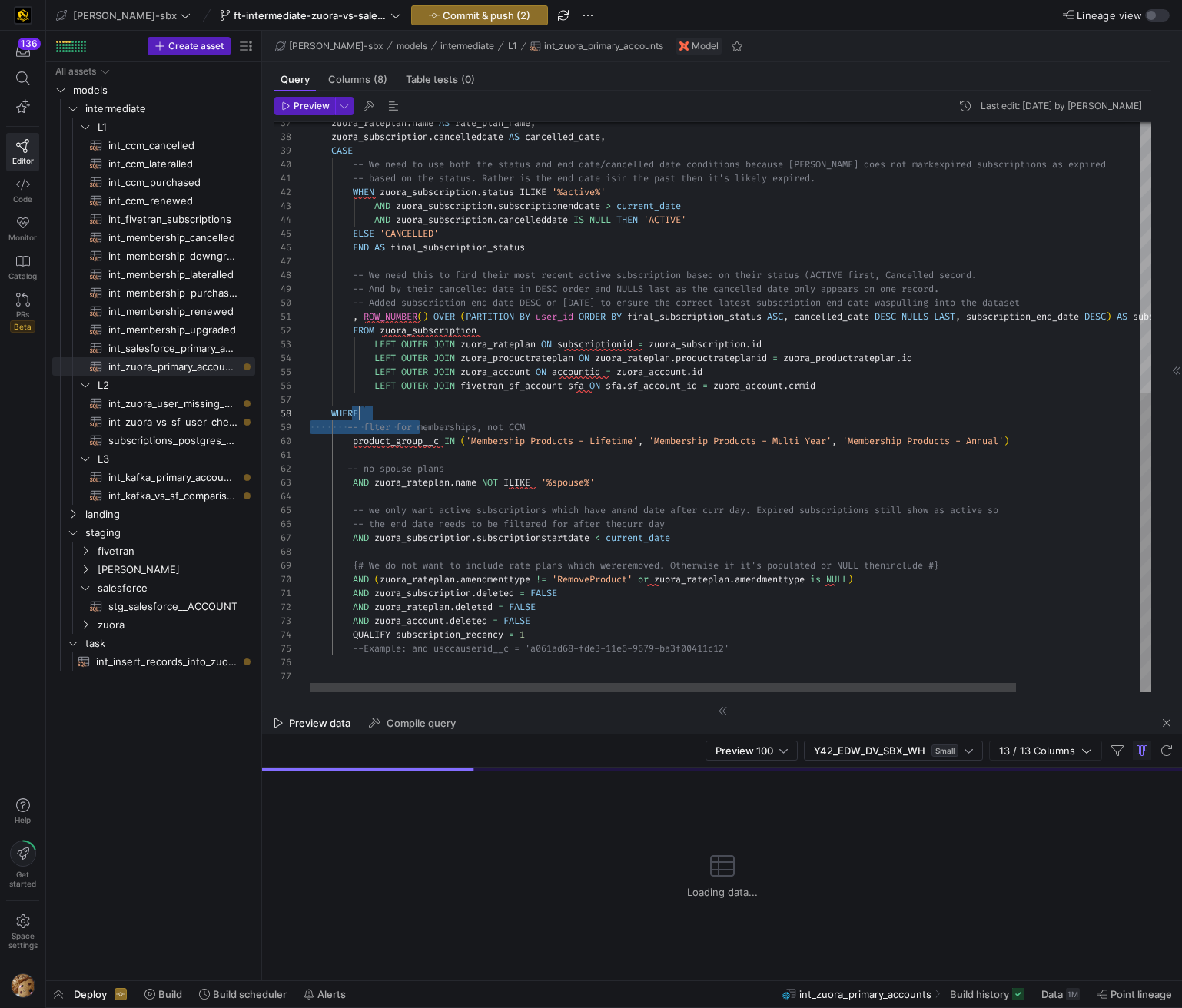
scroll to position [110, 0]
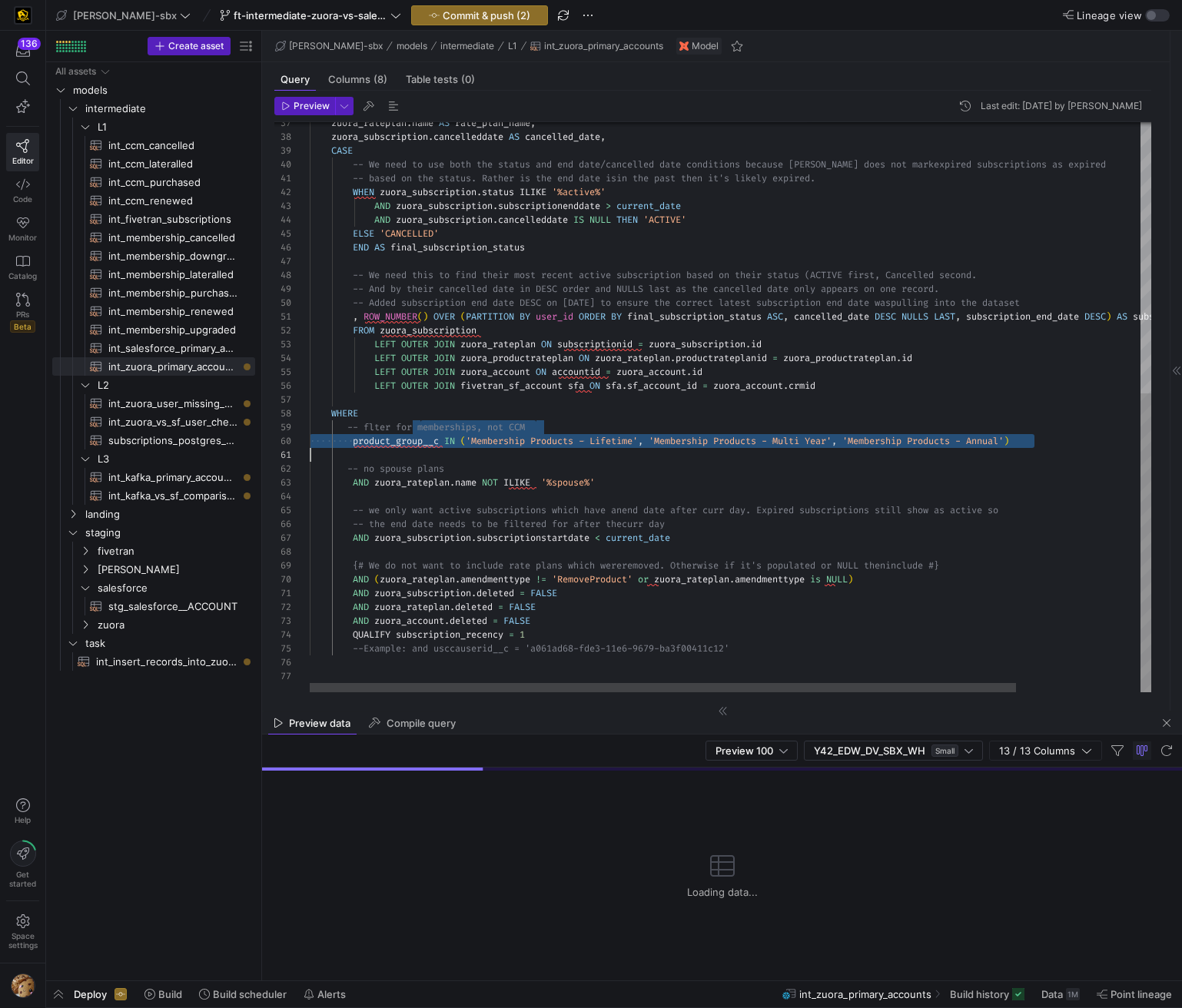
drag, startPoint x: 718, startPoint y: 419, endPoint x: 878, endPoint y: 464, distance: 166.2
click at [1077, 451] on div "zuora_rateplan . name AS rate_plan_name , zuora_subscription . cancelleddate AS…" at bounding box center [805, 149] width 989 height 1087
click at [524, 465] on div "zuora_rateplan . name AS rate_plan_name , zuora_subscription . cancelleddate AS…" at bounding box center [805, 149] width 989 height 1087
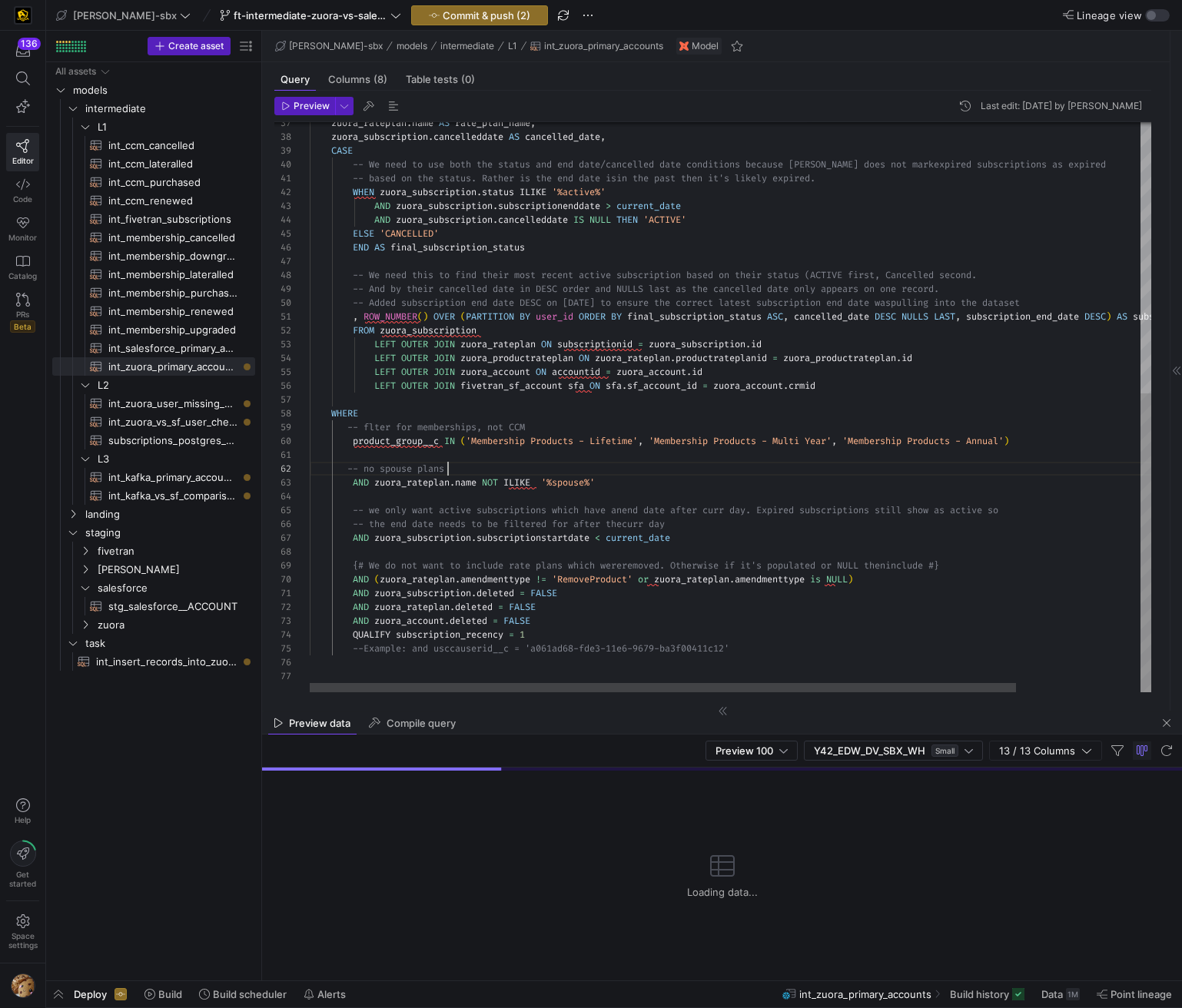
scroll to position [14, 139]
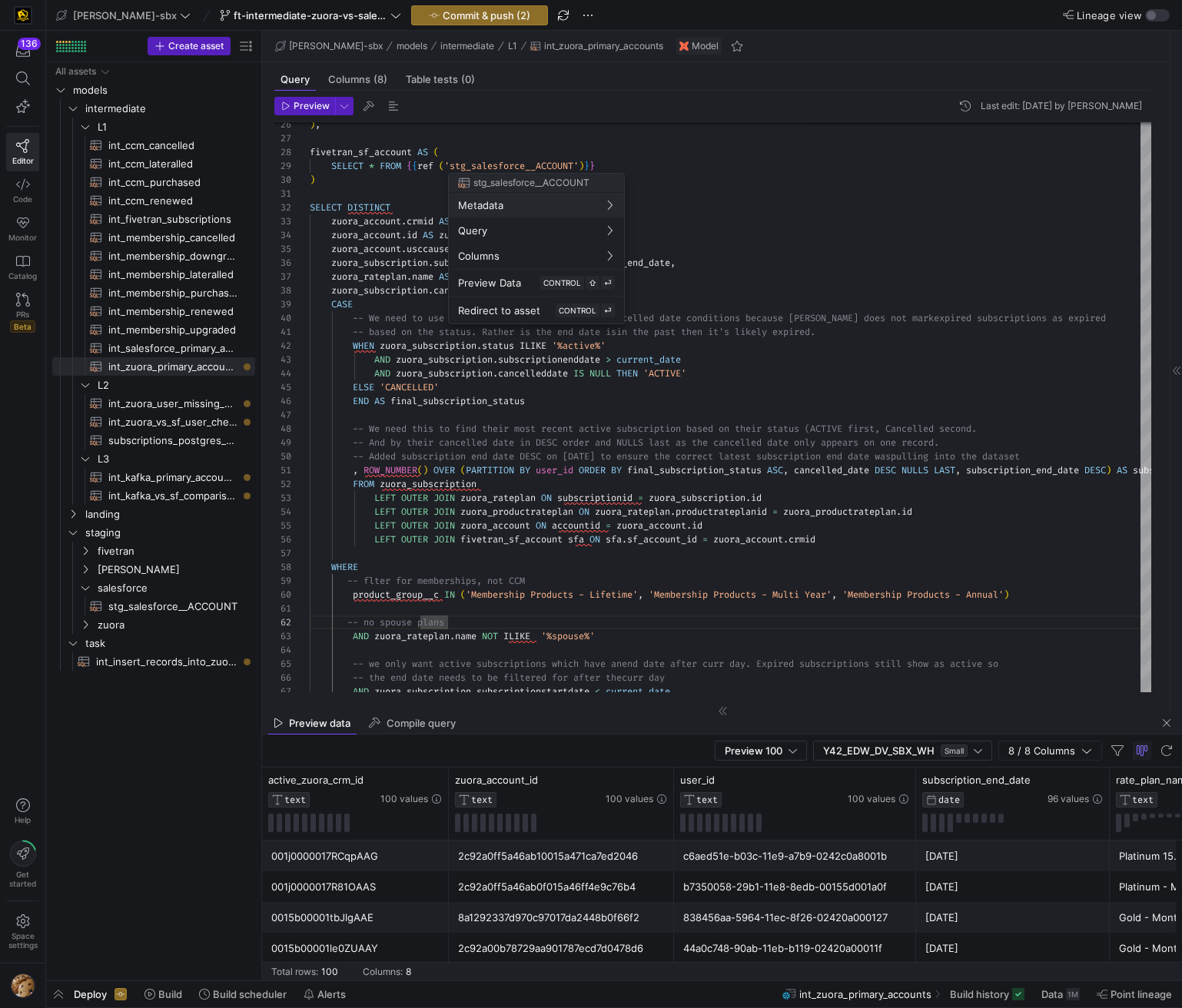
click at [130, 284] on div at bounding box center [591, 504] width 1182 height 1008
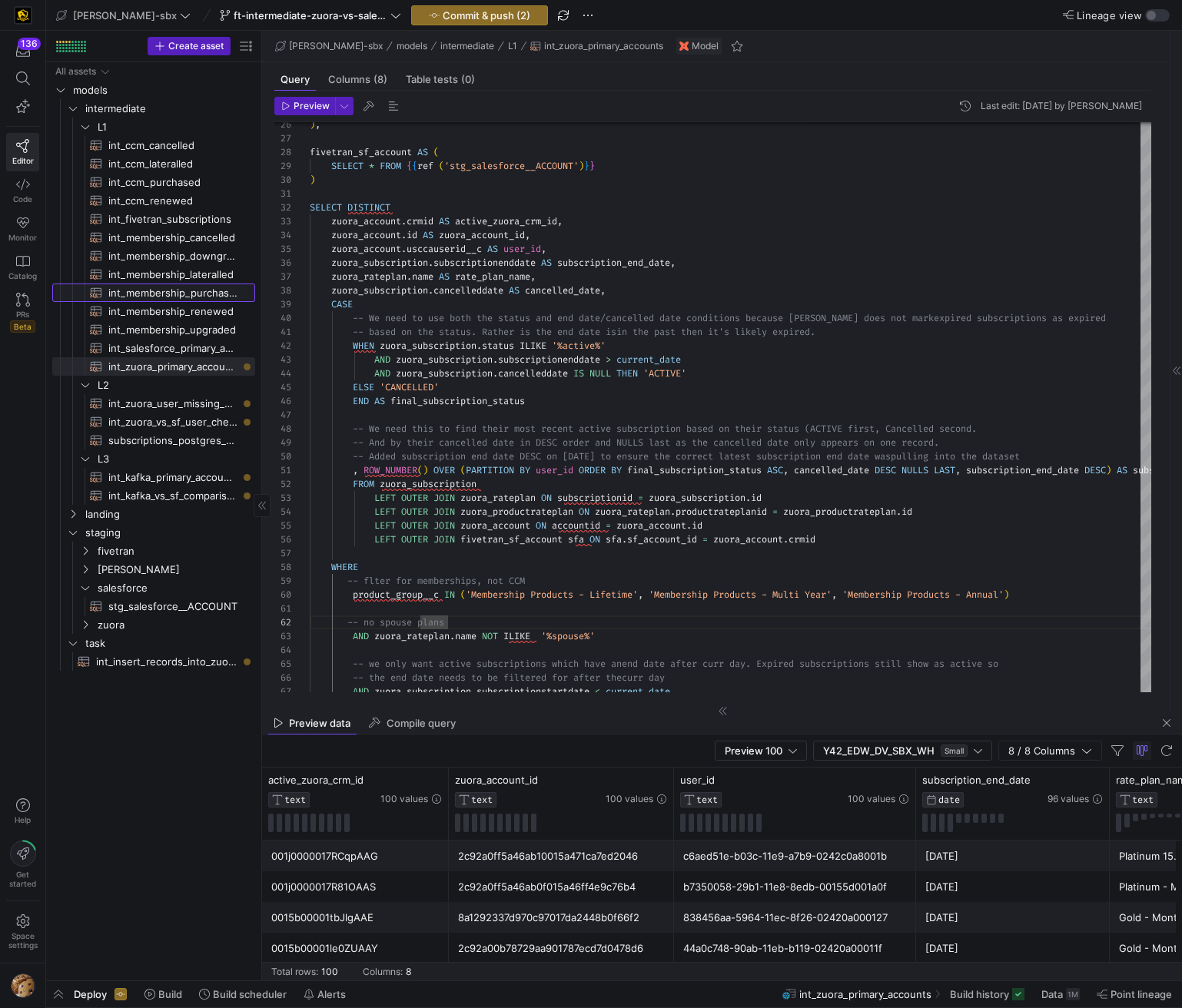
click at [132, 289] on span "int_membership_purchased​​​​​​​​​​" at bounding box center [173, 293] width 129 height 18
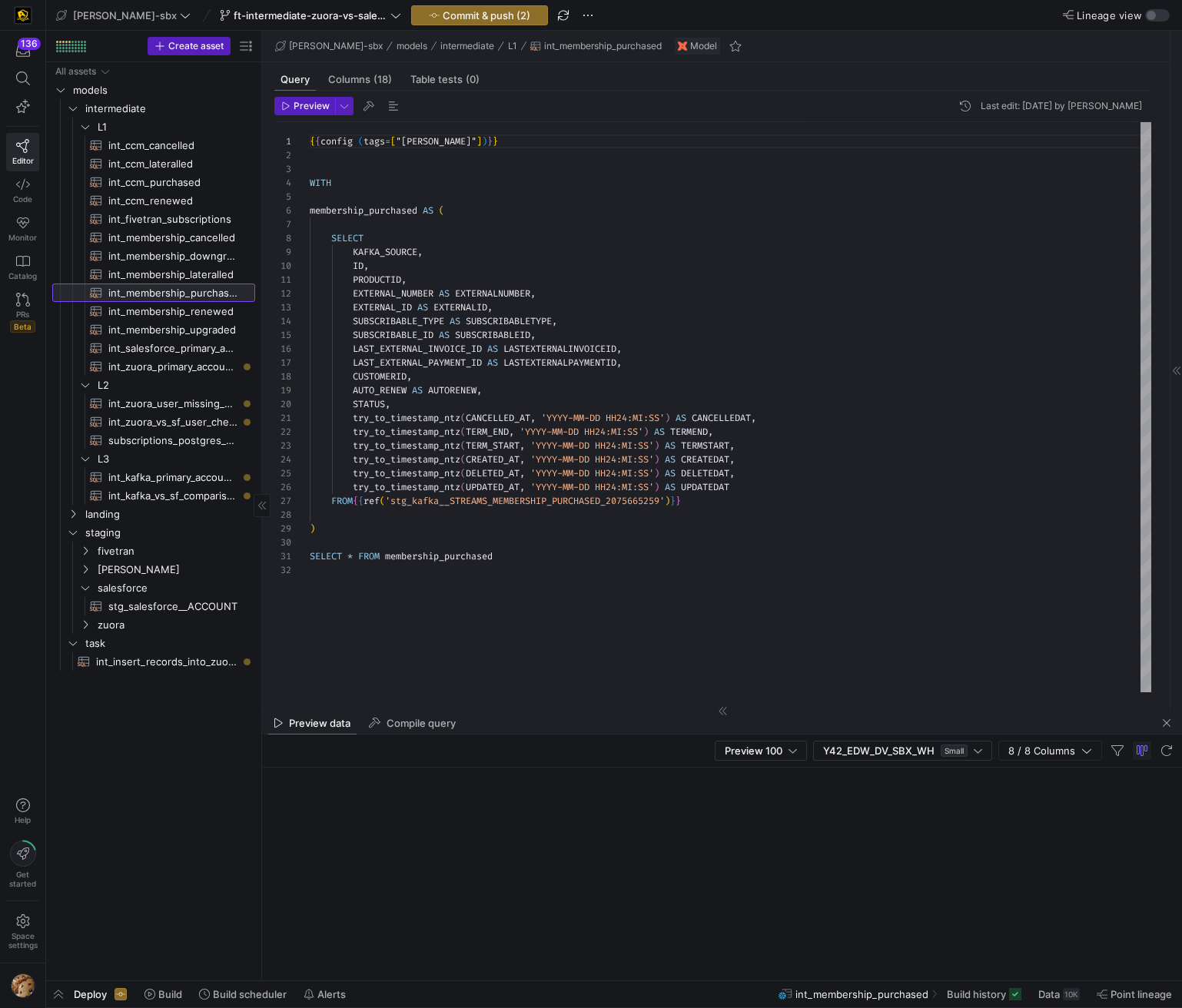
scroll to position [139, 0]
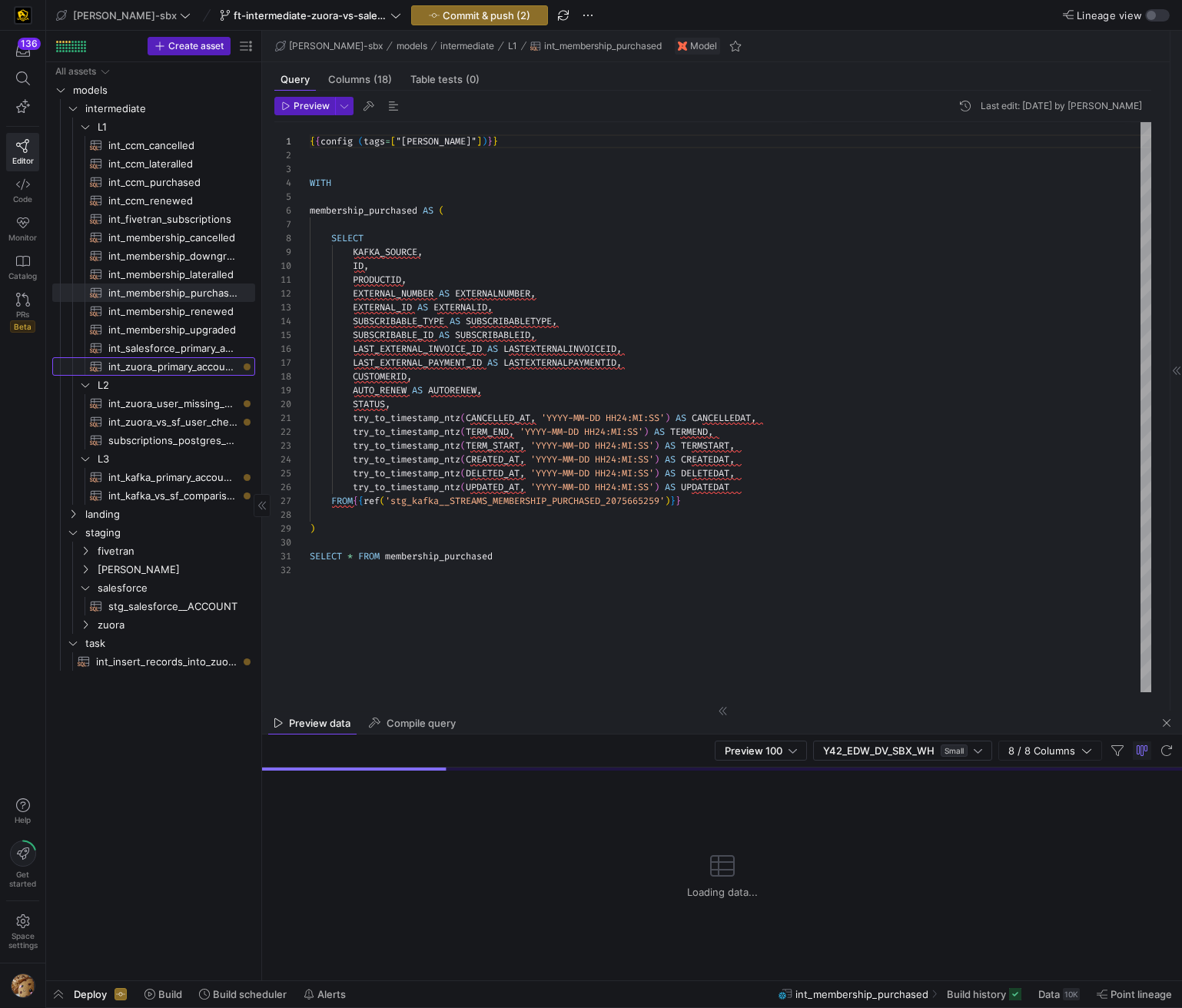
click at [176, 361] on span "int_zuora_primary_accounts​​​​​​​​​​" at bounding box center [173, 367] width 129 height 18
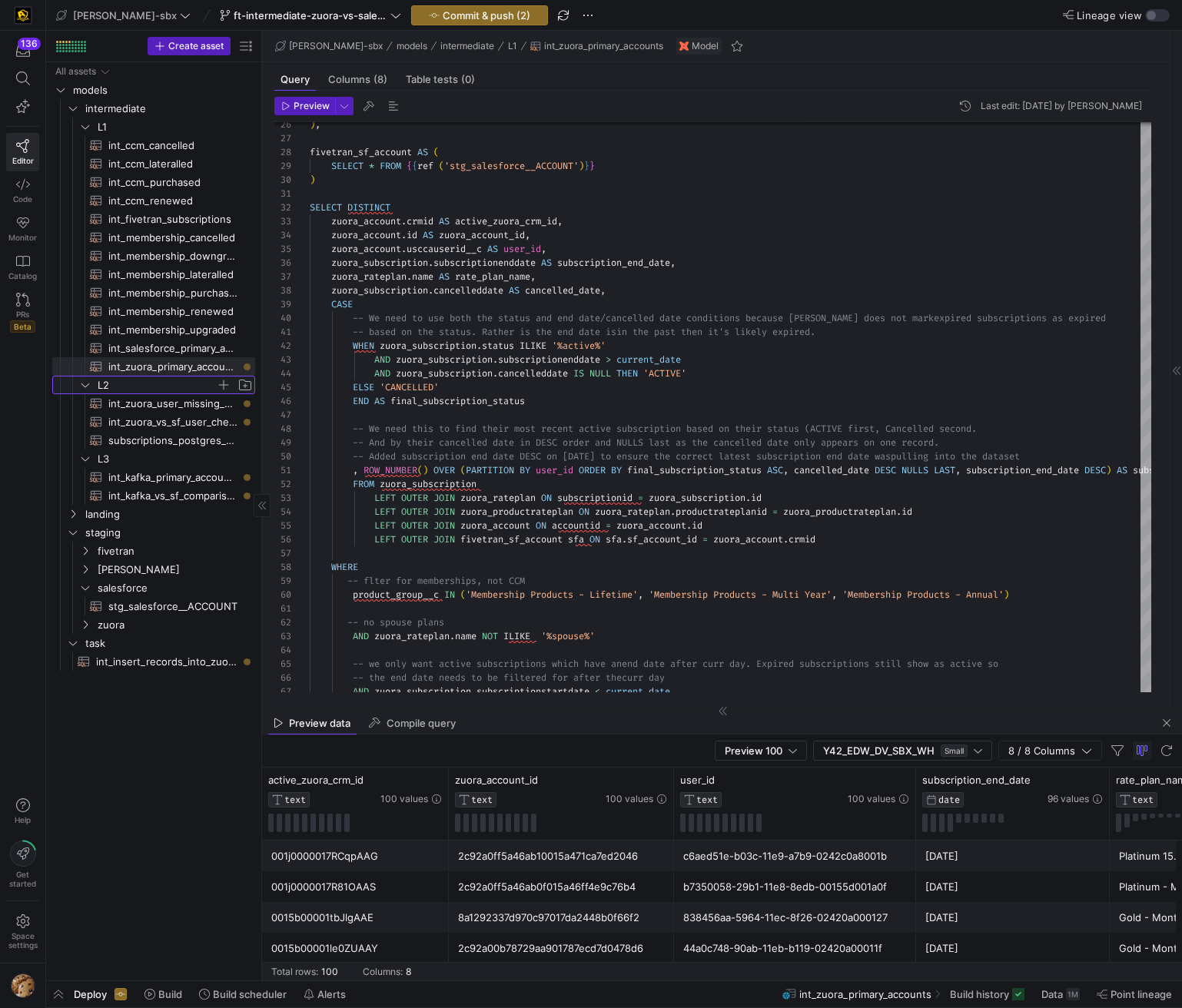
click at [168, 385] on span "L2" at bounding box center [156, 385] width 118 height 18
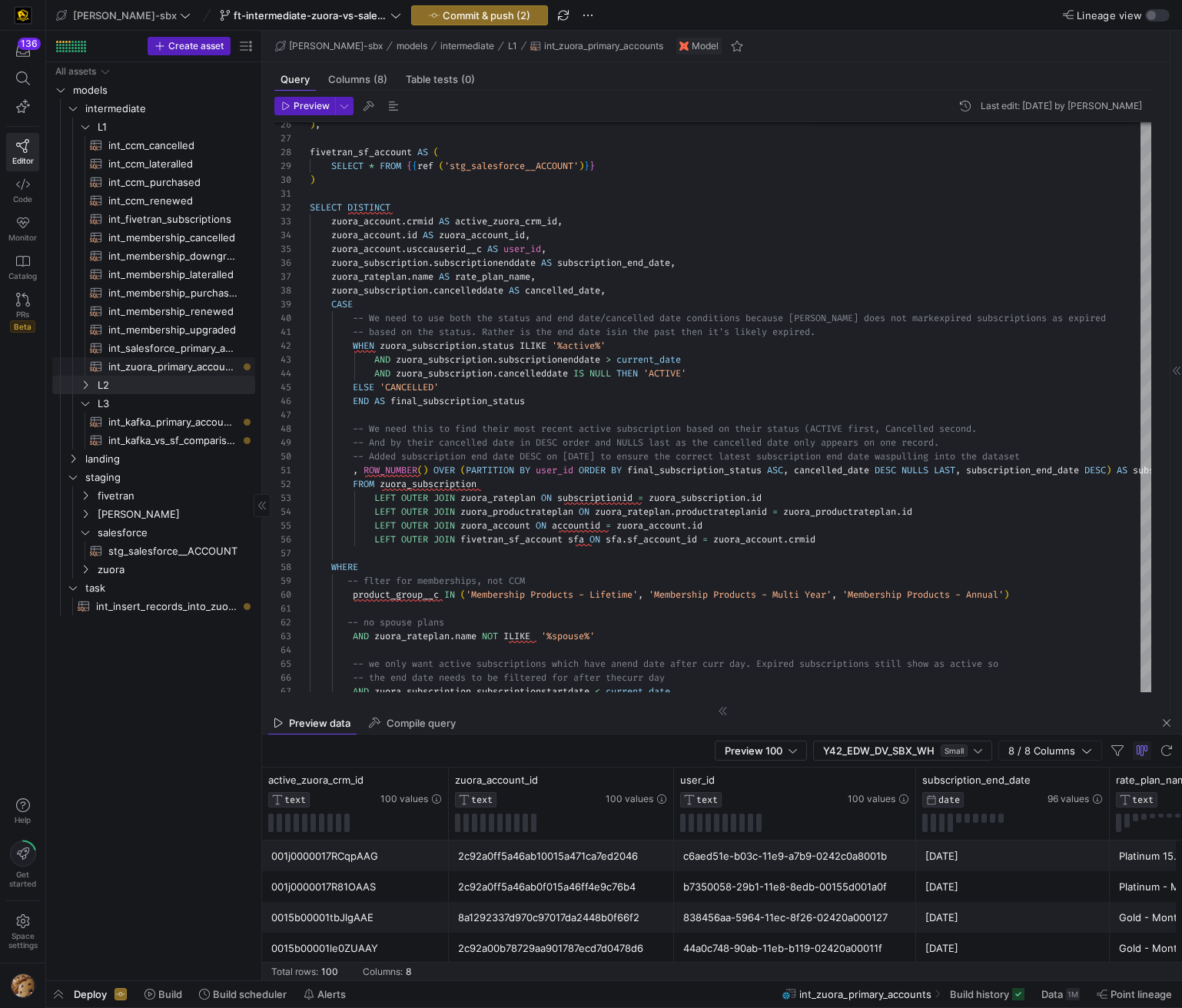
click at [174, 359] on span "int_zuora_primary_accounts​​​​​​​​​​" at bounding box center [173, 367] width 129 height 18
click at [177, 347] on span "int_salesforce_primary_account​​​​​​​​​​" at bounding box center [173, 348] width 129 height 18
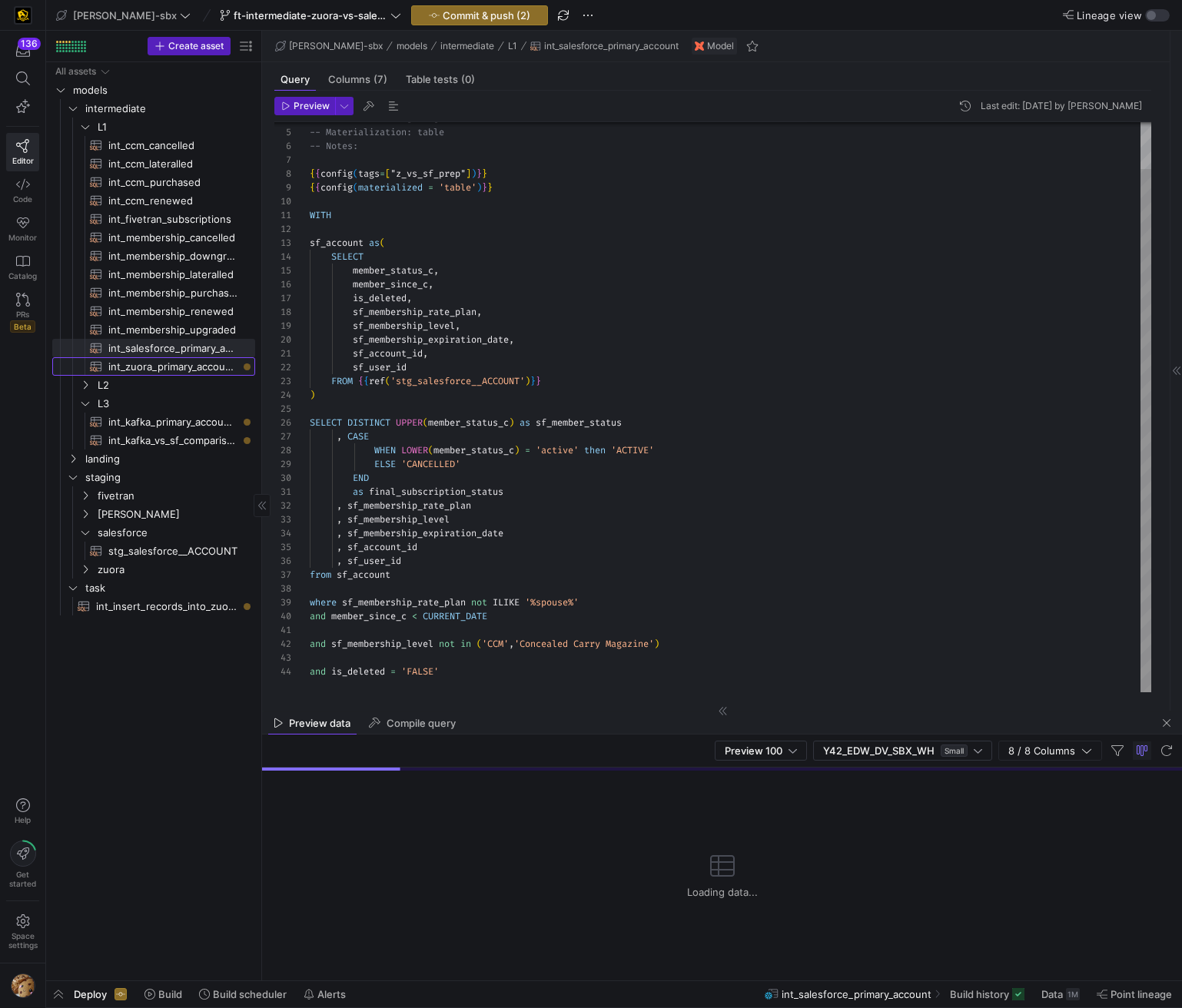
click at [176, 374] on span "int_zuora_primary_accounts​​​​​​​​​​" at bounding box center [173, 367] width 129 height 18
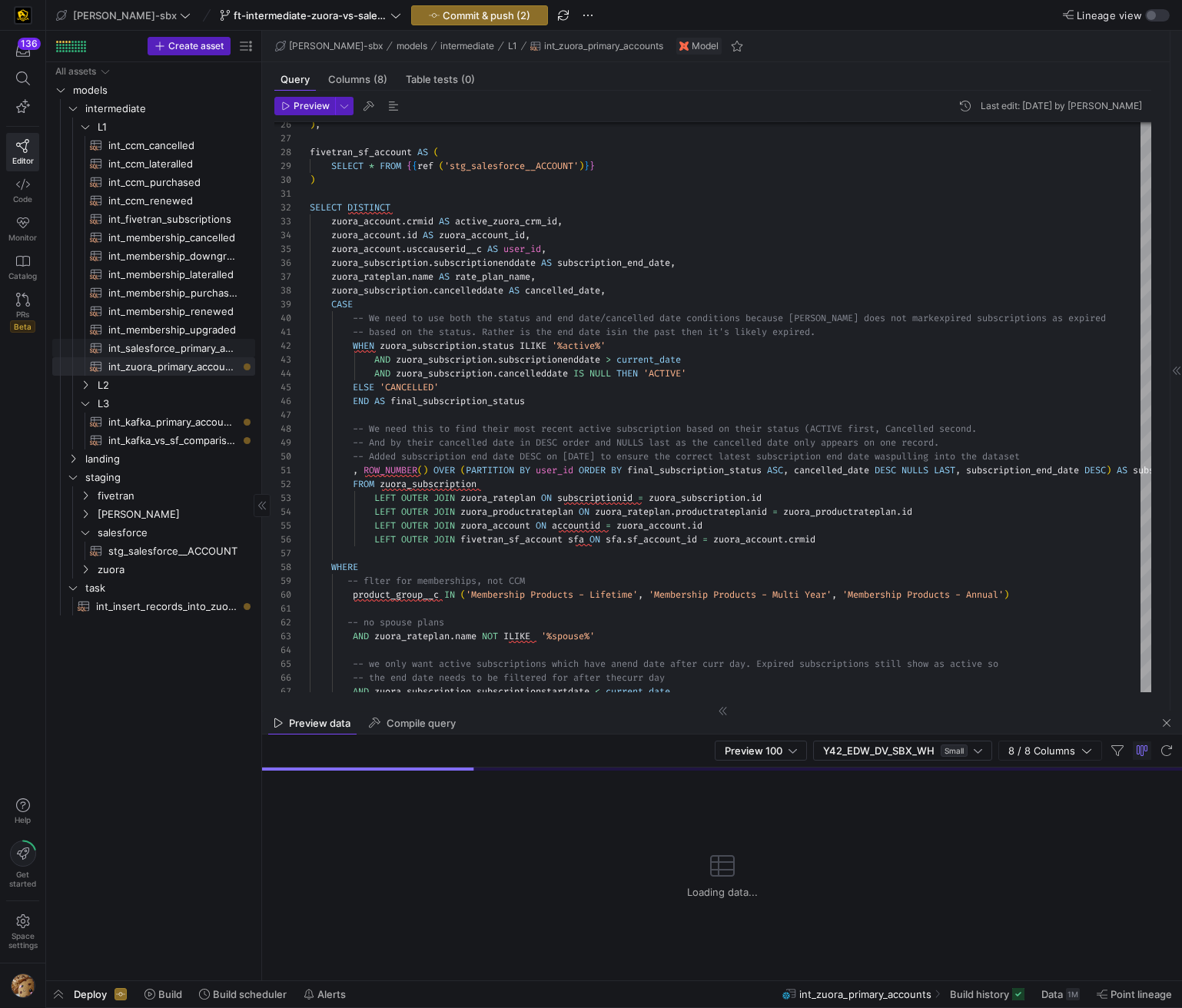
click at [172, 351] on span "int_salesforce_primary_account​​​​​​​​​​" at bounding box center [173, 348] width 129 height 18
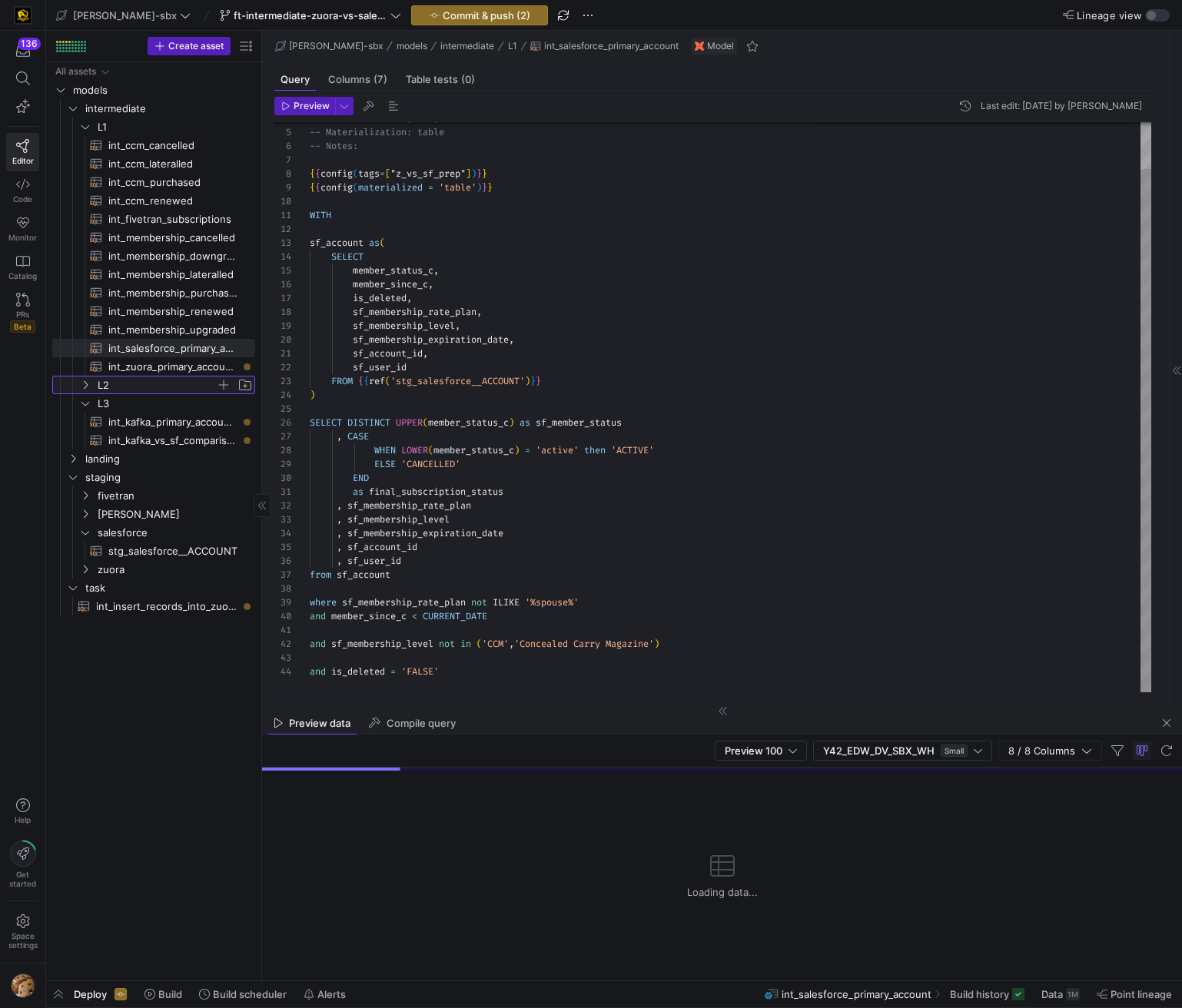
click at [166, 381] on span "L2" at bounding box center [156, 385] width 118 height 18
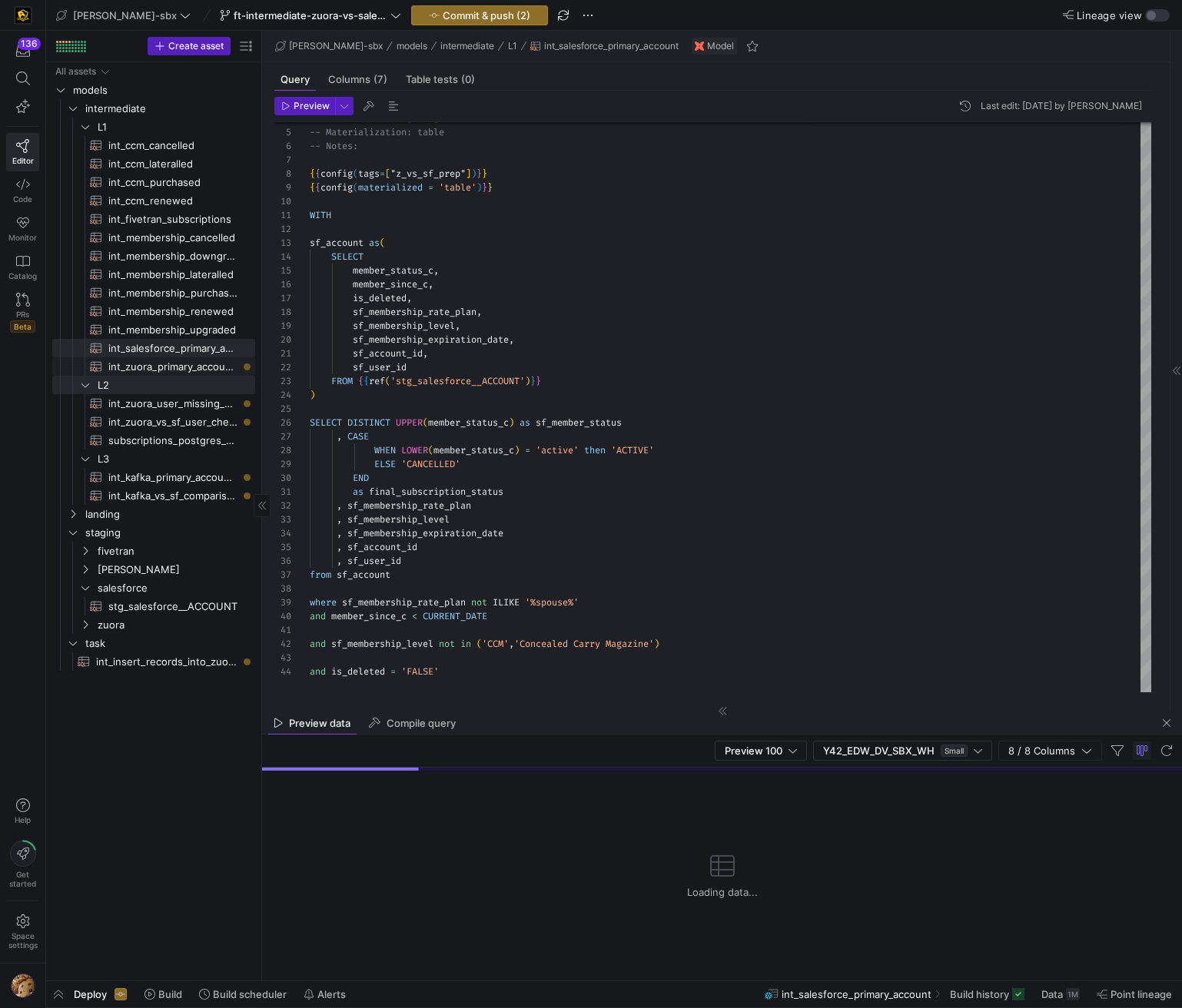
click at [170, 368] on span "int_zuora_primary_accounts​​​​​​​​​​" at bounding box center [173, 367] width 129 height 18
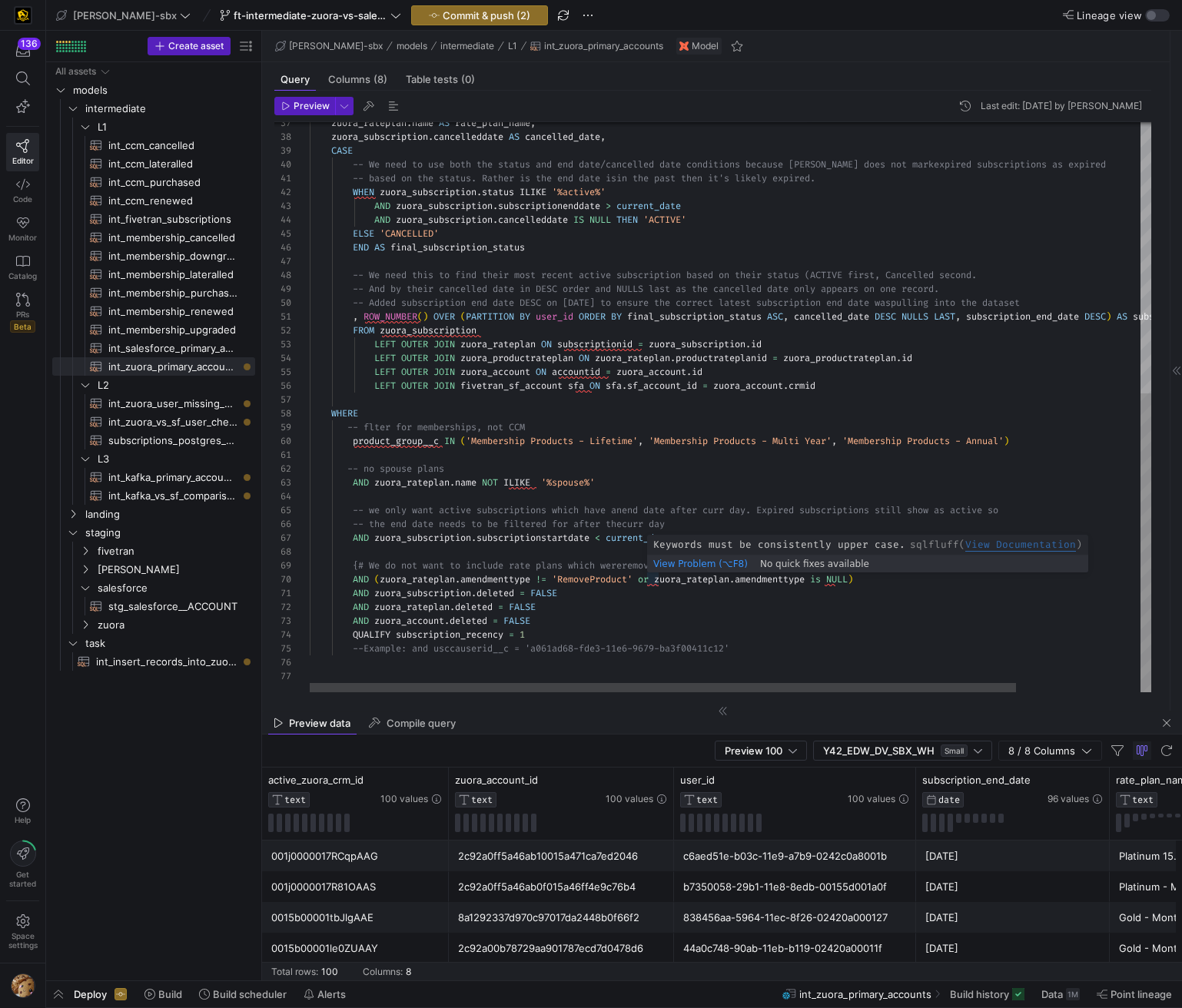
click at [652, 581] on div "zuora_rateplan . name AS rate_plan_name , zuora_subscription . cancelleddate AS…" at bounding box center [805, 149] width 989 height 1087
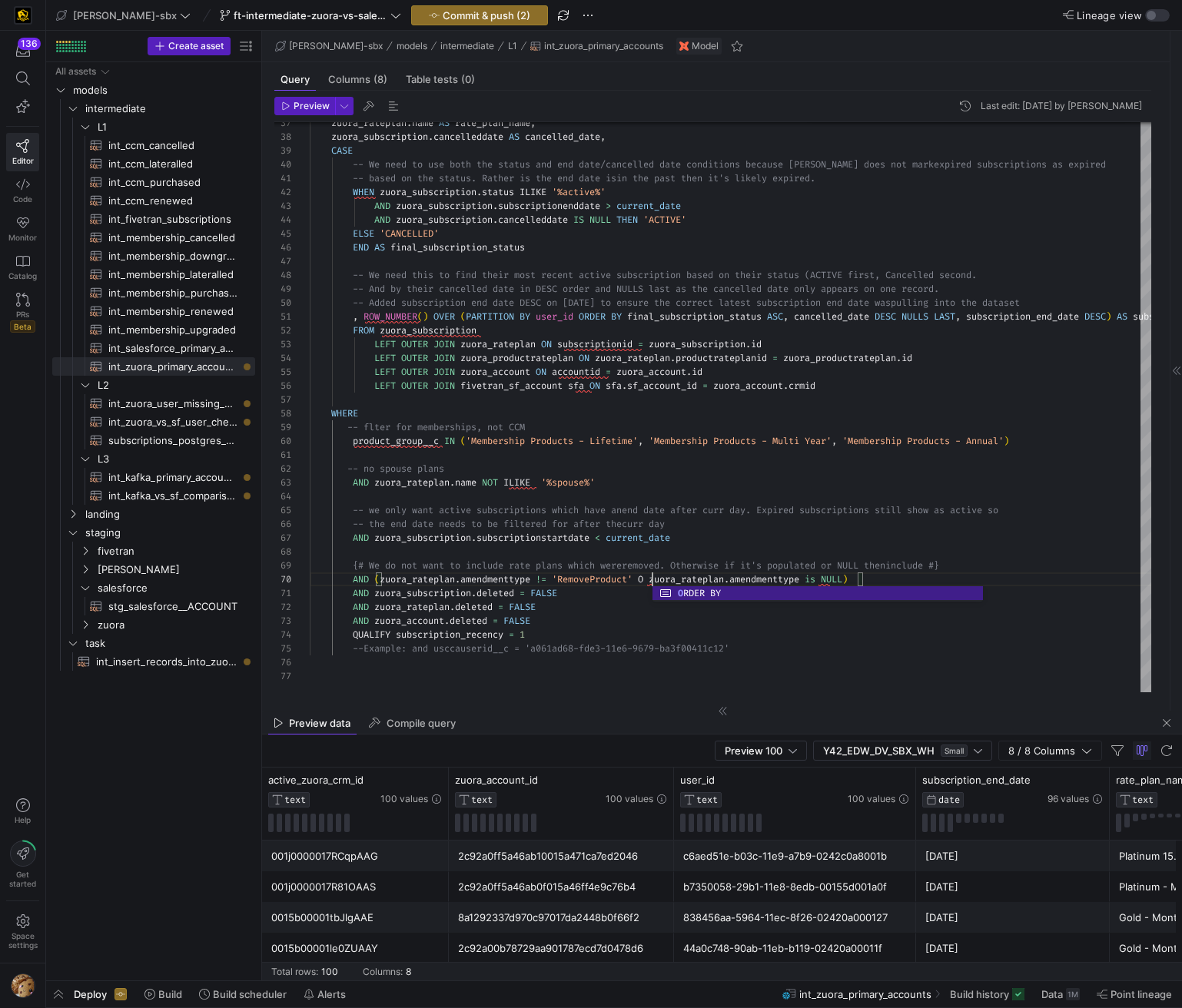
scroll to position [97, 349]
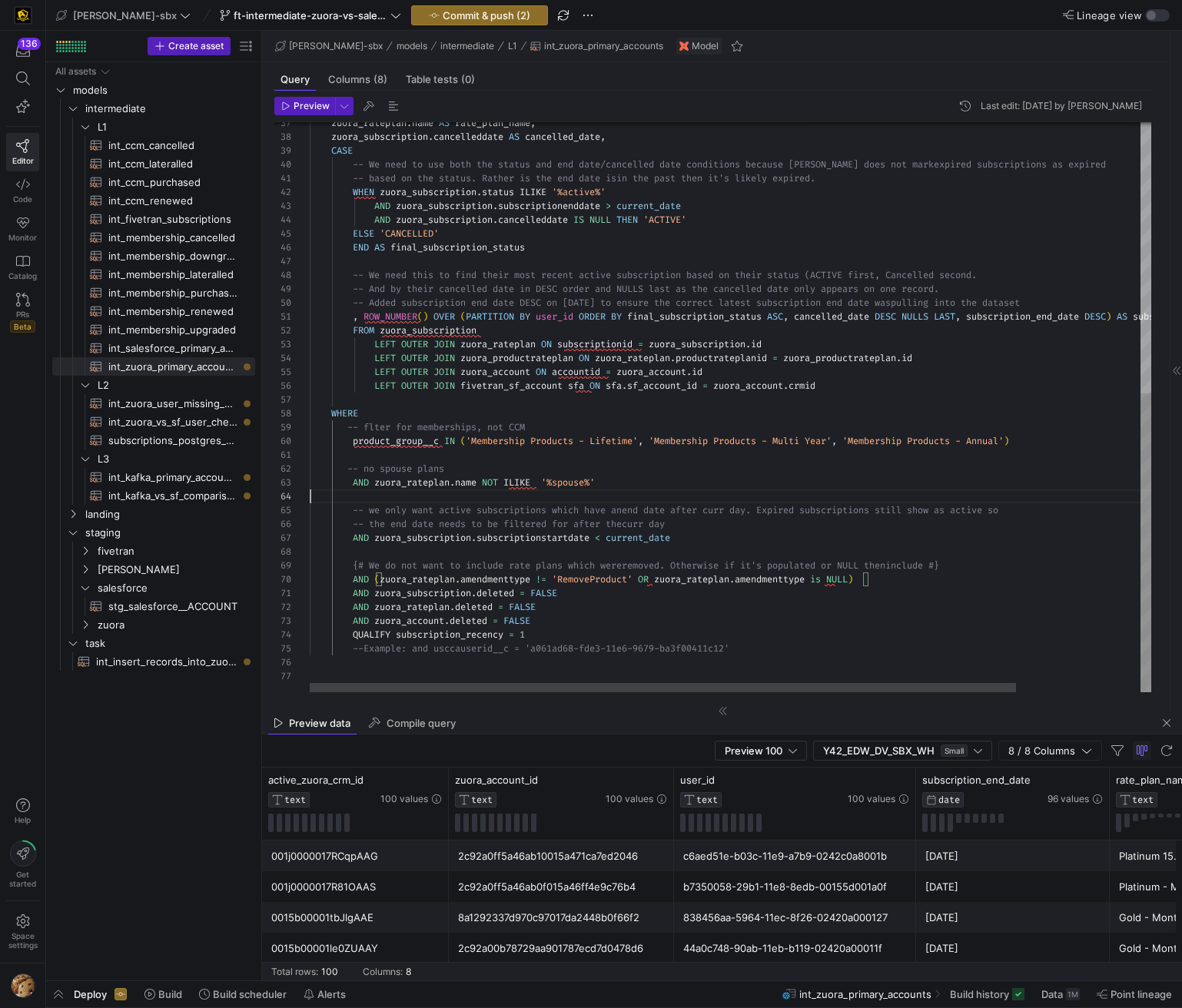
click at [973, 496] on div "zuora_rateplan . name AS rate_plan_name , zuora_subscription . cancelleddate AS…" at bounding box center [805, 149] width 989 height 1087
click at [831, 581] on div "zuora_rateplan . name AS rate_plan_name , zuora_subscription . cancelleddate AS…" at bounding box center [805, 149] width 989 height 1087
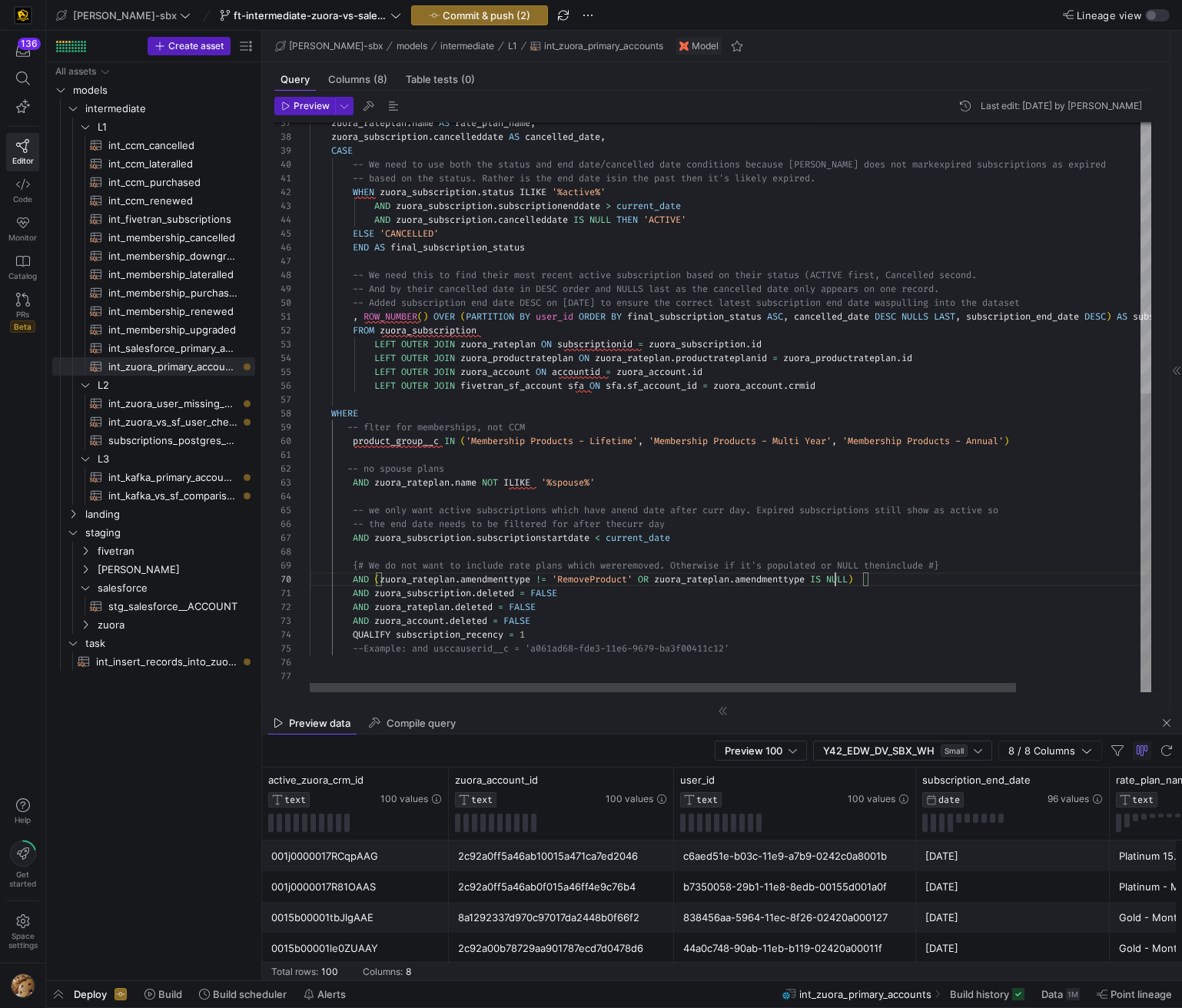
click at [764, 604] on div "zuora_rateplan . name AS rate_plan_name , zuora_subscription . cancelleddate AS…" at bounding box center [805, 149] width 989 height 1087
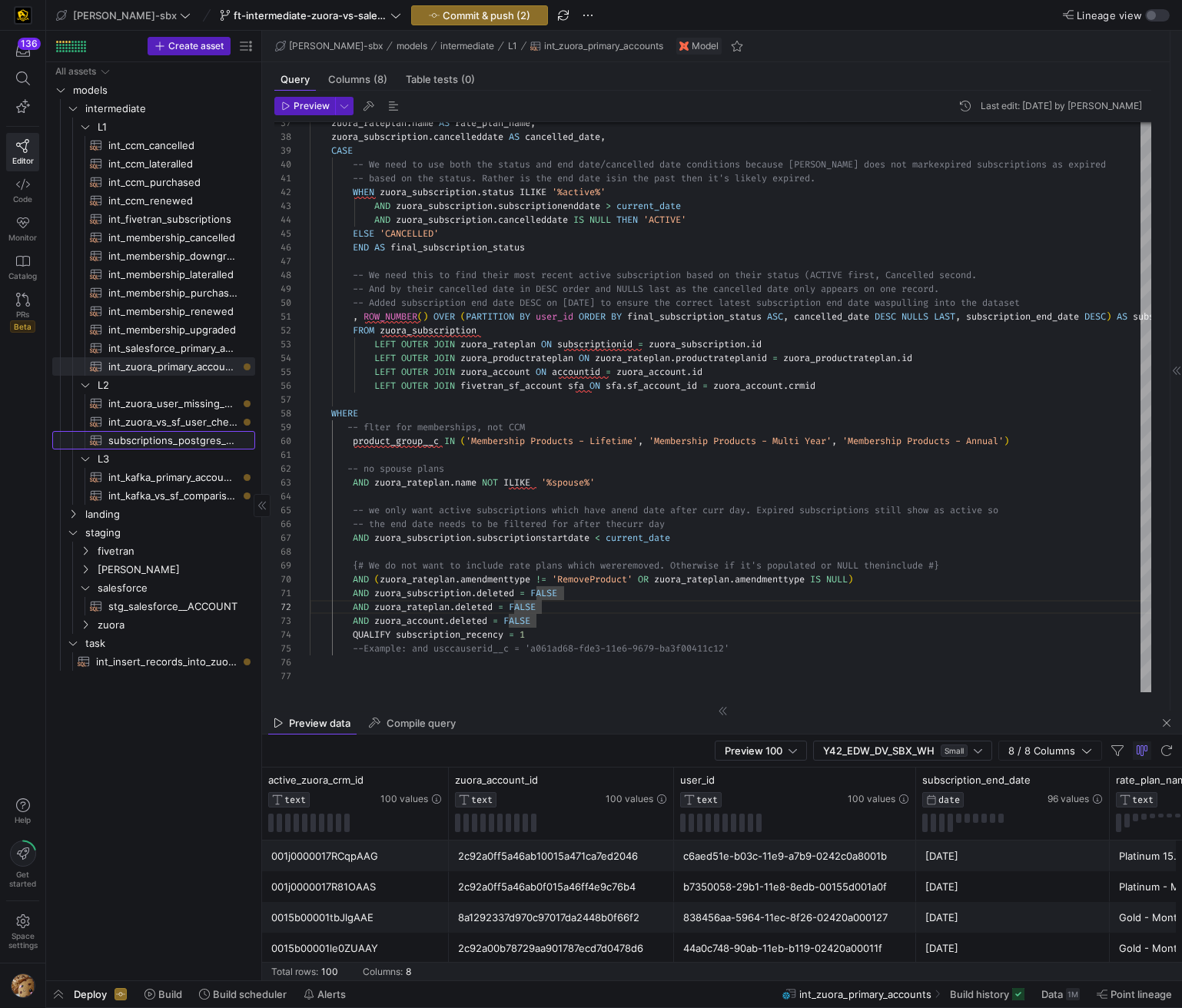
click at [177, 437] on span "subscriptions_postgres_kafka_joined_view​​​​​​​​​​" at bounding box center [173, 441] width 129 height 18
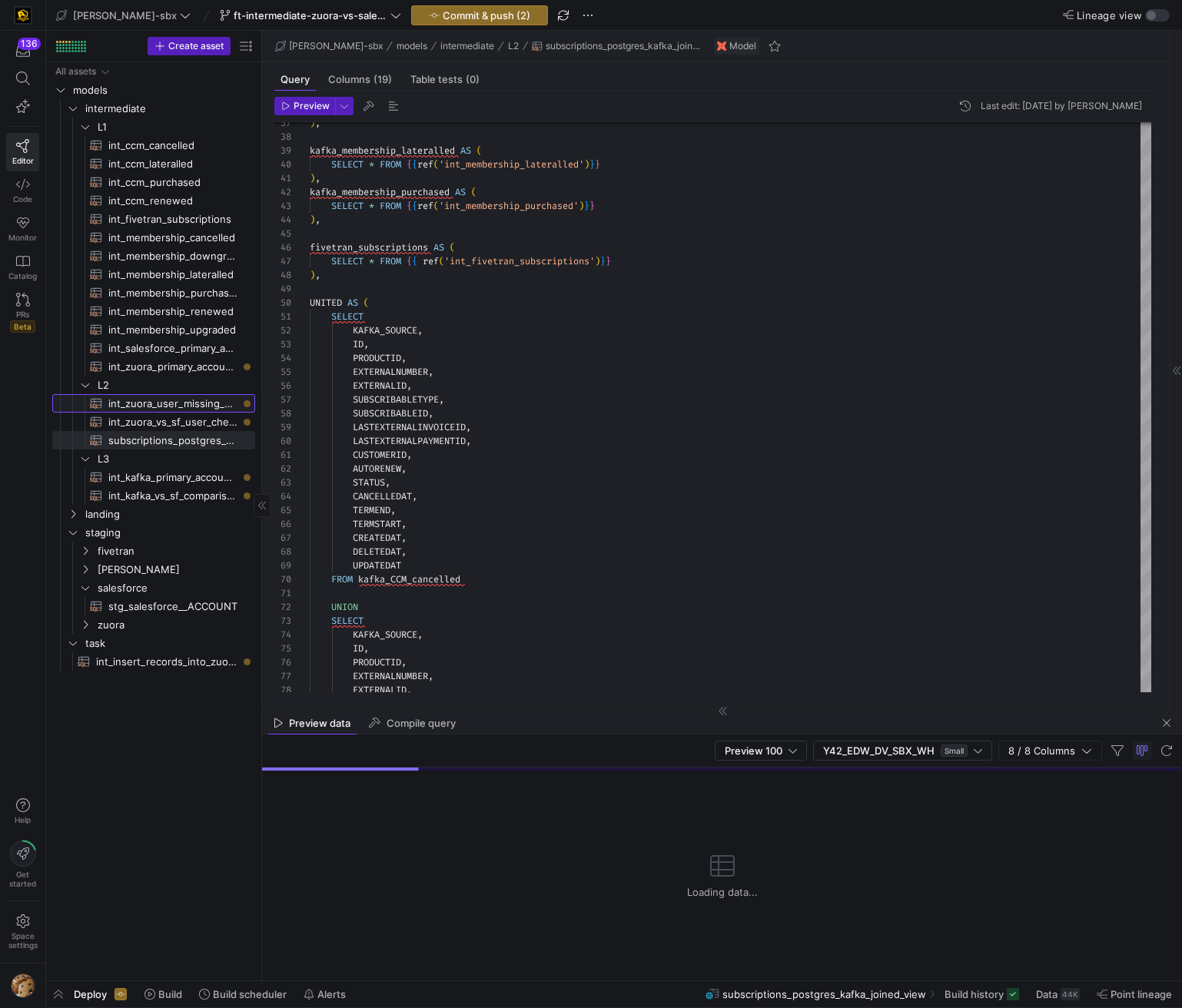
click at [148, 400] on span "int_zuora_user_missing_check​​​​​​​​​​" at bounding box center [173, 404] width 129 height 18
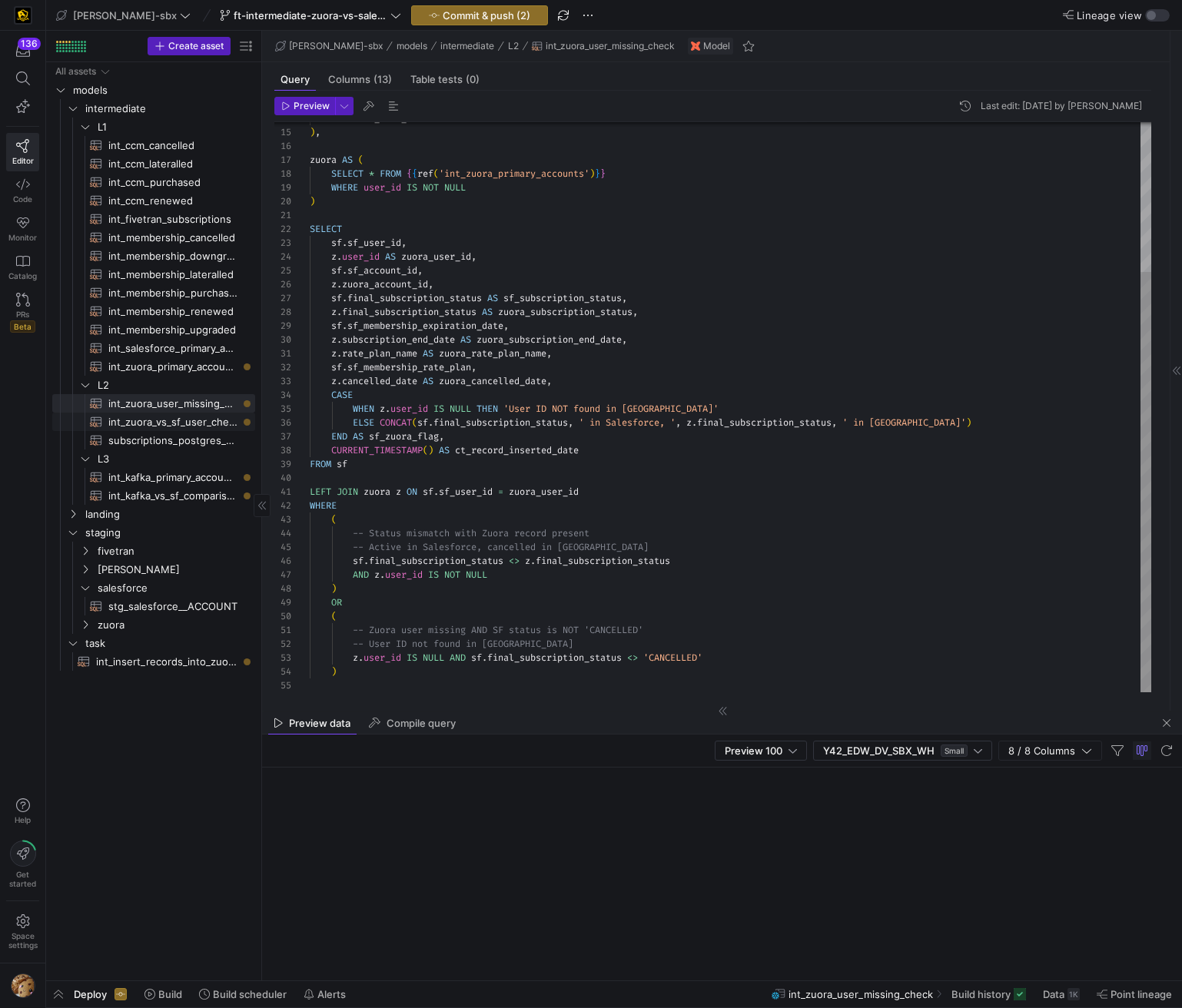
click at [149, 414] on span "int_zuora_vs_sf_user_check​​​​​​​​​​" at bounding box center [173, 422] width 129 height 18
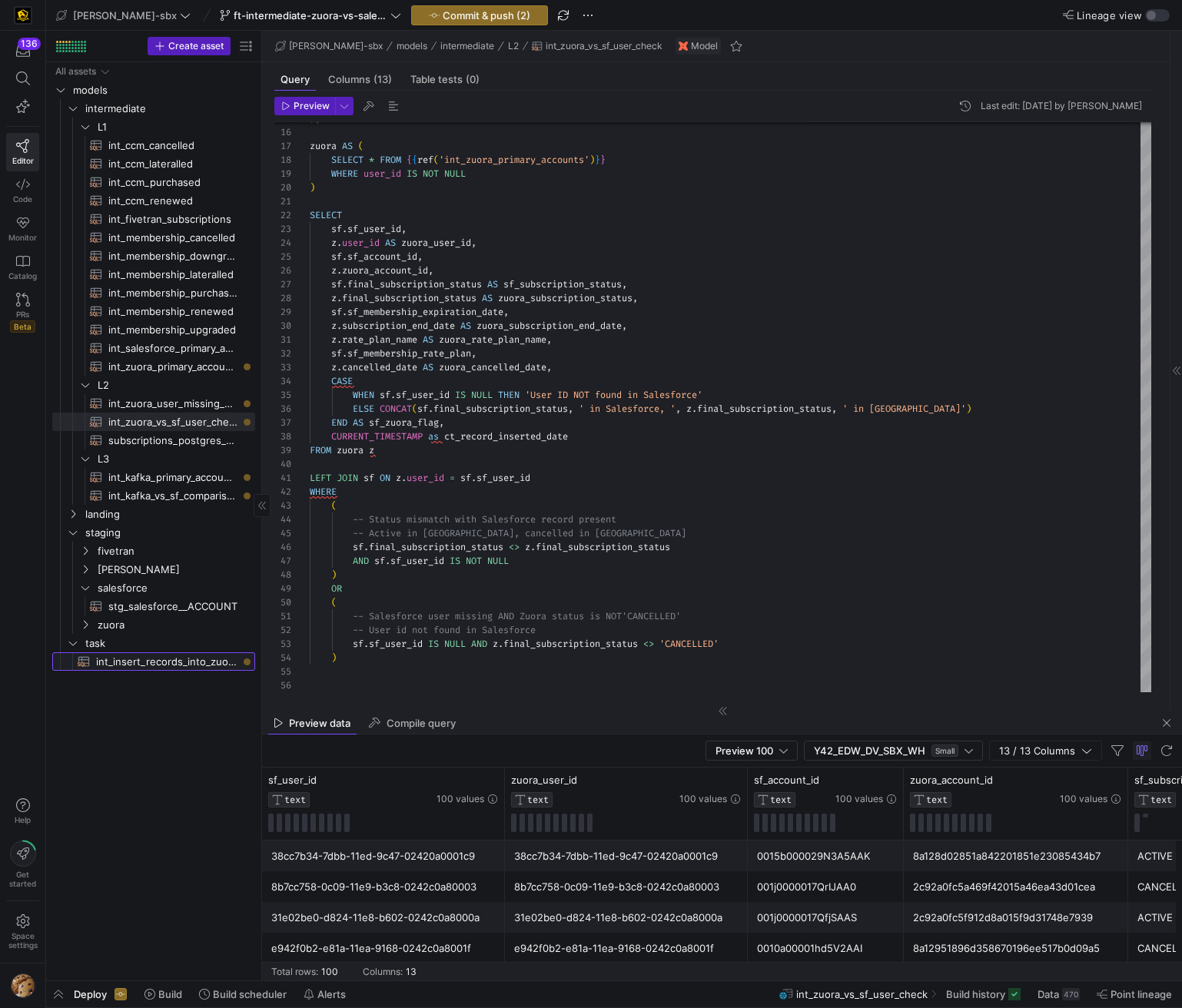
click at [131, 663] on span "int_insert_records_into_zuora_vs_salesforce​​​​​​​​​​" at bounding box center [167, 662] width 141 height 18
type textarea "-- File Name: int_insert_records_into_zuora_vs_salesforce -- Created By: [PERSO…"
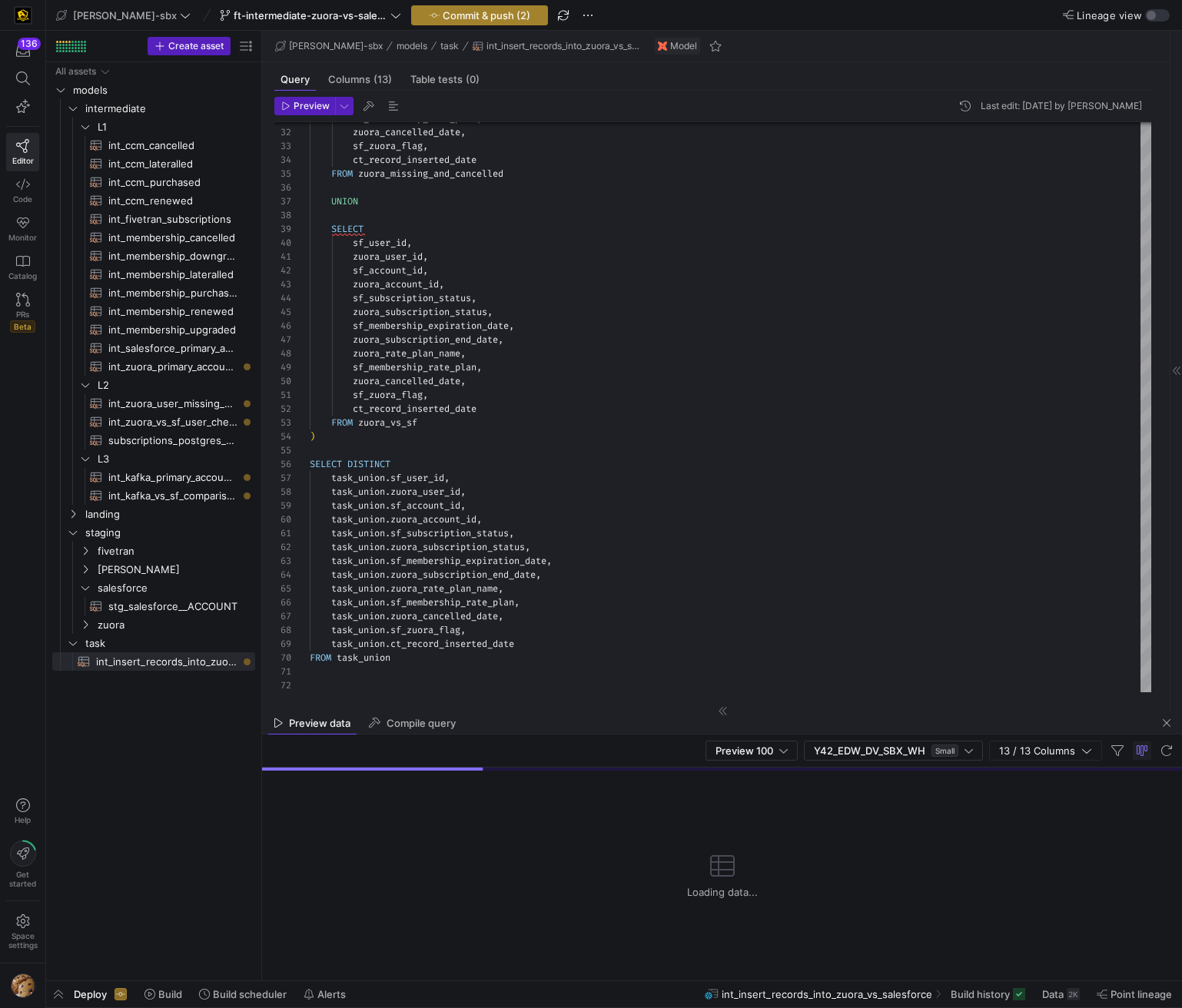
click at [443, 15] on span "Commit & push (2)" at bounding box center [486, 15] width 87 height 12
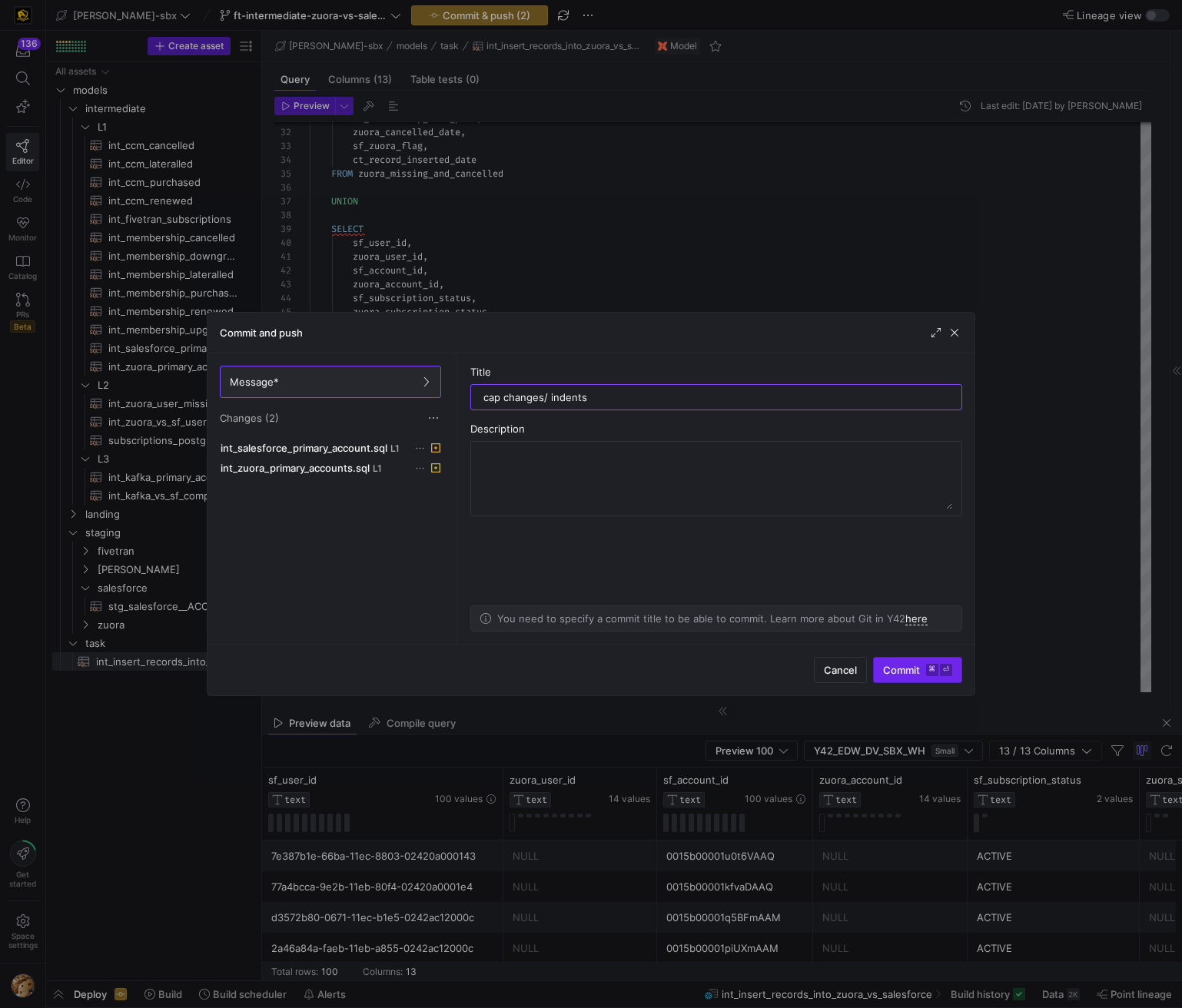
type input "cap changes/ indents"
click at [881, 670] on span "submit" at bounding box center [917, 671] width 87 height 25
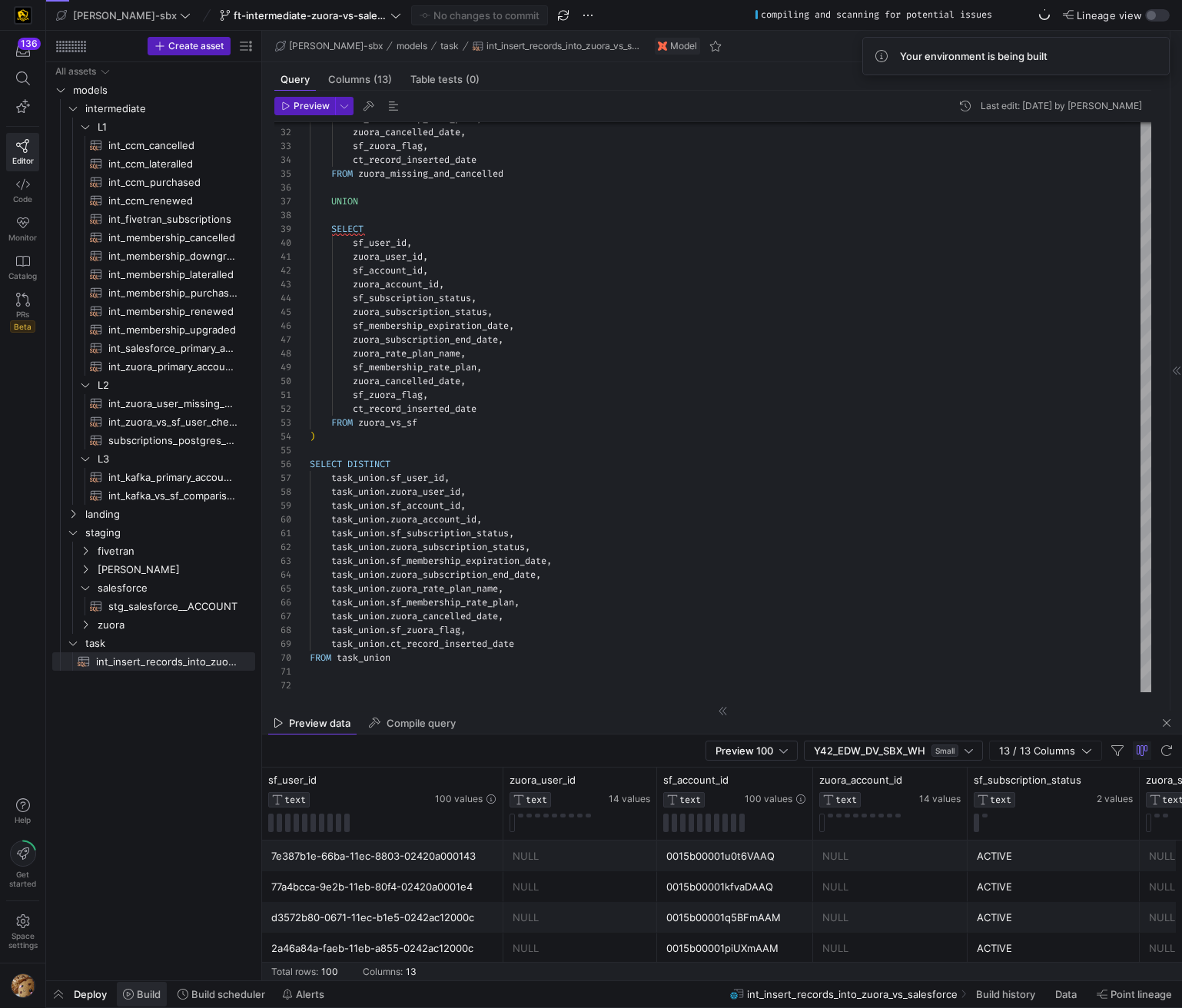
click at [150, 996] on span "Build" at bounding box center [148, 995] width 24 height 12
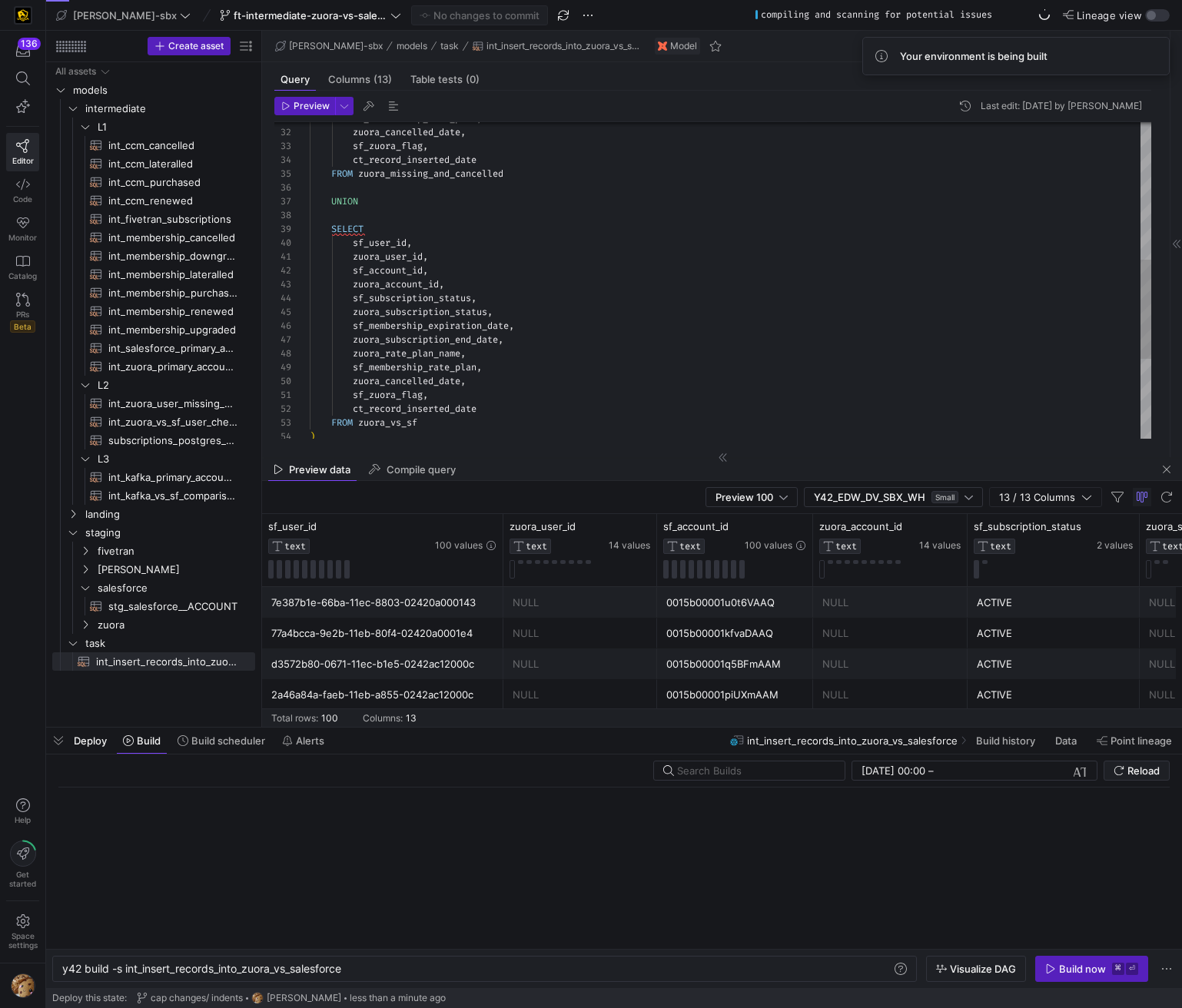
scroll to position [0, 284]
click at [1060, 965] on div "Build now" at bounding box center [1082, 969] width 47 height 12
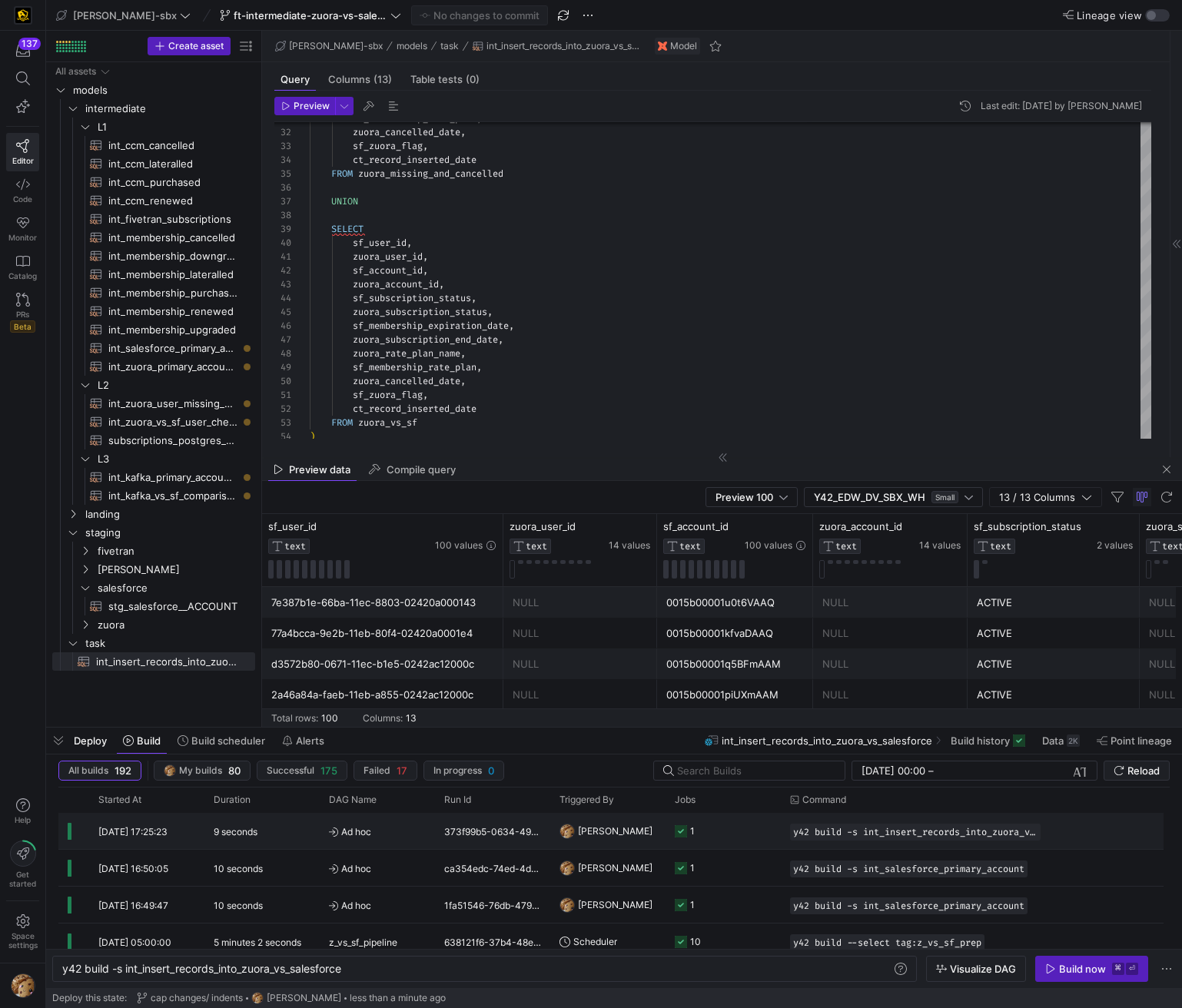
click at [513, 836] on div "373f99b5-0634-4992-870c-ba15af7c029f" at bounding box center [492, 830] width 115 height 36
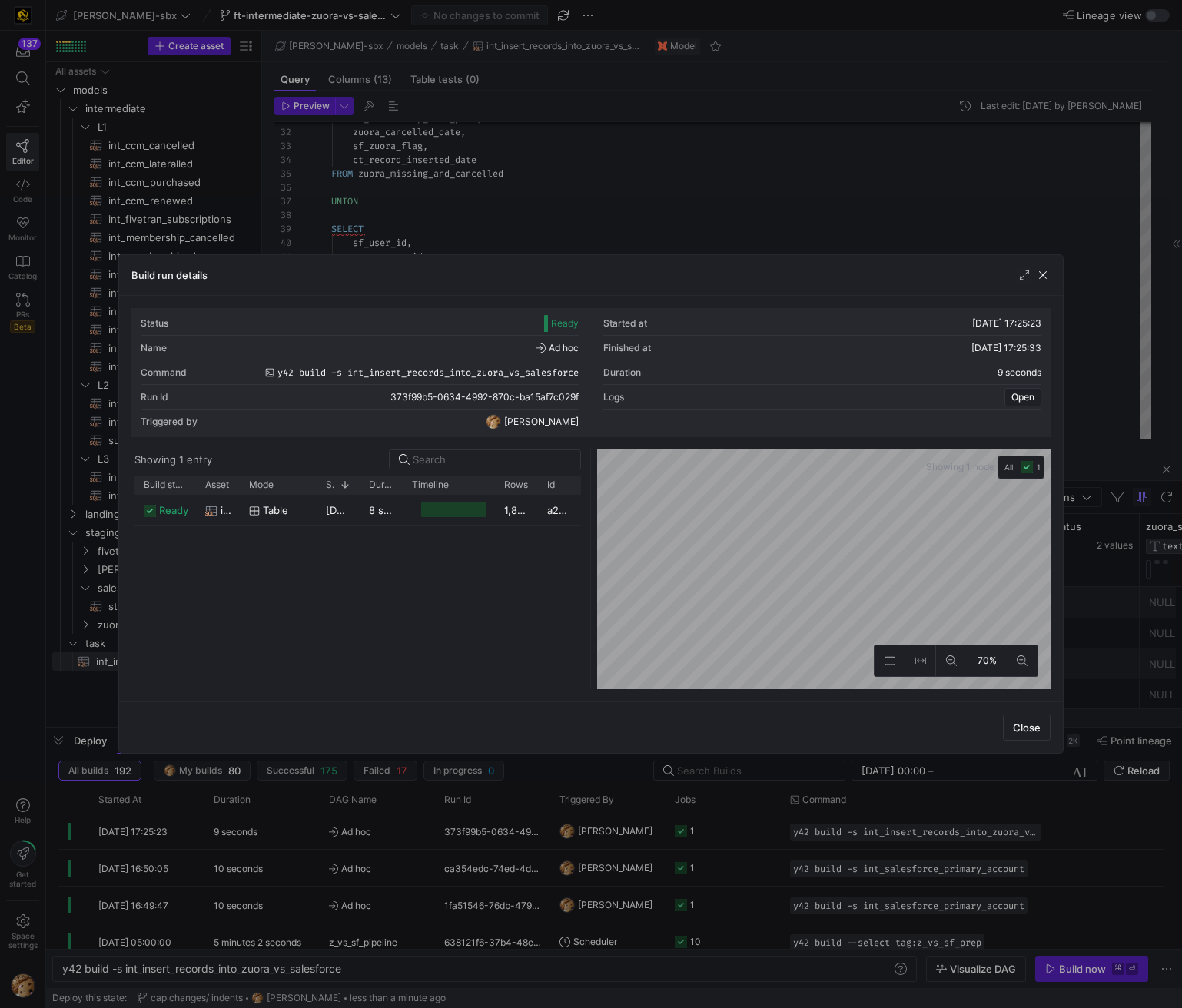
click at [522, 332] on div "Status Ready" at bounding box center [360, 323] width 438 height 25
click at [463, 503] on div at bounding box center [454, 510] width 65 height 15
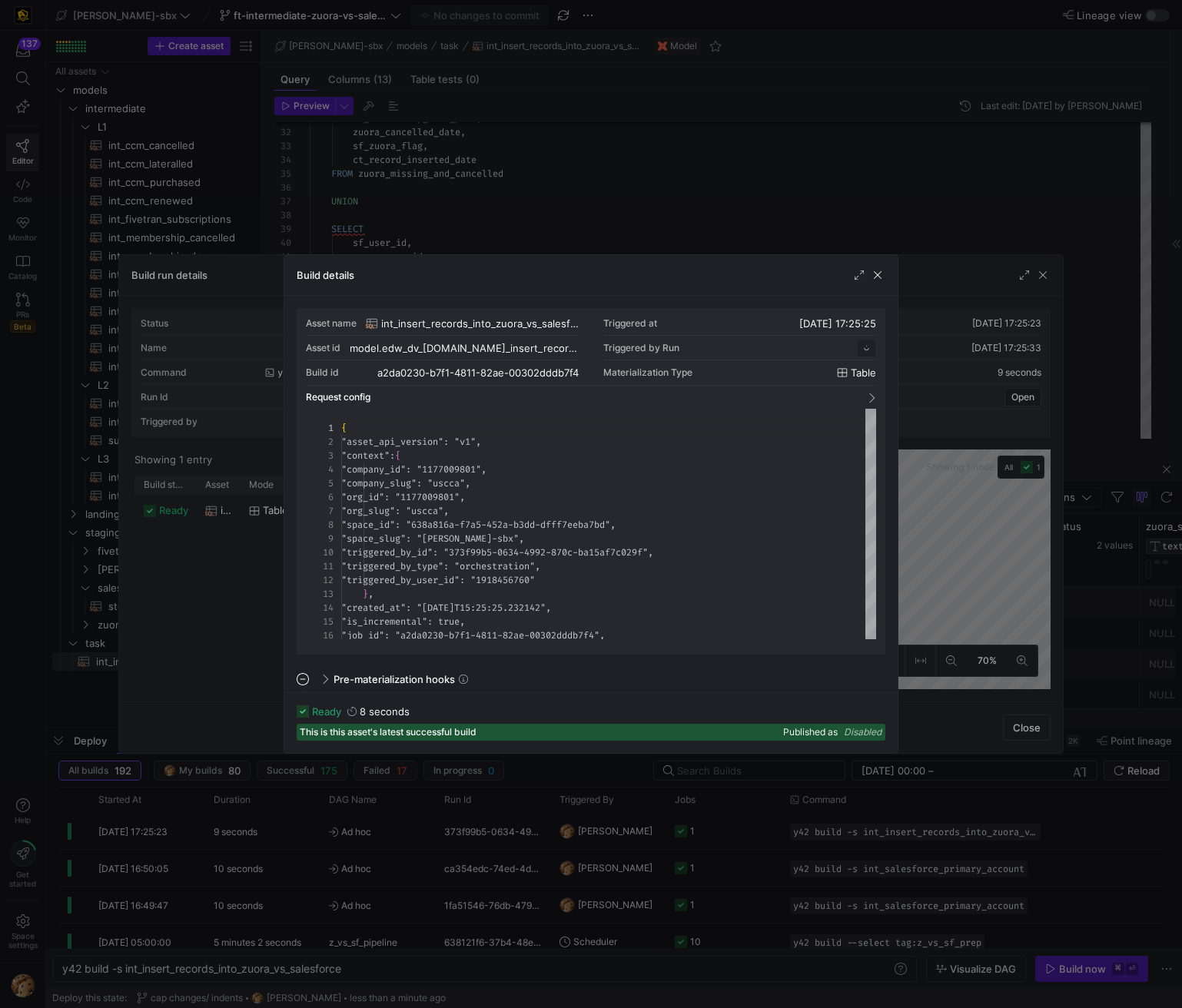
scroll to position [139, 0]
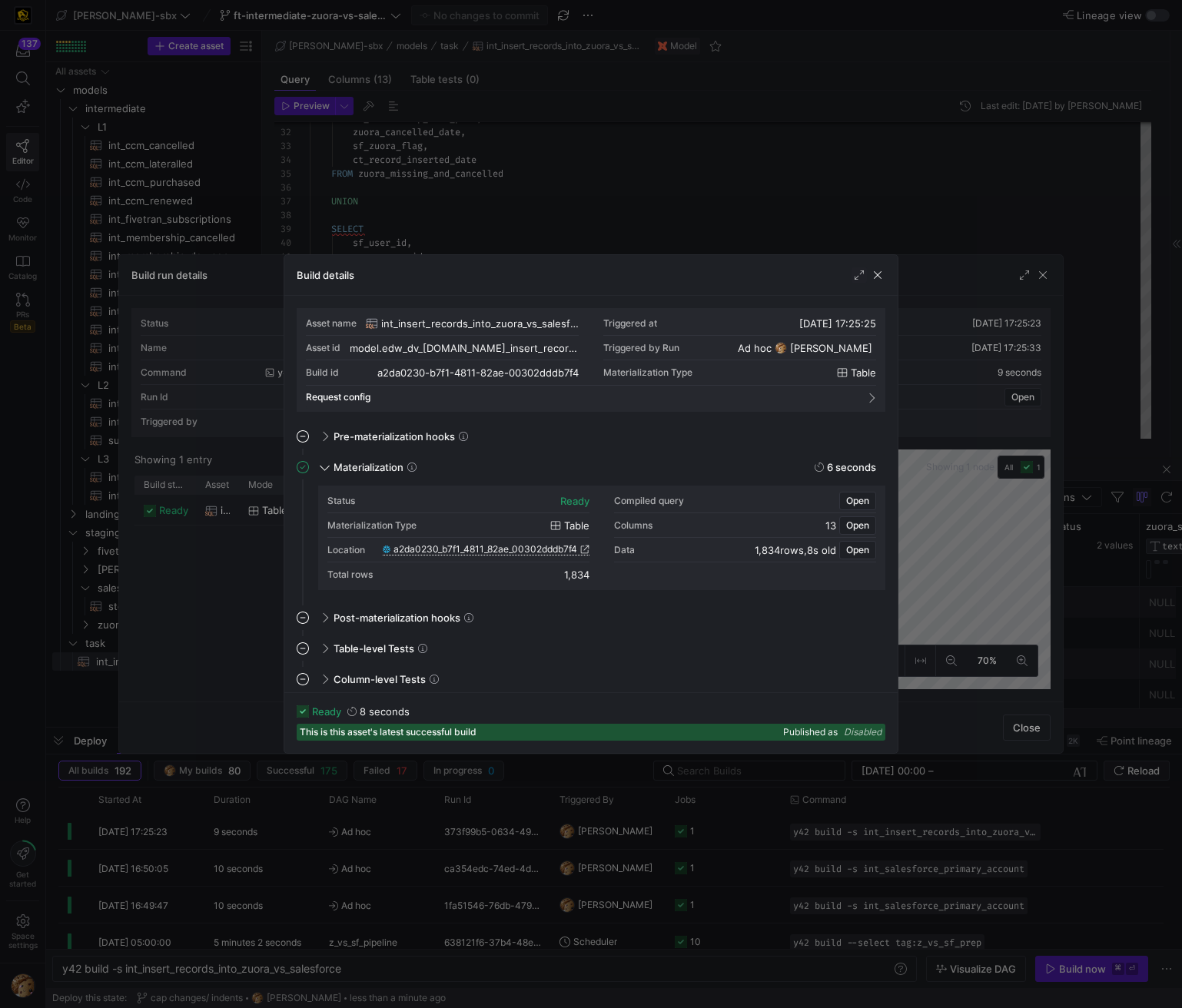
click at [522, 548] on span "a2da0230_b7f1_4811_82ae_00302dddb7f4" at bounding box center [485, 549] width 184 height 11
drag, startPoint x: 869, startPoint y: 274, endPoint x: 847, endPoint y: 281, distance: 23.1
click at [870, 272] on span "button" at bounding box center [877, 275] width 15 height 15
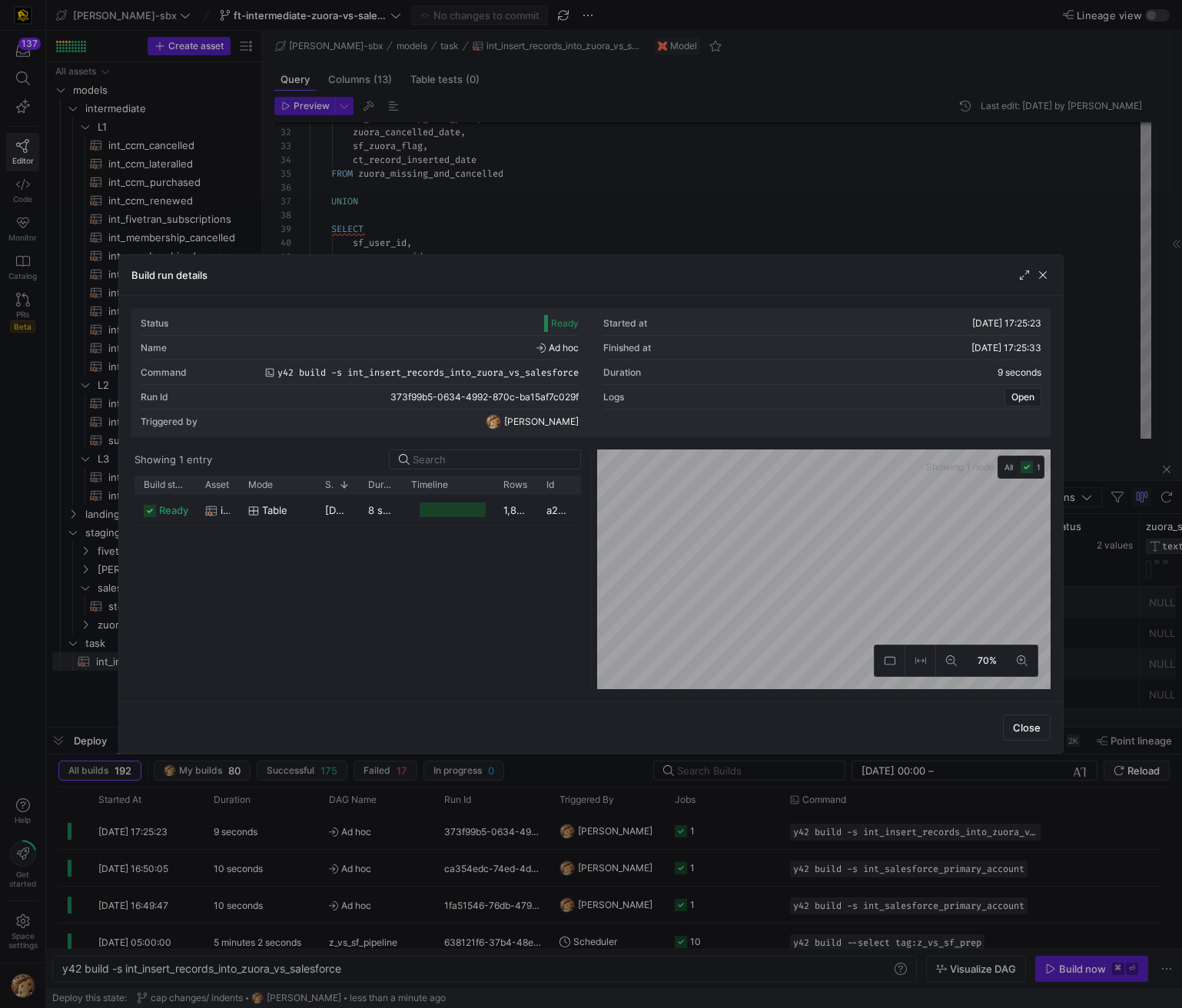
click at [515, 227] on div at bounding box center [591, 504] width 1182 height 1008
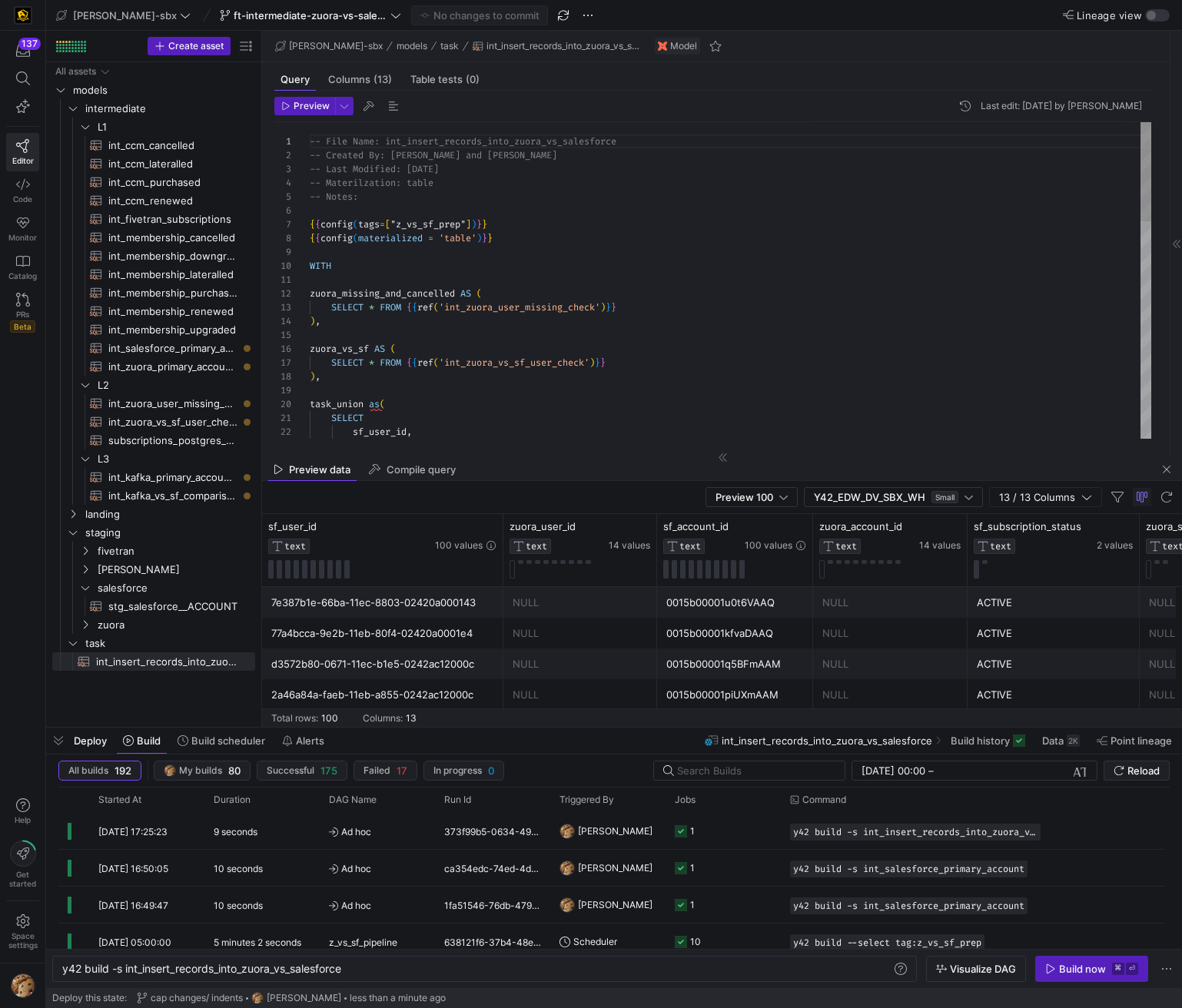
scroll to position [0, 0]
click at [131, 364] on span "int_zuora_primary_accounts​​​​​​​​​​" at bounding box center [173, 367] width 129 height 18
type textarea "-- File Name: int_zuora_primary_accounts -- Created by: [PERSON_NAME] -- Last M…"
type textarea "y42 build -s int_zuora_primary_accounts"
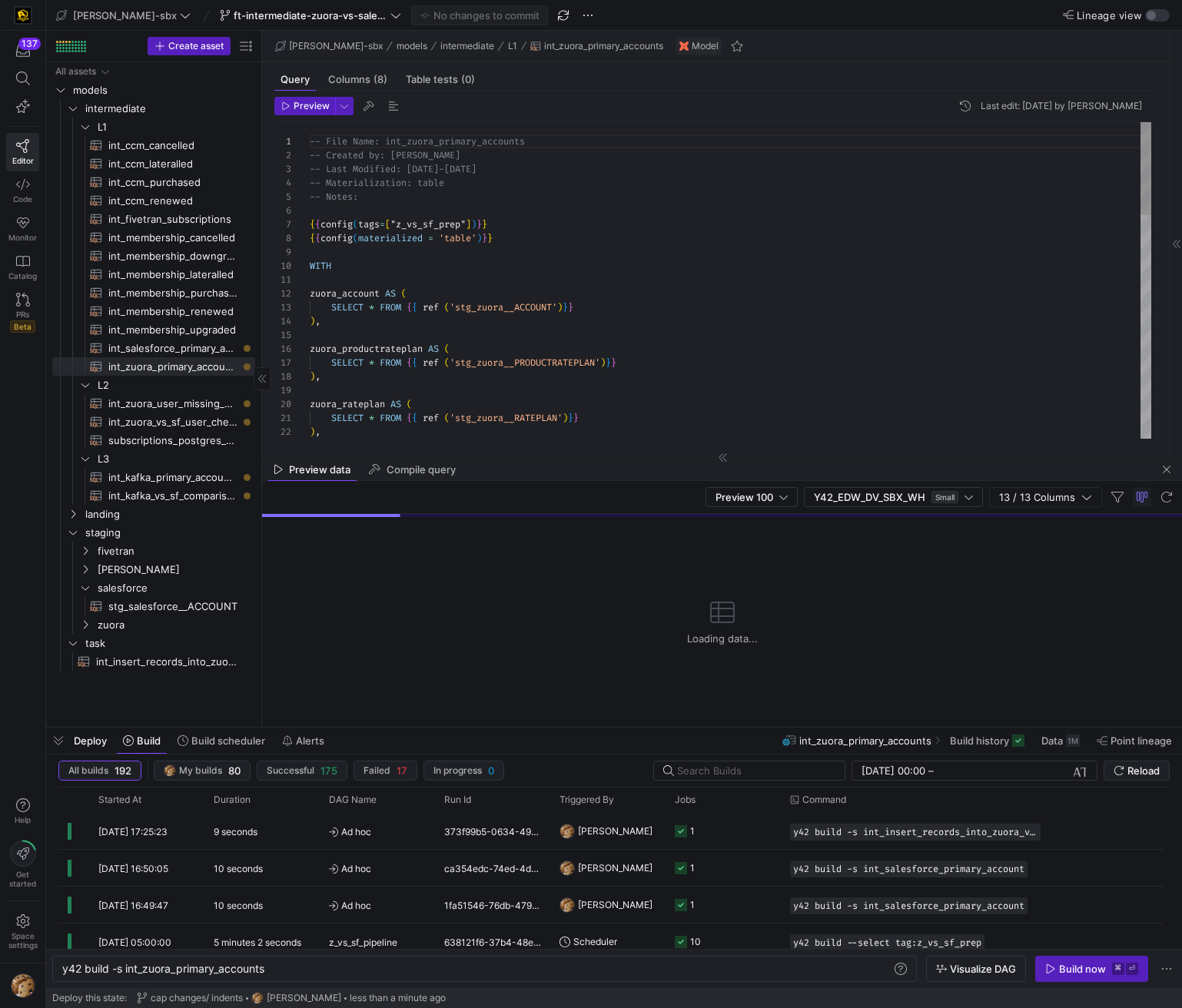
click at [151, 349] on span "int_salesforce_primary_account​​​​​​​​​​" at bounding box center [173, 348] width 129 height 18
type textarea "-- File Name: int_salesforce_primary_account -- Created by: [PERSON_NAME] -- La…"
type textarea "y42 build -s int_salesforce_primary_account"
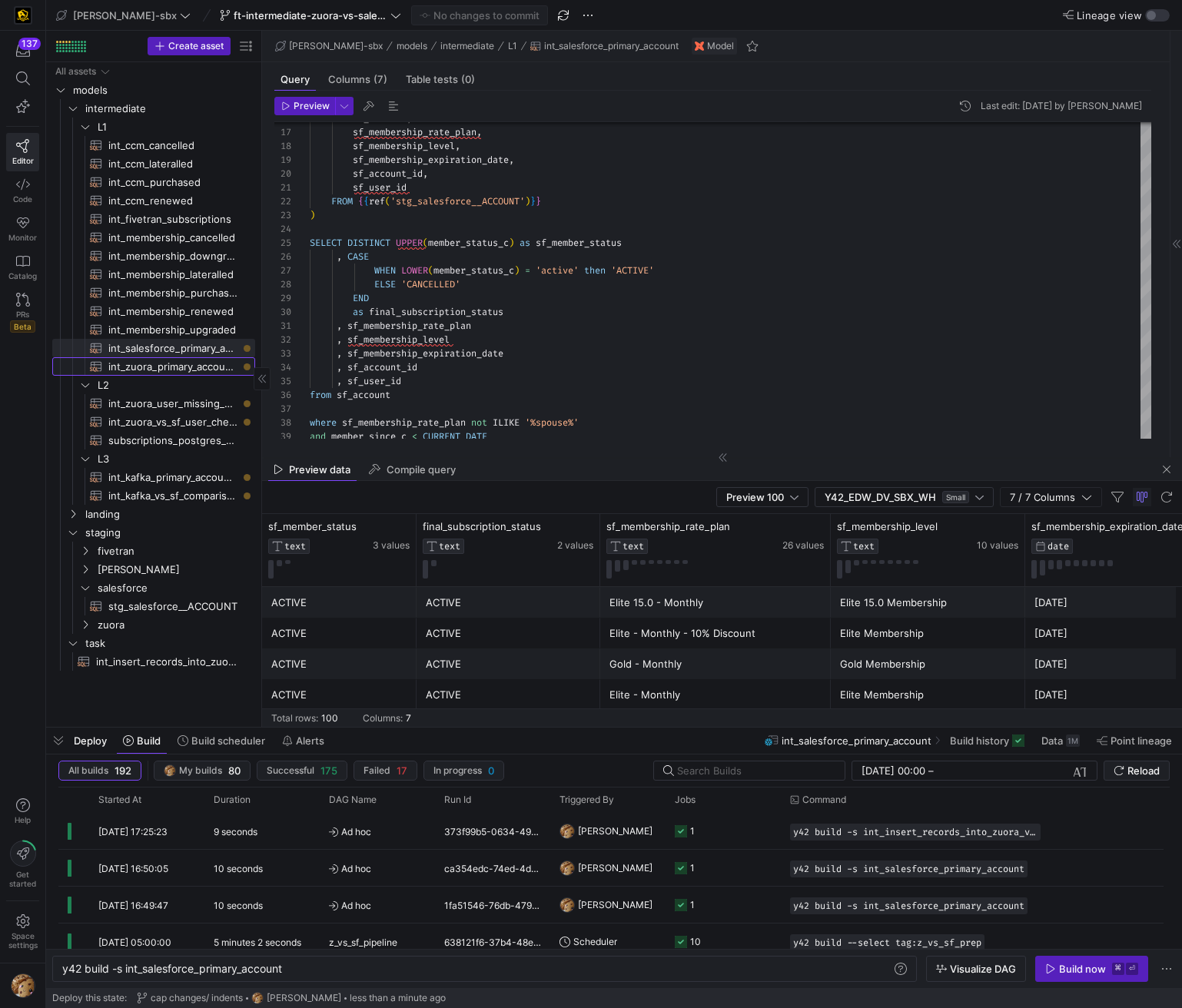
click at [172, 363] on span "int_zuora_primary_accounts​​​​​​​​​​" at bounding box center [173, 367] width 129 height 18
type textarea "-- File Name: int_zuora_primary_accounts -- Created by: [PERSON_NAME] -- Last M…"
type textarea "y42 build -s int_zuora_primary_accounts"
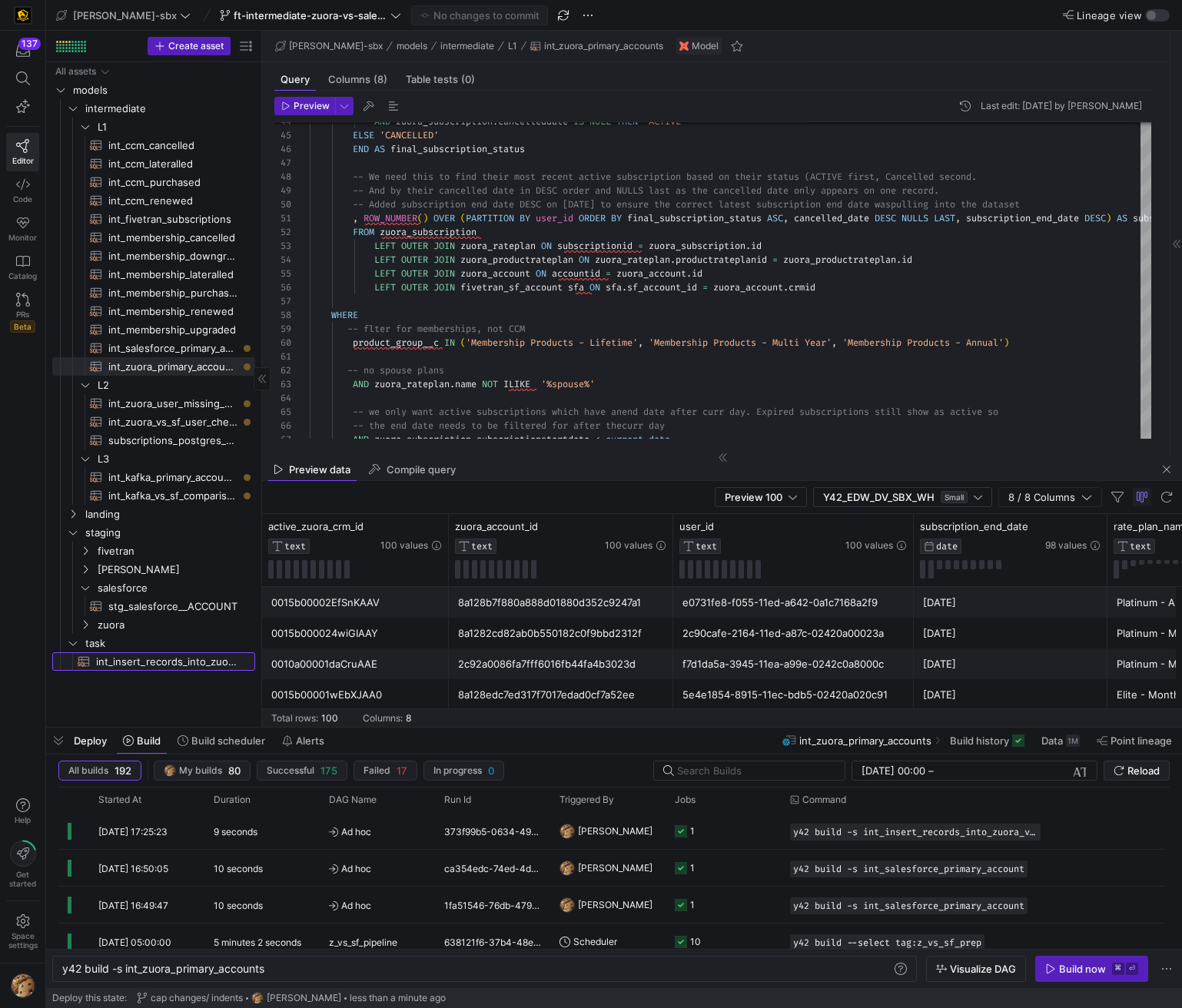
click at [114, 659] on span "int_insert_records_into_zuora_vs_salesforce​​​​​​​​​​" at bounding box center [167, 662] width 141 height 18
type textarea "-- File Name: int_insert_records_into_zuora_vs_salesforce -- Created By: [PERSO…"
type textarea "y42 build -s int_insert_records_into_zuora_vs_salesforce"
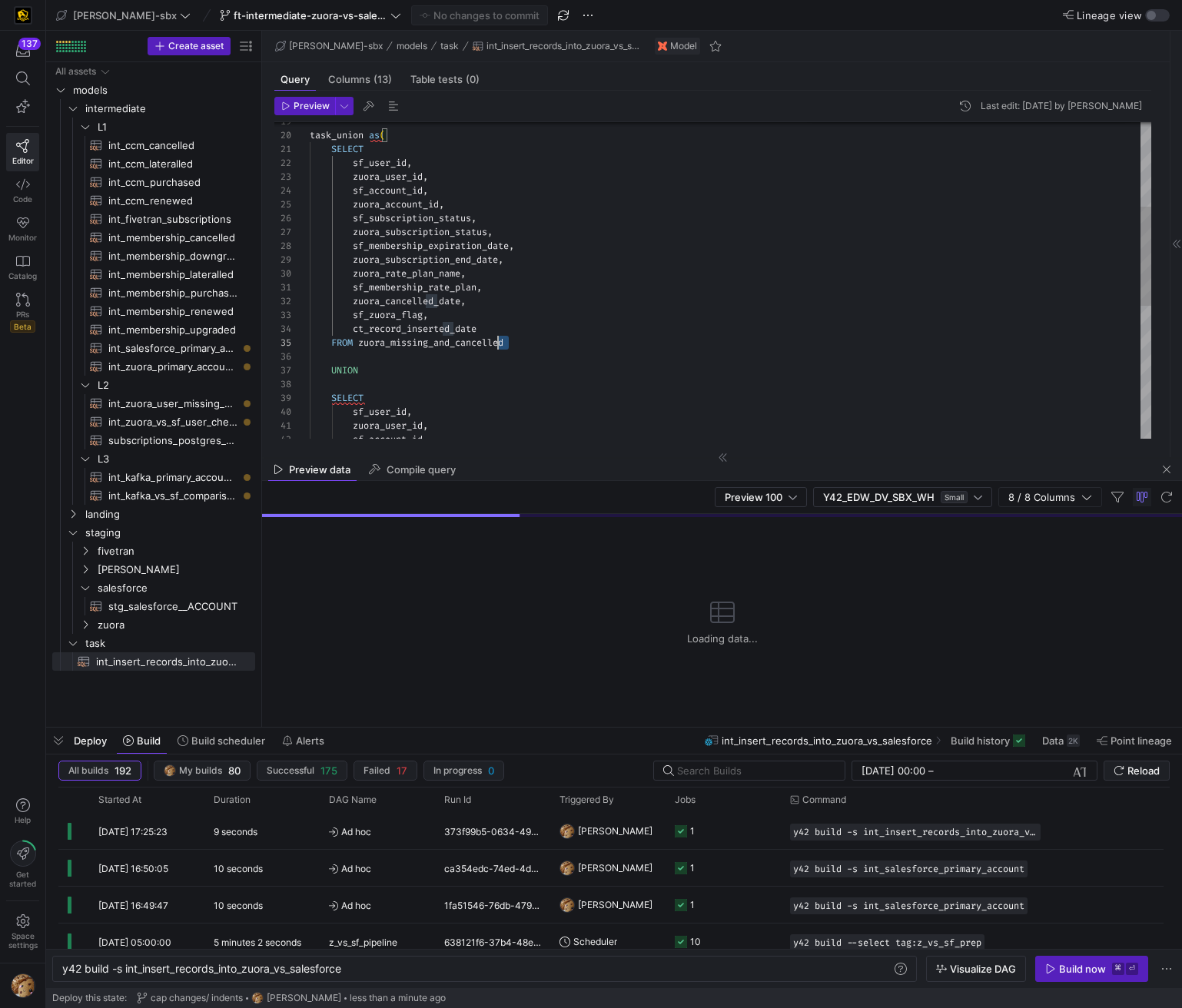
drag, startPoint x: 528, startPoint y: 345, endPoint x: 486, endPoint y: 344, distance: 42.0
click at [489, 346] on div "zuora_account_id , sf_subscription_status , zuora_subscription_status , sf_memb…" at bounding box center [731, 357] width 841 height 1008
click at [493, 328] on div "zuora_account_id , sf_subscription_status , zuora_subscription_status , sf_memb…" at bounding box center [731, 357] width 841 height 1008
click at [439, 314] on div "zuora_account_id , sf_subscription_status , zuora_subscription_status , sf_memb…" at bounding box center [731, 357] width 841 height 1008
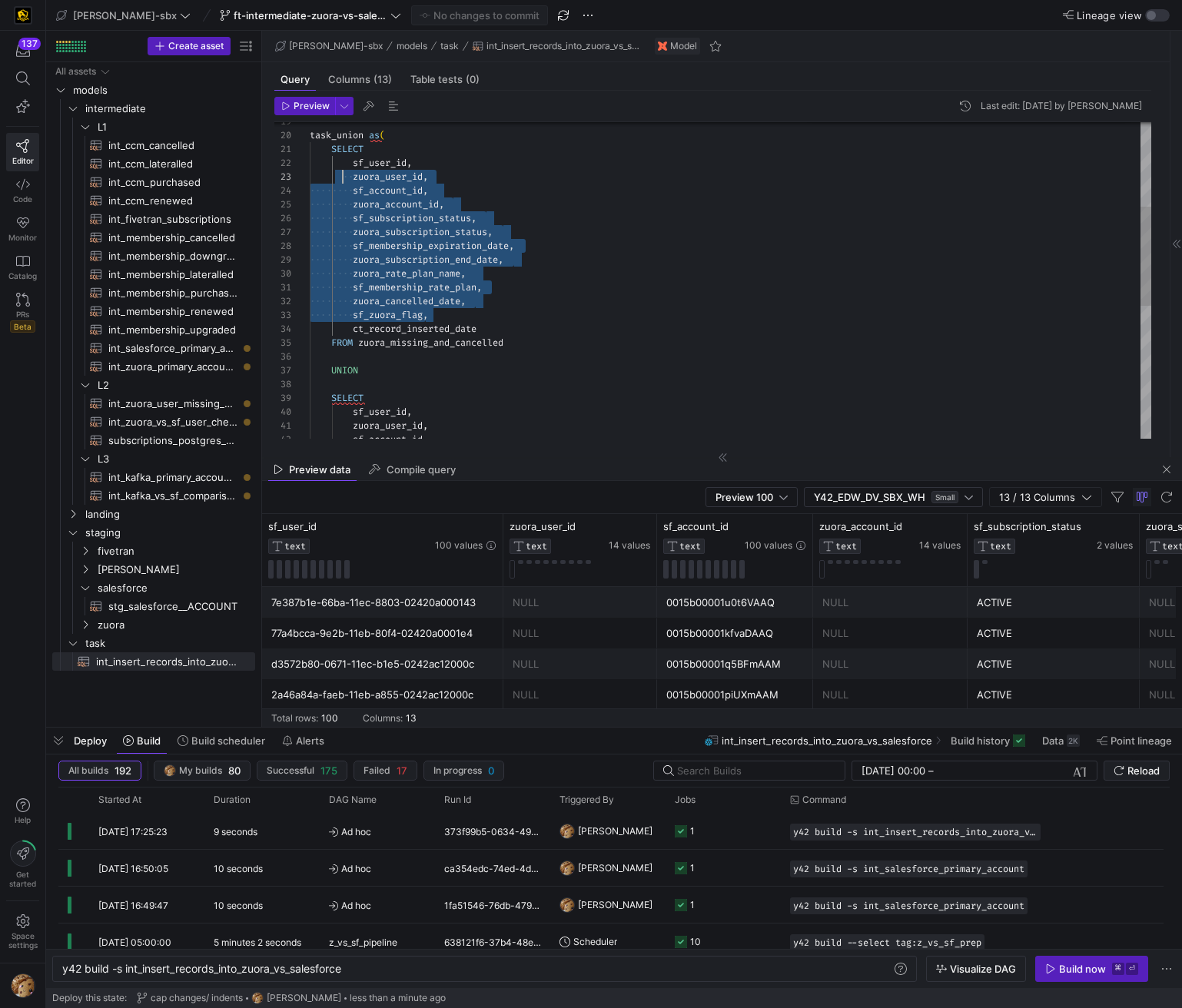
scroll to position [14, 38]
drag, startPoint x: 427, startPoint y: 316, endPoint x: 348, endPoint y: 164, distance: 171.3
click at [348, 164] on div "zuora_account_id , sf_subscription_status , zuora_subscription_status , sf_memb…" at bounding box center [731, 357] width 841 height 1008
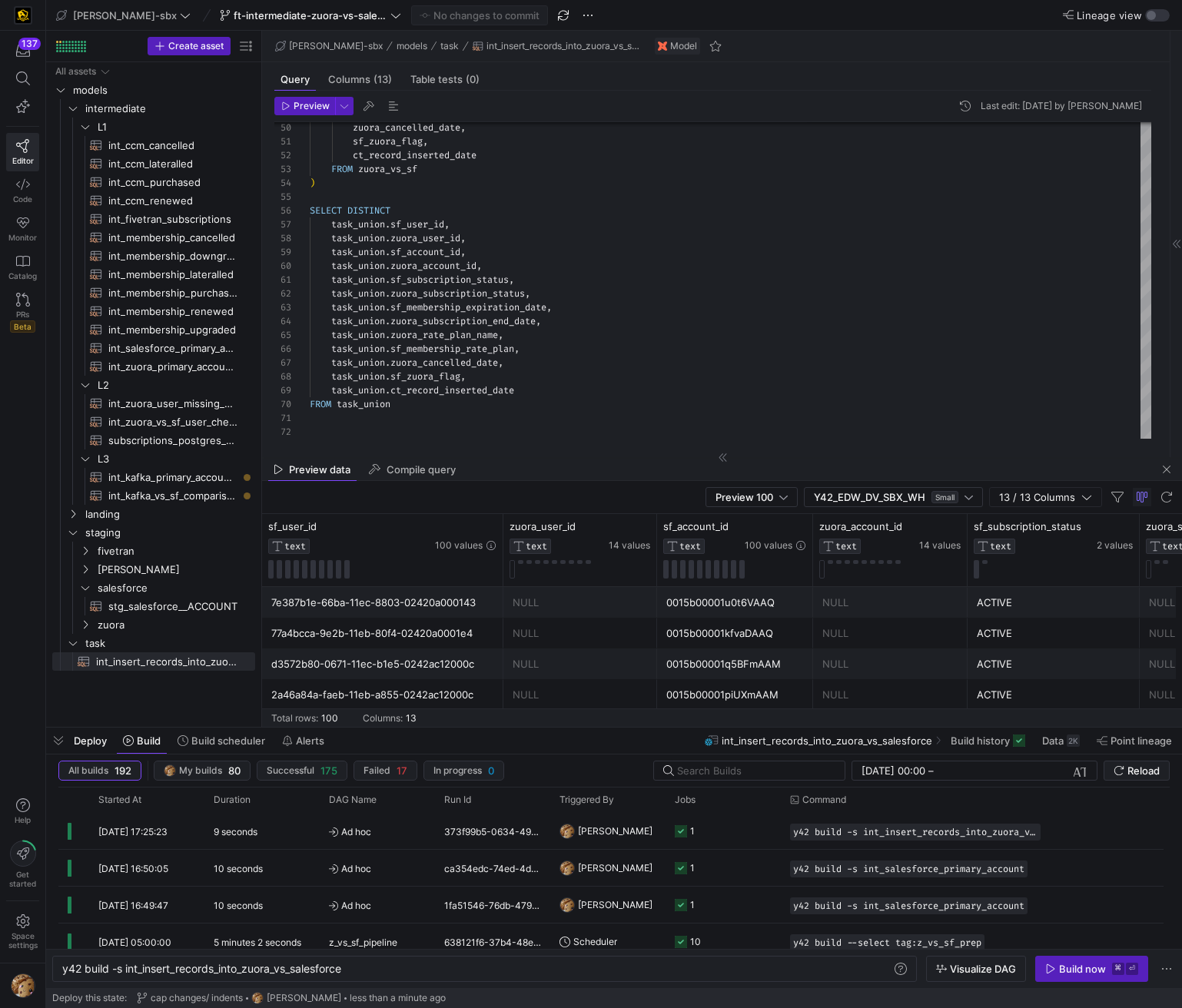
click at [511, 455] on mat-tab-group "Query Columns (13) Table tests (0) Preview Last edit: Wednesday 13 August 2025 …" at bounding box center [713, 259] width 901 height 395
click at [1171, 473] on span "button" at bounding box center [1166, 469] width 19 height 19
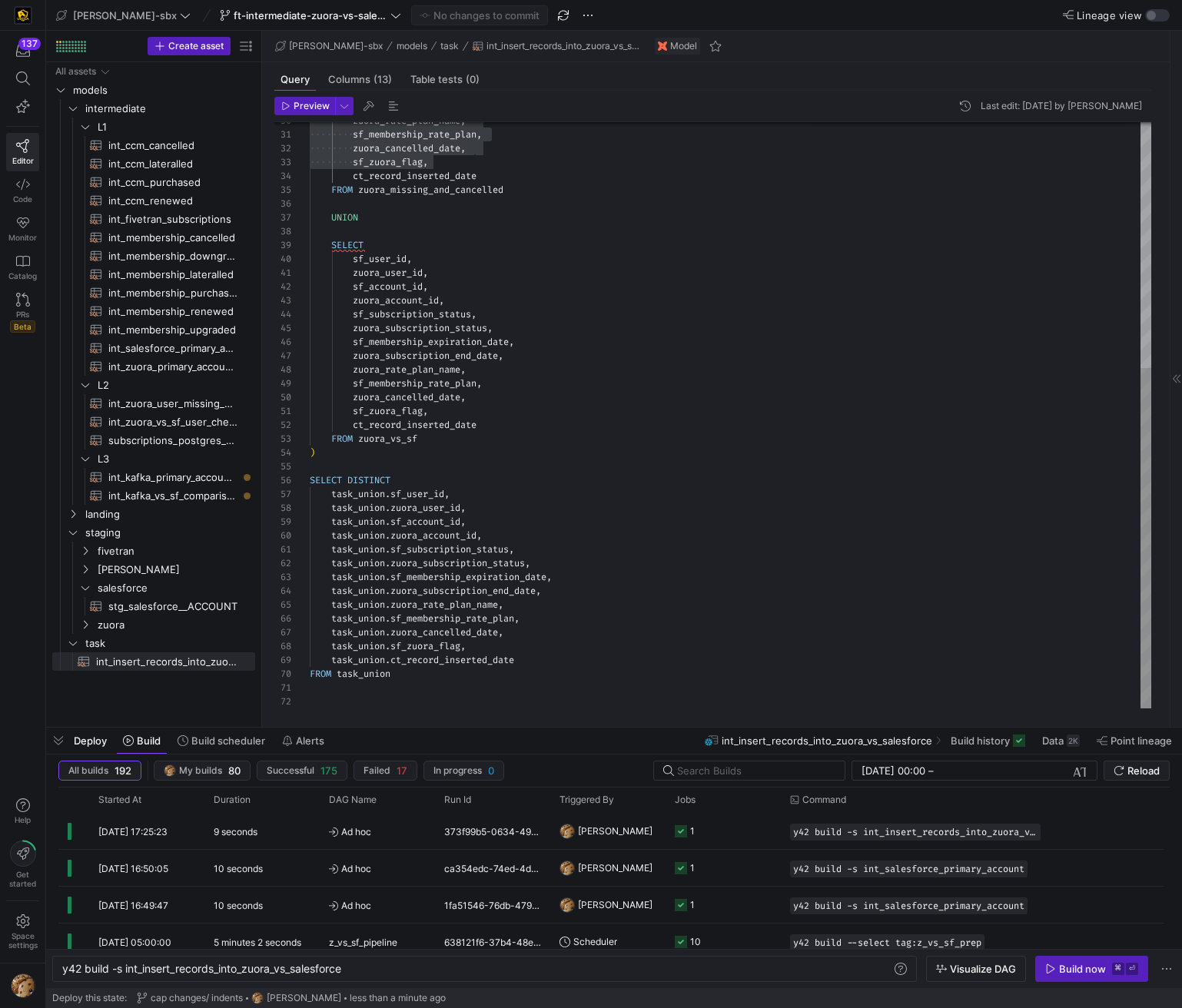
click at [569, 295] on div "zuora_cancelled_date , sf_zuora_flag , ct_record_inserted_date FROM zuora_vs_sf…" at bounding box center [731, 204] width 841 height 1008
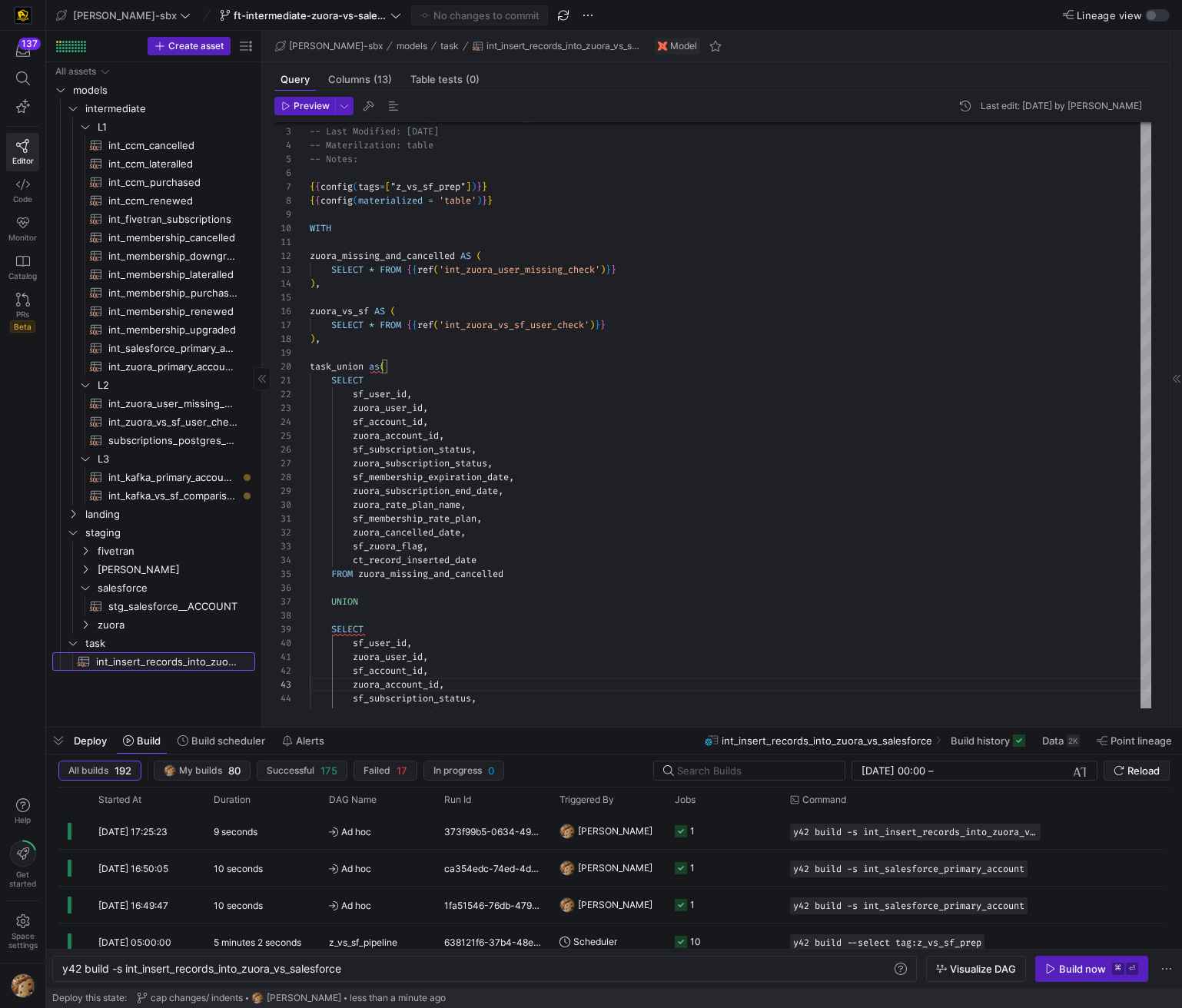
click at [168, 667] on span "int_insert_records_into_zuora_vs_salesforce​​​​​​​​​​" at bounding box center [167, 662] width 141 height 18
click at [1069, 969] on div "Build now" at bounding box center [1082, 969] width 47 height 12
click at [360, 834] on span "Ad hoc" at bounding box center [377, 831] width 97 height 36
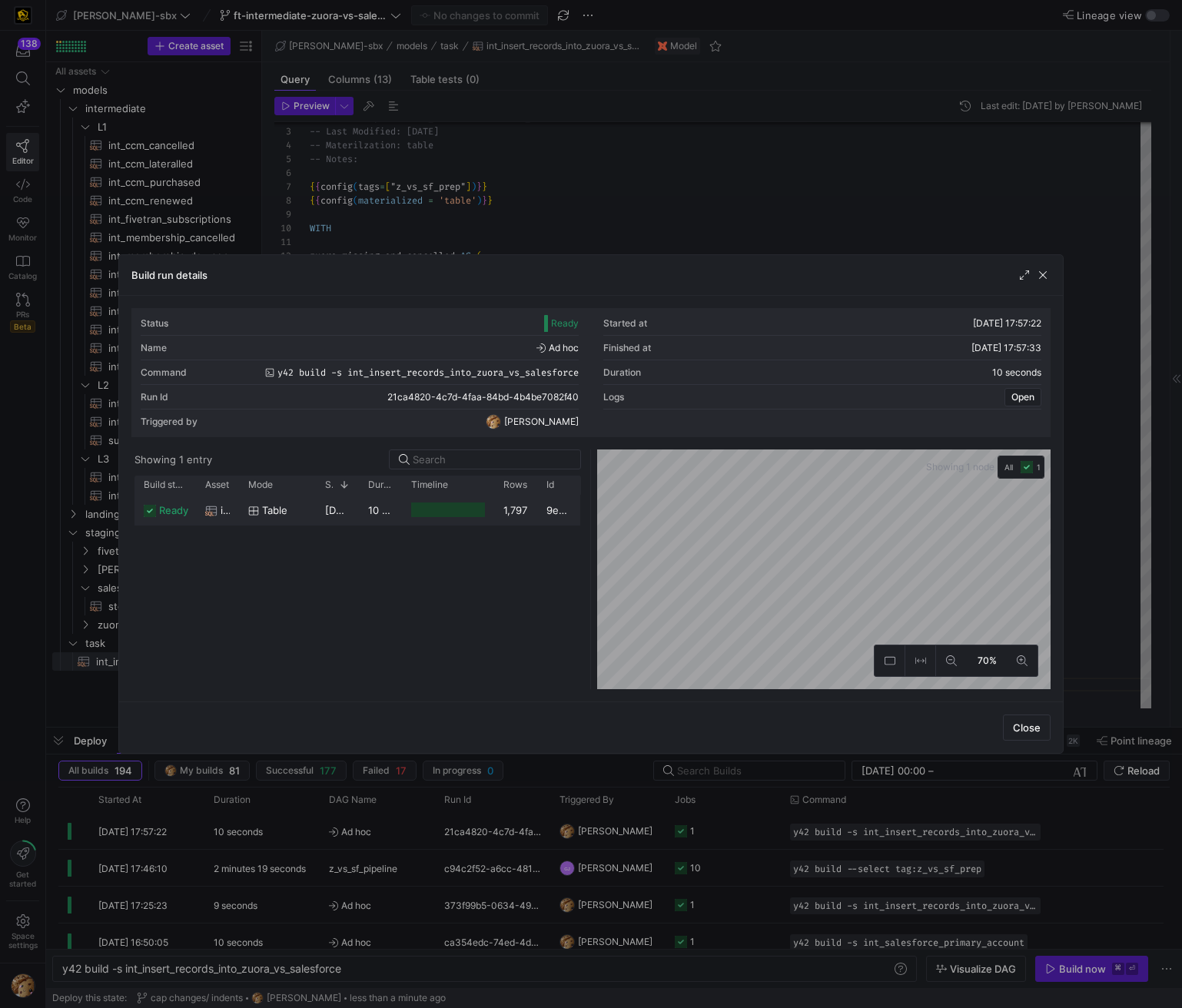
click at [442, 516] on div "Press SPACE to select this row." at bounding box center [447, 510] width 73 height 15
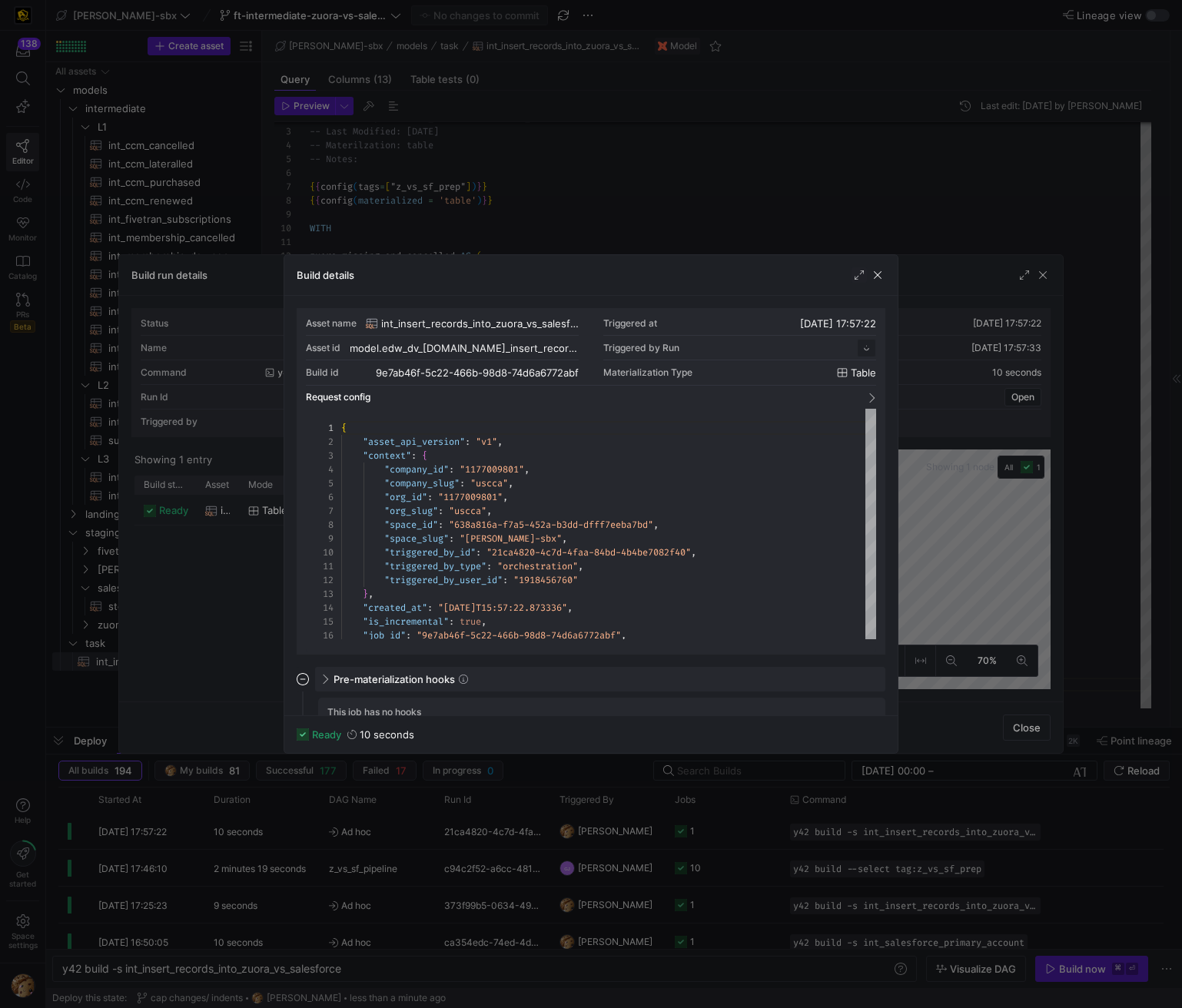
scroll to position [139, 0]
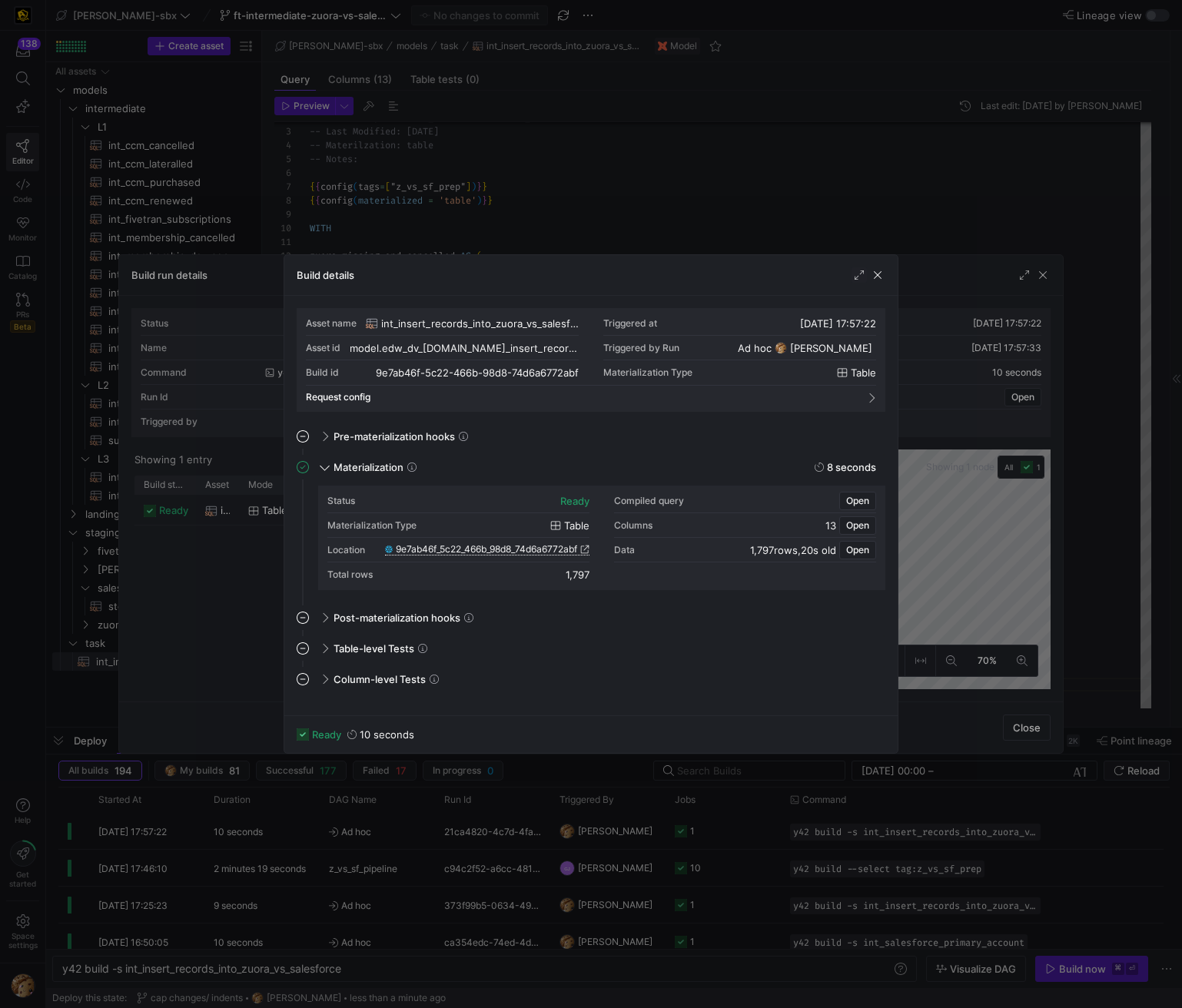
click at [436, 546] on span "9e7ab46f_5c22_466b_98d8_74d6a6772abf" at bounding box center [486, 549] width 181 height 11
click at [880, 280] on span "button" at bounding box center [877, 275] width 15 height 15
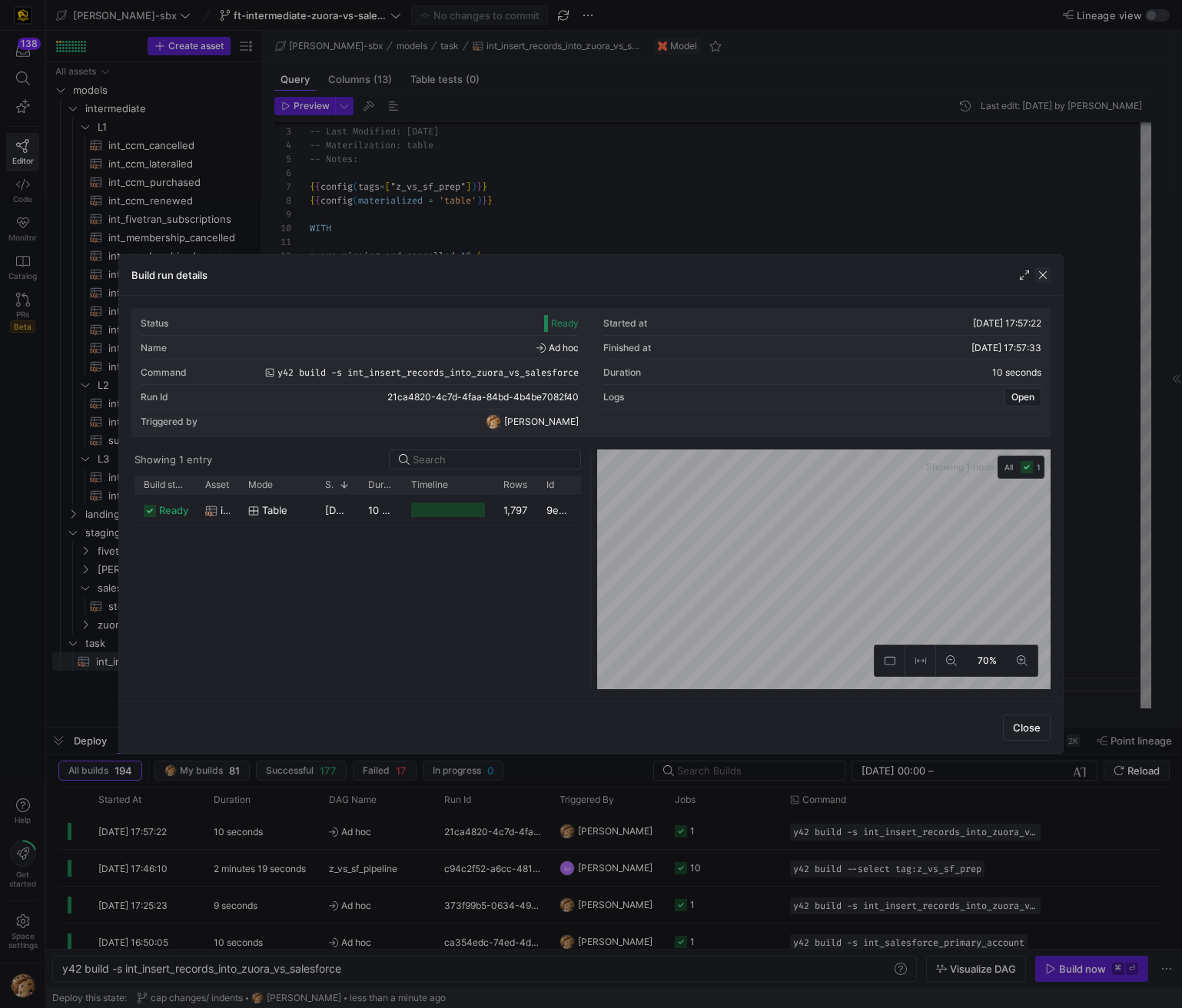
click at [1041, 273] on span "button" at bounding box center [1042, 275] width 15 height 15
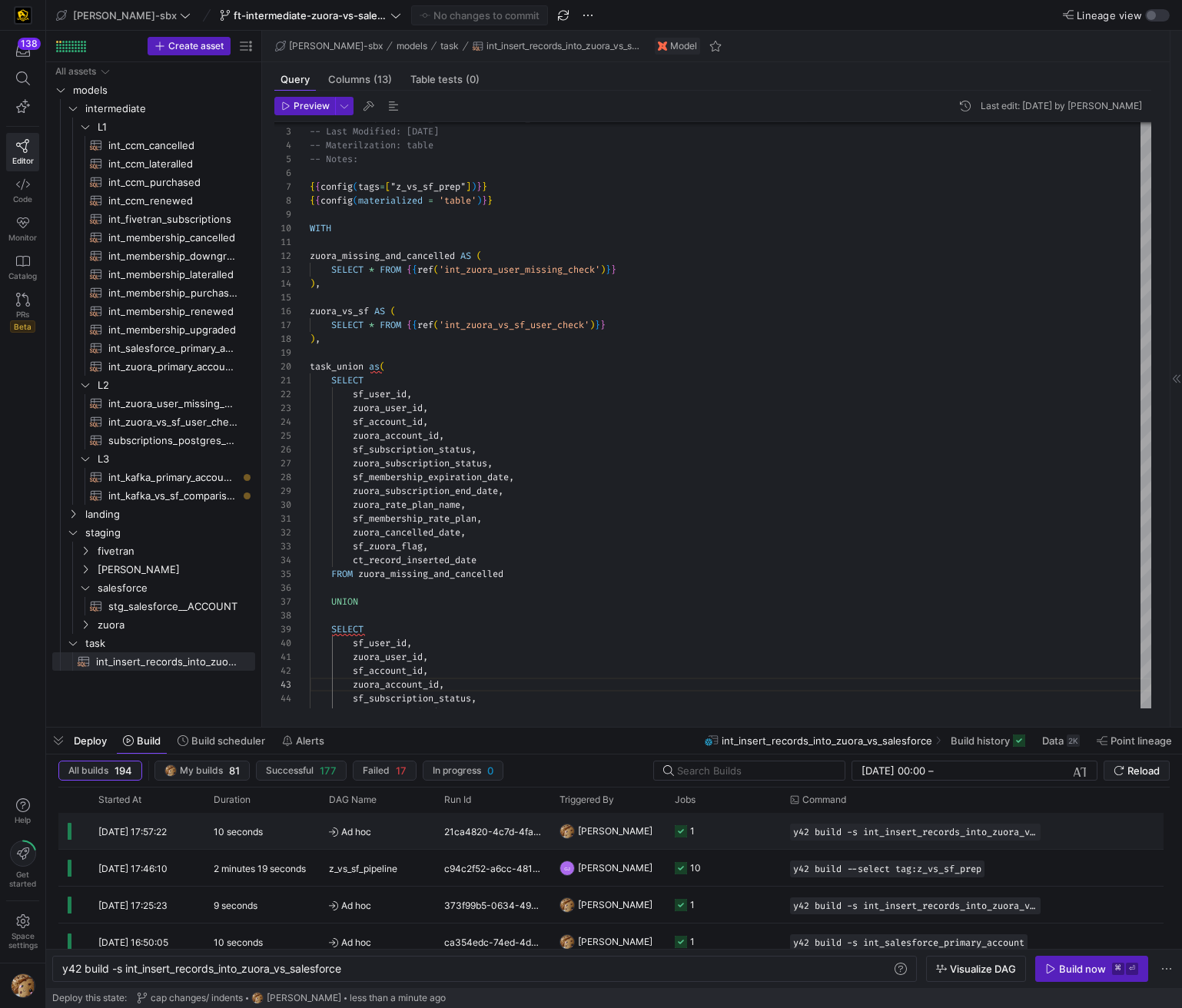
click at [393, 833] on span "Ad hoc" at bounding box center [377, 831] width 97 height 36
click at [393, 833] on body "138 Editor Code Monitor Catalog PRs Beta Help Get started Space settings edw-dv…" at bounding box center [591, 504] width 1182 height 1008
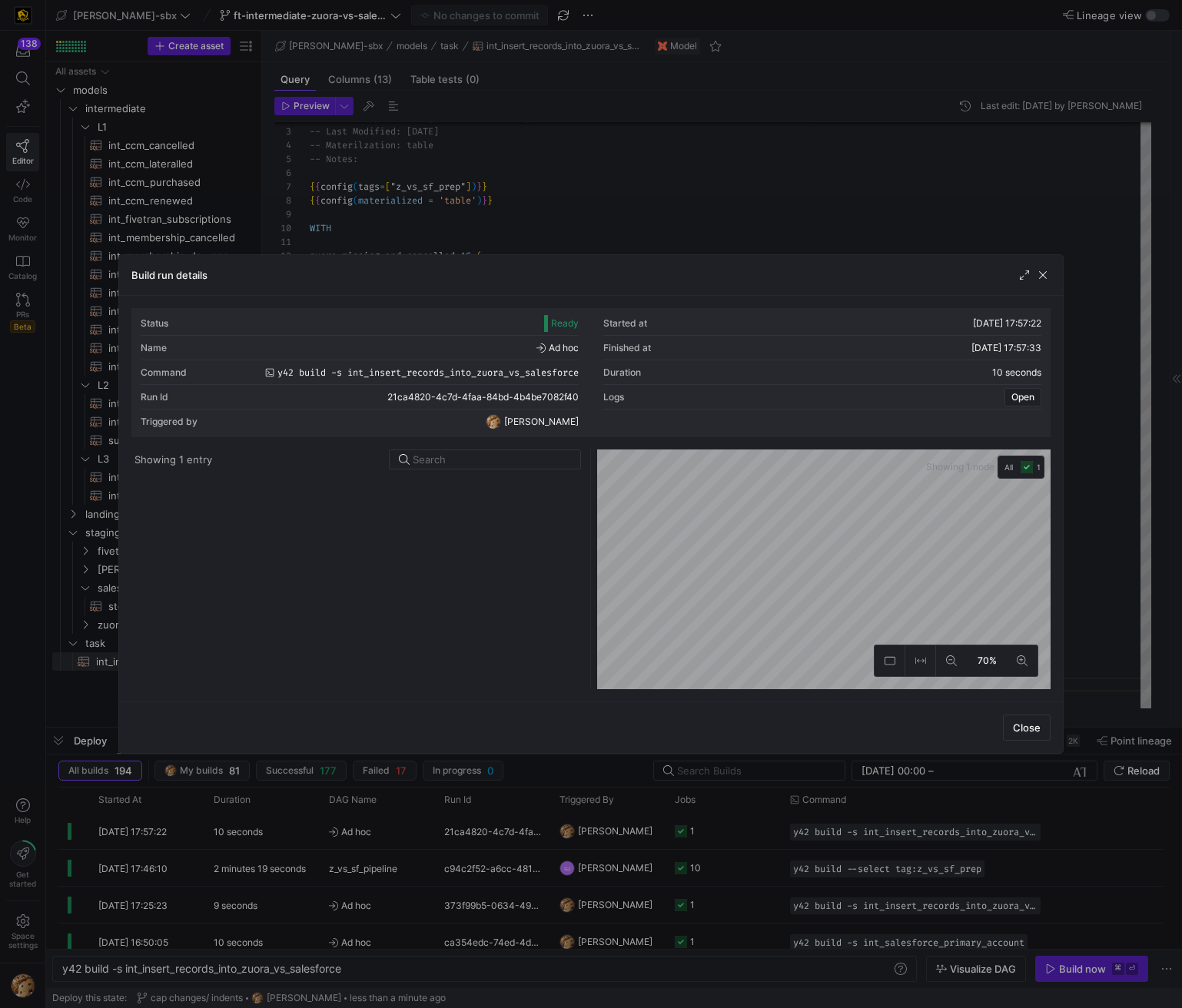
click at [1035, 288] on div "Build run details" at bounding box center [591, 276] width 943 height 41
click at [1038, 284] on div "Build run details" at bounding box center [591, 276] width 943 height 41
click at [1042, 273] on span "button" at bounding box center [1042, 275] width 15 height 15
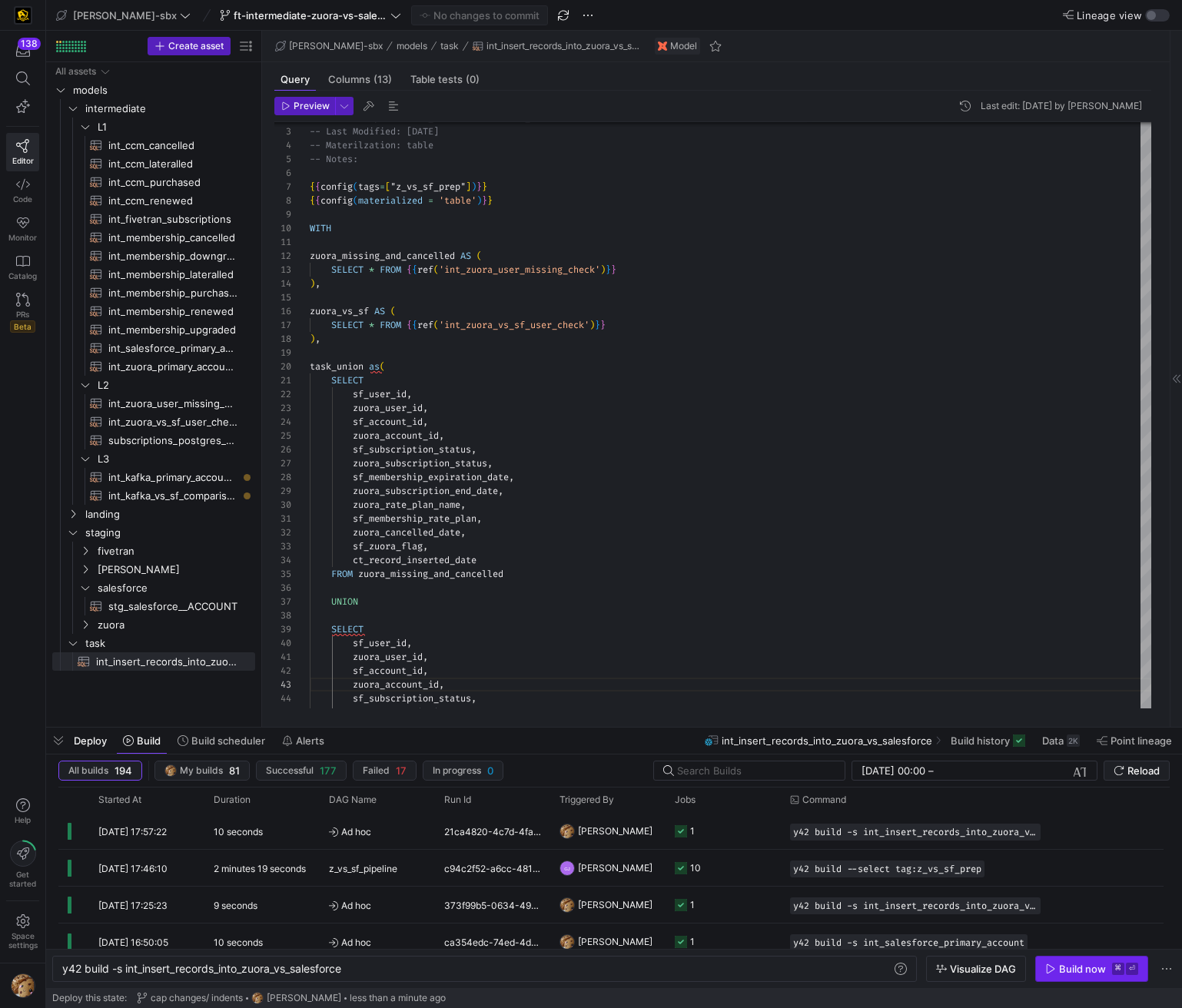
click at [1088, 971] on div "Build now" at bounding box center [1082, 969] width 47 height 12
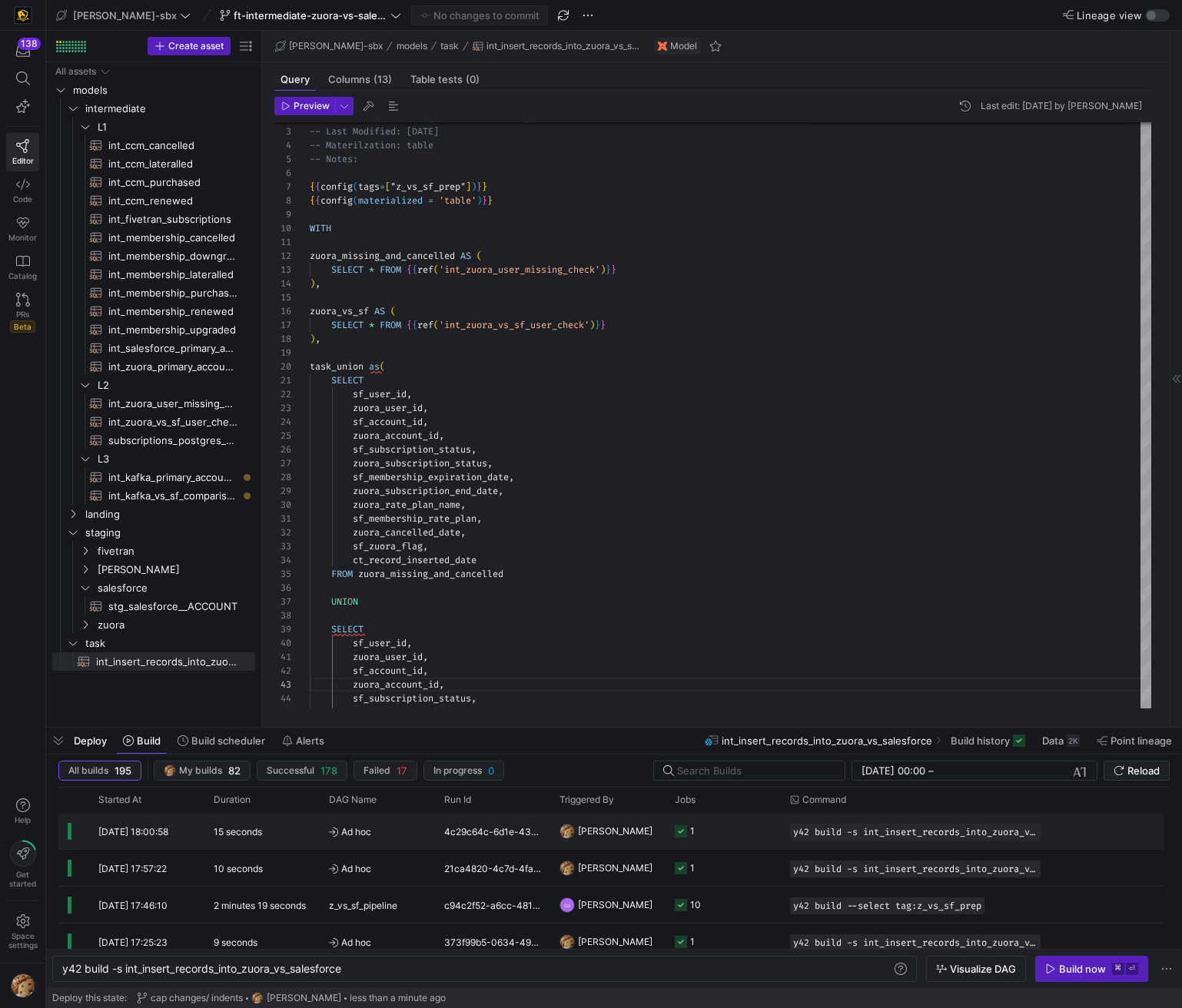
click at [334, 839] on span "Ad hoc" at bounding box center [377, 831] width 97 height 36
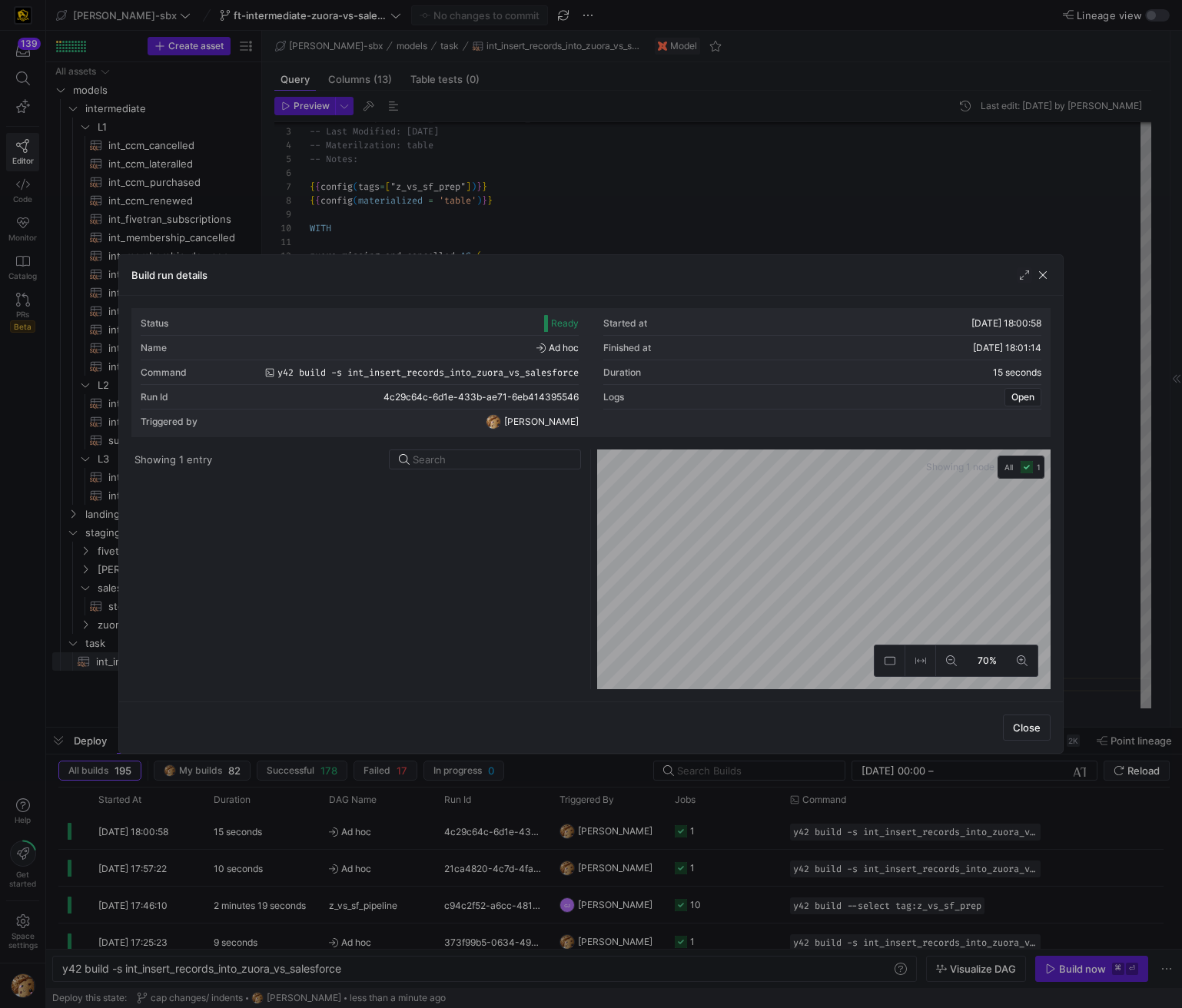
click at [479, 317] on div "Status Ready" at bounding box center [360, 323] width 438 height 25
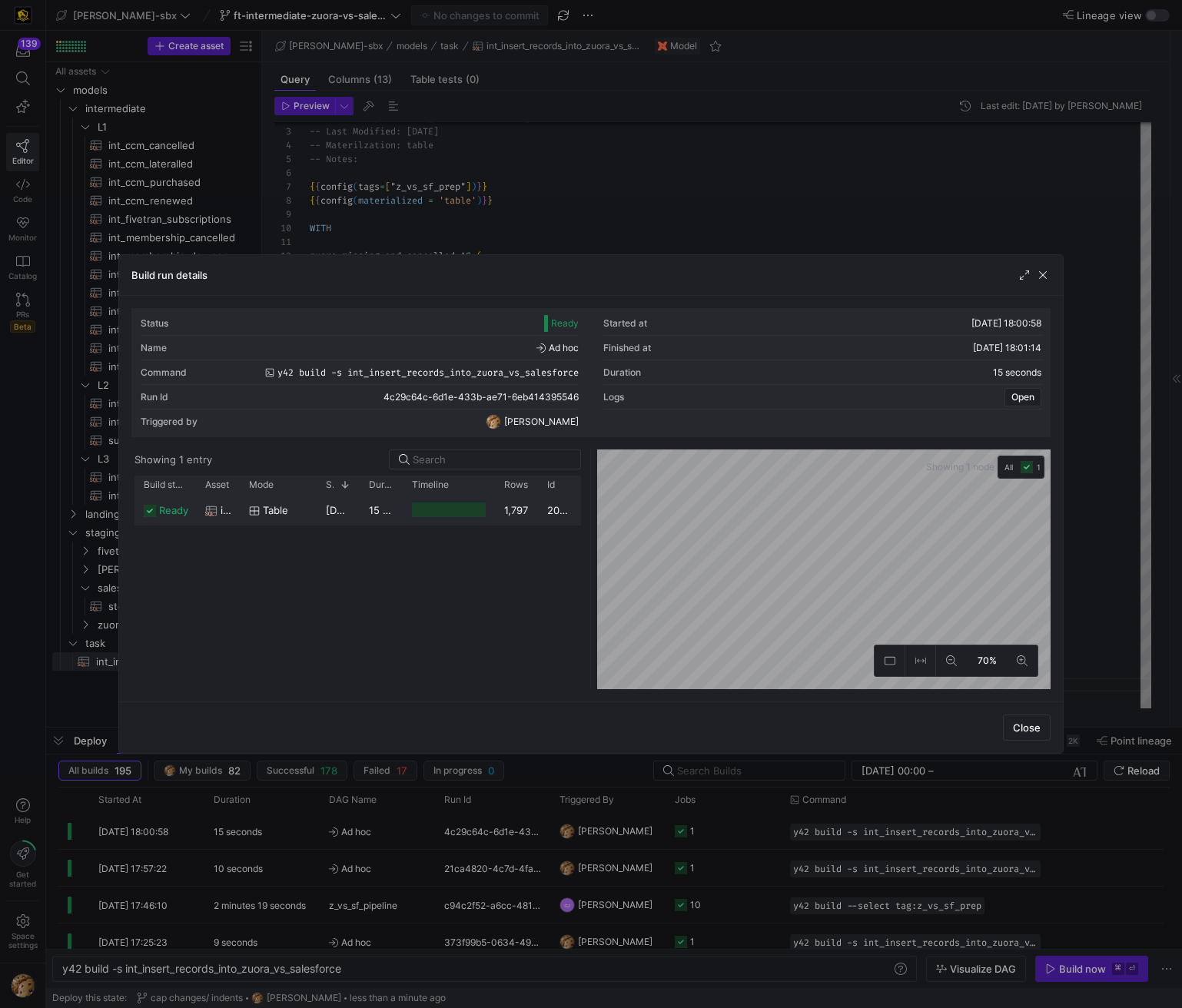
click at [443, 503] on div "Press SPACE to select this row." at bounding box center [448, 510] width 73 height 15
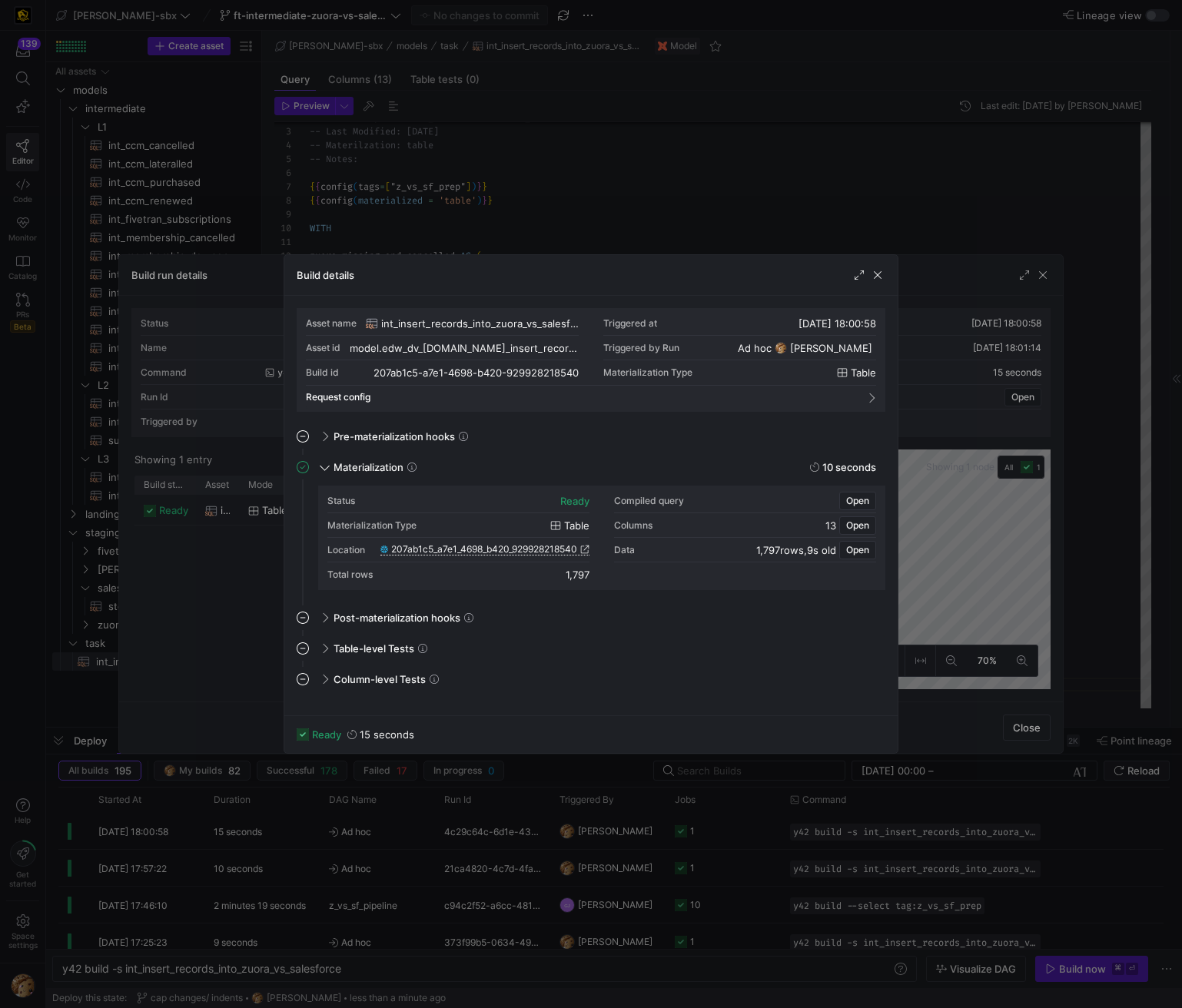
click at [489, 550] on span "207ab1c5_a7e1_4698_b420_929928218540" at bounding box center [484, 549] width 186 height 11
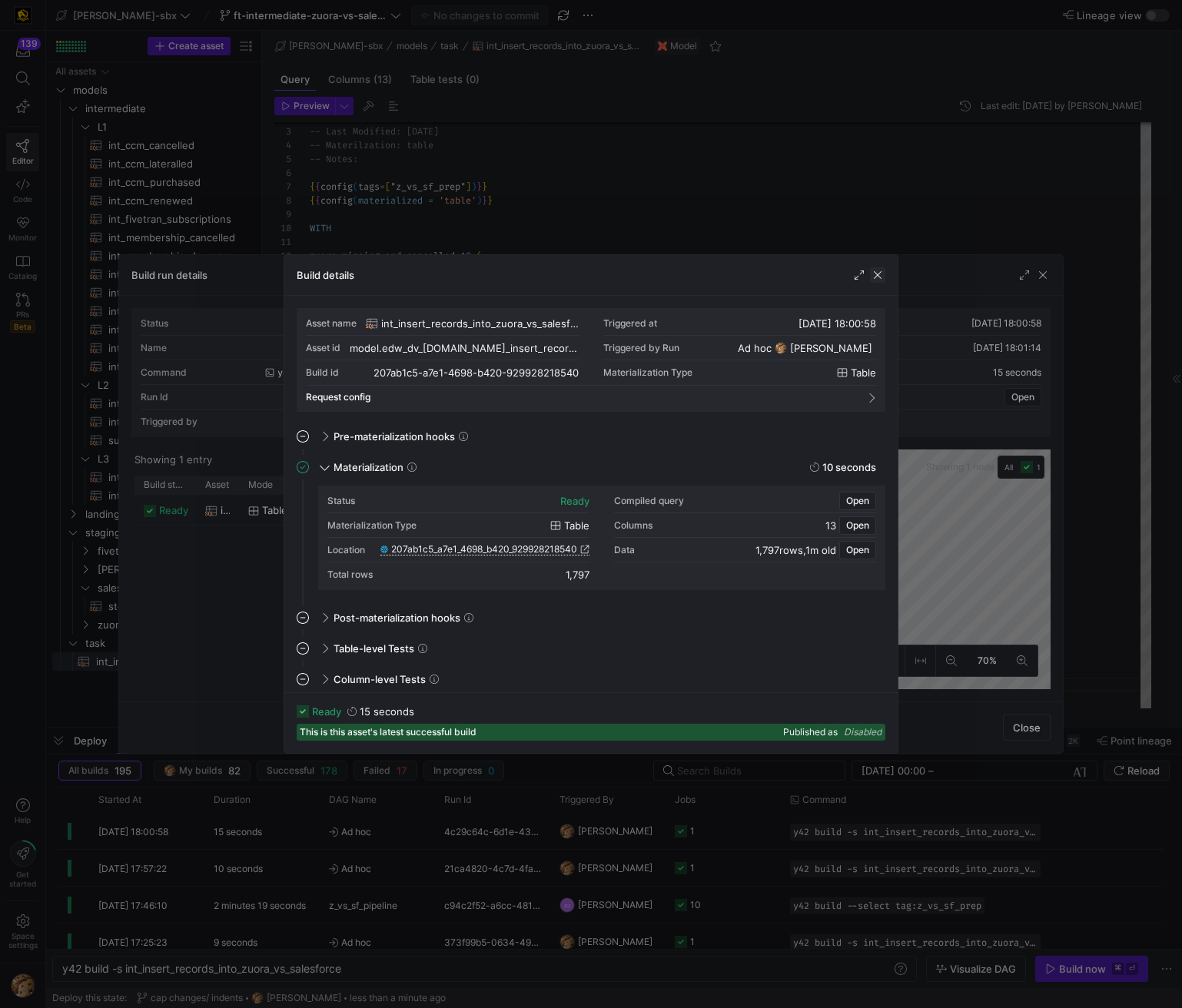
click at [882, 275] on span "button" at bounding box center [877, 275] width 15 height 15
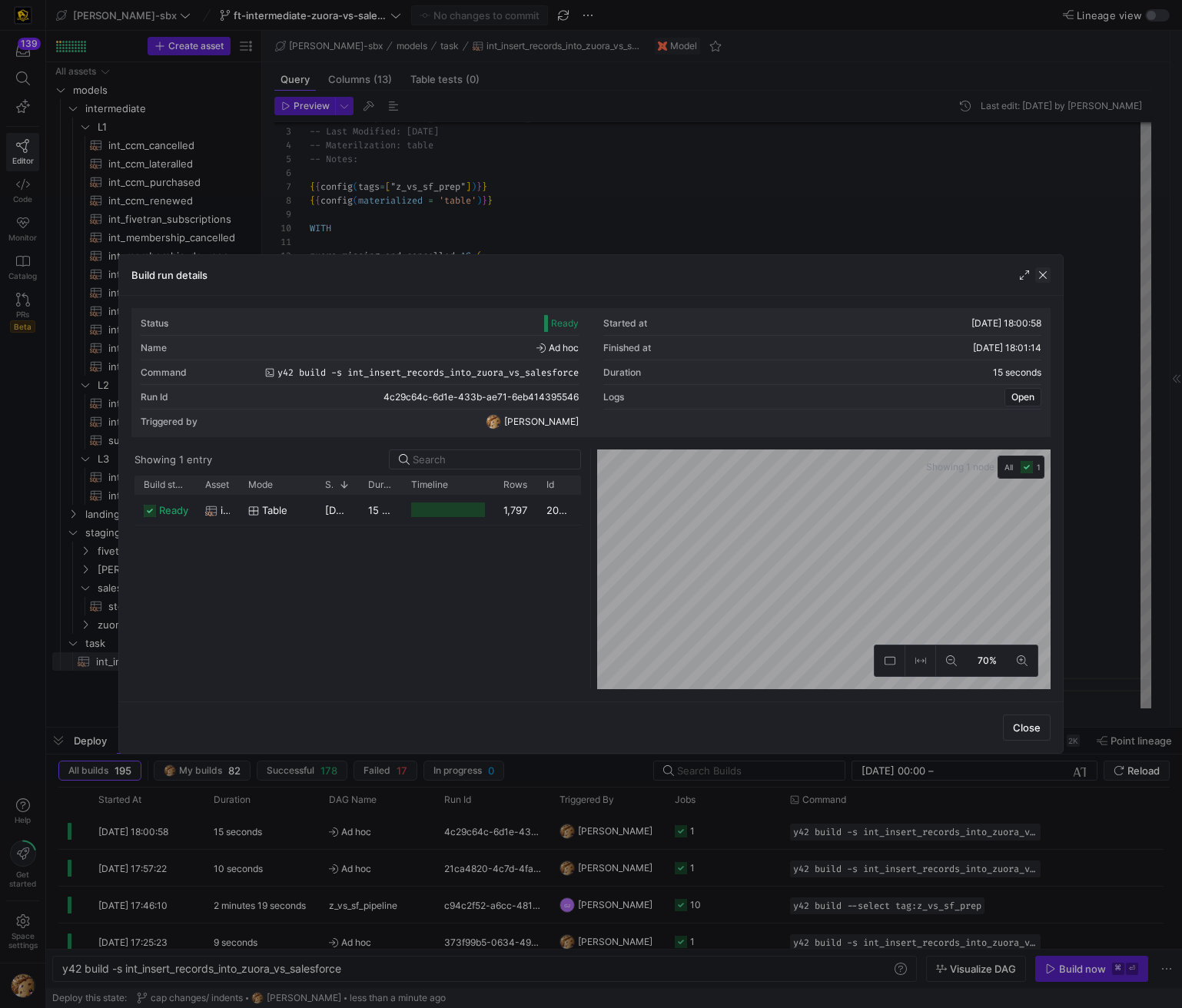
click at [1044, 280] on span "button" at bounding box center [1042, 275] width 15 height 15
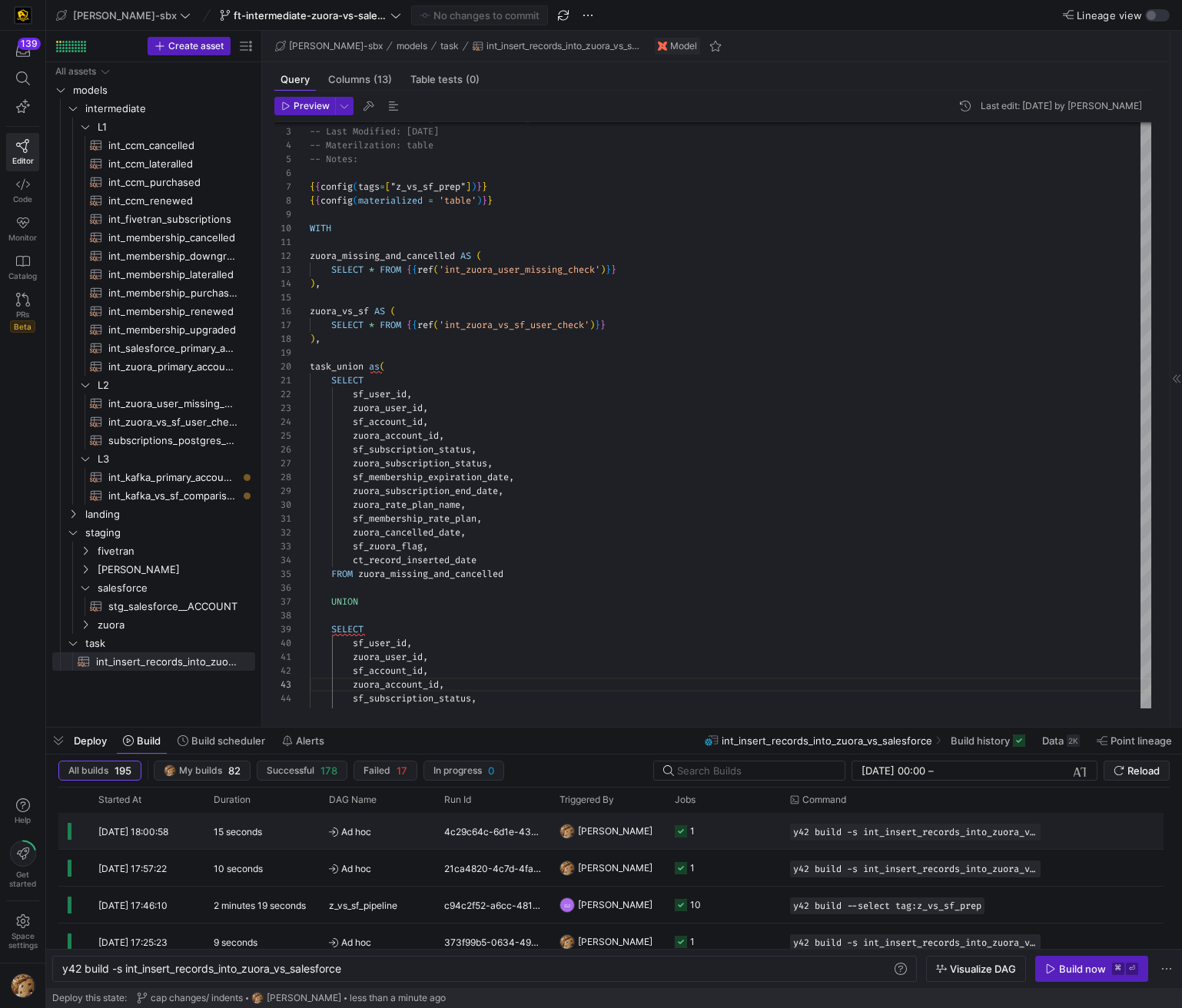
click at [506, 843] on div "4c29c64c-6d1e-433b-ae71-6eb414395546" at bounding box center [492, 830] width 115 height 36
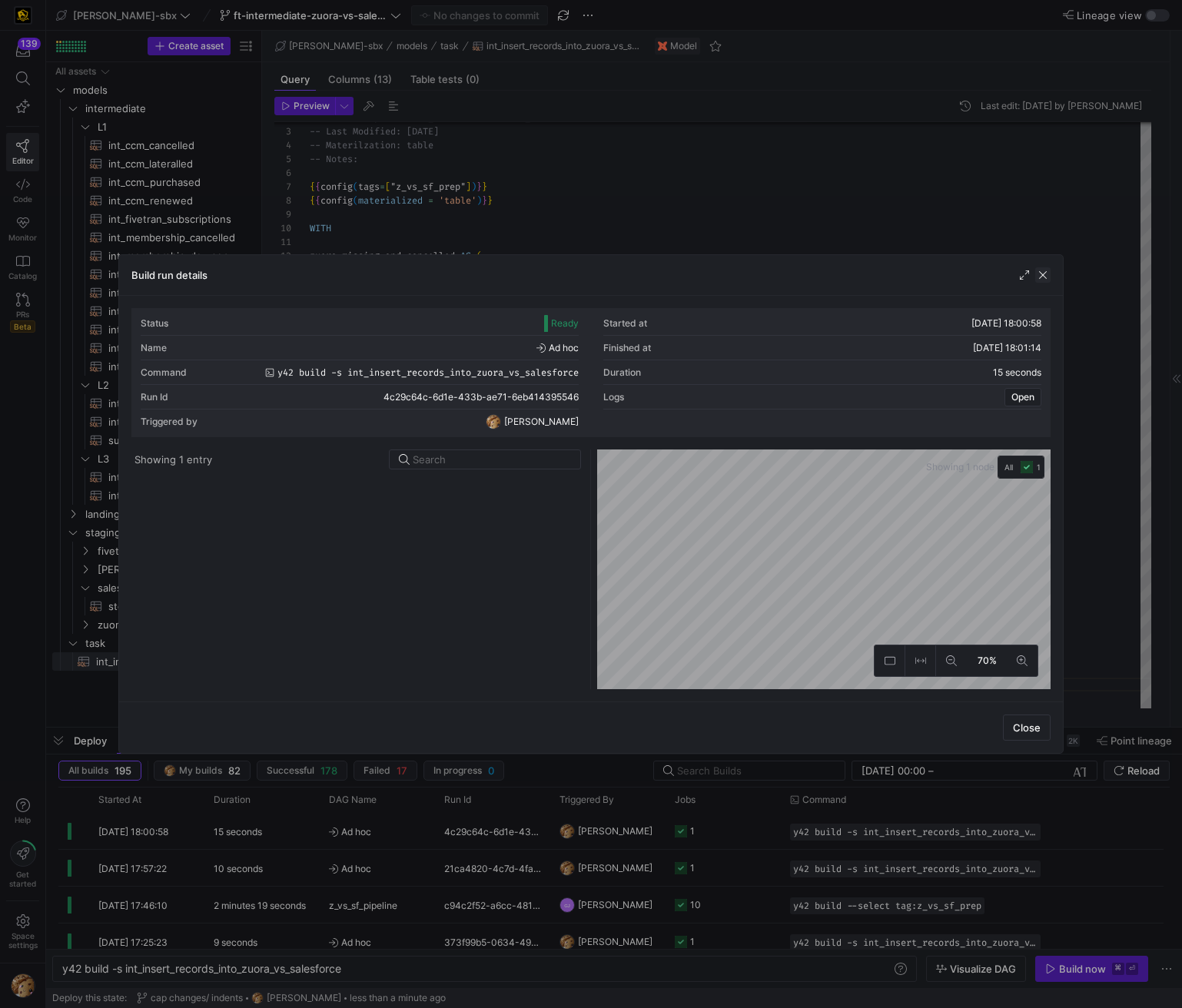
click at [1042, 281] on span "button" at bounding box center [1042, 275] width 15 height 15
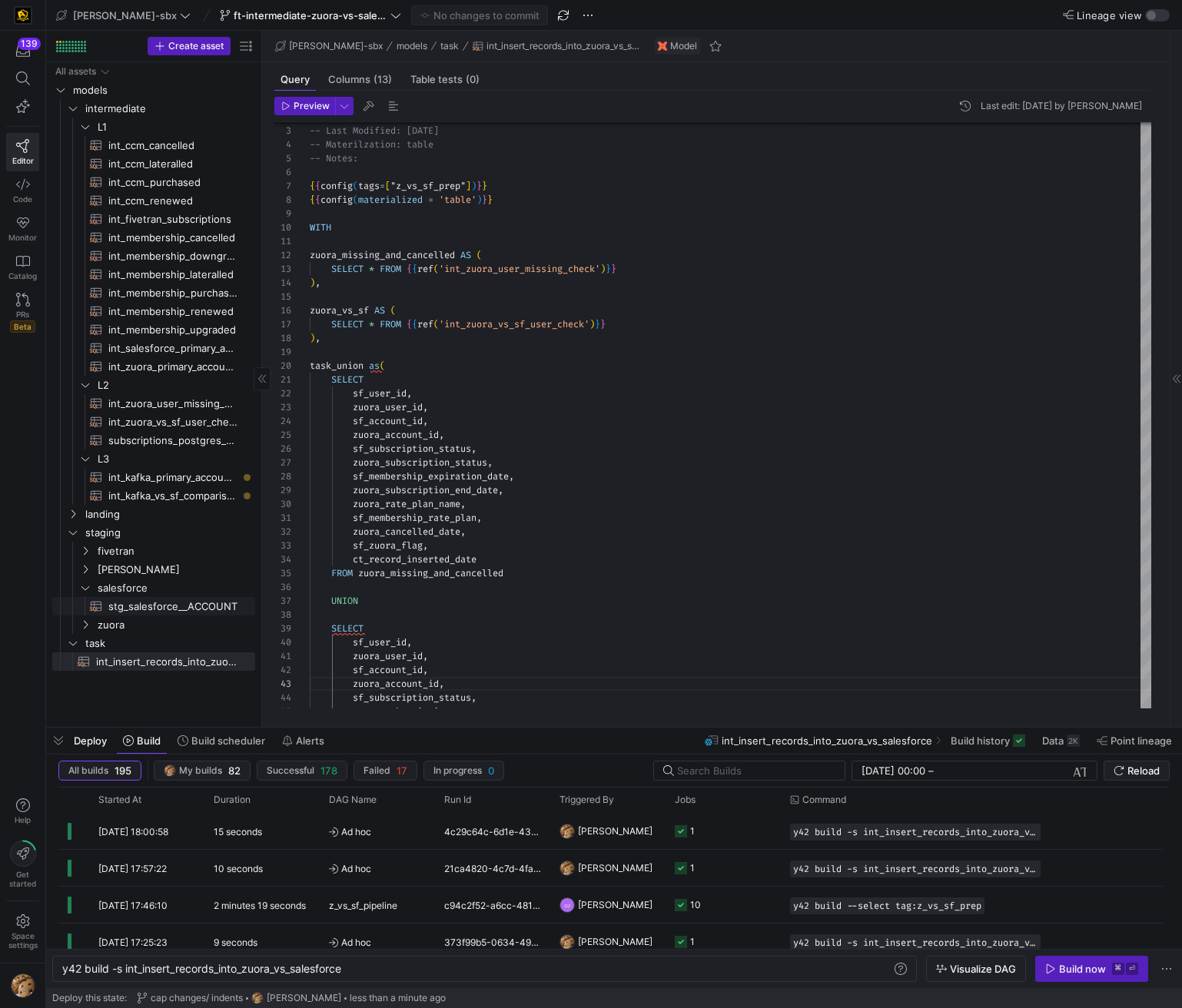
click at [186, 606] on span "stg_salesforce__ACCOUNT​​​​​​​​​​" at bounding box center [173, 607] width 129 height 18
type textarea "-- File name: stg_salesforce__ACCOUNT -- Created By: Grant Jones -- Last Modifi…"
type textarea "y42 build -s stg_salesforce__ACCOUNT"
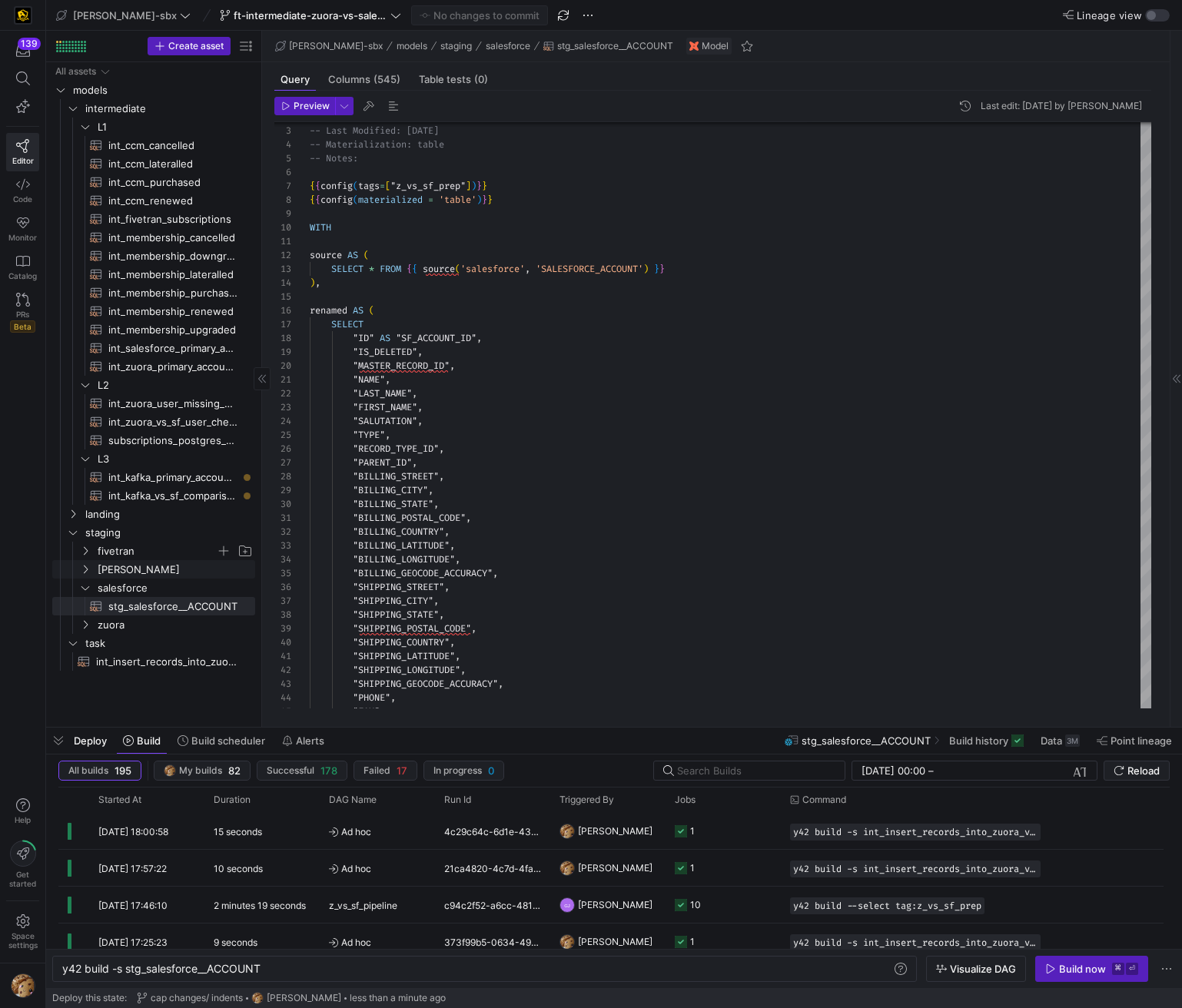
drag, startPoint x: 168, startPoint y: 571, endPoint x: 167, endPoint y: 556, distance: 15.0
click at [168, 572] on span "[PERSON_NAME]" at bounding box center [175, 570] width 155 height 18
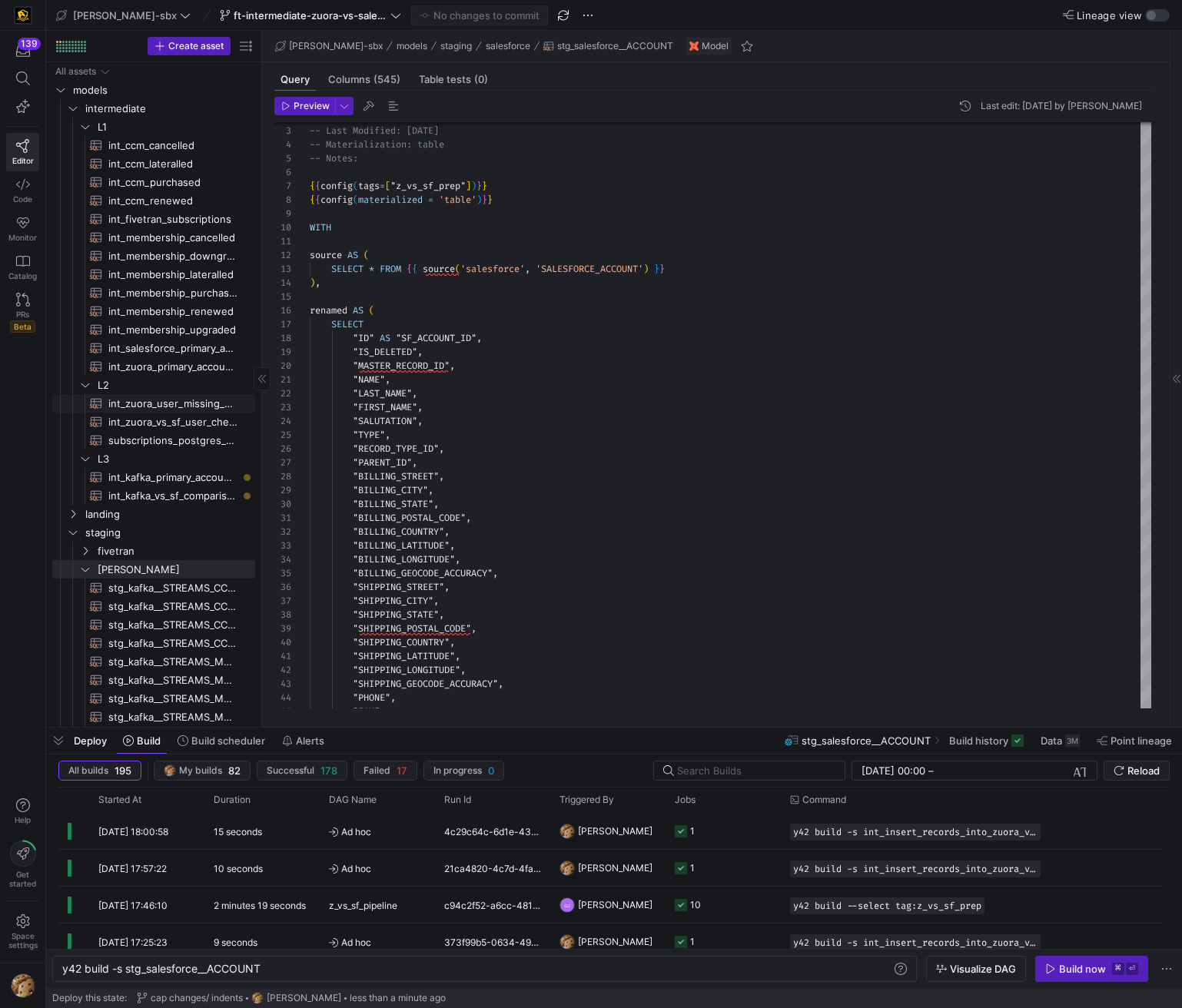
click at [159, 413] on link "int_zuora_vs_sf_user_check​​​​​​​​​​" at bounding box center [154, 421] width 203 height 19
type textarea "-- File Name: int_insert_records_into_zuora_vs_salesforce -- Created by: [PERSO…"
type textarea "y42 build -s int_zuora_vs_sf_user_check"
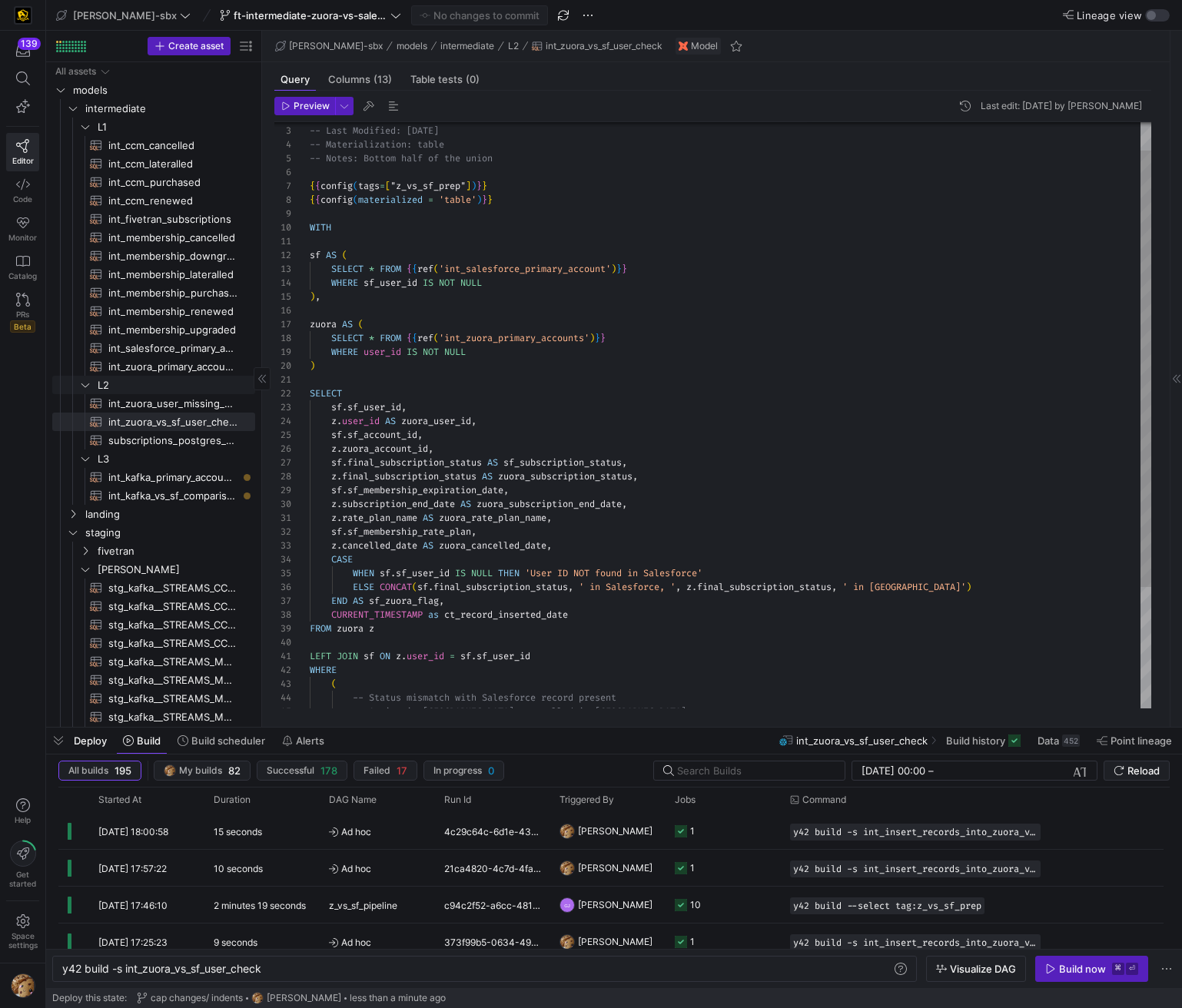
click at [158, 330] on span "int_membership_upgraded​​​​​​​​​​" at bounding box center [173, 330] width 129 height 18
type textarea "-- File Name: int_membership_upgraded -- Created by: [PERSON_NAME] -- Last Modi…"
type textarea "y42 build -s int_membership_upgraded"
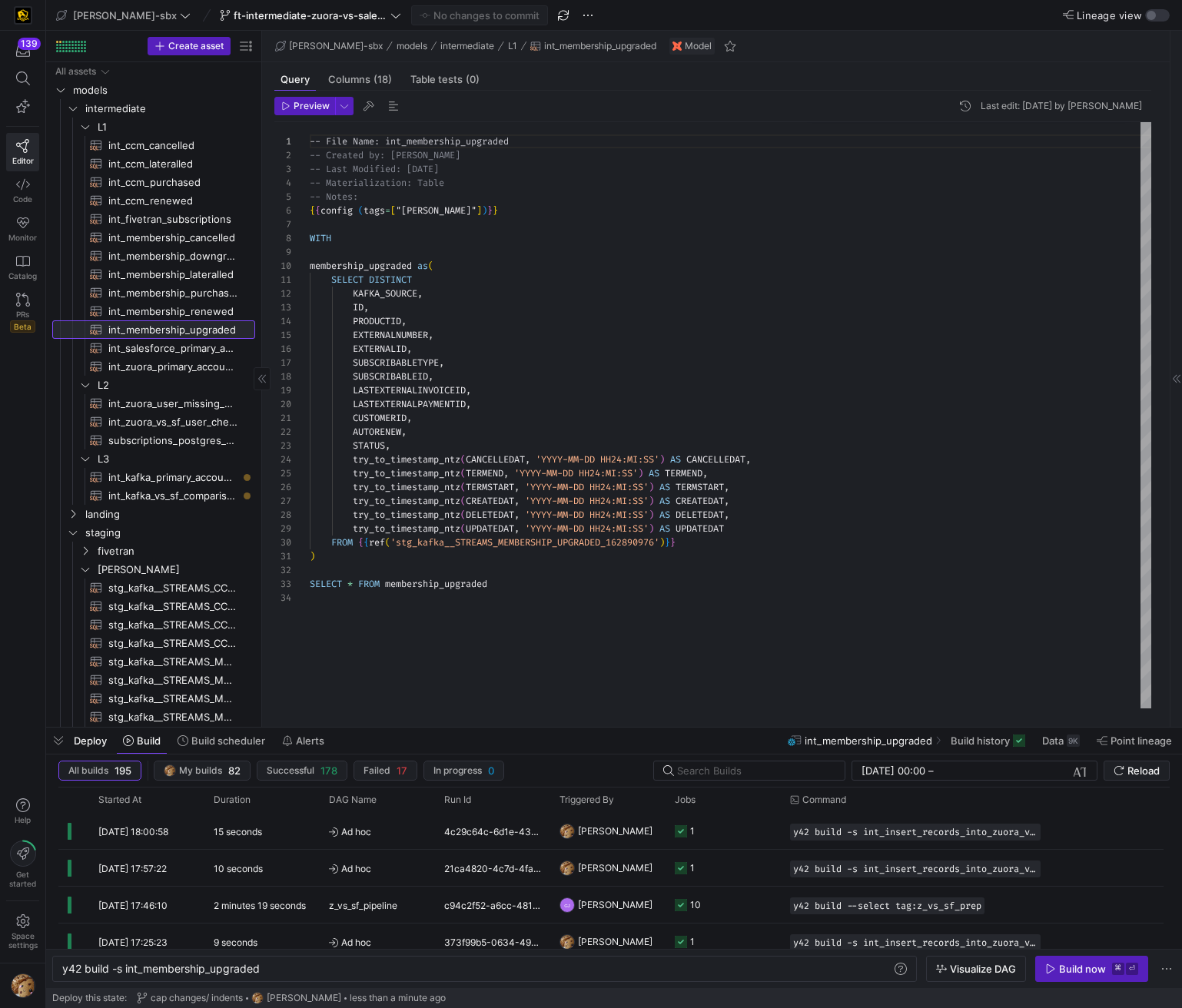
scroll to position [139, 0]
drag, startPoint x: 155, startPoint y: 262, endPoint x: 143, endPoint y: 238, distance: 26.8
click at [155, 262] on span "int_membership_downgraded​​​​​​​​​​" at bounding box center [173, 256] width 129 height 18
type textarea "-- File Name: int_membership_downgraded -- Created by: Grant Jones -- Last Modi…"
type textarea "y42 build -s int_membership_downgraded"
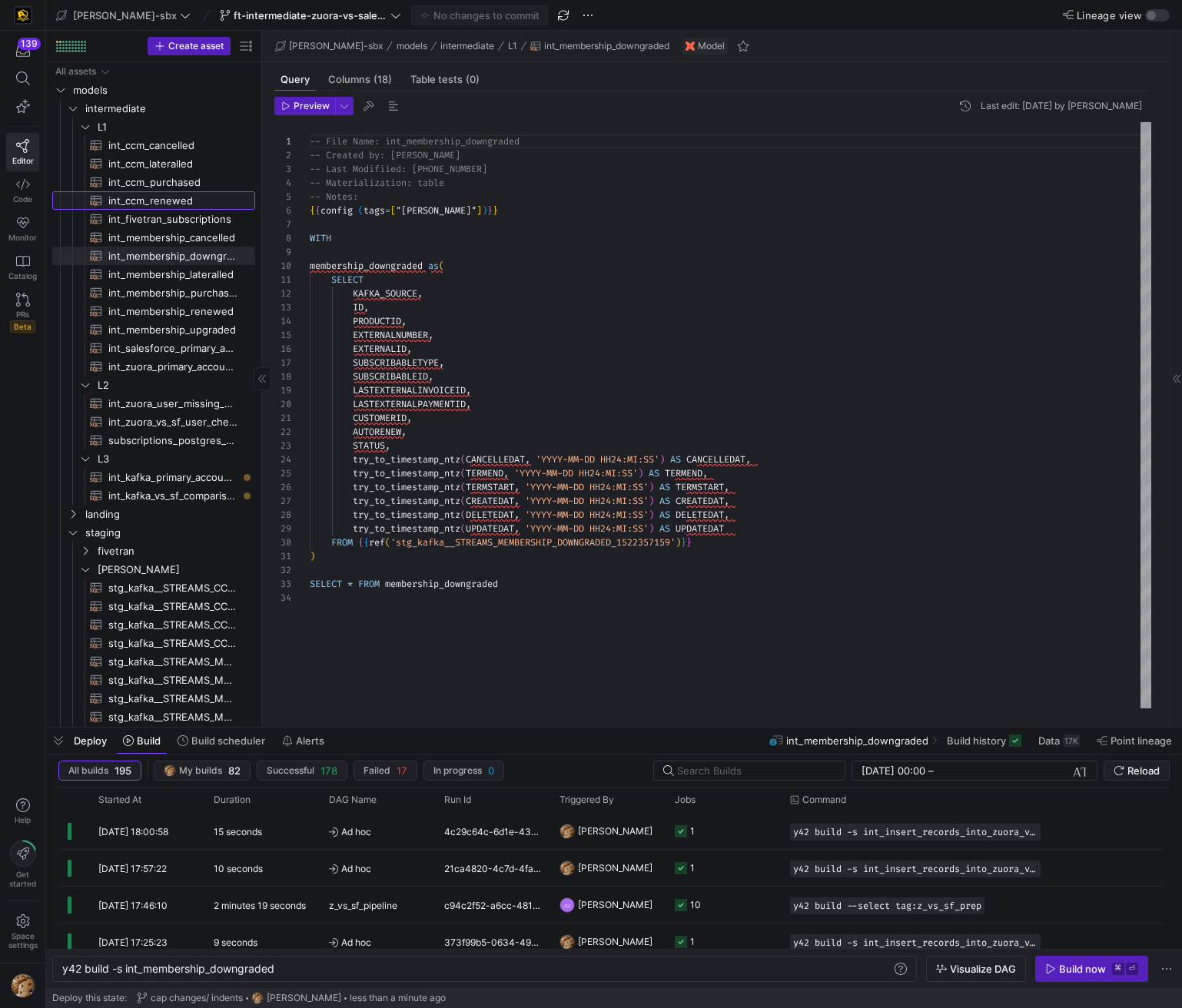
click at [133, 204] on span "int_ccm_renewed​​​​​​​​​​" at bounding box center [173, 201] width 129 height 18
type textarea "-- File Name: int_ccm_renewed -- Created by: Grant Jones -- Last modified: 2025…"
type textarea "y42 build -s int_ccm_renewed"
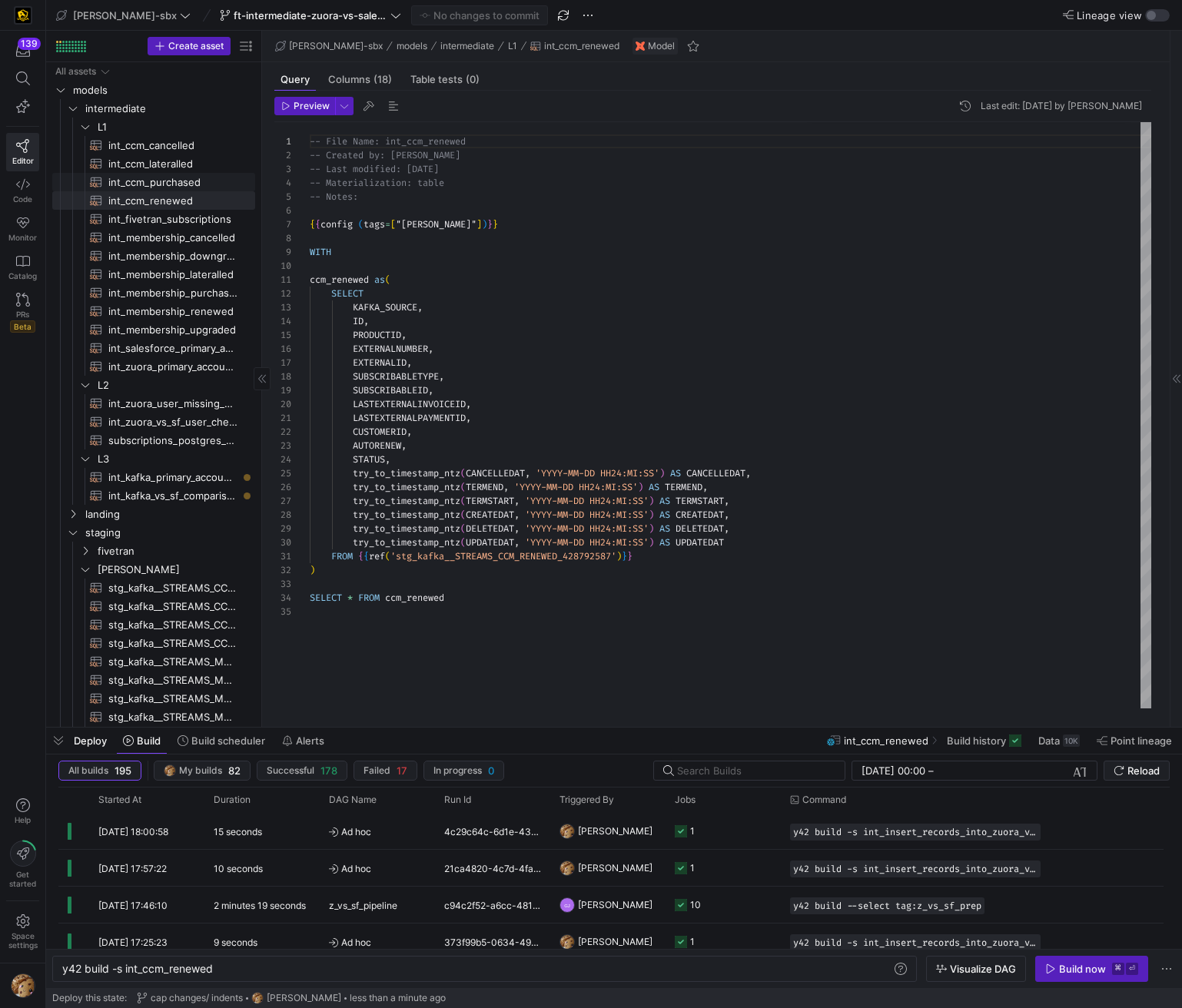
click at [163, 171] on span "int_ccm_lateralled​​​​​​​​​​" at bounding box center [173, 164] width 129 height 18
type textarea "-- File Name: int_ccm_lateralled -- Created by: Grant Jones -- Last Modified: 2…"
type textarea "y42 build -s int_ccm_lateralled"
click at [164, 220] on span "int_fivetran_subscriptions​​​​​​​​​​" at bounding box center [173, 219] width 129 height 18
type textarea "{{config (tags=["kafka_joined_view"])}} WITH subs AS ( SELECT 'POSTGRES' as KAF…"
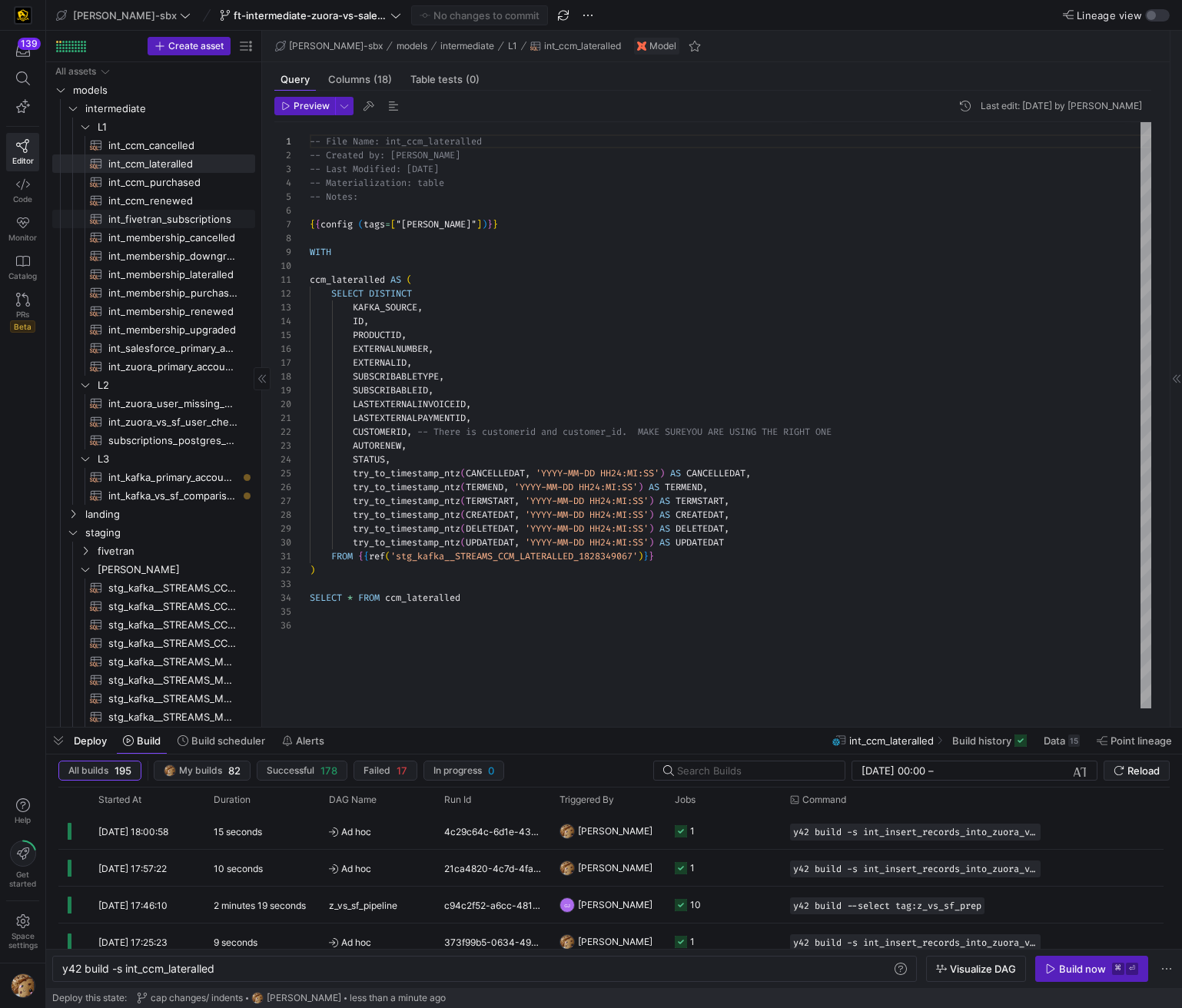
type textarea "y42 build -s int_fivetran_subscriptions"
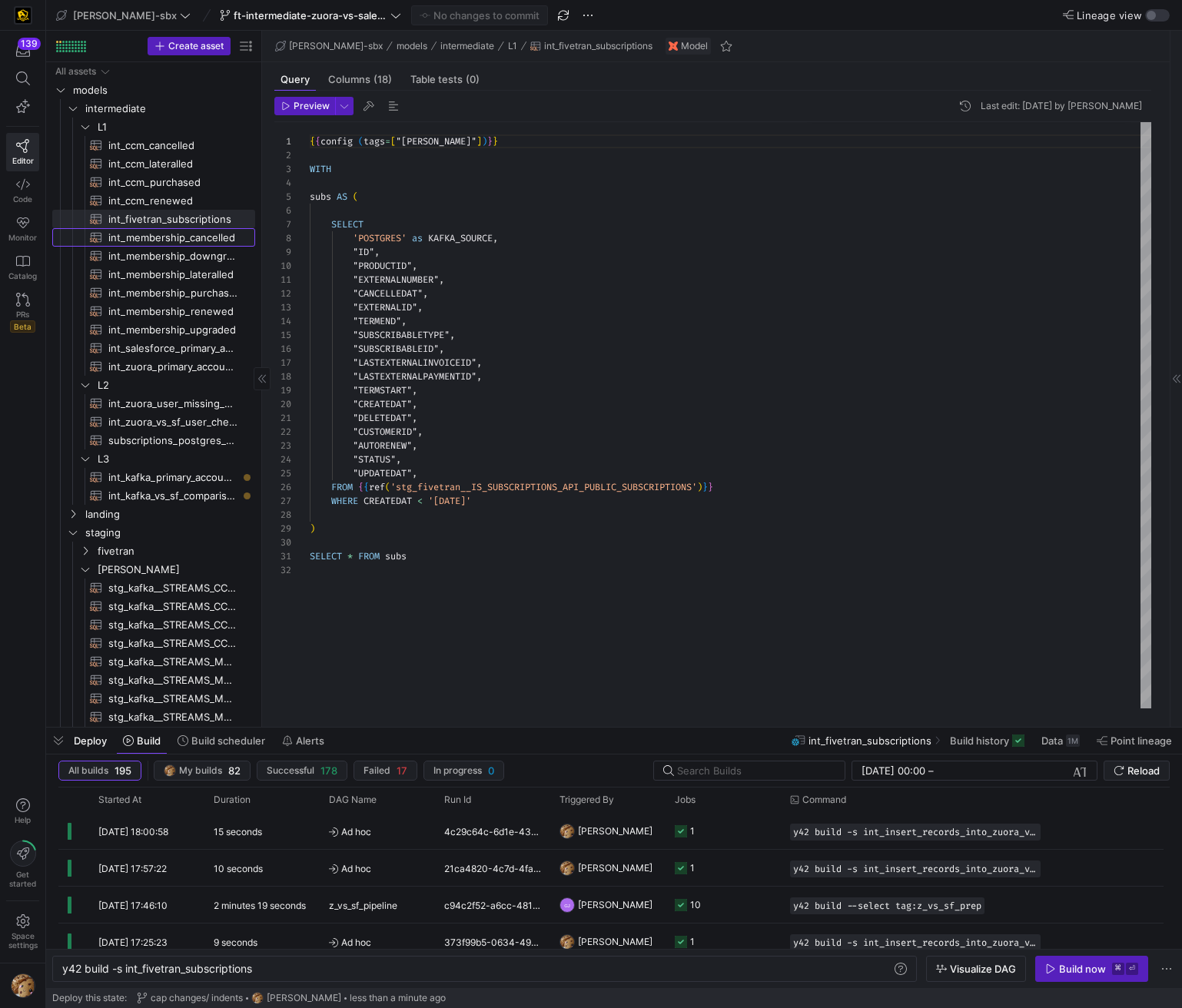
click at [162, 240] on span "int_membership_cancelled​​​​​​​​​​" at bounding box center [173, 238] width 129 height 18
type textarea "{{config (tags=["kafka_joined_view"])}} WITH membership_cancelled AS ( SELECT K…"
type textarea "y42 build -s int_membership_cancelled"
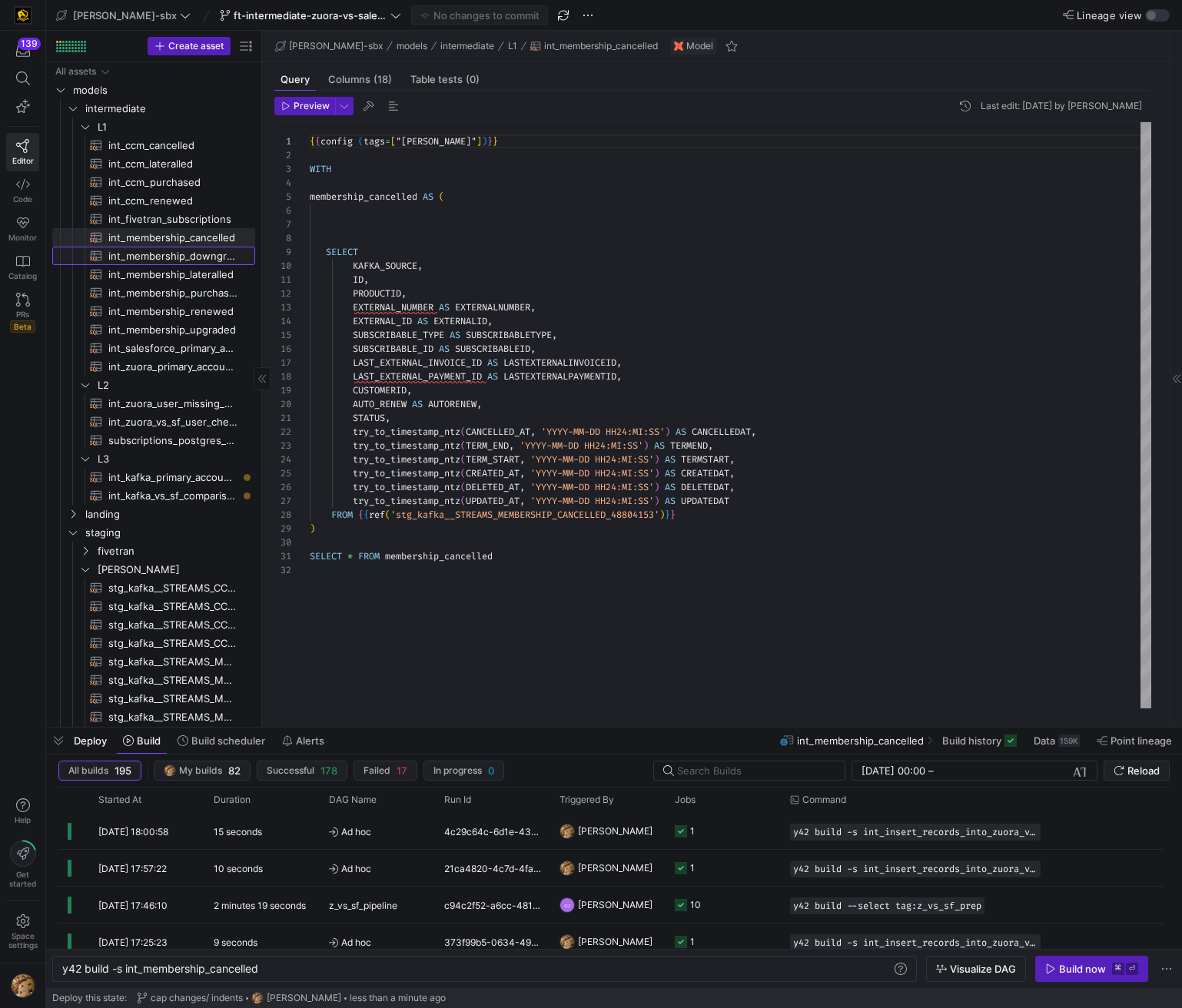
click at [157, 263] on span "int_membership_downgraded​​​​​​​​​​" at bounding box center [173, 256] width 129 height 18
type textarea "-- File Name: int_membership_downgraded -- Created by: Grant Jones -- Last Modi…"
type textarea "y42 build -s int_membership_downgraded"
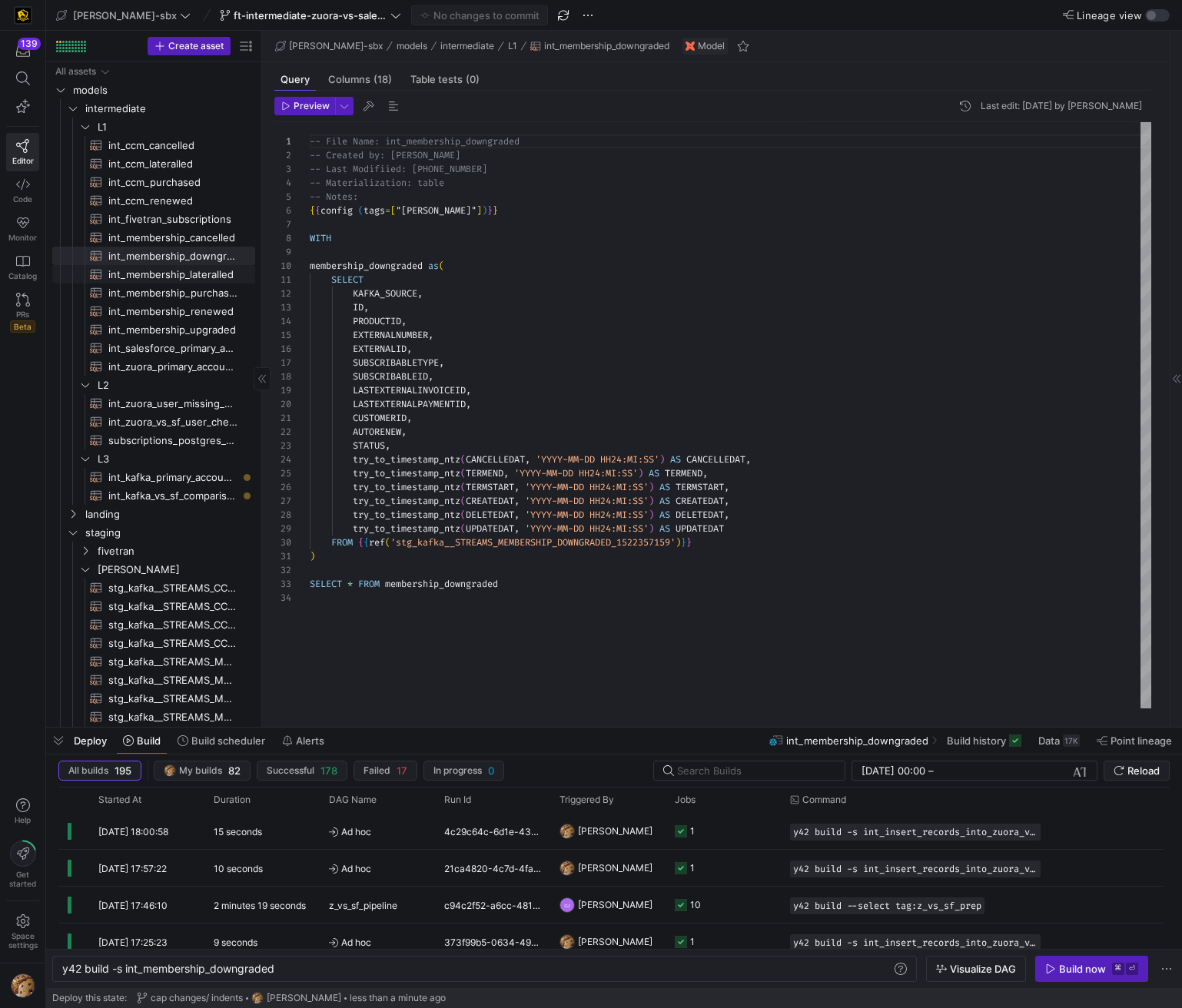
click at [155, 291] on span "int_membership_purchased​​​​​​​​​​" at bounding box center [173, 293] width 129 height 18
type textarea "{{config (tags=["kafka_joined_view"])}} WITH membership_purchased AS ( SELECT K…"
type textarea "y42 build -s int_membership_purchased"
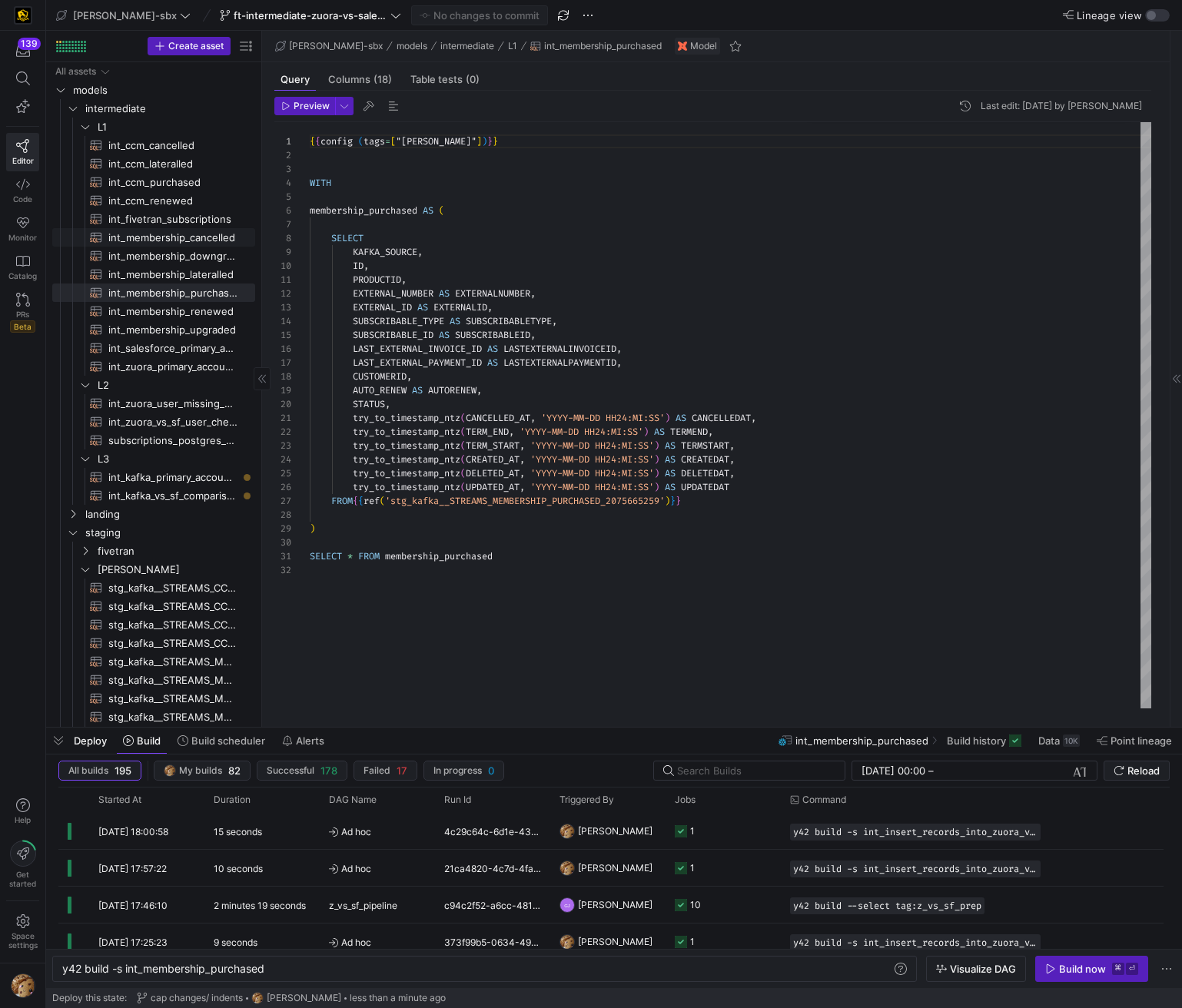
click at [149, 230] on span "int_membership_cancelled​​​​​​​​​​" at bounding box center [173, 238] width 129 height 18
type textarea "{{config (tags=["kafka_joined_view"])}} WITH membership_cancelled AS ( SELECT K…"
type textarea "y42 build -s int_membership_cancelled"
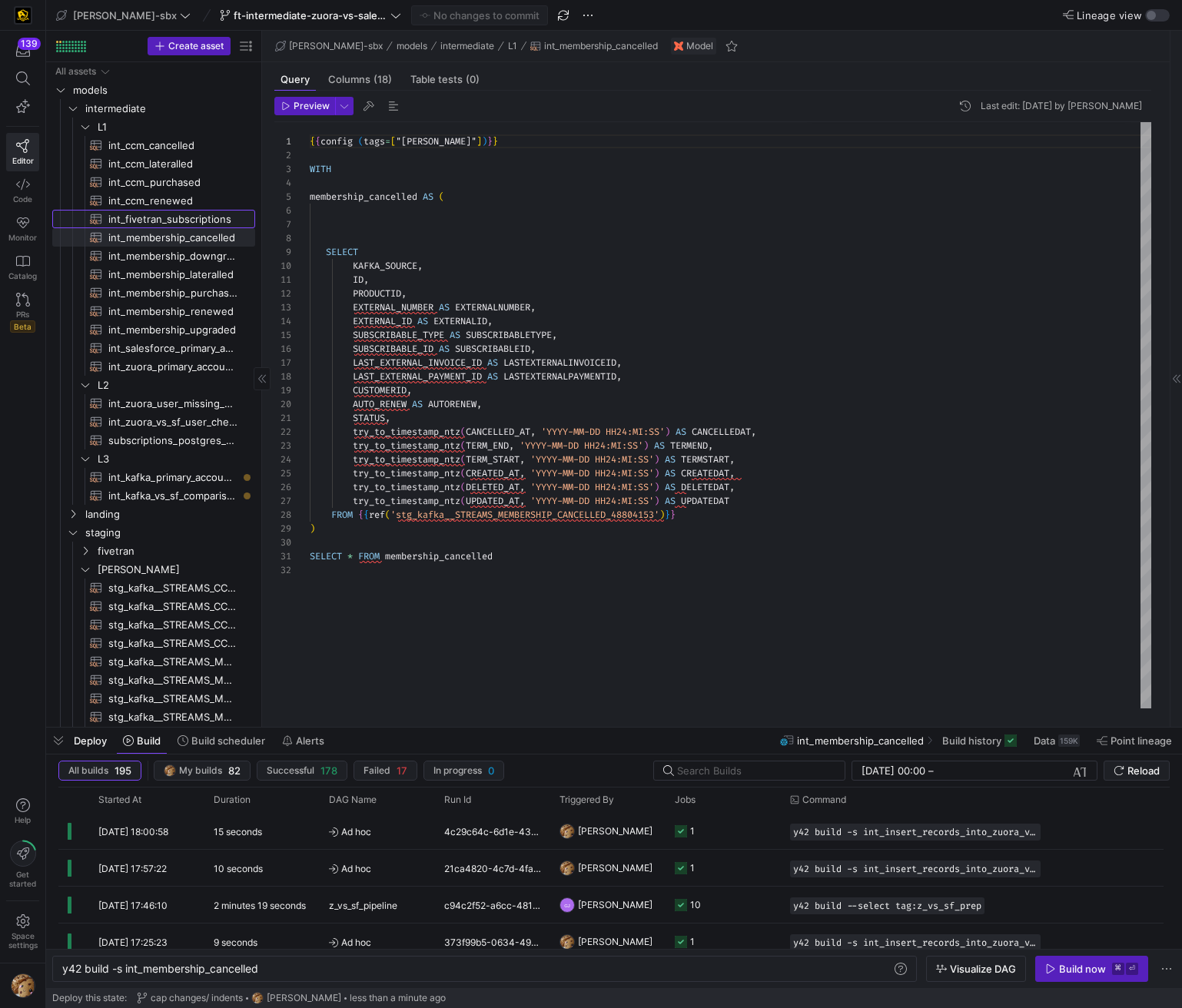
drag, startPoint x: 155, startPoint y: 213, endPoint x: 140, endPoint y: 236, distance: 27.5
click at [155, 213] on span "int_fivetran_subscriptions​​​​​​​​​​" at bounding box center [173, 219] width 129 height 18
type textarea "{{config (tags=["kafka_joined_view"])}} WITH subs AS ( SELECT 'POSTGRES' as KAF…"
type textarea "y42 build -s int_fivetran_subscriptions"
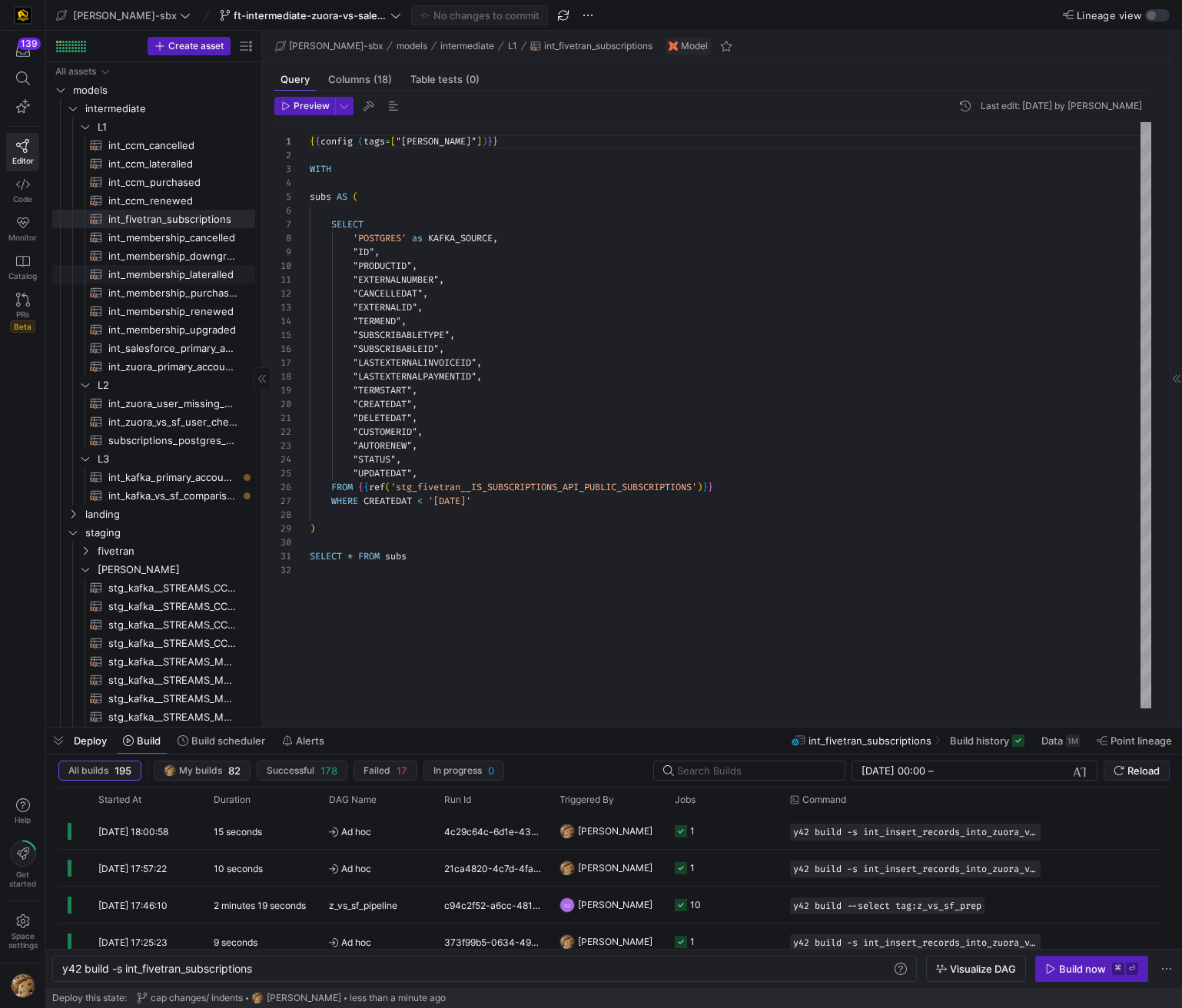
click at [147, 280] on span "int_membership_lateralled​​​​​​​​​​" at bounding box center [173, 275] width 129 height 18
type textarea "{{config (tags=["kafka_joined_view"])}} WITH membership_lateralled AS ( SELECT …"
type textarea "y42 build -s int_membership_lateralled"
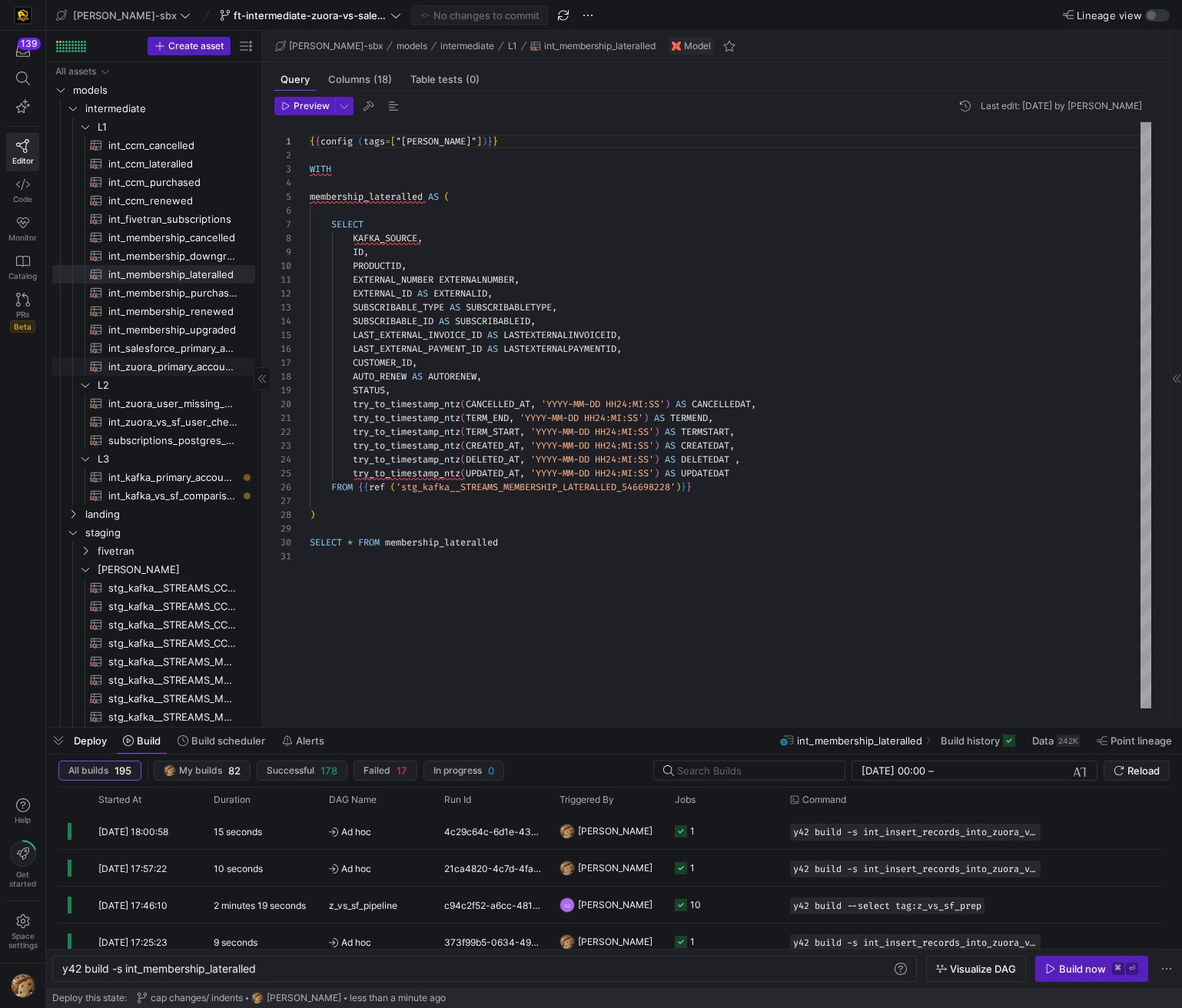
click at [143, 358] on span "int_zuora_primary_accounts​​​​​​​​​​" at bounding box center [173, 367] width 129 height 18
type textarea "-- File Name: int_zuora_primary_accounts -- Created by: [PERSON_NAME] -- Last M…"
type textarea "y42 build -s int_zuora_primary_accounts"
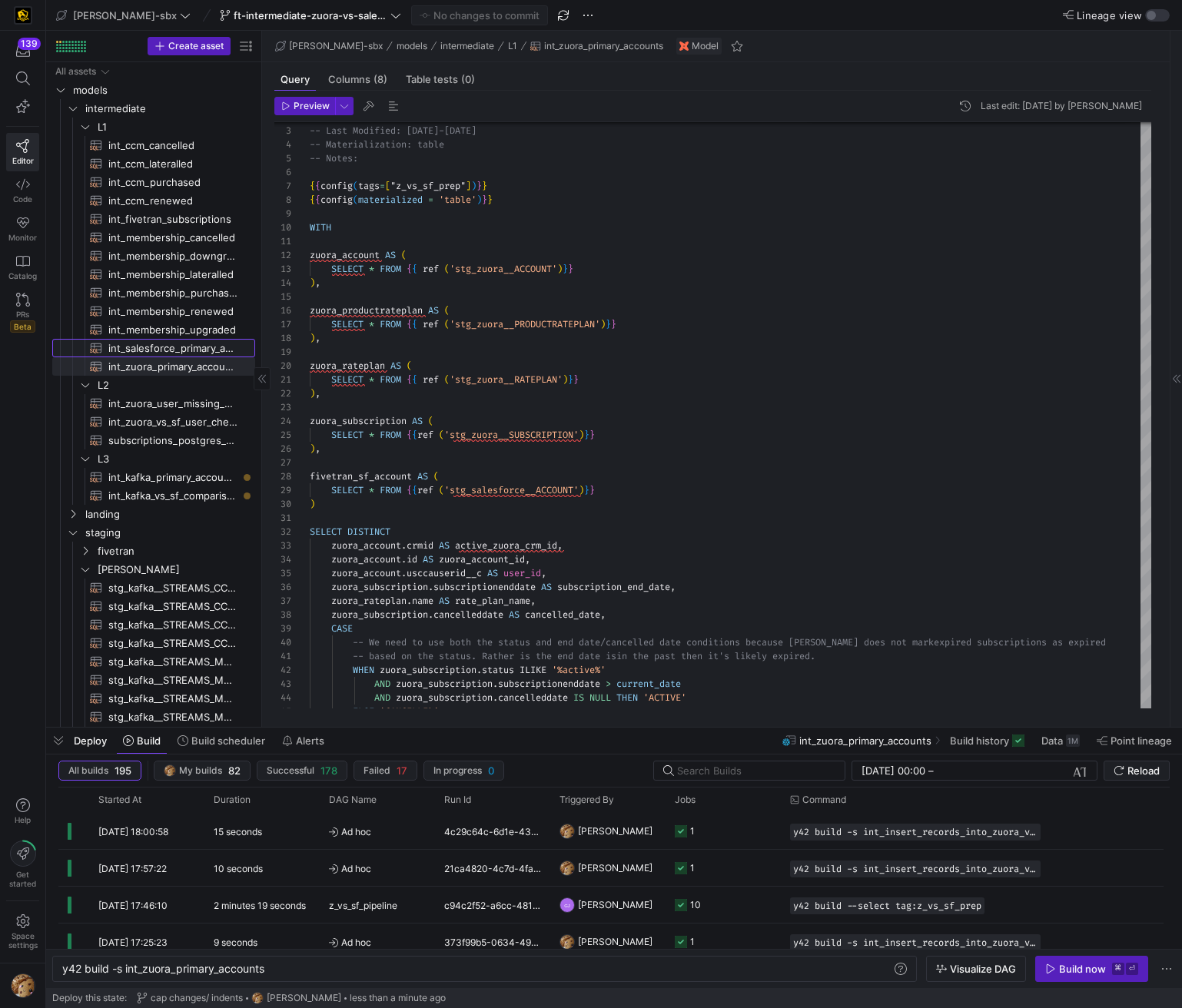
click at [145, 346] on span "int_salesforce_primary_account​​​​​​​​​​" at bounding box center [173, 348] width 129 height 18
type textarea "-- File Name: int_salesforce_primary_account -- Created by: [PERSON_NAME] -- La…"
type textarea "y42 build -s int_salesforce_primary_account"
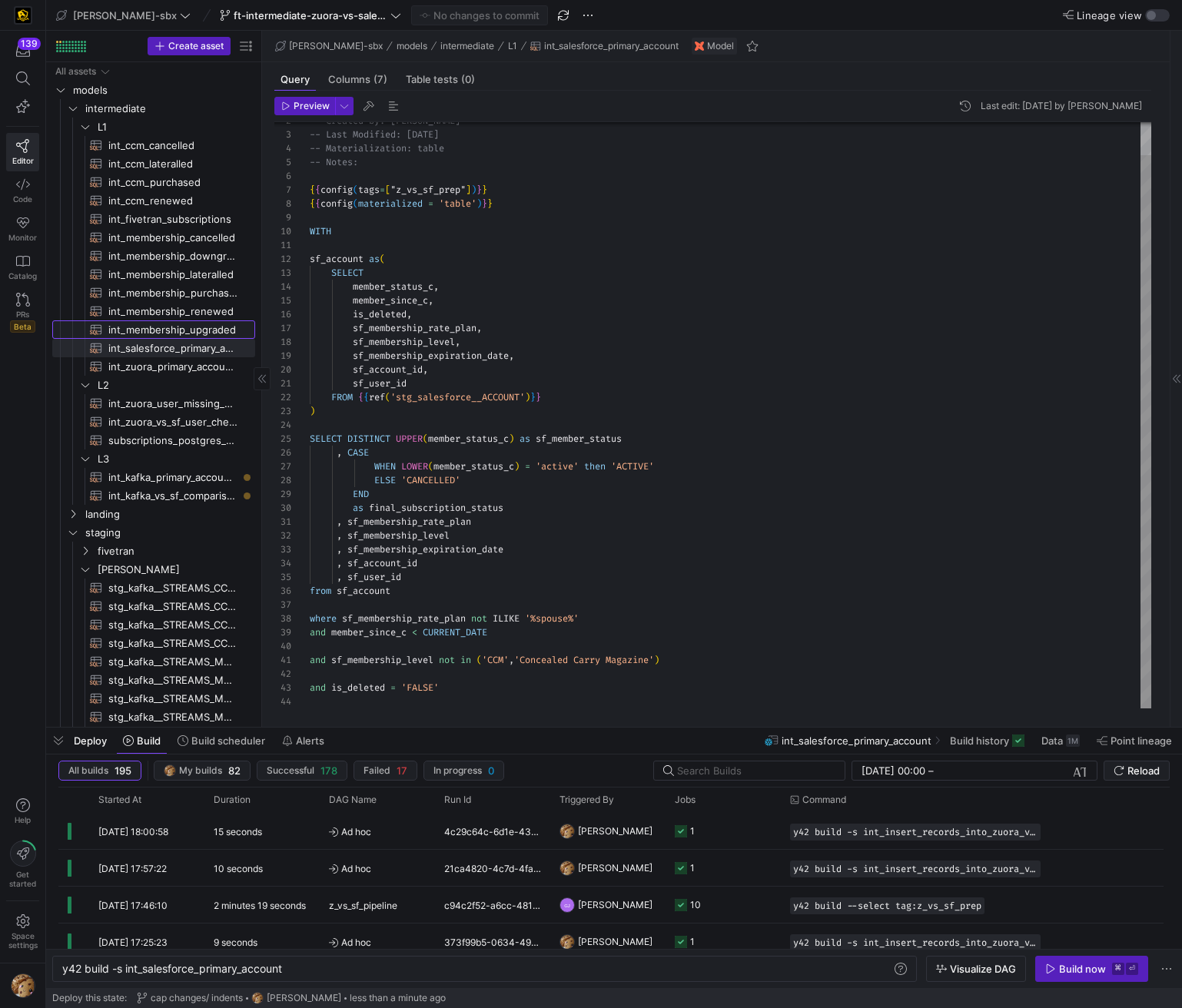
click at [145, 331] on span "int_membership_upgraded​​​​​​​​​​" at bounding box center [173, 330] width 129 height 18
type textarea "-- File Name: int_membership_upgraded -- Created by: [PERSON_NAME] -- Last Modi…"
type textarea "y42 build -s int_membership_upgraded"
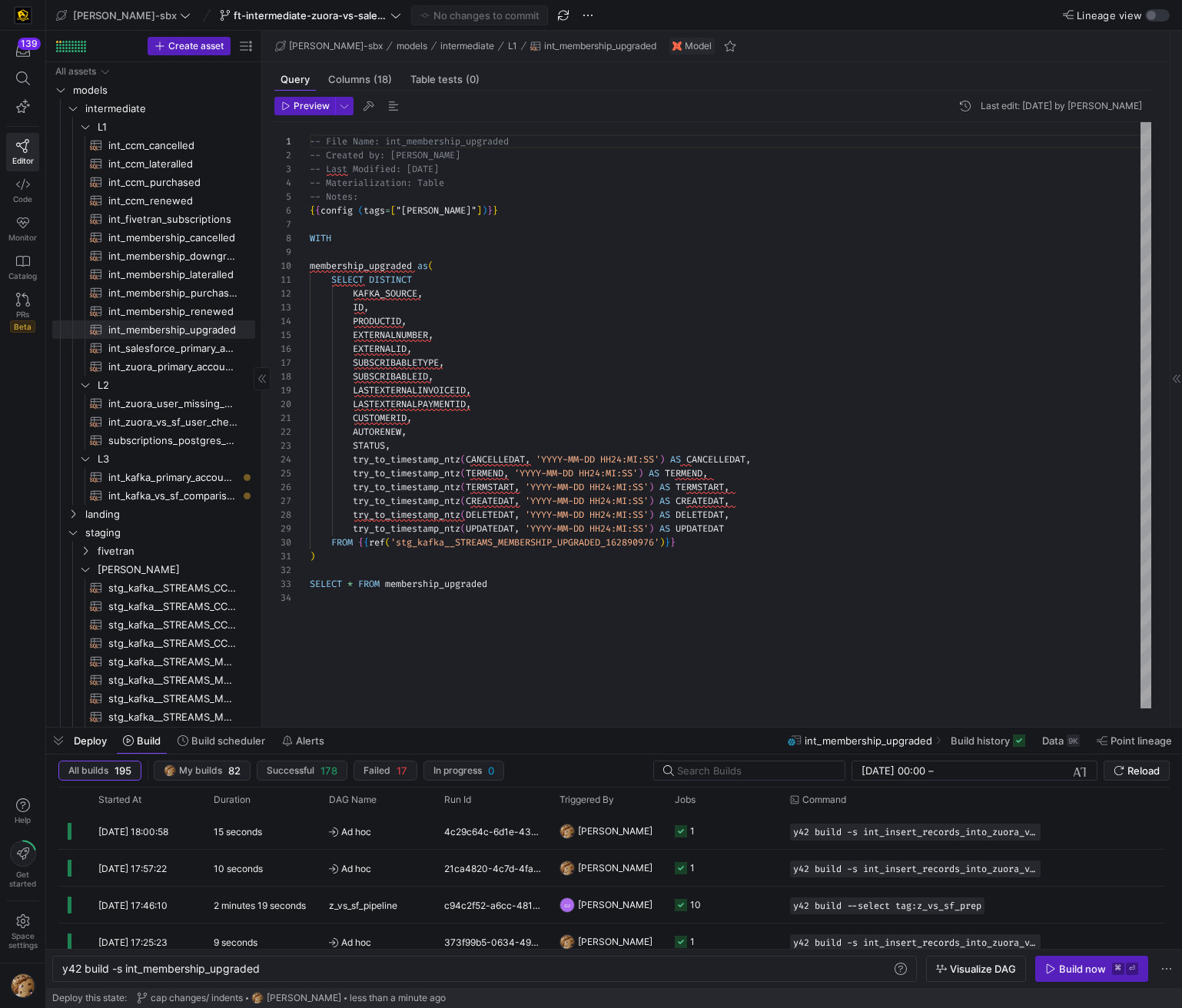
click at [145, 311] on span "int_membership_renewed​​​​​​​​​​" at bounding box center [173, 312] width 129 height 18
type textarea "{{config (tags=["kafka_joined_view"])}} WITH membership_renewed AS ( SELECT KAF…"
type textarea "y42 build -s int_membership_renewed"
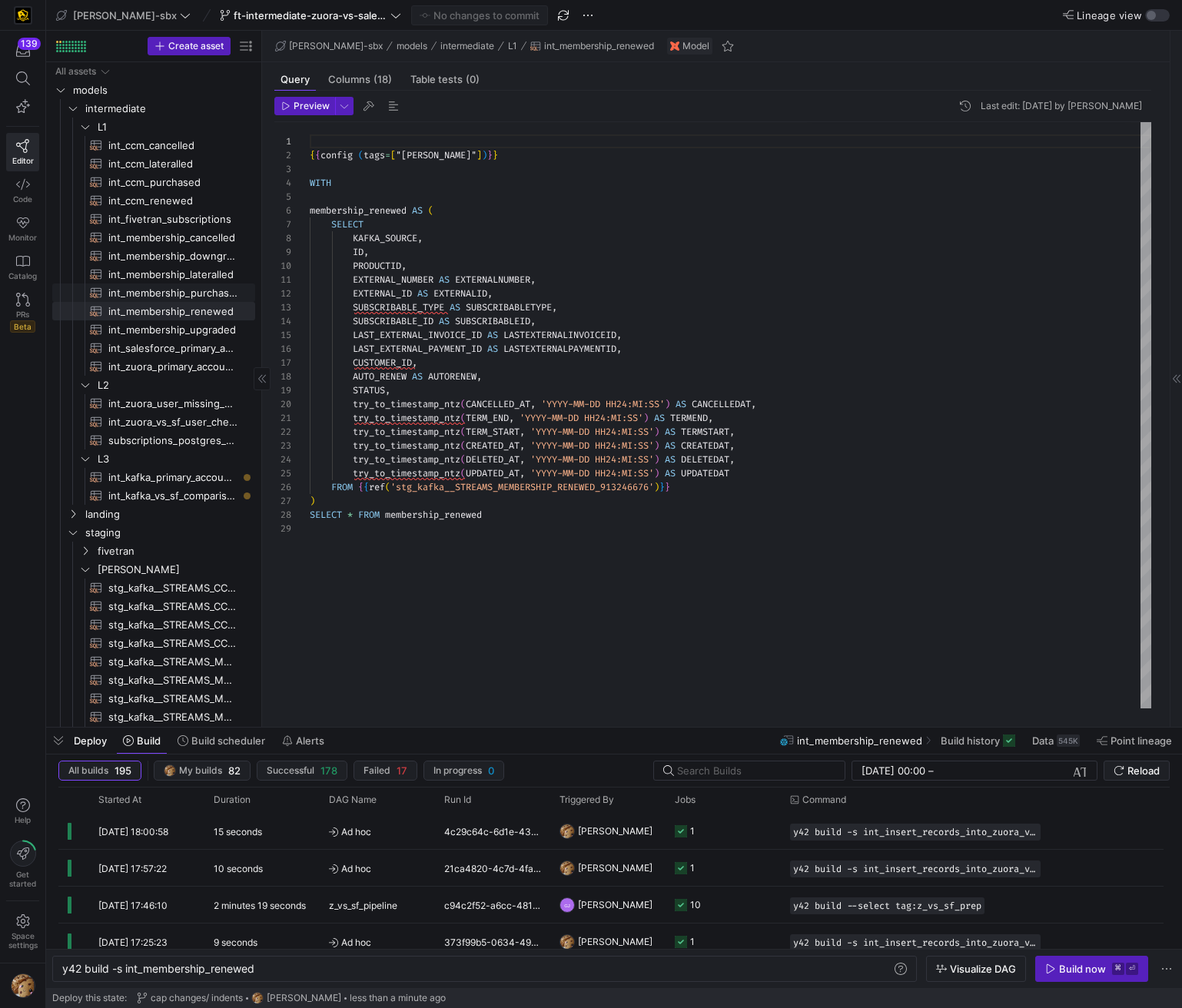
click at [146, 285] on span "int_membership_purchased​​​​​​​​​​" at bounding box center [173, 293] width 129 height 18
type textarea "{{config (tags=["kafka_joined_view"])}} WITH membership_purchased AS ( SELECT K…"
type textarea "y42 build -s int_membership_purchased"
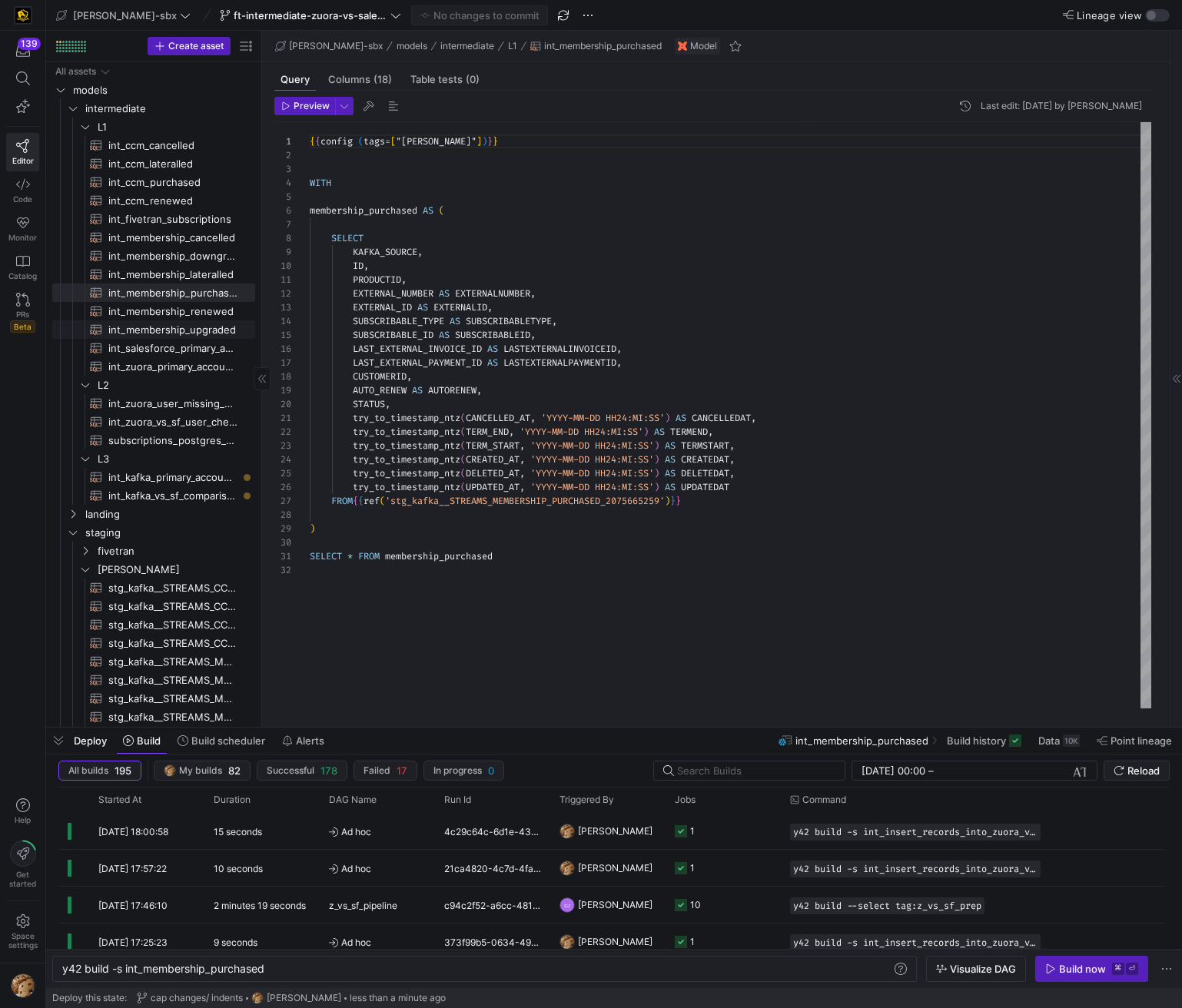
click at [150, 327] on span "int_membership_upgraded​​​​​​​​​​" at bounding box center [173, 330] width 129 height 18
type textarea "-- File Name: int_membership_upgraded -- Created by: [PERSON_NAME] -- Last Modi…"
type textarea "y42 build -s int_membership_upgraded"
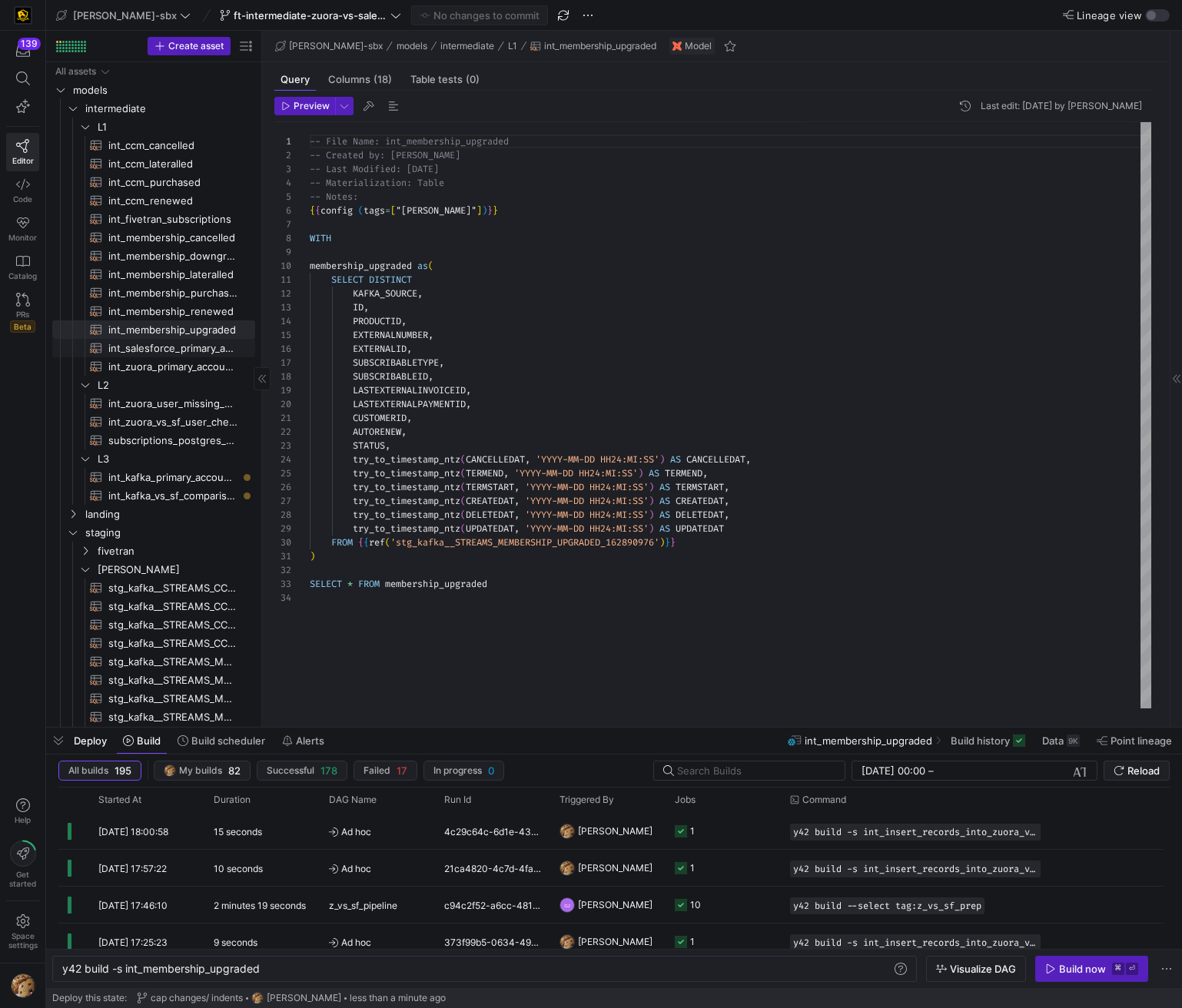
click at [148, 344] on span "int_salesforce_primary_account​​​​​​​​​​" at bounding box center [173, 348] width 129 height 18
type textarea "-- File Name: int_salesforce_primary_account -- Created by: [PERSON_NAME] -- La…"
type textarea "y42 build -s int_salesforce_primary_account"
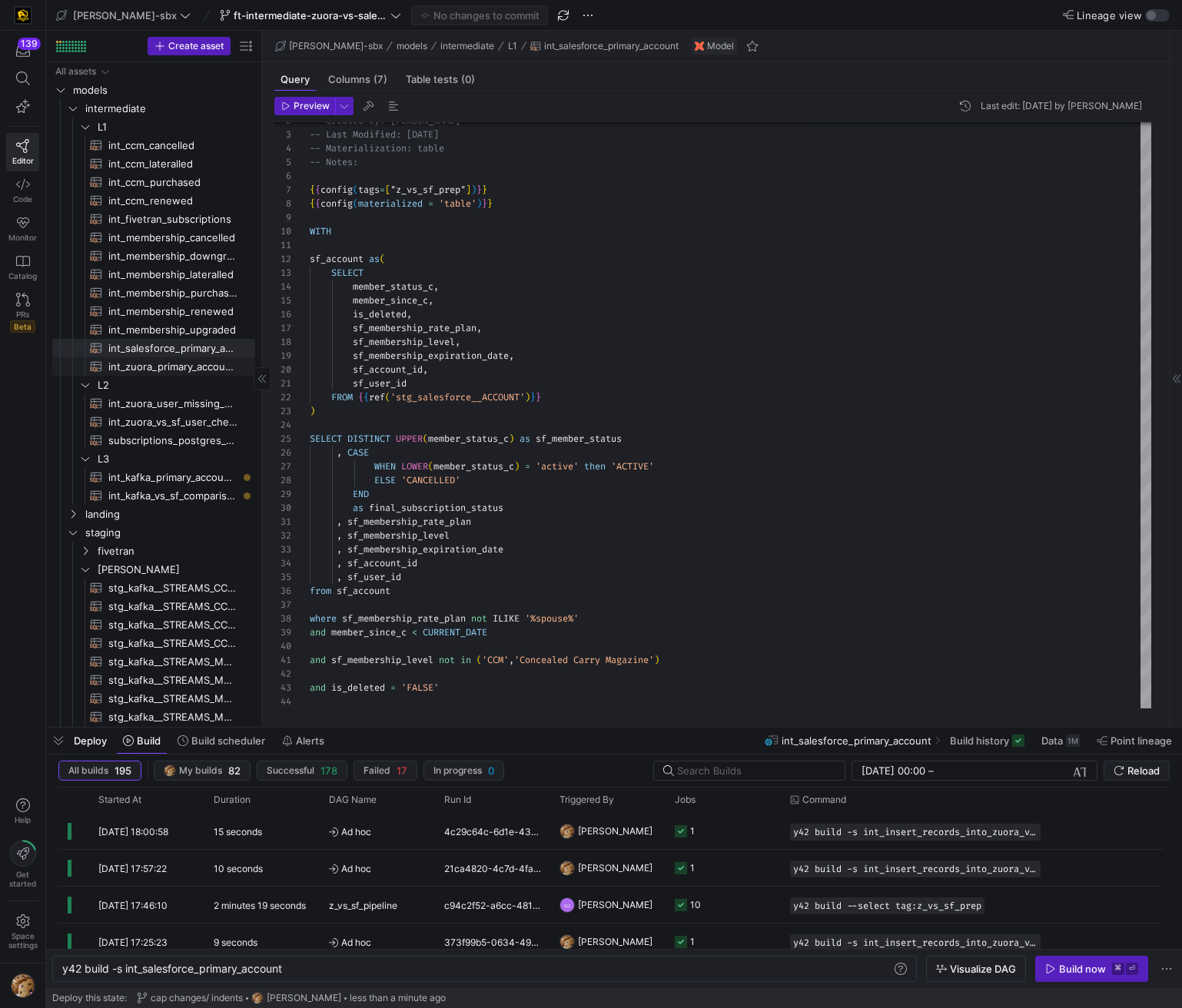
click at [140, 363] on span "int_zuora_primary_accounts​​​​​​​​​​" at bounding box center [173, 367] width 129 height 18
type textarea "-- File Name: int_zuora_primary_accounts -- Created by: [PERSON_NAME] -- Last M…"
type textarea "y42 build -s int_zuora_primary_accounts"
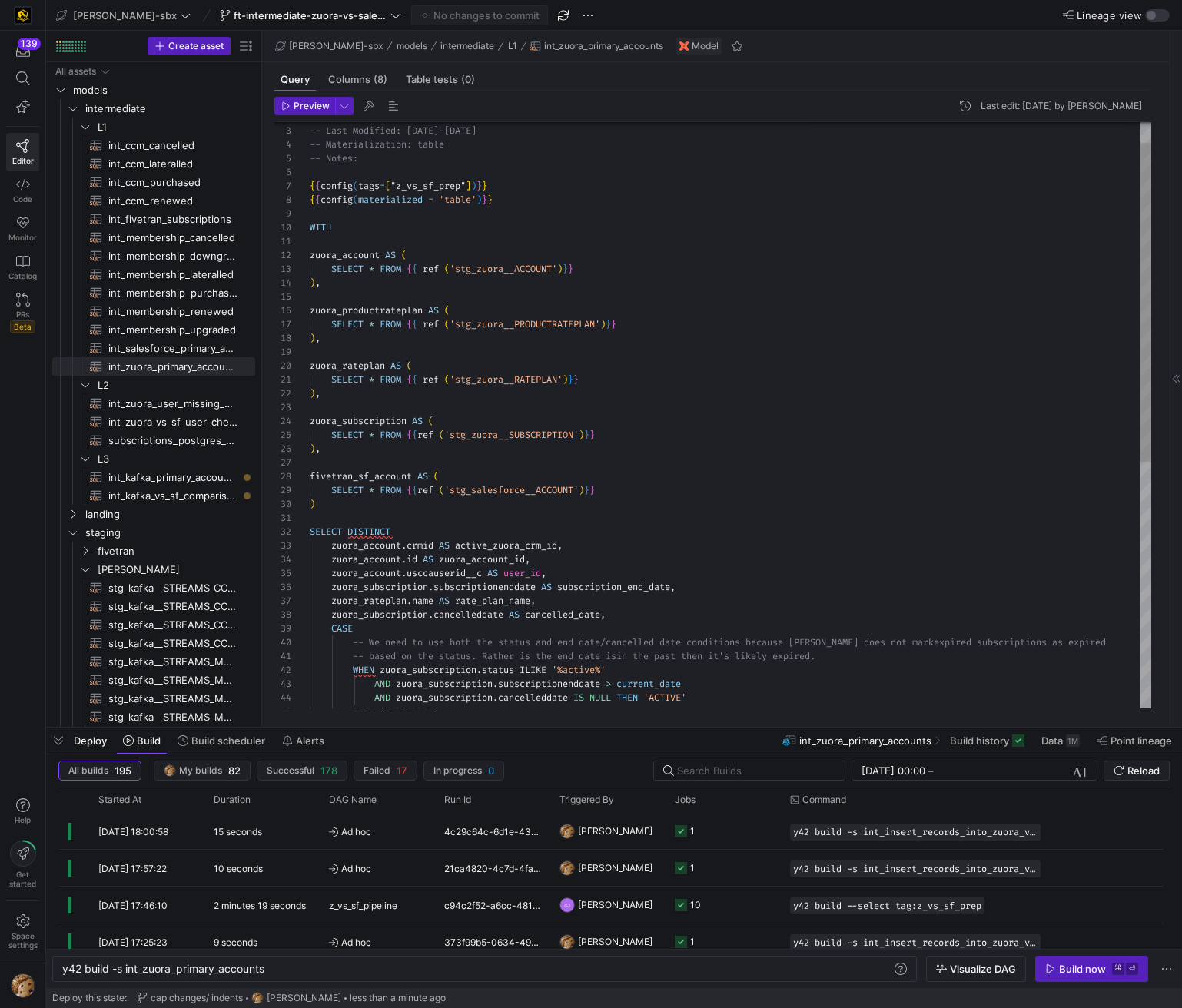
click at [436, 182] on div "-- Created by: Alejandro Baeza -- Last Modified: 2-2-5-08-05 -- Materialization…" at bounding box center [731, 622] width 841 height 1077
click at [289, 970] on div "y42 build -s int_zuora_primary_accounts" at bounding box center [476, 969] width 829 height 12
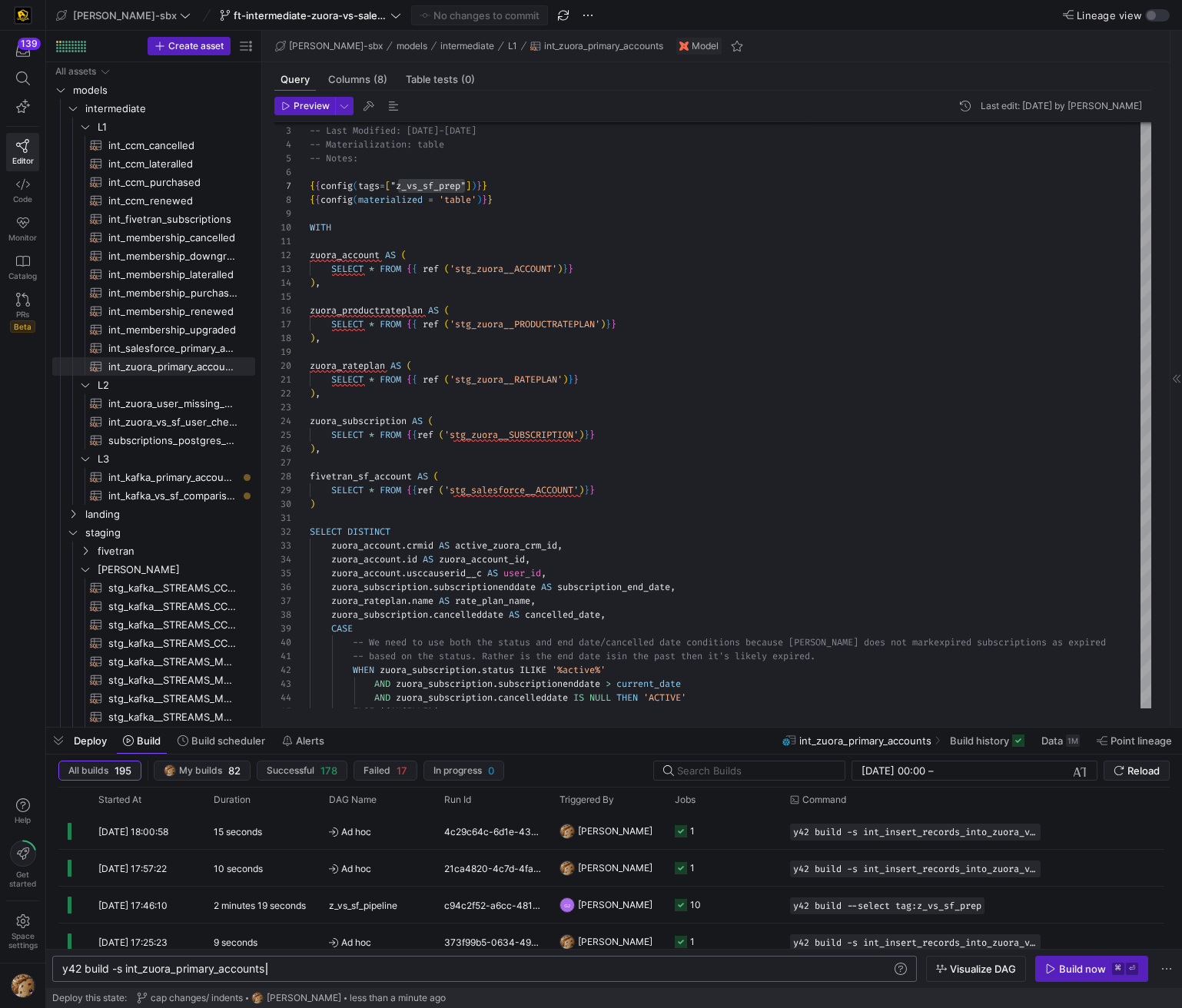
click at [290, 968] on div "y42 build -s int_zuora_primary_accounts" at bounding box center [476, 969] width 829 height 12
type textarea "y42 build -select tag:z_vs_sf_prep"
click at [1065, 959] on span "button" at bounding box center [1091, 969] width 111 height 25
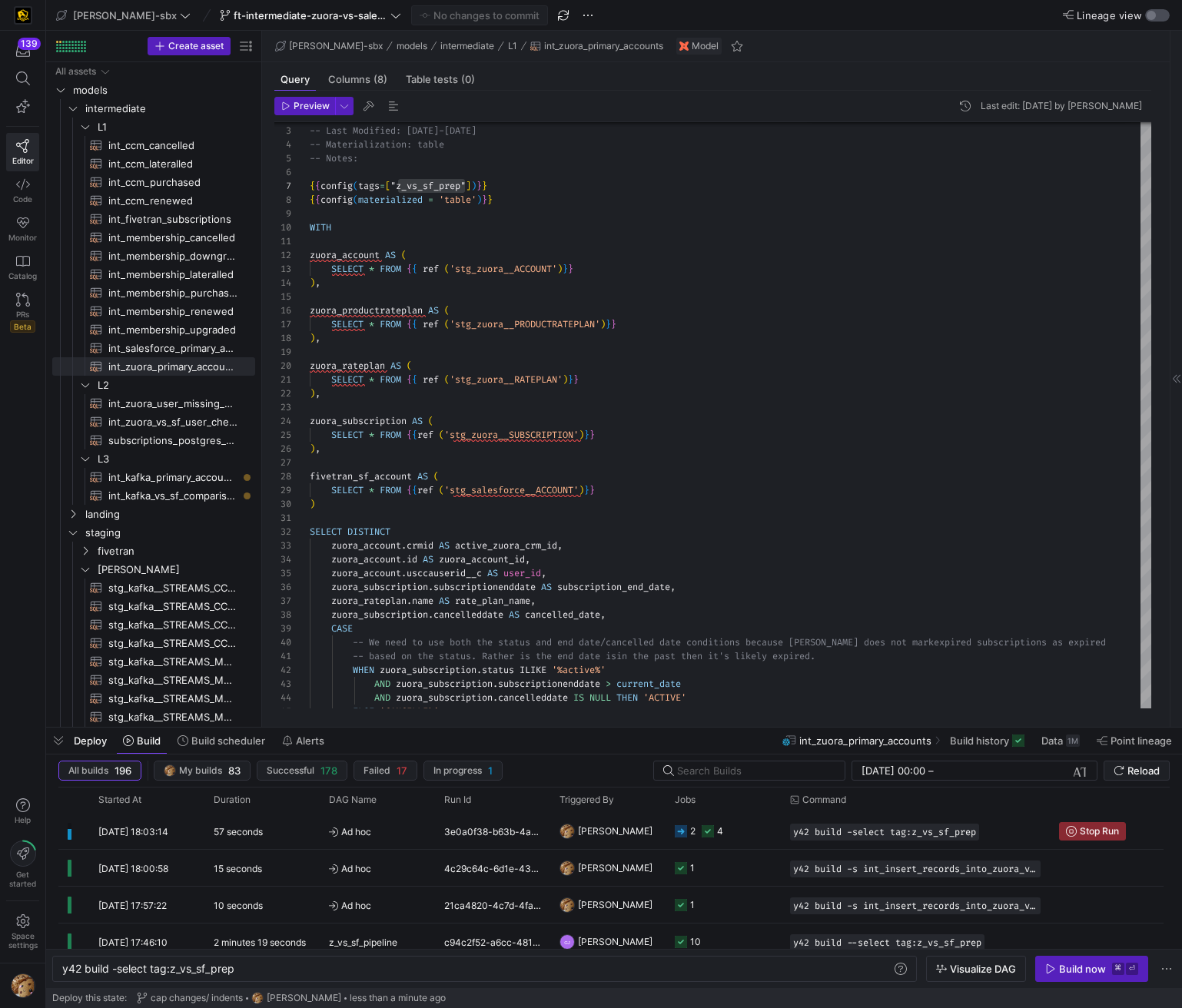
click at [1148, 19] on div "button" at bounding box center [1151, 15] width 9 height 9
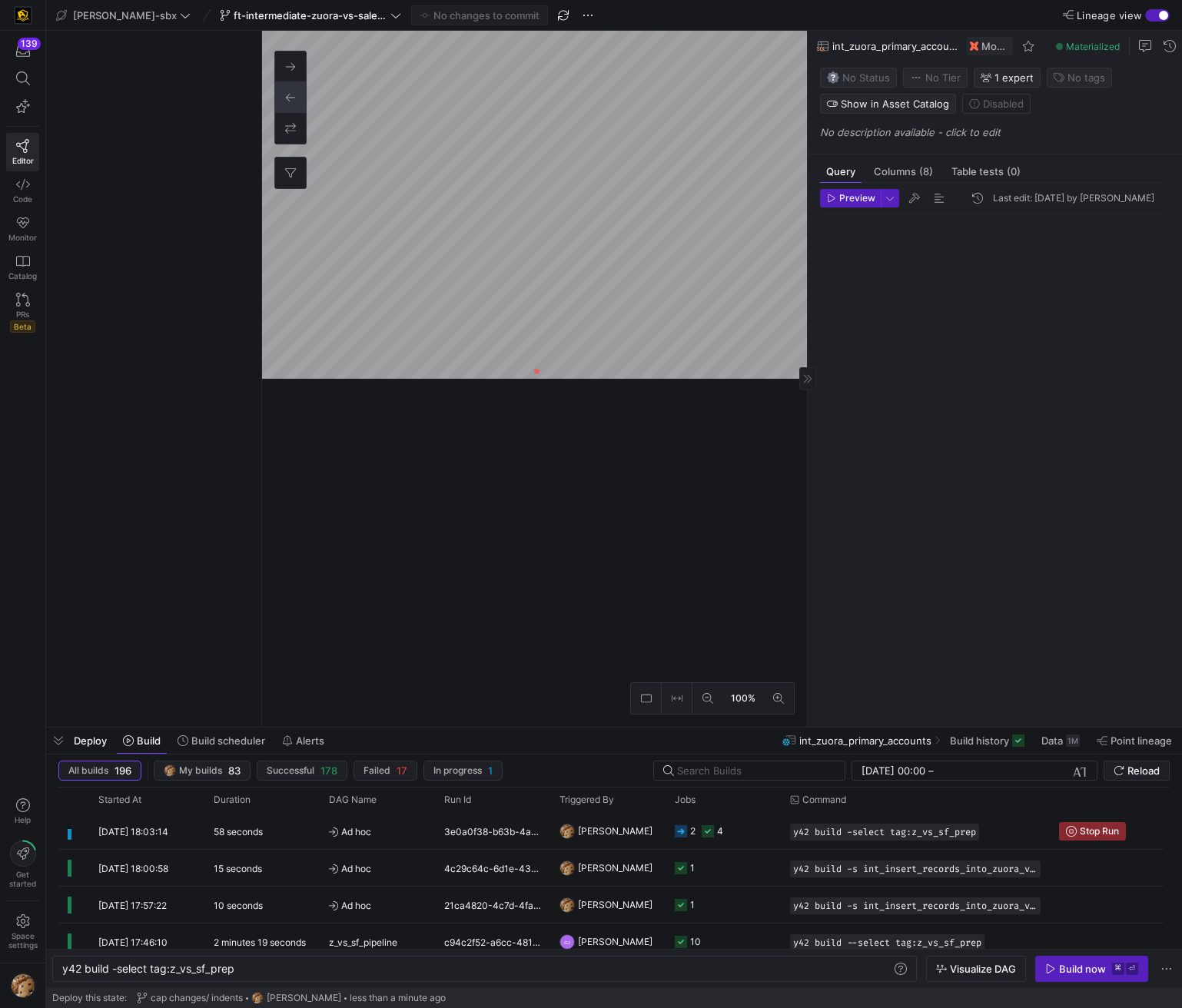
scroll to position [139, 0]
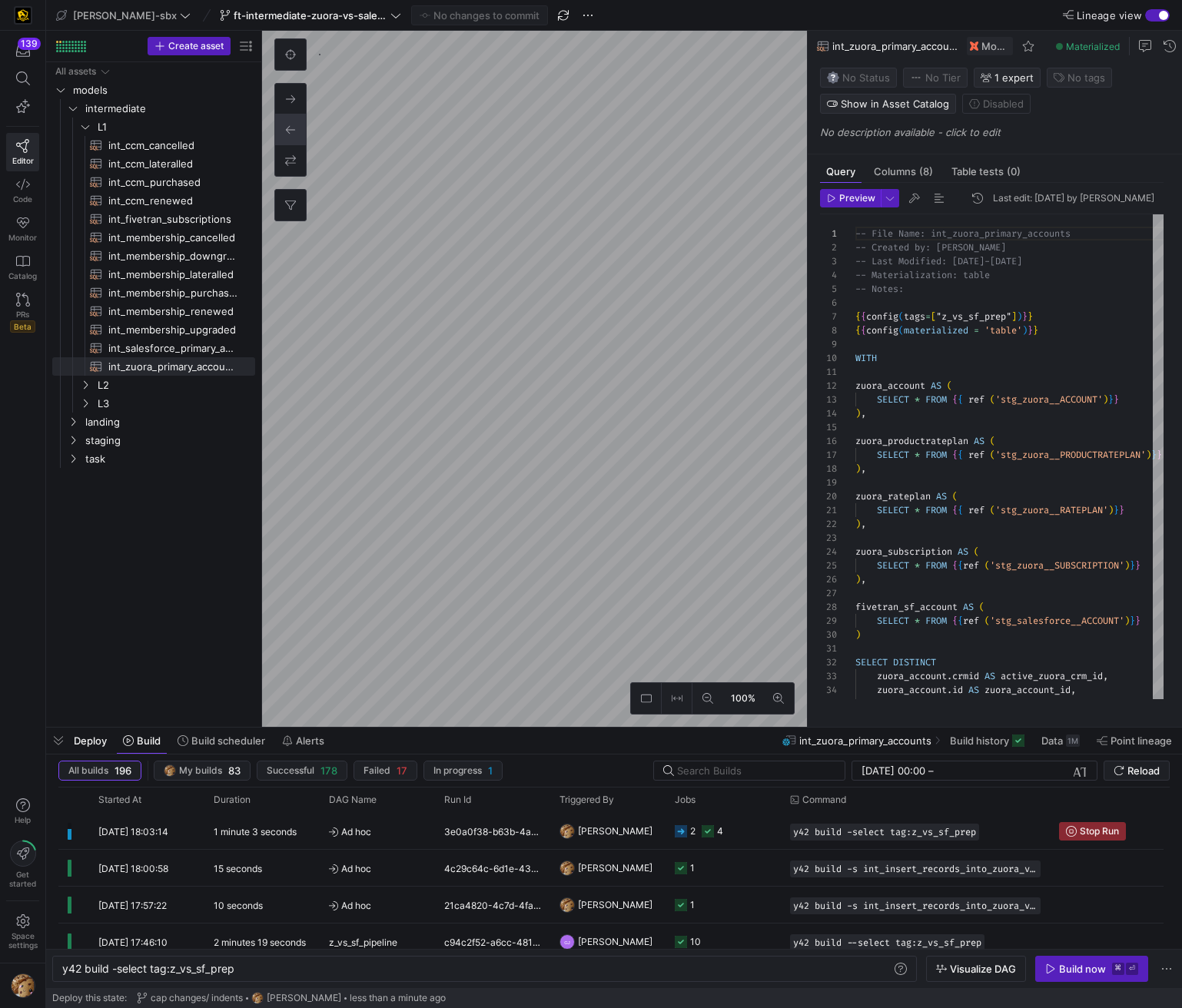
click at [1153, 20] on div "button" at bounding box center [1157, 15] width 25 height 12
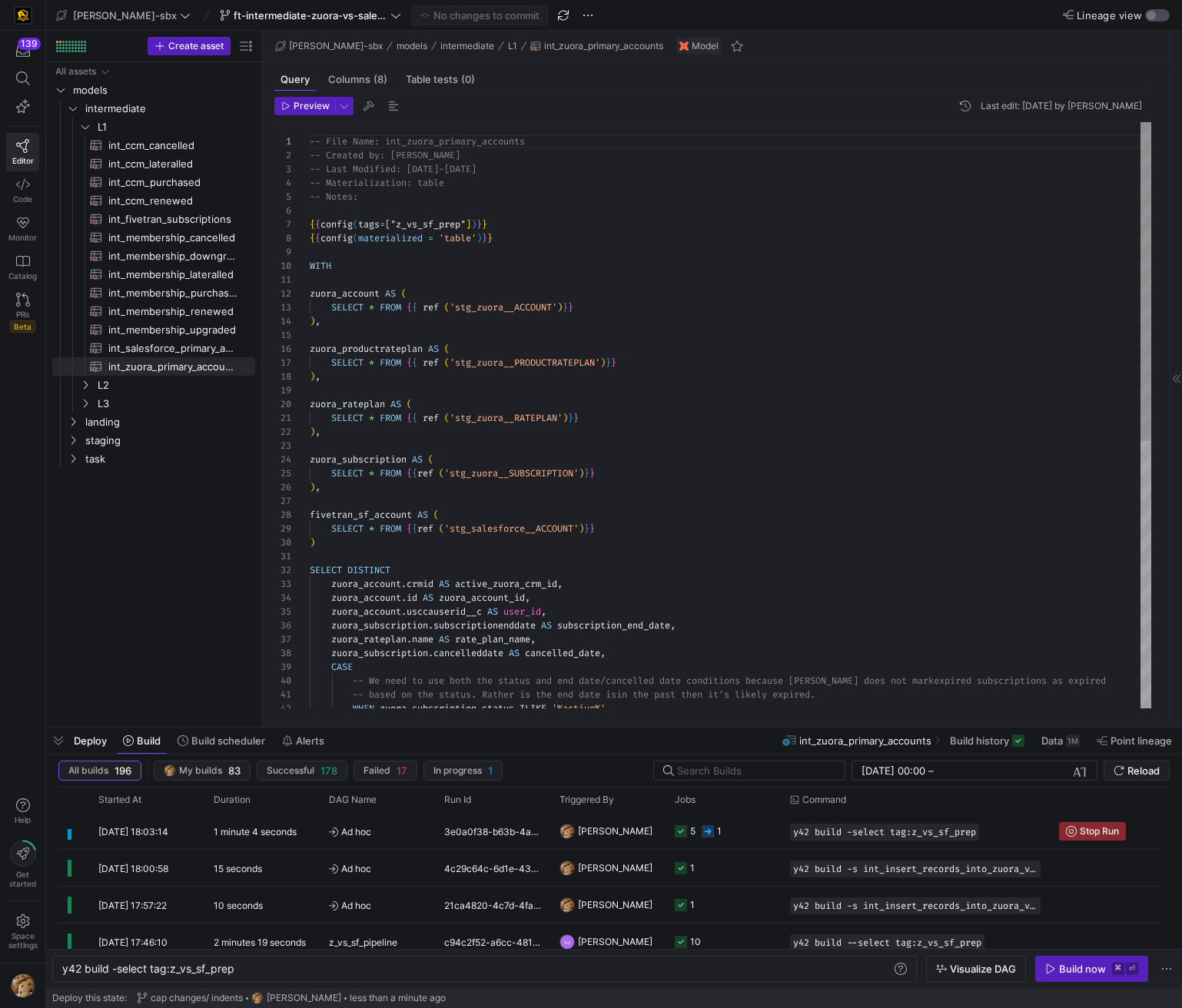
scroll to position [139, 0]
click at [1160, 19] on div "button" at bounding box center [1157, 15] width 25 height 12
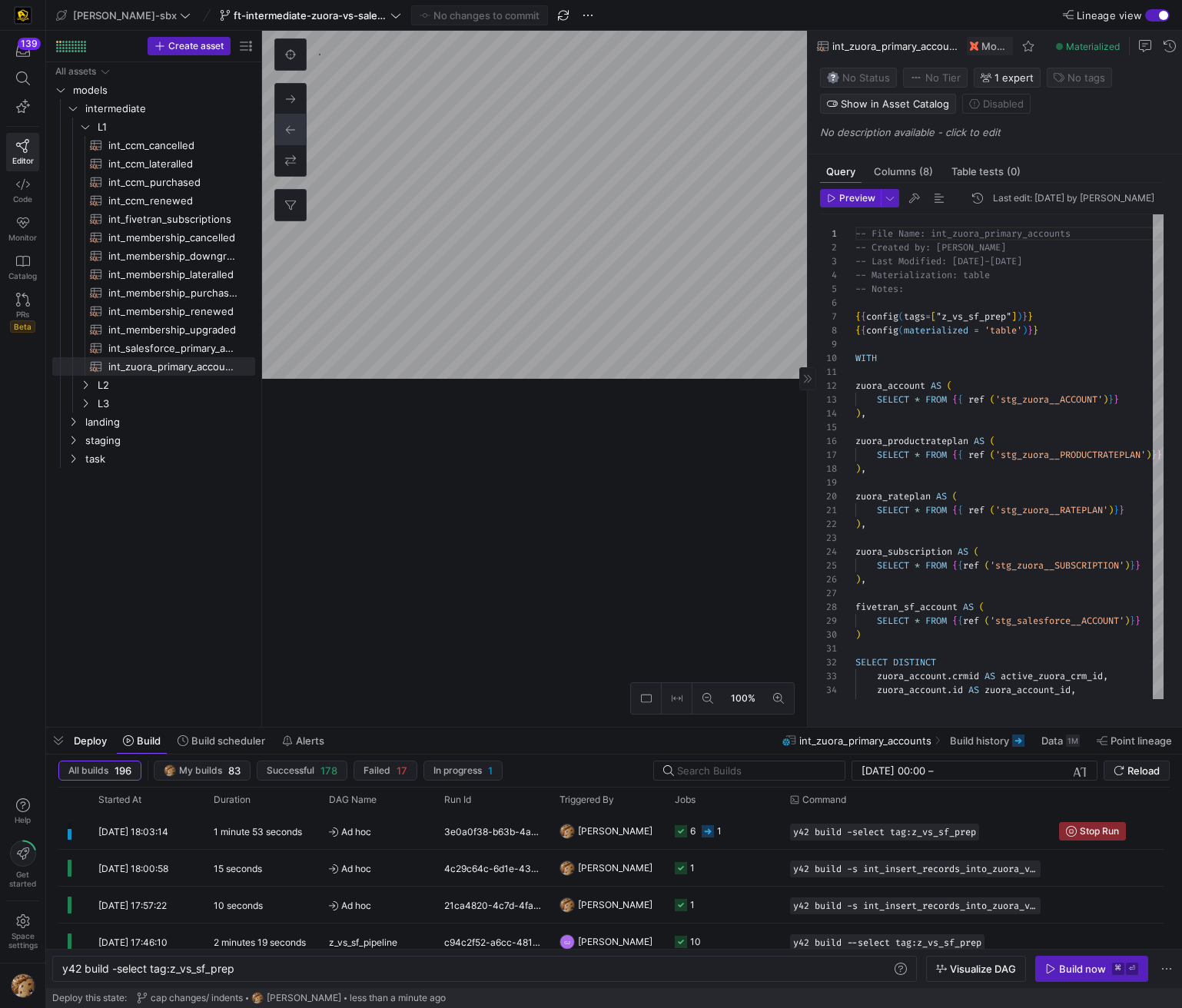
scroll to position [139, 0]
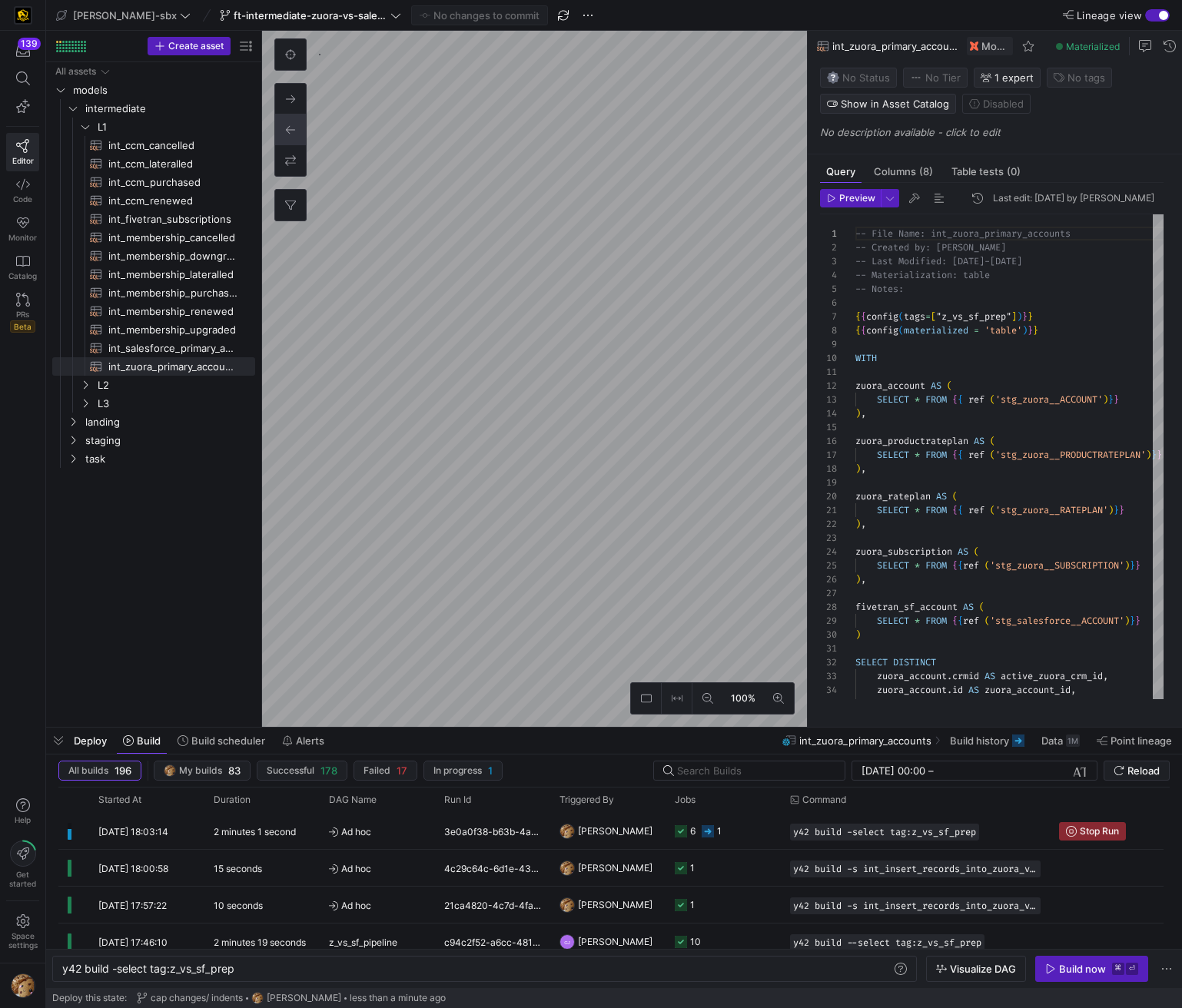
click at [1155, 15] on div "button" at bounding box center [1157, 15] width 25 height 12
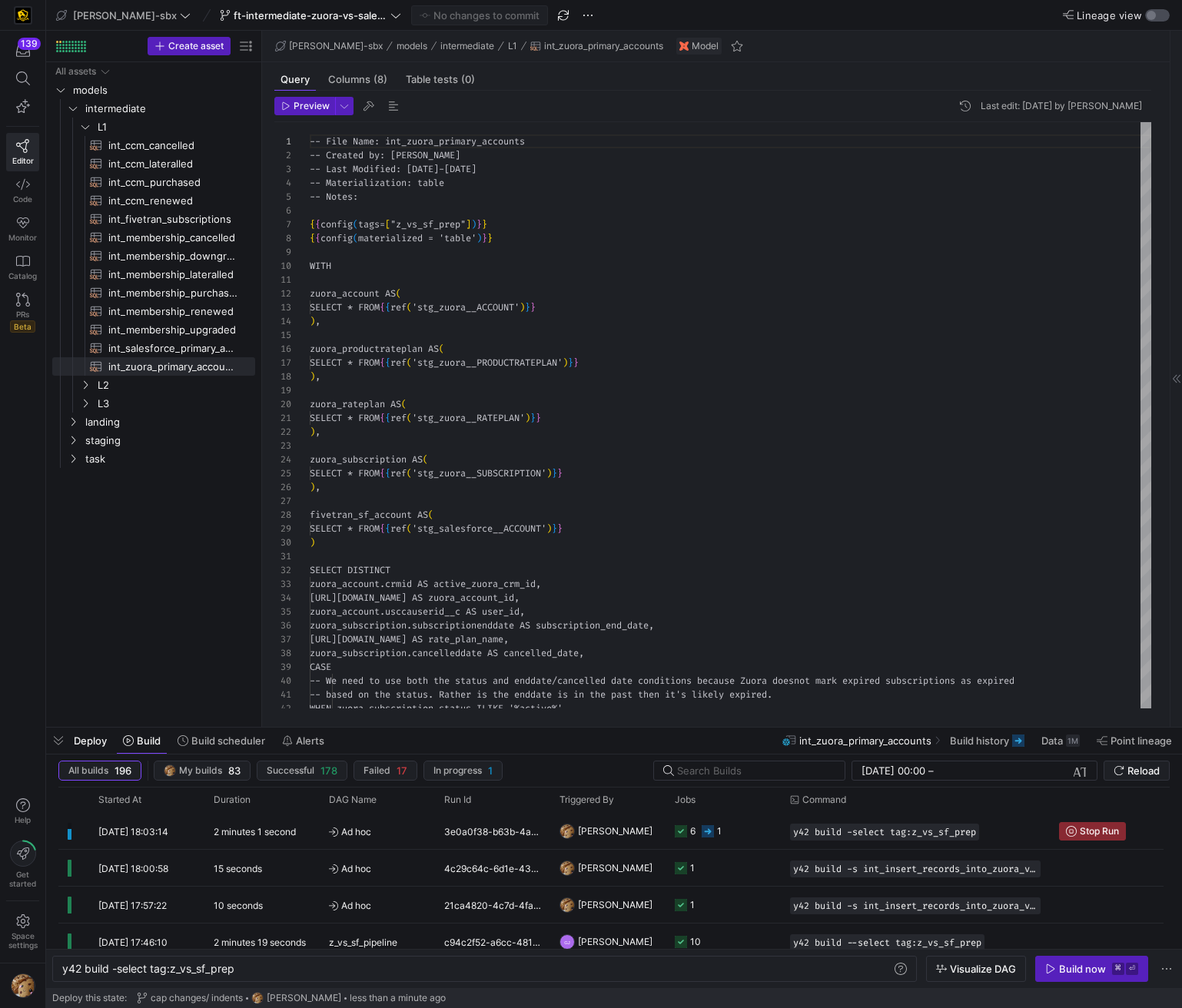
scroll to position [139, 0]
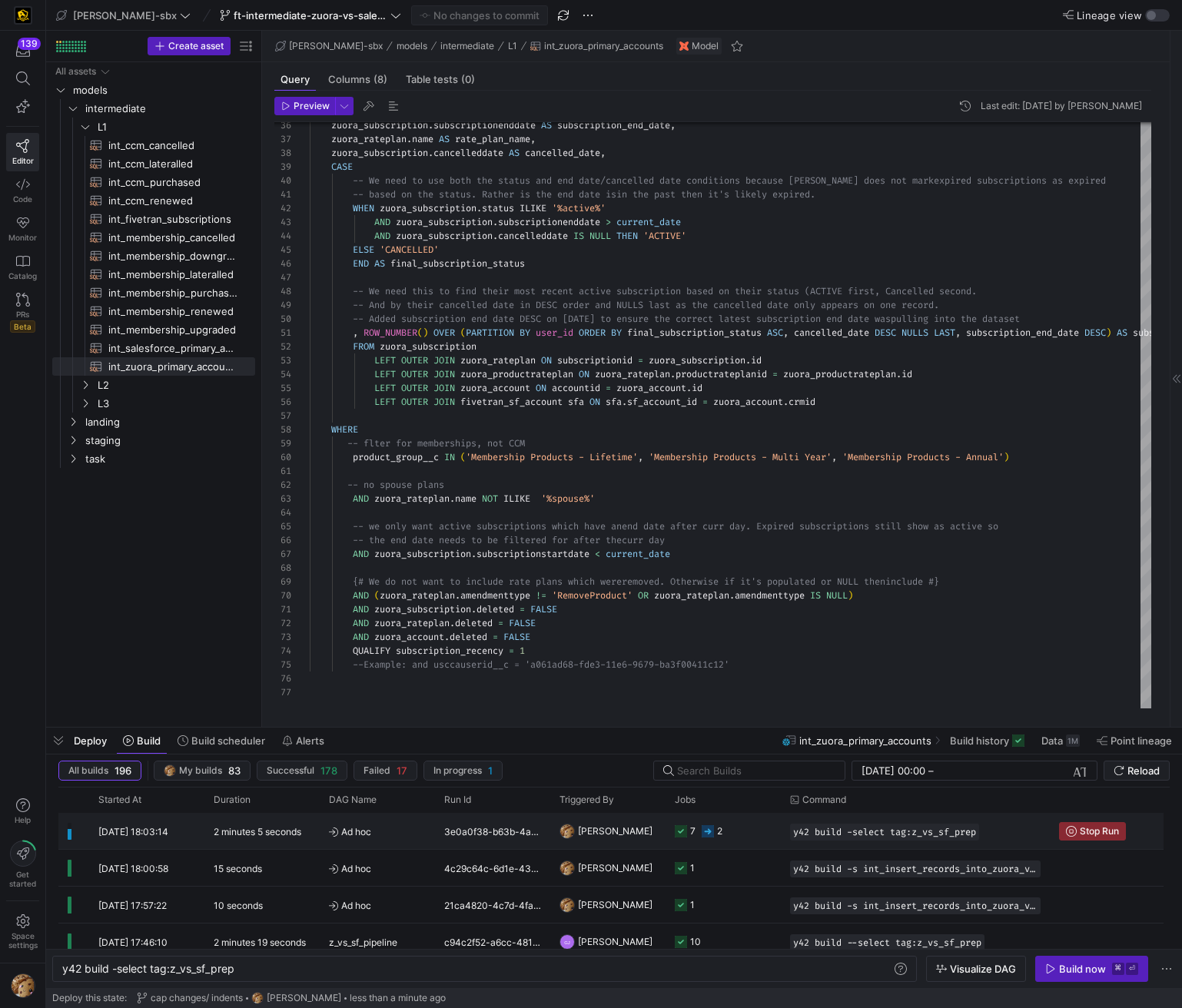
click at [739, 823] on y42-job-status-cell-renderer "7 2" at bounding box center [724, 830] width 97 height 34
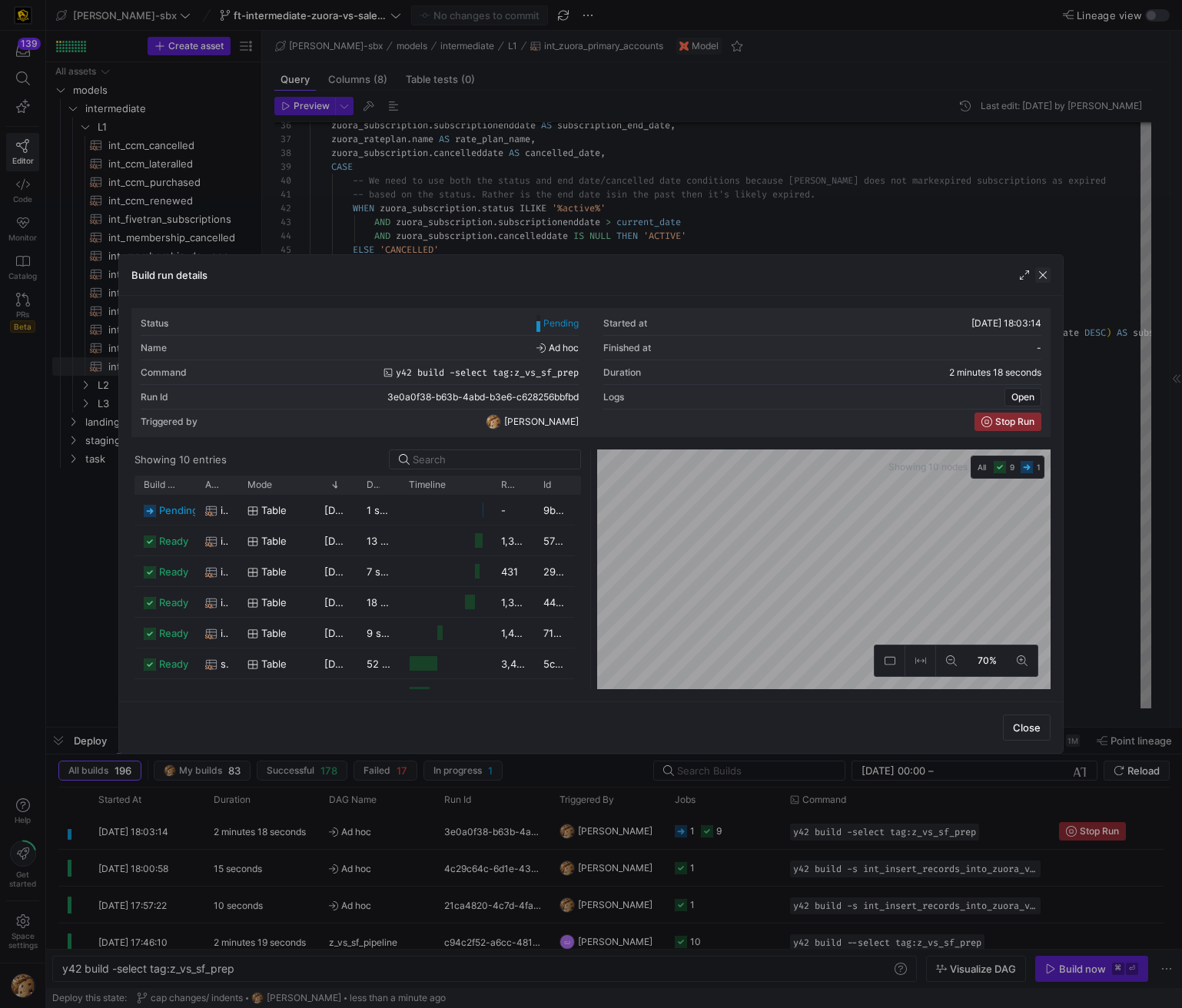
click at [1039, 274] on span "button" at bounding box center [1042, 275] width 15 height 15
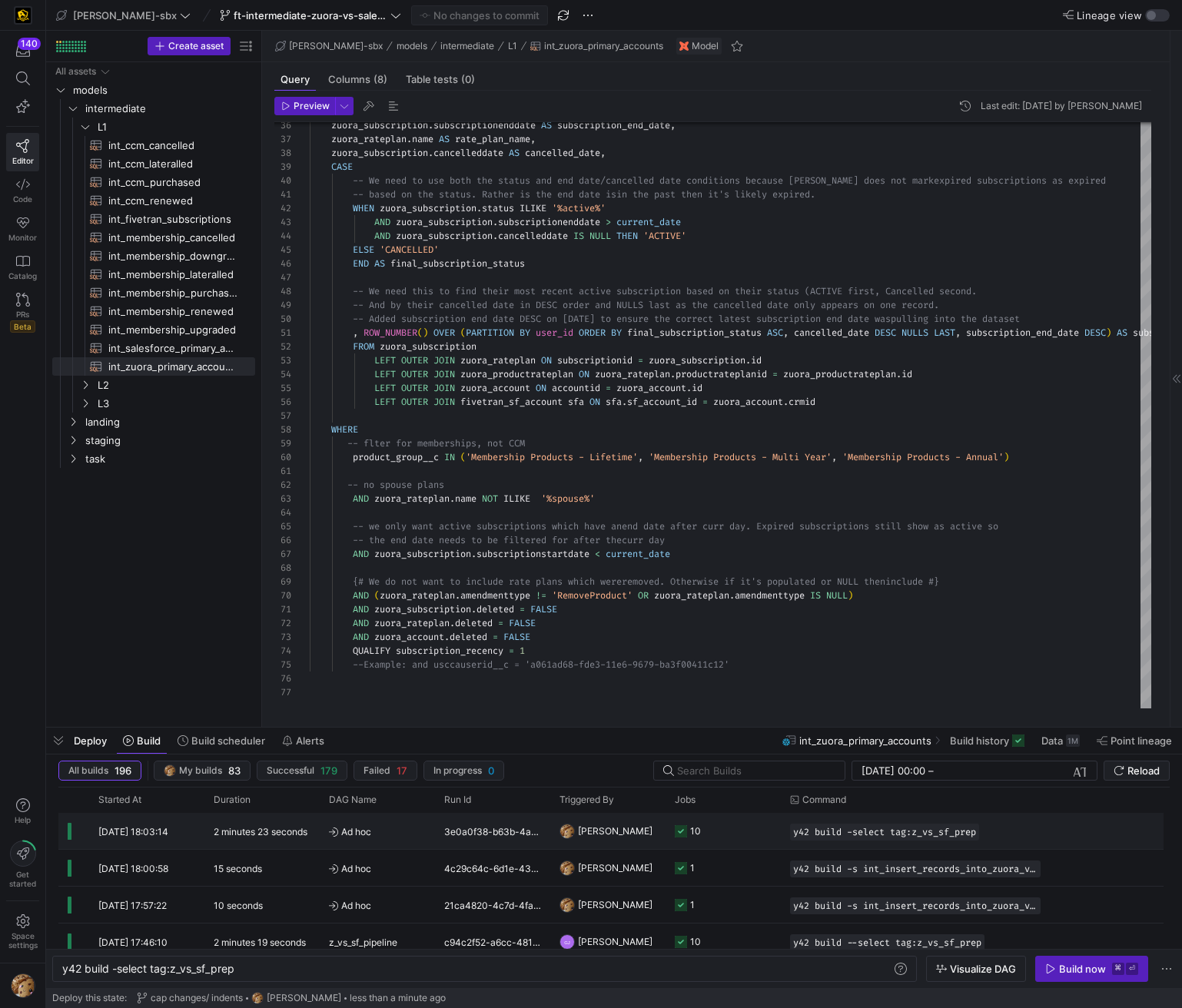
click at [364, 833] on span "Ad hoc" at bounding box center [377, 831] width 97 height 36
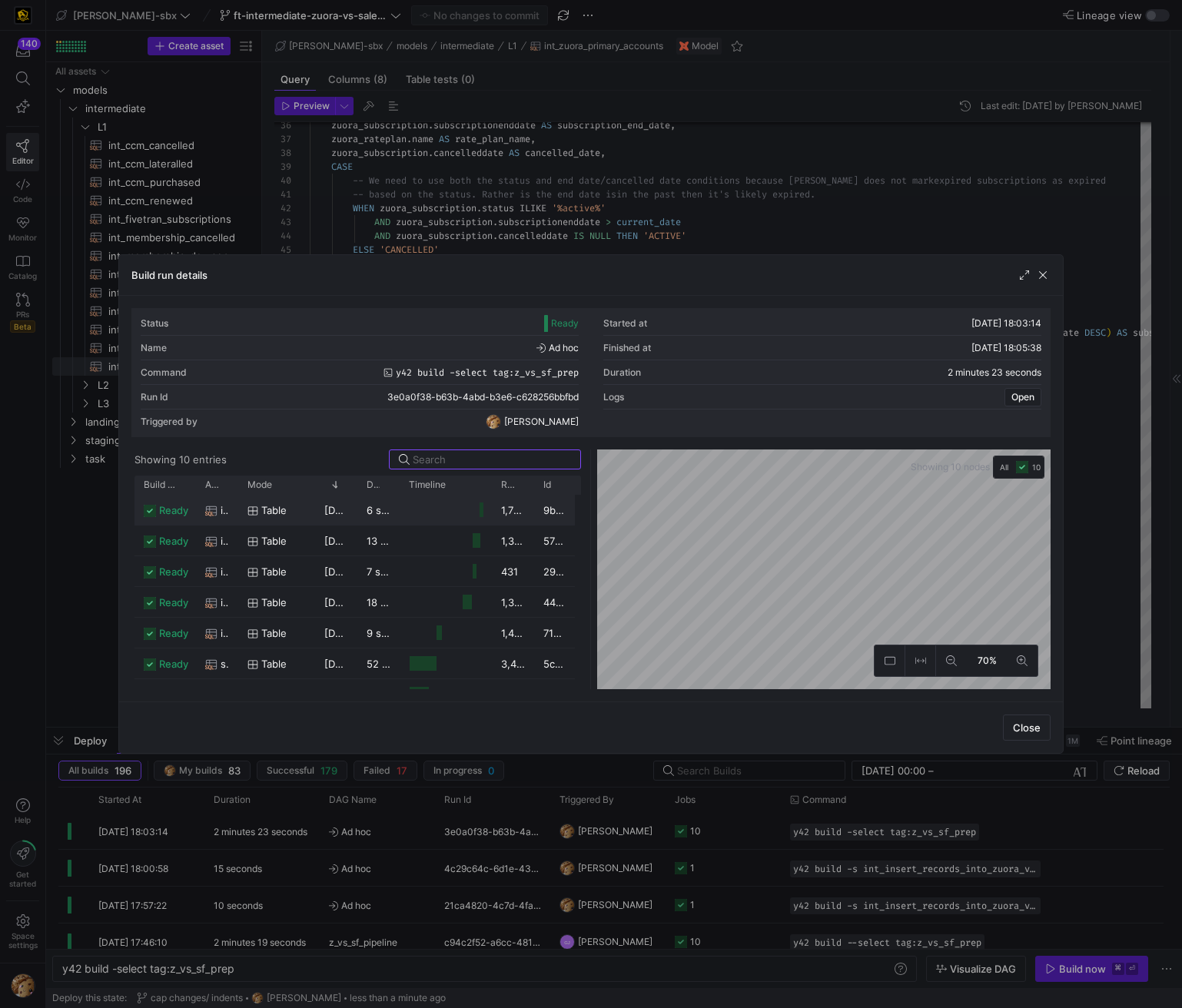
click at [288, 509] on div "table" at bounding box center [277, 511] width 58 height 30
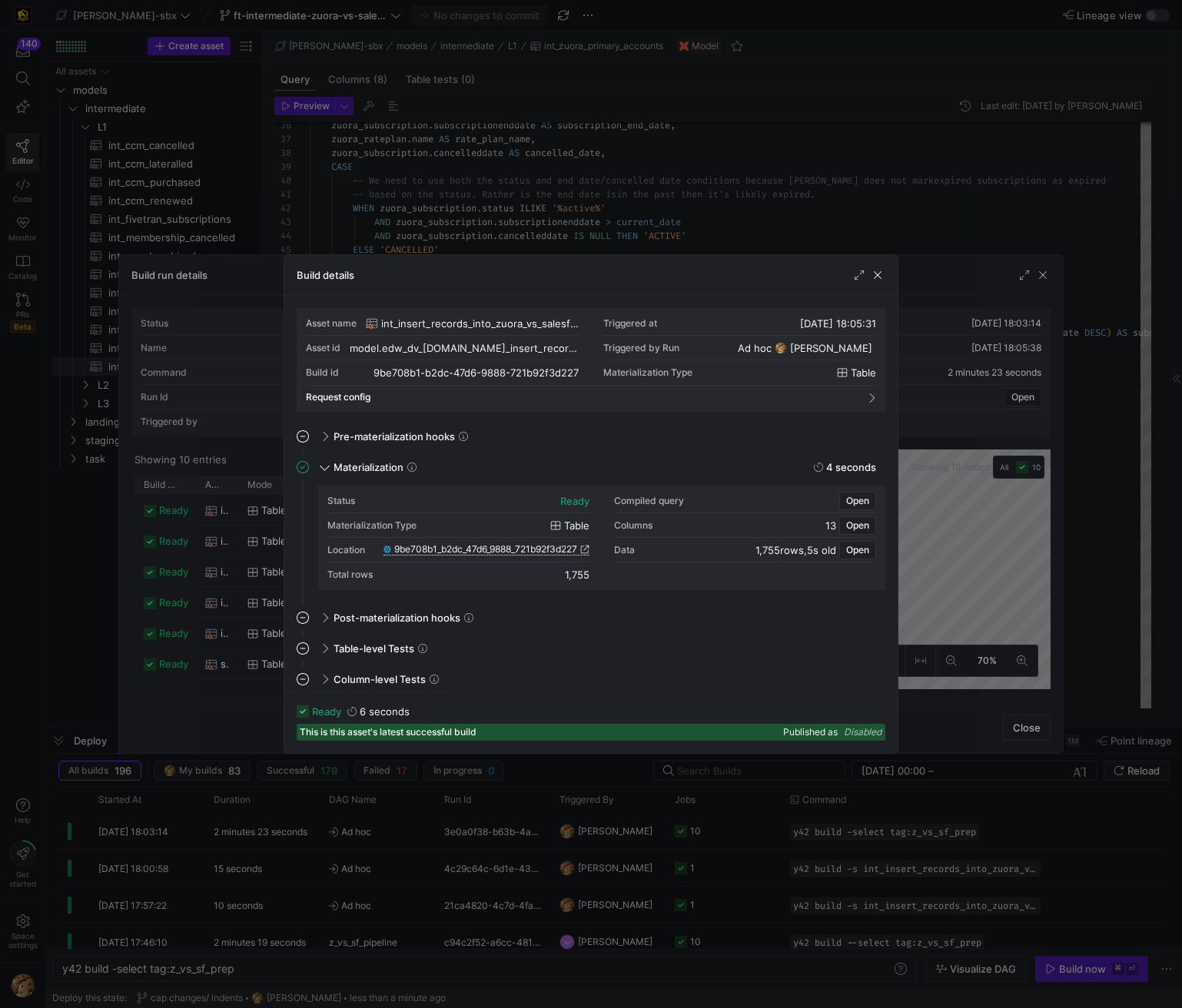
click at [474, 549] on span "9be708b1_b2dc_47d6_9888_721b92f3d227" at bounding box center [485, 549] width 183 height 11
click at [880, 275] on span "button" at bounding box center [877, 275] width 15 height 15
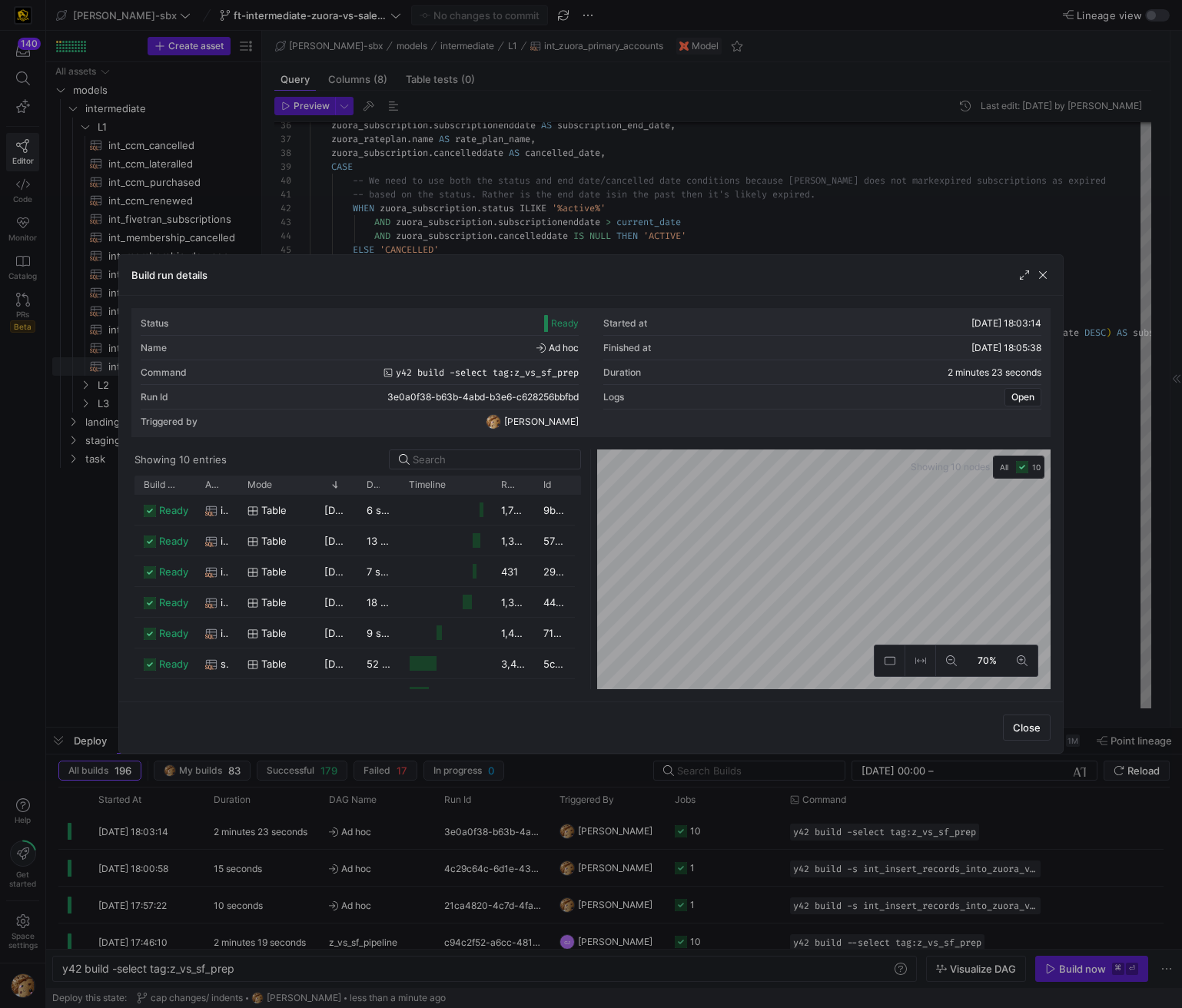
scroll to position [42, 0]
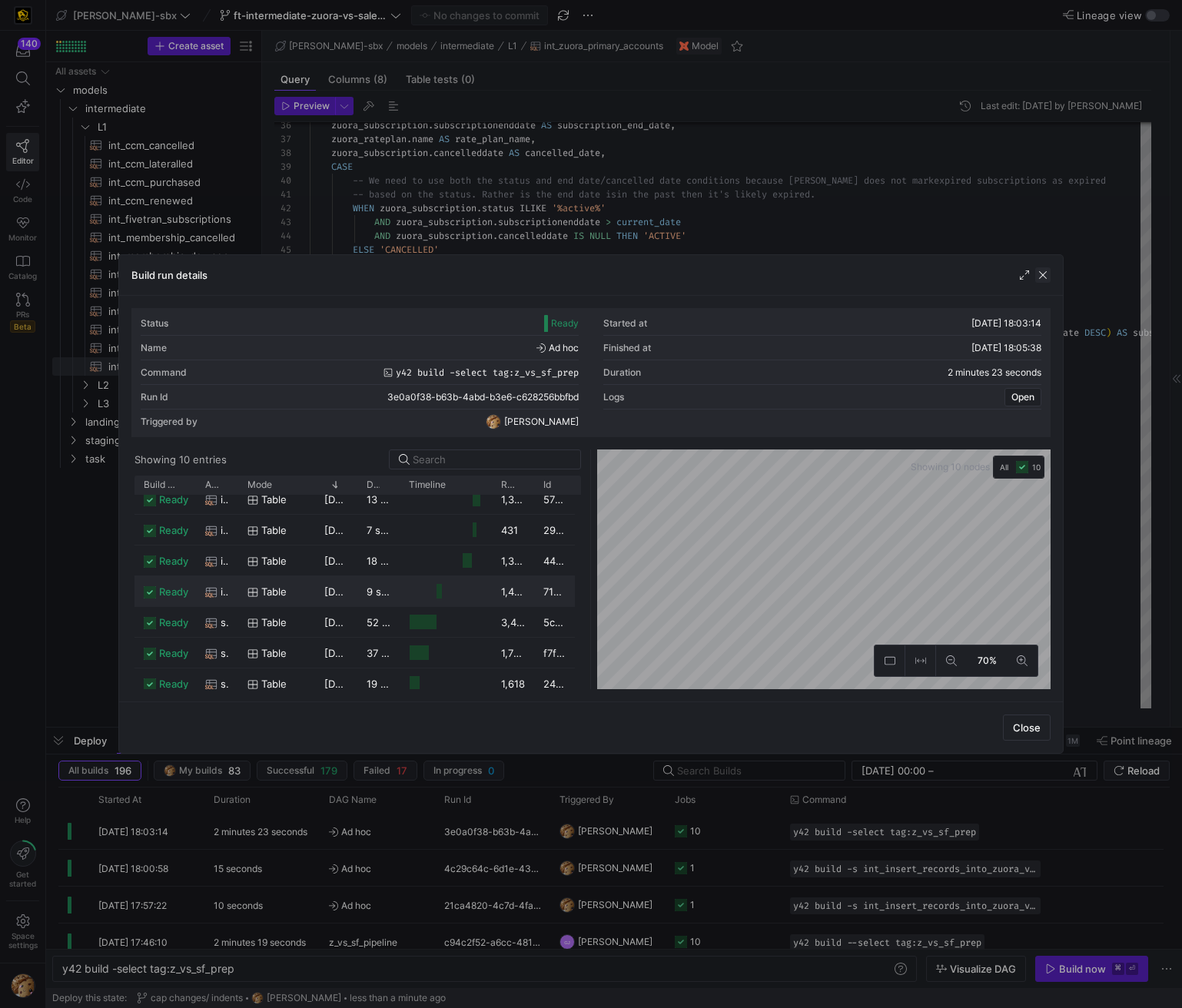
click at [1043, 281] on span "button" at bounding box center [1042, 275] width 15 height 15
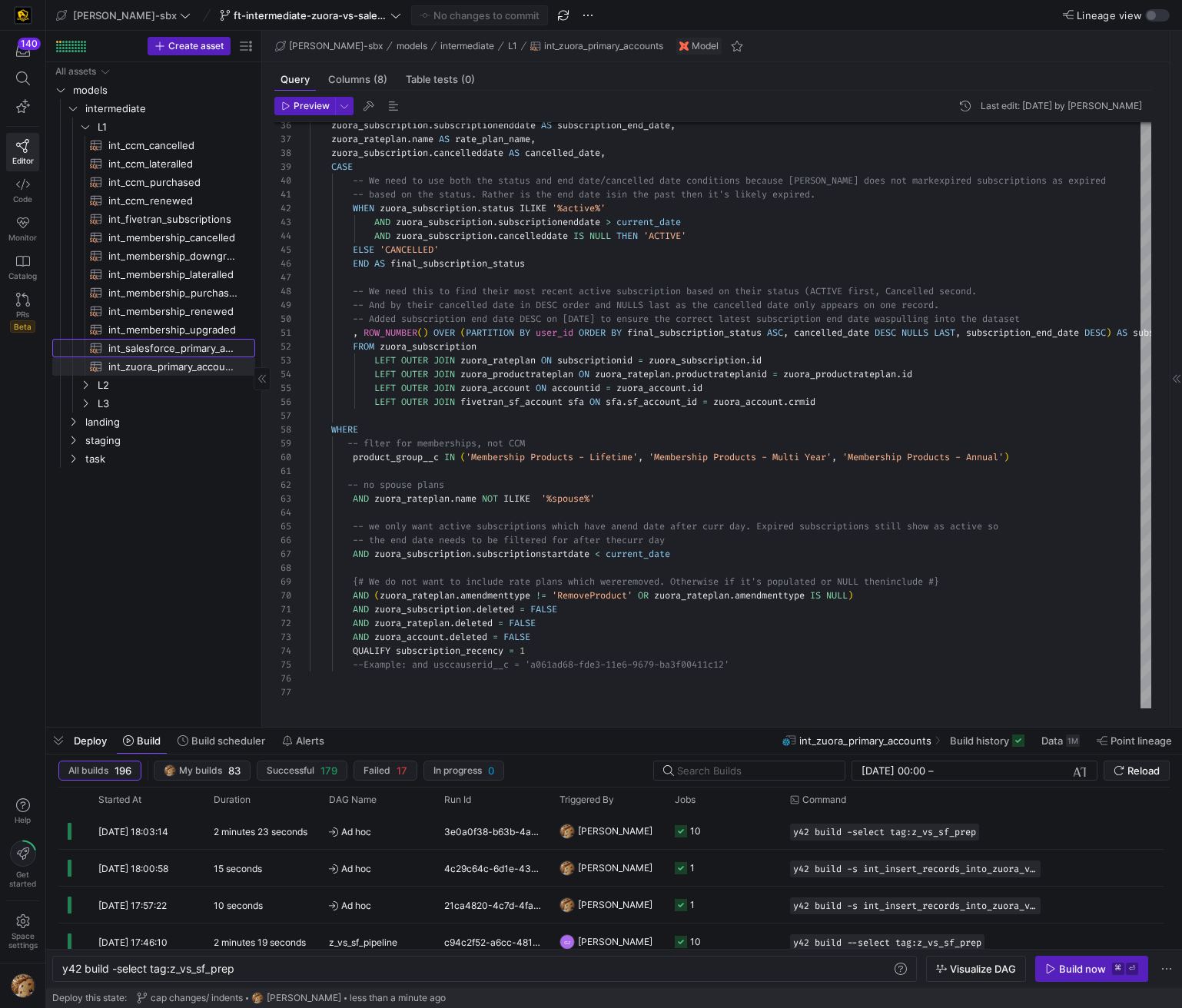
click at [152, 351] on span "int_salesforce_primary_account​​​​​​​​​​" at bounding box center [173, 348] width 129 height 18
type textarea "-- File Name: int_salesforce_primary_account -- Created by: [PERSON_NAME] -- La…"
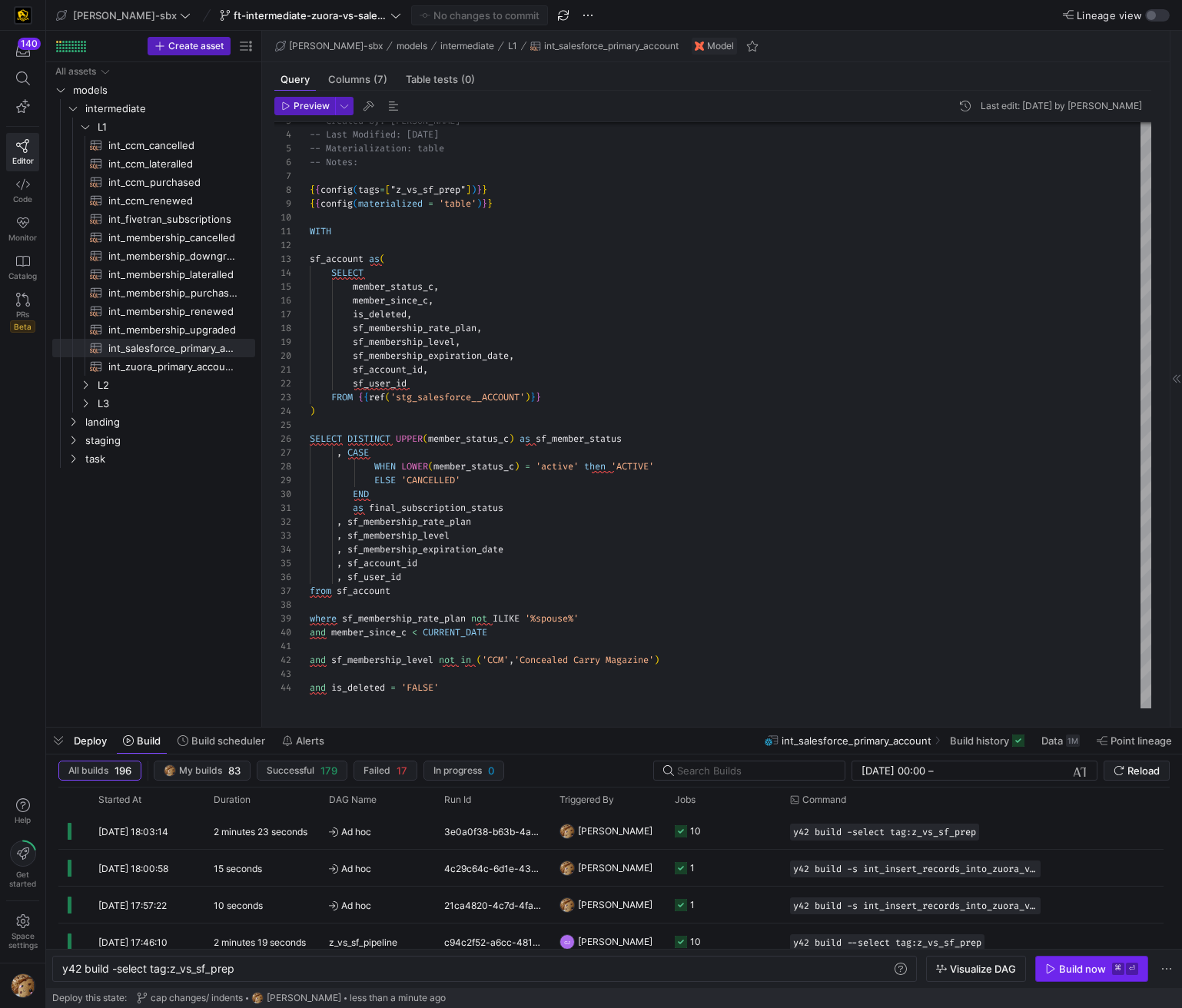
click at [1064, 971] on div "Build now" at bounding box center [1082, 969] width 47 height 12
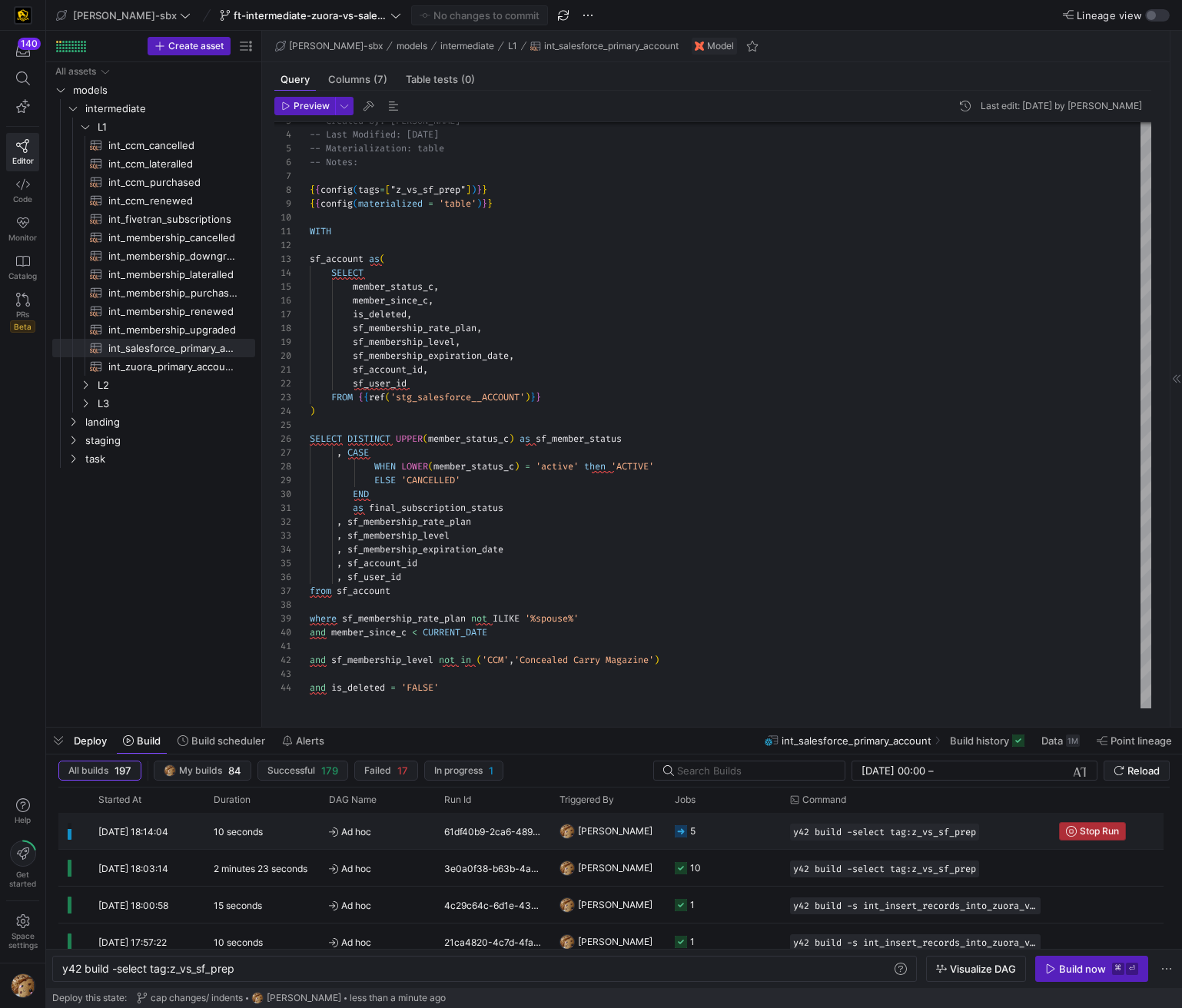
click at [1063, 823] on span "Press SPACE to select this row." at bounding box center [1092, 831] width 65 height 17
click at [220, 972] on div "y42 build -select tag:z_vs_sf_prep" at bounding box center [476, 969] width 829 height 12
drag, startPoint x: 245, startPoint y: 971, endPoint x: 116, endPoint y: 974, distance: 129.0
click at [116, 974] on div "y42 build -select tag:z_vs_sf_prep" at bounding box center [476, 969] width 829 height 12
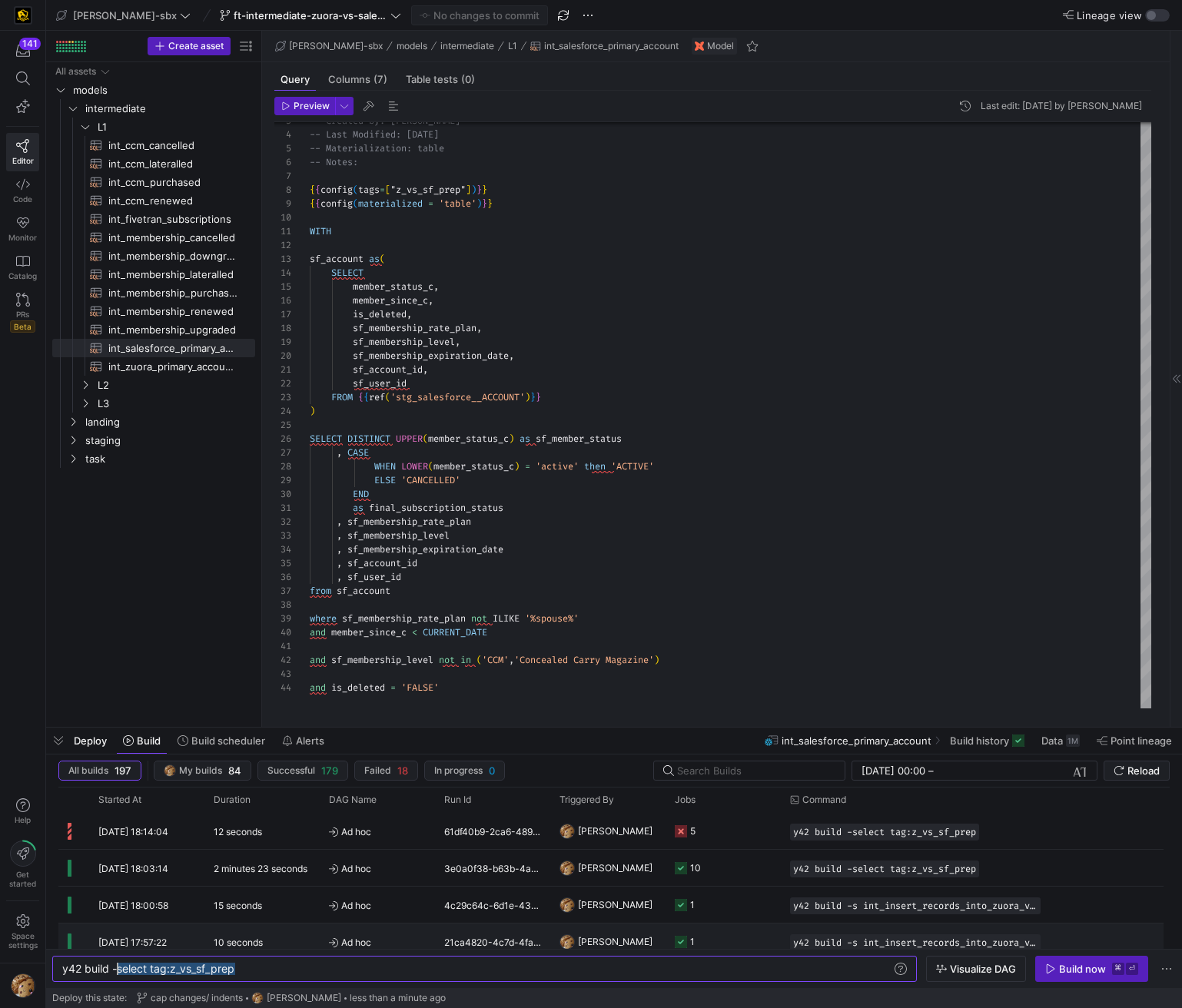
scroll to position [0, 0]
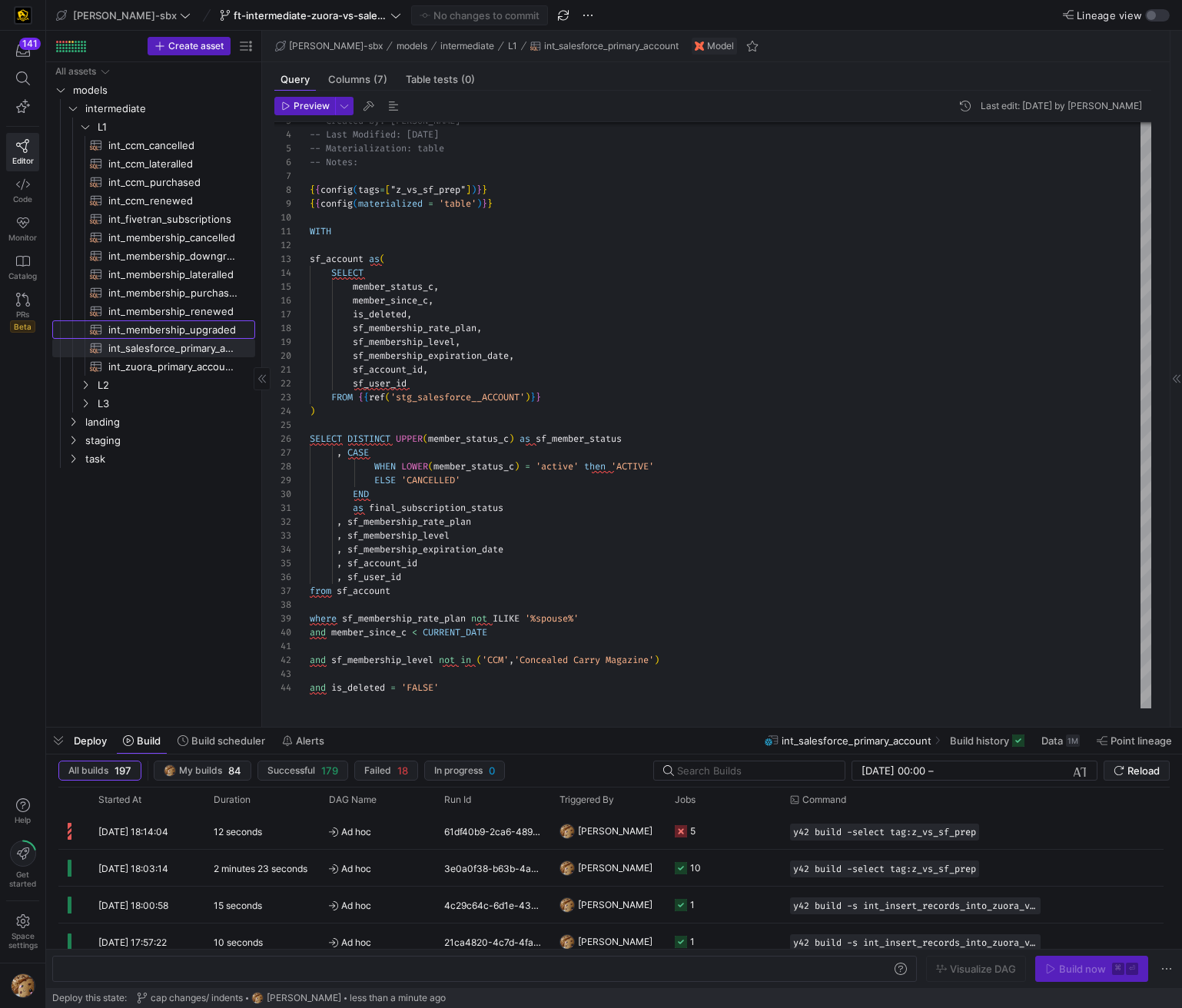
drag, startPoint x: 209, startPoint y: 322, endPoint x: 206, endPoint y: 331, distance: 9.5
click at [212, 322] on span "int_membership_upgraded​​​​​​​​​​" at bounding box center [173, 330] width 129 height 18
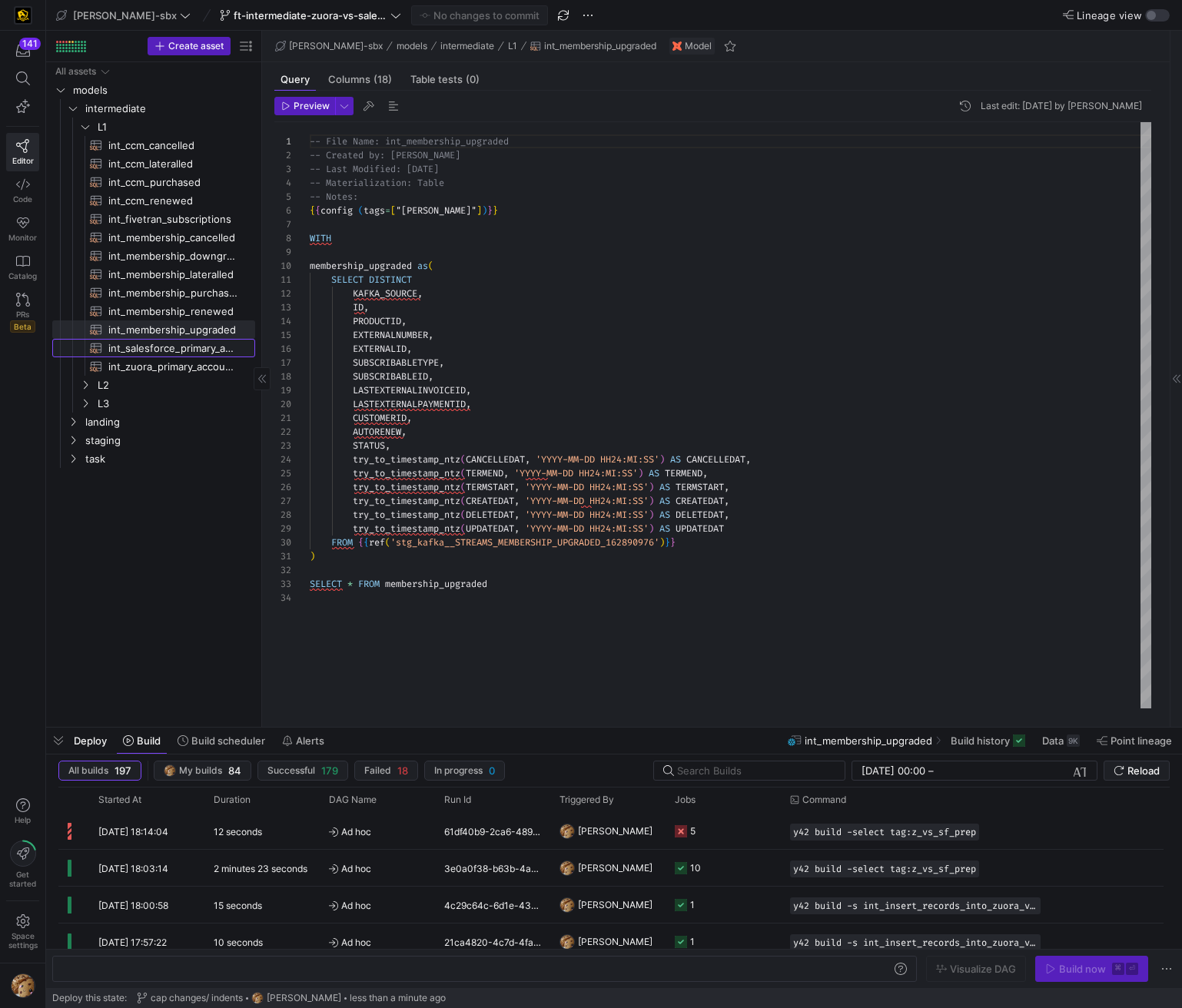
click at [180, 349] on span "int_salesforce_primary_account​​​​​​​​​​" at bounding box center [173, 348] width 129 height 18
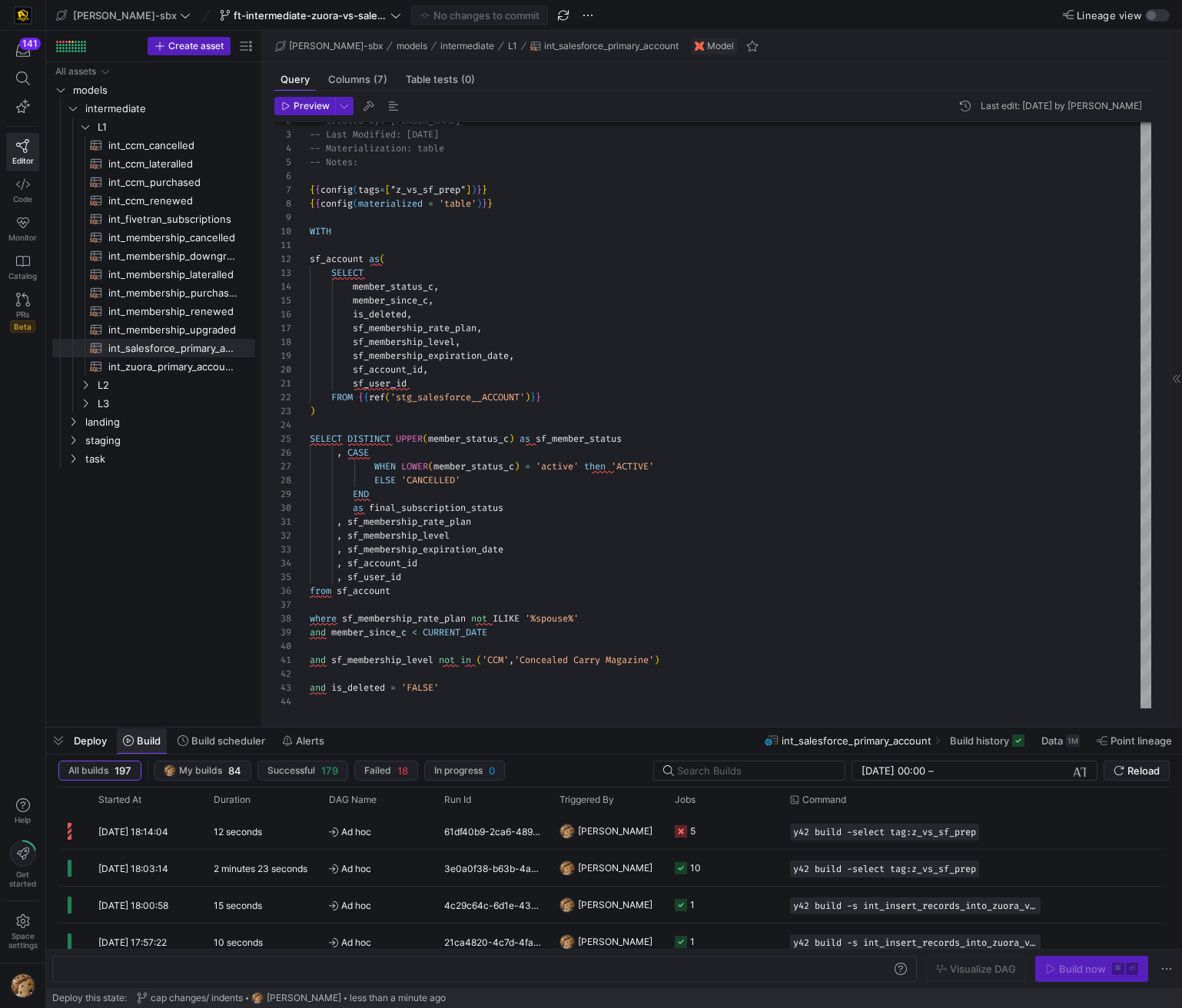
click at [146, 745] on span "Build" at bounding box center [148, 740] width 24 height 12
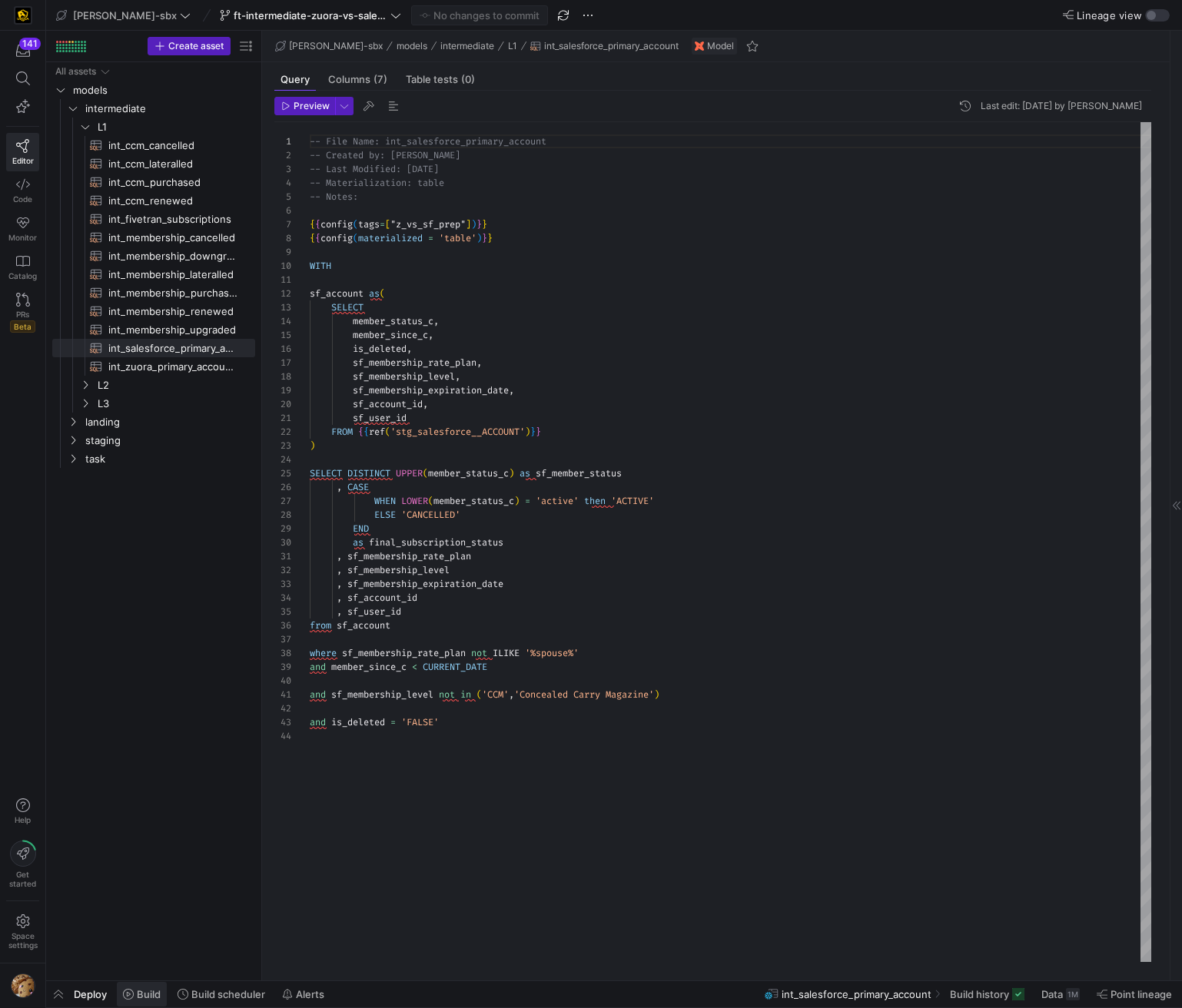
click at [125, 999] on icon at bounding box center [128, 994] width 11 height 11
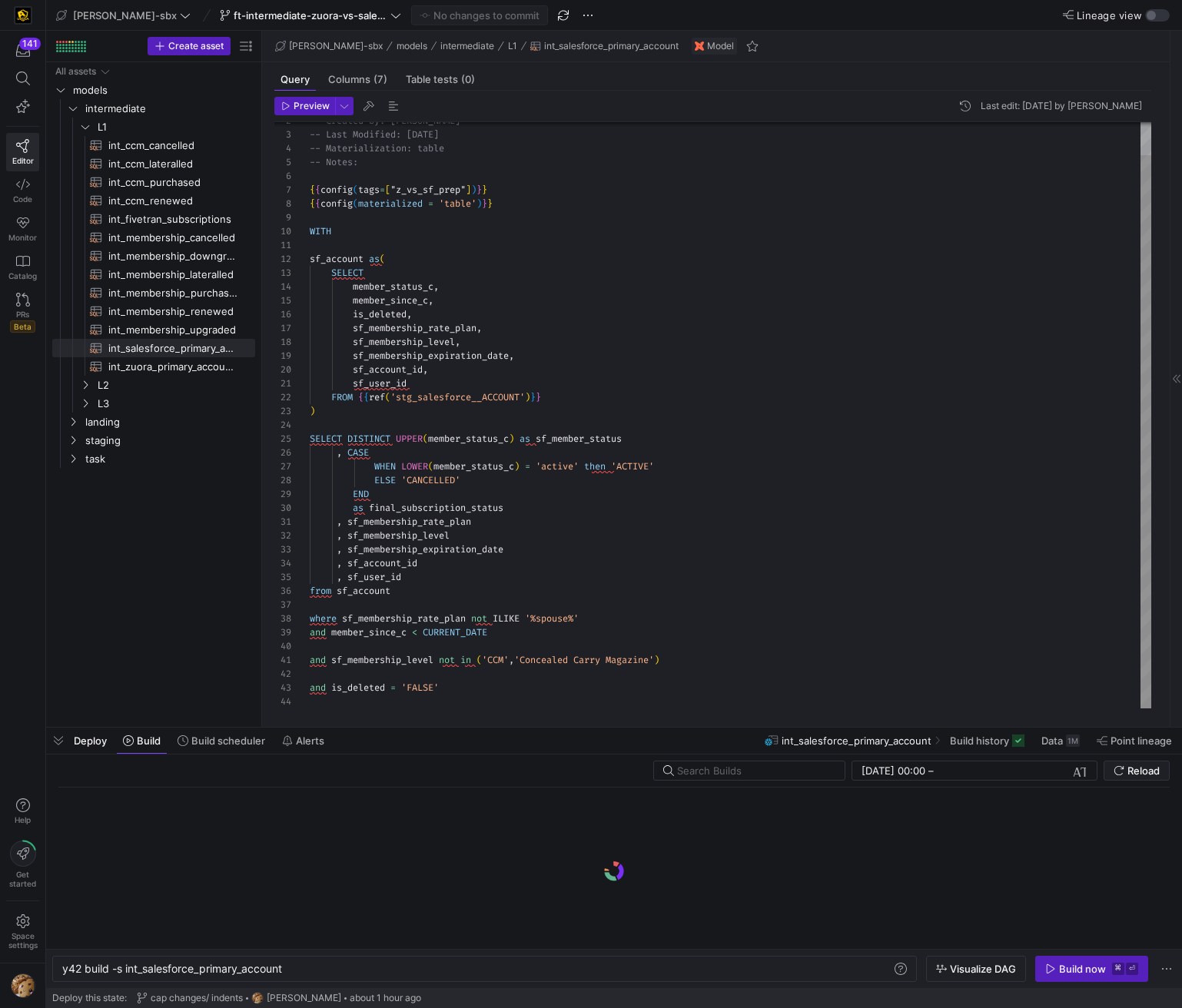
scroll to position [0, 222]
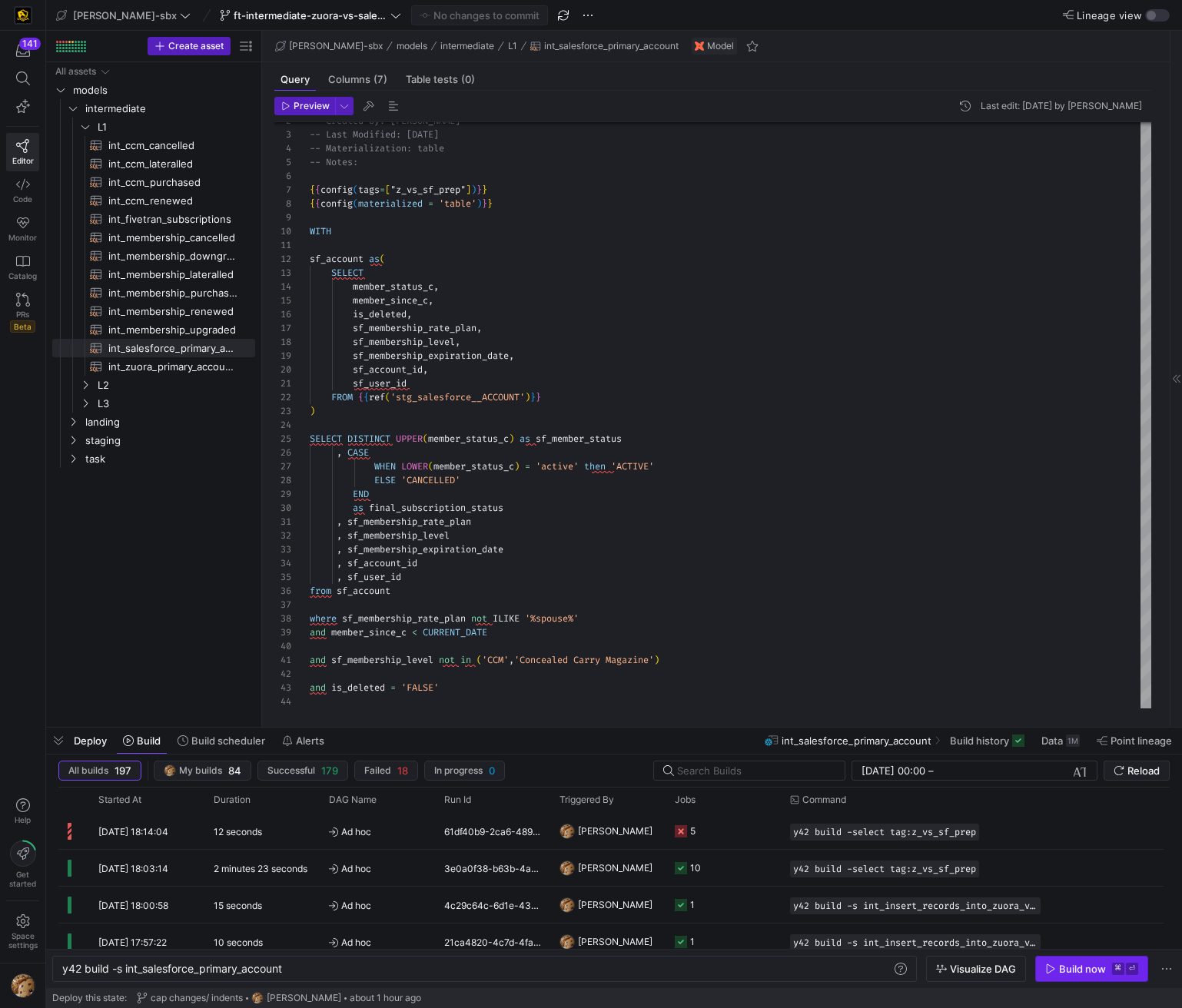
click at [1081, 968] on div "Build now" at bounding box center [1082, 969] width 47 height 12
click at [484, 835] on div "85c97e83-de33-4329-9d62-6616d2cd118f" at bounding box center [492, 830] width 115 height 36
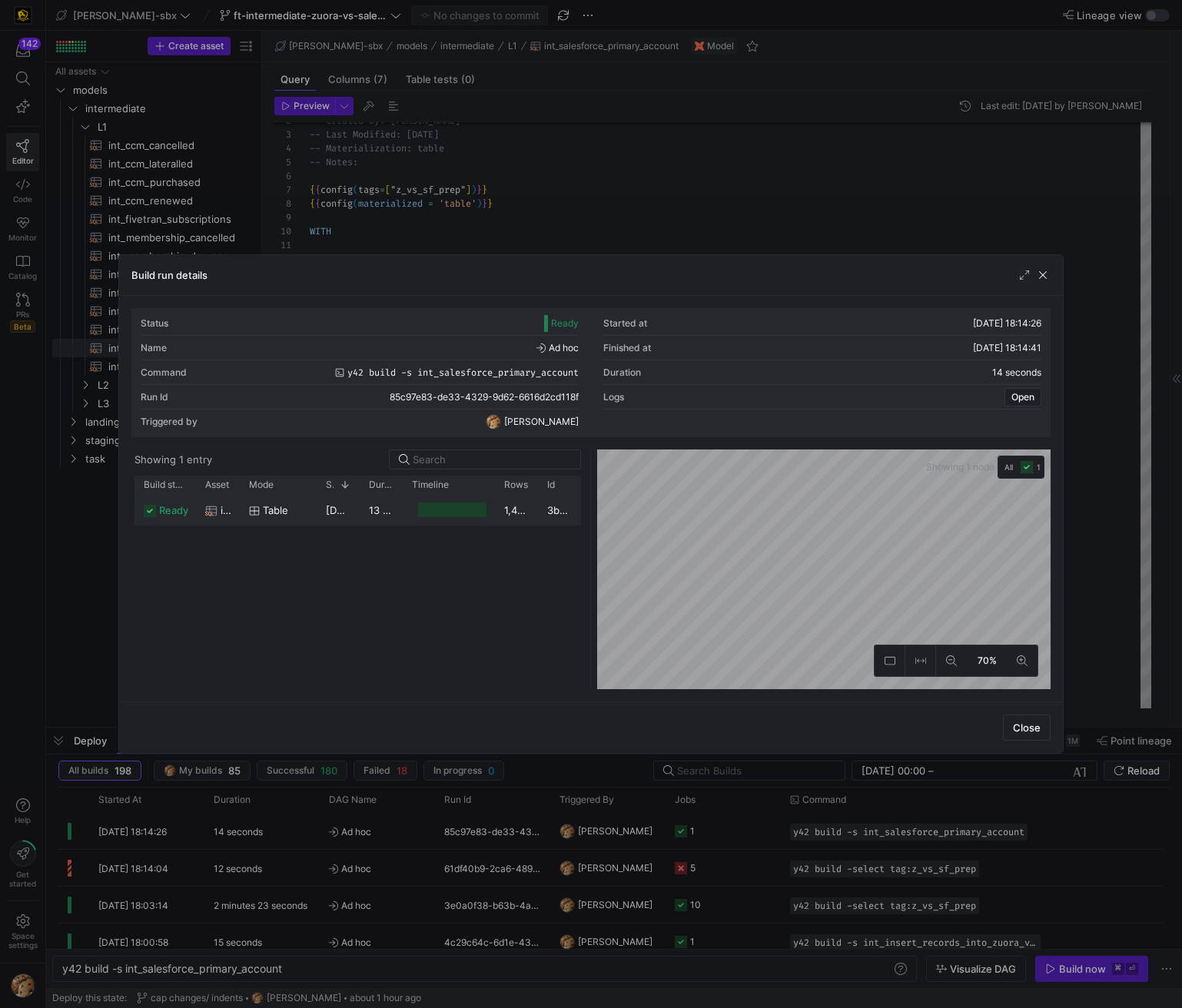
click at [460, 511] on div at bounding box center [451, 510] width 68 height 15
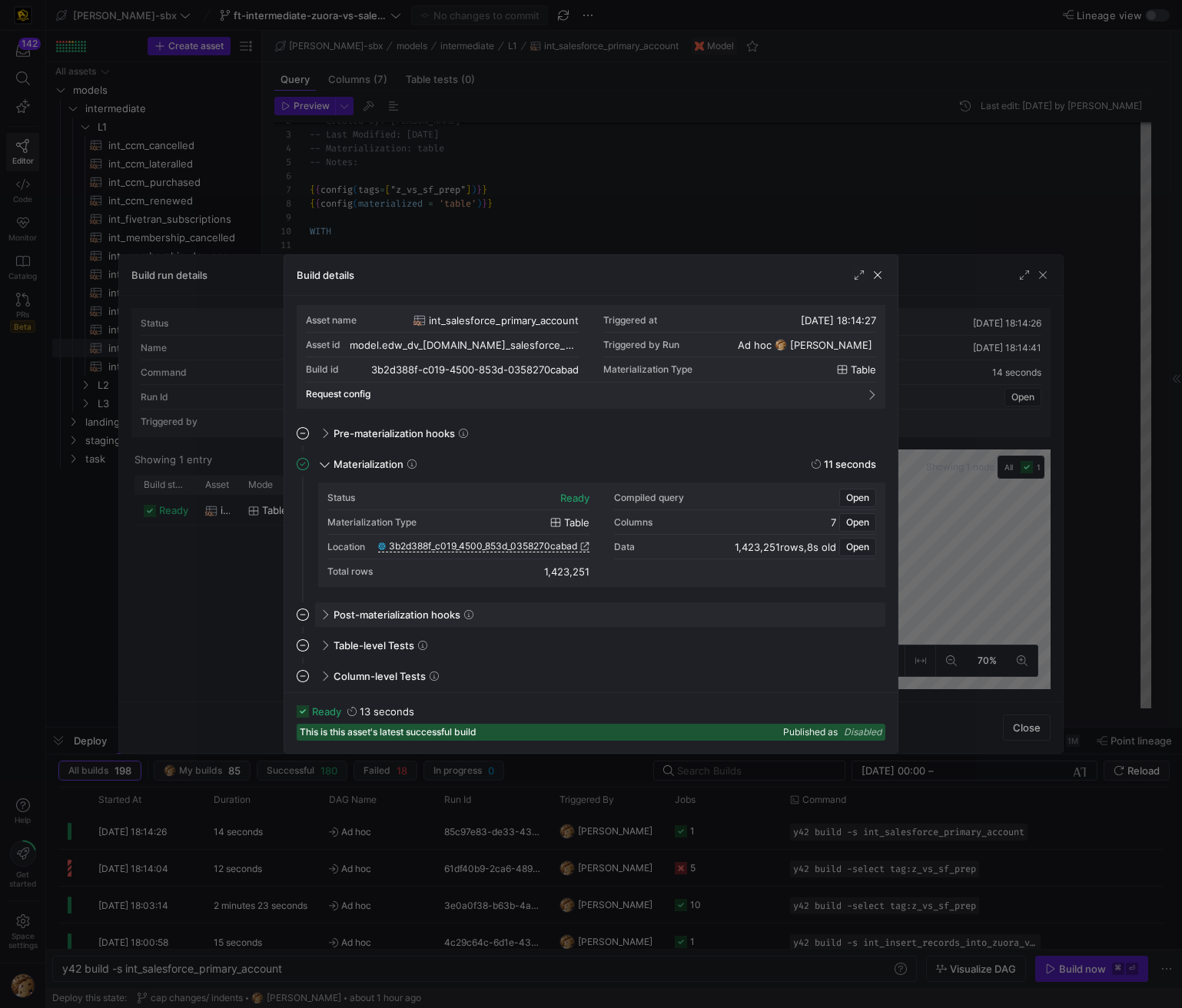
scroll to position [5, 0]
click at [575, 568] on div "1,423,251" at bounding box center [566, 570] width 45 height 12
copy div "1,423,251"
click at [881, 282] on span "button" at bounding box center [877, 275] width 15 height 15
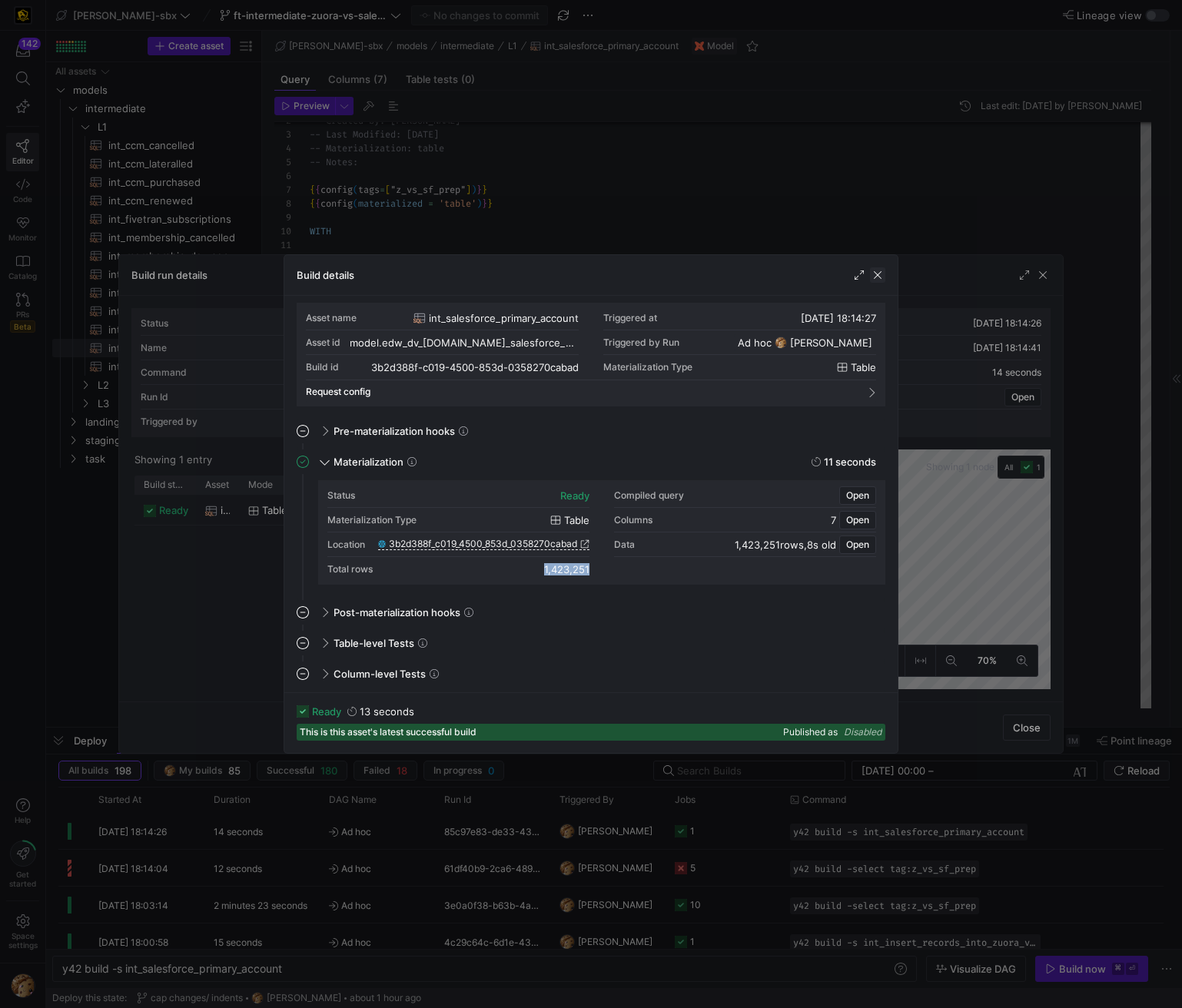
click at [881, 282] on span "button" at bounding box center [877, 275] width 15 height 15
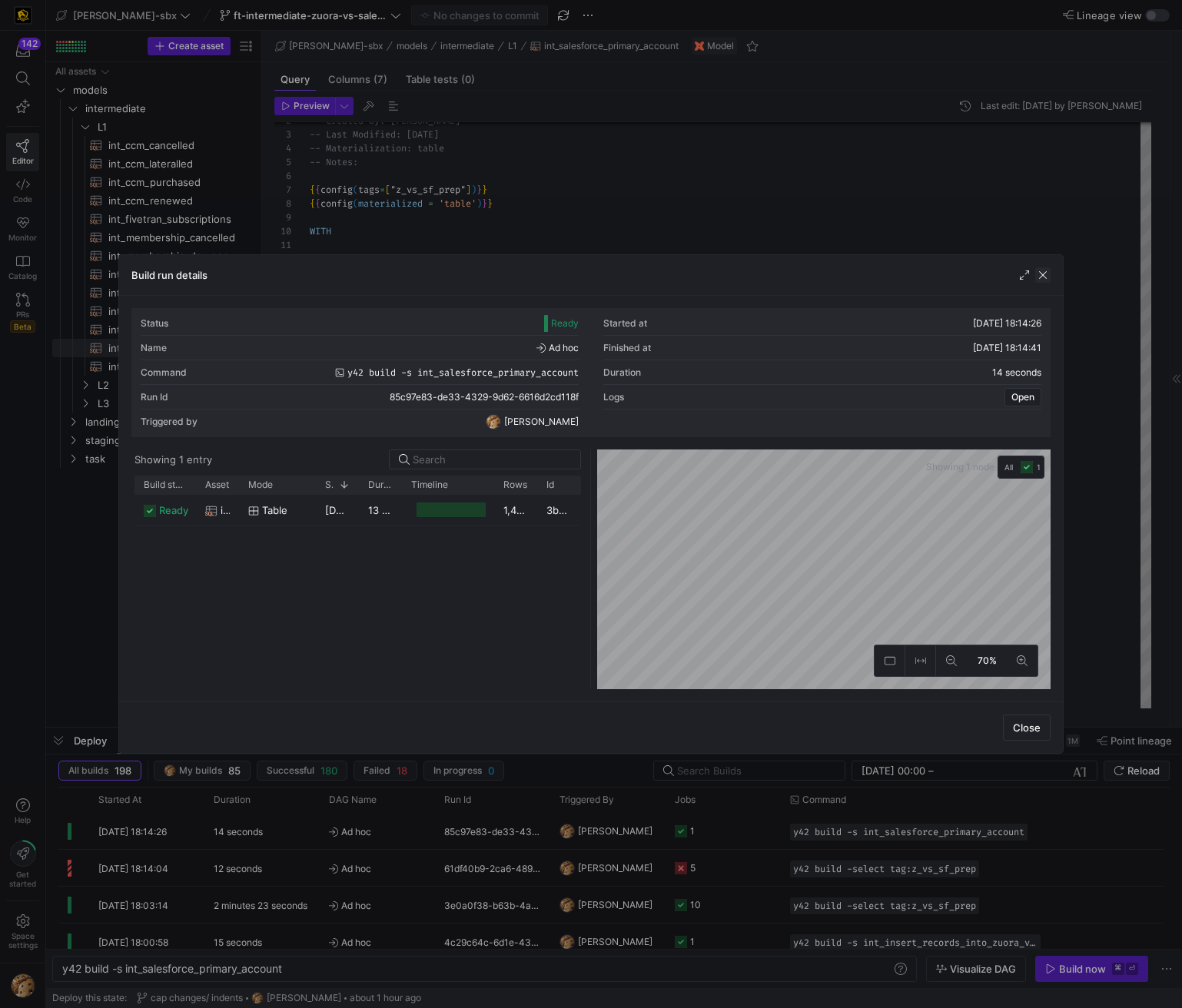
click at [1043, 278] on span "button" at bounding box center [1042, 275] width 15 height 15
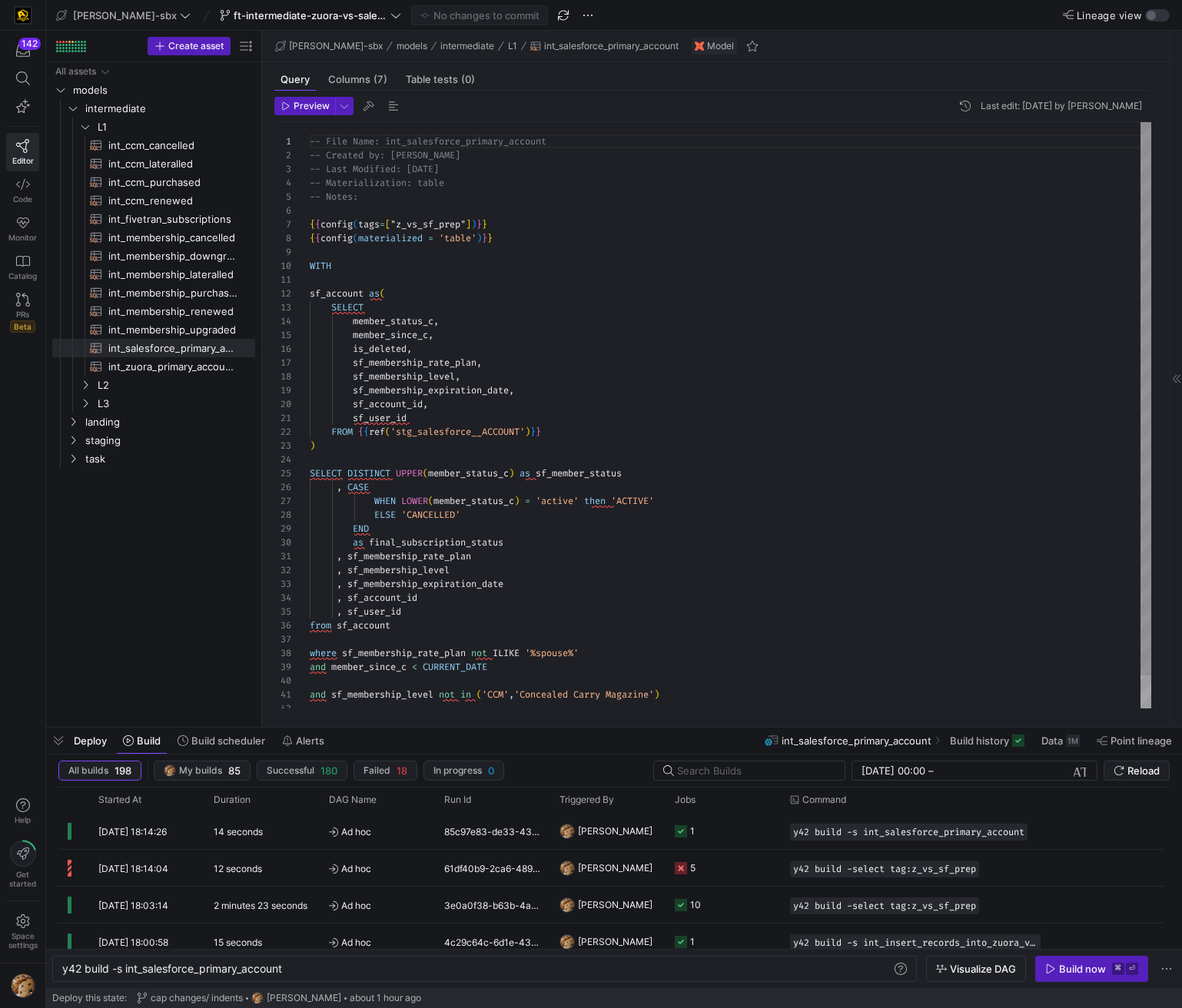
click at [599, 498] on div "-- Created by: [PERSON_NAME] -- Last Modified: [DATE] -- Materialization: table…" at bounding box center [731, 432] width 841 height 621
click at [731, 297] on div "-- Created by: [PERSON_NAME] -- Last Modified: [DATE] -- Materialization: table…" at bounding box center [731, 432] width 841 height 621
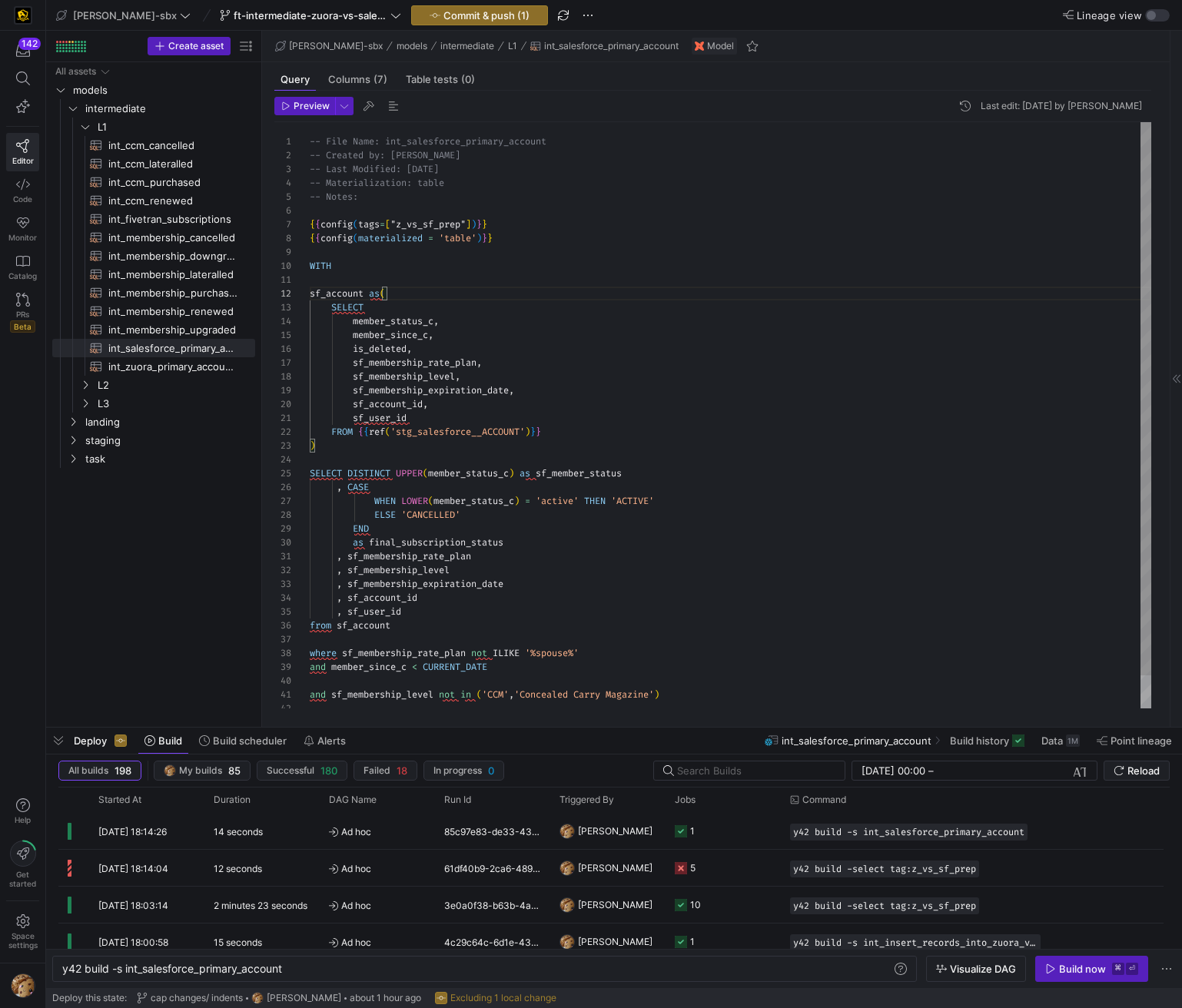
click at [359, 540] on div "-- Created by: [PERSON_NAME] -- Last Modified: [DATE] -- Materialization: table…" at bounding box center [731, 432] width 841 height 621
click at [458, 664] on div "-- Created by: [PERSON_NAME] -- Last Modified: [DATE] -- Materialization: table…" at bounding box center [731, 432] width 841 height 621
click at [312, 622] on div "-- Created by: [PERSON_NAME] -- Last Modified: [DATE] -- Materialization: table…" at bounding box center [731, 432] width 841 height 621
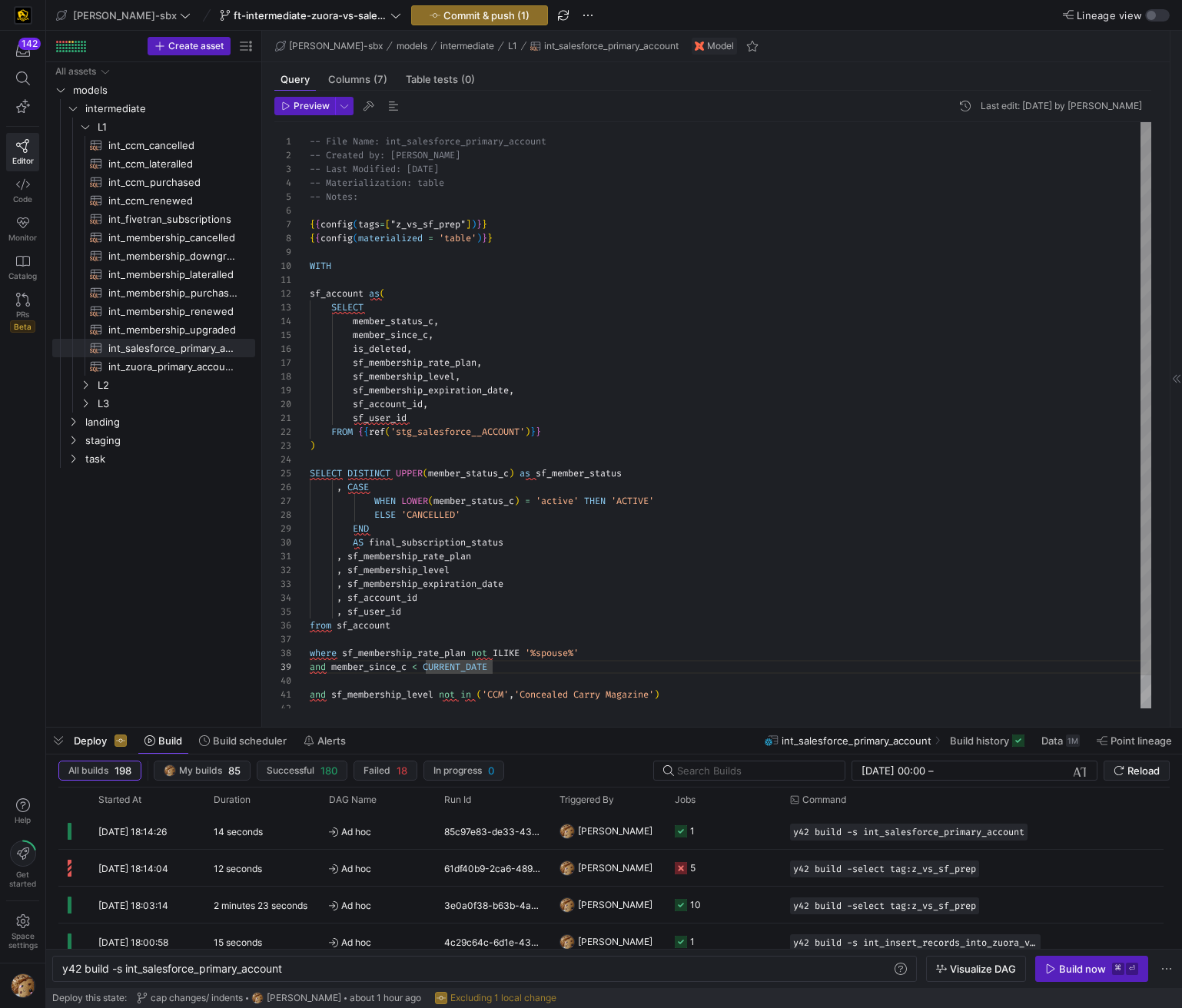
scroll to position [69, 0]
click at [312, 622] on div "-- Created by: [PERSON_NAME] -- Last Modified: [DATE] -- Materialization: table…" at bounding box center [731, 432] width 841 height 621
click at [328, 655] on div "-- Created by: [PERSON_NAME] -- Last Modified: [DATE] -- Materialization: table…" at bounding box center [731, 432] width 841 height 621
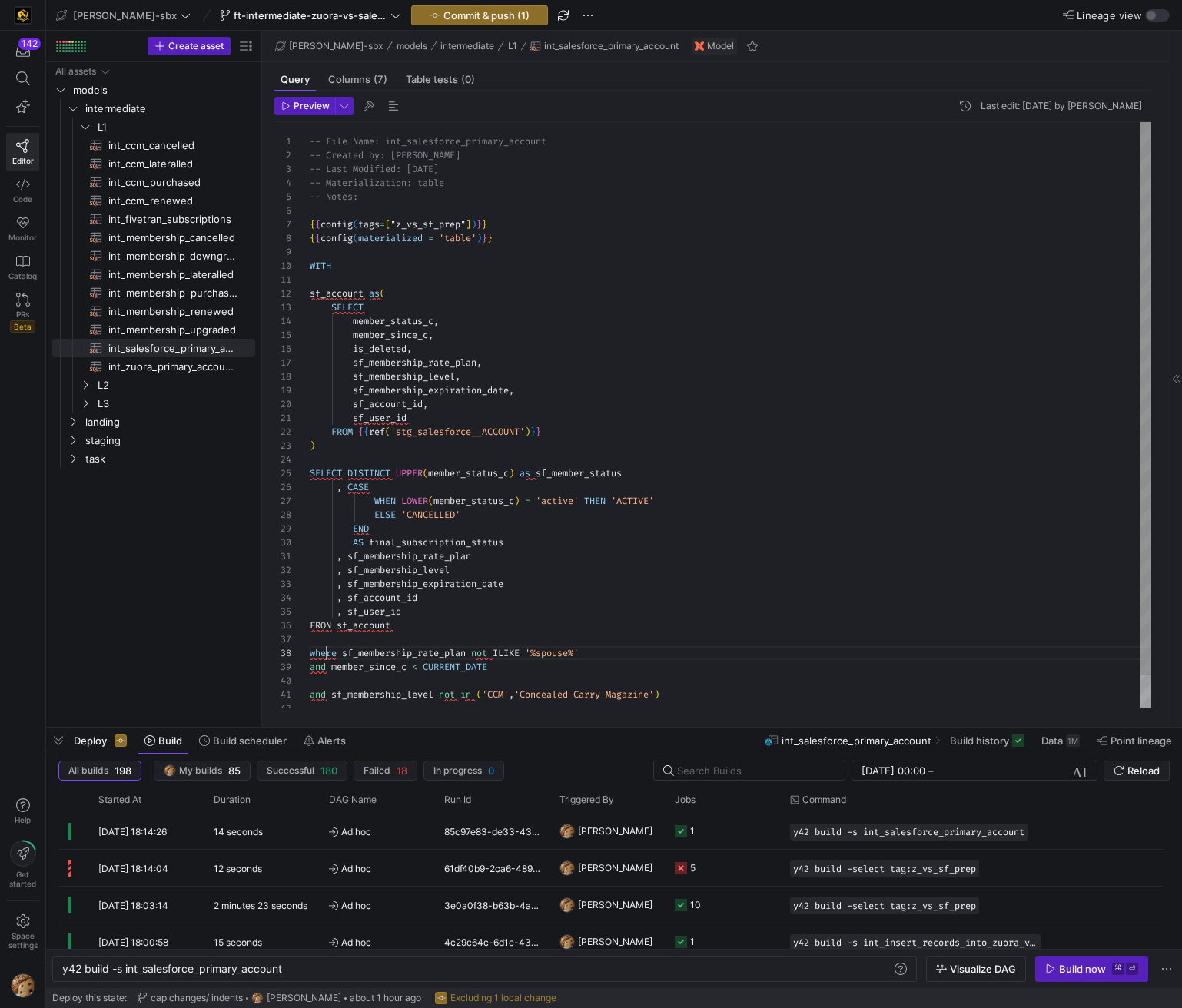
click at [327, 653] on div "-- Created by: [PERSON_NAME] -- Last Modified: [DATE] -- Materialization: table…" at bounding box center [731, 432] width 841 height 621
click at [329, 626] on div "-- Created by: [PERSON_NAME] -- Last Modified: [DATE] -- Materialization: table…" at bounding box center [731, 432] width 841 height 621
click at [333, 626] on div "-- Created by: [PERSON_NAME] -- Last Modified: [DATE] -- Materialization: table…" at bounding box center [731, 432] width 841 height 621
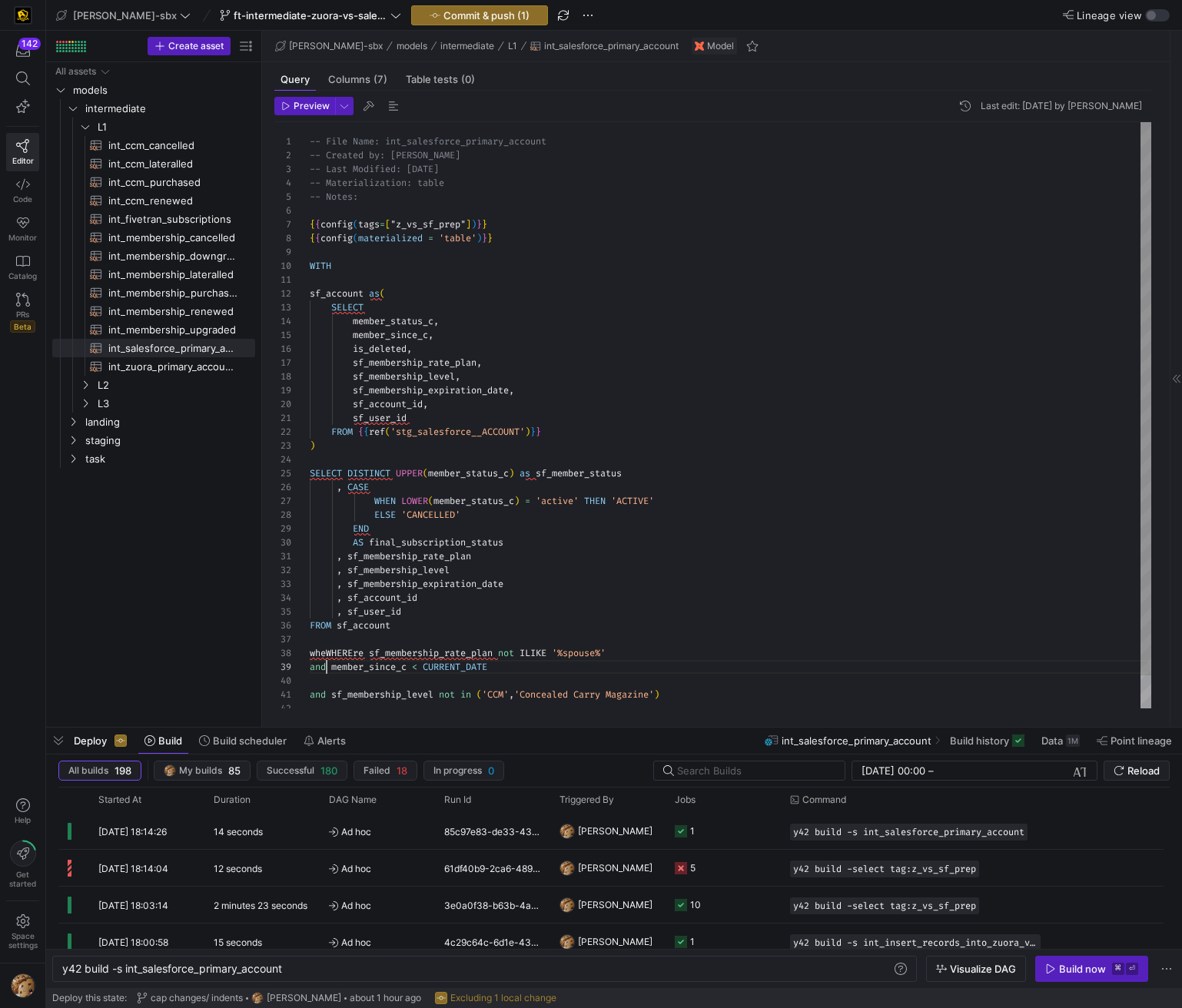
click at [325, 670] on div "-- Created by: [PERSON_NAME] -- Last Modified: [DATE] -- Materialization: table…" at bounding box center [731, 432] width 841 height 621
click at [512, 650] on div "-- Created by: [PERSON_NAME] -- Last Modified: [DATE] -- Materialization: table…" at bounding box center [731, 432] width 841 height 621
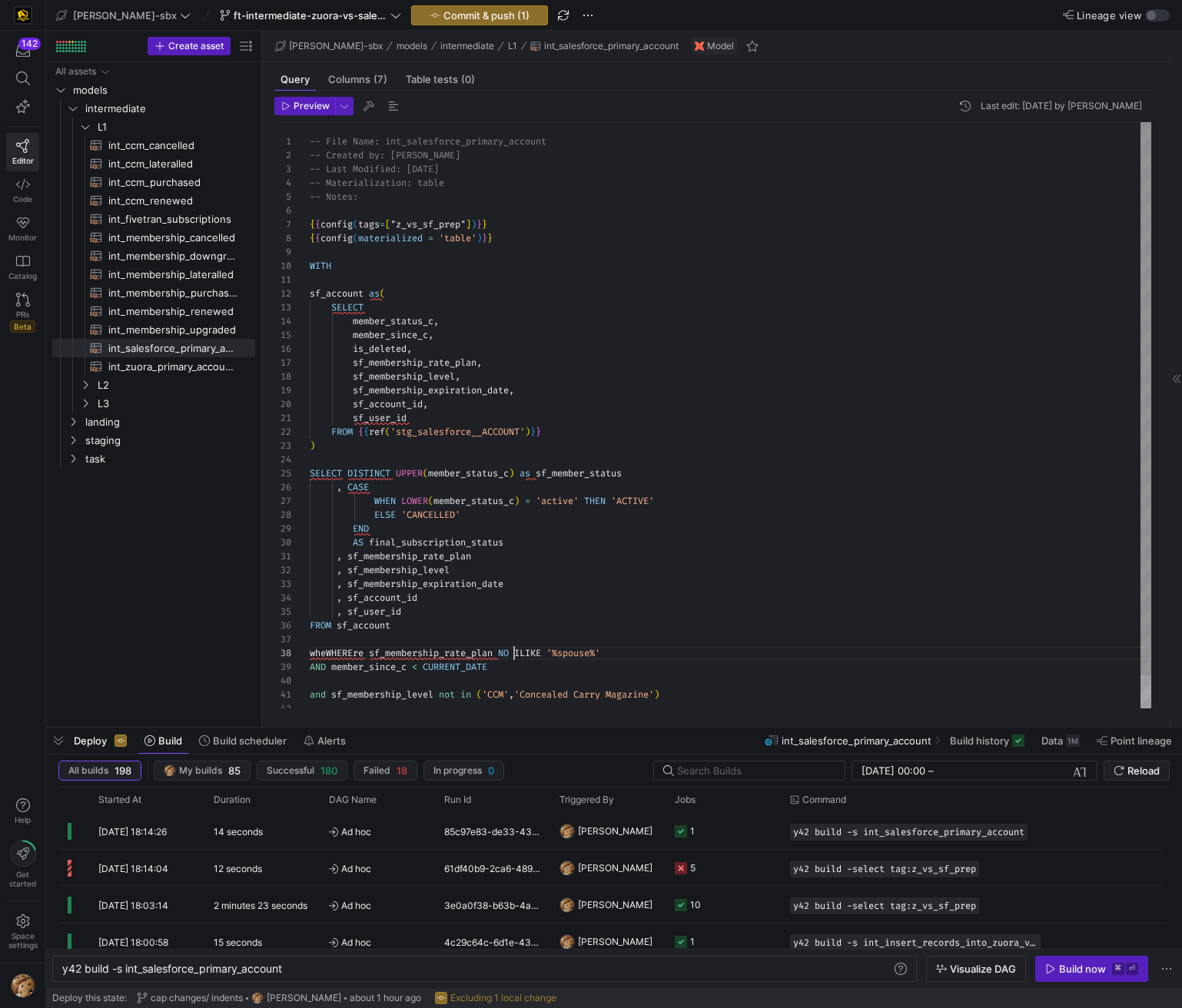
scroll to position [97, 210]
click at [451, 693] on div "-- Created by: [PERSON_NAME] -- Last Modified: [DATE] -- Materialization: table…" at bounding box center [731, 432] width 841 height 621
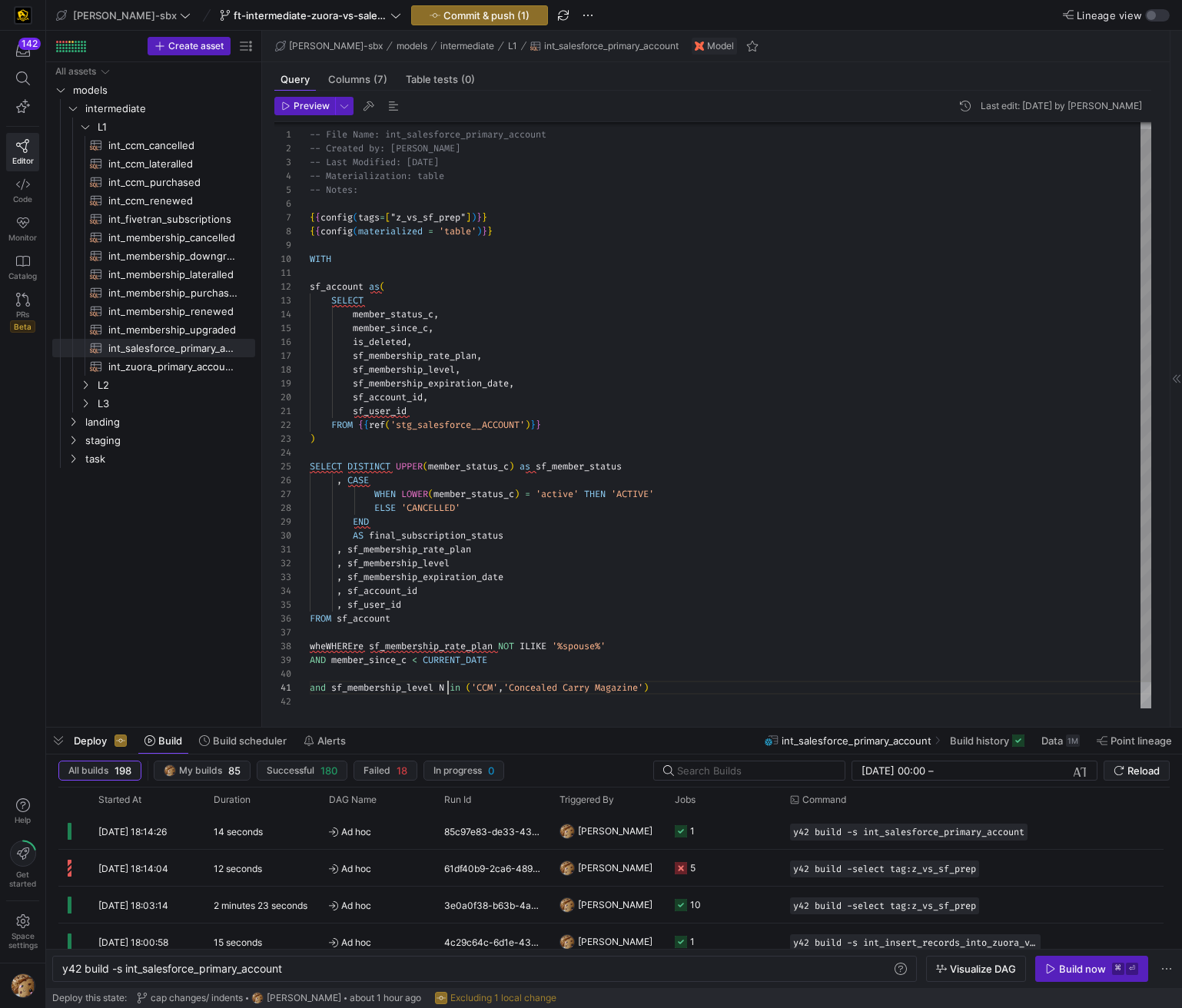
scroll to position [0, 149]
click at [473, 685] on div "-- Created by: [PERSON_NAME] -- Last Modified: [DATE] -- Materialization: table…" at bounding box center [731, 425] width 841 height 621
click at [469, 683] on div "-- Created by: [PERSON_NAME] -- Last Modified: [DATE] -- Materialization: table…" at bounding box center [731, 425] width 841 height 621
click at [469, 684] on div "-- Created by: [PERSON_NAME] -- Last Modified: [DATE] -- Materialization: table…" at bounding box center [731, 425] width 841 height 621
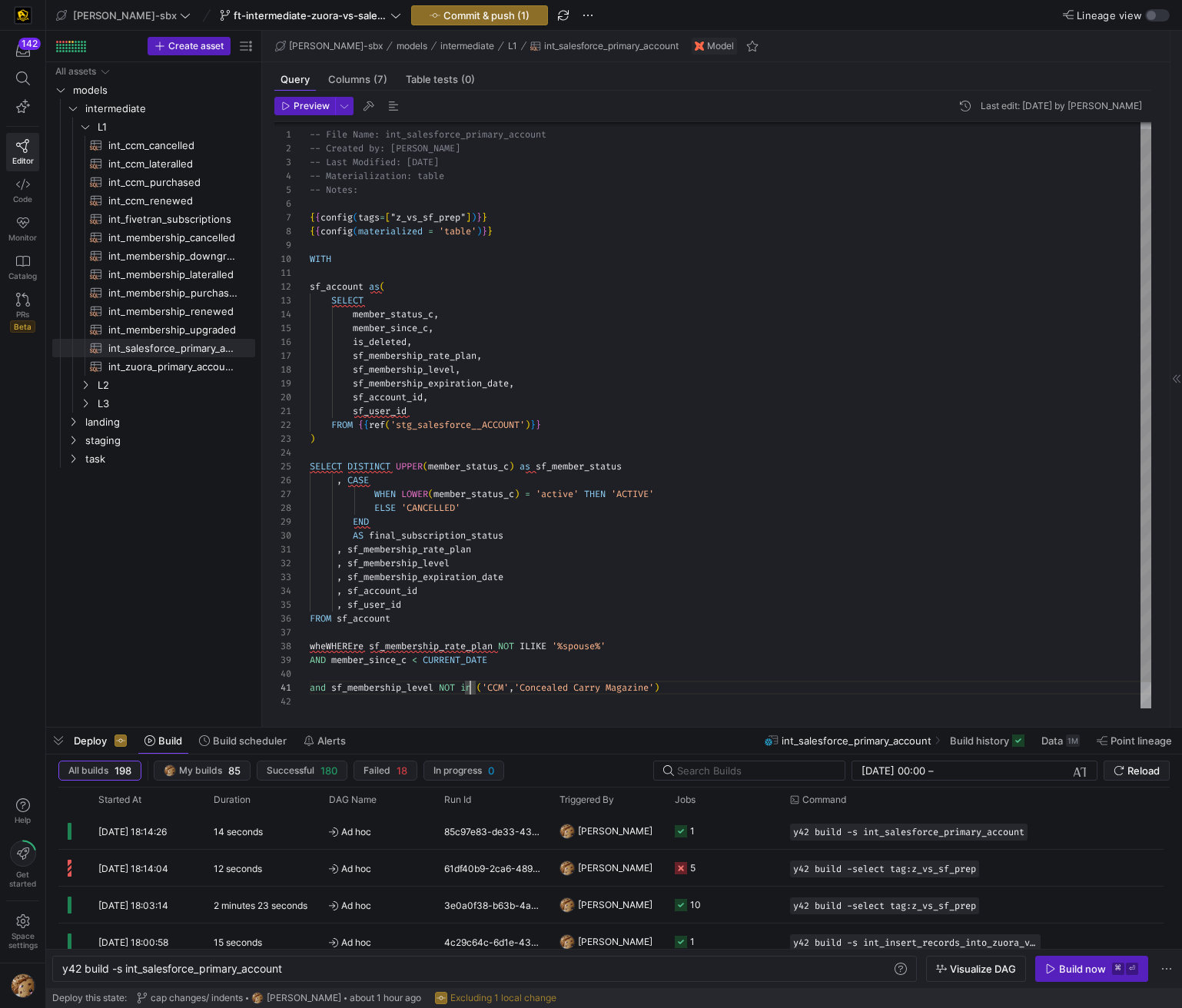
click at [469, 684] on div "-- Created by: [PERSON_NAME] -- Last Modified: [DATE] -- Materialization: table…" at bounding box center [731, 425] width 841 height 621
click at [329, 687] on div "-- Created by: [PERSON_NAME] -- Last Modified: [DATE] -- Materialization: table…" at bounding box center [731, 425] width 841 height 621
click at [314, 688] on div "-- Created by: [PERSON_NAME] -- Last Modified: [DATE] -- Materialization: table…" at bounding box center [731, 425] width 841 height 621
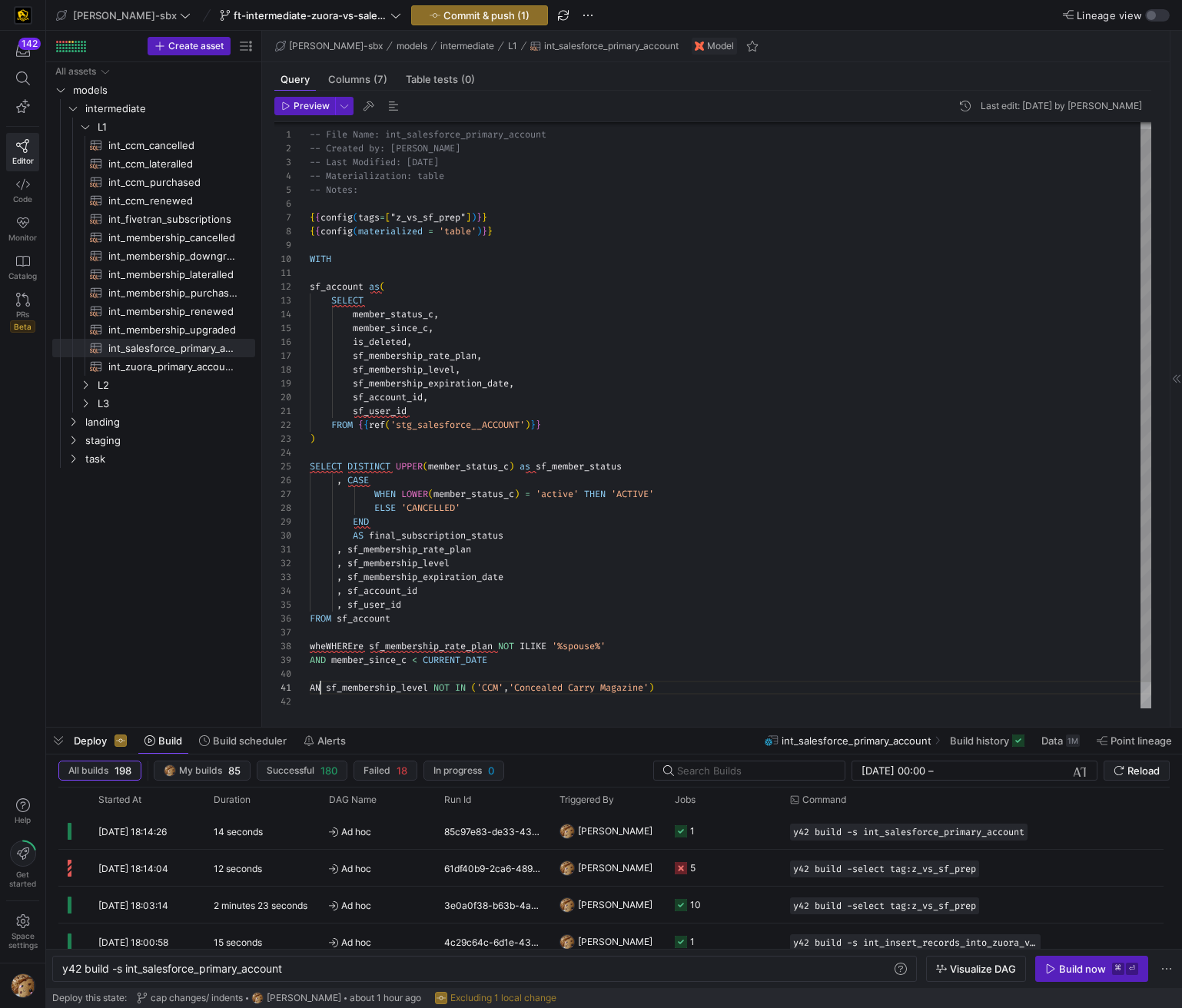
scroll to position [0, 17]
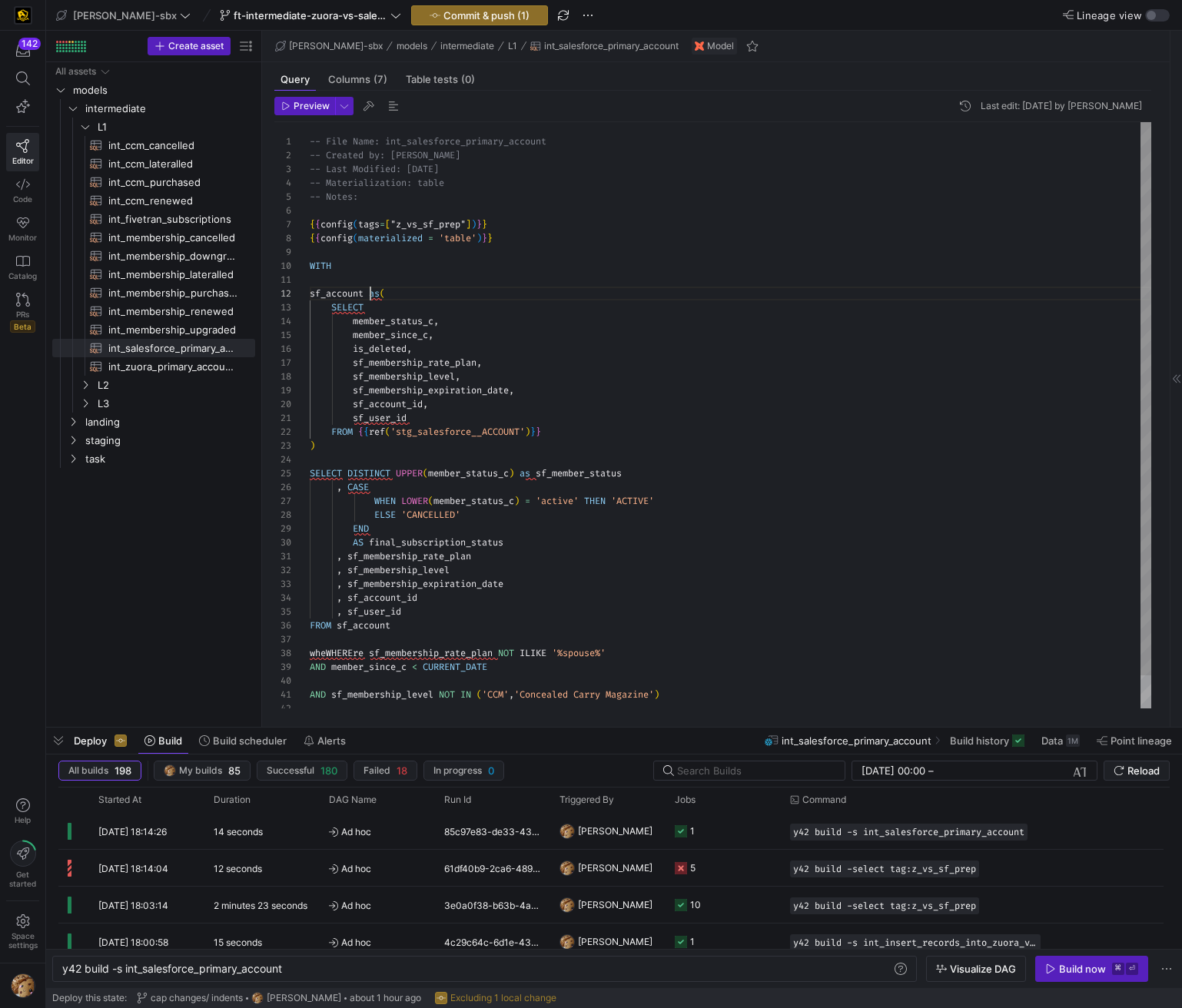
click at [372, 292] on div "-- Created by: [PERSON_NAME] -- Last Modified: [DATE] -- Materialization: table…" at bounding box center [731, 432] width 841 height 621
click at [528, 470] on div "-- Created by: [PERSON_NAME] -- Last Modified: [DATE] -- Materialization: table…" at bounding box center [731, 432] width 841 height 621
click at [528, 469] on div "-- Created by: [PERSON_NAME] -- Last Modified: [DATE] -- Materialization: table…" at bounding box center [731, 432] width 841 height 621
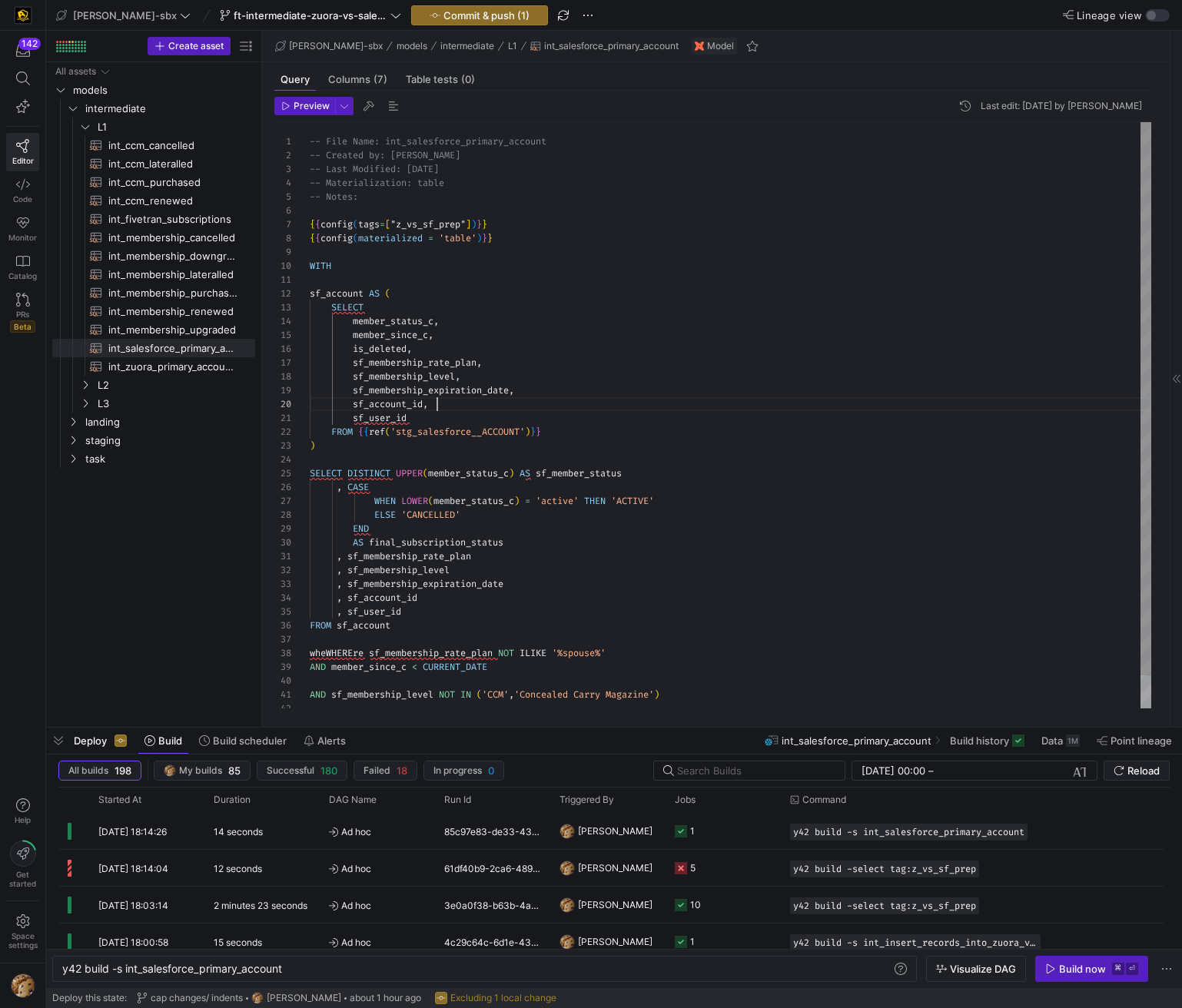
drag, startPoint x: 646, startPoint y: 404, endPoint x: 643, endPoint y: 427, distance: 23.2
click at [647, 404] on div "-- Created by: [PERSON_NAME] -- Last Modified: [DATE] -- Materialization: table…" at bounding box center [731, 432] width 841 height 621
type textarea "sf_account AS ( SELECT member_status_c, member_since_c, is_deleted, sf_membersh…"
click at [443, 12] on span "Commit & push (1)" at bounding box center [486, 15] width 86 height 12
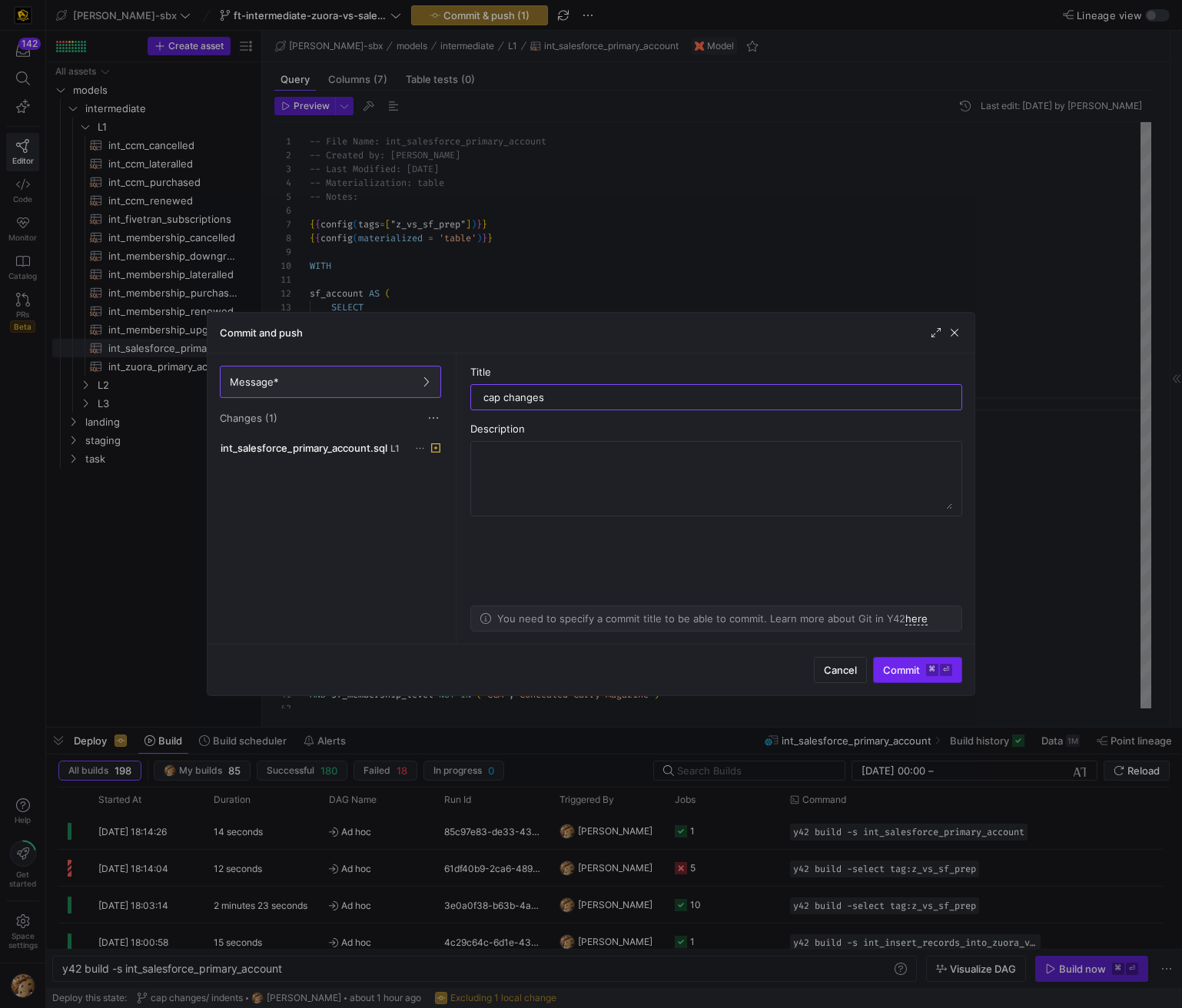
type input "cap changes"
click at [888, 668] on span "Commit ⌘ ⏎" at bounding box center [917, 670] width 69 height 12
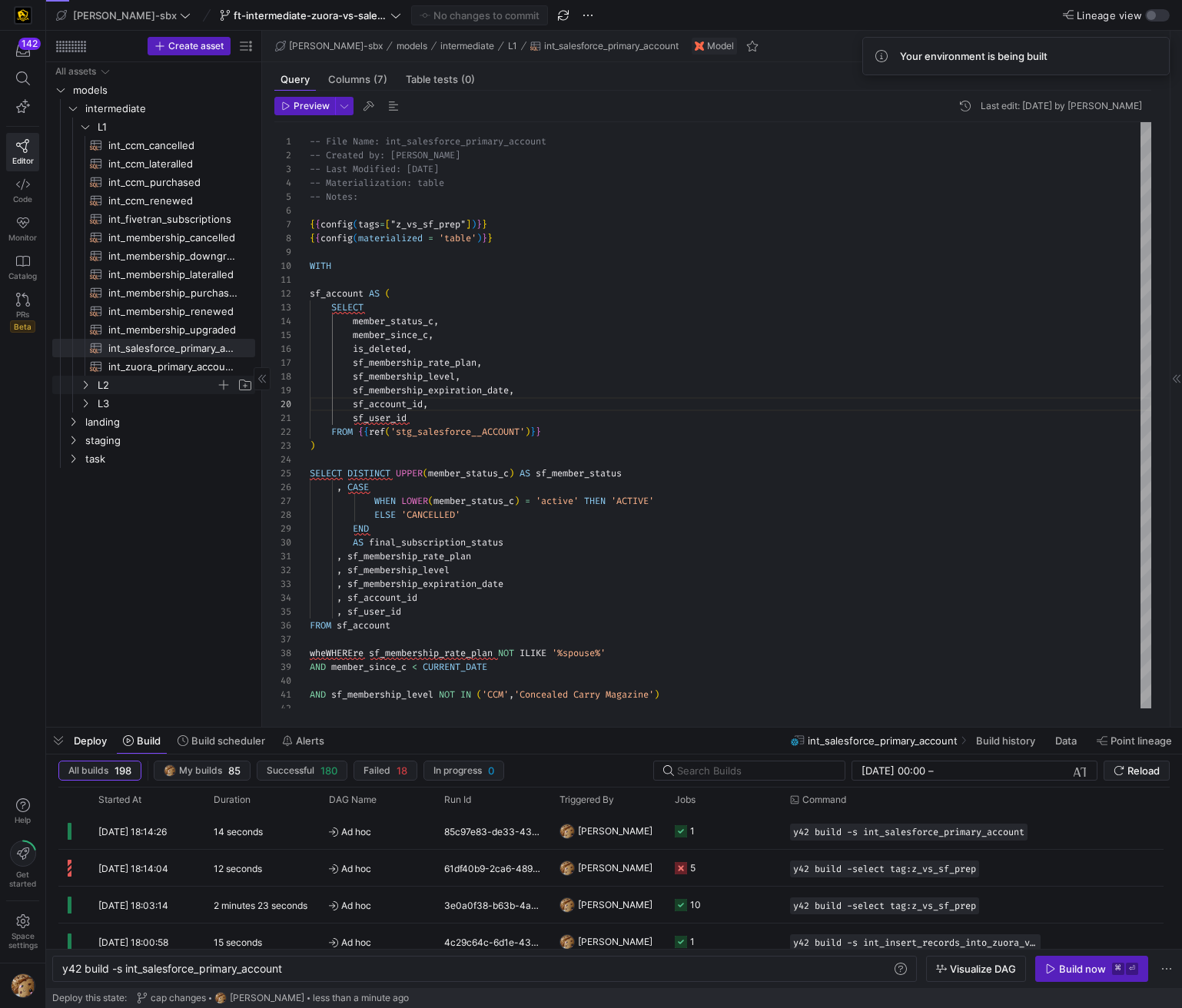
click at [129, 381] on span "L2" at bounding box center [156, 385] width 118 height 18
click at [461, 405] on div "-- Created by: [PERSON_NAME] -- Last Modified: [DATE] -- Materialization: table…" at bounding box center [731, 432] width 841 height 621
click at [460, 408] on div "-- Created by: [PERSON_NAME] -- Last Modified: [DATE] -- Materialization: table…" at bounding box center [731, 432] width 841 height 621
click at [452, 419] on div "-- Created by: [PERSON_NAME] -- Last Modified: [DATE] -- Materialization: table…" at bounding box center [731, 432] width 841 height 621
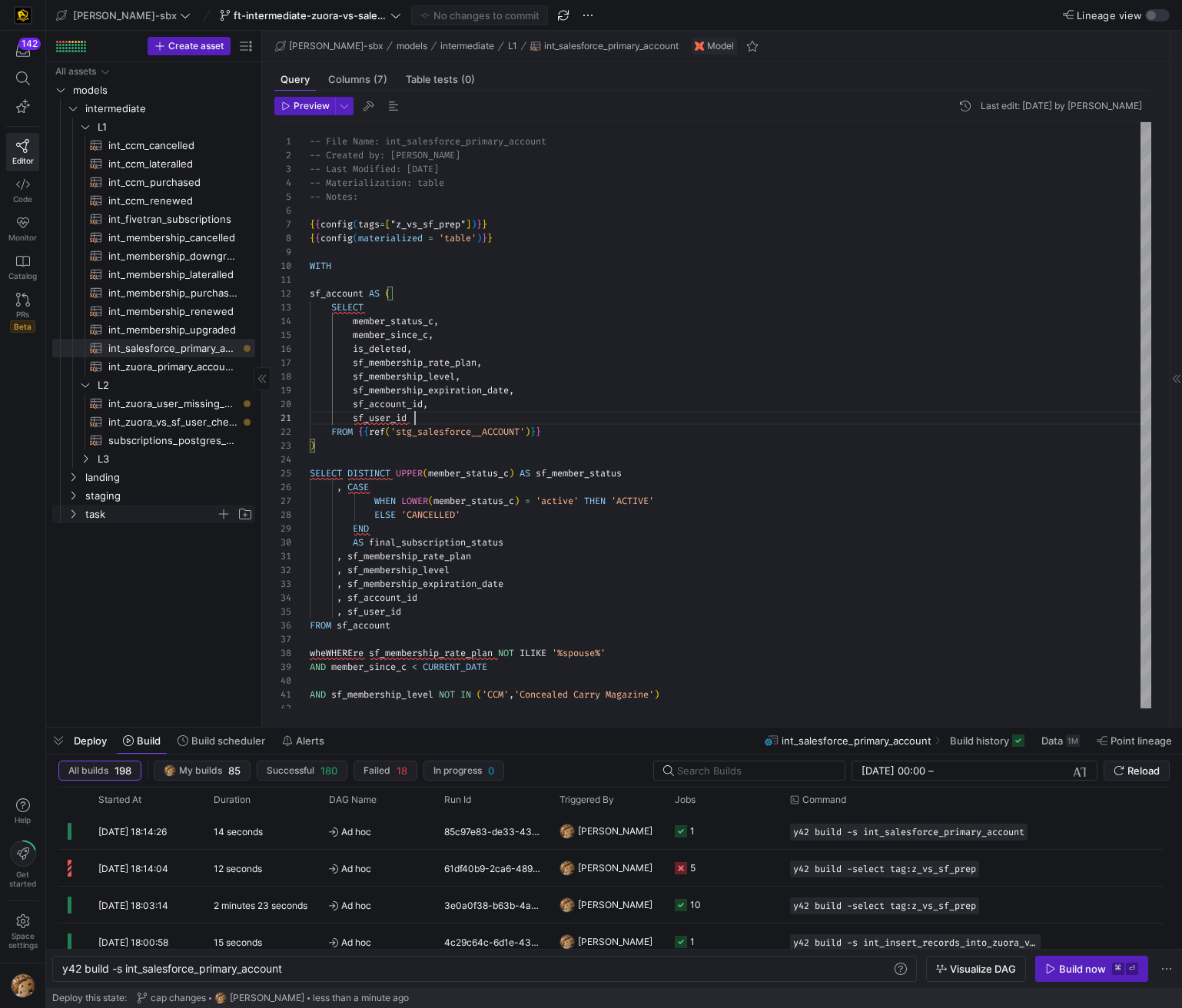
click at [119, 512] on span "task" at bounding box center [151, 514] width 131 height 18
click at [170, 532] on span "int_insert_records_into_zuora_vs_salesforce​​​​​​​​​​" at bounding box center [167, 533] width 141 height 18
type textarea "-- File Name: int_insert_records_into_zuora_vs_salesforce -- Created By: [PERSO…"
type textarea "y42 build -s int_insert_records_into_zuora_vs_salesforce"
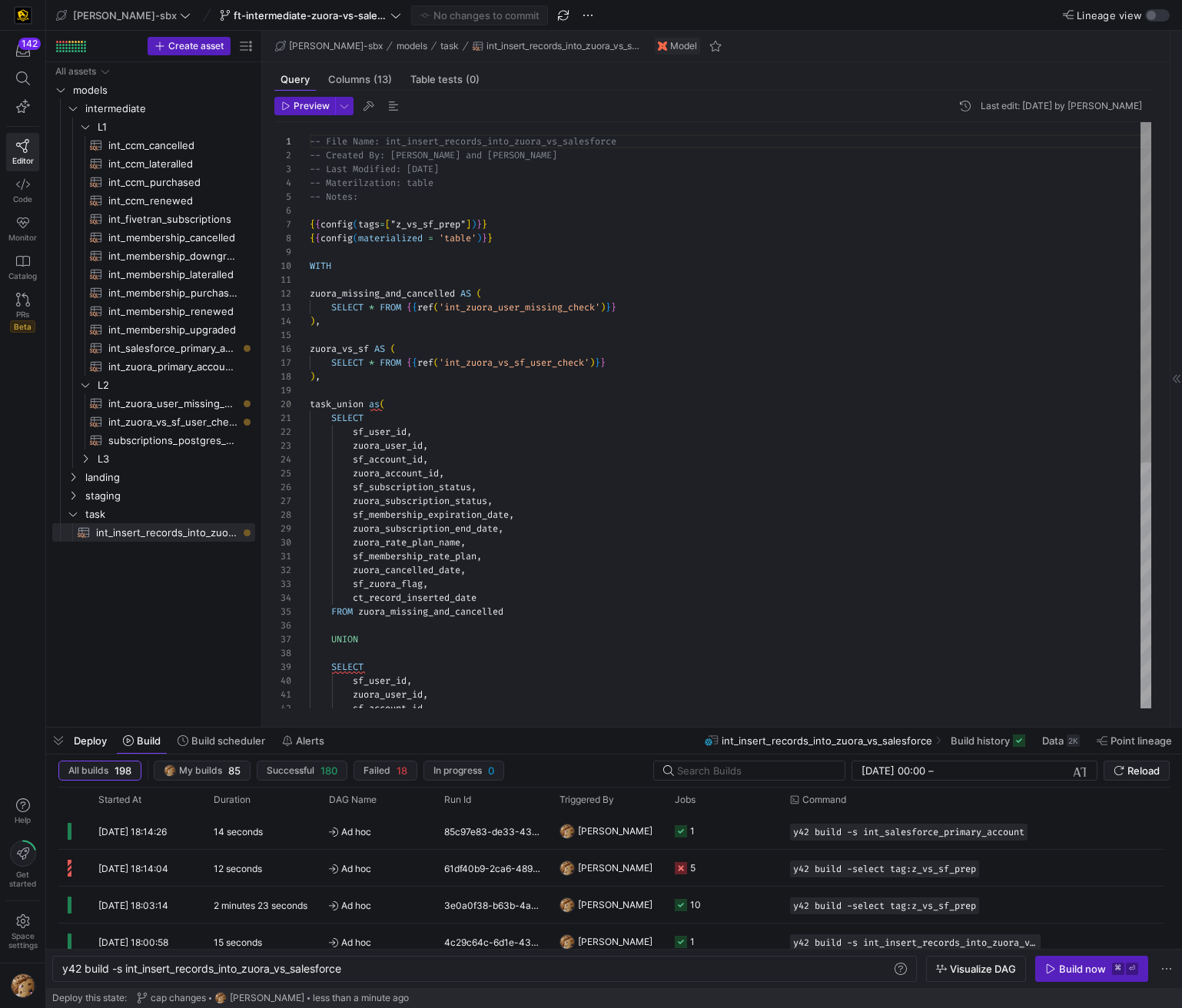
click at [376, 404] on div "zuora_rate_plan_name , sf_membership_rate_plan , zuora_cancelled_date , sf_zuor…" at bounding box center [731, 625] width 841 height 1008
click at [375, 404] on div "zuora_rate_plan_name , sf_membership_rate_plan , zuora_cancelled_date , sf_zuor…" at bounding box center [731, 625] width 841 height 1008
type textarea "zuora_missing_and_cancelled AS ( SELECT * FROM {{ref('int_zuora_user_missing_ch…"
click at [437, 8] on span "button" at bounding box center [479, 15] width 135 height 19
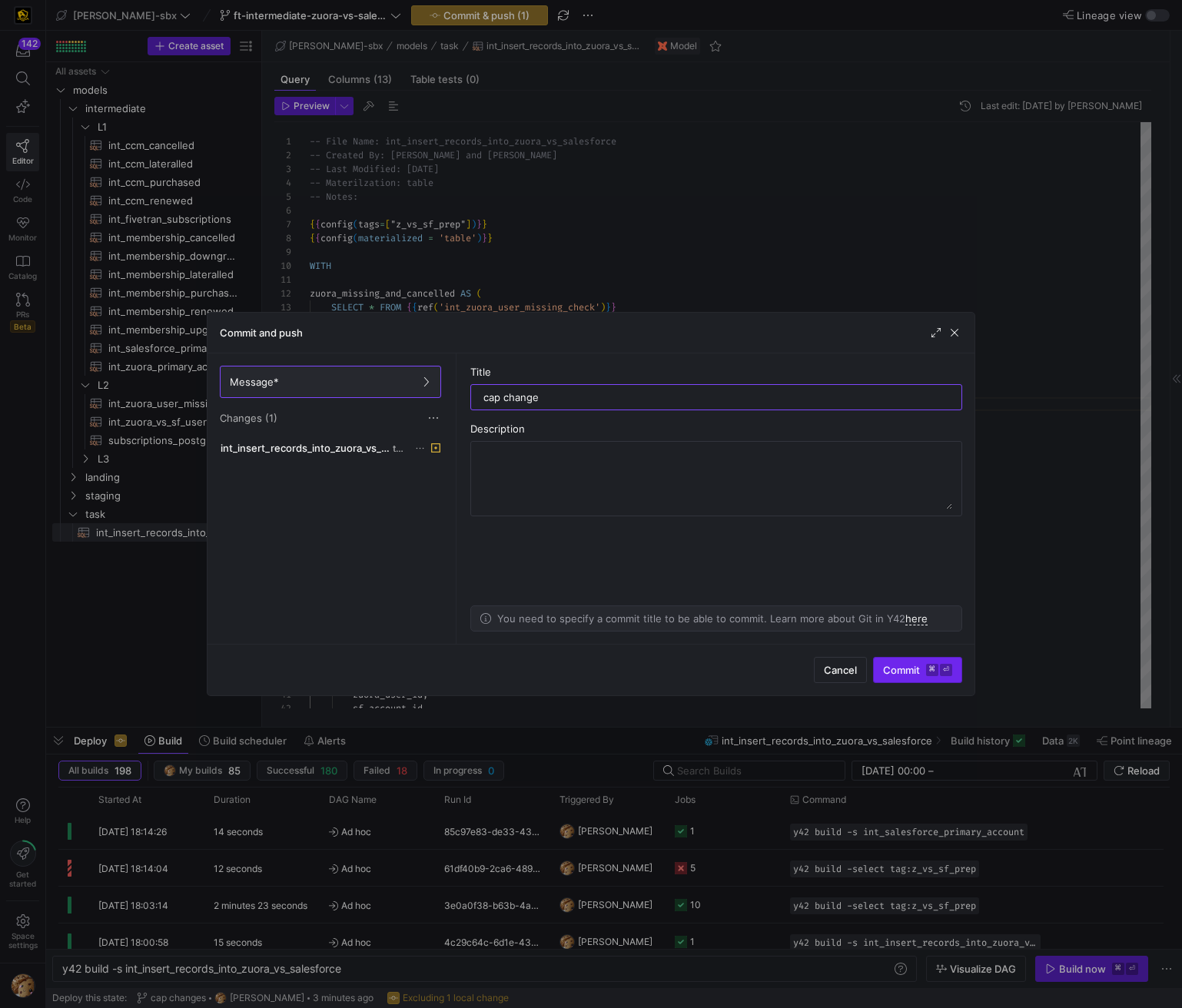
type input "cap change"
click at [898, 675] on span "Commit ⌘ ⏎" at bounding box center [917, 670] width 69 height 12
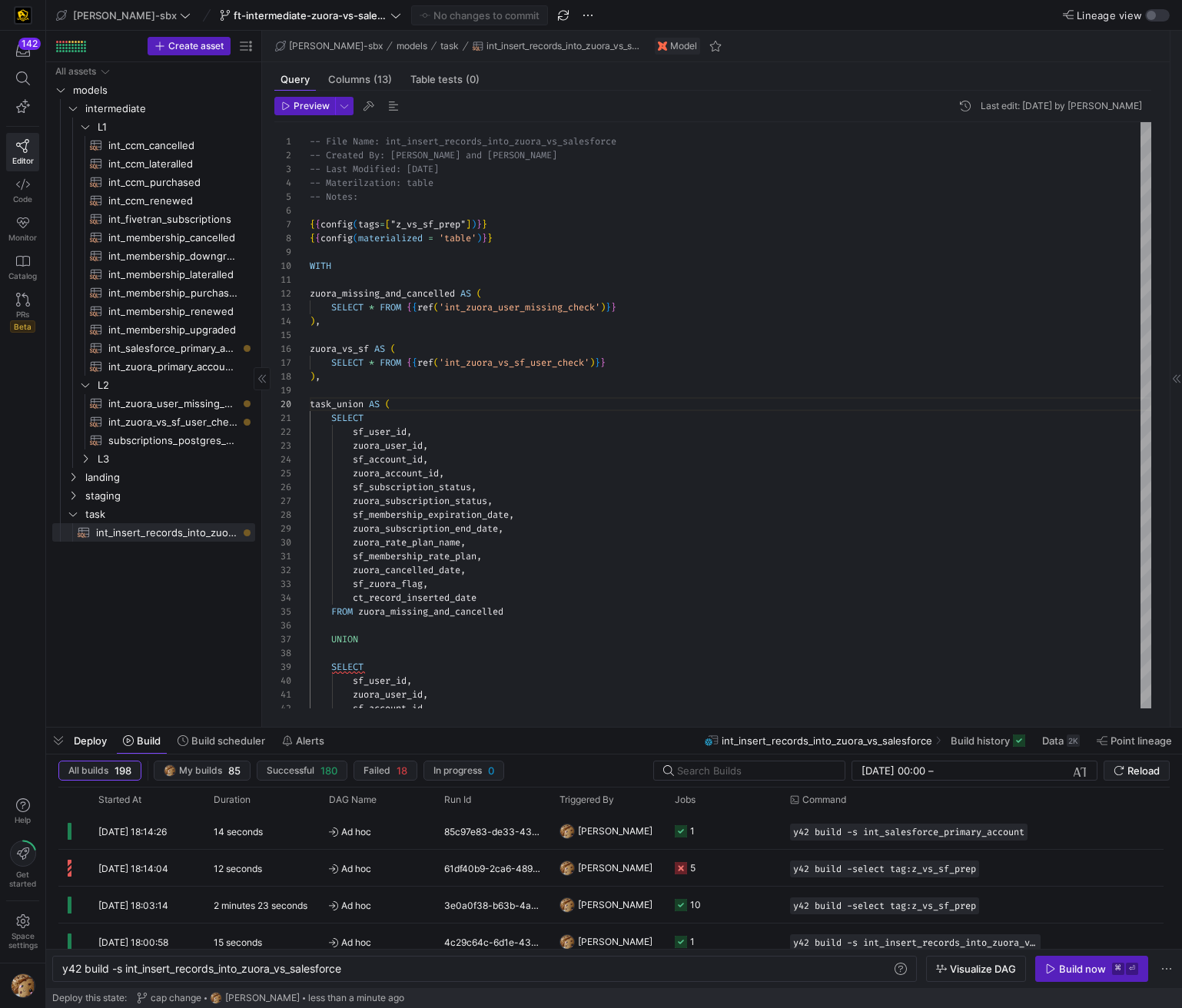
click at [189, 422] on span "int_zuora_vs_sf_user_check​​​​​​​​​​" at bounding box center [173, 422] width 129 height 18
type textarea "-- File Name: int_insert_records_into_zuora_vs_salesforce -- Created by: [PERSO…"
type textarea "y42 build -s int_zuora_vs_sf_user_check"
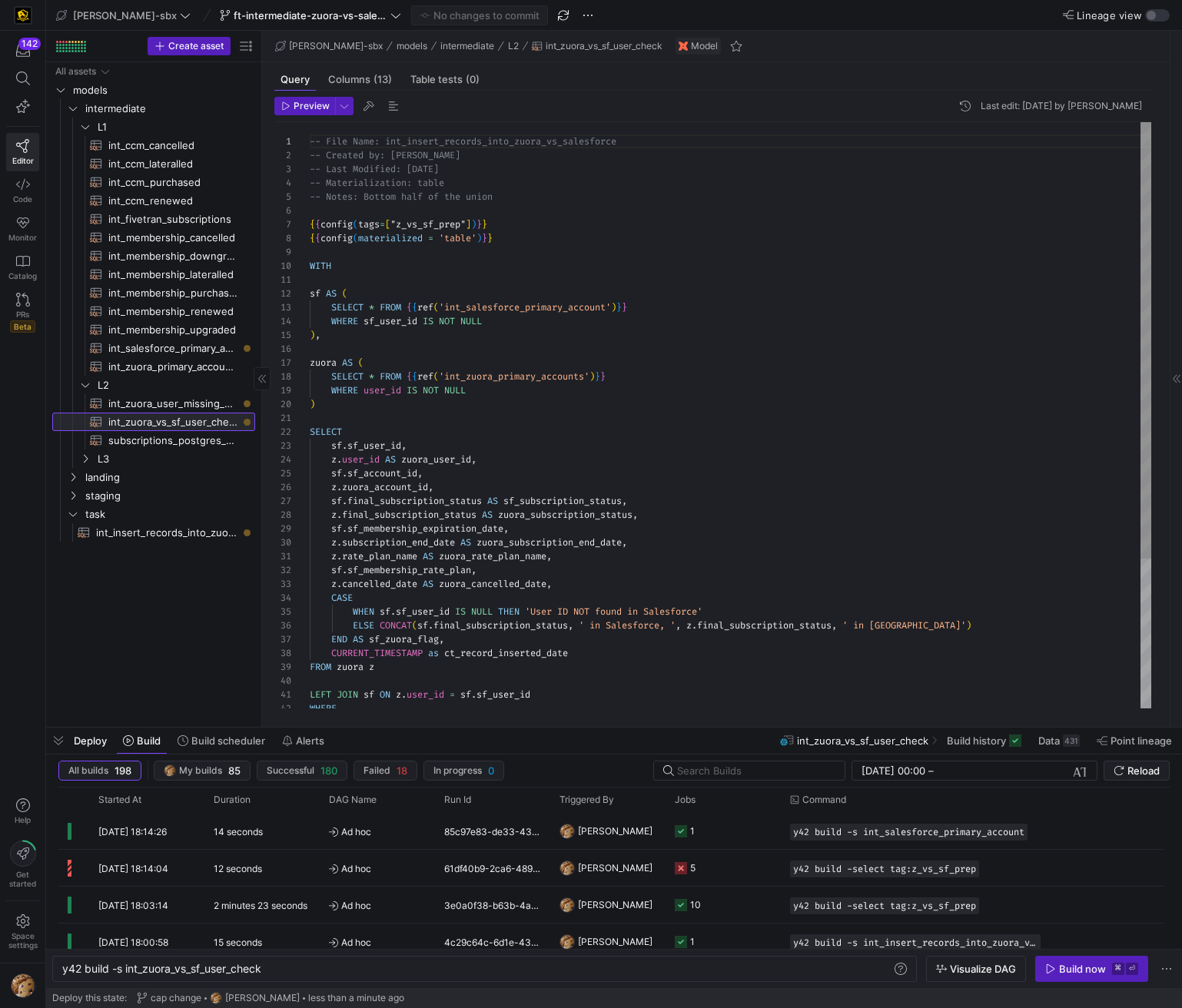
scroll to position [139, 0]
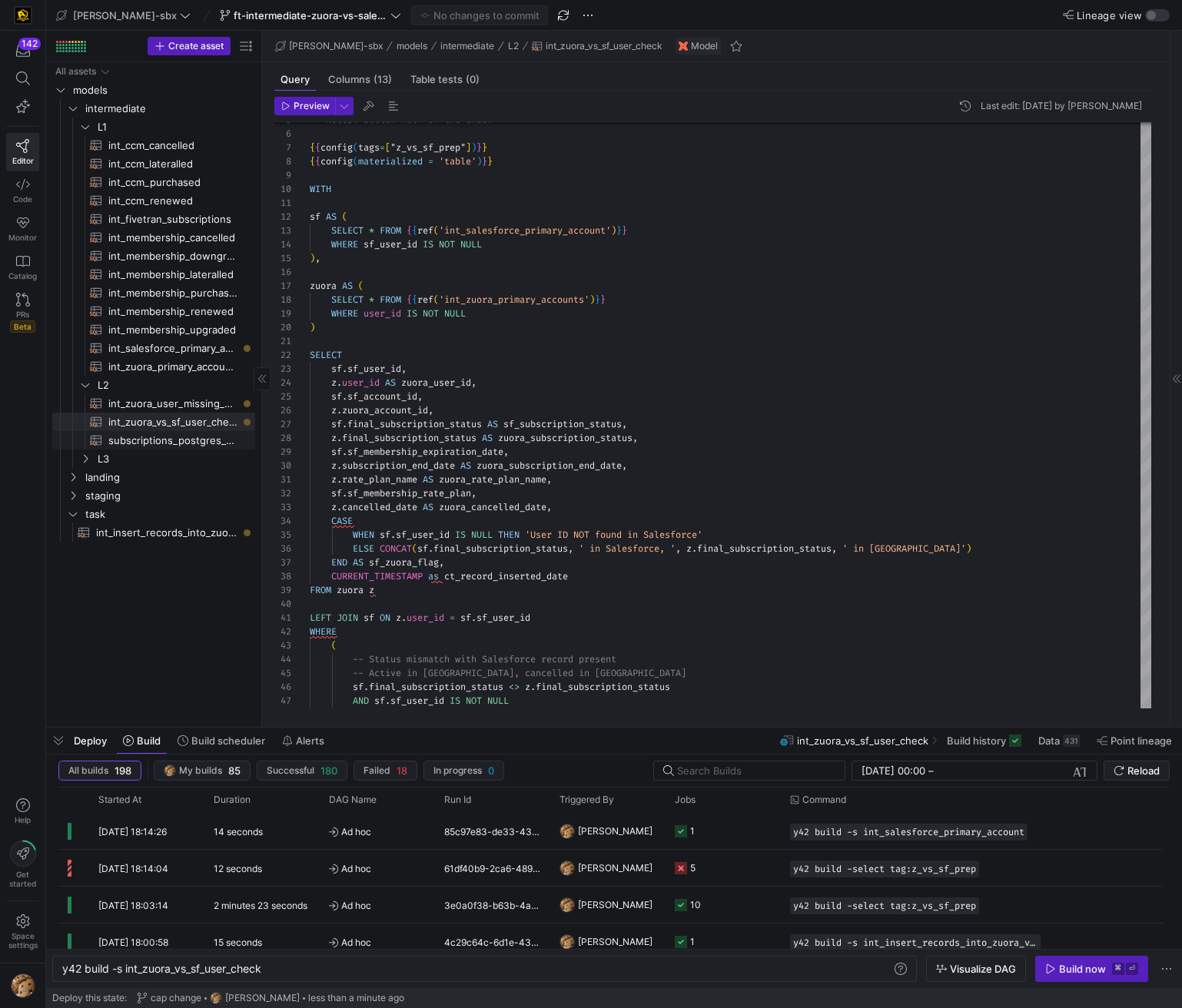
click at [186, 445] on span "subscriptions_postgres_kafka_joined_view​​​​​​​​​​" at bounding box center [173, 441] width 129 height 18
type textarea "{{config (tags=["kafka_joined_view"])}} WITH kafka_CCM_cancelled AS ( SELECT * …"
type textarea "y42 build -s subscriptions_postgres_kafka_joined_view"
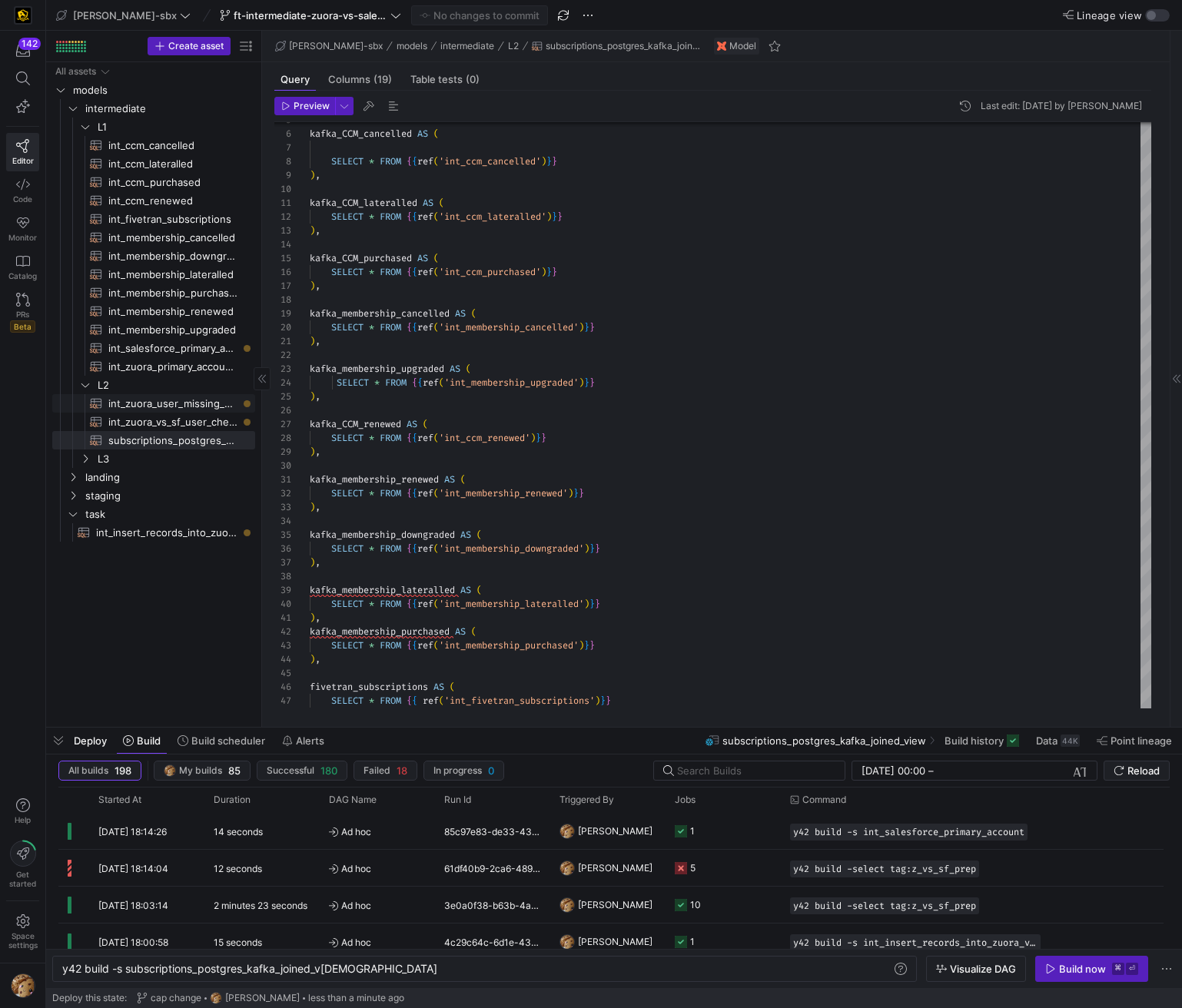
click at [178, 407] on span "int_zuora_user_missing_check​​​​​​​​​​" at bounding box center [173, 404] width 129 height 18
type textarea "-- File Name: int-zuora-user-check -- Created by: [PERSON_NAME] -- Last Modifie…"
type textarea "y42 build -s int_zuora_user_missing_check"
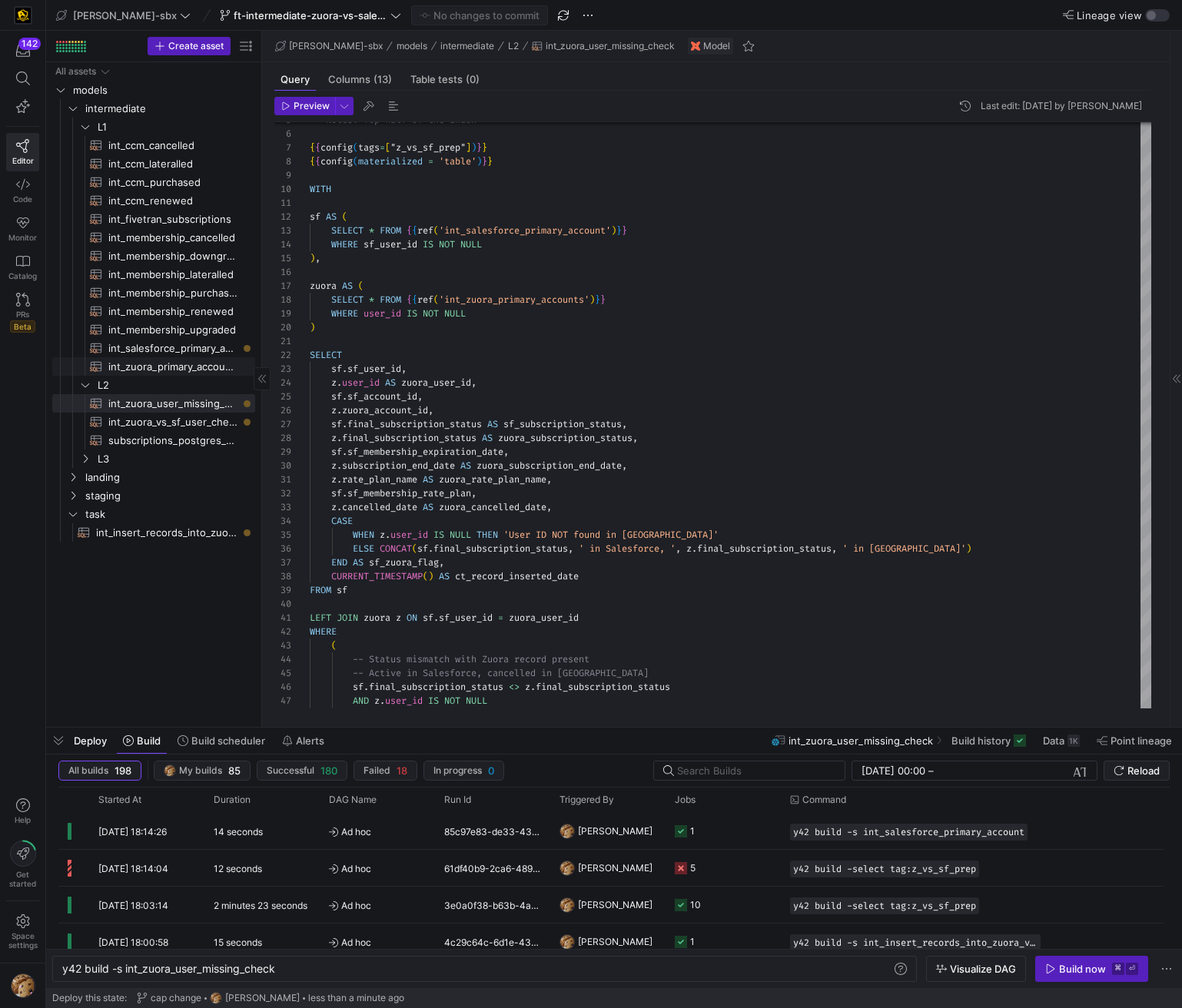
click at [183, 362] on span "int_zuora_primary_accounts​​​​​​​​​​" at bounding box center [173, 367] width 129 height 18
type textarea "-- File Name: int_zuora_primary_accounts -- Created by: [PERSON_NAME] -- Last M…"
type textarea "y42 build -s int_zuora_primary_accounts"
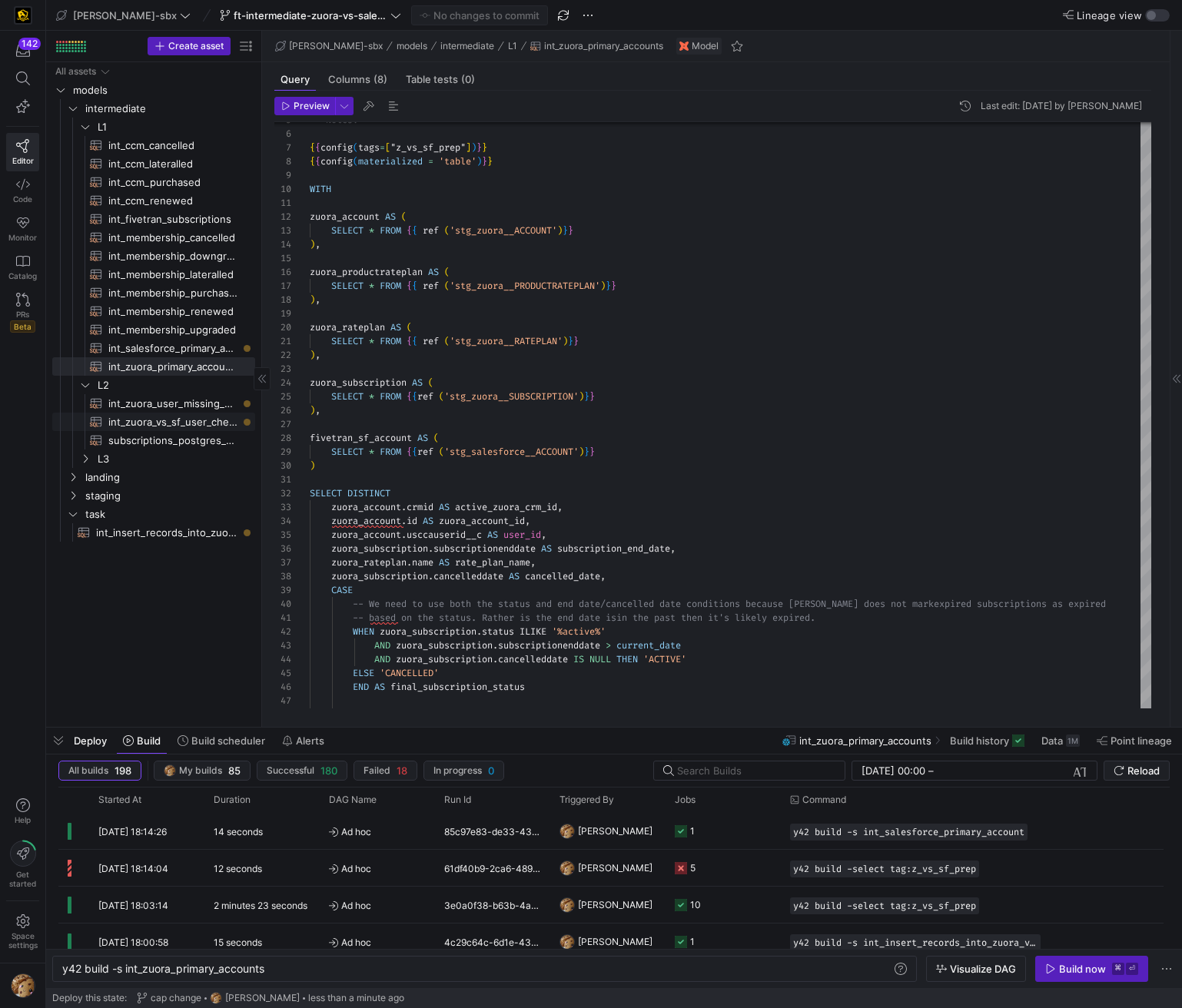
click at [178, 416] on span "int_zuora_vs_sf_user_check​​​​​​​​​​" at bounding box center [173, 422] width 129 height 18
type textarea "-- File Name: int_insert_records_into_zuora_vs_salesforce -- Created by: [PERSO…"
type textarea "y42 build -s int_zuora_vs_sf_user_check"
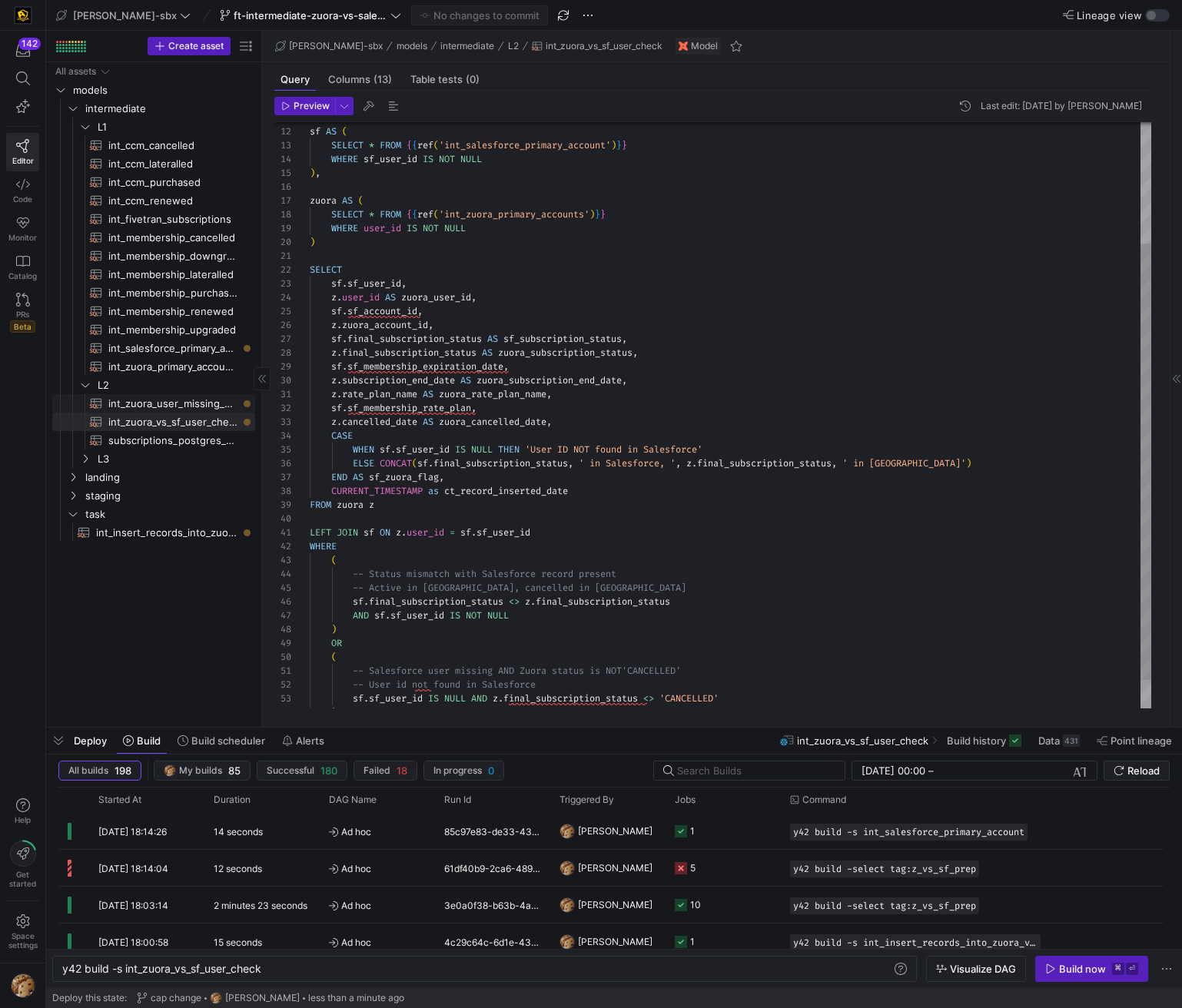
click at [209, 401] on span "int_zuora_user_missing_check​​​​​​​​​​" at bounding box center [173, 404] width 129 height 18
type textarea "-- File Name: int-zuora-user-check -- Created by: [PERSON_NAME] -- Last Modifie…"
type textarea "y42 build -s int_zuora_user_missing_check"
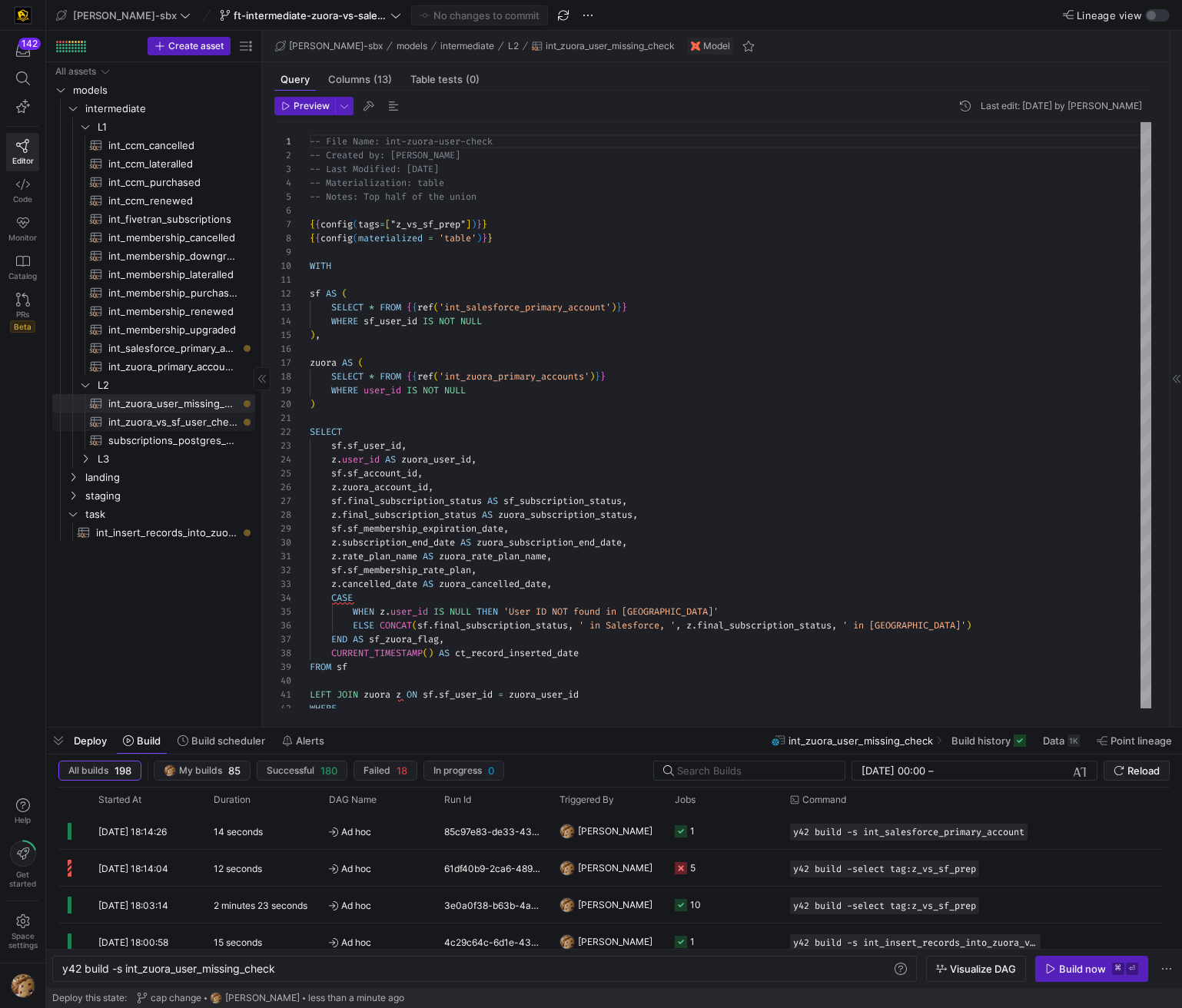
click at [163, 417] on span "int_zuora_vs_sf_user_check​​​​​​​​​​" at bounding box center [173, 422] width 129 height 18
type textarea "-- File Name: int_insert_records_into_zuora_vs_salesforce -- Created by: [PERSO…"
type textarea "y42 build -s int_zuora_vs_sf_user_check"
click at [192, 404] on span "int_zuora_user_missing_check​​​​​​​​​​" at bounding box center [173, 404] width 129 height 18
type textarea "-- File Name: int-zuora-user-check -- Created by: [PERSON_NAME] -- Last Modifie…"
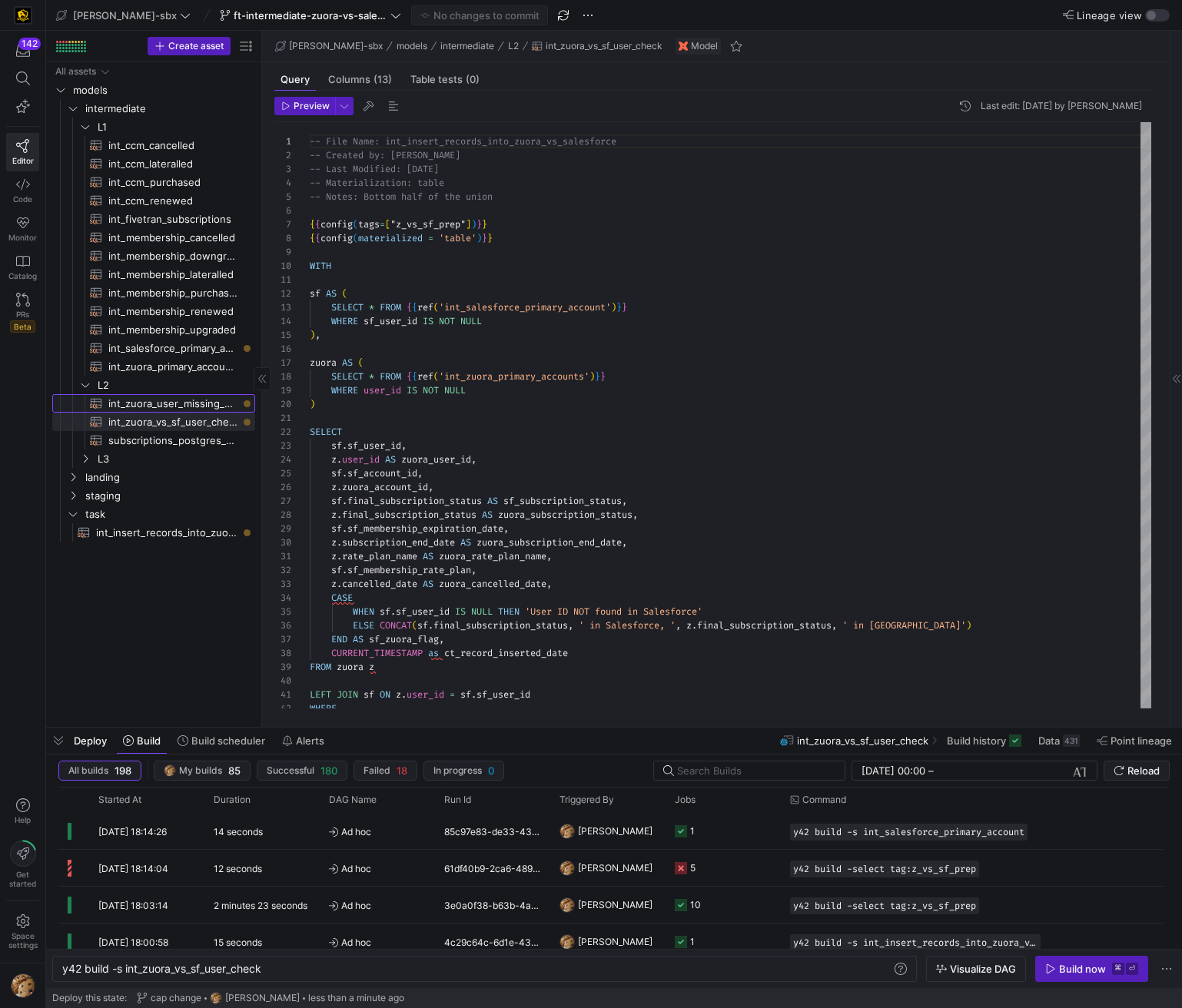
type textarea "y42 build -s int_zuora_user_missing_check"
click at [182, 421] on span "int_zuora_vs_sf_user_check​​​​​​​​​​" at bounding box center [173, 422] width 129 height 18
type textarea "-- File Name: int_insert_records_into_zuora_vs_salesforce -- Created by: [PERSO…"
type textarea "y42 build -s int_zuora_vs_sf_user_check"
click at [186, 413] on span "int_zuora_vs_sf_user_check​​​​​​​​​​" at bounding box center [173, 422] width 129 height 18
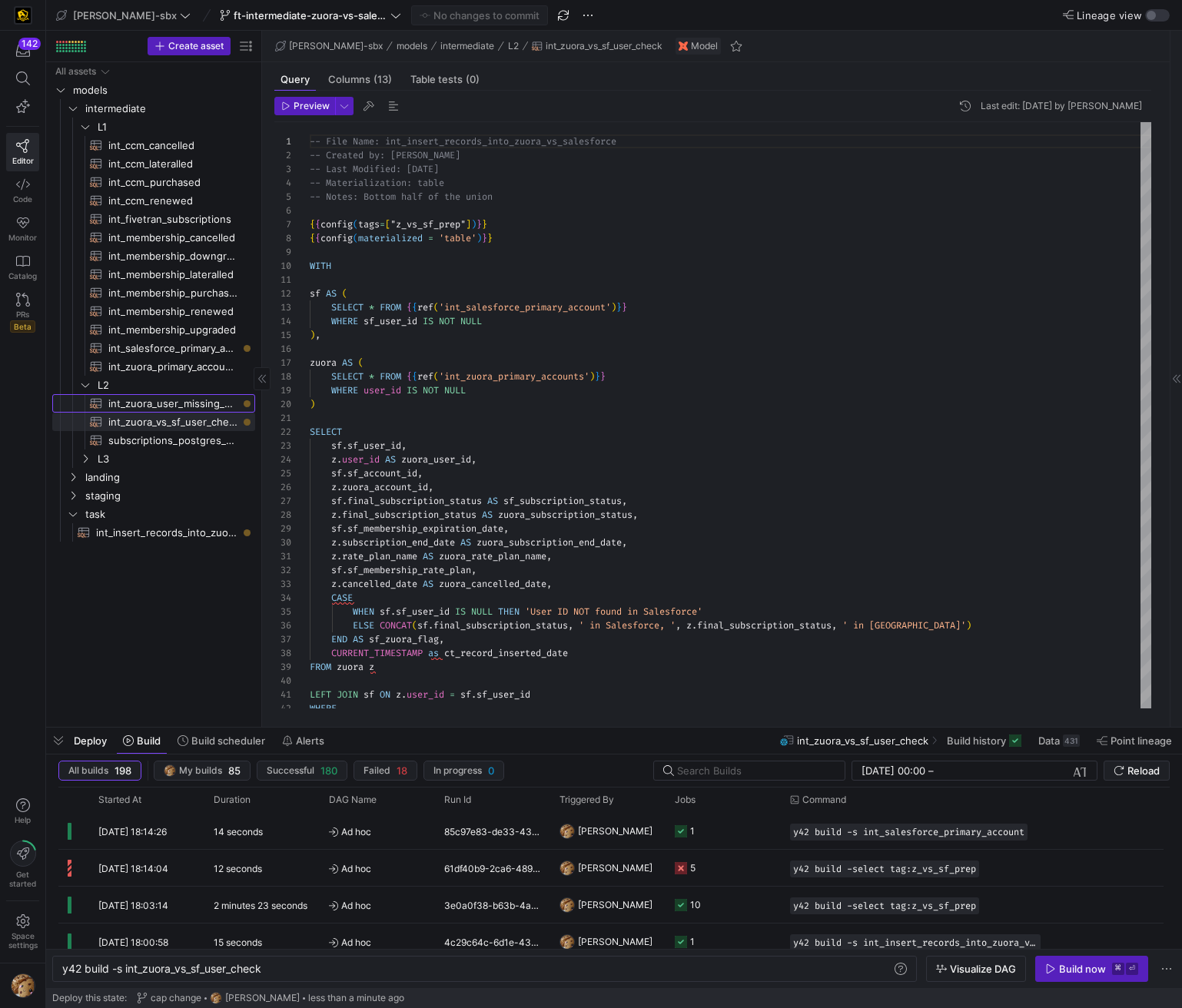
click at [188, 405] on span "int_zuora_user_missing_check​​​​​​​​​​" at bounding box center [173, 404] width 129 height 18
type textarea "-- File Name: int-zuora-user-check -- Created by: [PERSON_NAME] -- Last Modifie…"
type textarea "y42 build -s int_zuora_user_missing_check"
click at [180, 432] on div "All assets models intermediate landing staging task L1 int_ccm_cancelled​​​​​​​…" at bounding box center [154, 301] width 203 height 480
click at [190, 404] on span "int_zuora_user_missing_check​​​​​​​​​​" at bounding box center [173, 404] width 129 height 18
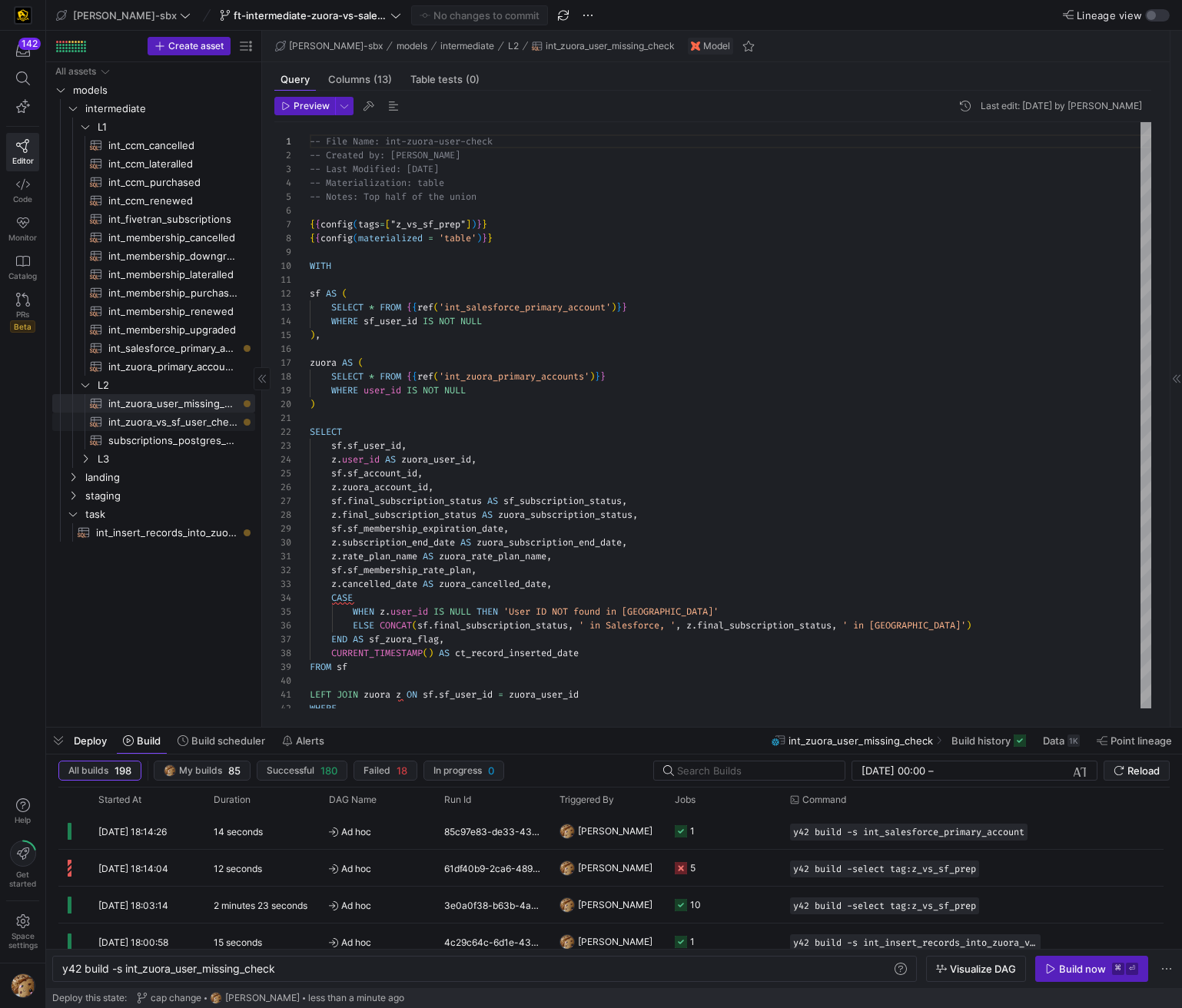
click at [183, 421] on span "int_zuora_vs_sf_user_check​​​​​​​​​​" at bounding box center [173, 422] width 129 height 18
type textarea "-- File Name: int_insert_records_into_zuora_vs_salesforce -- Created by: [PERSO…"
type textarea "y42 build -s int_zuora_vs_sf_user_check"
click at [190, 407] on span "int_zuora_user_missing_check​​​​​​​​​​" at bounding box center [173, 404] width 129 height 18
type textarea "-- File Name: int-zuora-user-check -- Created by: [PERSON_NAME] -- Last Modifie…"
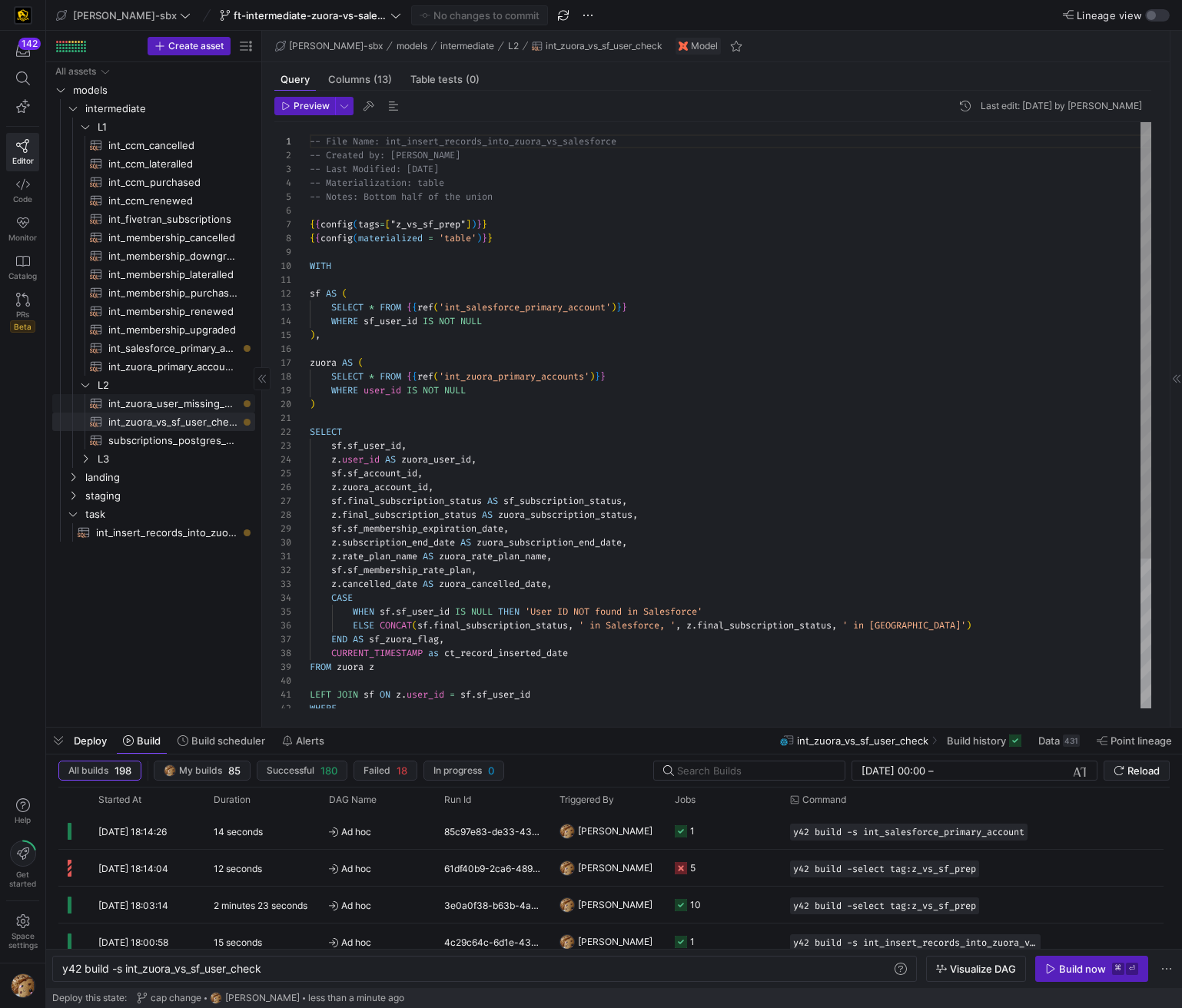
type textarea "y42 build -s int_zuora_user_missing_check"
click at [189, 414] on span "int_zuora_vs_sf_user_check​​​​​​​​​​" at bounding box center [173, 422] width 129 height 18
type textarea "-- File Name: int_insert_records_into_zuora_vs_salesforce -- Created by: [PERSO…"
type textarea "y42 build -s int_zuora_vs_sf_user_check"
click at [190, 408] on span "int_zuora_user_missing_check​​​​​​​​​​" at bounding box center [173, 404] width 129 height 18
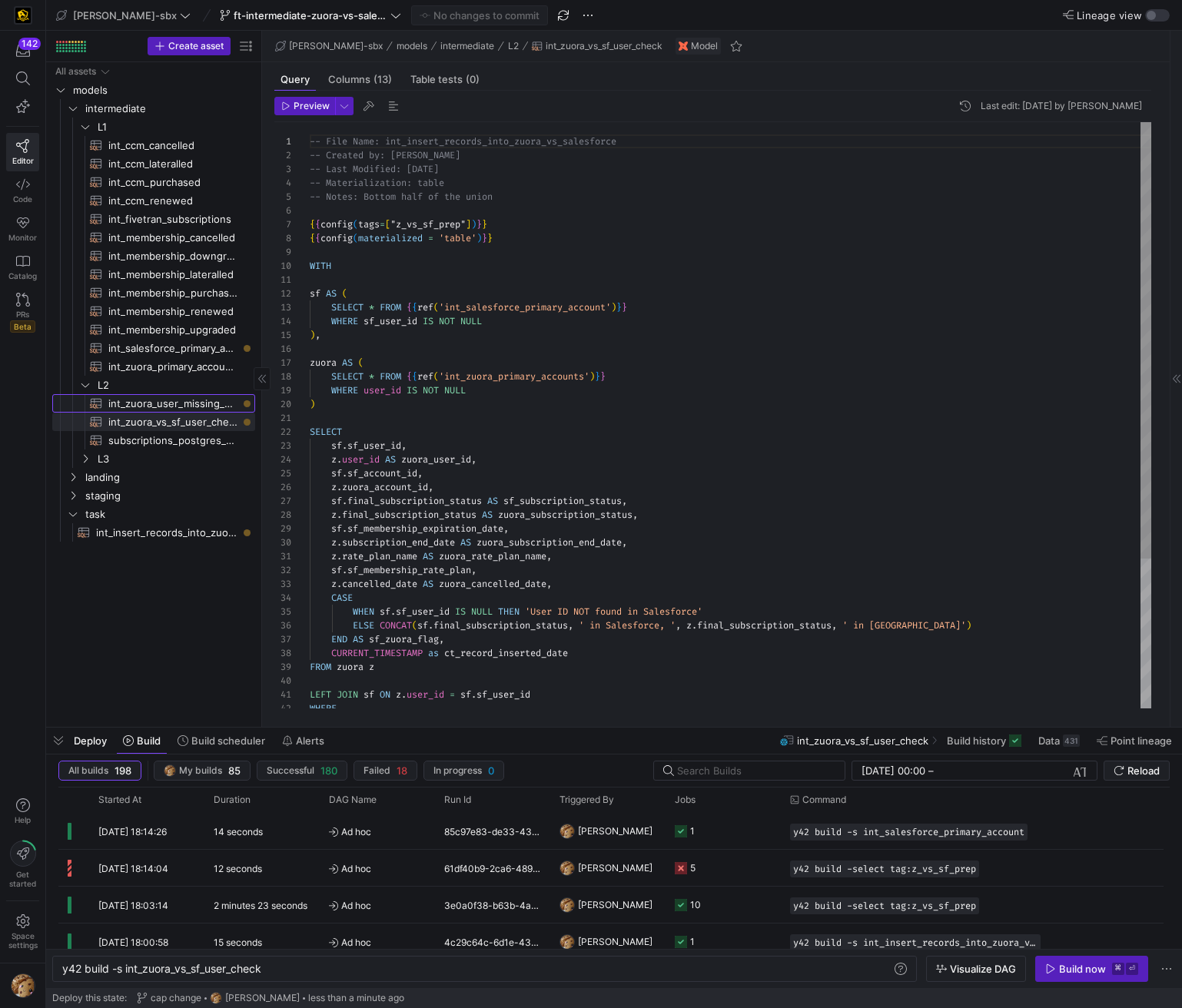
type textarea "-- File Name: int-zuora-user-check -- Created by: [PERSON_NAME] -- Last Modifie…"
type textarea "y42 build -s int_zuora_user_missing_check"
click at [186, 426] on span "int_zuora_vs_sf_user_check​​​​​​​​​​" at bounding box center [173, 422] width 129 height 18
type textarea "-- File Name: int_insert_records_into_zuora_vs_salesforce -- Created by: [PERSO…"
type textarea "y42 build -s int_zuora_vs_sf_user_check"
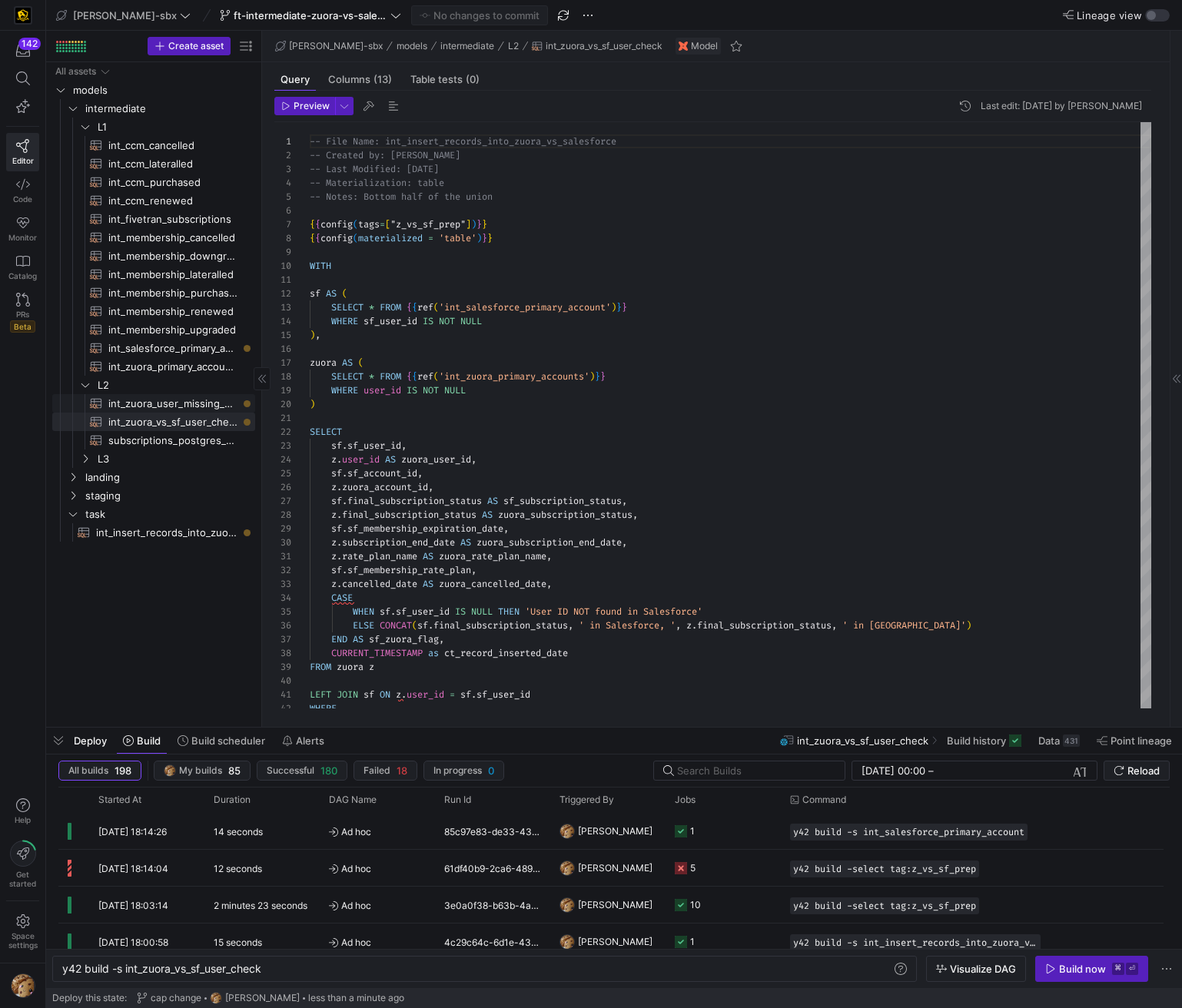
click at [193, 404] on span "int_zuora_user_missing_check​​​​​​​​​​" at bounding box center [173, 404] width 129 height 18
type textarea "-- File Name: int-zuora-user-check -- Created by: [PERSON_NAME] -- Last Modifie…"
type textarea "y42 build -s int_zuora_user_missing_check"
click at [186, 421] on span "int_zuora_vs_sf_user_check​​​​​​​​​​" at bounding box center [173, 422] width 129 height 18
type textarea "-- File Name: int_insert_records_into_zuora_vs_salesforce -- Created by: [PERSO…"
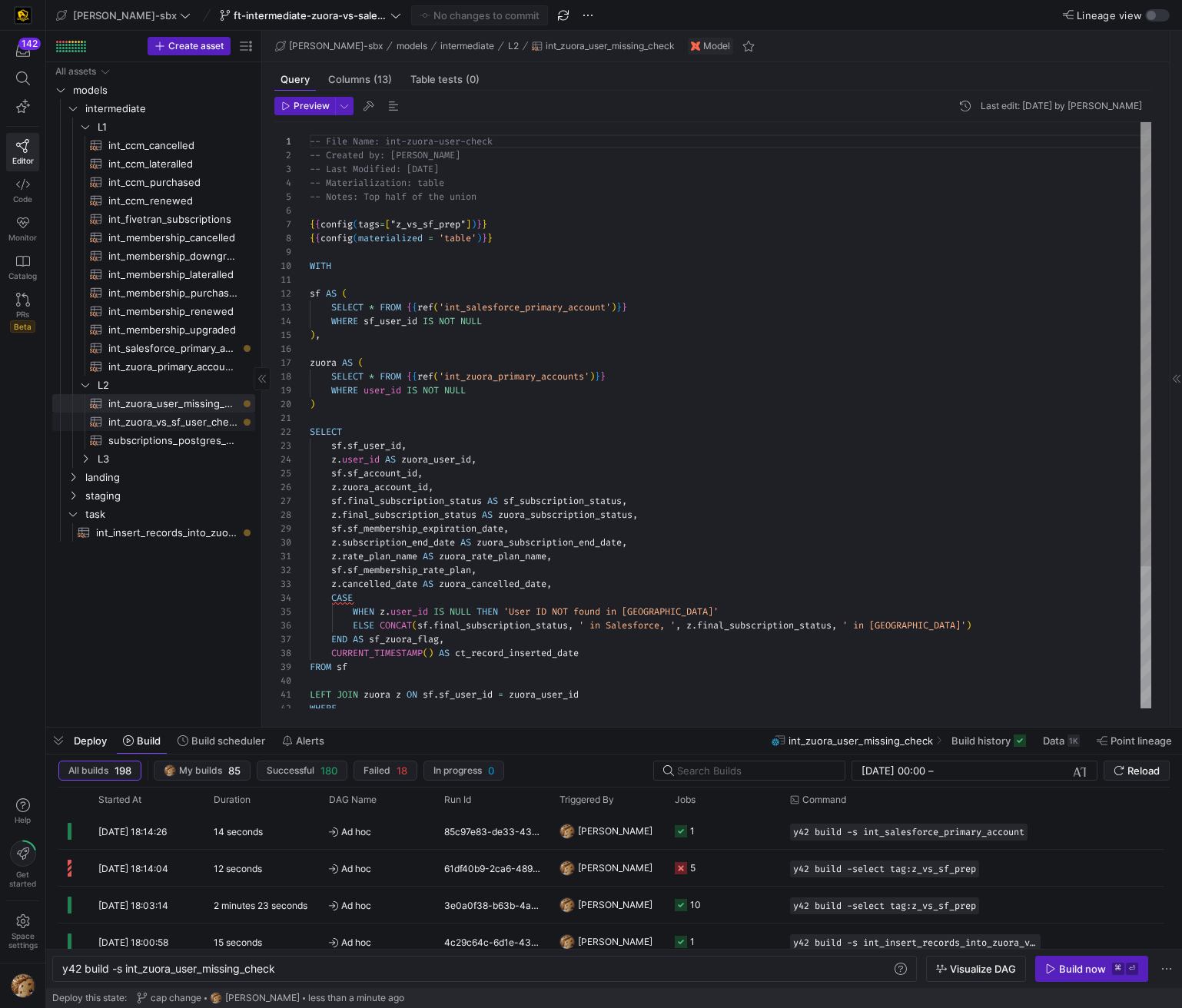
type textarea "y42 build -s int_zuora_vs_sf_user_check"
drag, startPoint x: 193, startPoint y: 403, endPoint x: 186, endPoint y: 410, distance: 9.9
click at [193, 404] on span "int_zuora_user_missing_check​​​​​​​​​​" at bounding box center [173, 404] width 129 height 18
type textarea "-- File Name: int-zuora-user-check -- Created by: [PERSON_NAME] -- Last Modifie…"
type textarea "y42 build -s int_zuora_user_missing_check"
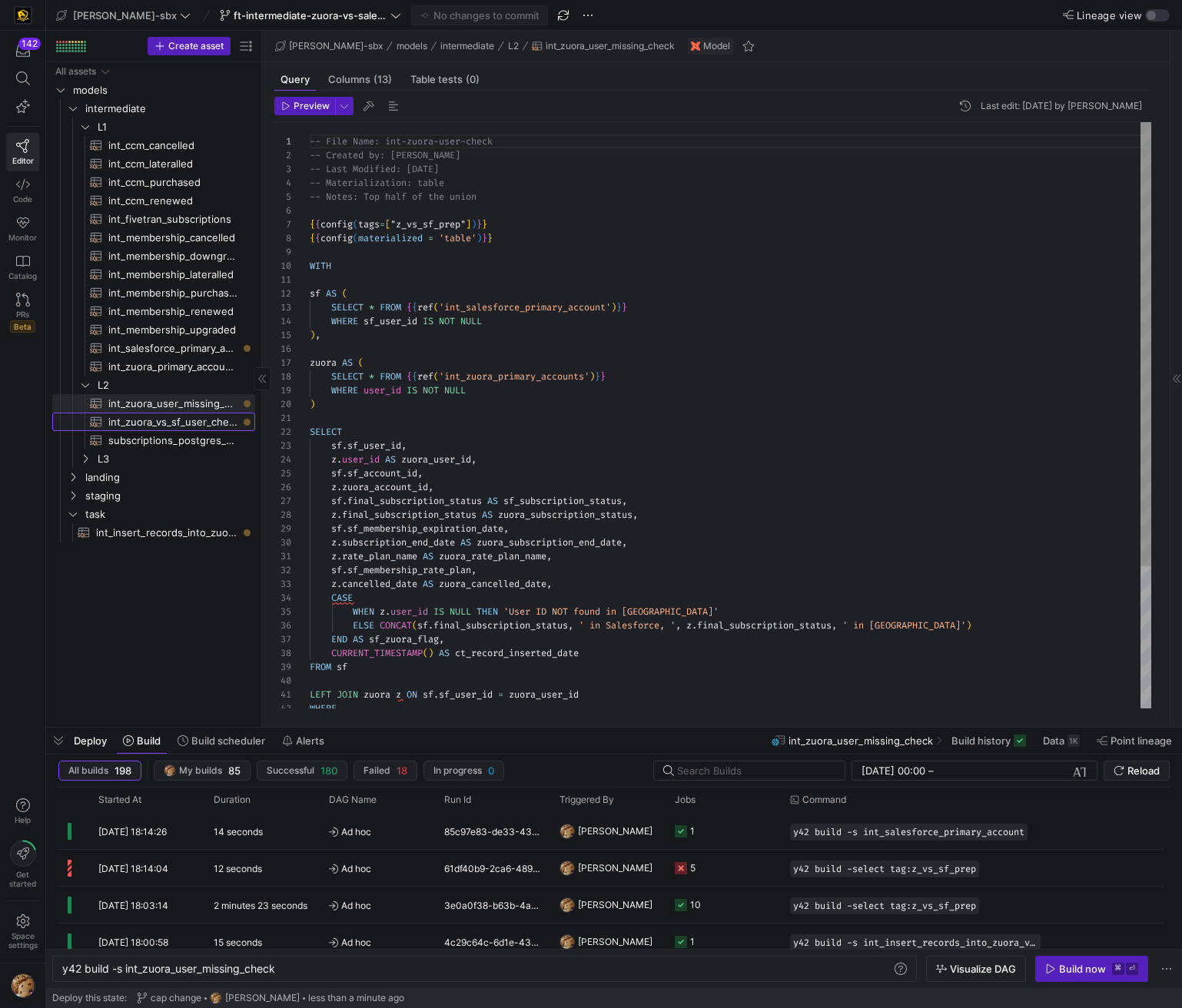
click at [178, 423] on span "int_zuora_vs_sf_user_check​​​​​​​​​​" at bounding box center [173, 422] width 129 height 18
type textarea "-- File Name: int_insert_records_into_zuora_vs_salesforce -- Created by: [PERSO…"
type textarea "y42 build -s int_zuora_vs_sf_user_check"
click at [191, 405] on span "int_zuora_user_missing_check​​​​​​​​​​" at bounding box center [173, 404] width 129 height 18
type textarea "-- File Name: int-zuora-user-check -- Created by: [PERSON_NAME] -- Last Modifie…"
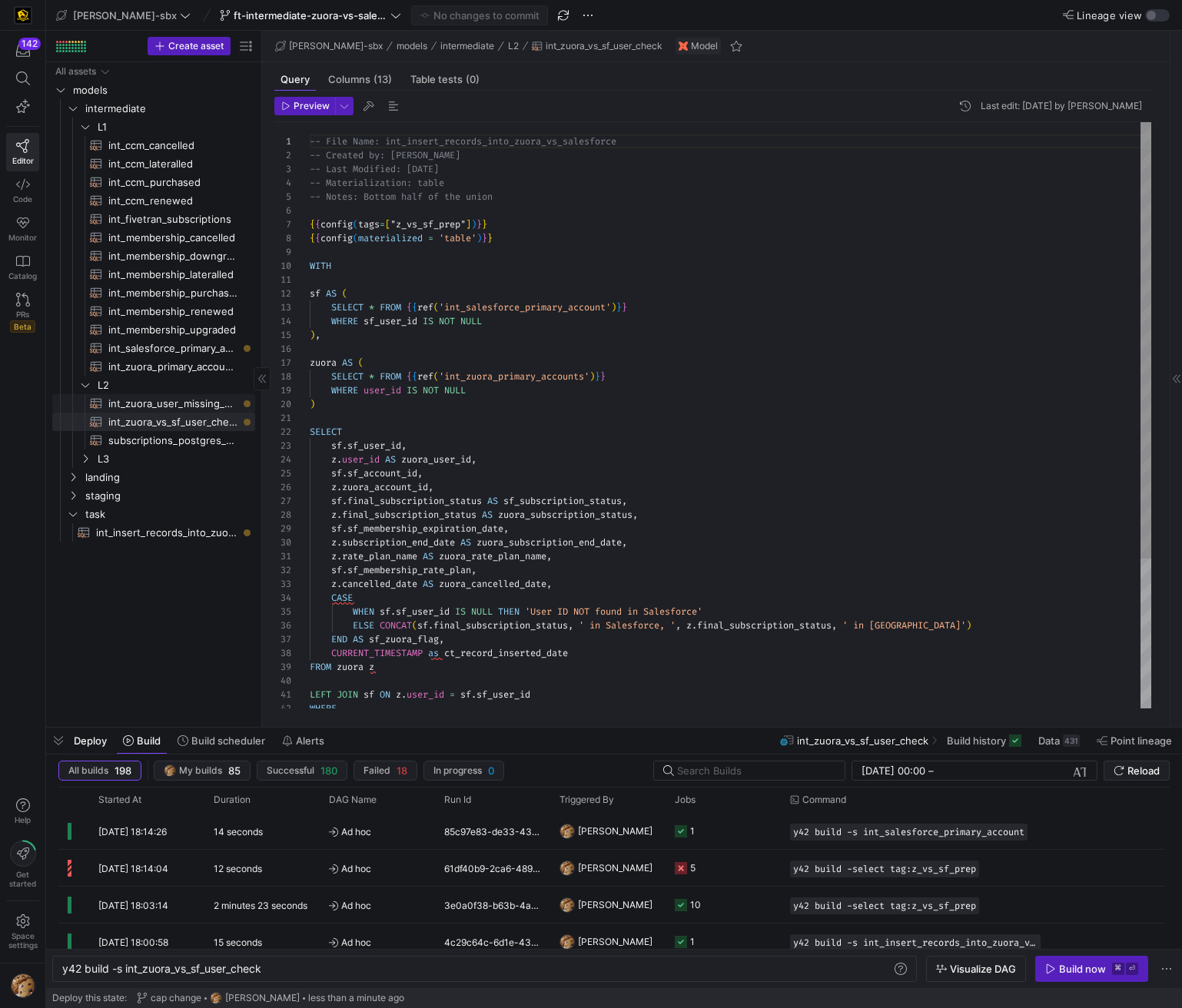
type textarea "y42 build -s int_zuora_user_missing_check"
click at [178, 428] on span "int_zuora_vs_sf_user_check​​​​​​​​​​" at bounding box center [173, 422] width 129 height 18
type textarea "-- File Name: int_insert_records_into_zuora_vs_salesforce -- Created by: [PERSO…"
type textarea "y42 build -s int_zuora_vs_sf_user_check"
click at [190, 413] on link "int_zuora_vs_sf_user_check​​​​​​​​​​" at bounding box center [154, 421] width 203 height 19
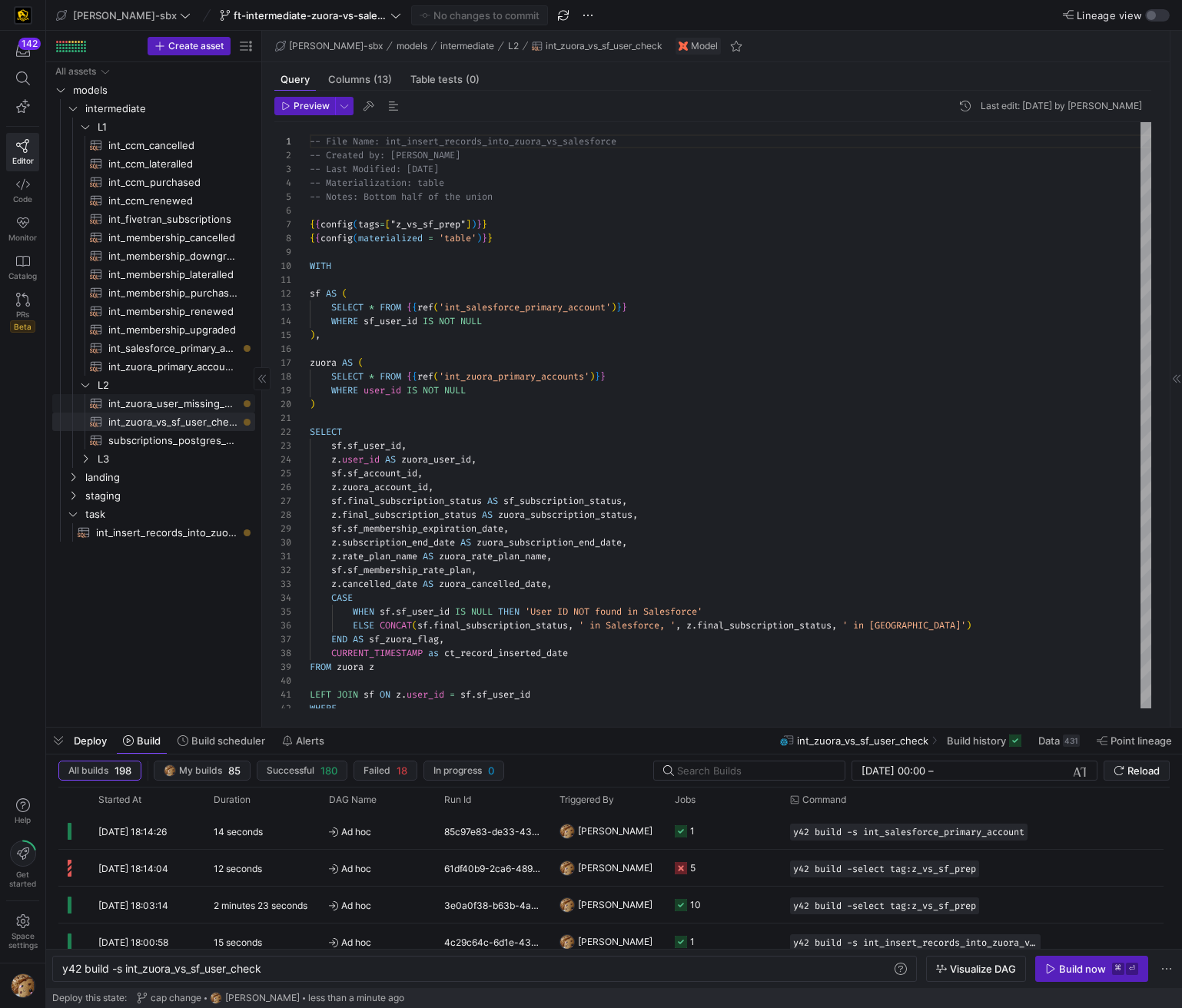
click at [191, 405] on span "int_zuora_user_missing_check​​​​​​​​​​" at bounding box center [173, 404] width 129 height 18
type textarea "-- File Name: int-zuora-user-check -- Created by: [PERSON_NAME] -- Last Modifie…"
type textarea "y42 build -s int_zuora_user_missing_check"
click at [151, 443] on span "subscriptions_postgres_kafka_joined_view​​​​​​​​​​" at bounding box center [173, 441] width 129 height 18
type textarea "{{config (tags=["kafka_joined_view"])}} WITH kafka_CCM_cancelled AS ( SELECT * …"
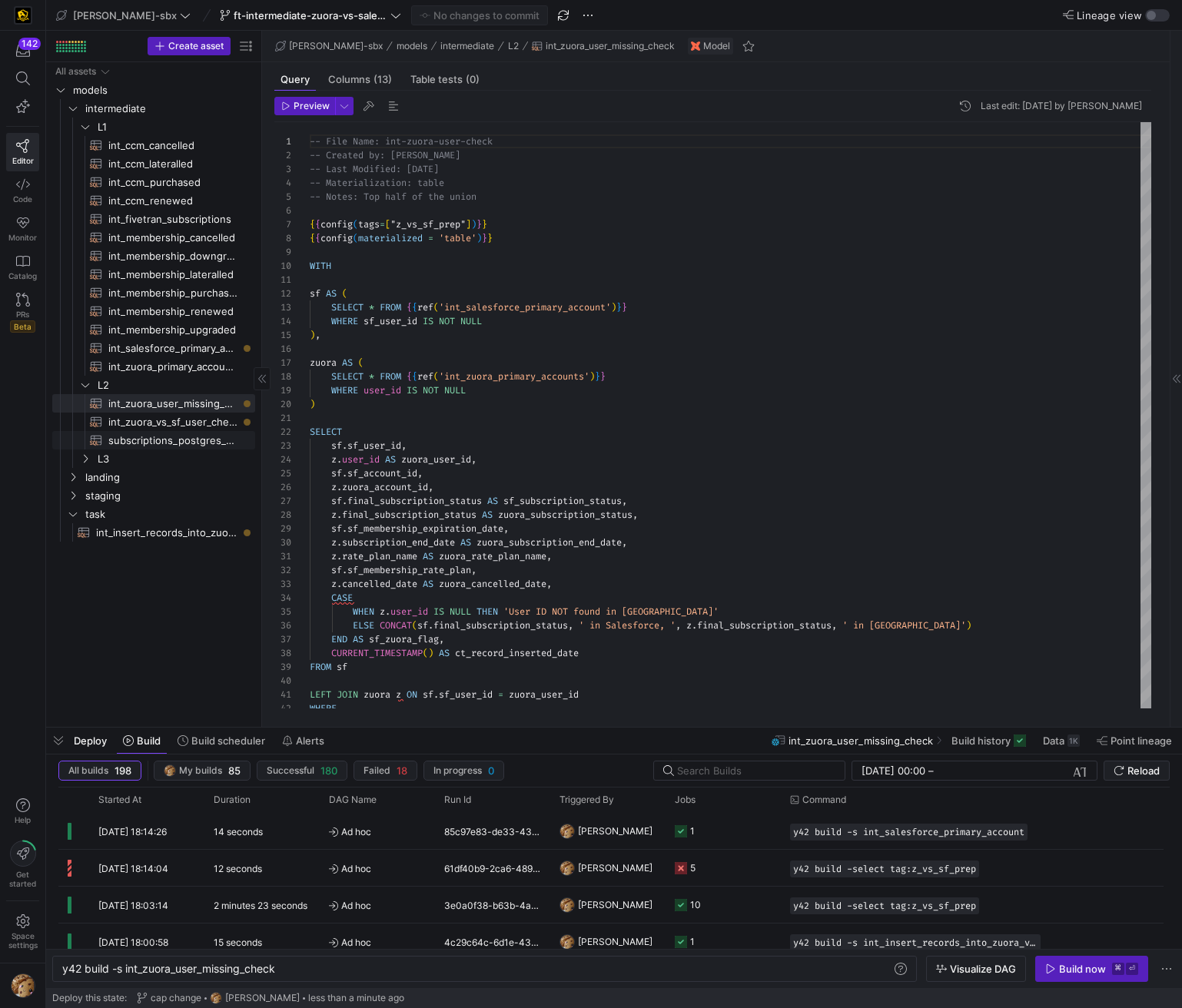
type textarea "y42 build -s subscriptions_postgres_kafka_joined_view"
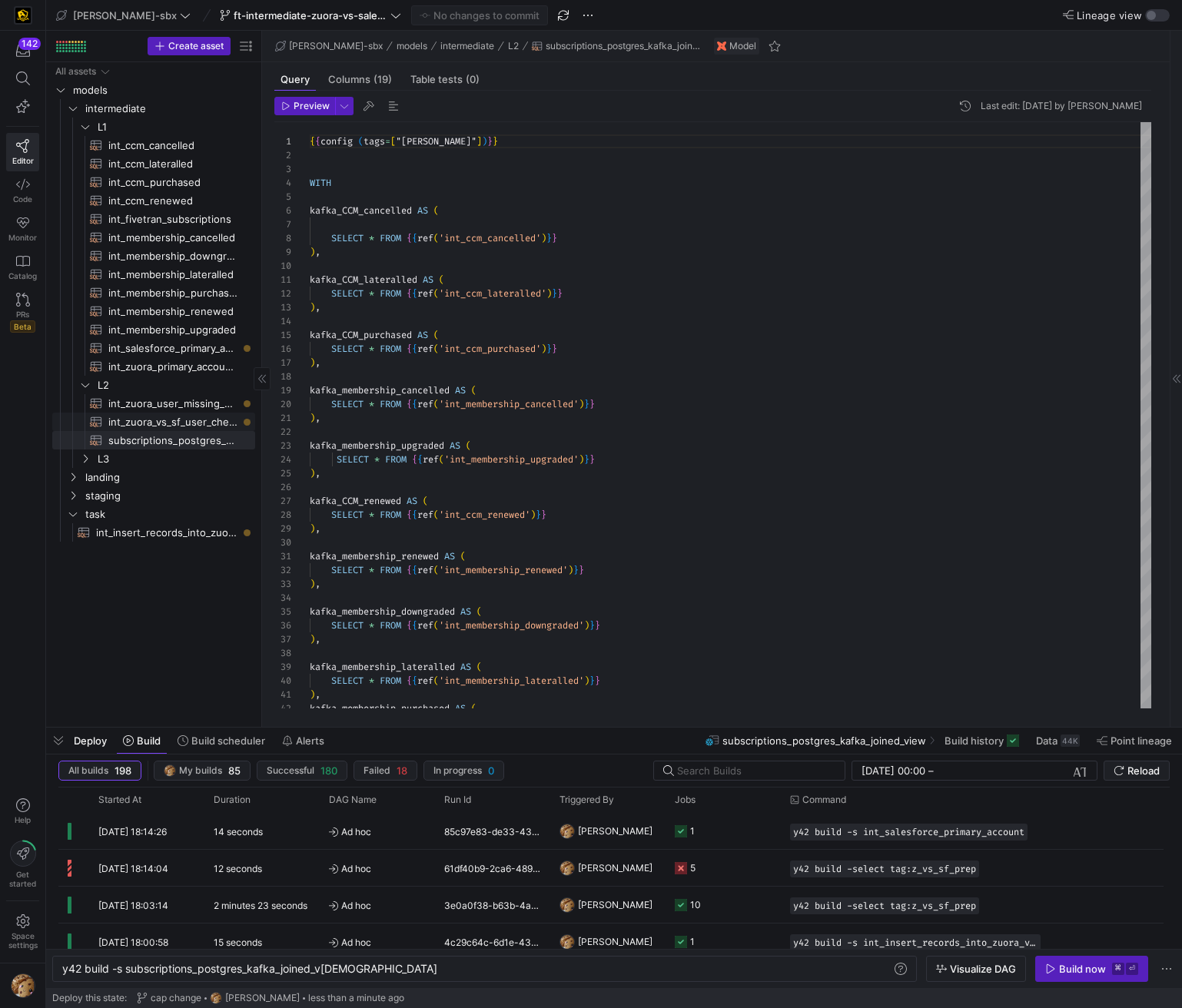
click at [162, 428] on span "int_zuora_vs_sf_user_check​​​​​​​​​​" at bounding box center [173, 422] width 129 height 18
type textarea "-- File Name: int_insert_records_into_zuora_vs_salesforce -- Created by: [PERSO…"
type textarea "y42 build -s int_zuora_vs_sf_user_check"
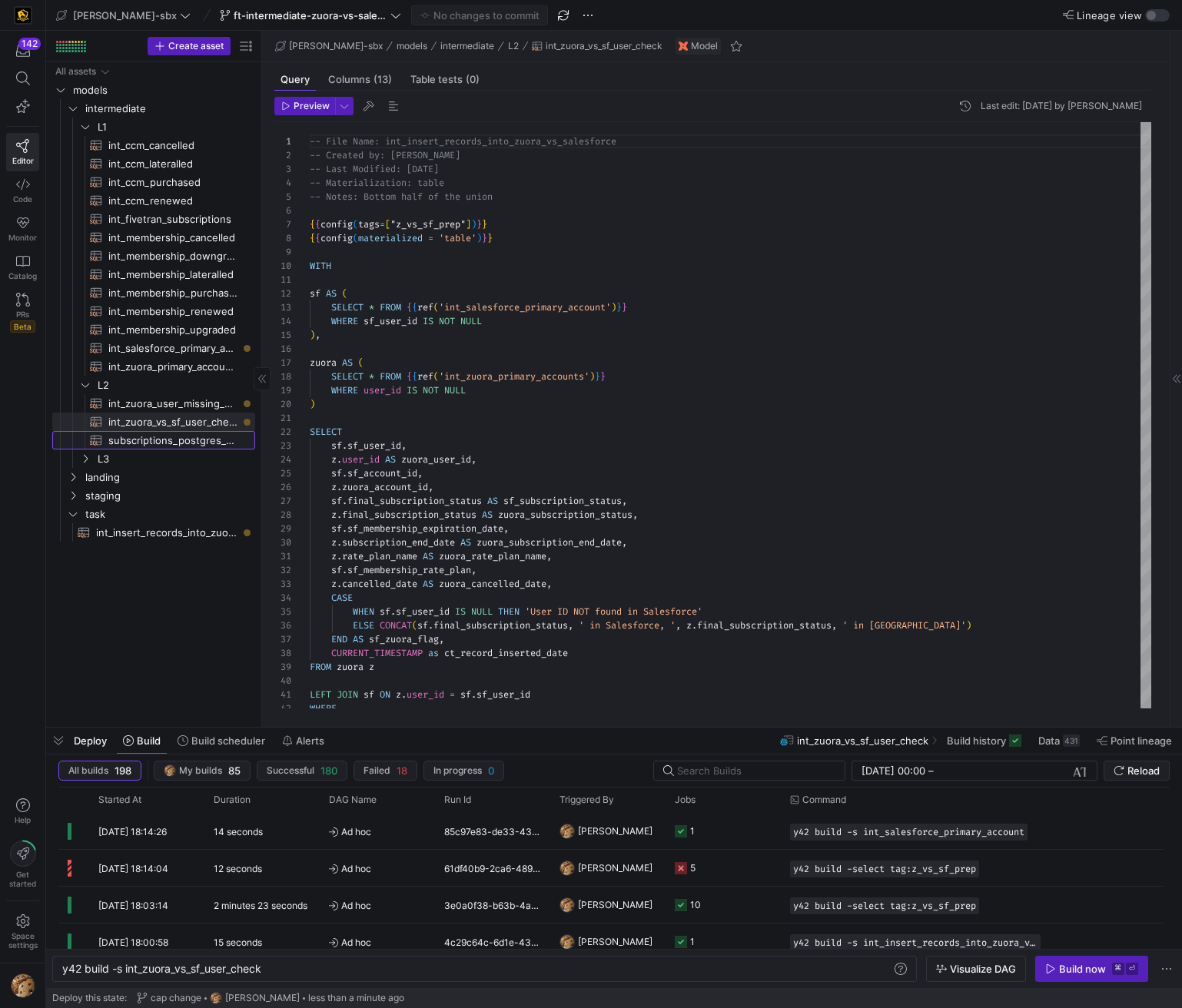
click at [165, 449] on link "subscriptions_postgres_kafka_joined_view​​​​​​​​​​" at bounding box center [154, 440] width 203 height 19
type textarea "{{config (tags=["kafka_joined_view"])}} WITH kafka_CCM_cancelled AS ( SELECT * …"
type textarea "y42 build -s subscriptions_postgres_kafka_joined_view"
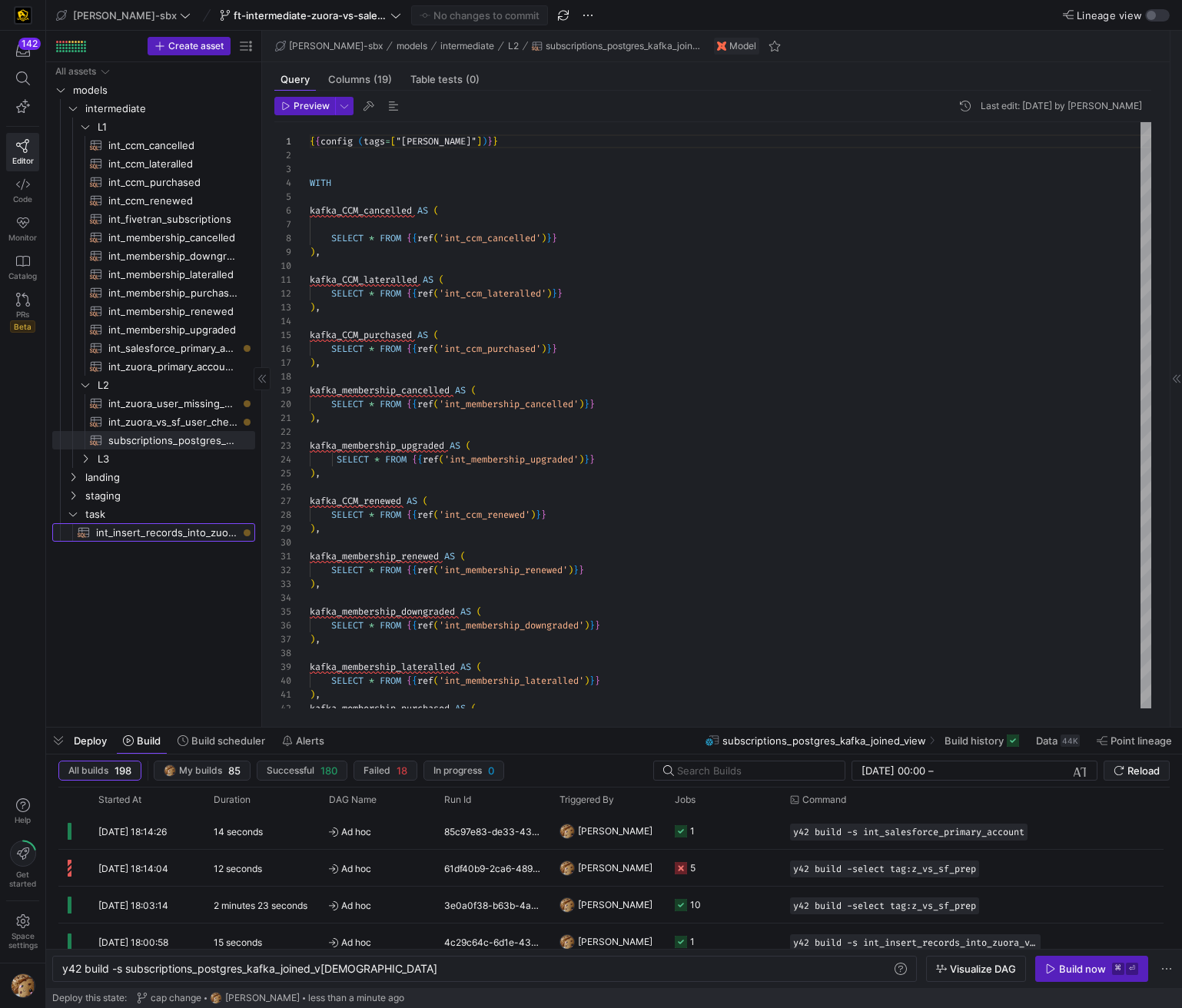
click at [184, 530] on span "int_insert_records_into_zuora_vs_salesforce​​​​​​​​​​" at bounding box center [167, 533] width 141 height 18
type textarea "-- File Name: int_insert_records_into_zuora_vs_salesforce -- Created By: [PERSO…"
type textarea "y42 build -s int_insert_records_into_zuora_vs_salesforce"
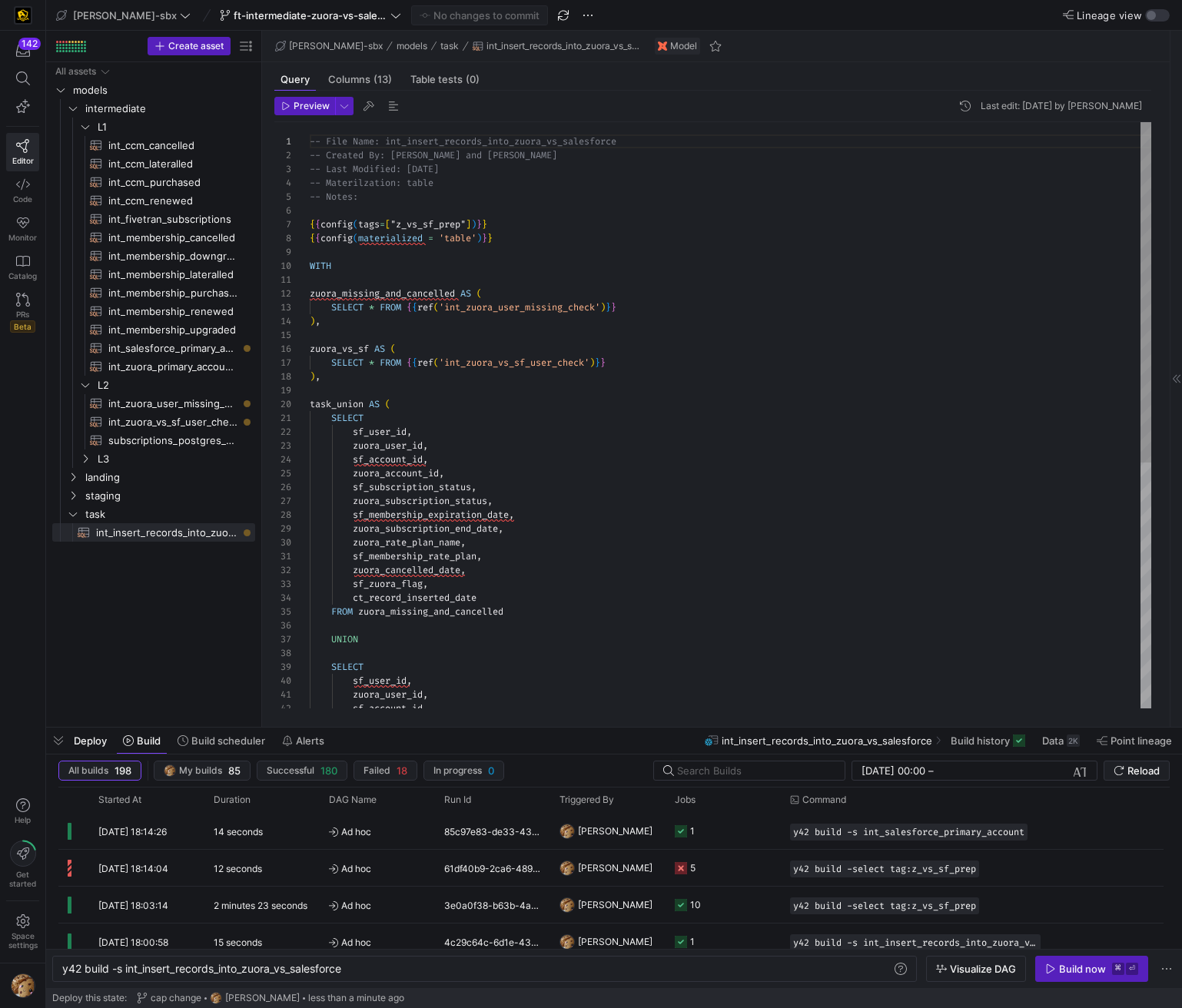
click at [497, 340] on div "-- File Name: int_insert_records_into_zuora_vs_sal esforce -- Created By: [PERS…" at bounding box center [731, 625] width 841 height 1008
click at [170, 411] on span "int_zuora_user_missing_check​​​​​​​​​​" at bounding box center [173, 404] width 129 height 18
type textarea "-- File Name: int-zuora-user-check -- Created by: [PERSON_NAME] -- Last Modifie…"
type textarea "y42 build -s int_zuora_user_missing_check"
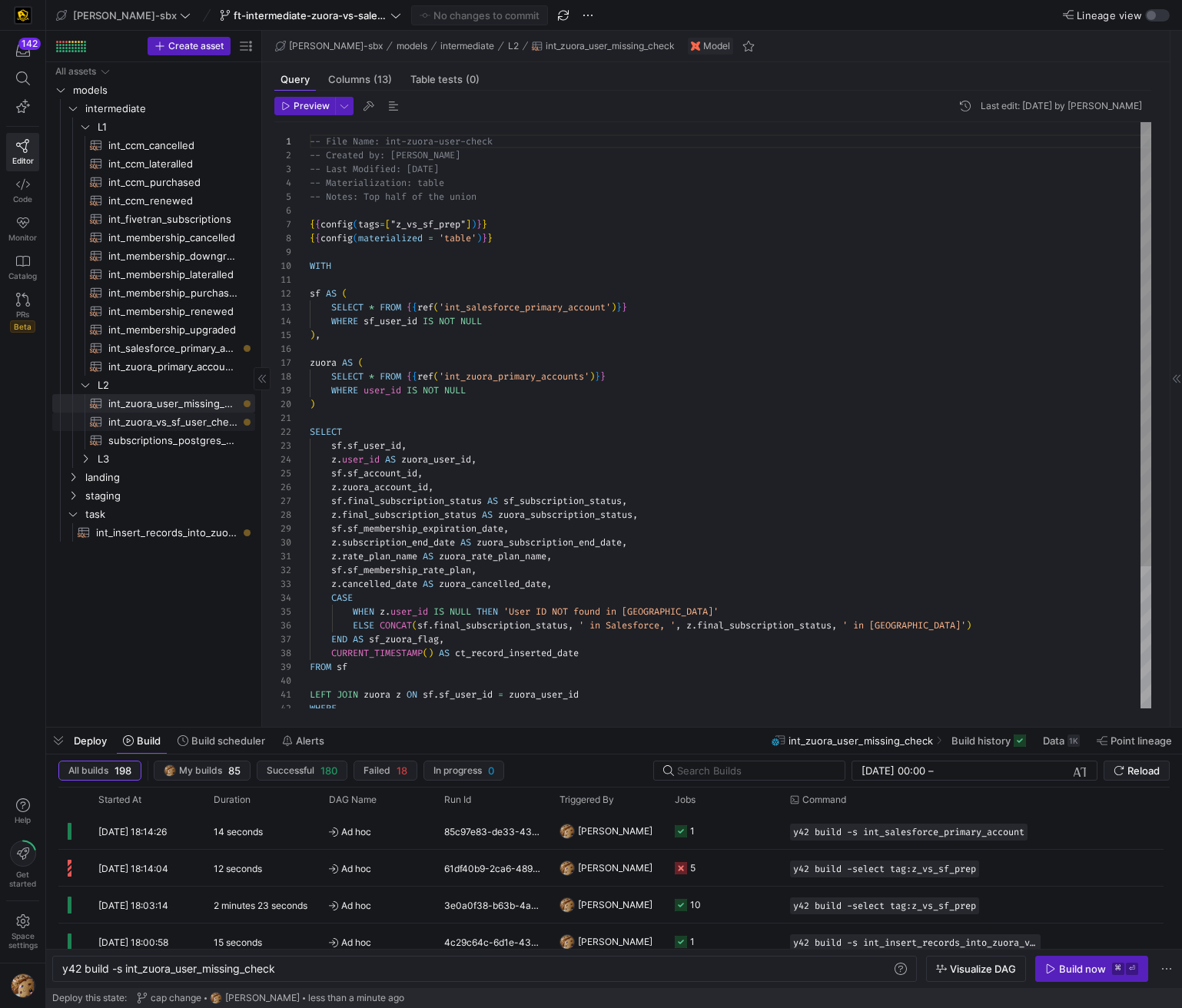
click at [177, 420] on span "int_zuora_vs_sf_user_check​​​​​​​​​​" at bounding box center [173, 422] width 129 height 18
type textarea "-- File Name: int_insert_records_into_zuora_vs_salesforce -- Created by: [PERSO…"
type textarea "y42 build -s int_zuora_vs_sf_user_check"
click at [208, 357] on link "int_zuora_primary_accounts​​​​​​​​​​" at bounding box center [154, 366] width 203 height 19
type textarea "-- File Name: int_zuora_primary_accounts -- Created by: [PERSON_NAME] -- Last M…"
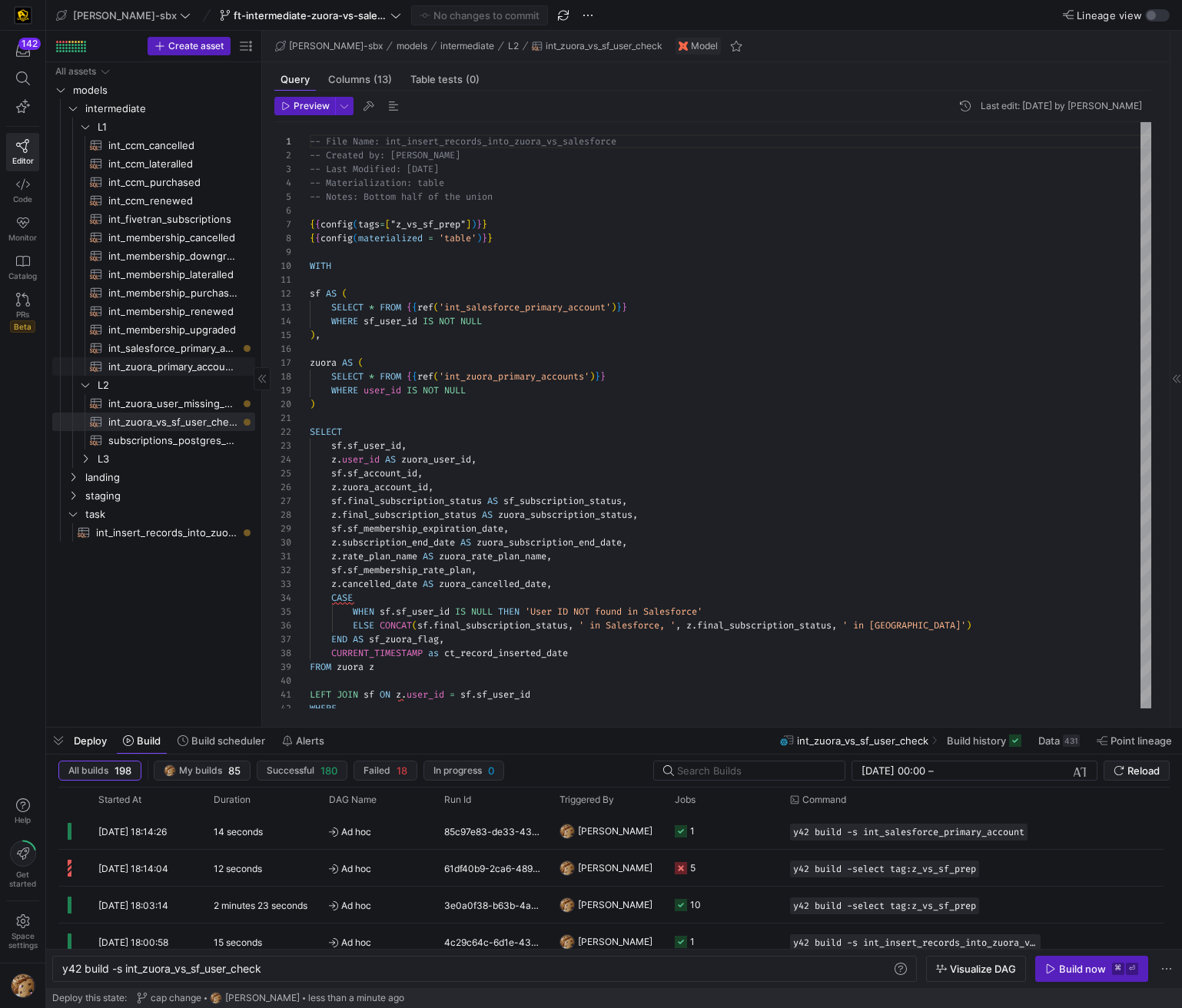
type textarea "y42 build -s int_zuora_primary_accounts"
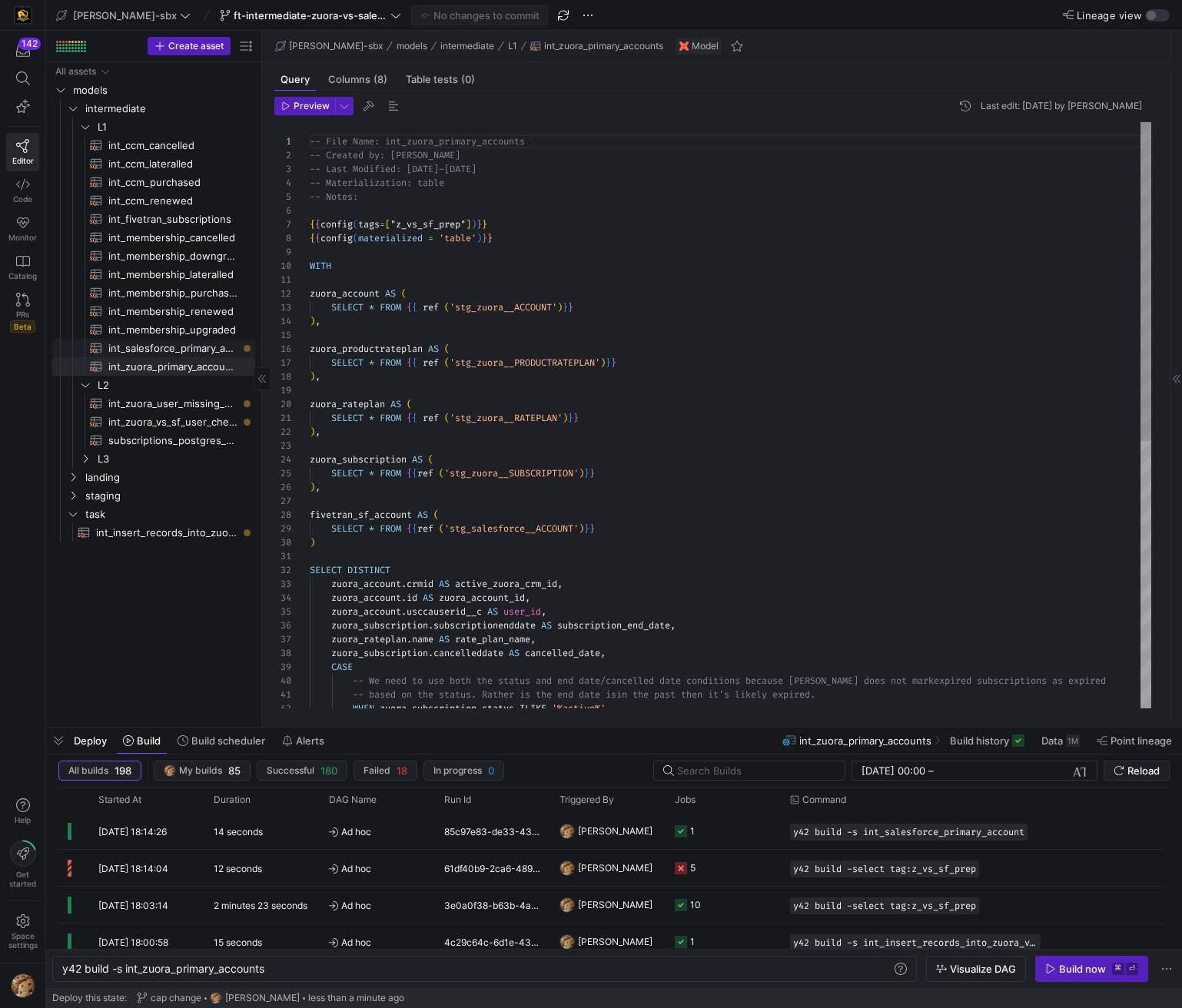
click at [208, 351] on span "int_salesforce_primary_account​​​​​​​​​​" at bounding box center [173, 348] width 129 height 18
type textarea "-- File Name: int_salesforce_primary_account -- Created by: [PERSON_NAME] -- La…"
type textarea "y42 build -s int_salesforce_primary_account"
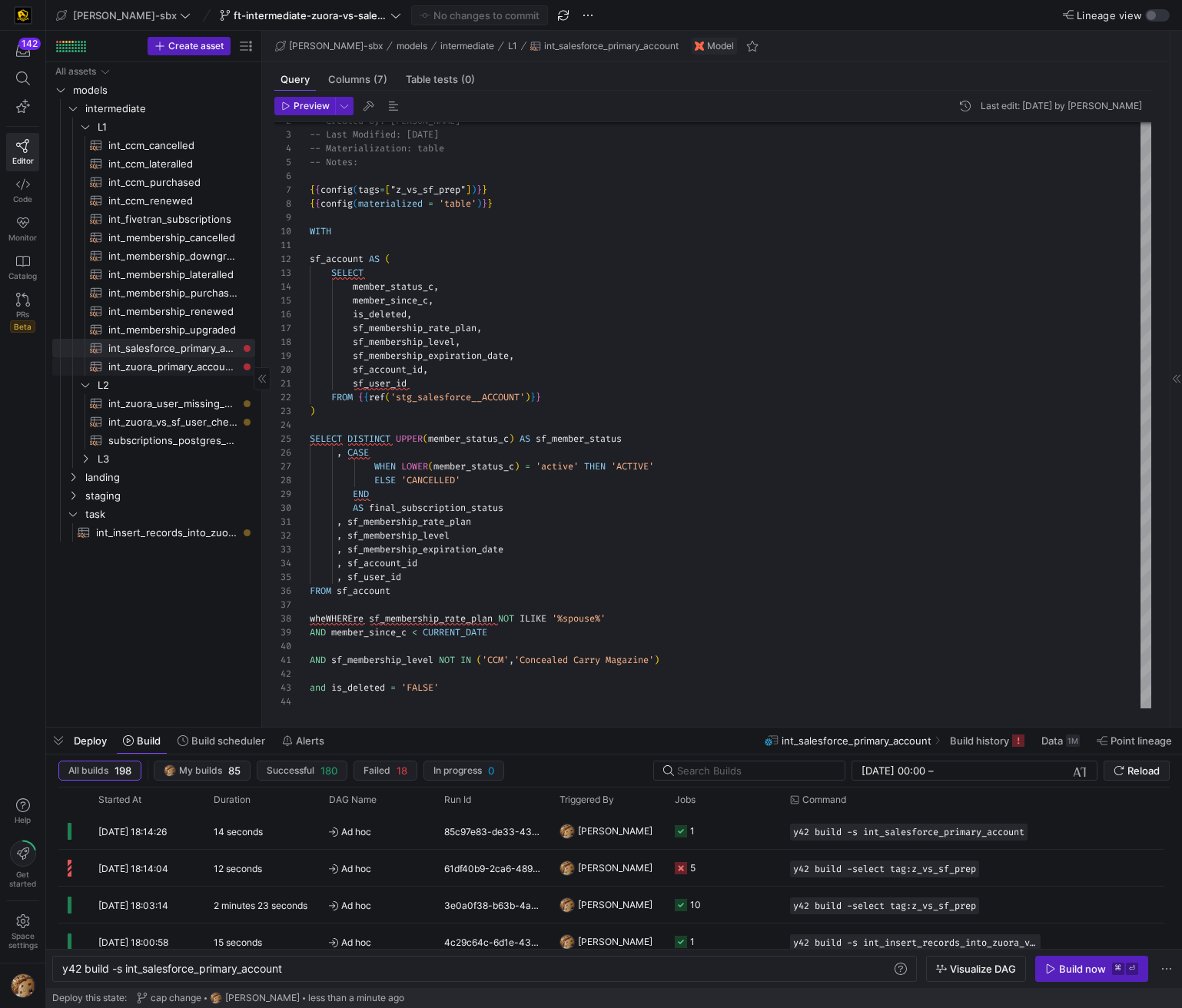
click at [198, 370] on span "int_zuora_primary_accounts​​​​​​​​​​" at bounding box center [173, 367] width 129 height 18
type textarea "-- File Name: int_zuora_primary_accounts -- Created by: [PERSON_NAME] -- Last M…"
type textarea "y42 build -s int_zuora_primary_accounts"
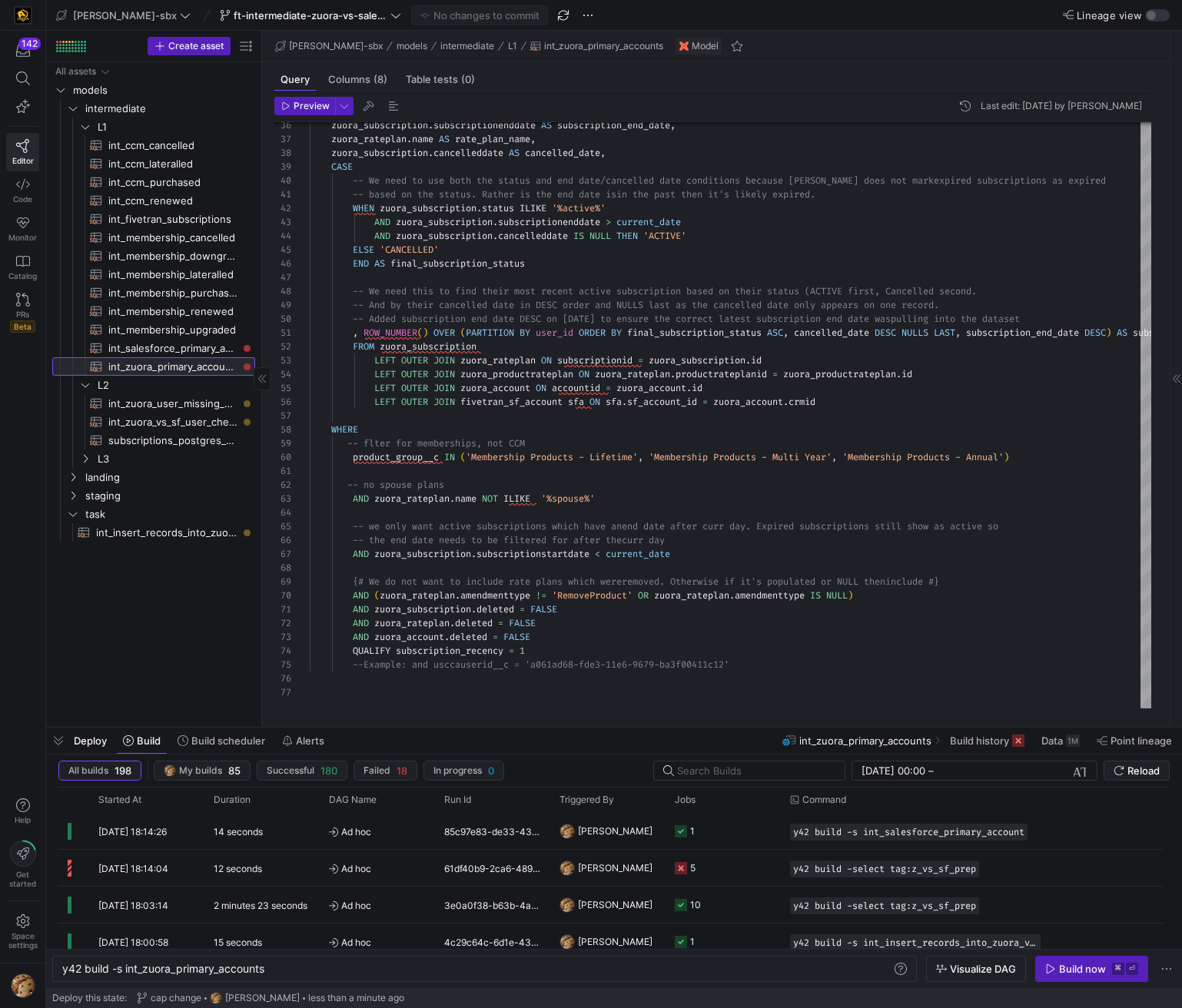
click at [185, 362] on span "int_zuora_primary_accounts​​​​​​​​​​" at bounding box center [173, 367] width 129 height 18
